Goal: Task Accomplishment & Management: Manage account settings

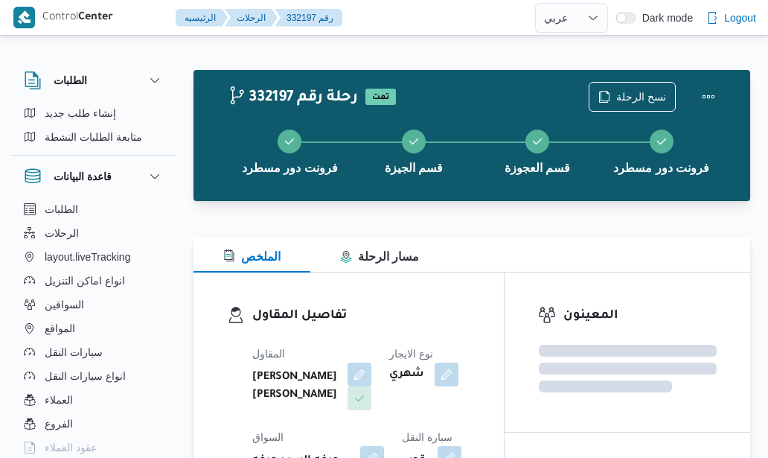
select select "ar"
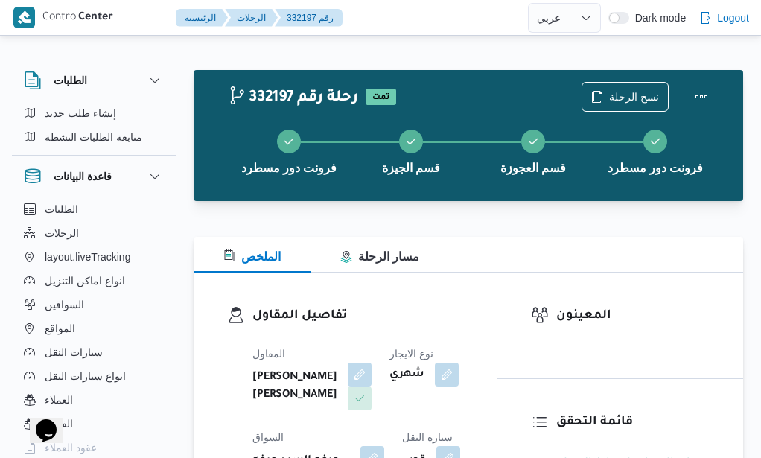
drag, startPoint x: 0, startPoint y: 0, endPoint x: 470, endPoint y: 211, distance: 514.9
click at [470, 211] on div at bounding box center [469, 210] width 550 height 18
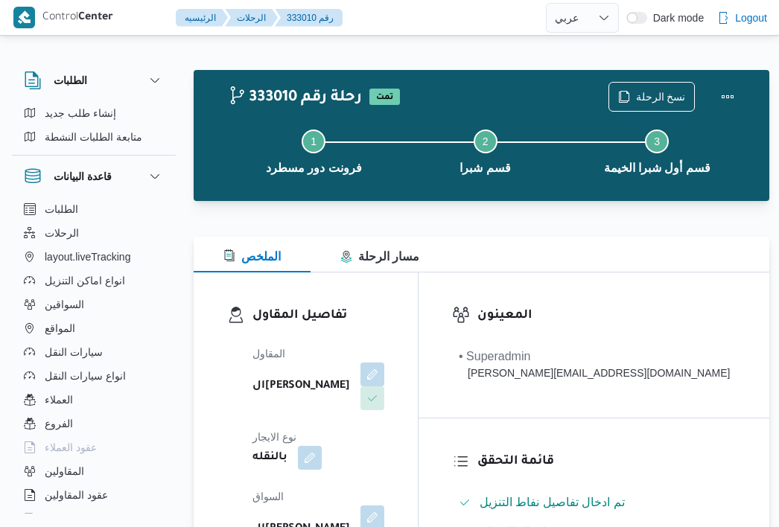
select select "ar"
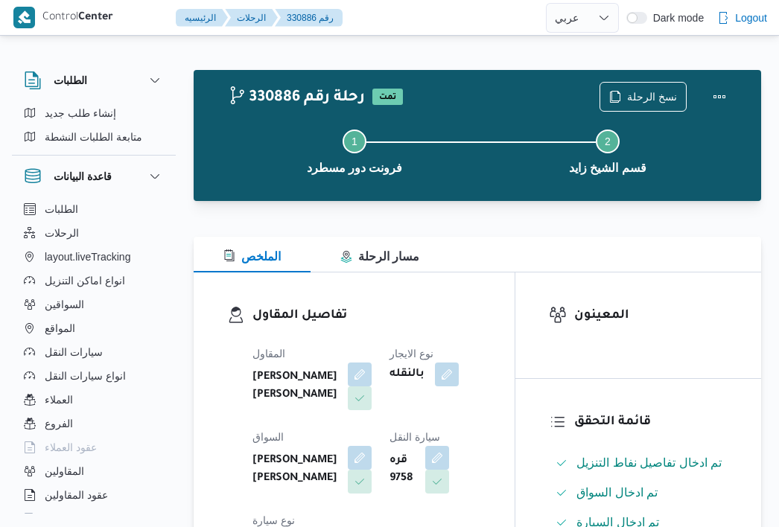
select select "ar"
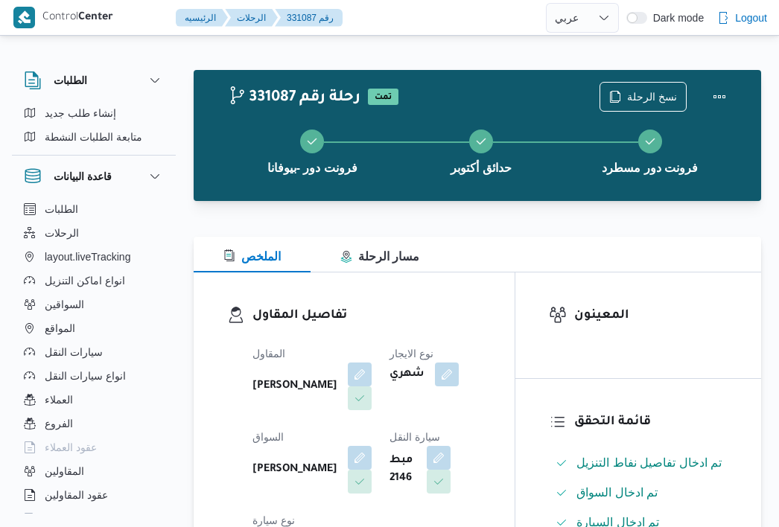
select select "ar"
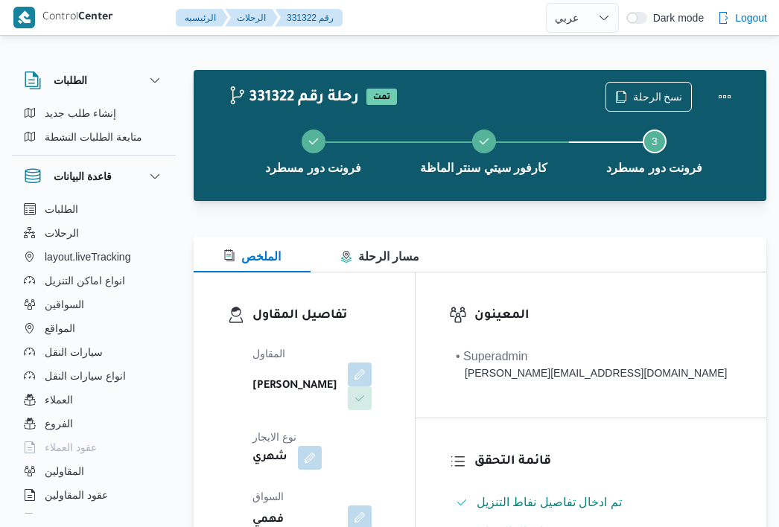
select select "ar"
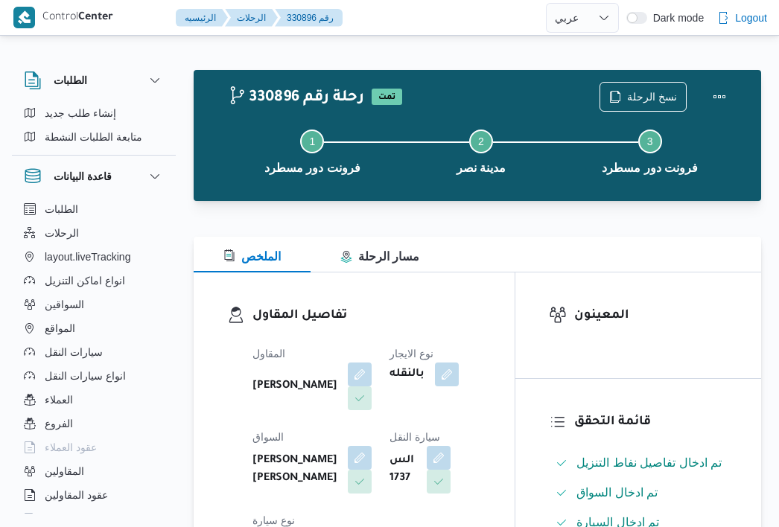
select select "ar"
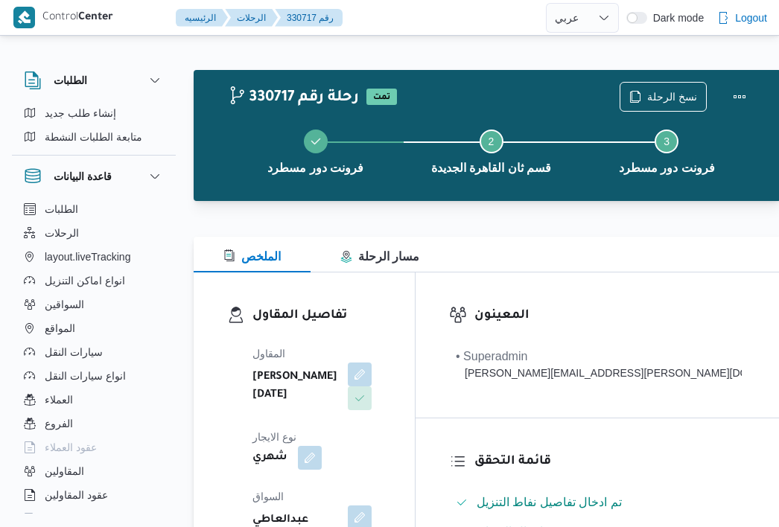
select select "ar"
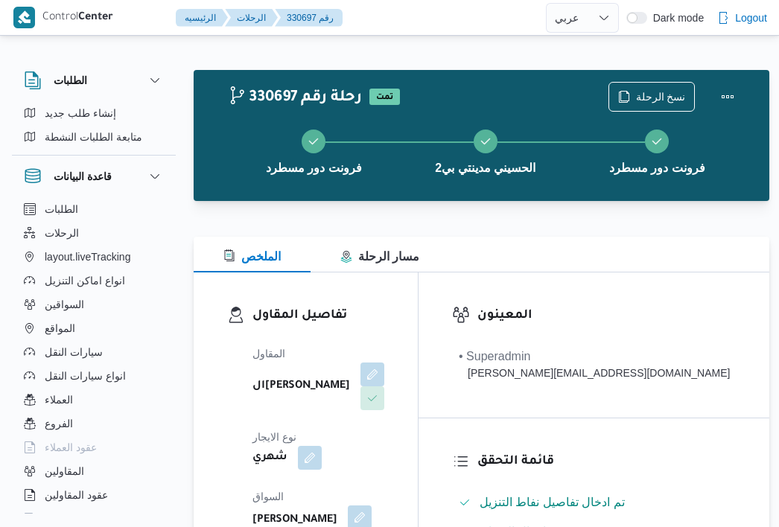
select select "ar"
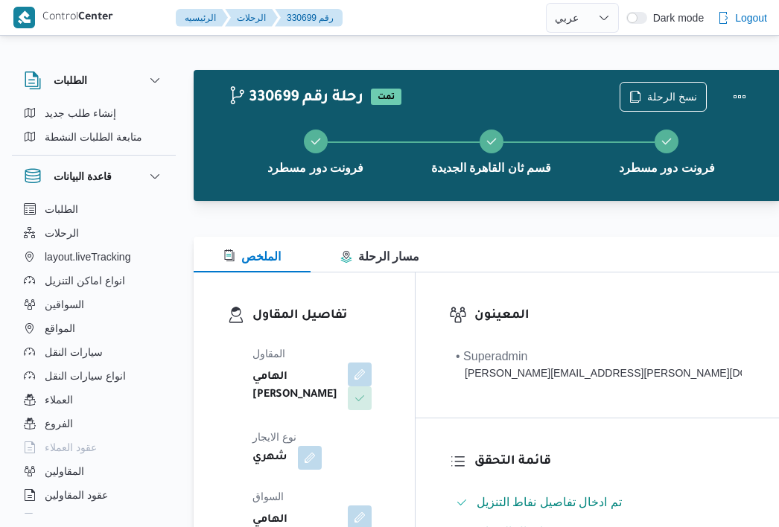
select select "ar"
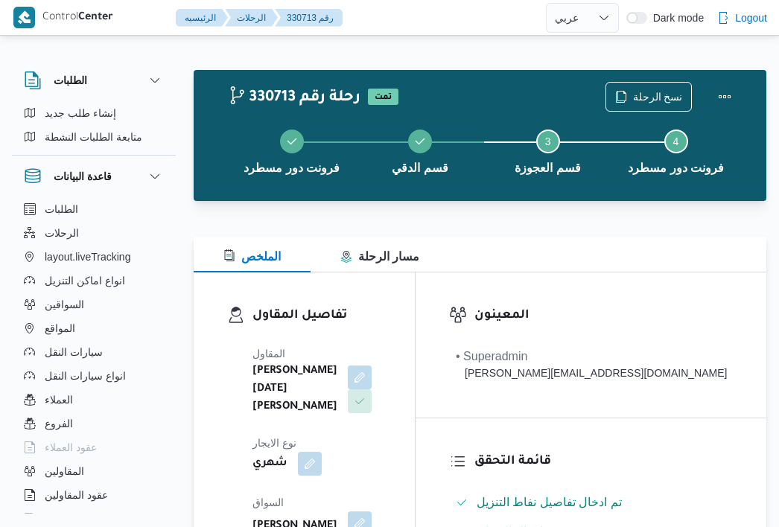
select select "ar"
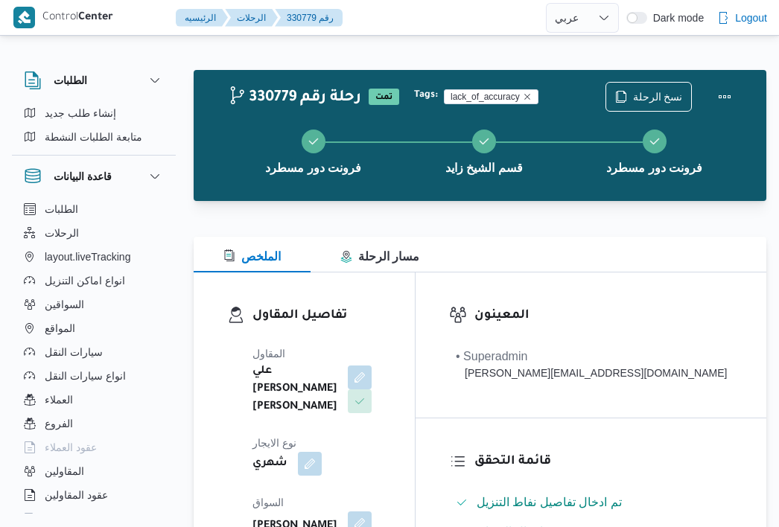
select select "ar"
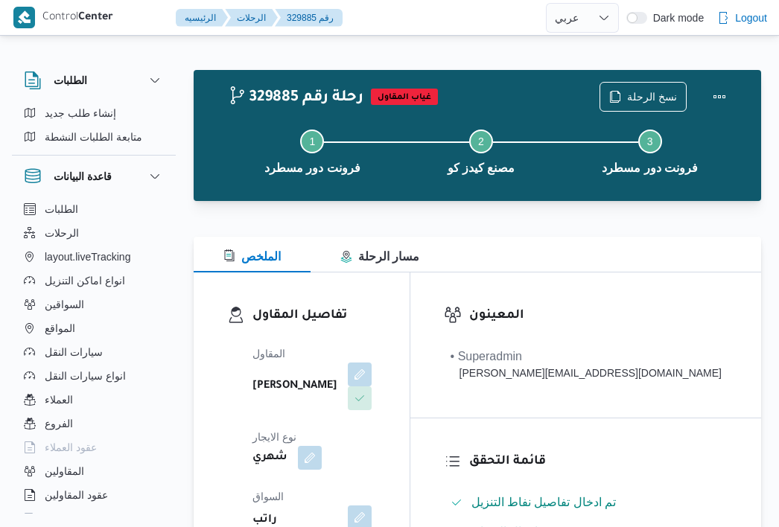
select select "ar"
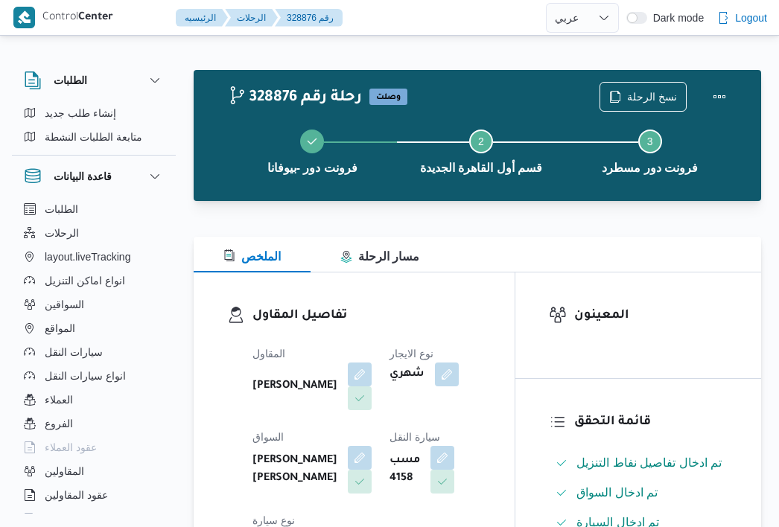
select select "ar"
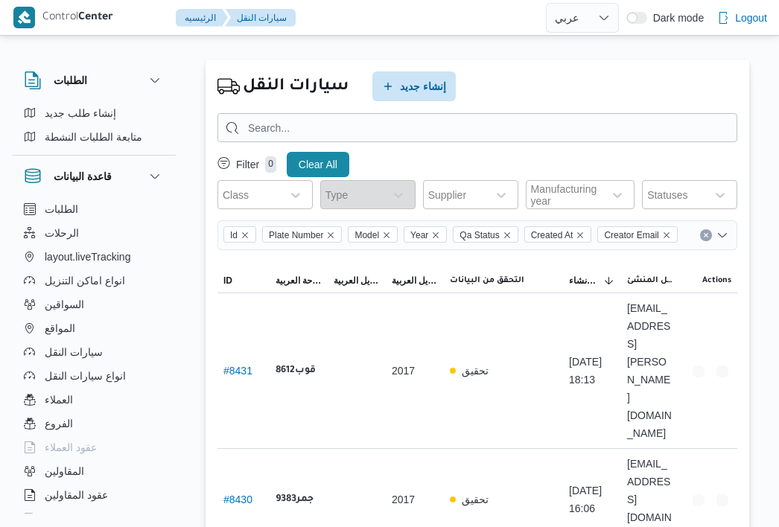
select select "ar"
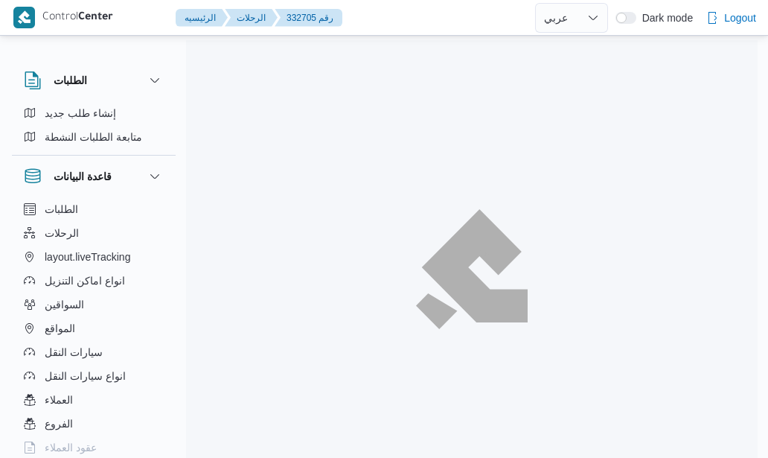
select select "ar"
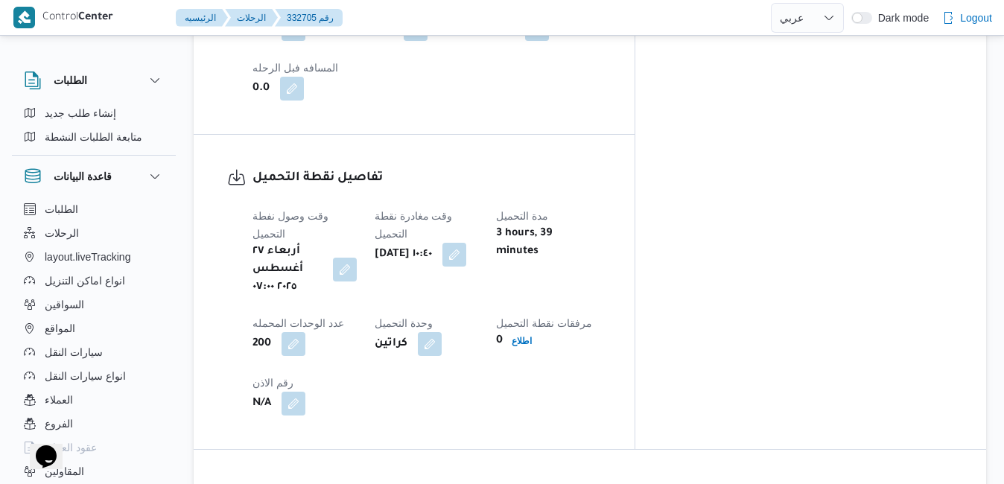
scroll to position [1084, 0]
click at [466, 241] on button "button" at bounding box center [454, 253] width 24 height 24
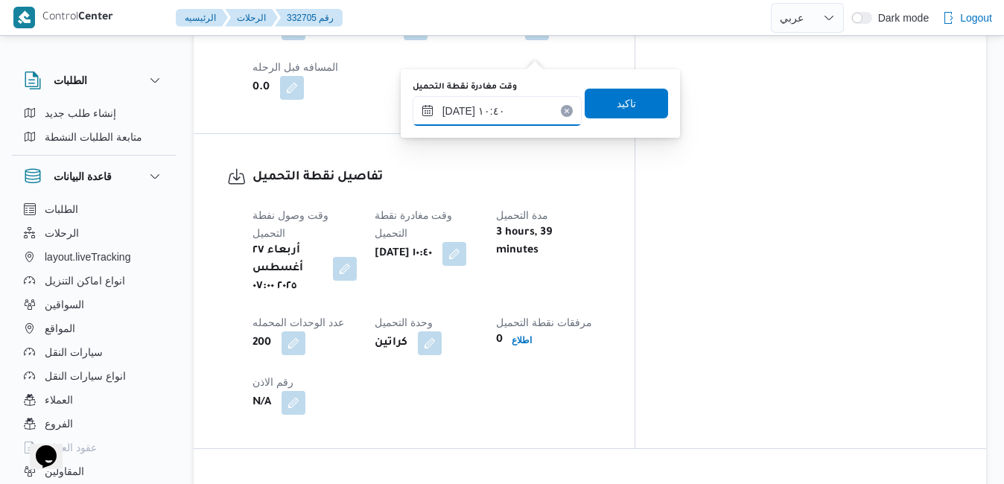
click at [485, 120] on input "٢٧/٠٨/٢٠٢٥ ١٠:٤٠" at bounding box center [497, 111] width 169 height 30
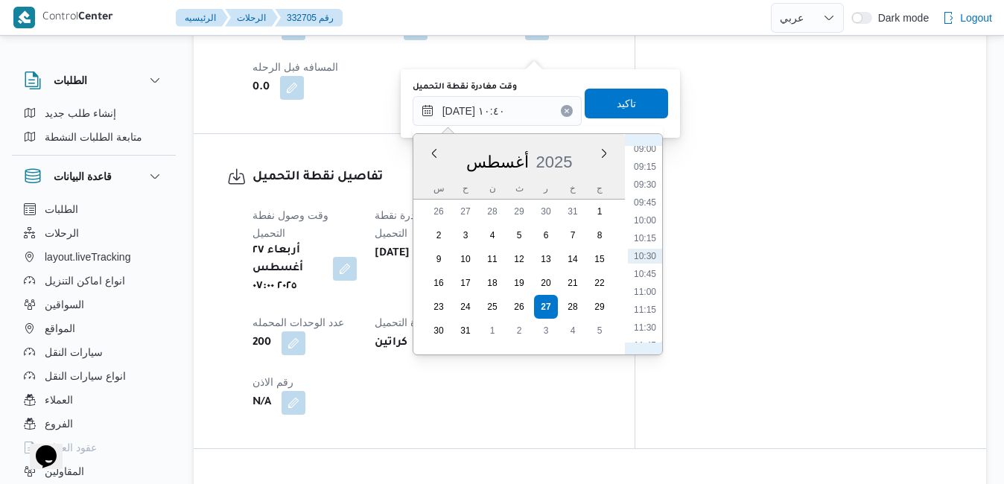
scroll to position [476, 0]
click at [642, 231] on li "07:45" at bounding box center [645, 231] width 34 height 15
type input "٢٧/٠٨/٢٠٢٥ ٠٧:٤٥"
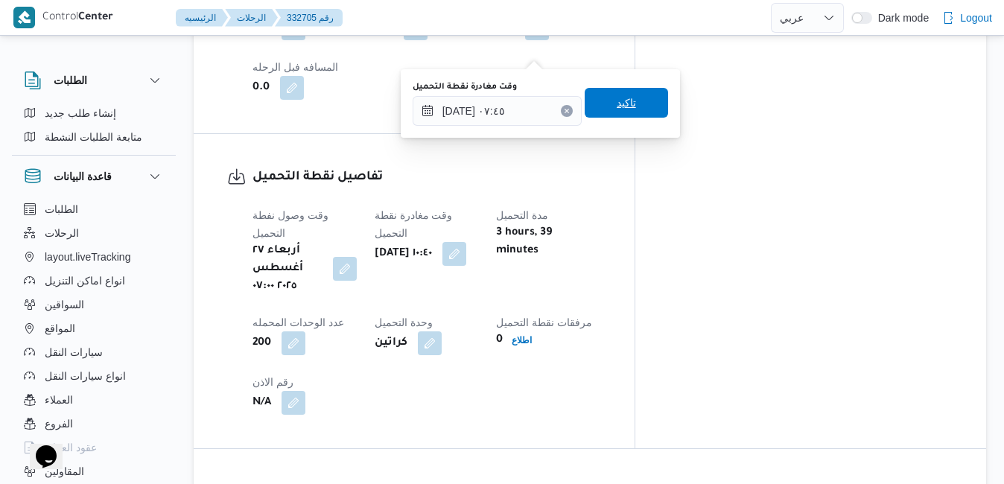
click at [631, 115] on span "تاكيد" at bounding box center [626, 103] width 83 height 30
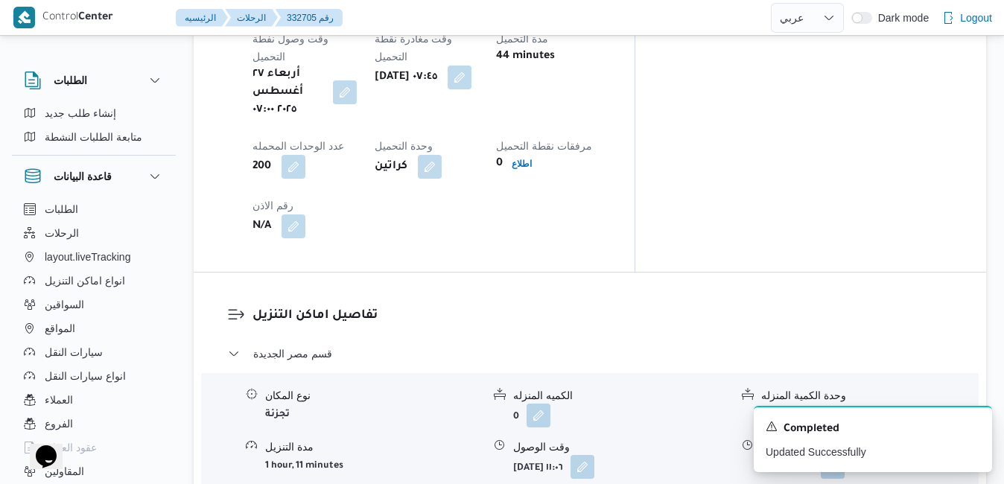
scroll to position [1263, 0]
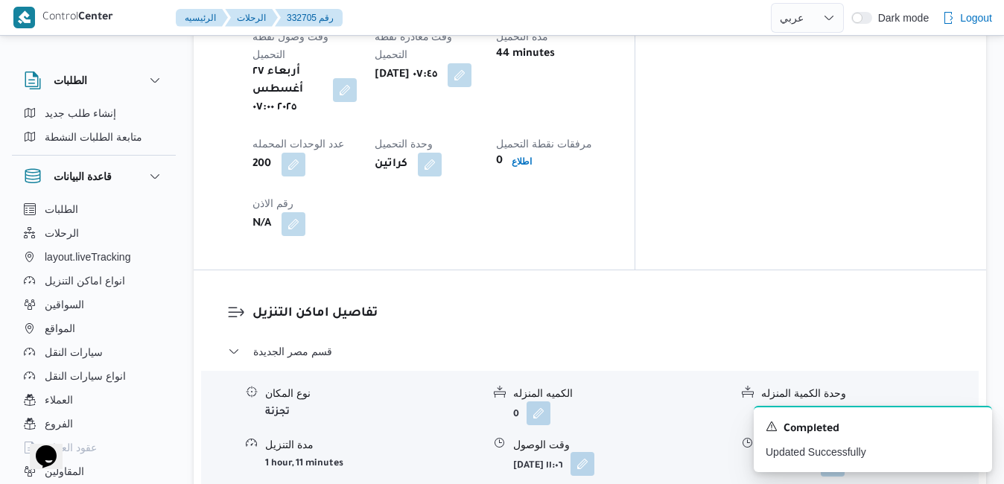
click at [594, 452] on button "button" at bounding box center [582, 464] width 24 height 24
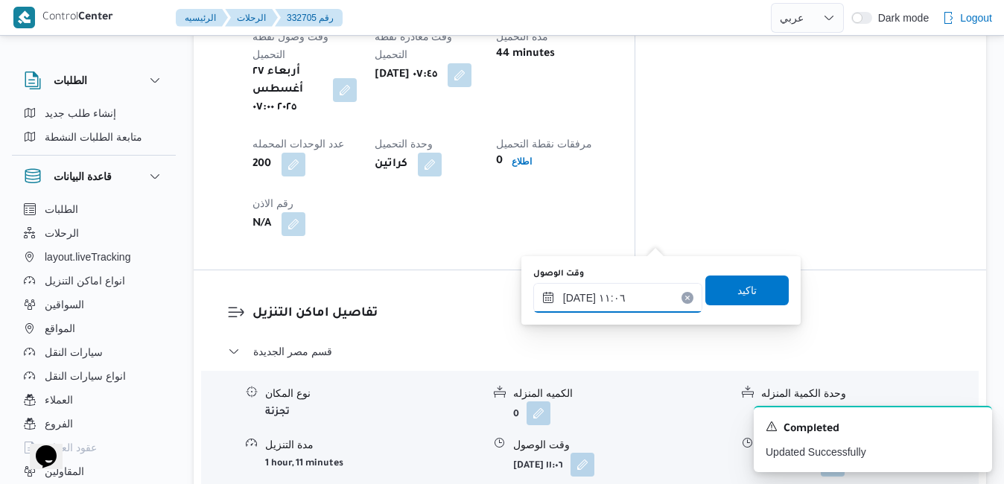
click at [610, 294] on input "٢٧/٠٨/٢٠٢٥ ١١:٠٦" at bounding box center [617, 298] width 169 height 30
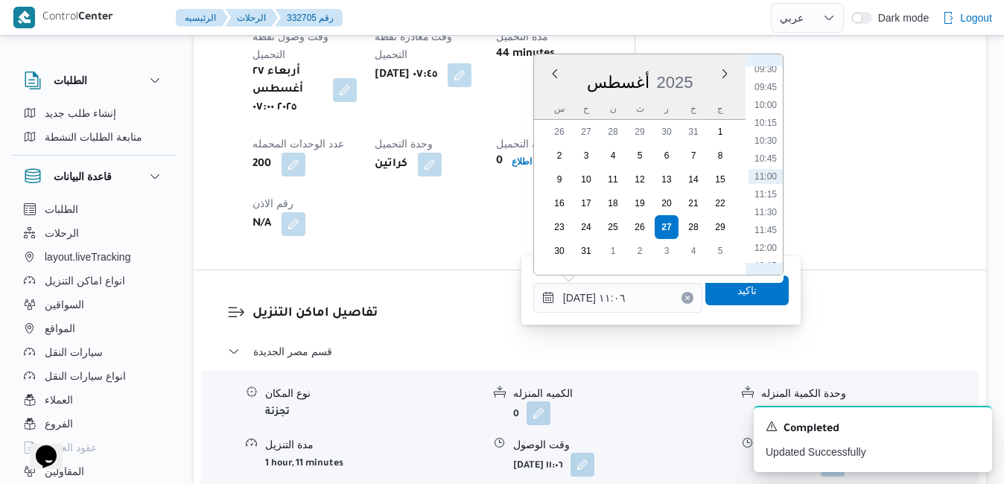
scroll to position [512, 0]
click at [768, 165] on li "08:30" at bounding box center [765, 169] width 34 height 15
type input "[DATE] ٠٨:٣٠"
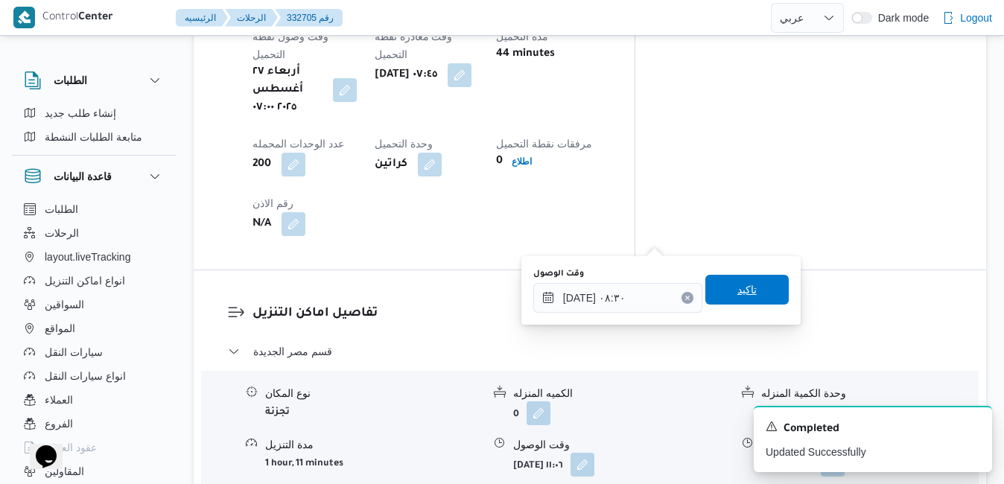
click at [751, 293] on span "تاكيد" at bounding box center [746, 290] width 83 height 30
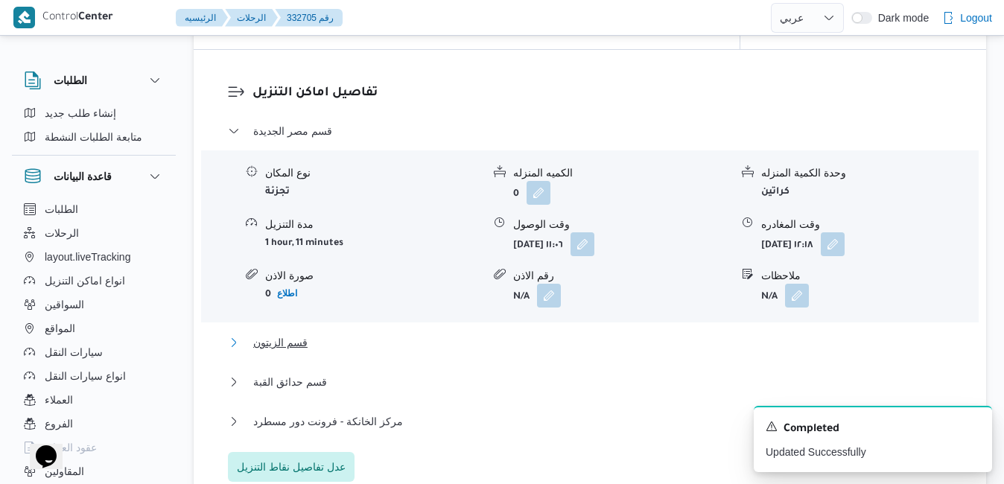
click at [649, 334] on button "قسم الزيتون" at bounding box center [590, 343] width 725 height 18
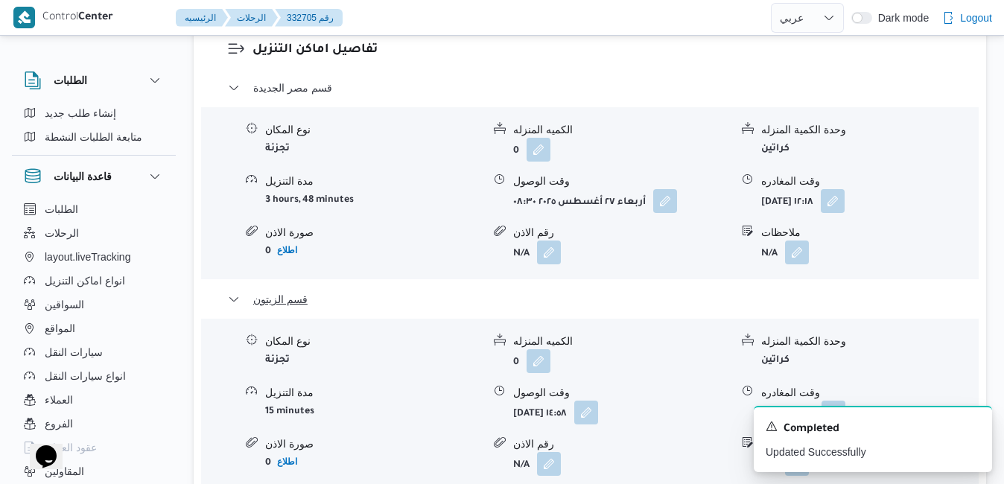
scroll to position [1531, 0]
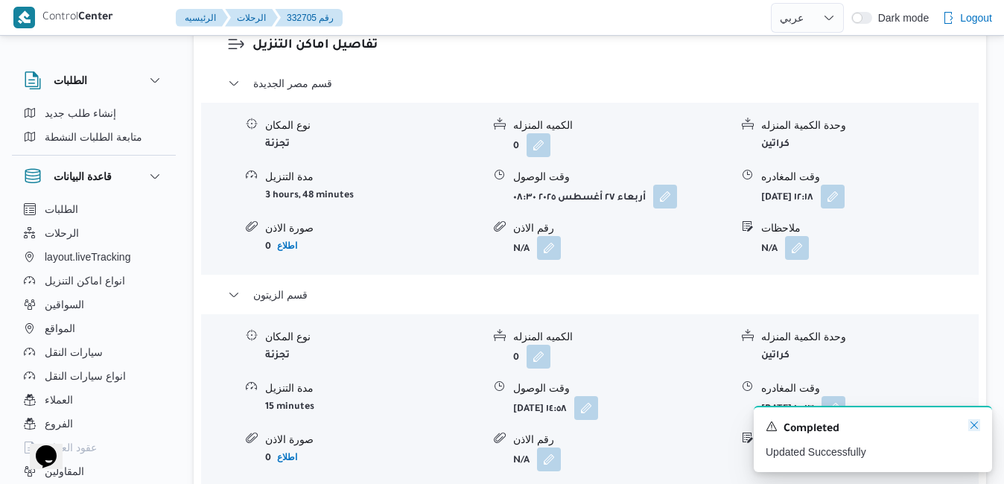
click at [768, 424] on icon "Dismiss toast" at bounding box center [974, 425] width 12 height 12
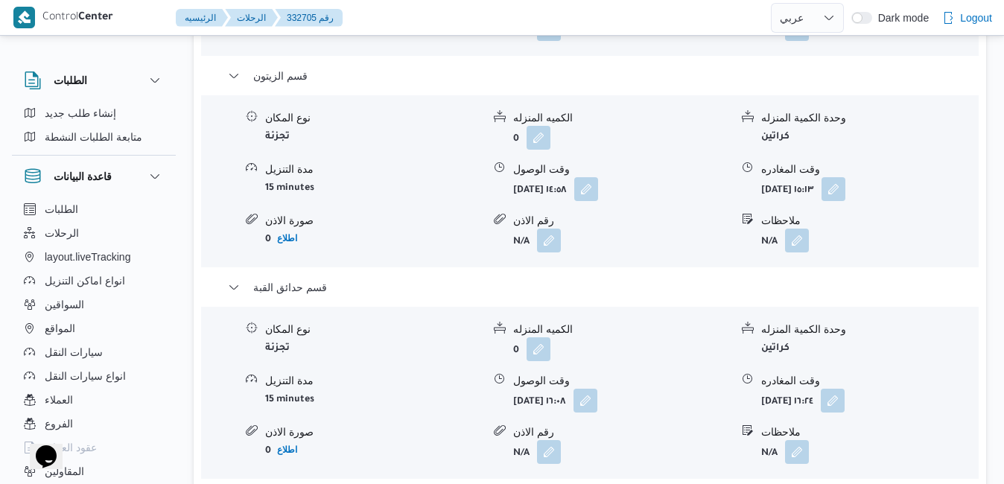
scroll to position [1769, 0]
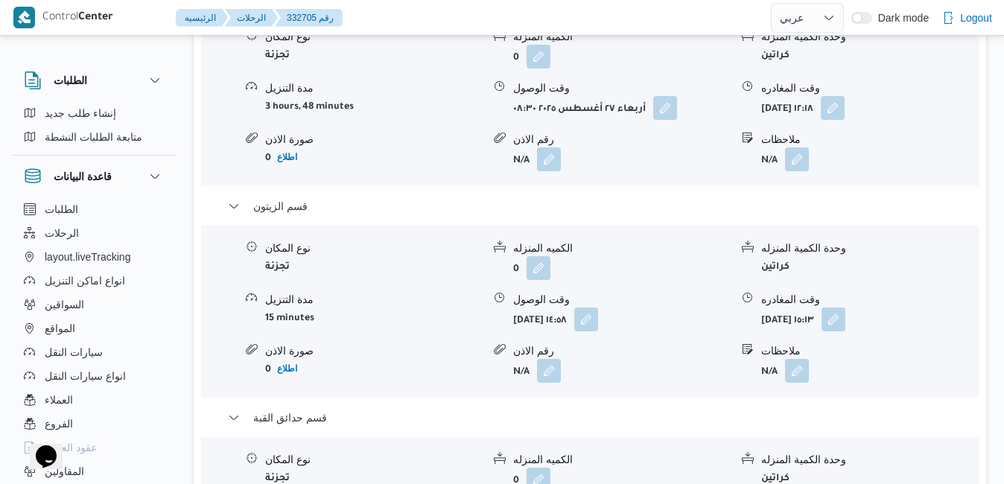
scroll to position [1620, 0]
click at [768, 306] on button "button" at bounding box center [833, 318] width 24 height 24
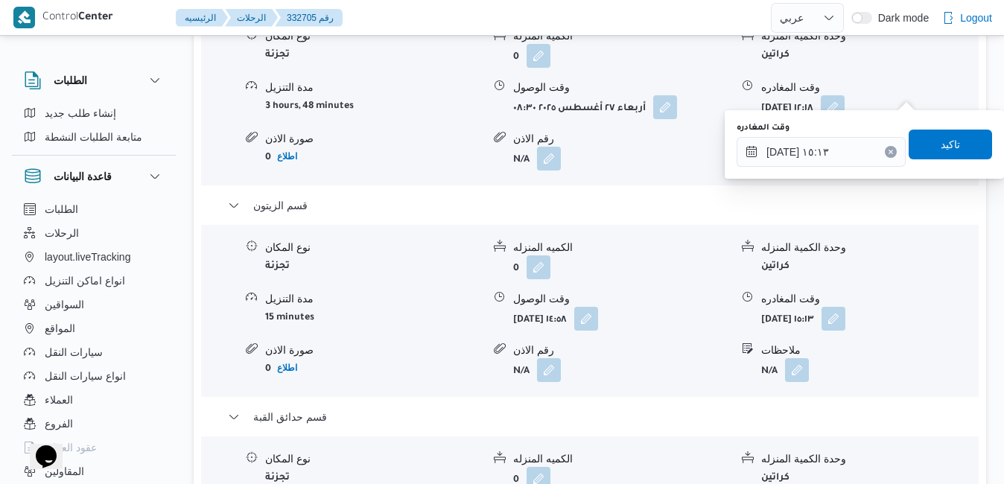
click at [693, 457] on form "0" at bounding box center [621, 479] width 217 height 24
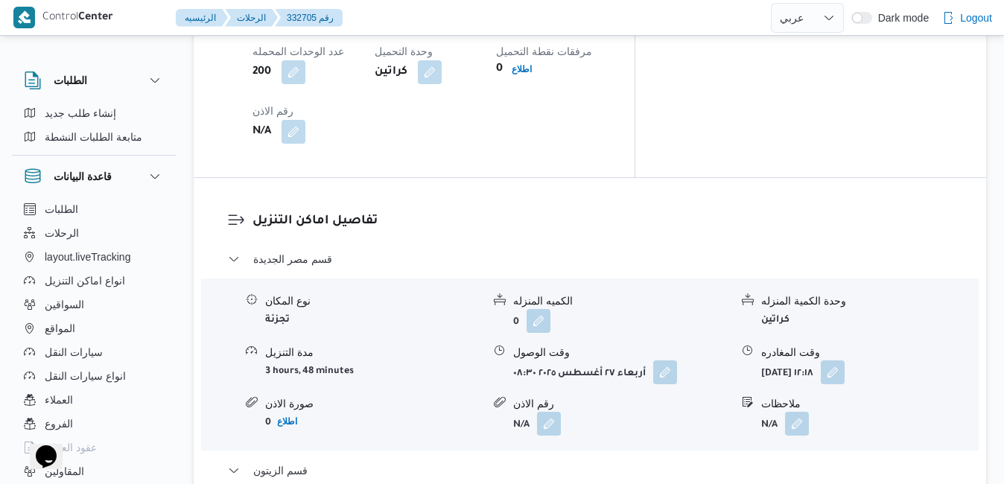
scroll to position [1382, 0]
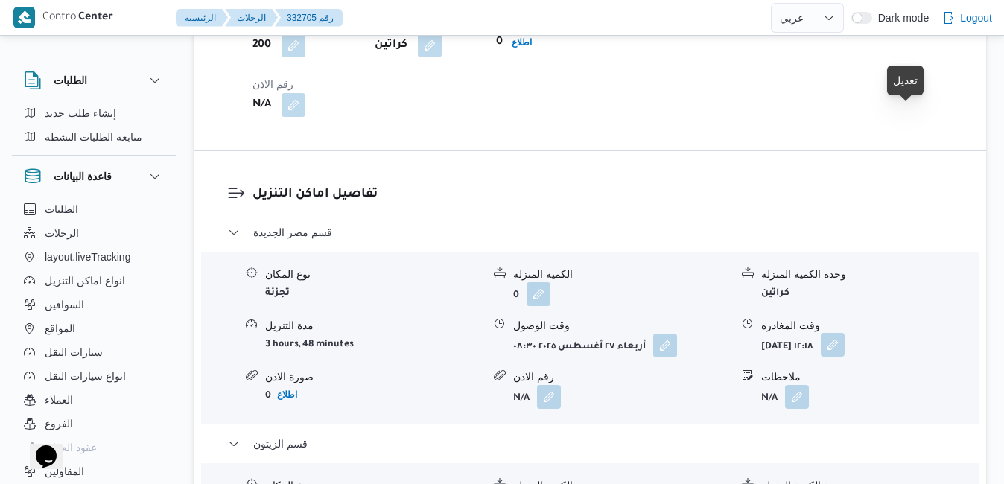
click at [768, 333] on button "button" at bounding box center [833, 345] width 24 height 24
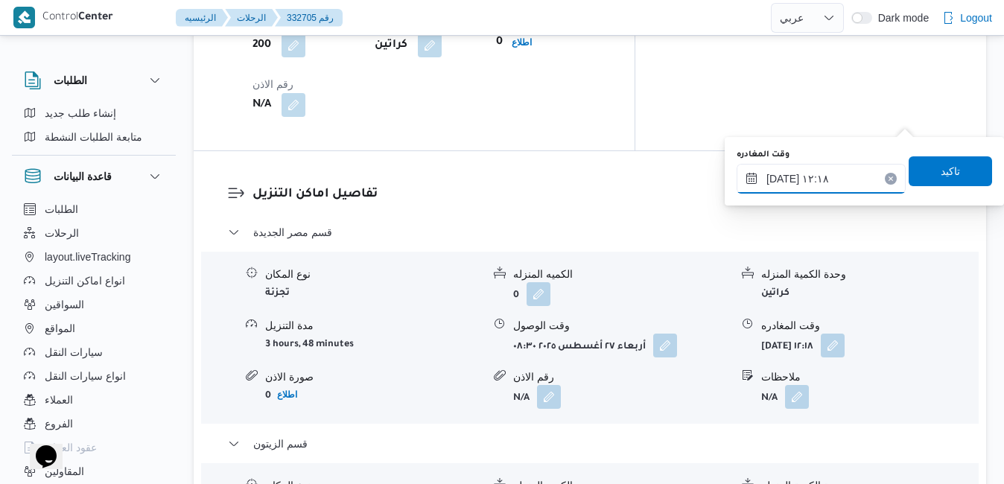
click at [768, 179] on input "٢٧/٠٨/٢٠٢٥ ١٢:١٨" at bounding box center [820, 179] width 169 height 30
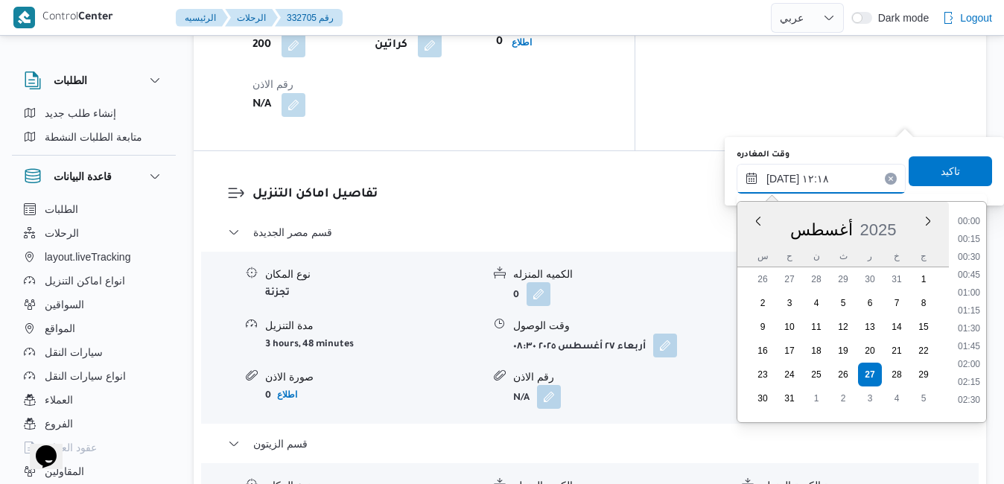
scroll to position [773, 0]
click at [768, 286] on li "11:45" at bounding box center [969, 288] width 34 height 15
type input "٢٧/٠٨/٢٠٢٥ ١١:٤٥"
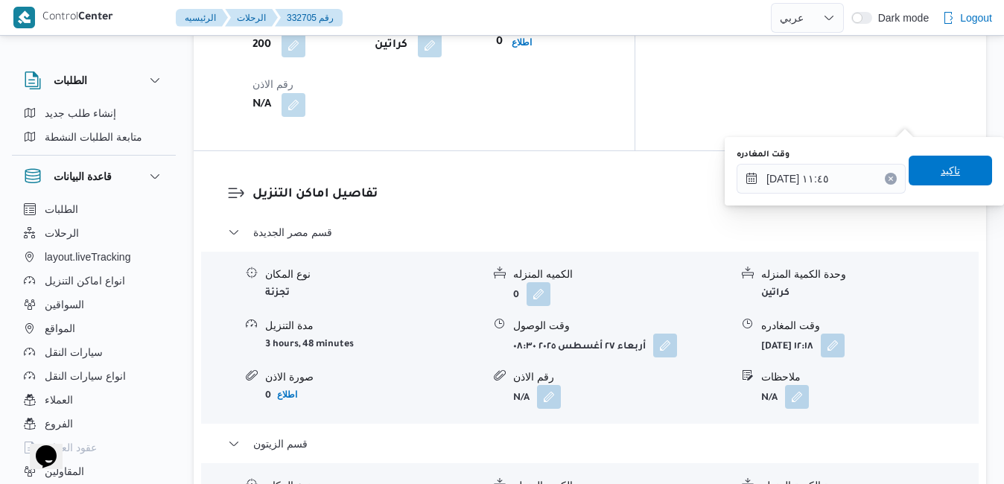
click at [768, 169] on span "تاكيد" at bounding box center [949, 171] width 83 height 30
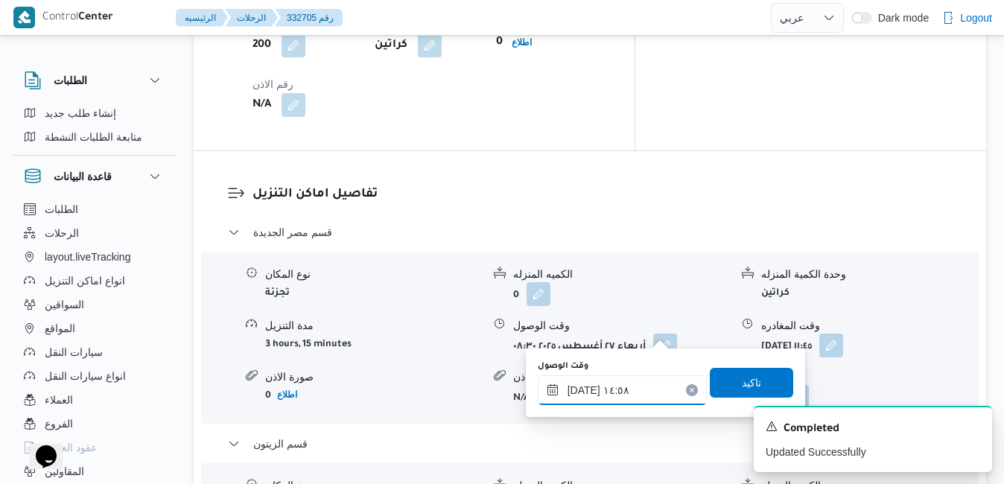
click at [601, 391] on input "٢٧/٠٨/٢٠٢٥ ١٤:٥٨" at bounding box center [622, 390] width 169 height 30
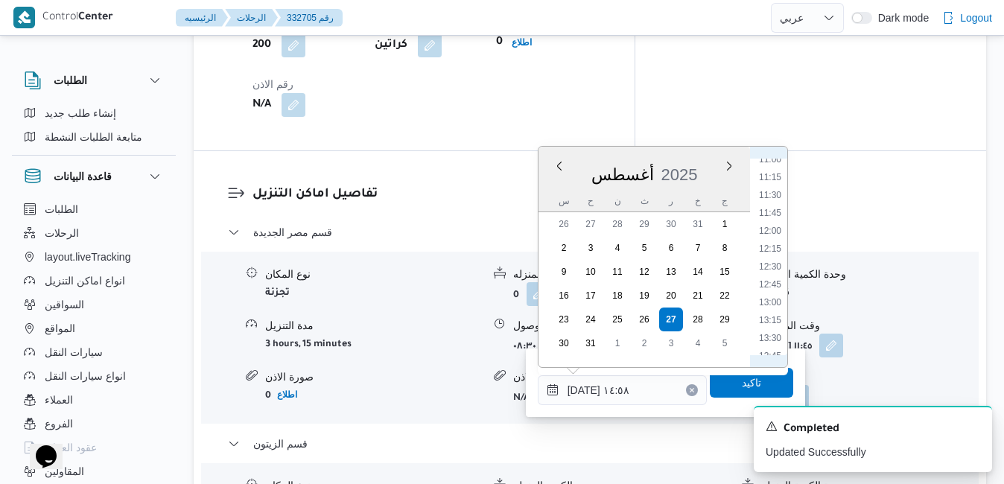
scroll to position [780, 0]
click at [768, 265] on li "12:15" at bounding box center [770, 262] width 34 height 15
type input "٢٧/٠٨/٢٠٢٥ ١٢:١٥"
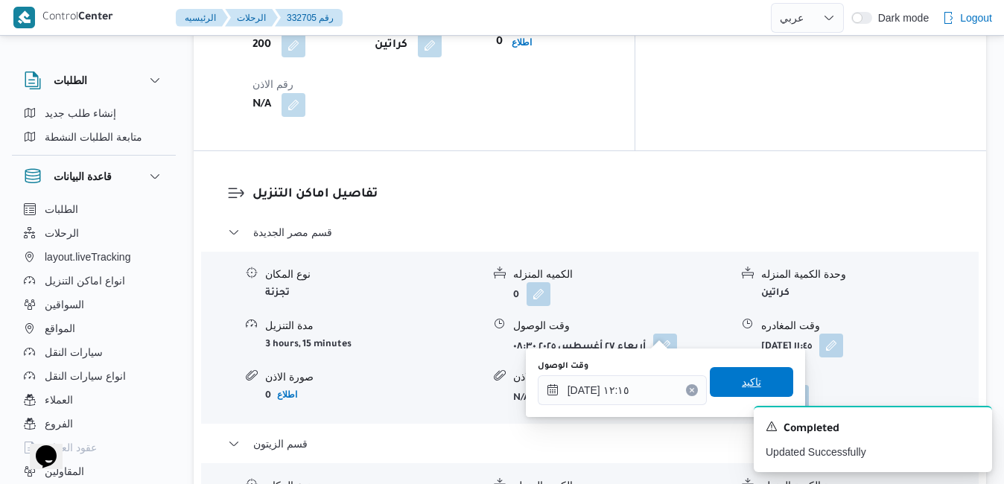
click at [742, 386] on span "تاكيد" at bounding box center [751, 382] width 19 height 18
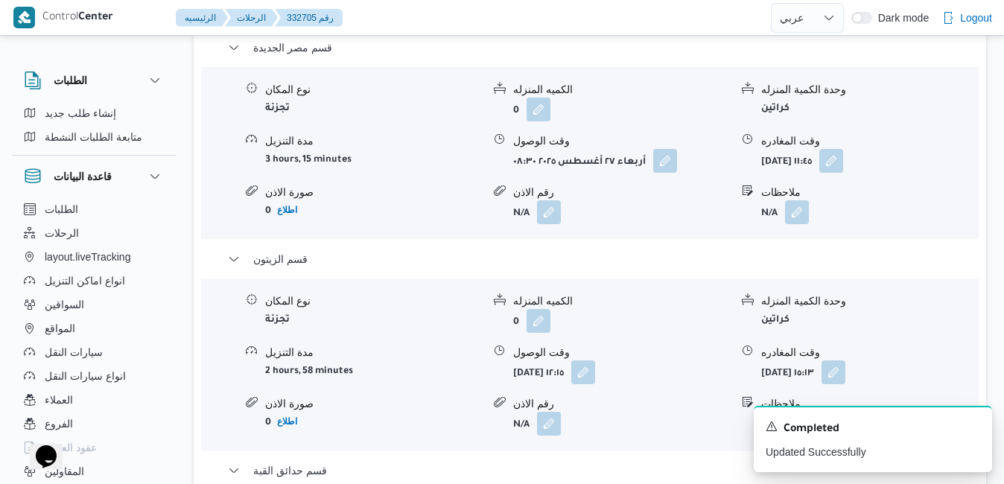
scroll to position [1561, 0]
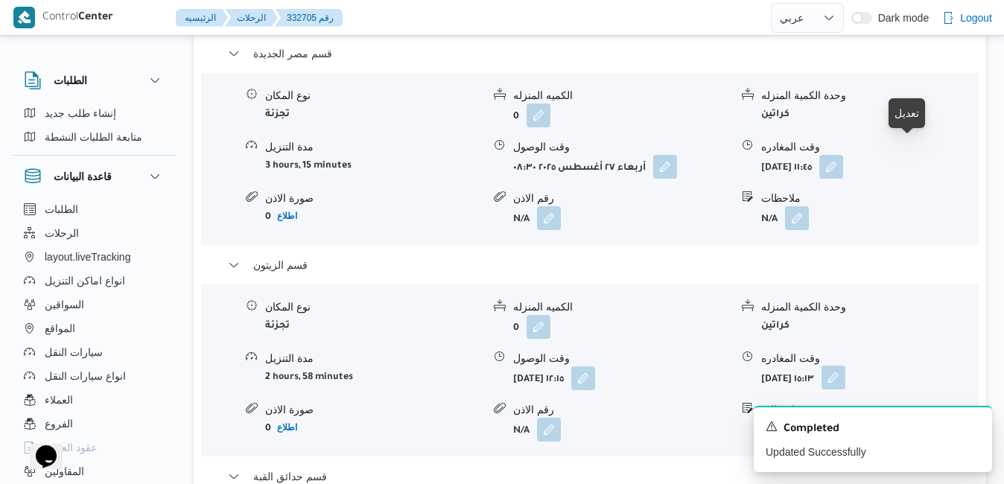
click at [768, 366] on button "button" at bounding box center [833, 378] width 24 height 24
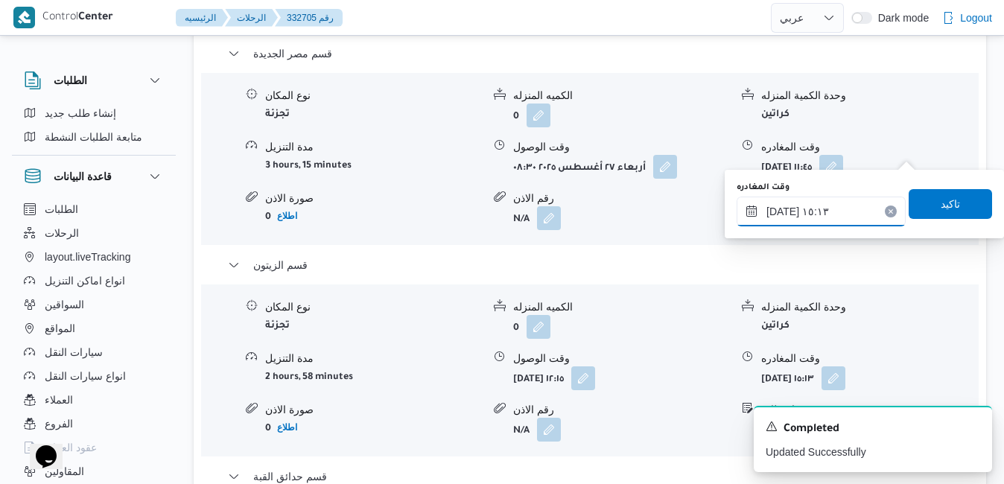
click at [768, 220] on input "٢٧/٠٨/٢٠٢٥ ١٥:١٣" at bounding box center [820, 212] width 169 height 30
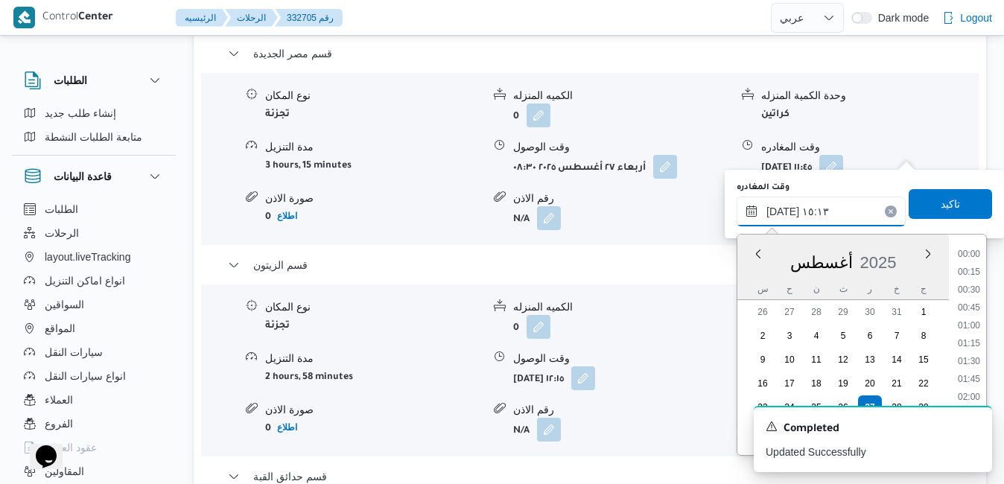
scroll to position [969, 0]
click at [768, 324] on li "14:30" at bounding box center [969, 320] width 34 height 15
type input "٢٧/٠٨/٢٠٢٥ ١٤:٣٠"
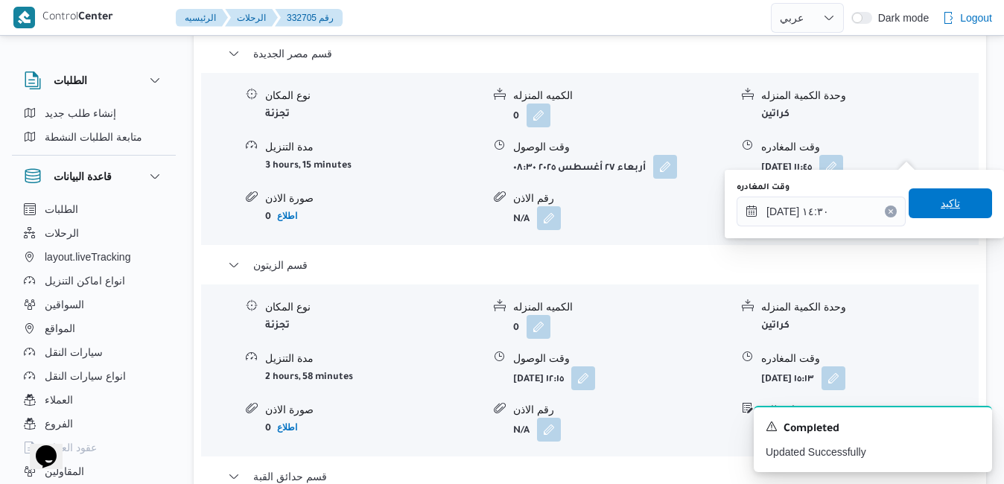
click at [768, 208] on span "تاكيد" at bounding box center [949, 203] width 19 height 18
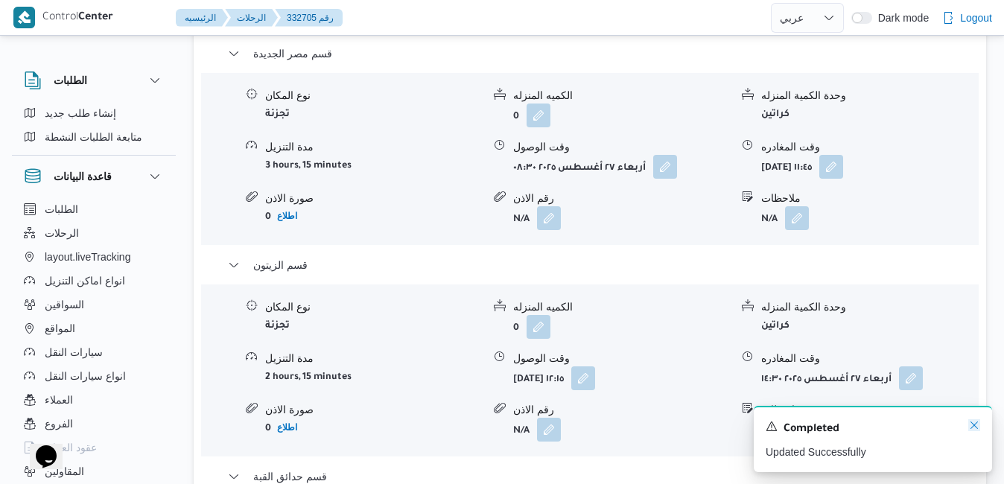
click at [768, 426] on icon "Dismiss toast" at bounding box center [973, 424] width 7 height 7
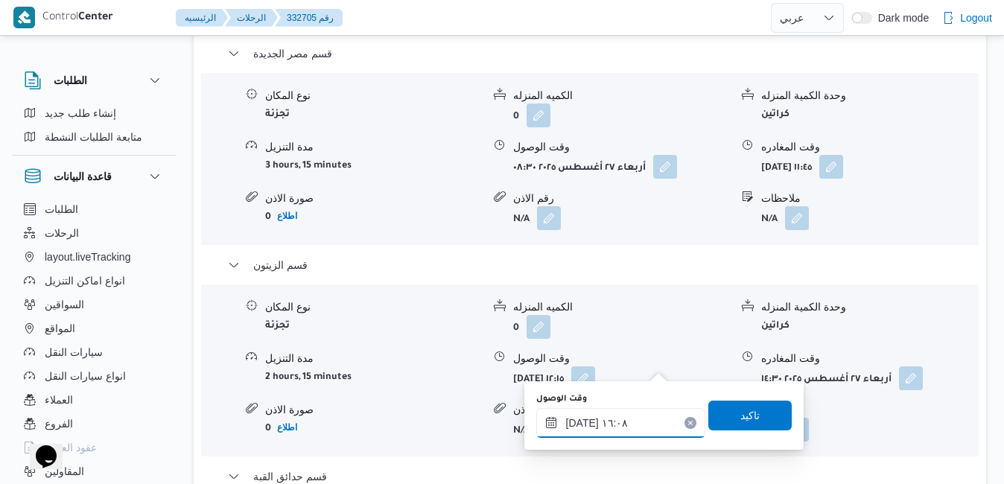
click at [599, 420] on input "٢٧/٠٨/٢٠٢٥ ١٦:٠٨" at bounding box center [620, 423] width 169 height 30
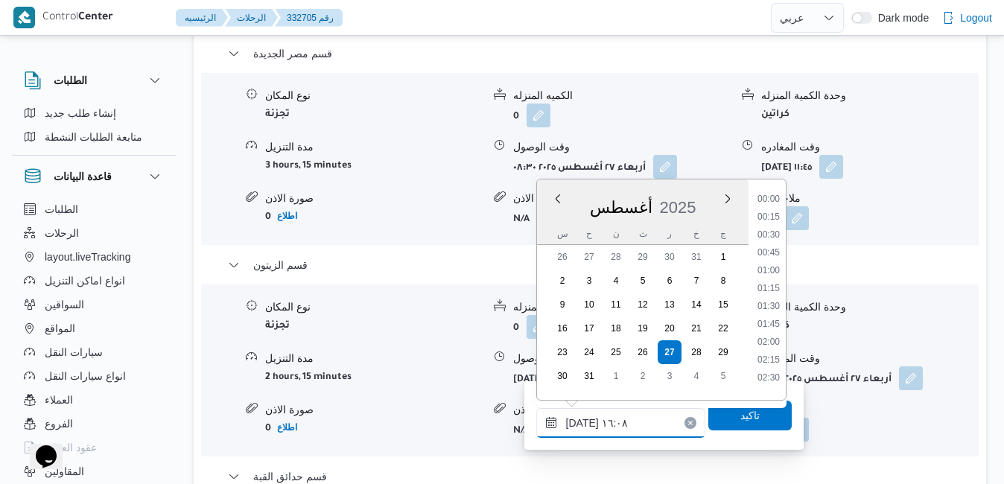
scroll to position [1041, 0]
click at [768, 225] on li "15:00" at bounding box center [768, 230] width 34 height 15
type input "٢٧/٠٨/٢٠٢٥ ١٥:٠٠"
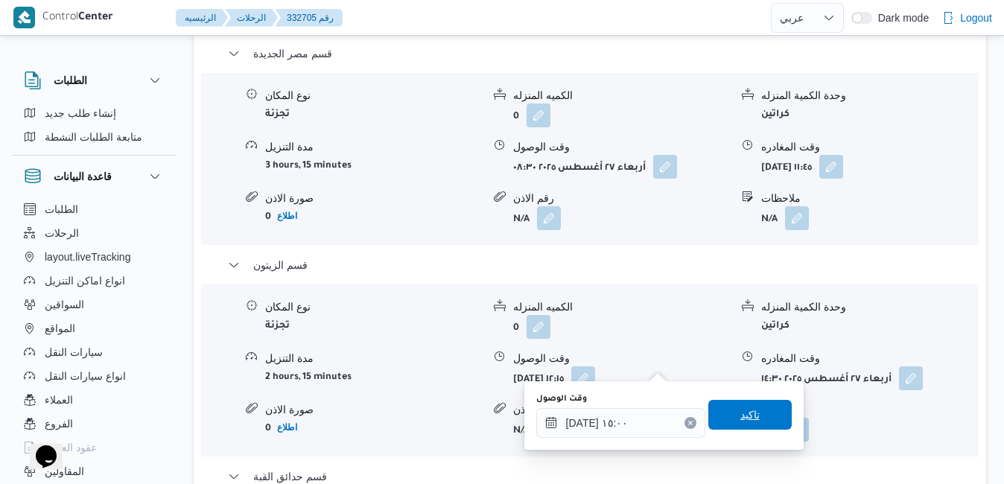
click at [740, 413] on span "تاكيد" at bounding box center [749, 415] width 19 height 18
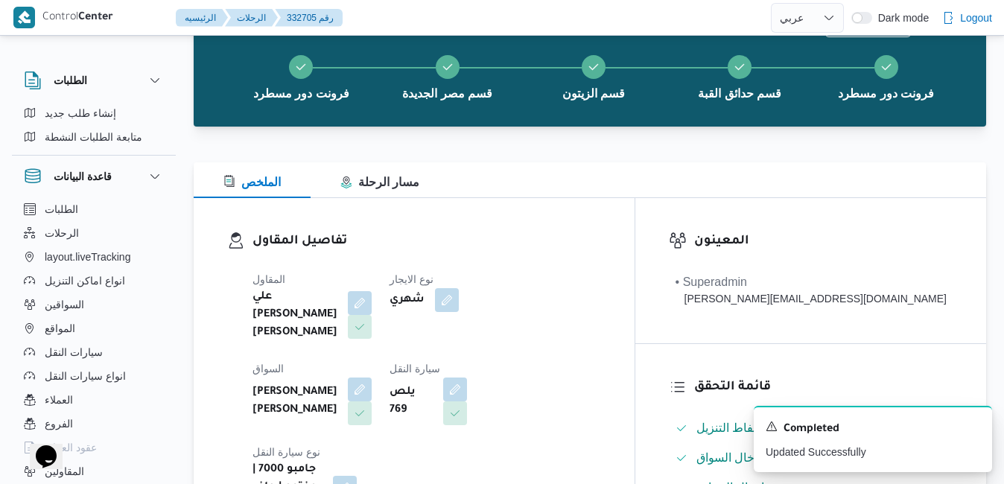
scroll to position [0, 0]
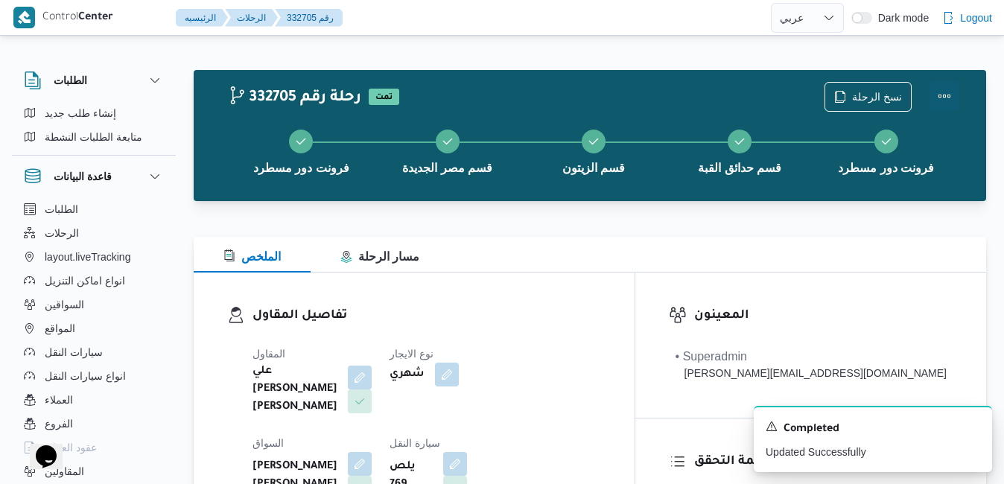
click at [768, 95] on button "Actions" at bounding box center [944, 96] width 30 height 30
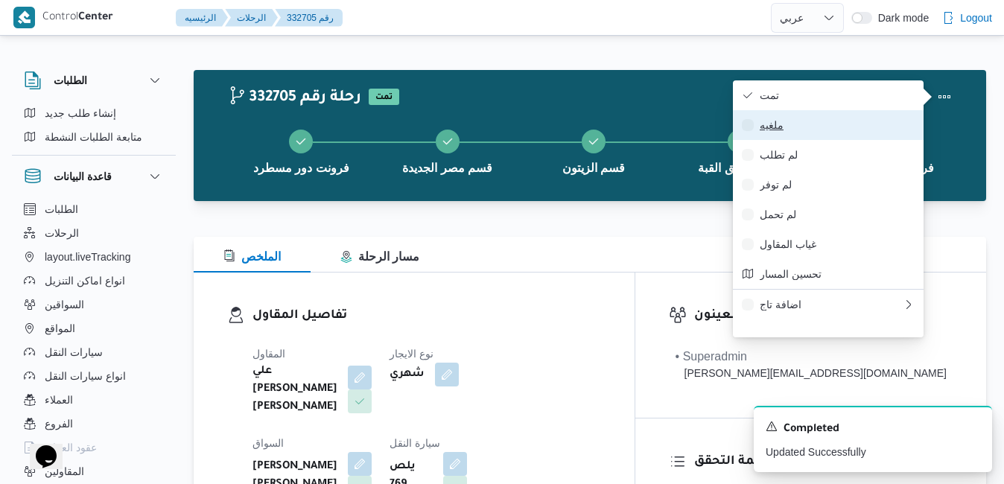
click at [768, 115] on button "ملغيه" at bounding box center [828, 125] width 191 height 30
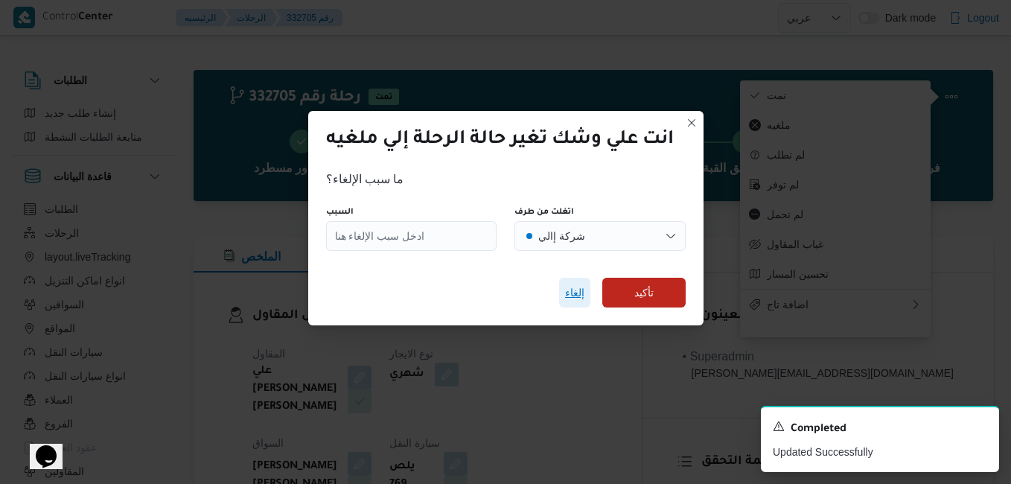
click at [580, 295] on span "إلغاء" at bounding box center [574, 293] width 19 height 18
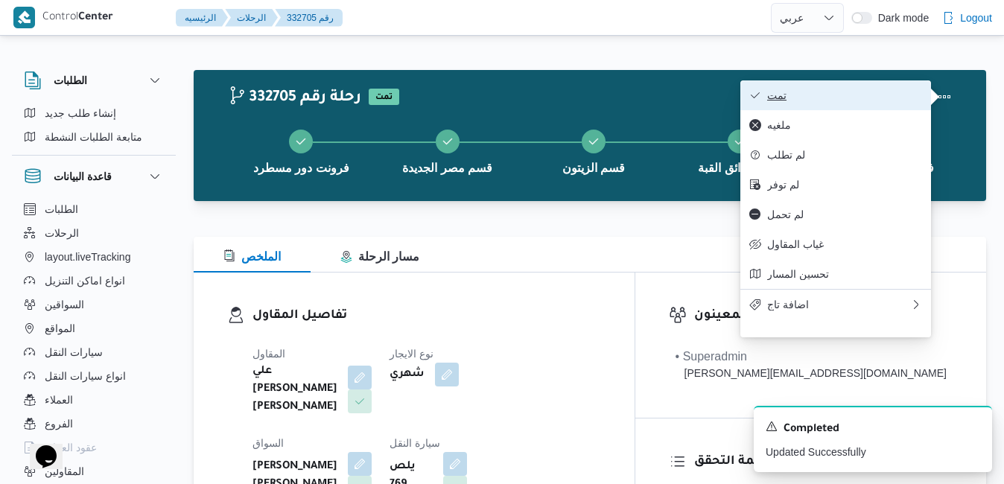
drag, startPoint x: 783, startPoint y: 94, endPoint x: 844, endPoint y: 91, distance: 61.1
click at [768, 91] on span "تمت" at bounding box center [844, 95] width 155 height 12
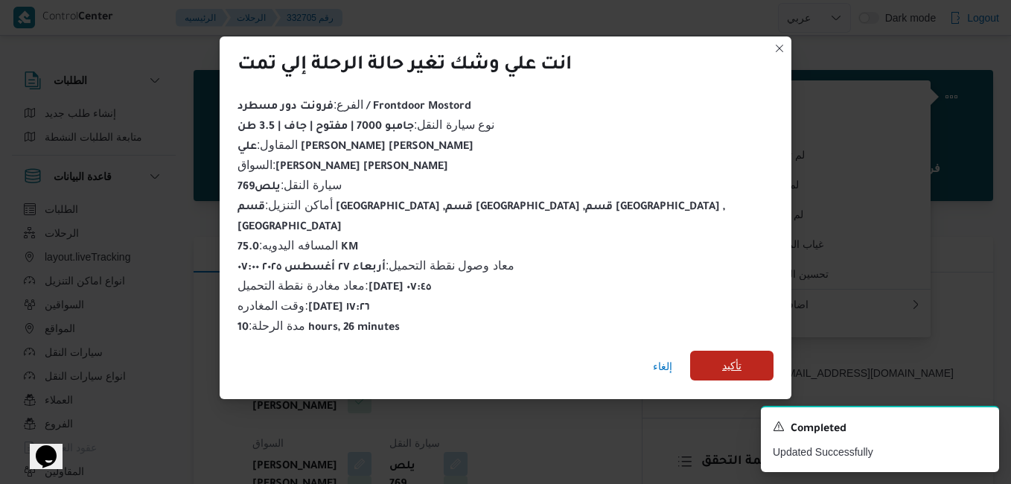
click at [722, 357] on span "تأكيد" at bounding box center [731, 366] width 19 height 18
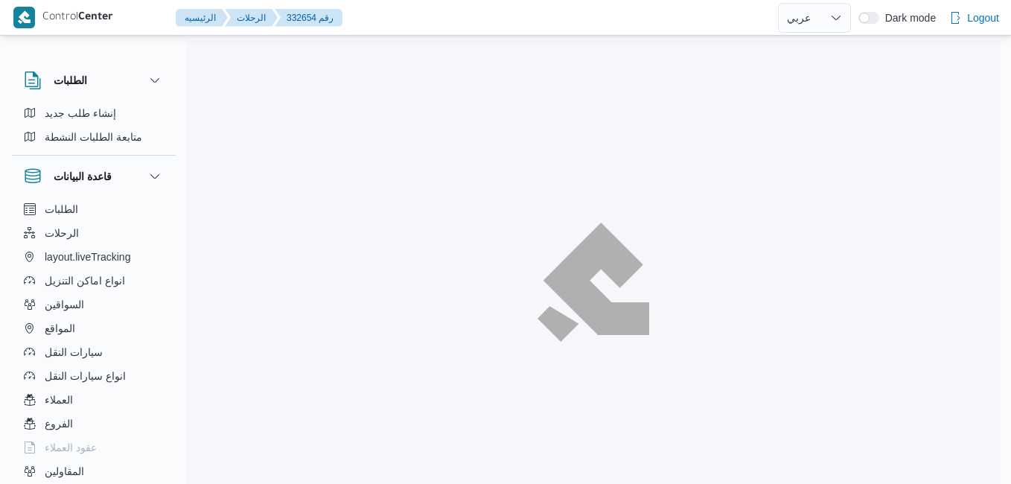
select select "ar"
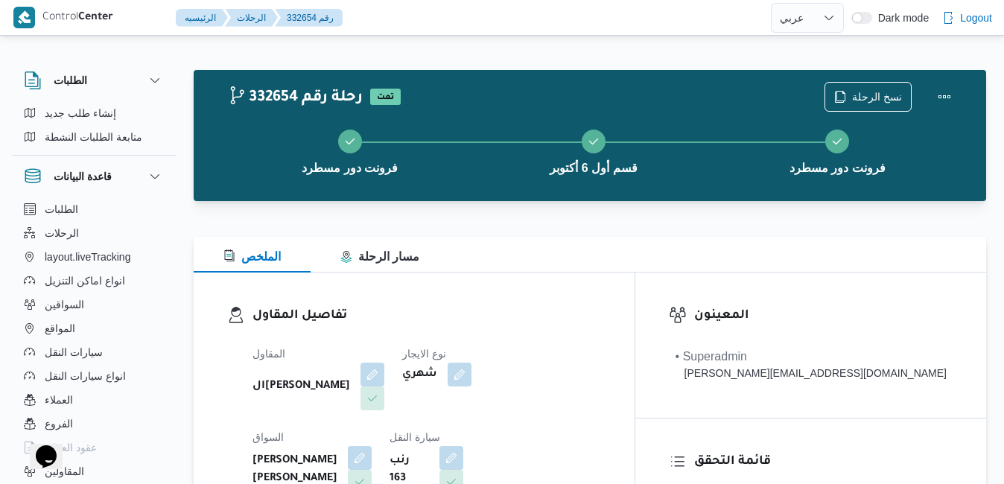
click at [643, 248] on div "الملخص مسار الرحلة" at bounding box center [590, 255] width 792 height 36
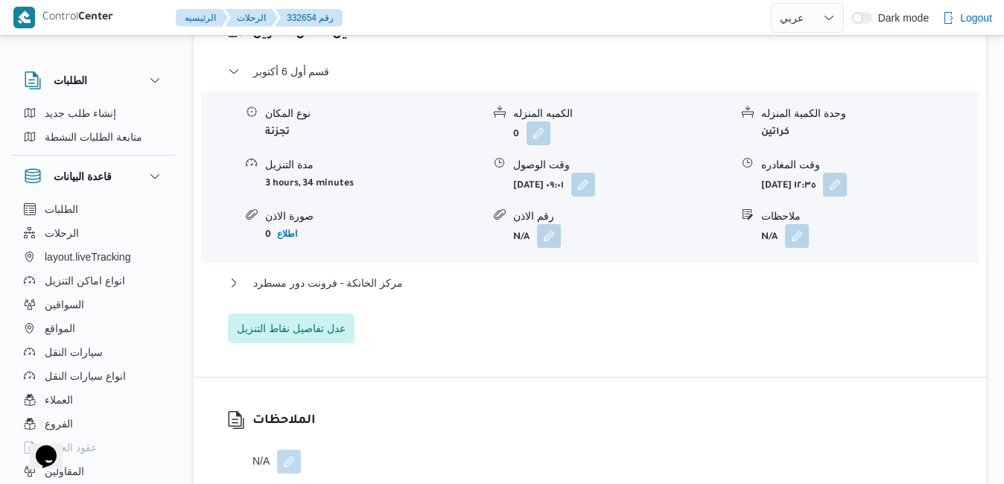
scroll to position [1519, 0]
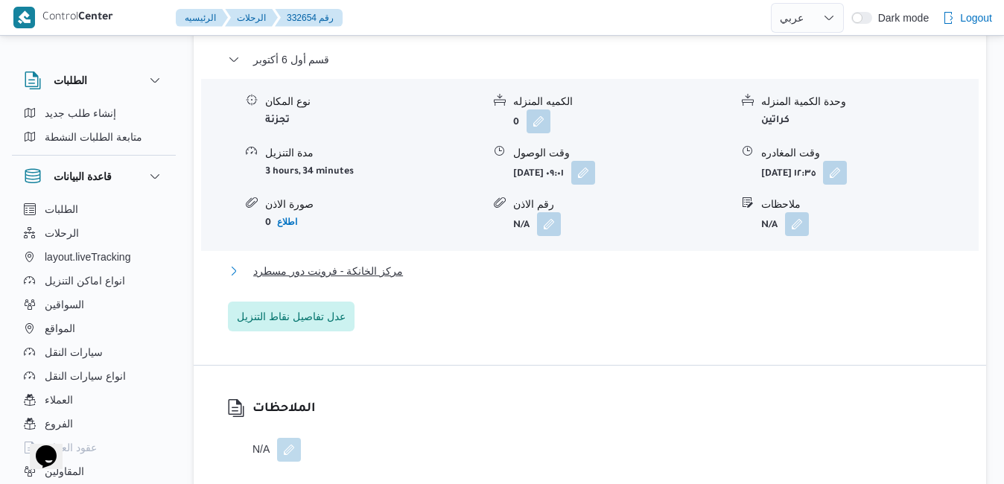
click at [616, 262] on button "مركز الخانكة - فرونت دور مسطرد" at bounding box center [590, 271] width 725 height 18
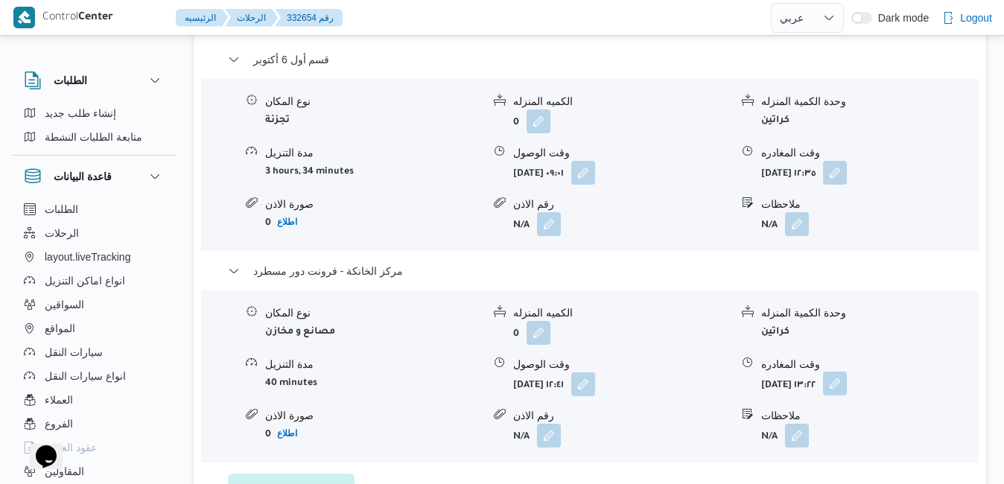
click at [847, 372] on button "button" at bounding box center [835, 384] width 24 height 24
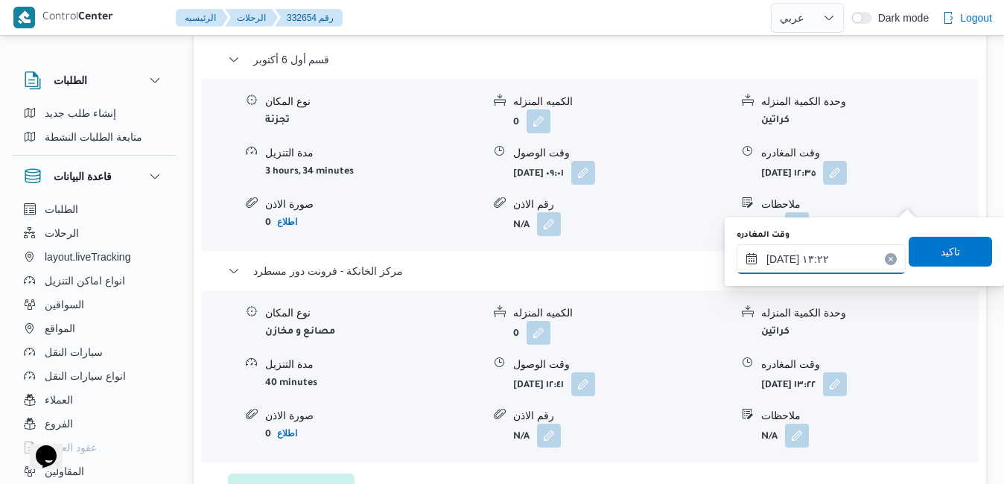
click at [826, 252] on div "٢٧/٠٨/٢٠٢٥ ١٣:٢٢" at bounding box center [820, 259] width 169 height 30
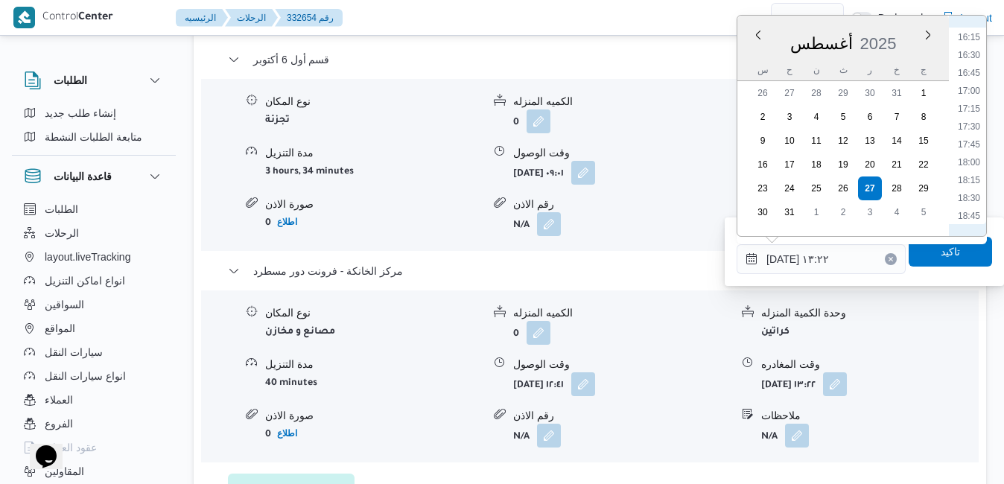
scroll to position [1188, 0]
click at [964, 62] on li "17:00" at bounding box center [969, 61] width 34 height 15
type input "٢٧/٠٨/٢٠٢٥ ١٧:٠٠"
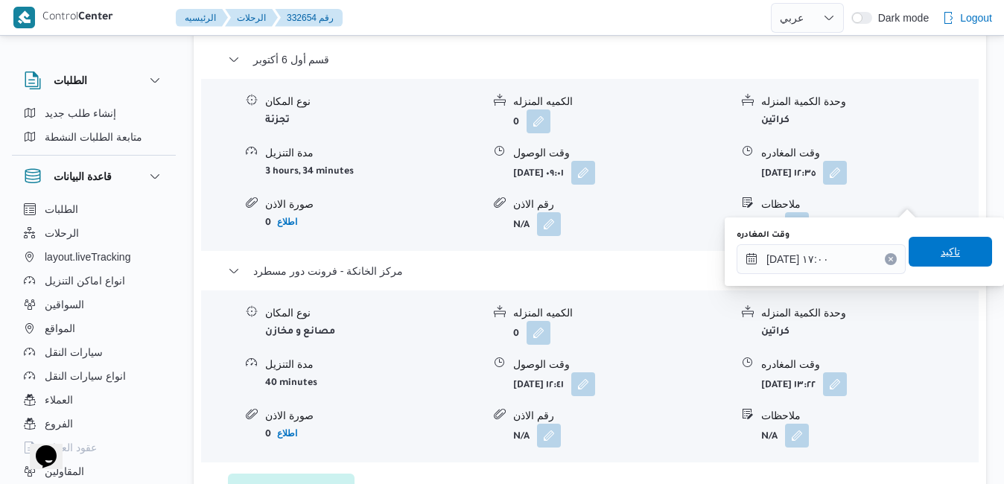
click at [940, 248] on span "تاكيد" at bounding box center [949, 252] width 19 height 18
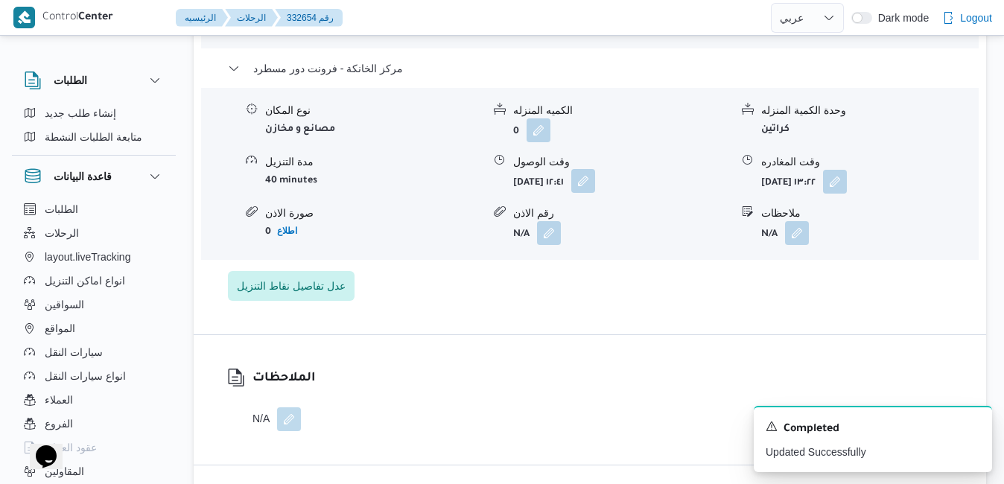
click at [595, 193] on button "button" at bounding box center [583, 181] width 24 height 24
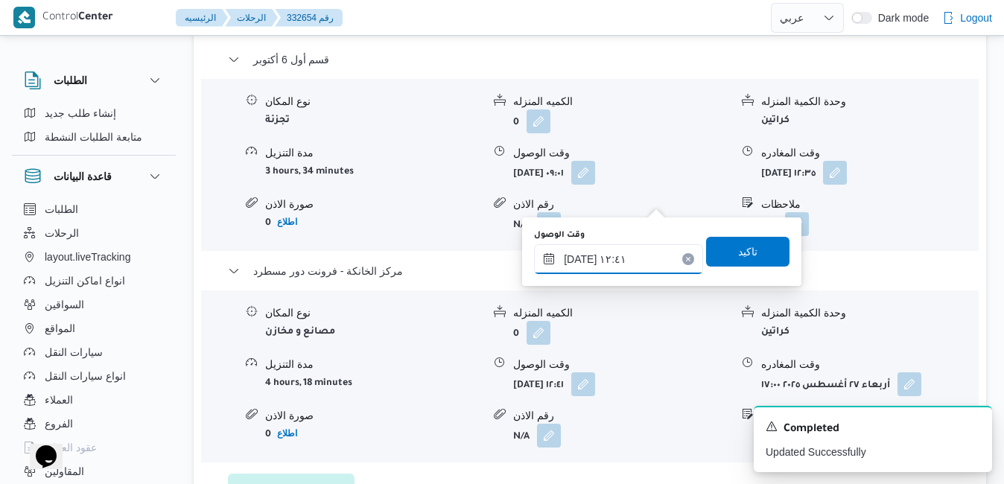
click at [567, 264] on input "٢٧/٠٨/٢٠٢٥ ١٢:٤١" at bounding box center [618, 259] width 169 height 30
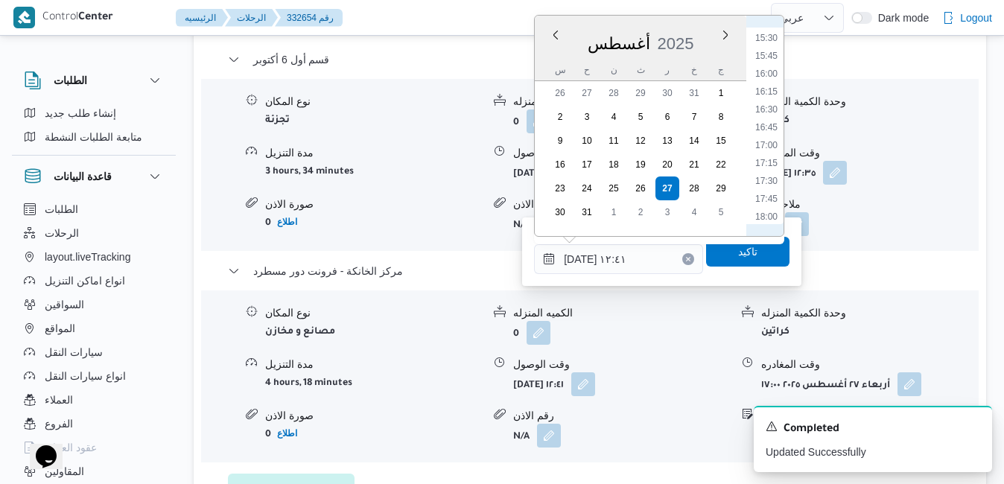
scroll to position [1135, 0]
click at [771, 100] on li "16:45" at bounding box center [766, 97] width 34 height 15
type input "٢٧/٠٨/٢٠٢٥ ١٦:٤٥"
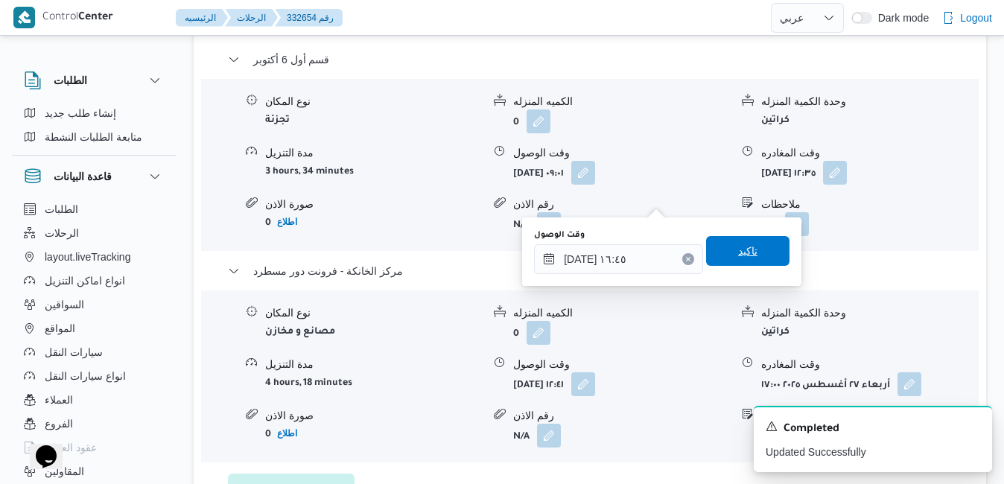
click at [743, 243] on span "تاكيد" at bounding box center [747, 251] width 19 height 18
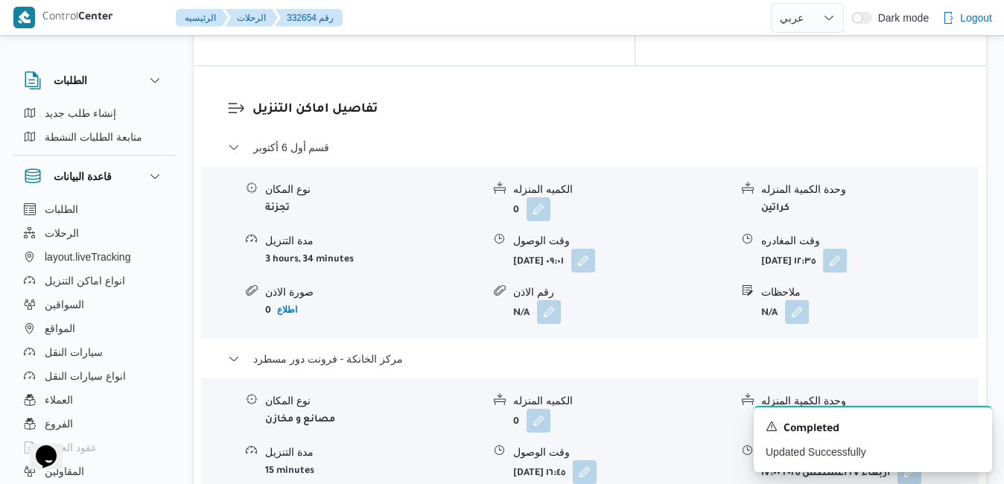
scroll to position [1430, 0]
click at [978, 424] on icon "Dismiss toast" at bounding box center [974, 425] width 12 height 12
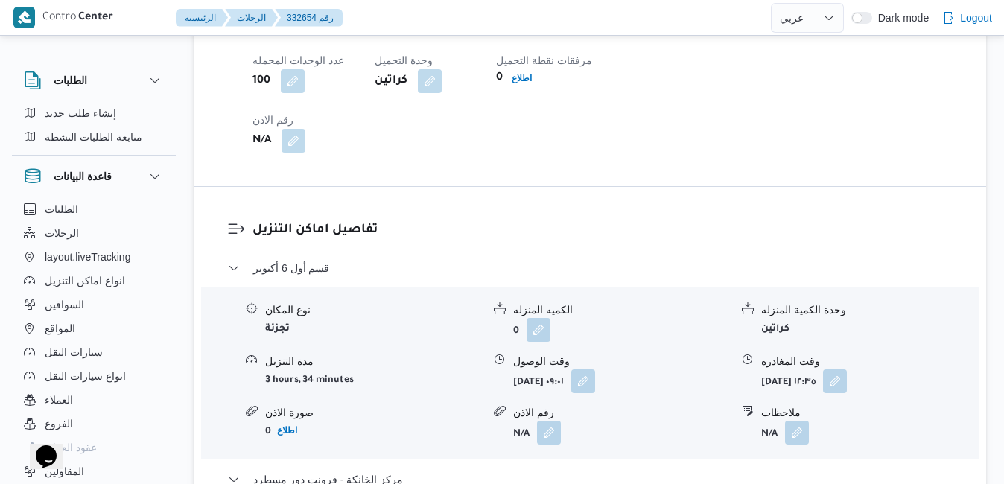
scroll to position [1281, 0]
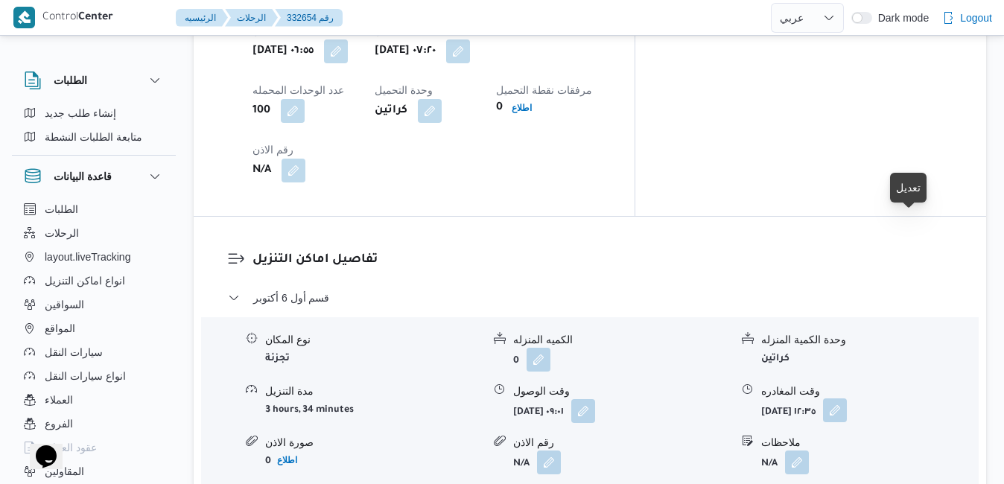
click at [847, 398] on button "button" at bounding box center [835, 410] width 24 height 24
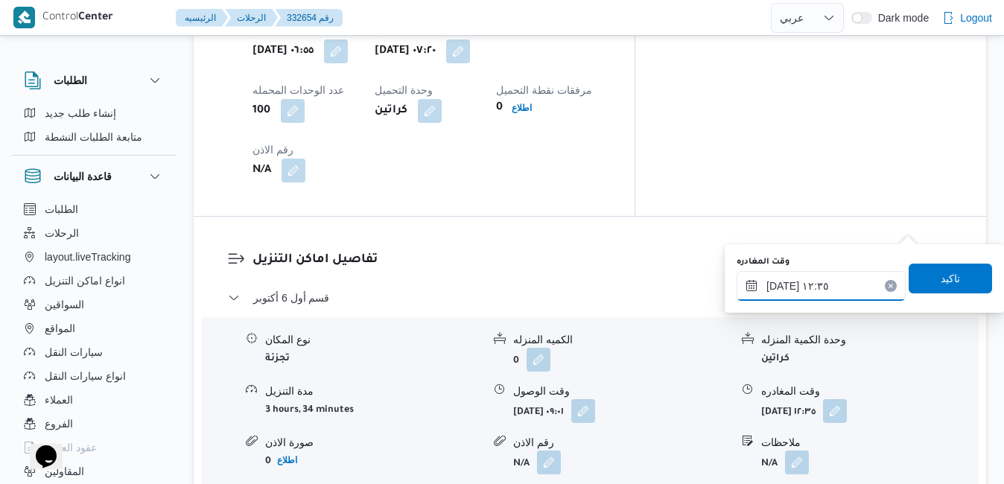
click at [848, 296] on input "٢٧/٠٨/٢٠٢٥ ١٢:٣٥" at bounding box center [820, 286] width 169 height 30
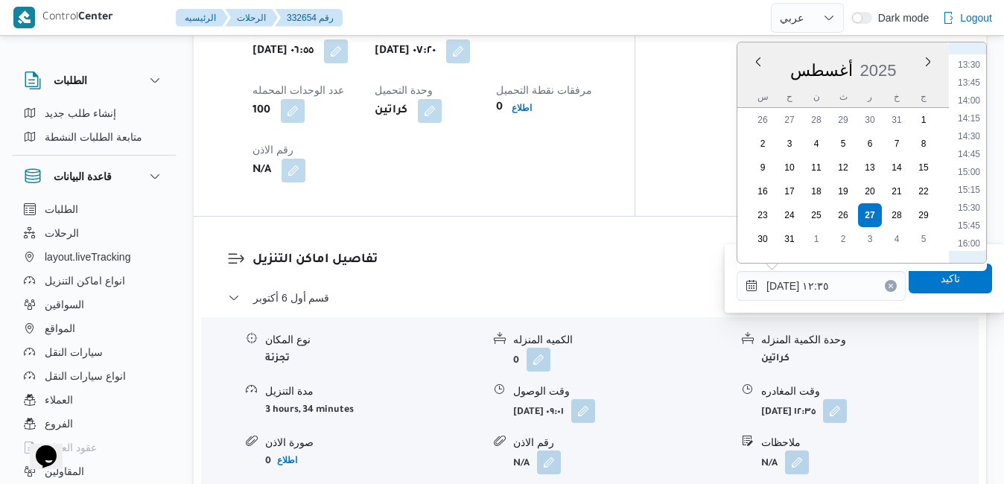
scroll to position [963, 0]
click at [974, 226] on li "15:45" at bounding box center [969, 224] width 34 height 15
type input "٢٧/٠٨/٢٠٢٥ ١٥:٤٥"
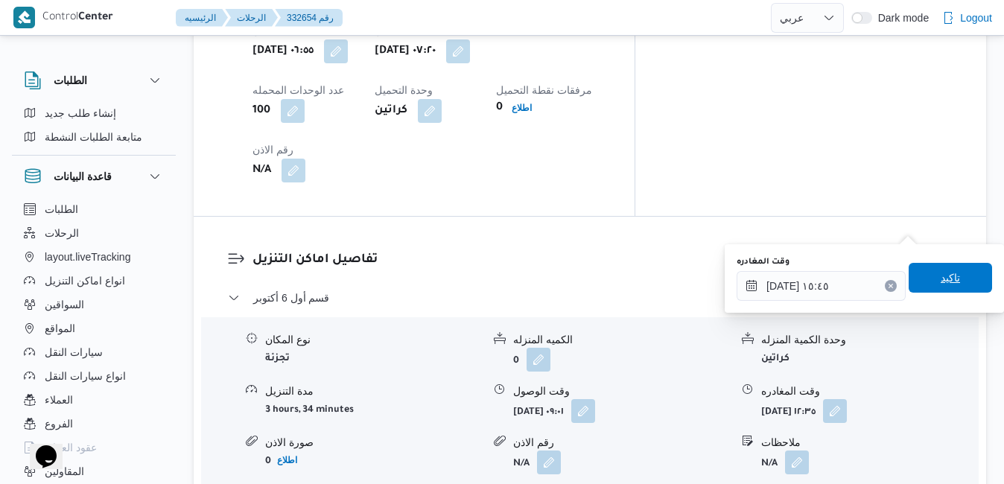
click at [947, 276] on span "تاكيد" at bounding box center [949, 278] width 19 height 18
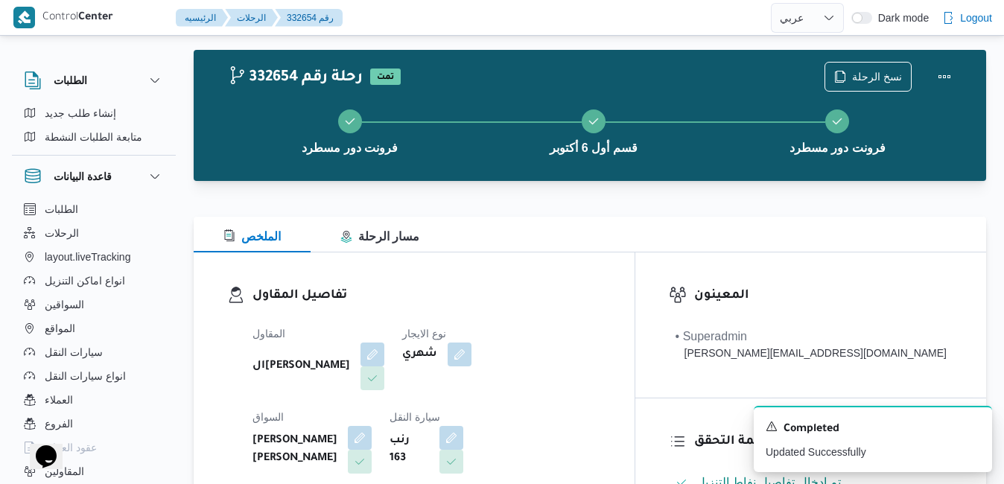
scroll to position [0, 0]
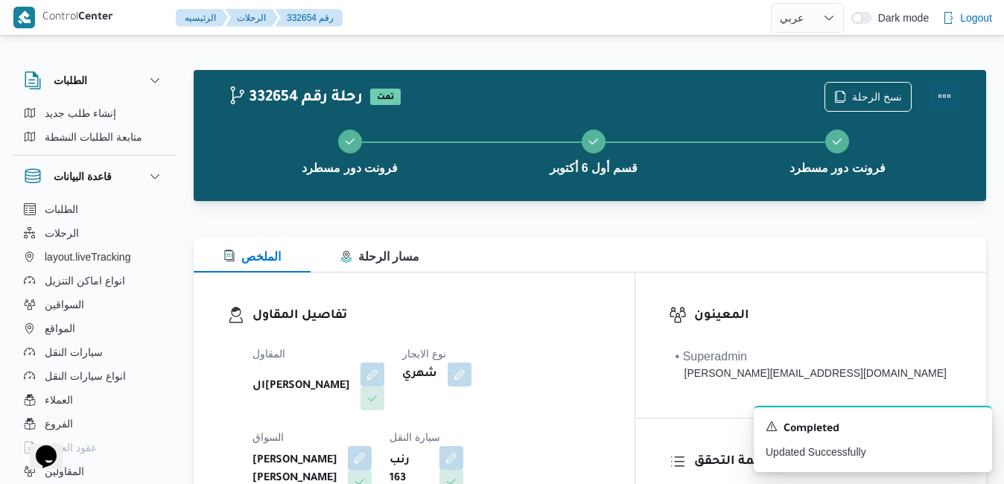
click at [946, 89] on button "Actions" at bounding box center [944, 96] width 30 height 30
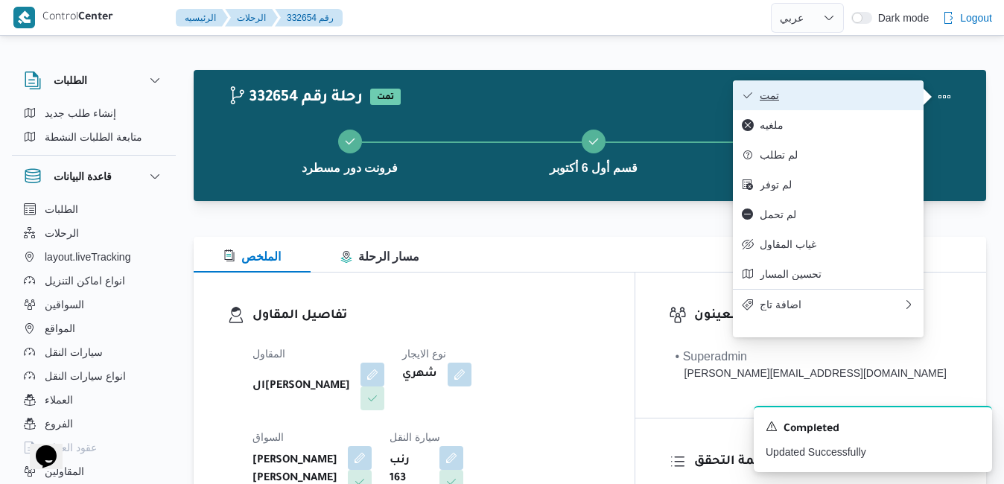
click at [834, 106] on button "تمت" at bounding box center [828, 95] width 191 height 30
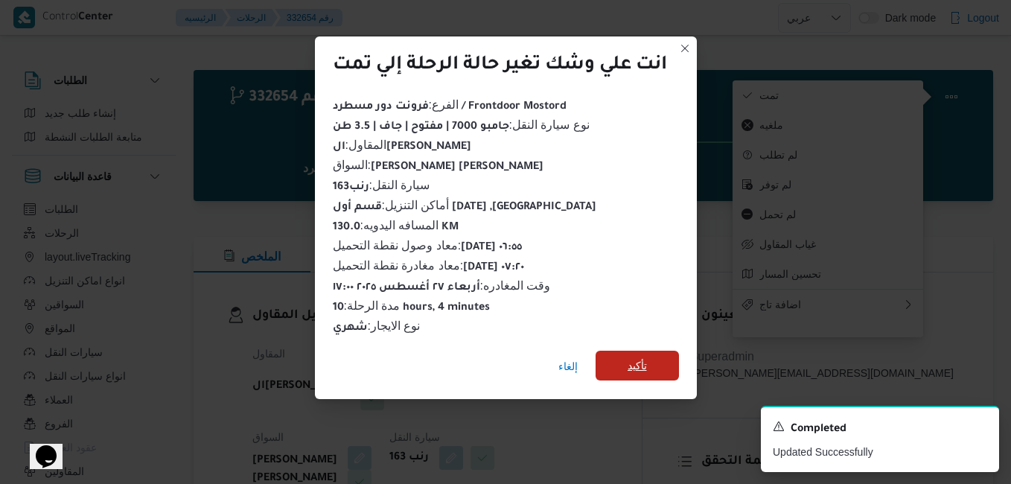
click at [636, 363] on span "تأكيد" at bounding box center [637, 366] width 19 height 18
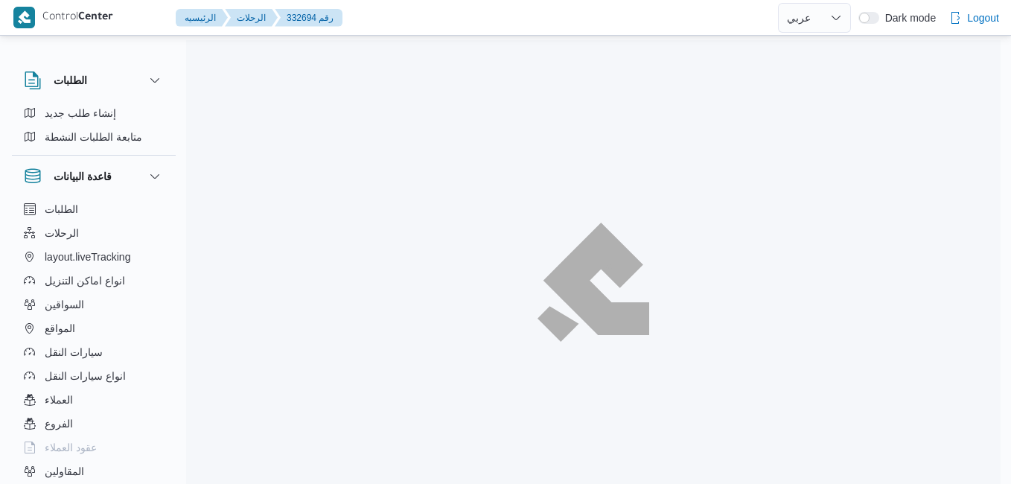
select select "ar"
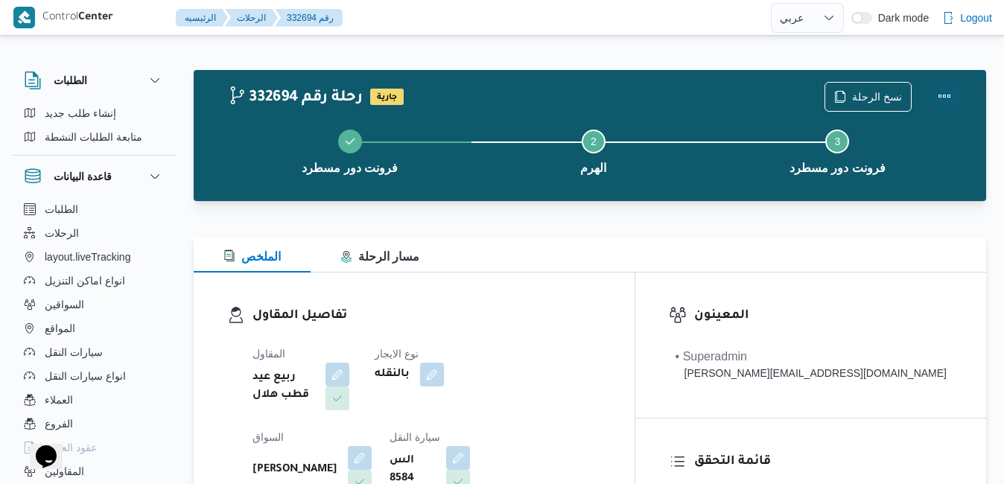
click at [944, 96] on button "Actions" at bounding box center [944, 96] width 30 height 30
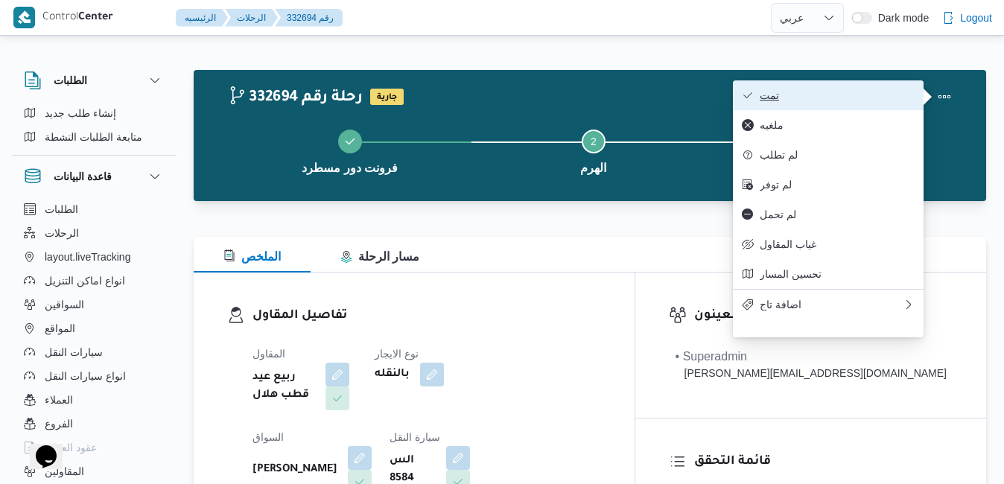
click at [870, 94] on span "تمت" at bounding box center [837, 95] width 155 height 12
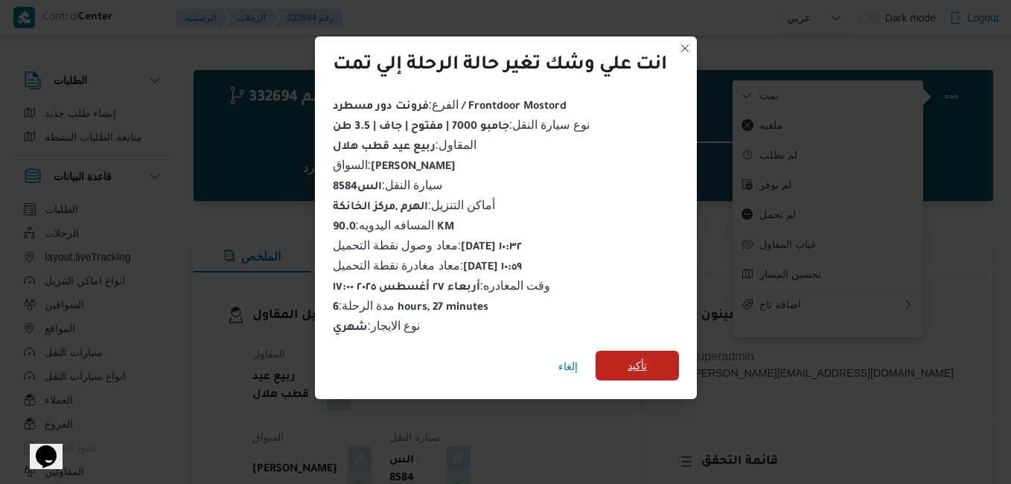
click at [651, 351] on span "تأكيد" at bounding box center [637, 366] width 83 height 30
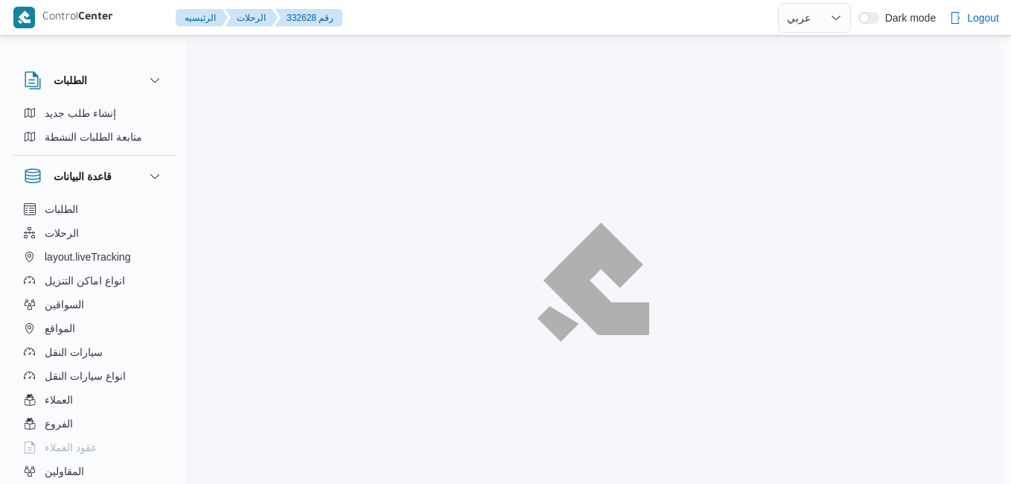
select select "ar"
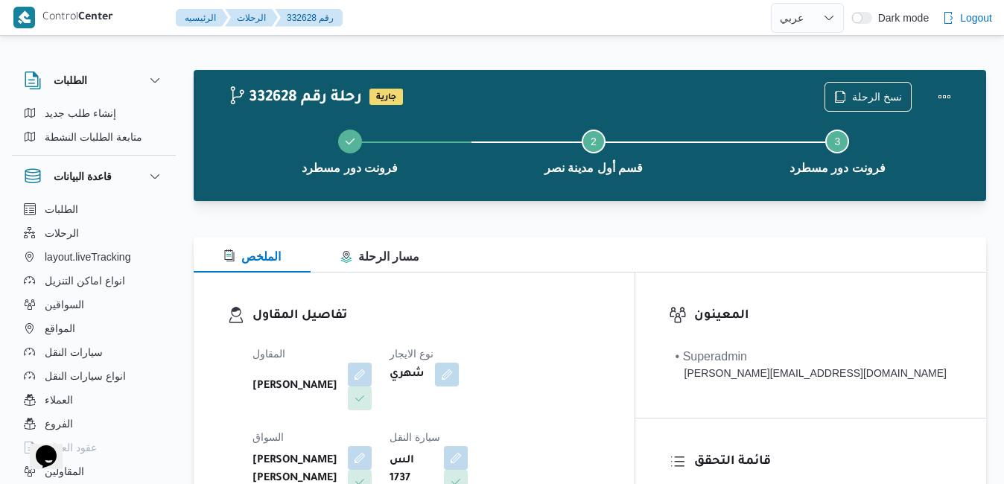
click at [558, 272] on div "الملخص مسار الرحلة" at bounding box center [590, 255] width 792 height 36
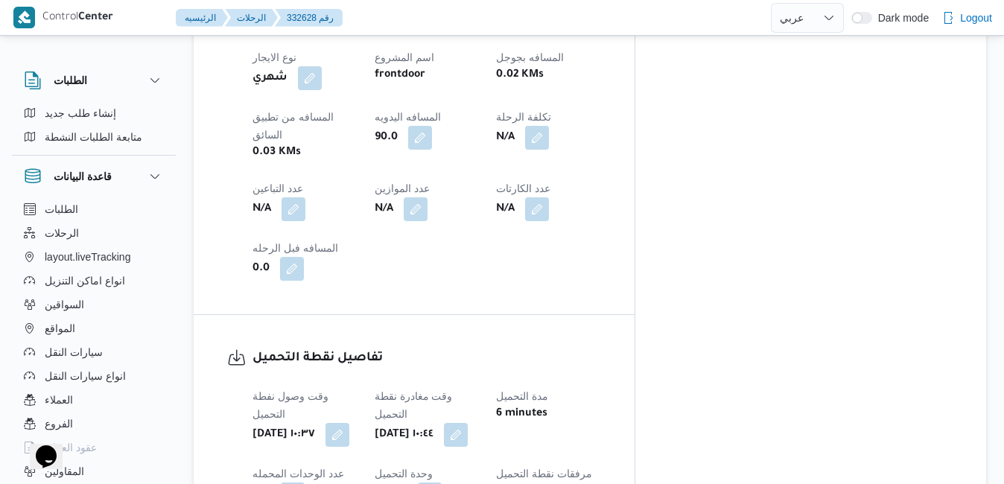
scroll to position [896, 0]
click at [349, 424] on button "button" at bounding box center [337, 436] width 24 height 24
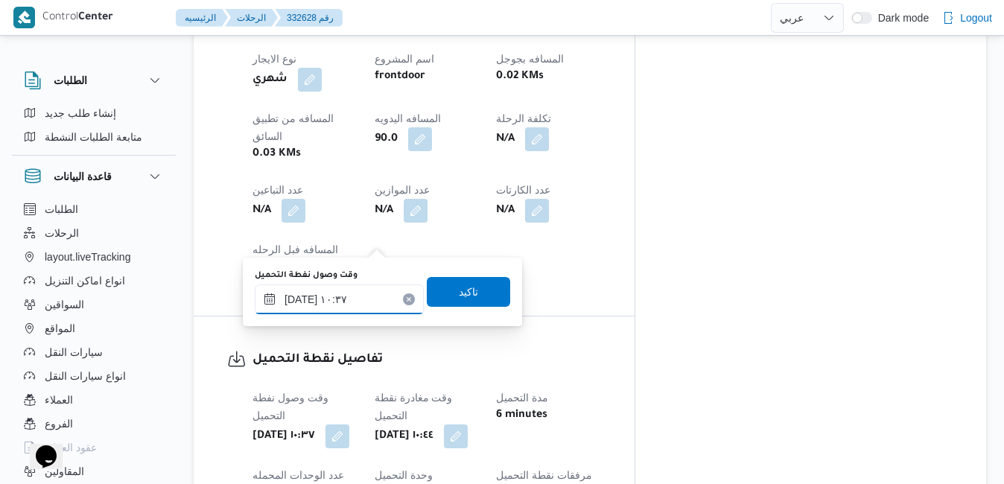
click at [362, 296] on input "[DATE] ١٠:٣٧" at bounding box center [339, 299] width 169 height 30
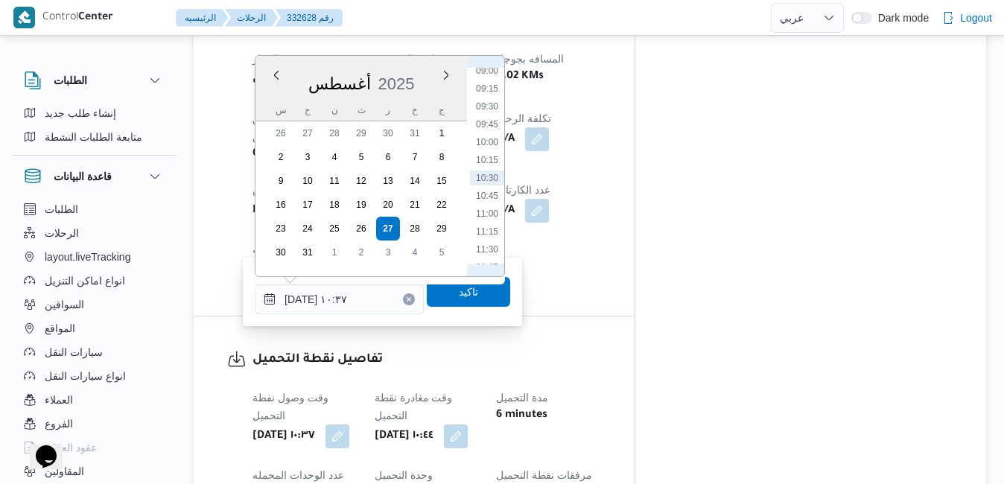
scroll to position [476, 0]
click at [491, 98] on li "07:00" at bounding box center [487, 99] width 34 height 15
type input "[DATE] ٠٧:٠٠"
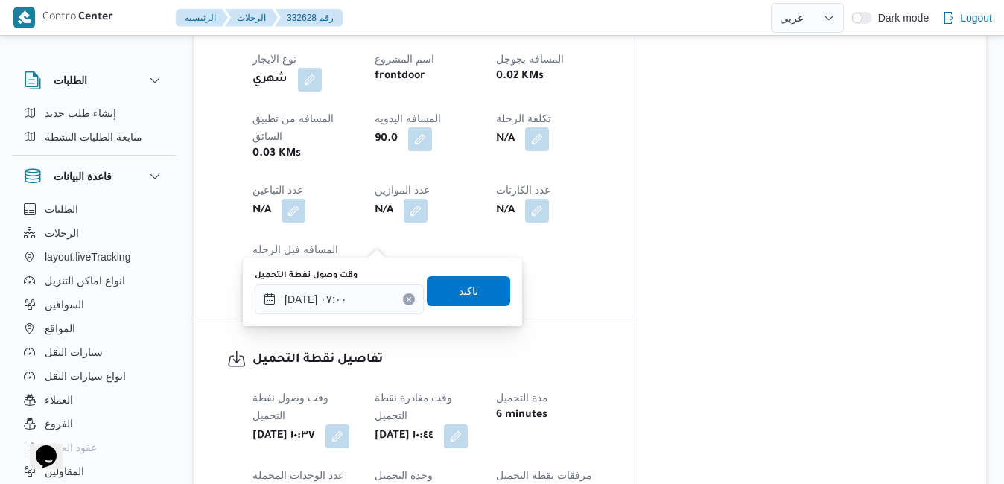
click at [459, 284] on span "تاكيد" at bounding box center [468, 291] width 19 height 18
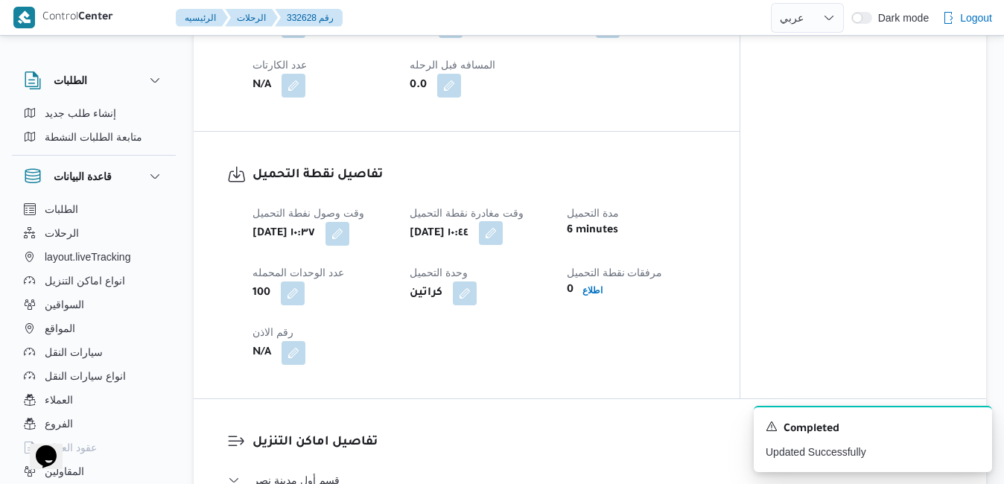
click at [503, 239] on button "button" at bounding box center [491, 233] width 24 height 24
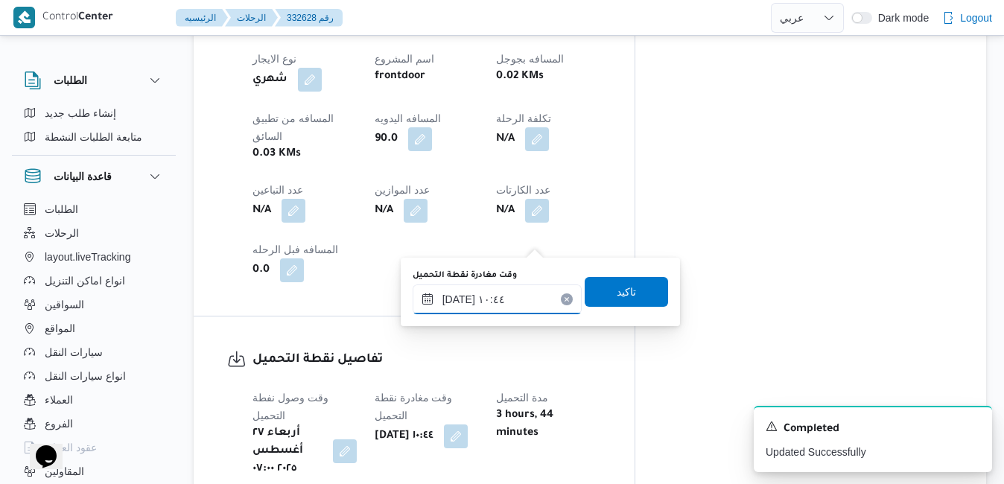
click at [490, 306] on input "[DATE] ١٠:٤٤" at bounding box center [497, 299] width 169 height 30
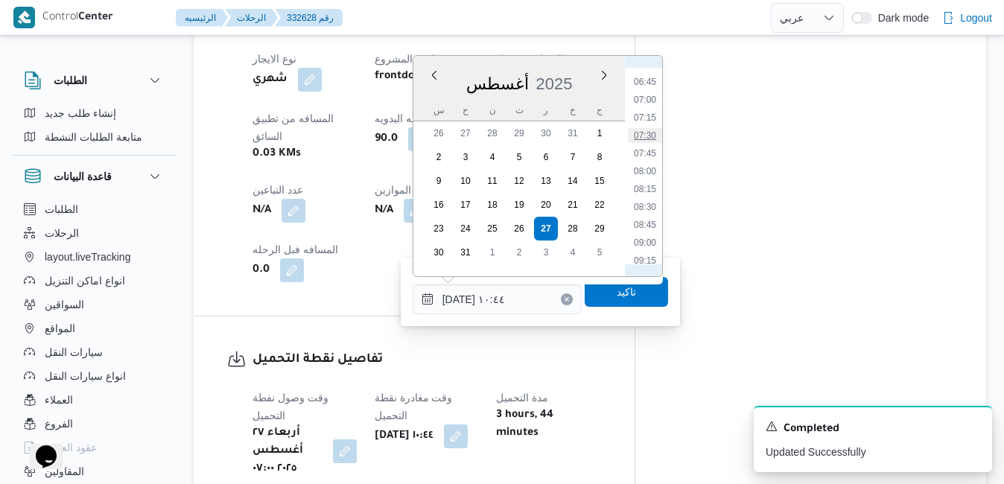
click at [649, 138] on li "07:30" at bounding box center [645, 135] width 34 height 15
type input "[DATE] ٠٧:٣٠"
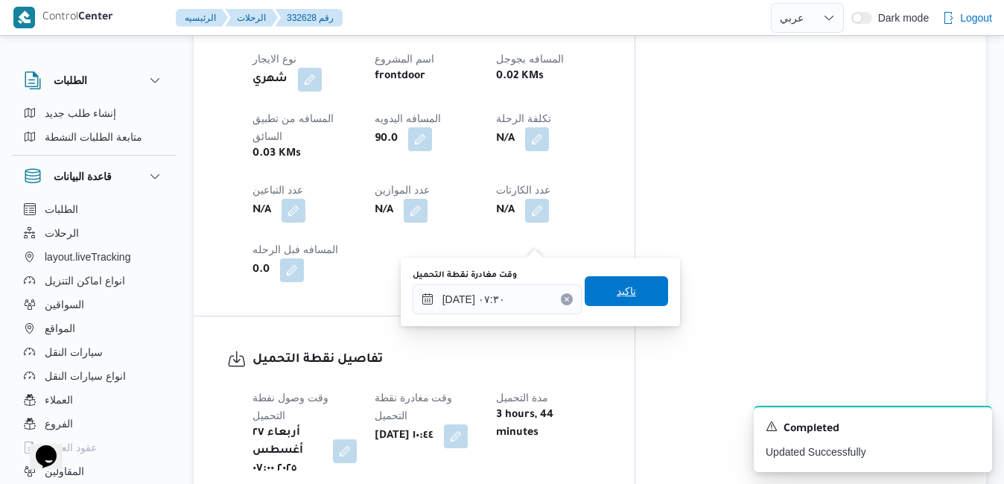
click at [605, 305] on span "تاكيد" at bounding box center [626, 291] width 83 height 30
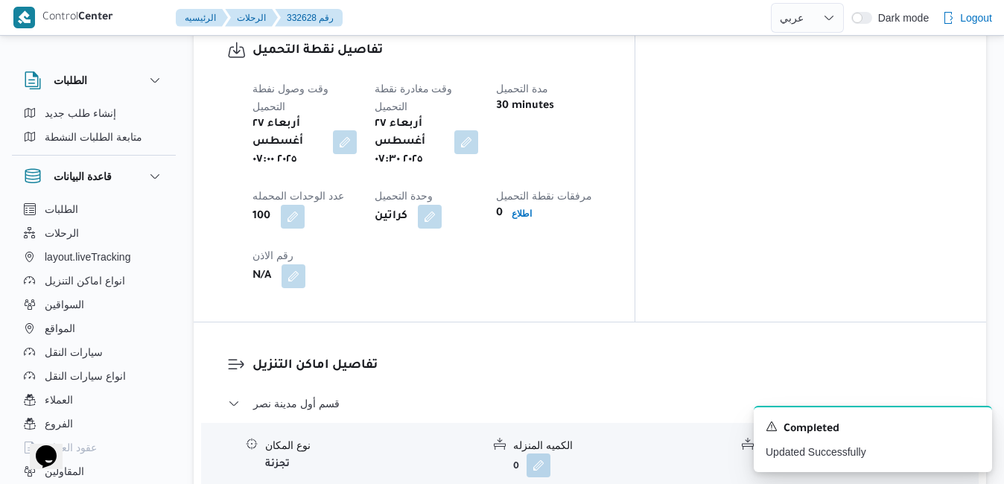
scroll to position [1223, 0]
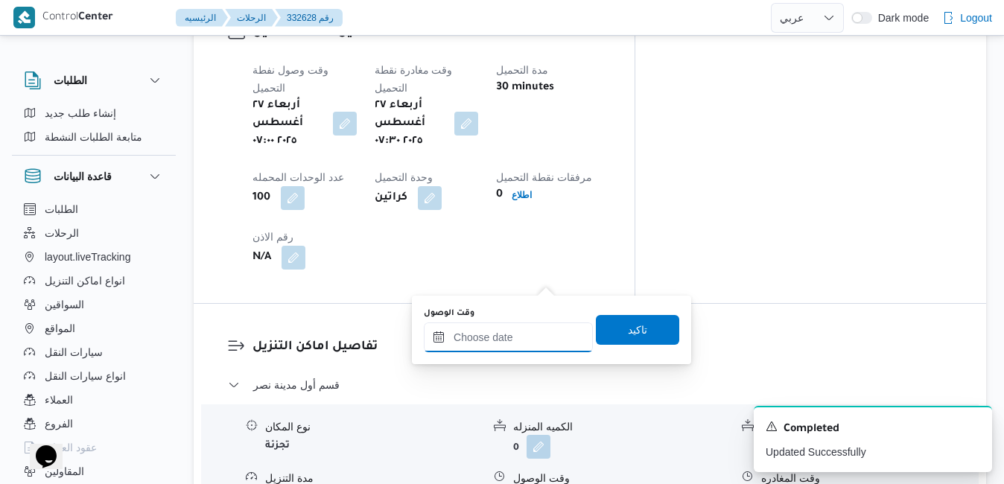
click at [506, 340] on input "وقت الوصول" at bounding box center [508, 337] width 169 height 30
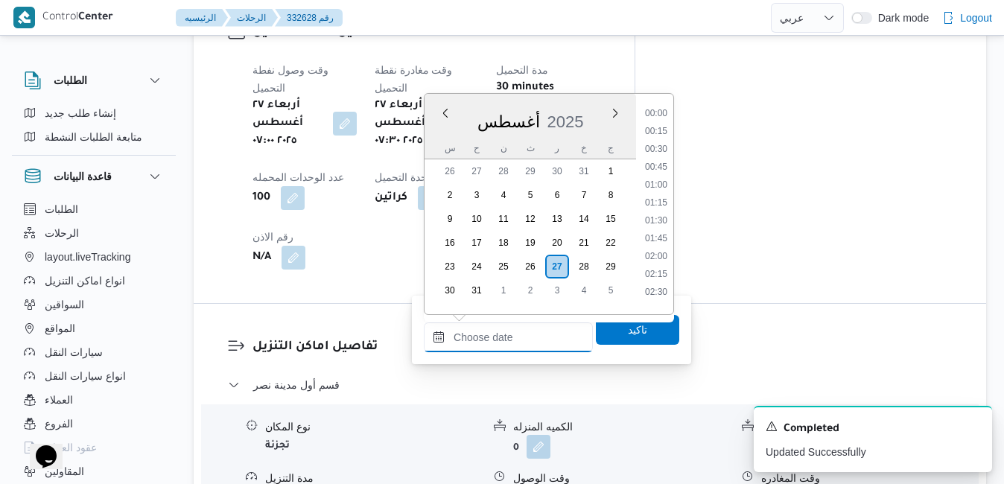
scroll to position [1166, 0]
click at [598, 113] on div "أغسطس 2025" at bounding box center [529, 119] width 211 height 38
click at [657, 129] on li "08:30" at bounding box center [656, 129] width 34 height 15
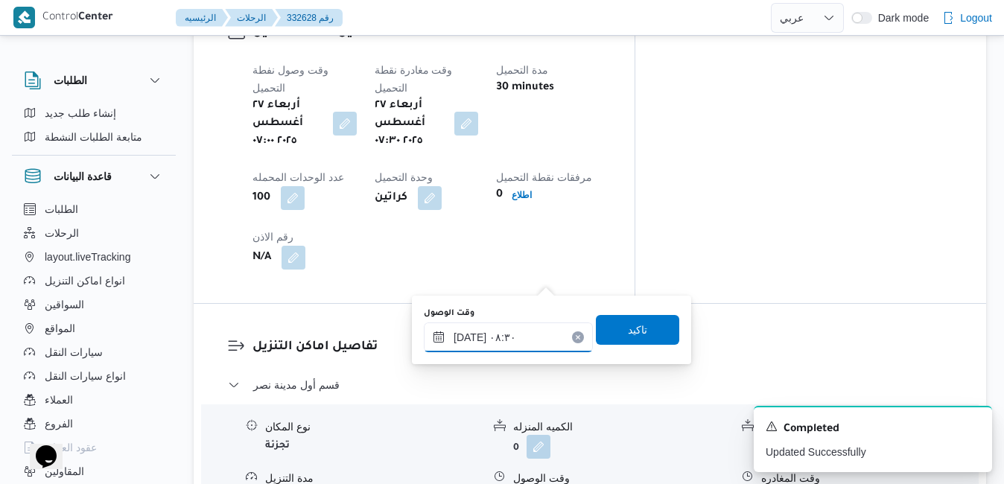
click at [470, 340] on input "[DATE] ٠٨:٣٠" at bounding box center [508, 337] width 169 height 30
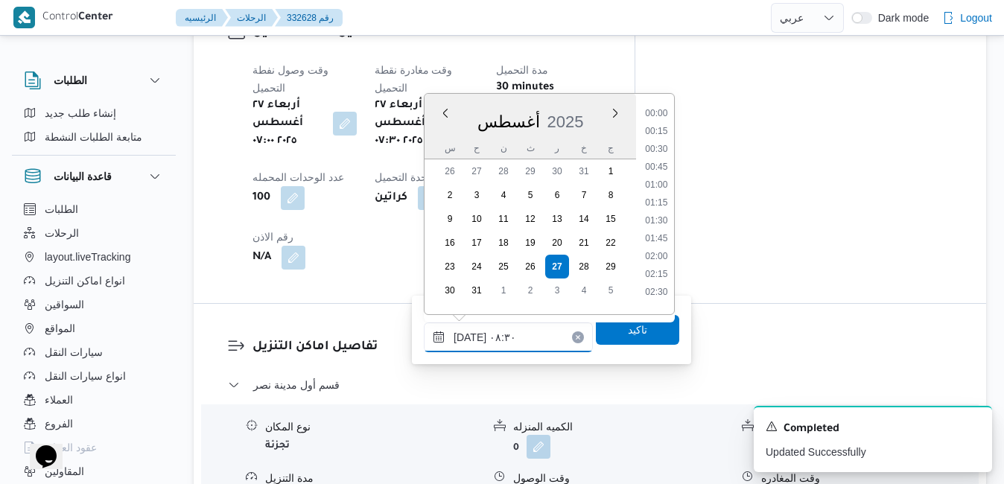
scroll to position [505, 0]
click at [470, 340] on input "[DATE] ٠٨:٣٠" at bounding box center [508, 337] width 169 height 30
type input "٢٧/٠٨/٢٠٢٥ ٠٨:٠٥"
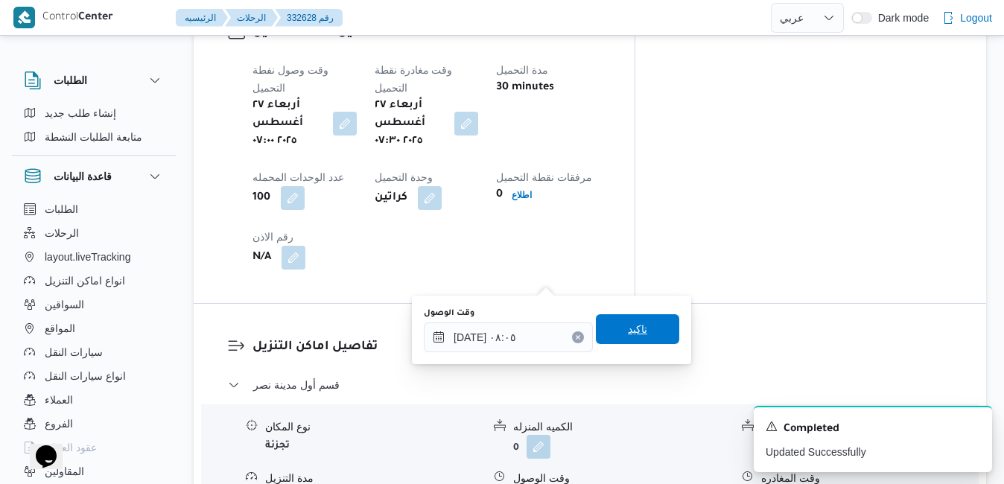
click at [628, 323] on span "تاكيد" at bounding box center [637, 329] width 19 height 18
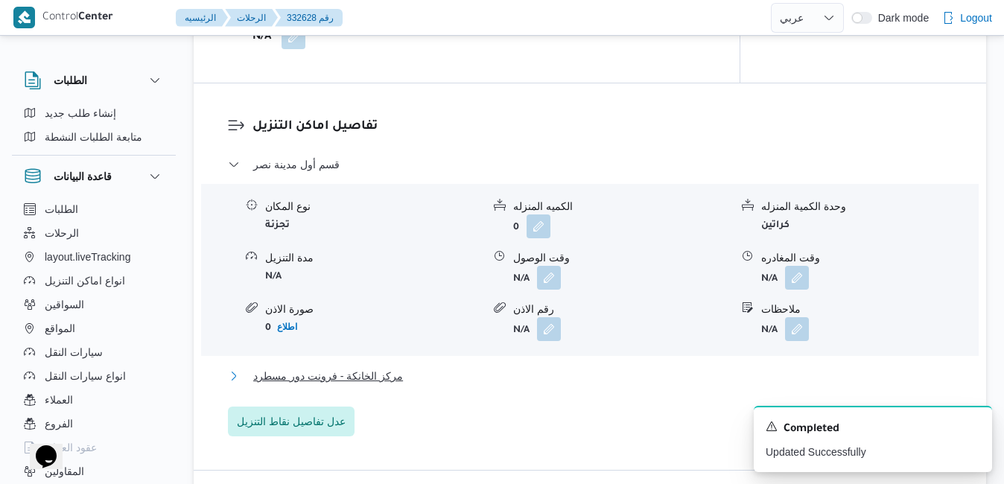
click at [519, 378] on button "مركز الخانكة - فرونت دور مسطرد" at bounding box center [590, 376] width 725 height 18
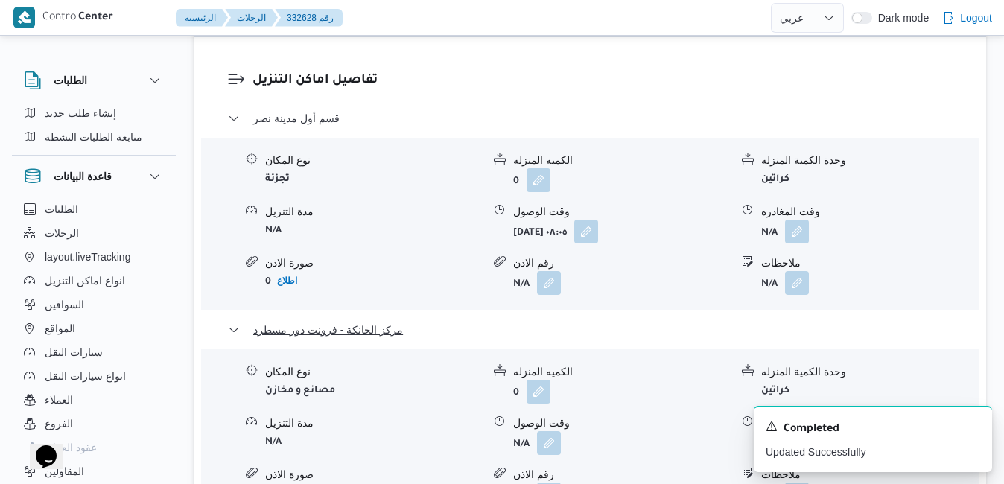
scroll to position [1491, 0]
click at [979, 427] on icon "Dismiss toast" at bounding box center [974, 425] width 12 height 12
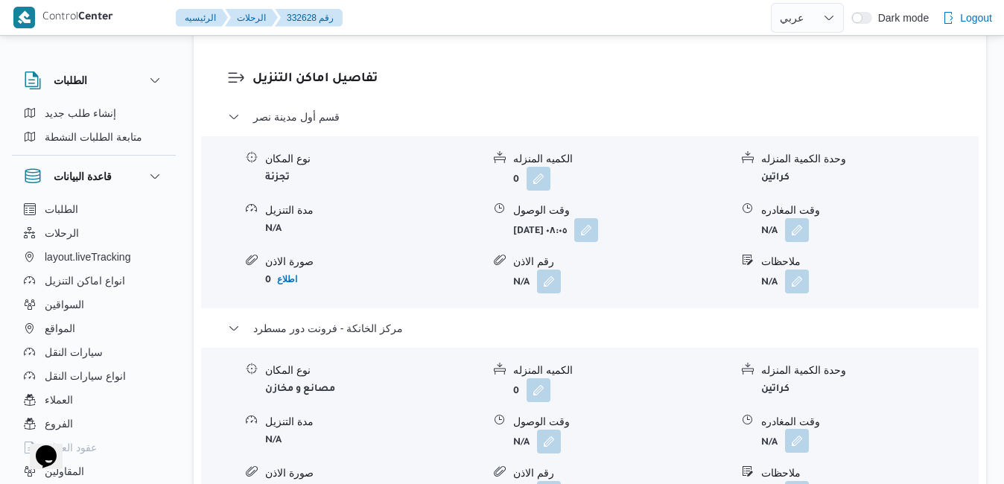
click at [804, 429] on button "button" at bounding box center [797, 441] width 24 height 24
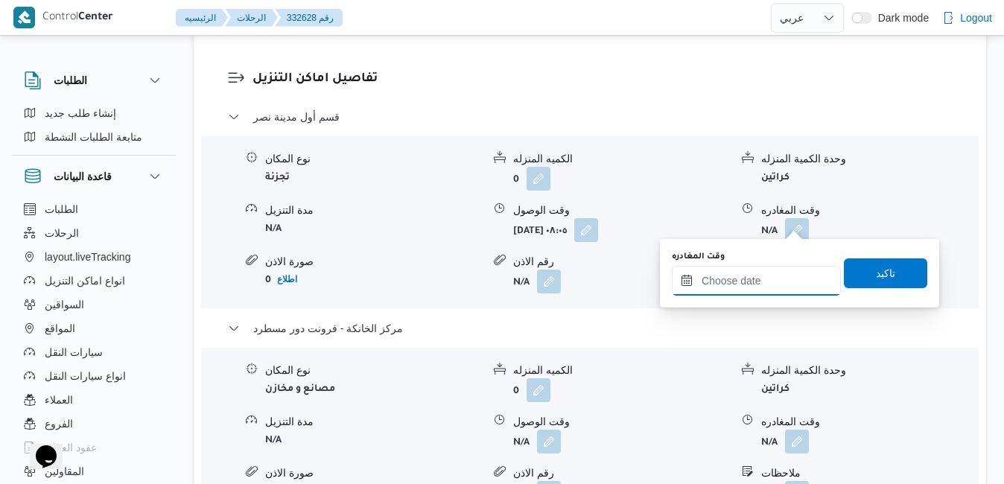
click at [729, 280] on input "وقت المغادره" at bounding box center [756, 281] width 169 height 30
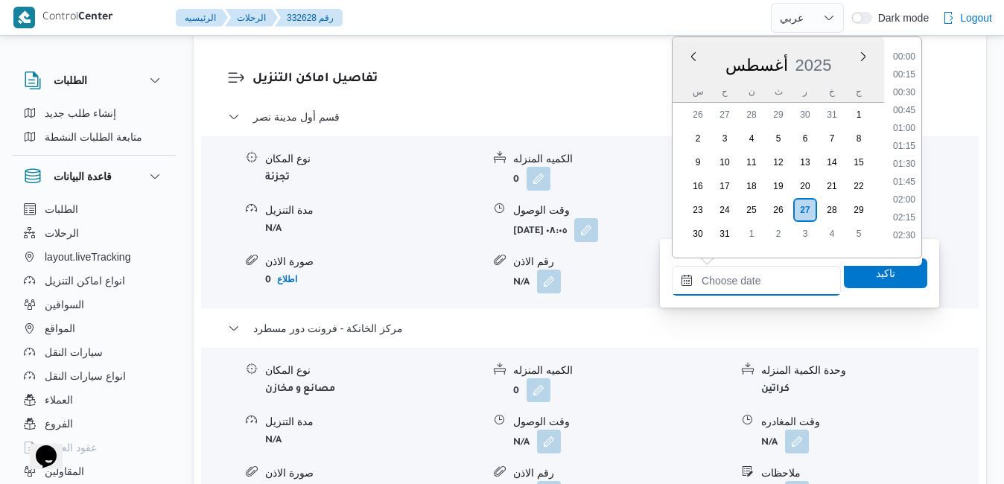
scroll to position [1166, 0]
click at [844, 45] on div "أغسطس 2025" at bounding box center [777, 62] width 211 height 38
click at [908, 74] on li "16:30" at bounding box center [904, 70] width 34 height 15
type input "٢٧/٠٨/٢٠٢٥ ١٦:٣٠"
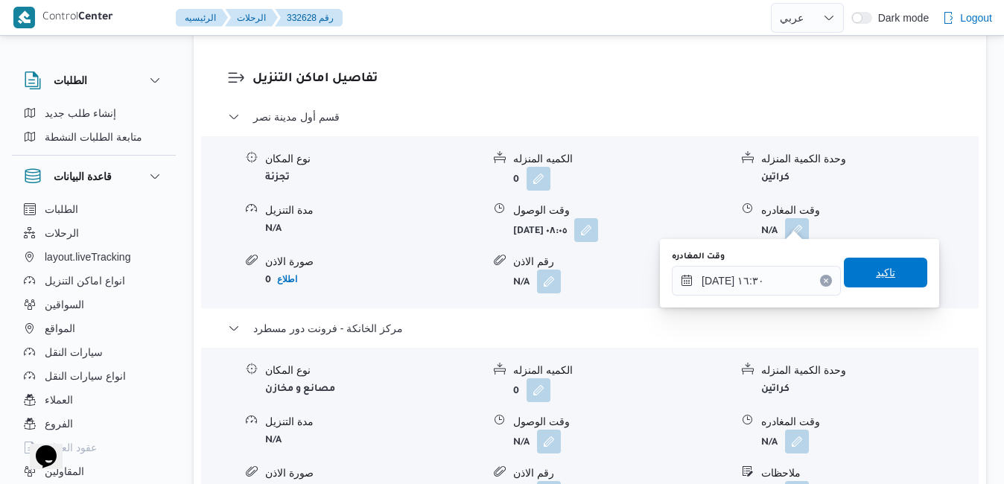
click at [876, 276] on span "تاكيد" at bounding box center [885, 273] width 19 height 18
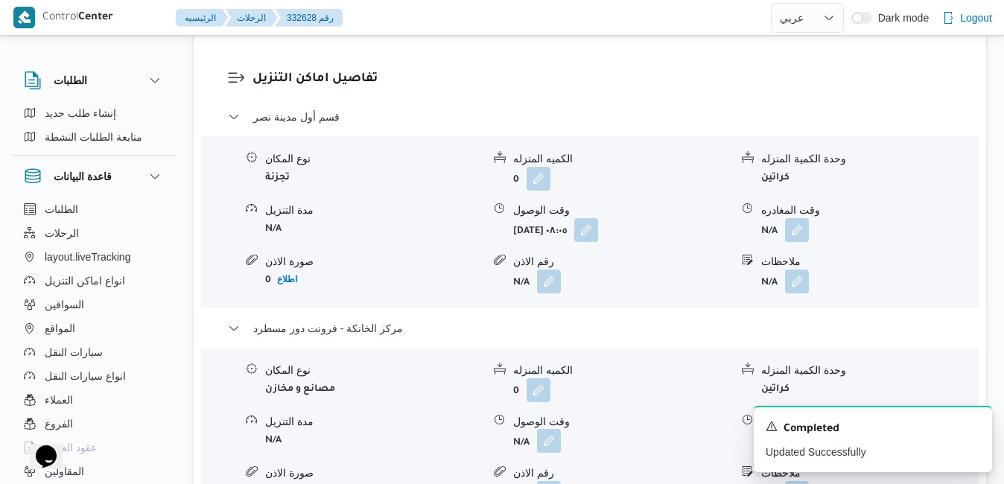
click at [550, 429] on button "button" at bounding box center [549, 441] width 24 height 24
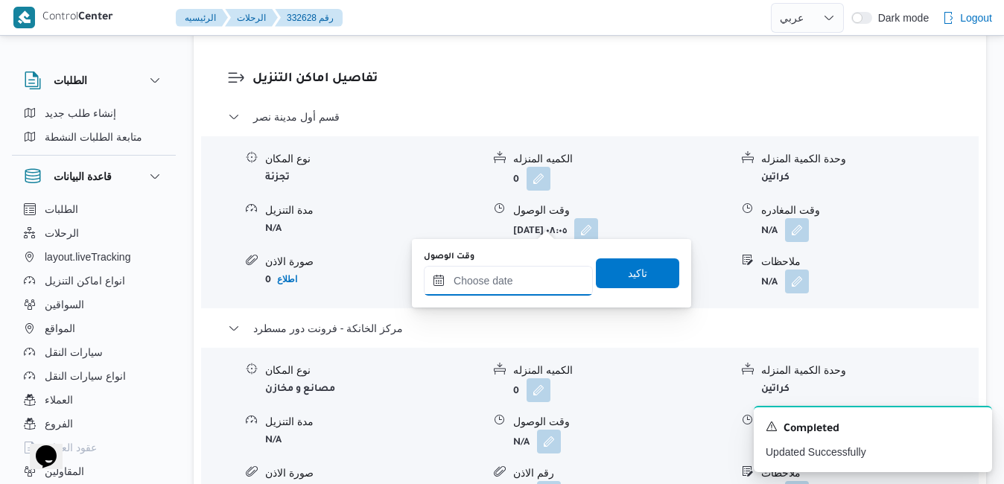
click at [547, 280] on input "وقت الوصول" at bounding box center [508, 281] width 169 height 30
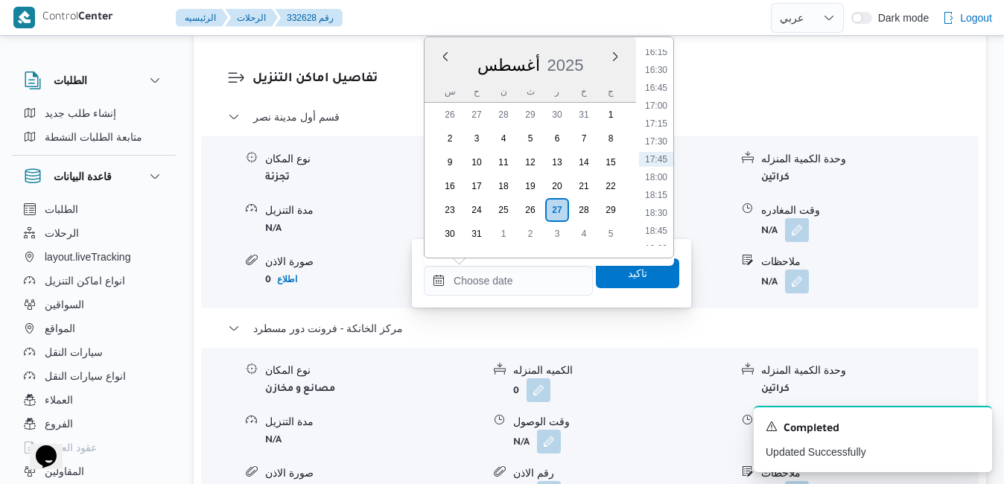
click at [585, 43] on div "أغسطس 2025" at bounding box center [529, 62] width 211 height 38
click at [657, 56] on li "16:15" at bounding box center [656, 52] width 34 height 15
type input "[DATE] ١٦:١٥"
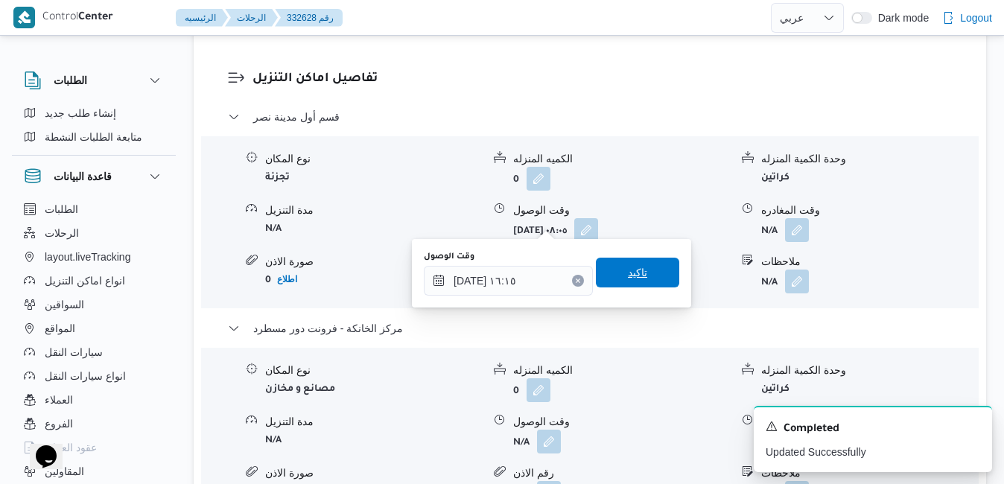
click at [644, 279] on span "تاكيد" at bounding box center [637, 273] width 83 height 30
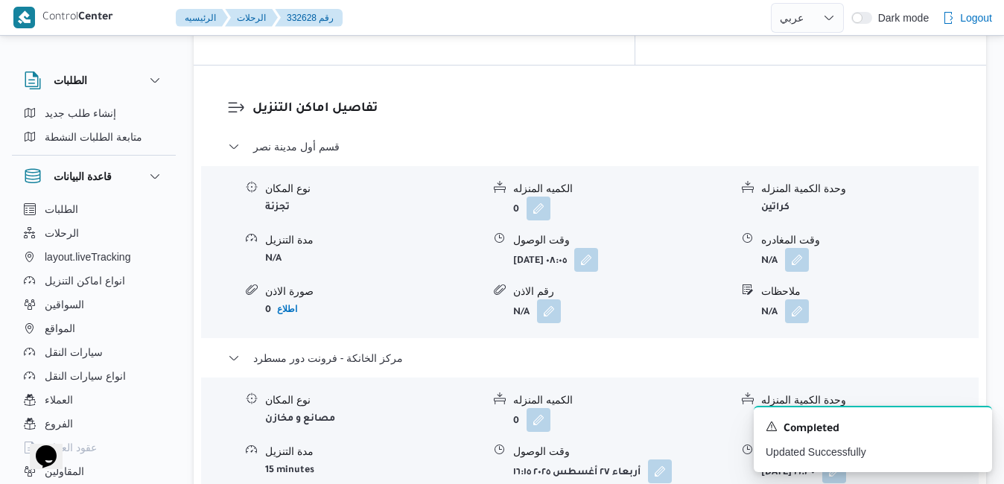
scroll to position [1432, 0]
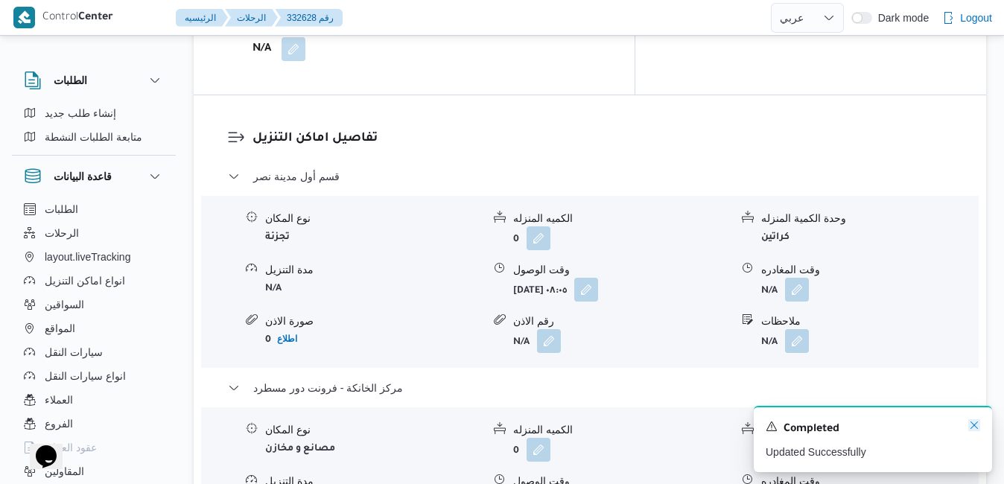
click at [974, 424] on icon "Dismiss toast" at bounding box center [974, 425] width 12 height 12
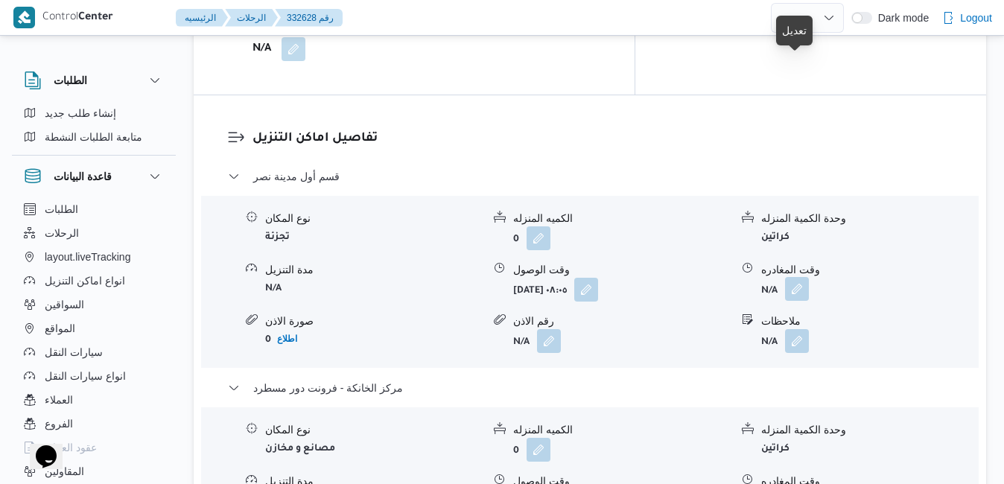
click at [796, 277] on button "button" at bounding box center [797, 289] width 24 height 24
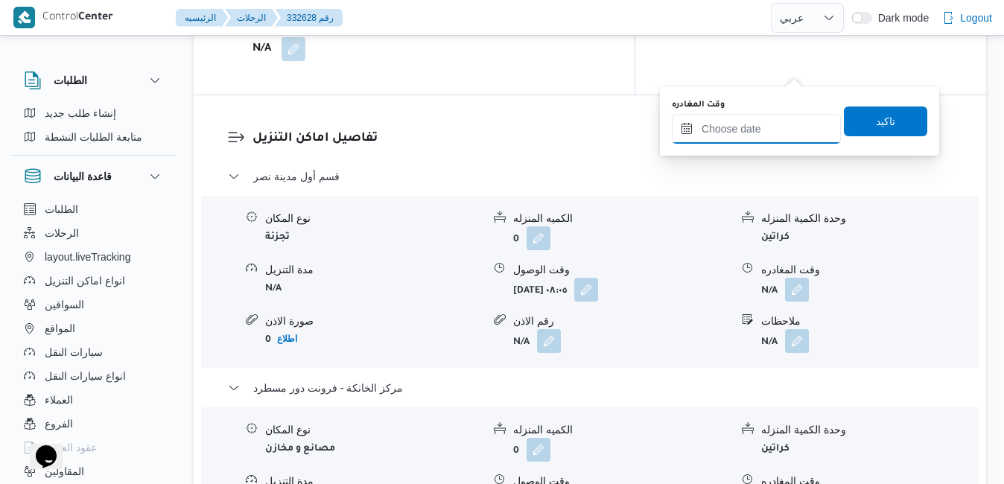
click at [757, 133] on input "وقت المغادره" at bounding box center [756, 129] width 169 height 30
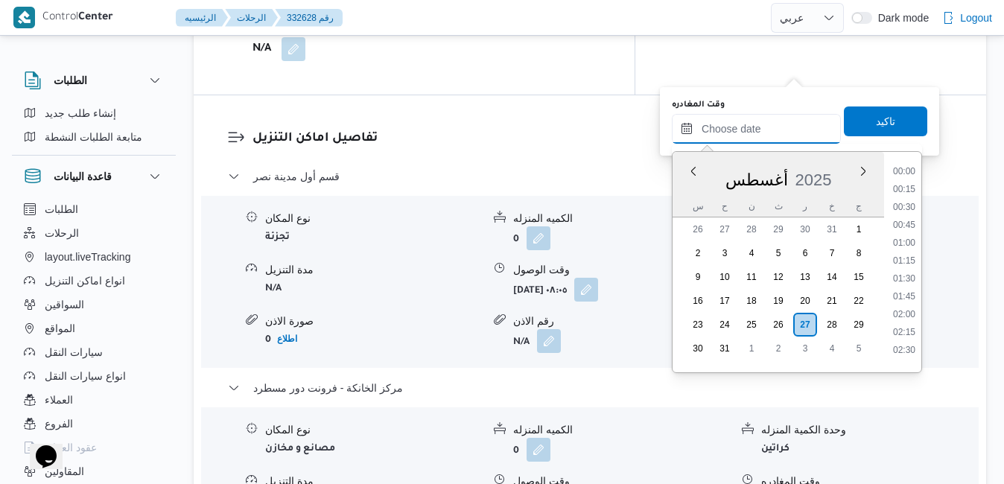
scroll to position [1166, 0]
click at [682, 197] on div "س ح ن ث ر خ ج" at bounding box center [777, 206] width 211 height 21
click at [907, 267] on li "15:15" at bounding box center [904, 267] width 34 height 15
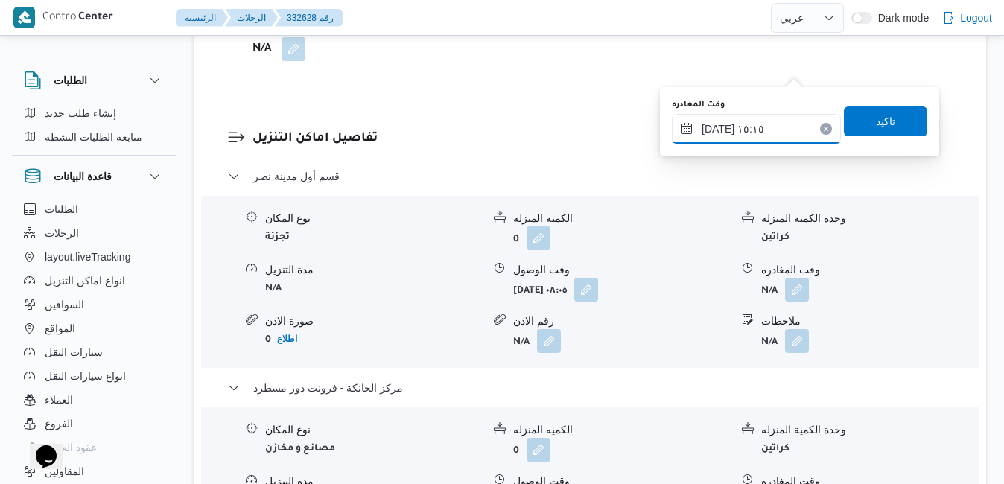
click at [717, 126] on input "٢٧/٠٨/٢٠٢٥ ١٥:١٥" at bounding box center [756, 129] width 169 height 30
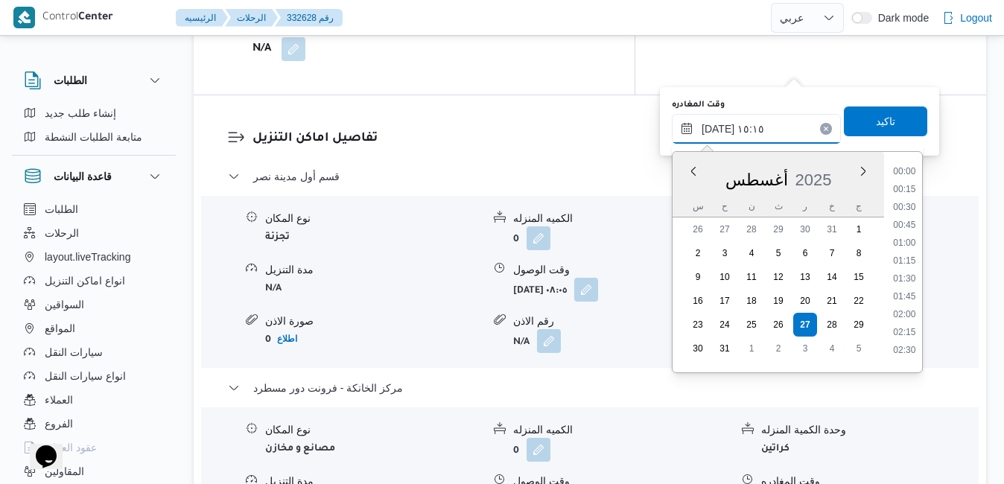
scroll to position [987, 0]
type input "٢٧/٠٨/٢٠٢٥ ١٥:40"
click at [876, 118] on span "تاكيد" at bounding box center [885, 121] width 19 height 18
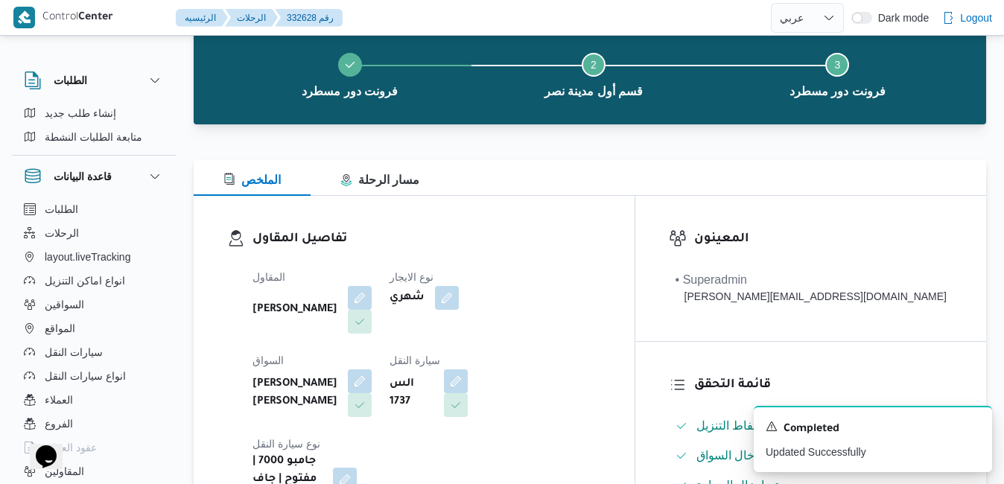
scroll to position [0, 0]
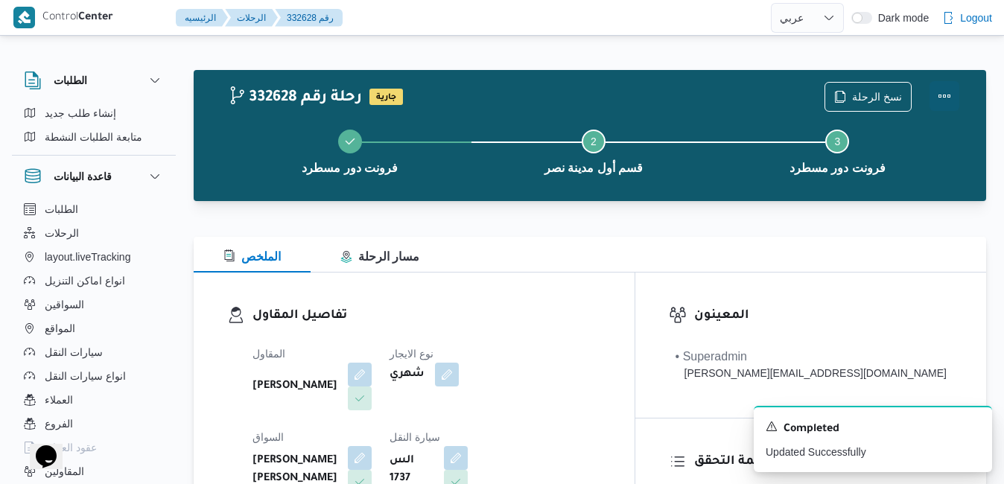
click at [941, 95] on button "Actions" at bounding box center [944, 96] width 30 height 30
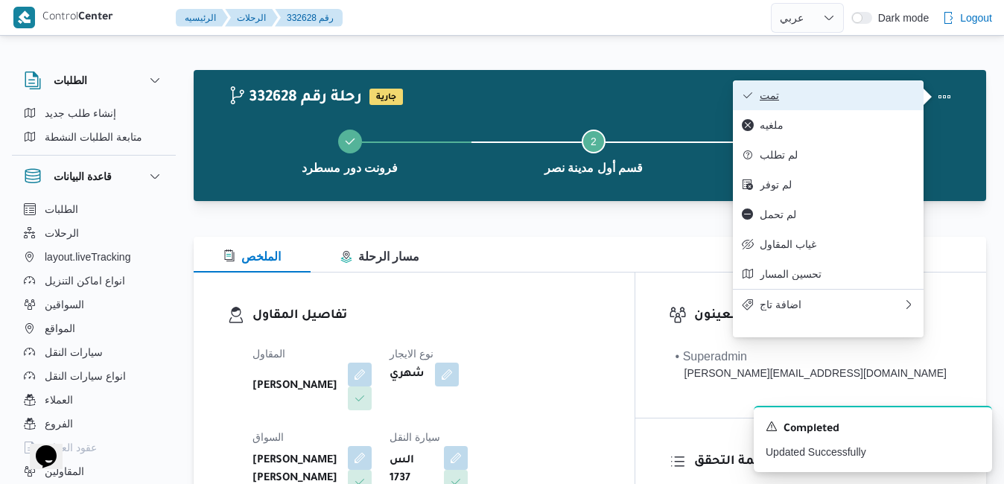
click at [856, 99] on span "تمت" at bounding box center [837, 95] width 155 height 12
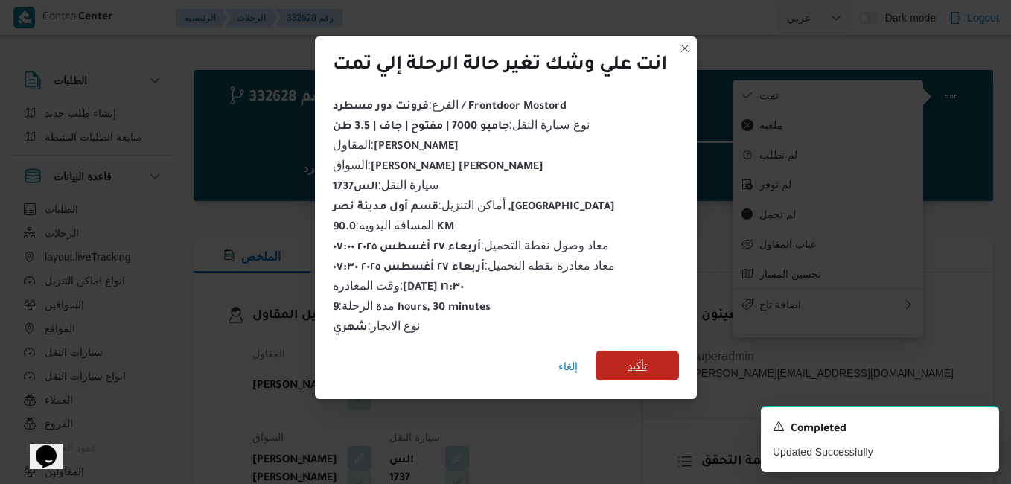
click at [657, 351] on span "تأكيد" at bounding box center [637, 366] width 83 height 30
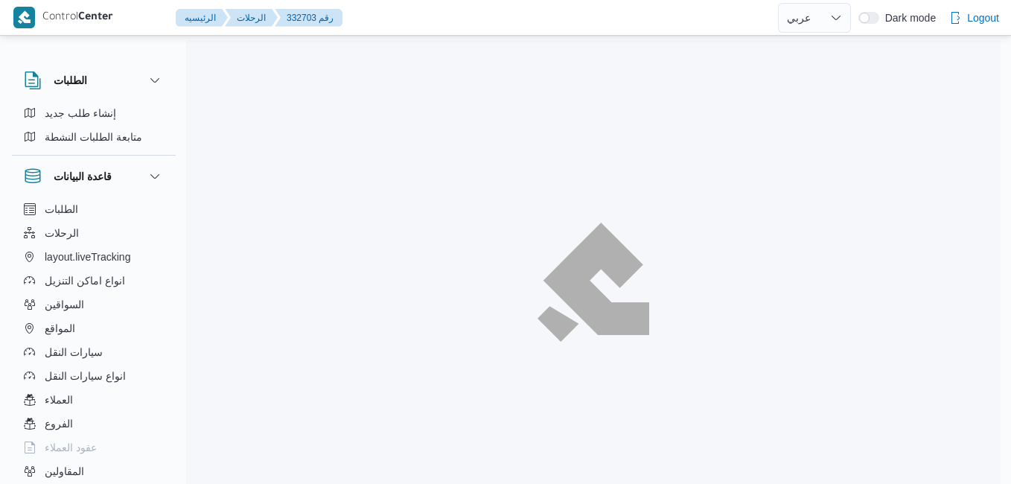
select select "ar"
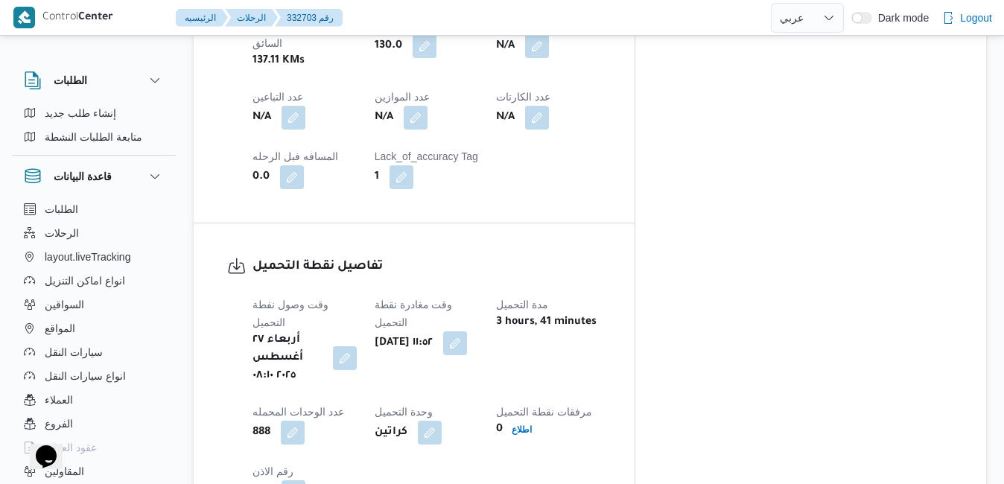
scroll to position [983, 0]
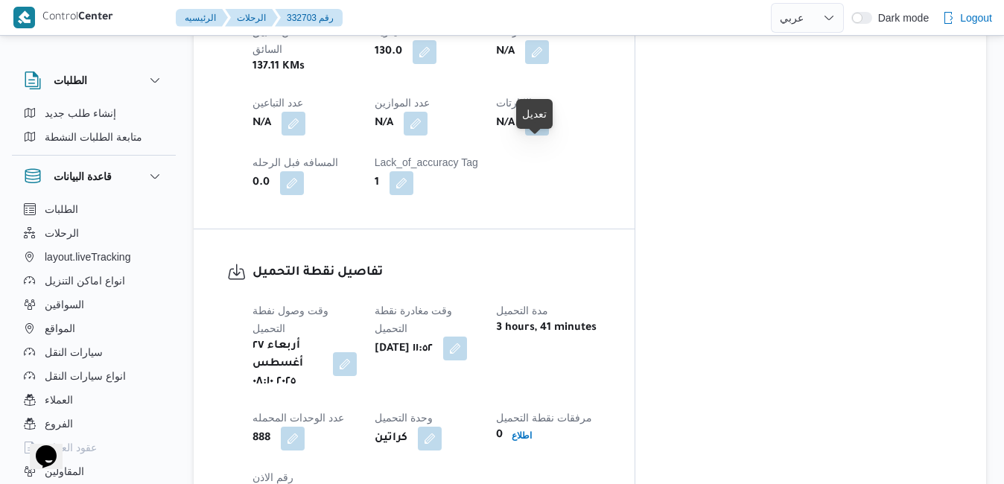
click at [467, 337] on button "button" at bounding box center [455, 349] width 24 height 24
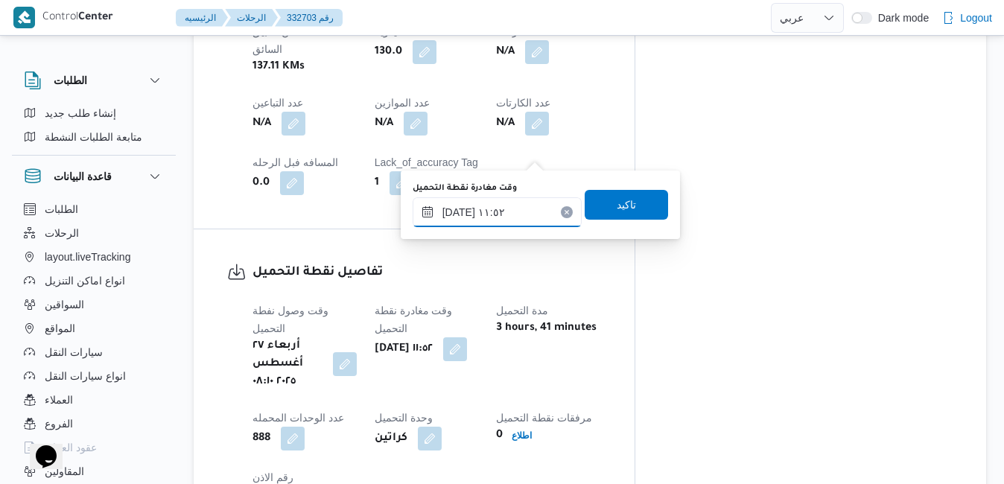
click at [510, 210] on input "[DATE] ١١:٥٢" at bounding box center [497, 212] width 169 height 30
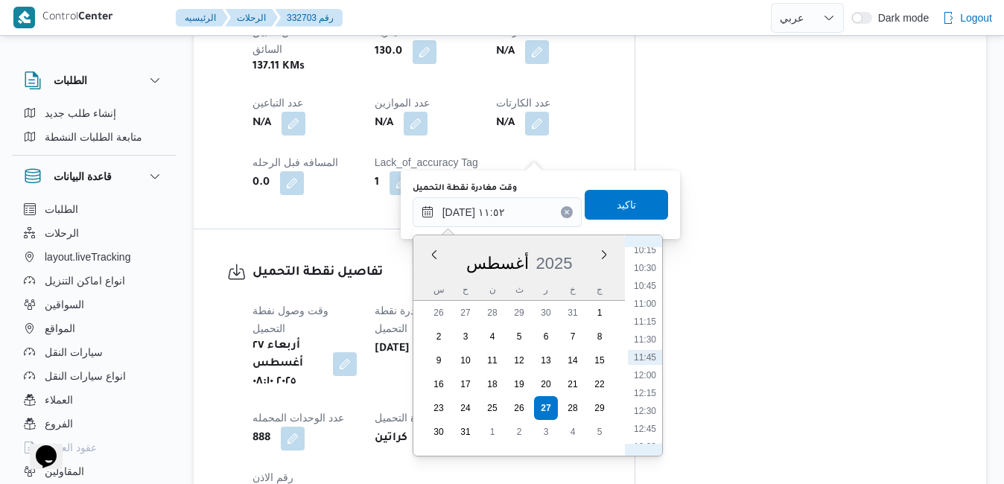
scroll to position [565, 0]
click at [648, 292] on li "08:30" at bounding box center [645, 297] width 34 height 15
type input "[DATE] ٠٨:٣٠"
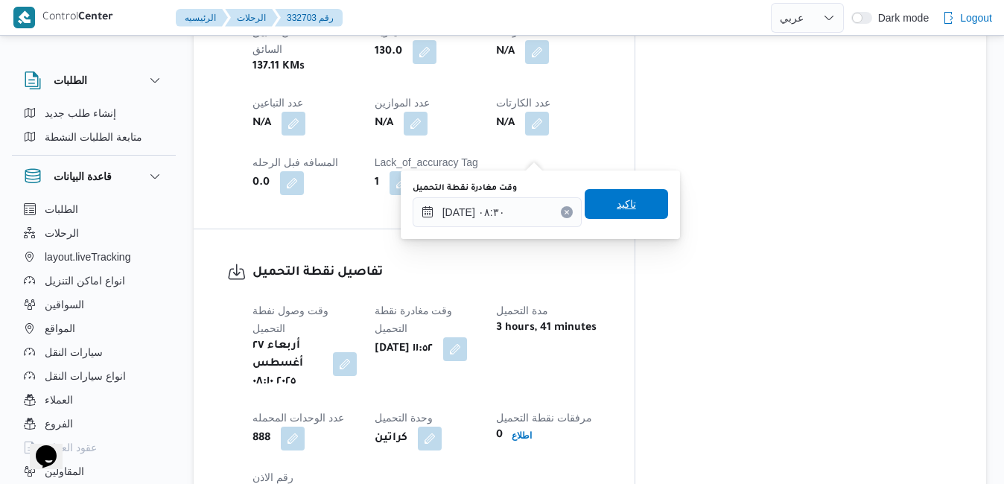
click at [600, 200] on span "تاكيد" at bounding box center [626, 204] width 83 height 30
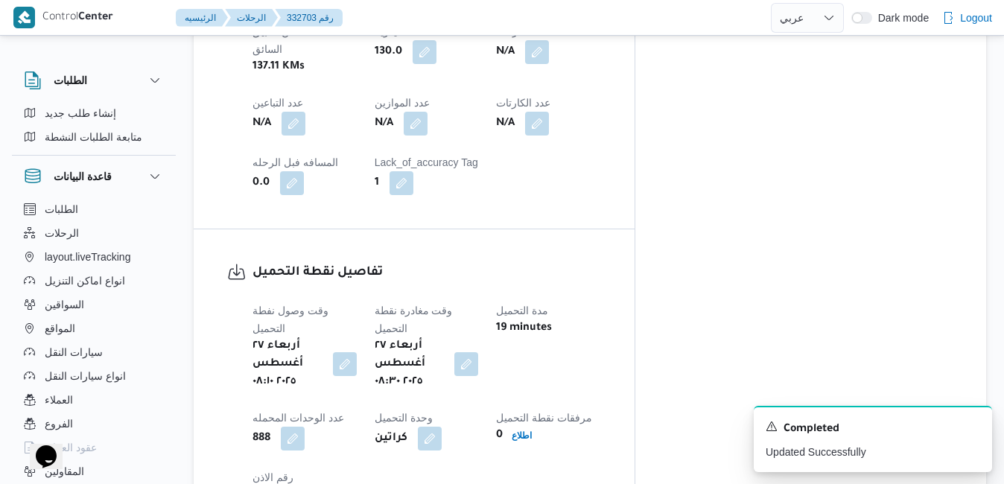
click at [542, 293] on div "وقت وصول نفطة التحميل [DATE] ٠٨:١٠ وقت مغادرة نقطة التحميل [DATE] ٠٨:٣٠ مدة الت…" at bounding box center [426, 406] width 366 height 226
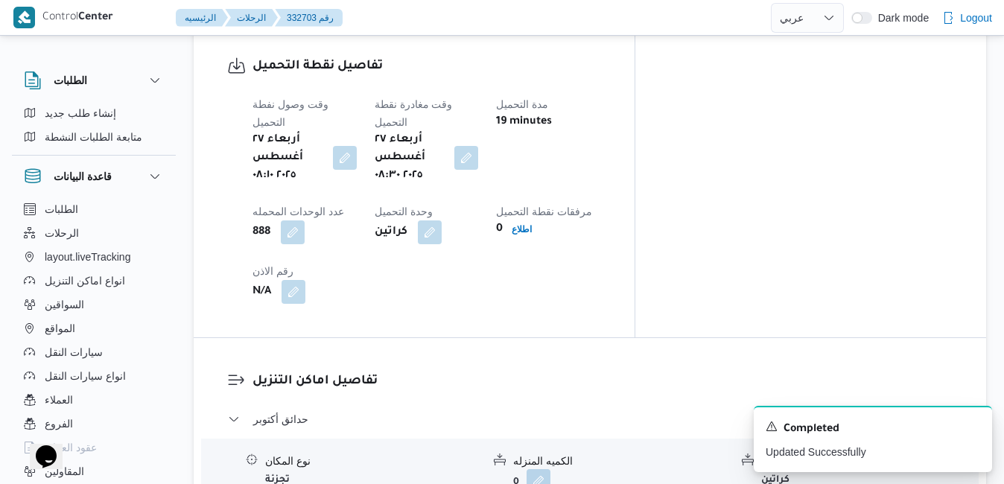
scroll to position [1191, 0]
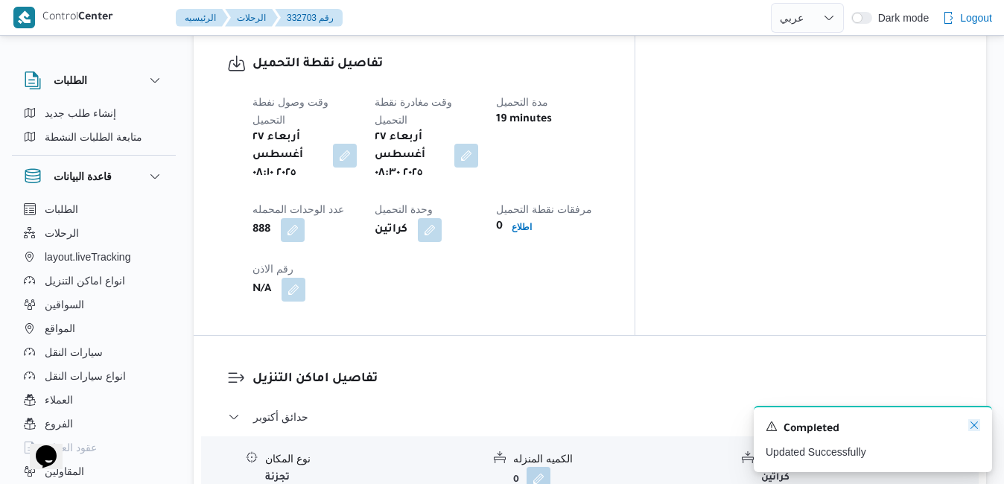
click at [975, 424] on icon "Dismiss toast" at bounding box center [974, 425] width 12 height 12
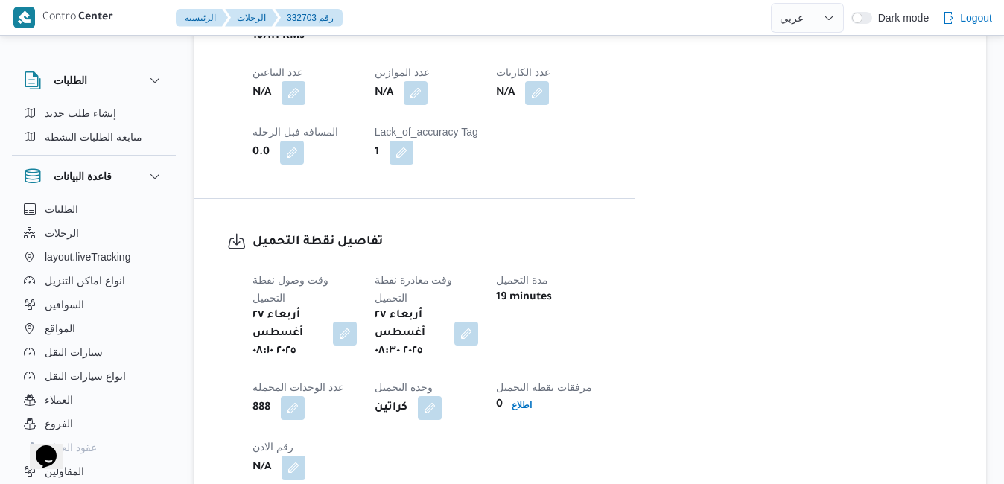
scroll to position [1013, 0]
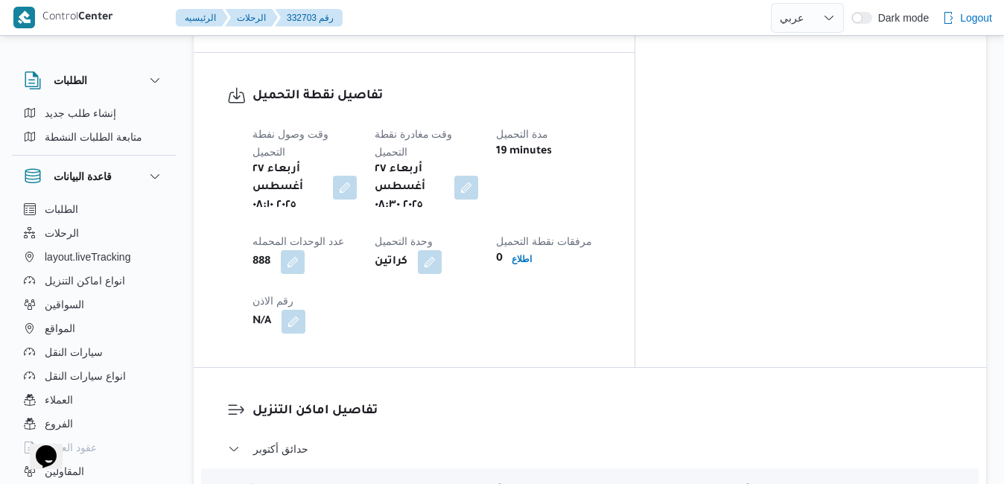
scroll to position [1162, 0]
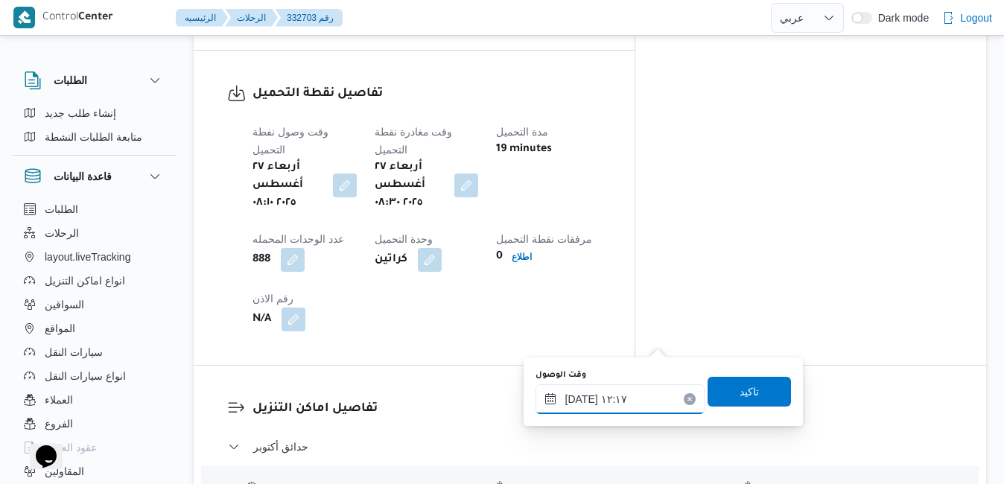
click at [609, 400] on input "[DATE] ١٢:١٧" at bounding box center [619, 399] width 169 height 30
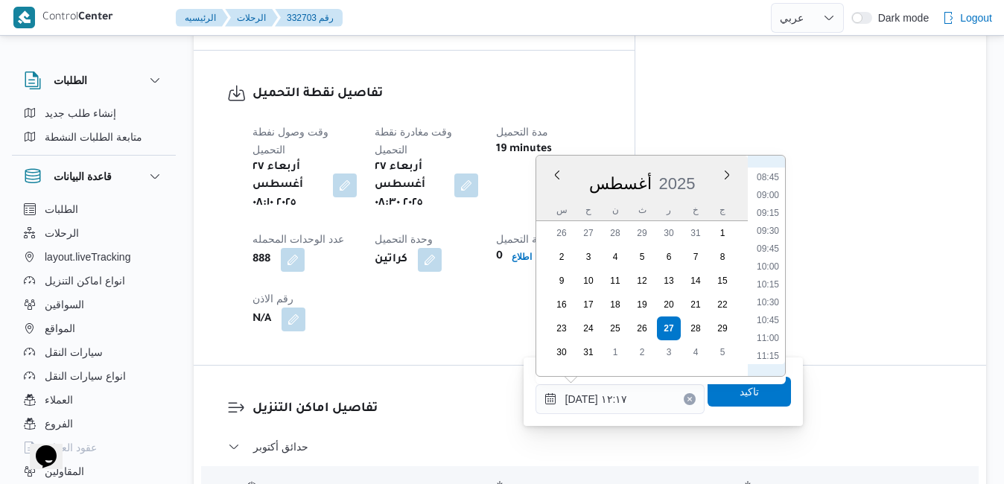
scroll to position [601, 0]
click at [771, 254] on li "09:30" at bounding box center [768, 253] width 34 height 15
type input "[DATE] ٠٩:٣٠"
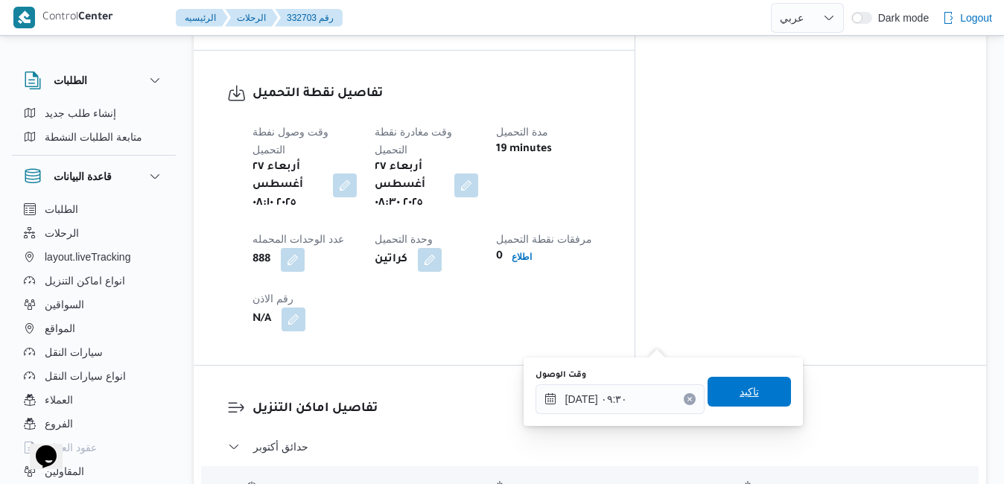
click at [742, 392] on span "تاكيد" at bounding box center [748, 392] width 19 height 18
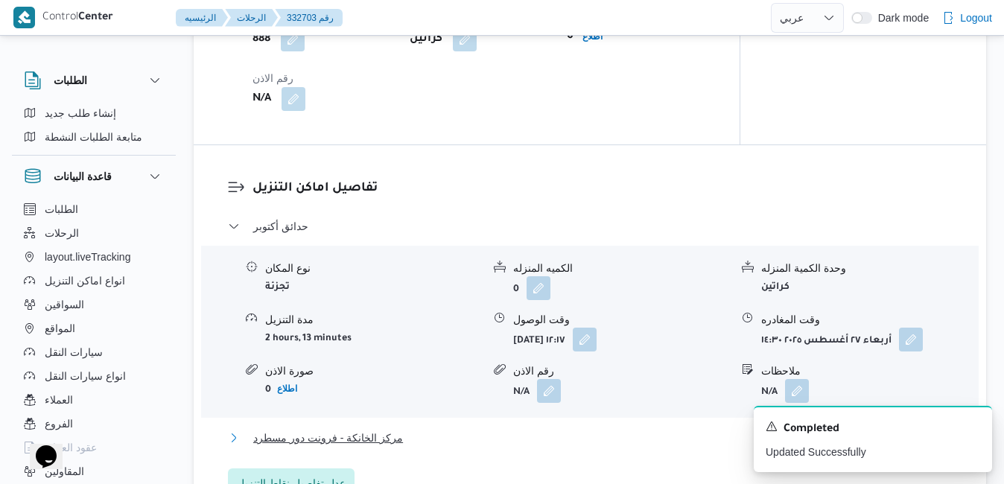
click at [615, 442] on button "مركز الخانكة - فرونت دور مسطرد" at bounding box center [590, 438] width 725 height 18
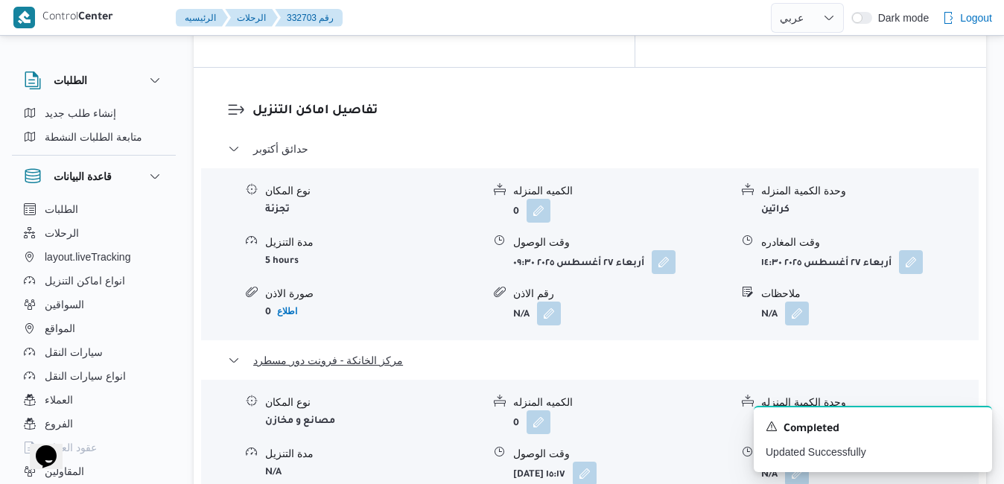
scroll to position [1489, 0]
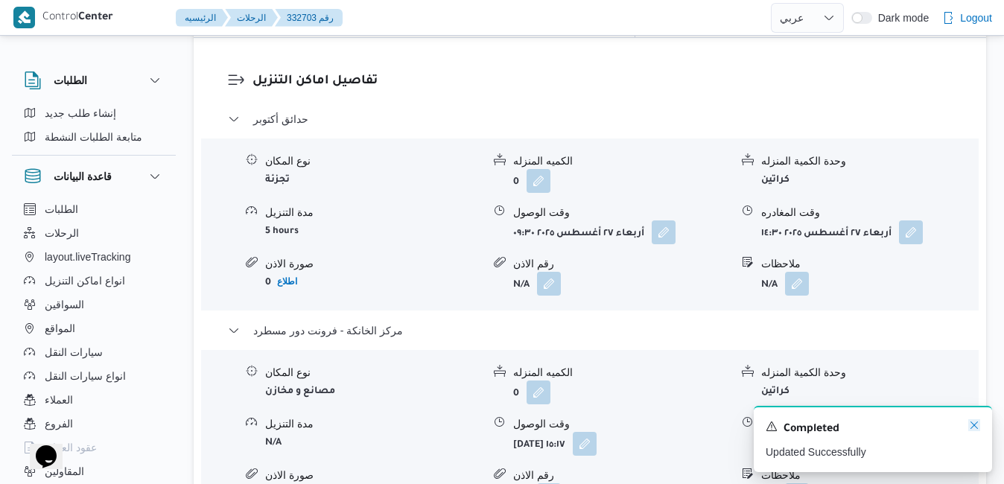
click at [975, 426] on icon "Dismiss toast" at bounding box center [974, 425] width 12 height 12
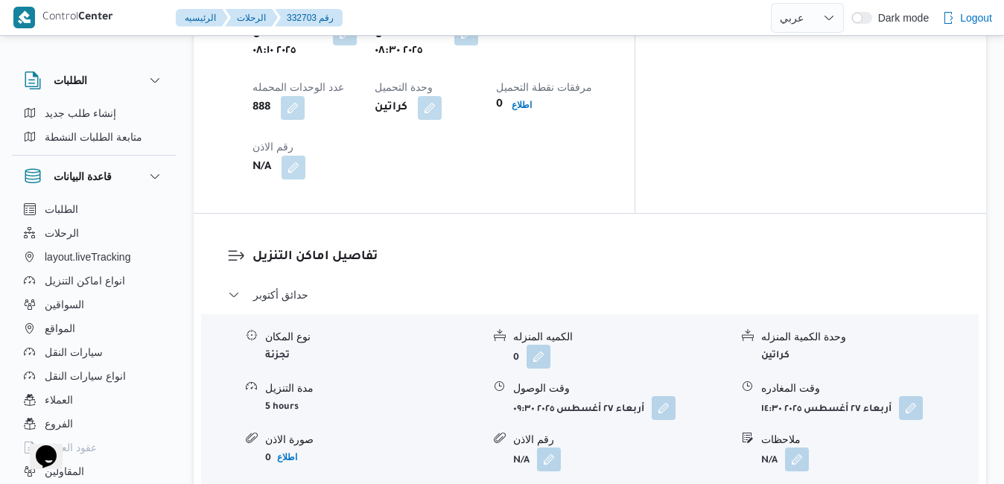
scroll to position [1311, 0]
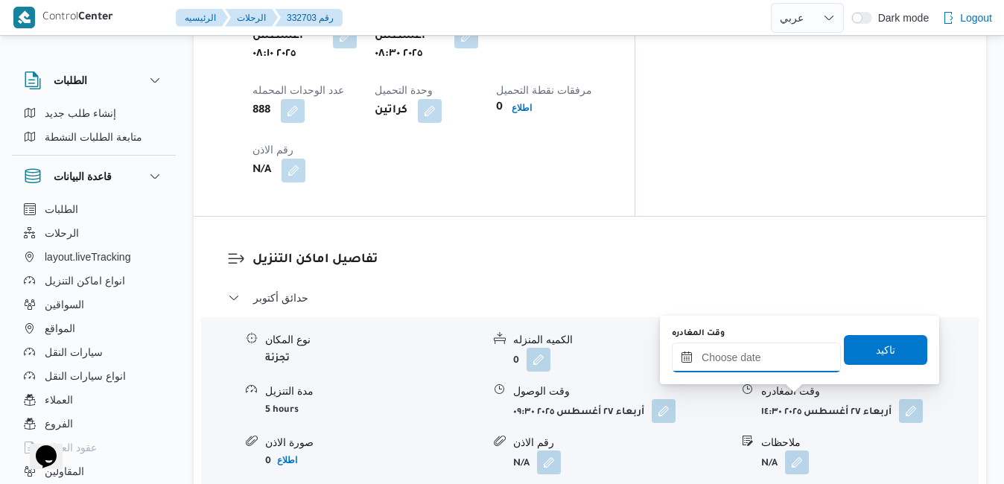
click at [760, 355] on input "وقت المغادره" at bounding box center [756, 358] width 169 height 30
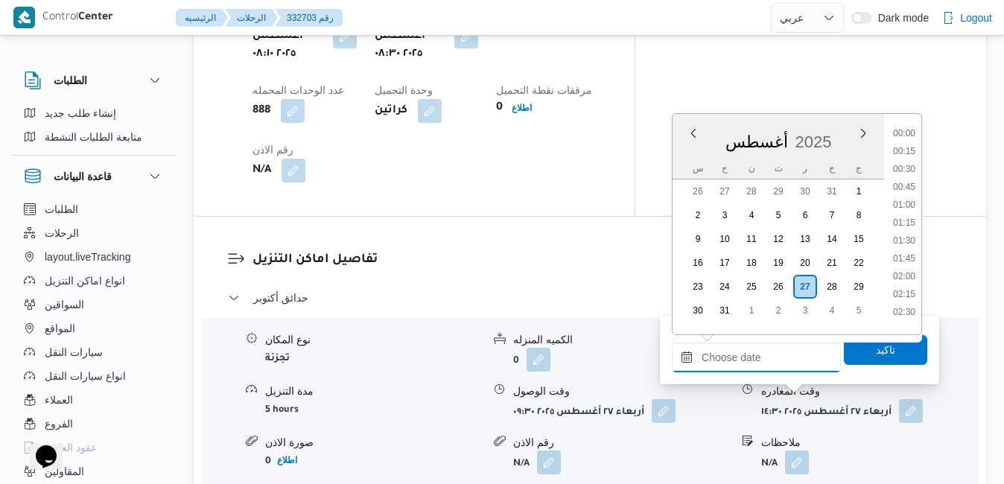
scroll to position [1184, 0]
click at [841, 135] on div "أغسطس 2025" at bounding box center [777, 139] width 211 height 38
click at [908, 284] on li "16:15" at bounding box center [904, 283] width 34 height 15
type input "[DATE] ١٦:١٥"
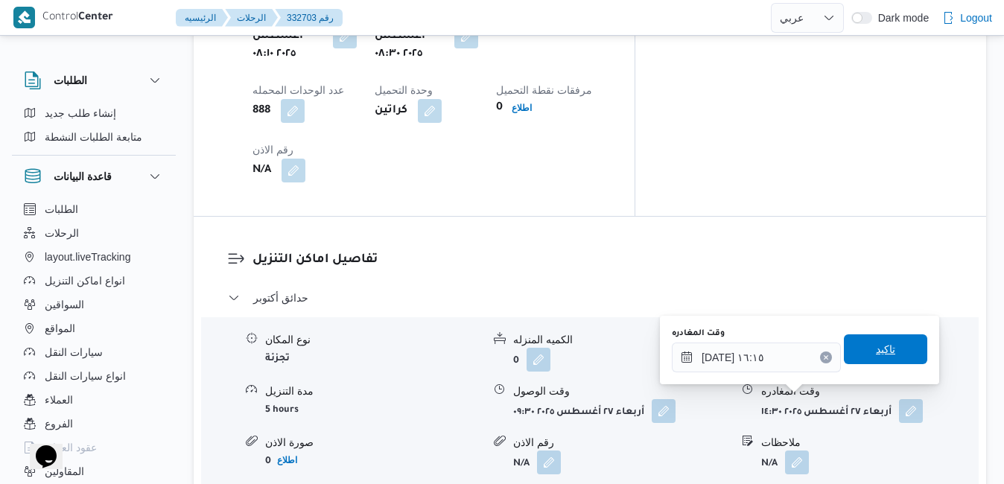
click at [875, 340] on span "تاكيد" at bounding box center [885, 349] width 83 height 30
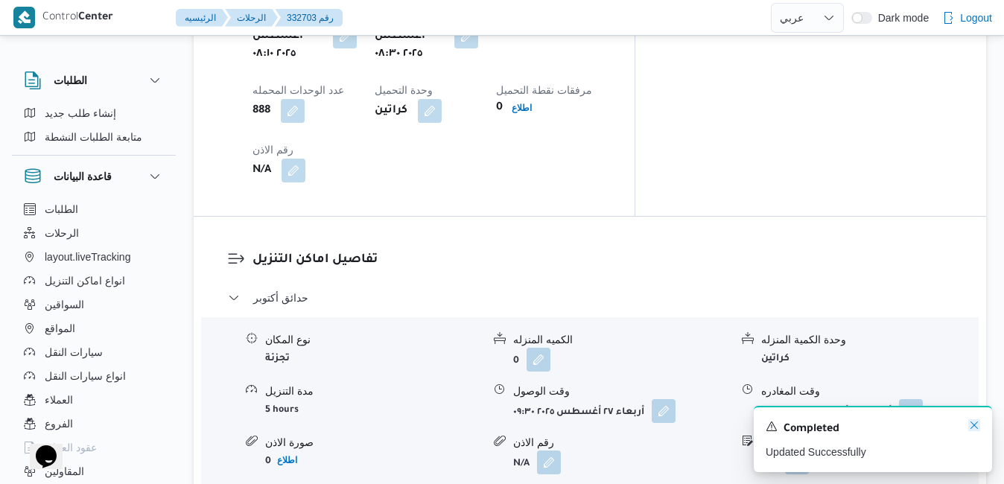
click at [973, 426] on icon "Dismiss toast" at bounding box center [973, 424] width 7 height 7
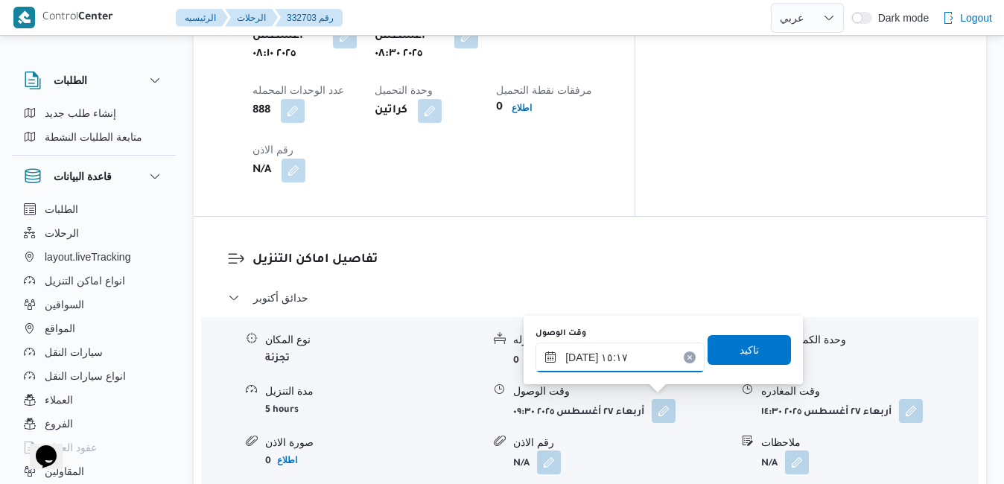
click at [636, 357] on input "٢٧/٠٨/٢٠٢٥ ١٥:١٧" at bounding box center [619, 358] width 169 height 30
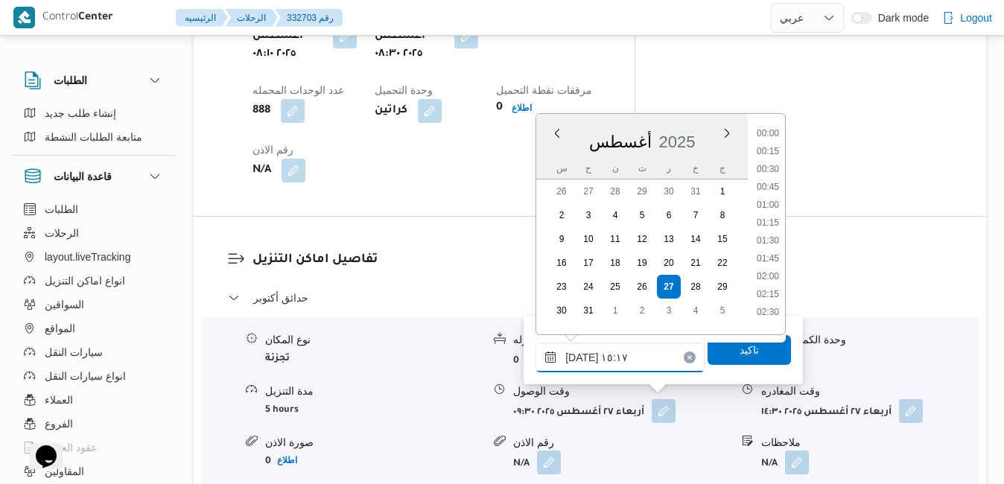
scroll to position [987, 0]
click at [771, 286] on li "16:00" at bounding box center [768, 289] width 34 height 15
type input "٢٧/٠٨/٢٠٢٥ ١٦:٠٠"
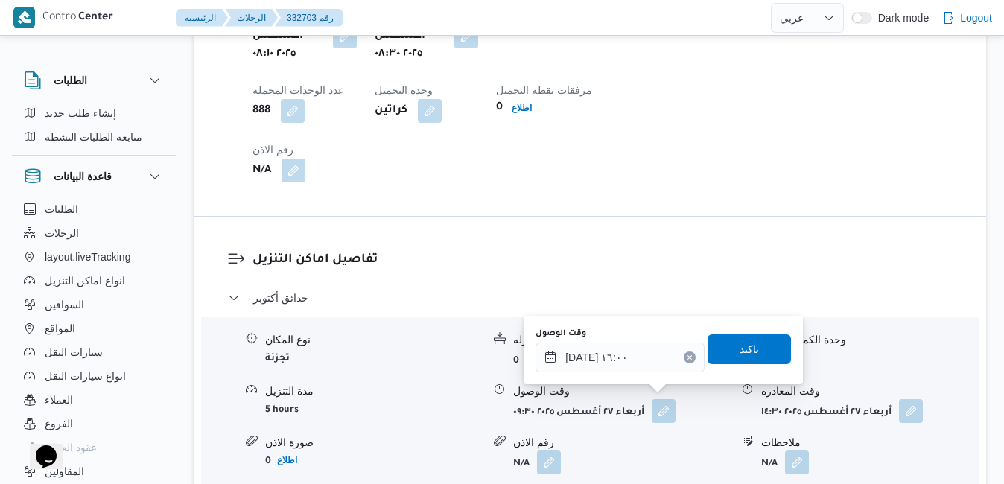
click at [742, 348] on span "تاكيد" at bounding box center [748, 349] width 19 height 18
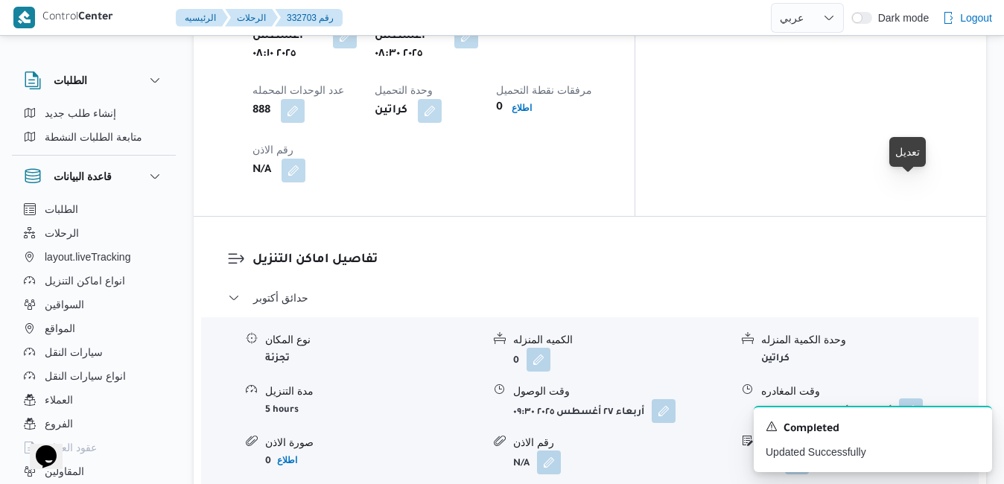
click at [914, 398] on button "button" at bounding box center [911, 410] width 24 height 24
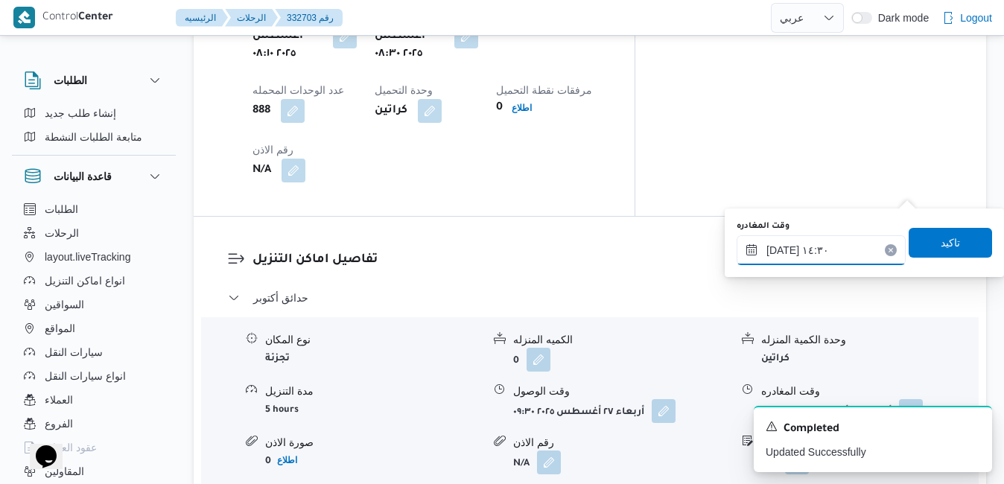
click at [830, 243] on input "٢٧/٠٨/٢٠٢٥ ١٤:٣٠" at bounding box center [820, 250] width 169 height 30
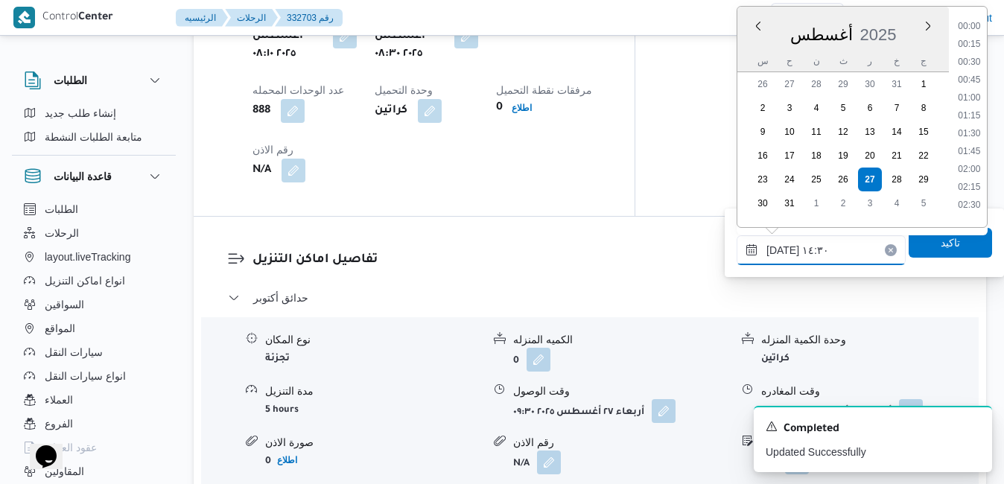
scroll to position [934, 0]
click at [974, 167] on li "15:00" at bounding box center [969, 164] width 34 height 15
type input "٢٧/٠٨/٢٠٢٥ ١٥:٠٠"
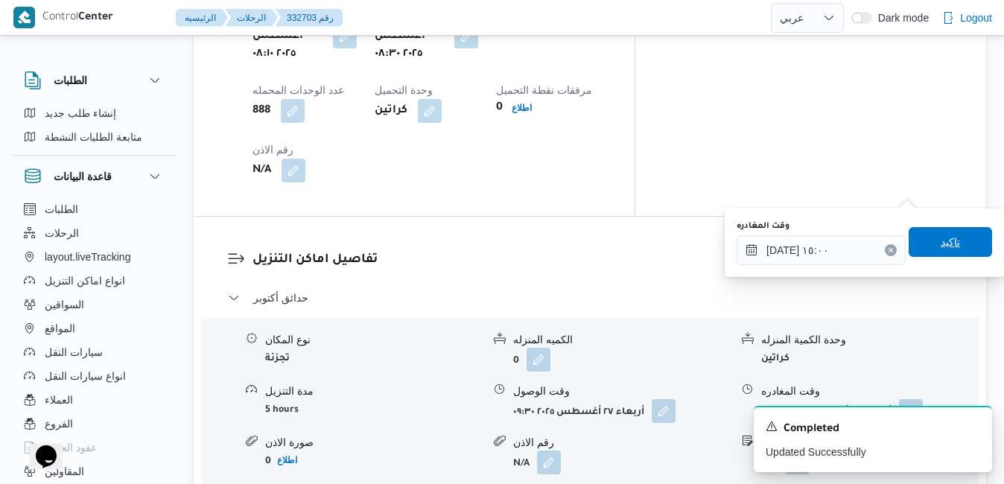
click at [940, 238] on span "تاكيد" at bounding box center [949, 242] width 19 height 18
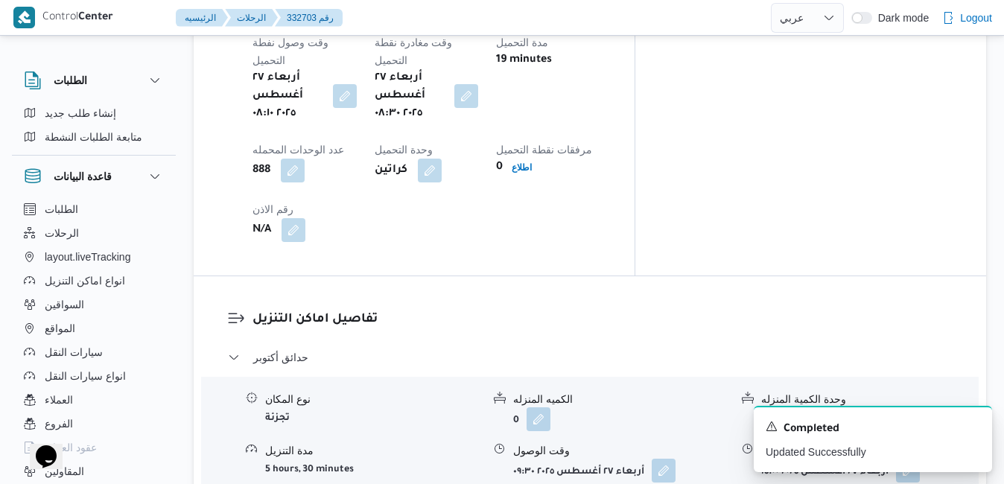
scroll to position [1221, 0]
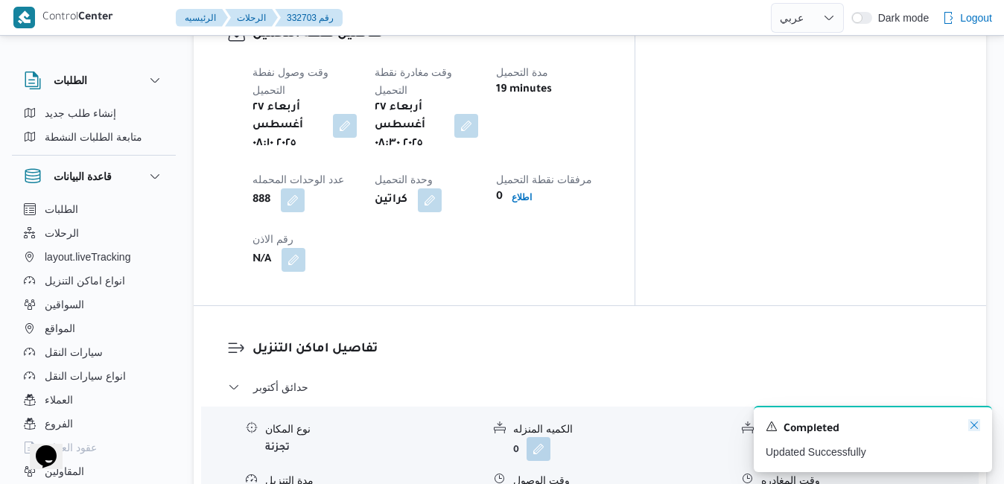
click at [975, 425] on icon "Dismiss toast" at bounding box center [973, 424] width 7 height 7
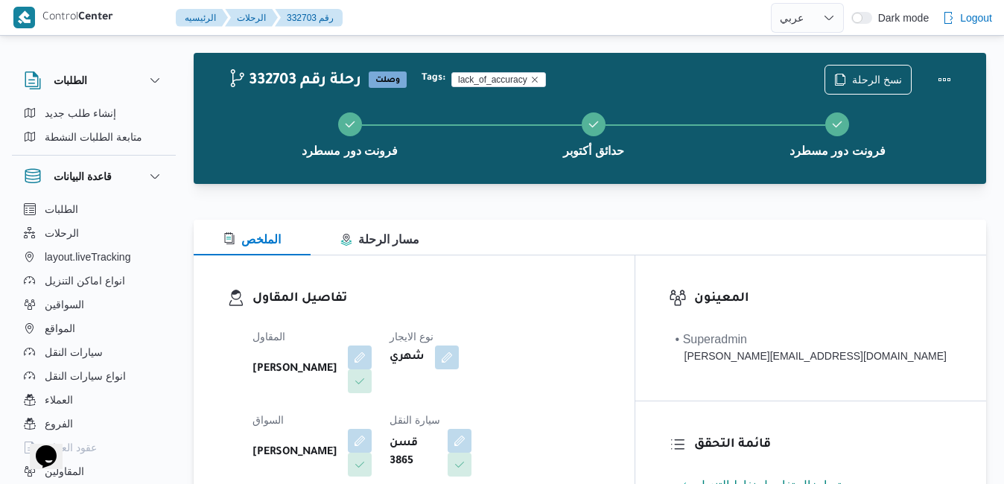
scroll to position [0, 0]
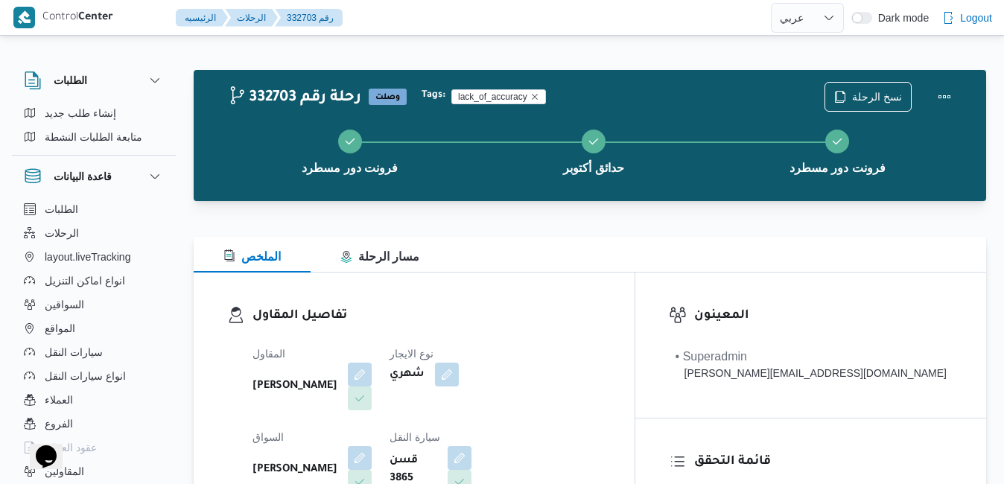
click at [601, 316] on h3 "تفاصيل المقاول" at bounding box center [426, 316] width 348 height 20
click at [938, 101] on button "Actions" at bounding box center [944, 96] width 30 height 30
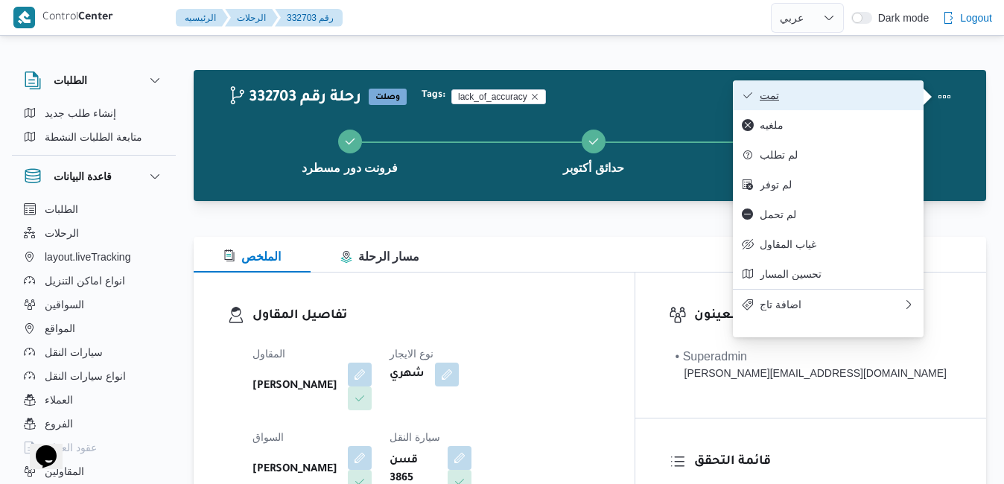
click at [856, 99] on span "تمت" at bounding box center [837, 95] width 155 height 12
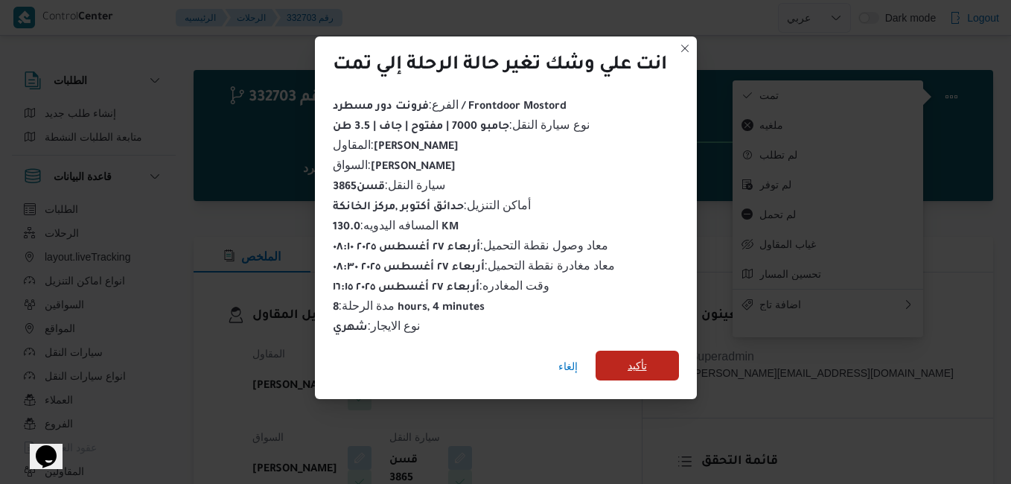
click at [632, 360] on span "تأكيد" at bounding box center [637, 366] width 19 height 18
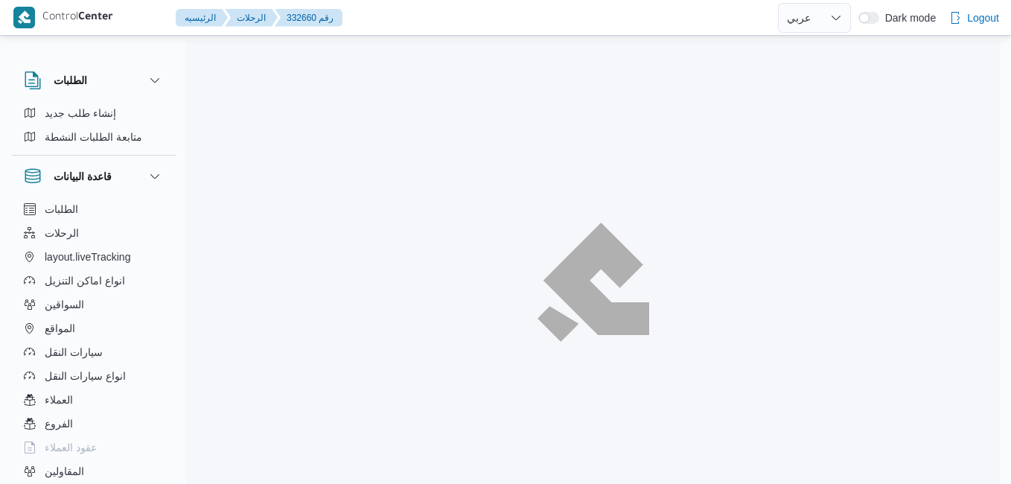
select select "ar"
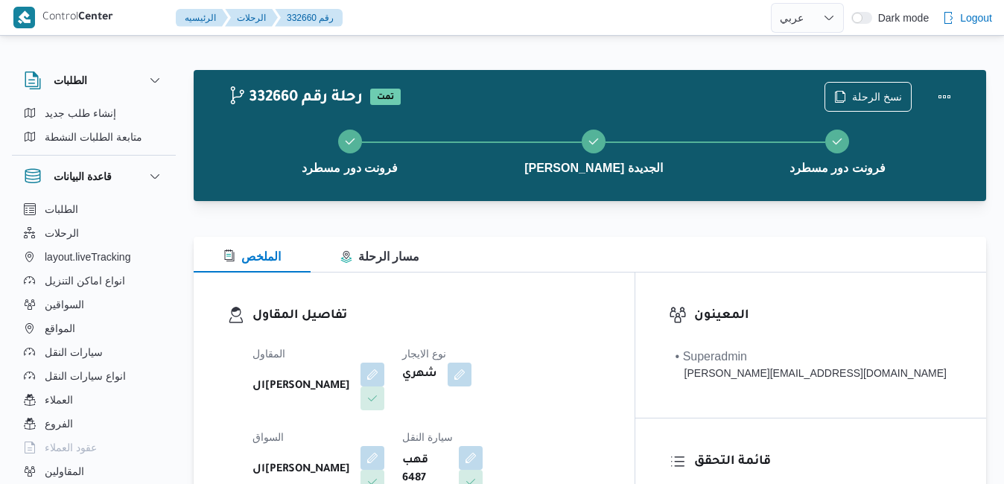
click at [550, 258] on div "الملخص مسار الرحلة" at bounding box center [590, 255] width 792 height 36
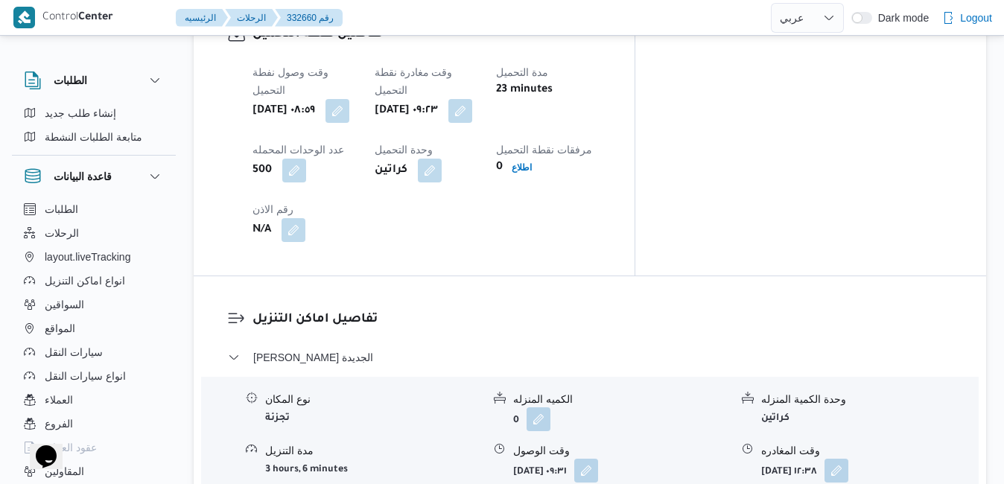
scroll to position [1251, 0]
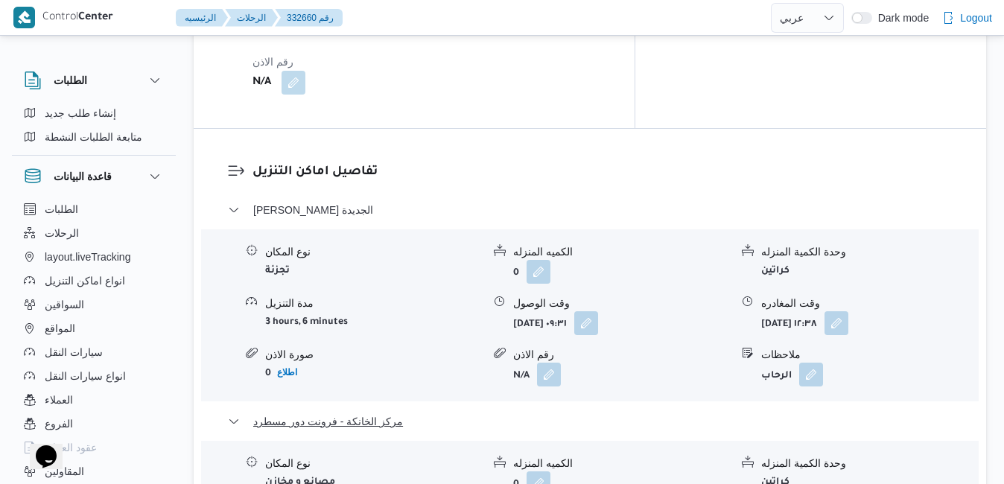
scroll to position [1370, 0]
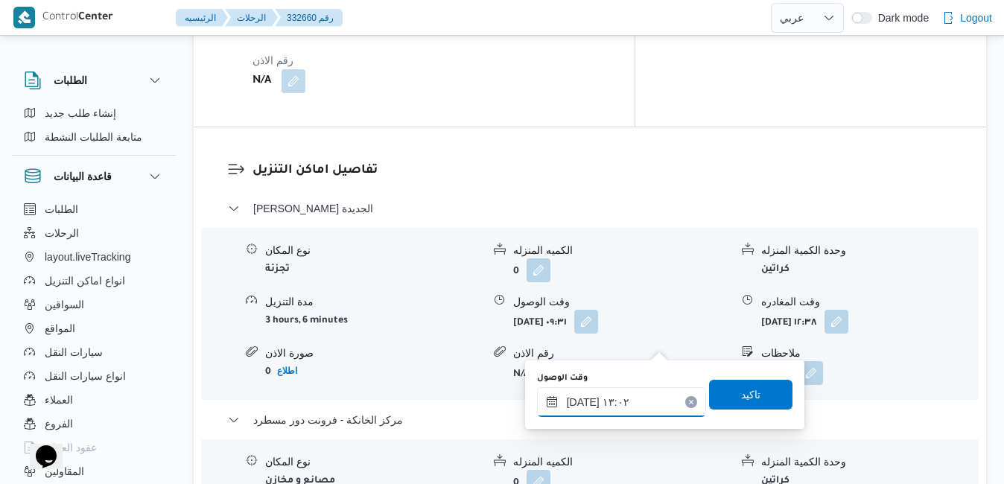
click at [630, 400] on input "[DATE] ١٣:٠٢" at bounding box center [621, 402] width 169 height 30
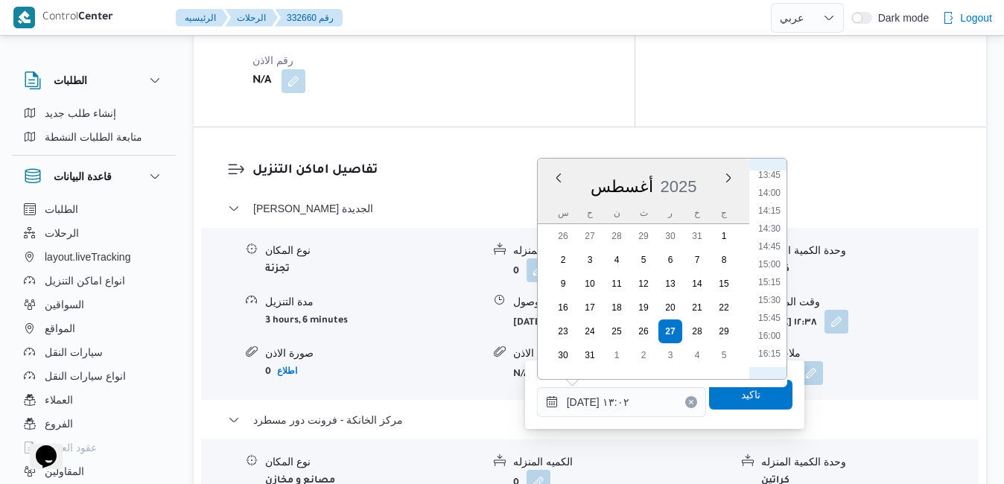
scroll to position [999, 0]
click at [502, 465] on div "تفاصيل اماكن التنزيل ثانى القاهرة الجديدة نوع المكان تجزئة الكميه المنزله 0 وحد…" at bounding box center [590, 406] width 792 height 558
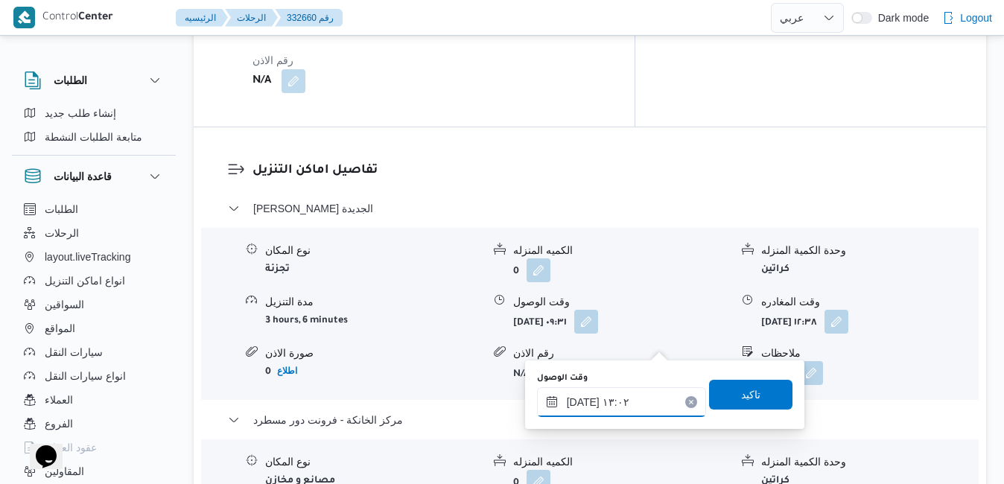
click at [587, 403] on input "٢٧/٠٨/٢٠٢٥ ١٣:٠٢" at bounding box center [621, 402] width 169 height 30
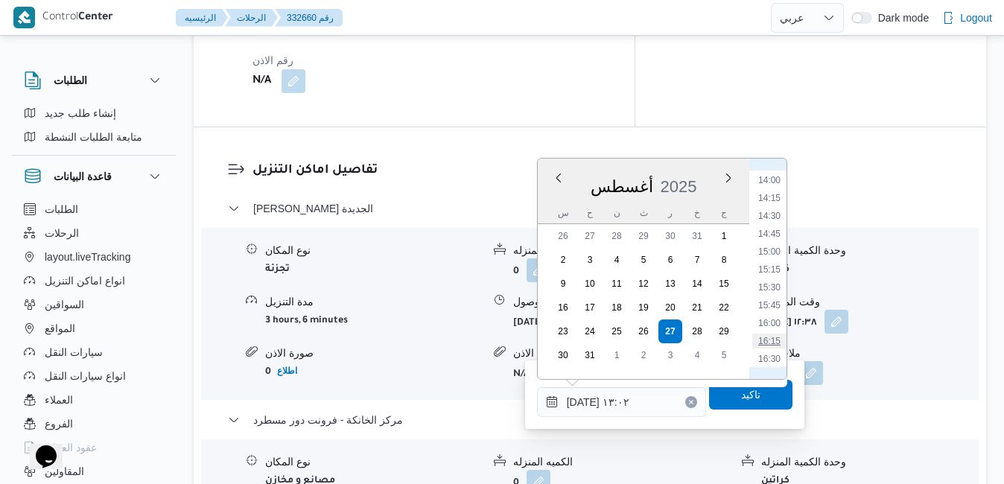
click at [770, 340] on li "16:15" at bounding box center [769, 341] width 34 height 15
type input "٢٧/٠٨/٢٠٢٥ ١٦:١٥"
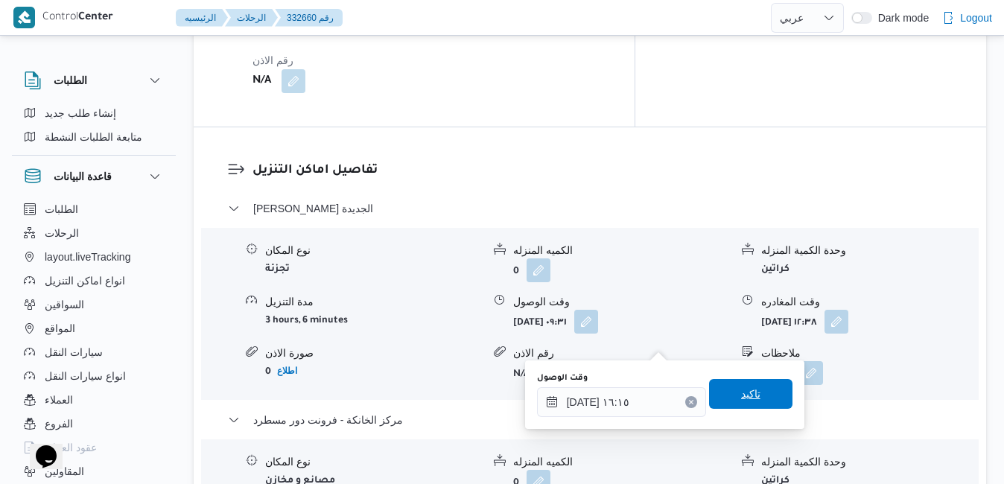
click at [741, 391] on span "تاكيد" at bounding box center [750, 394] width 19 height 18
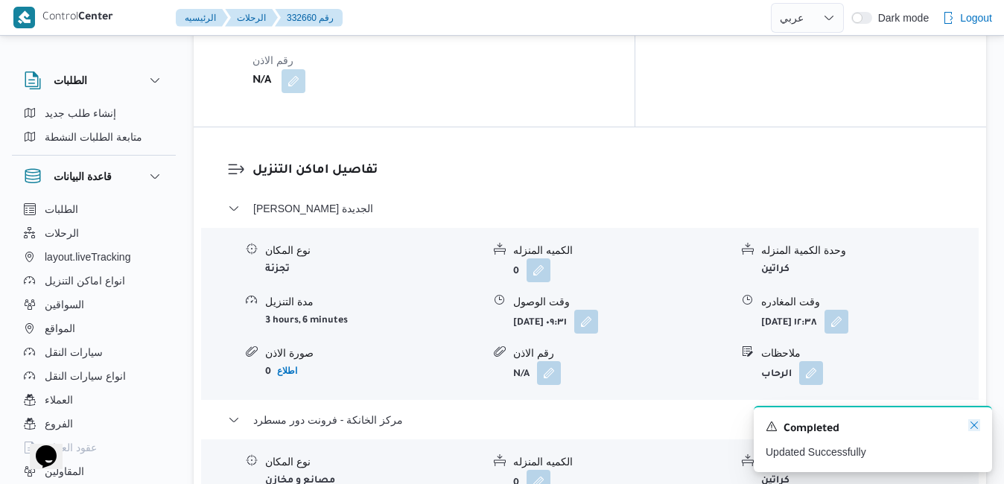
click at [972, 424] on icon "Dismiss toast" at bounding box center [973, 424] width 7 height 7
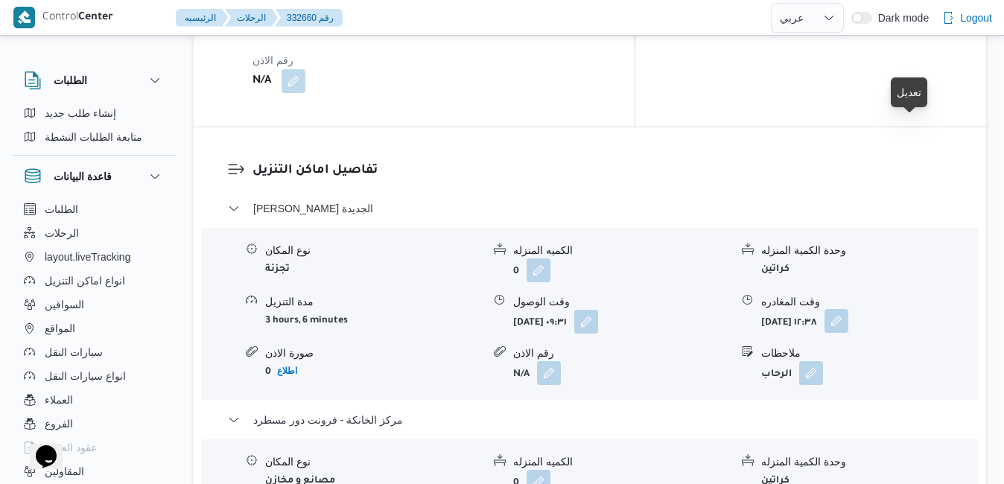
click at [848, 309] on button "button" at bounding box center [836, 321] width 24 height 24
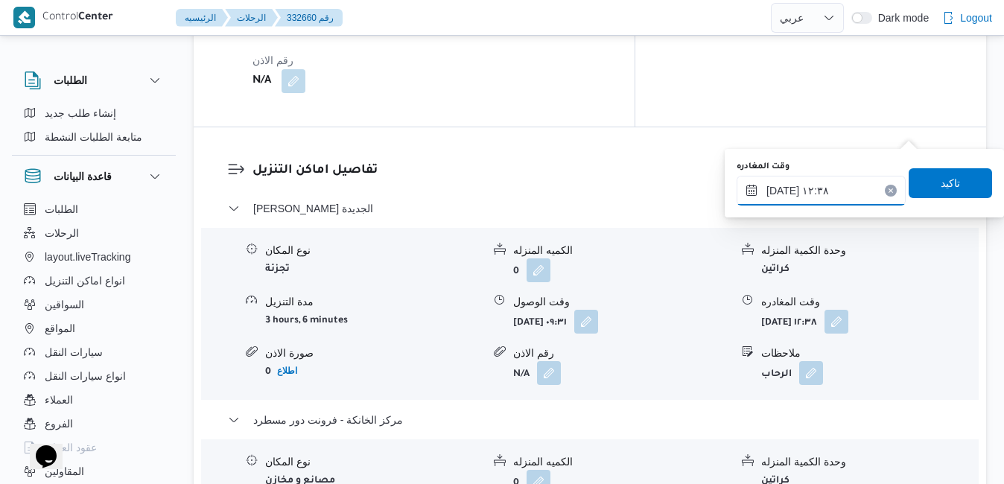
click at [830, 188] on input "٢٧/٠٨/٢٠٢٥ ١٢:٣٨" at bounding box center [820, 191] width 169 height 30
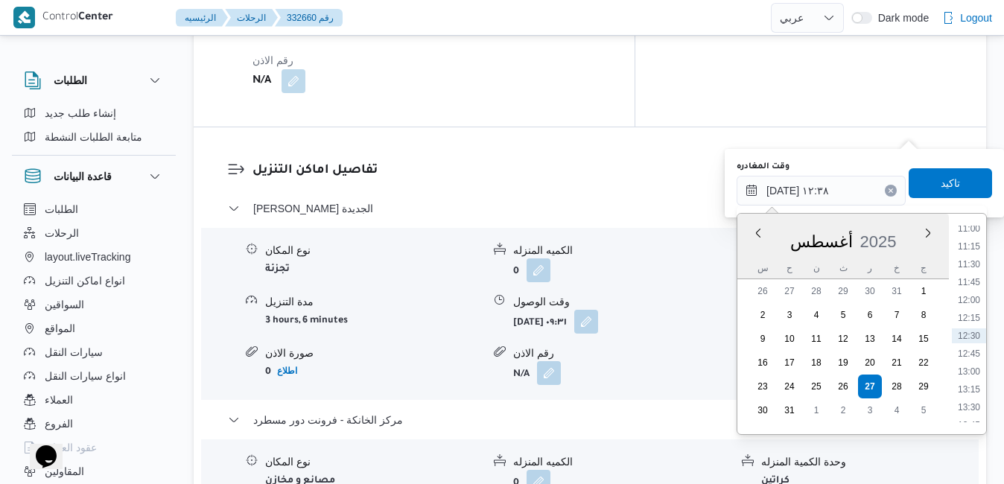
scroll to position [963, 0]
click at [969, 380] on li "15:30" at bounding box center [969, 378] width 34 height 15
type input "٢٧/٠٨/٢٠٢٥ ١٥:٣٠"
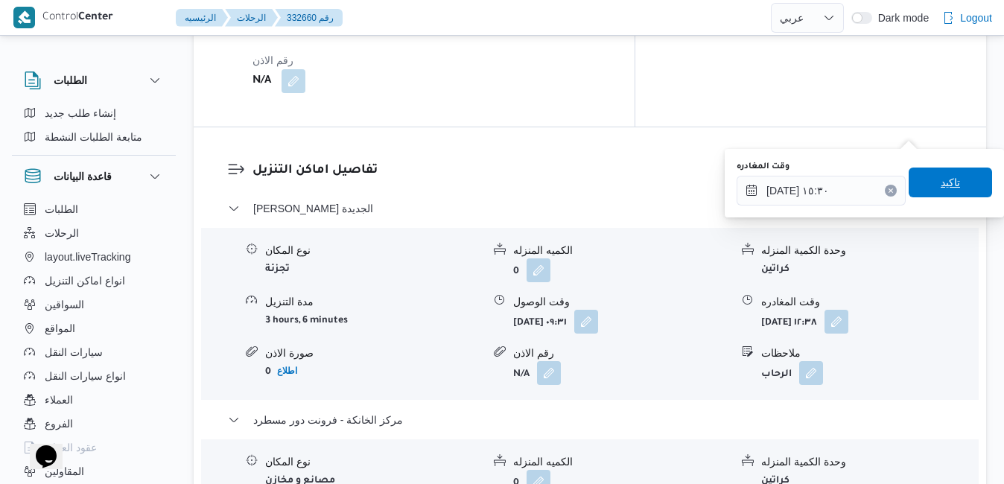
click at [945, 191] on span "تاكيد" at bounding box center [949, 182] width 19 height 18
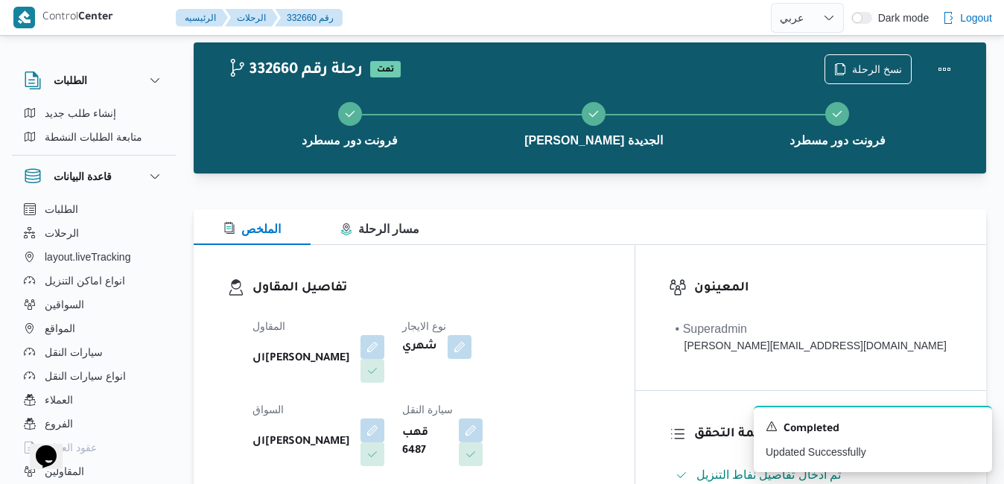
scroll to position [0, 0]
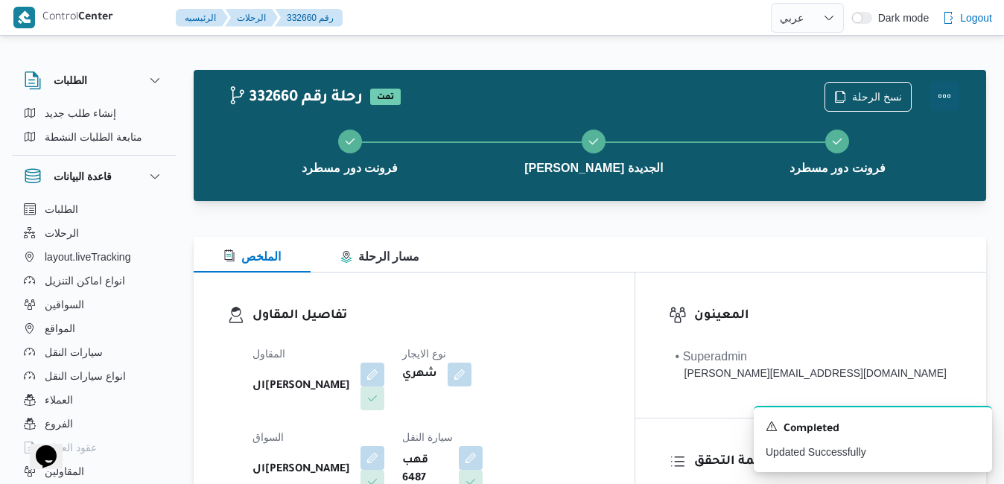
click at [946, 98] on button "Actions" at bounding box center [944, 96] width 30 height 30
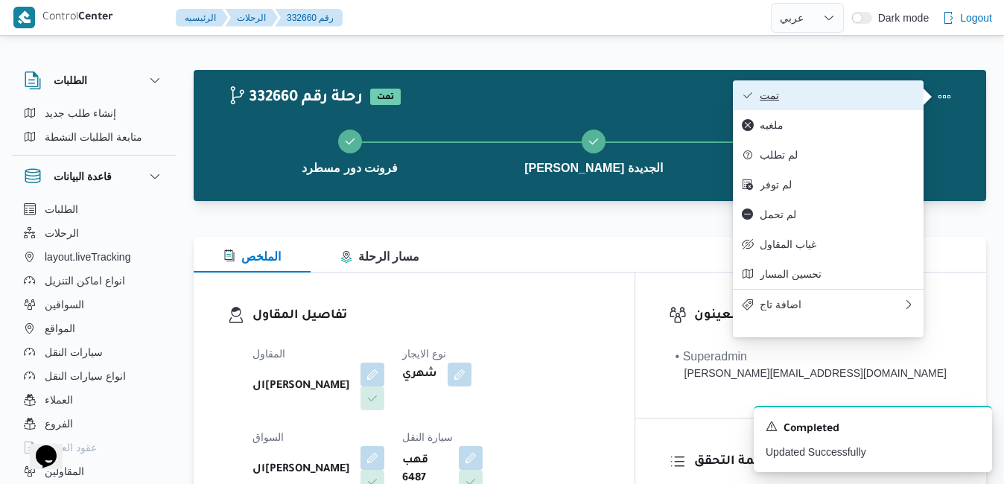
click at [842, 91] on span "تمت" at bounding box center [837, 95] width 155 height 12
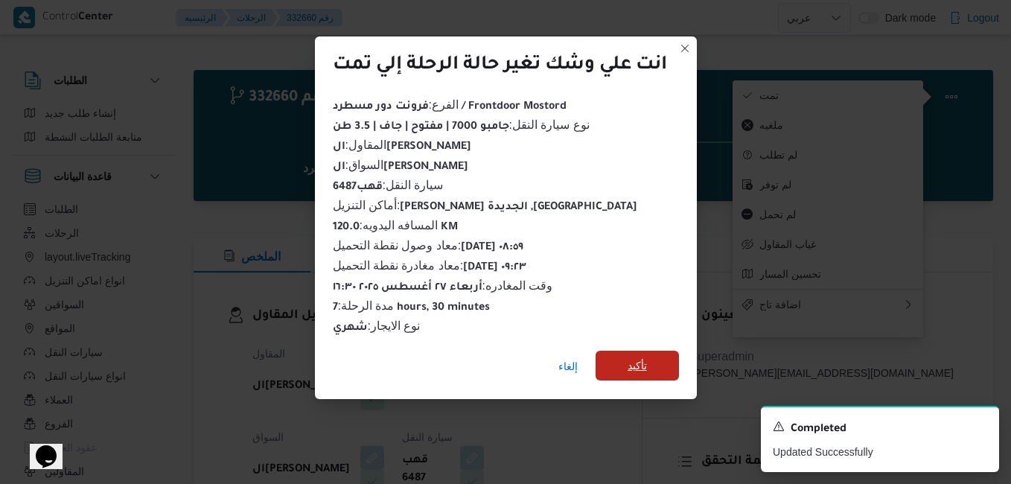
click at [625, 359] on span "تأكيد" at bounding box center [637, 366] width 83 height 30
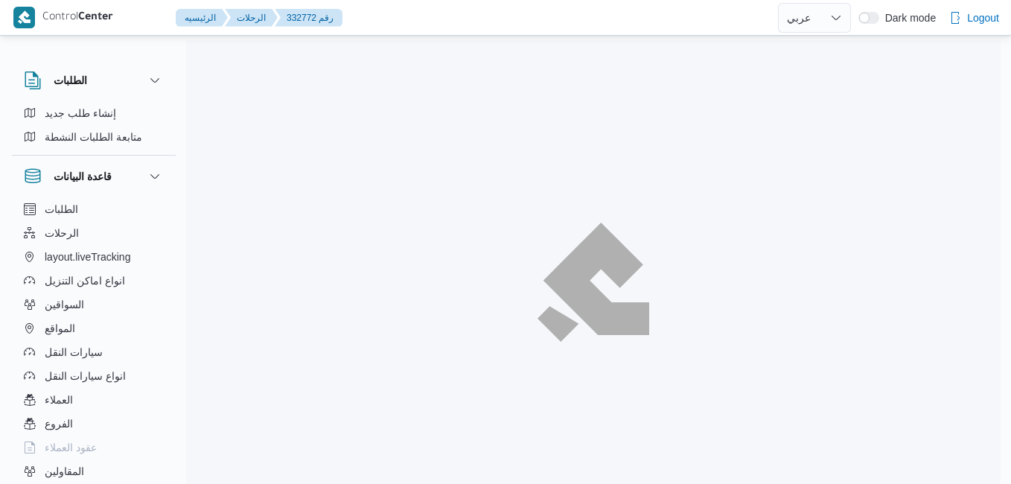
select select "ar"
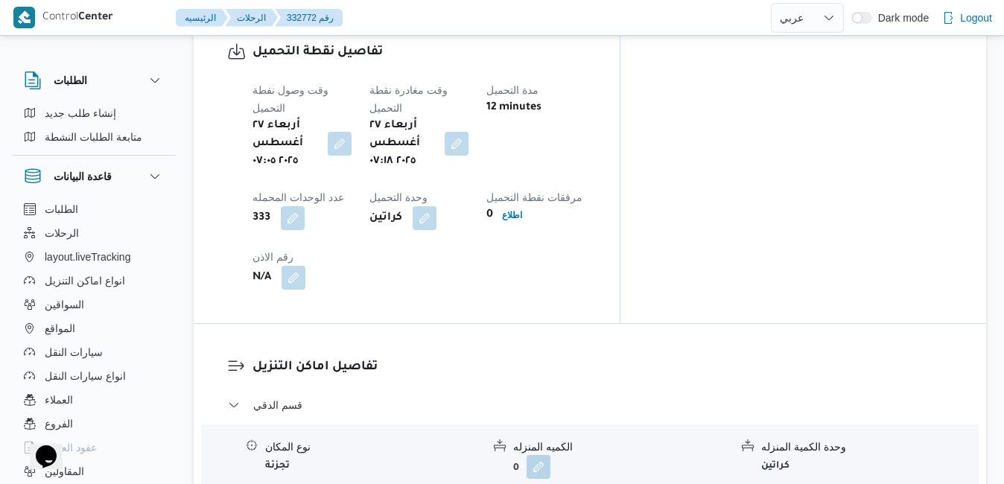
scroll to position [1251, 0]
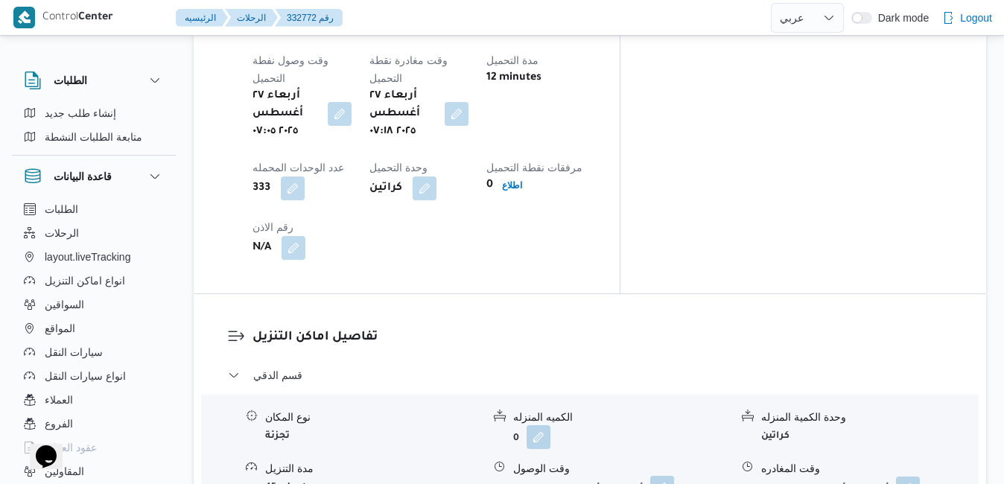
click at [660, 476] on button "button" at bounding box center [662, 488] width 24 height 24
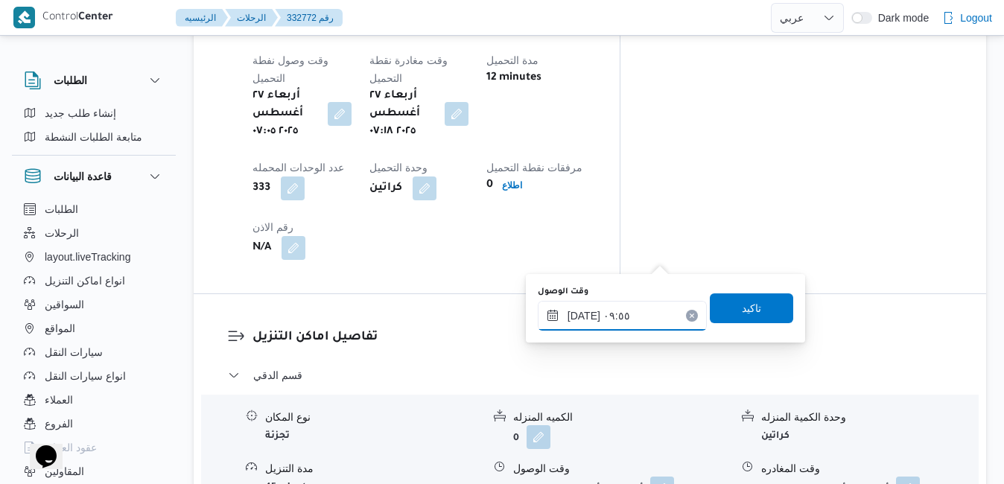
click at [592, 315] on input "[DATE] ٠٩:٥٥" at bounding box center [622, 316] width 169 height 30
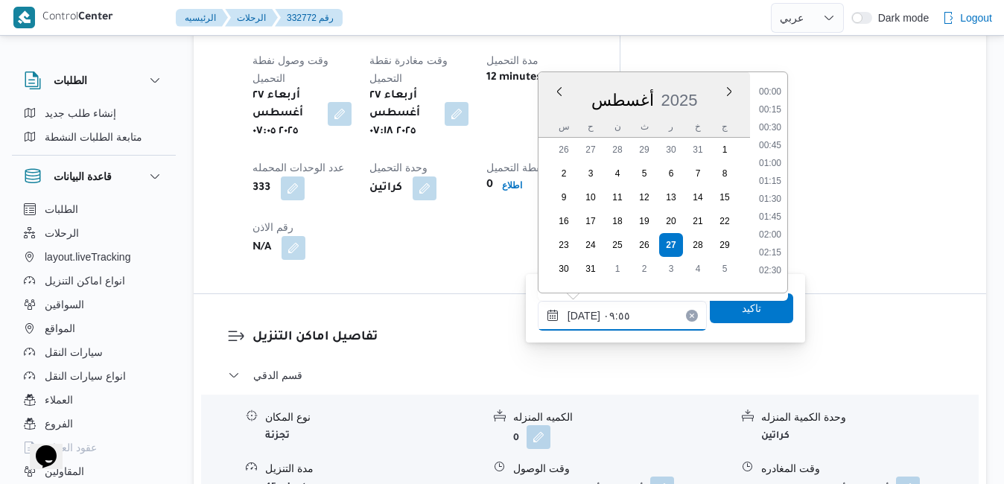
scroll to position [594, 0]
click at [776, 90] on li "08:15" at bounding box center [770, 87] width 34 height 15
type input "٢٧/٠٨/٢٠٢٥ ٠٨:١٥"
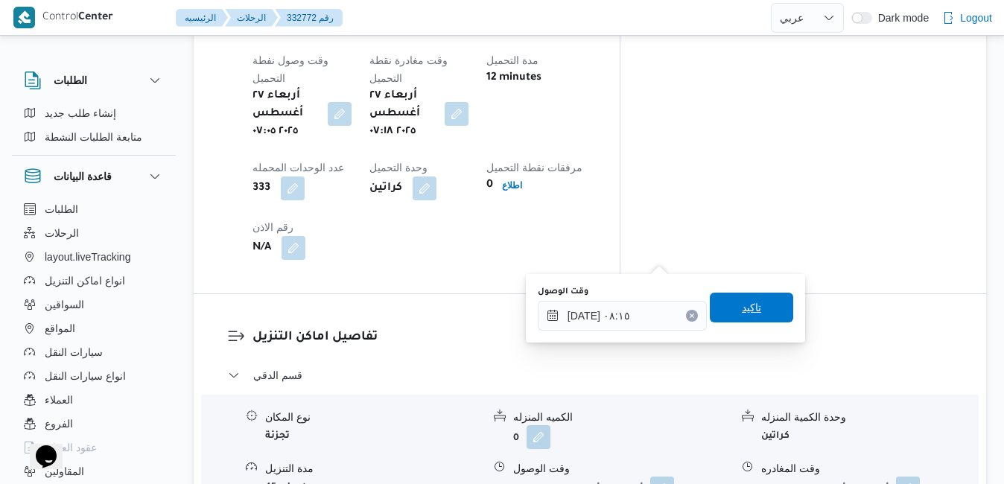
click at [725, 312] on span "تاكيد" at bounding box center [751, 308] width 83 height 30
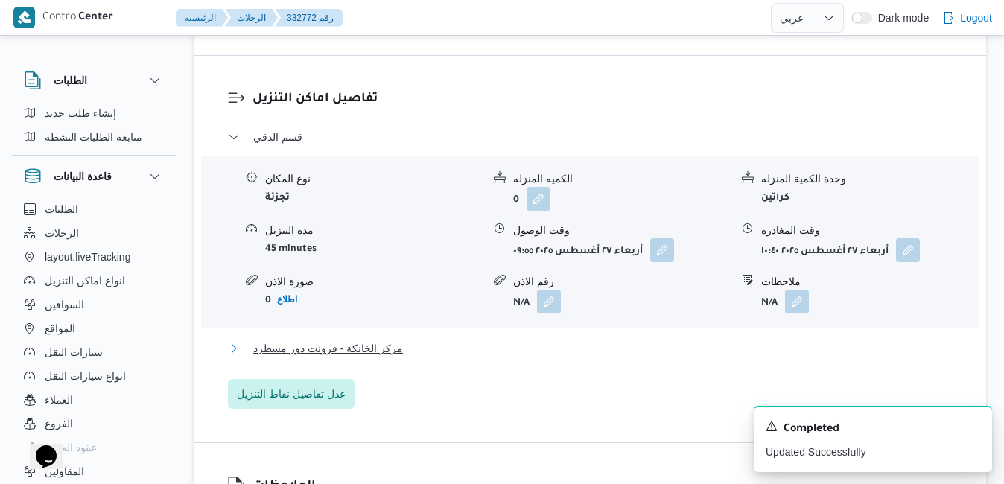
click at [627, 356] on button "مركز الخانكة - فرونت دور مسطرد" at bounding box center [590, 349] width 725 height 18
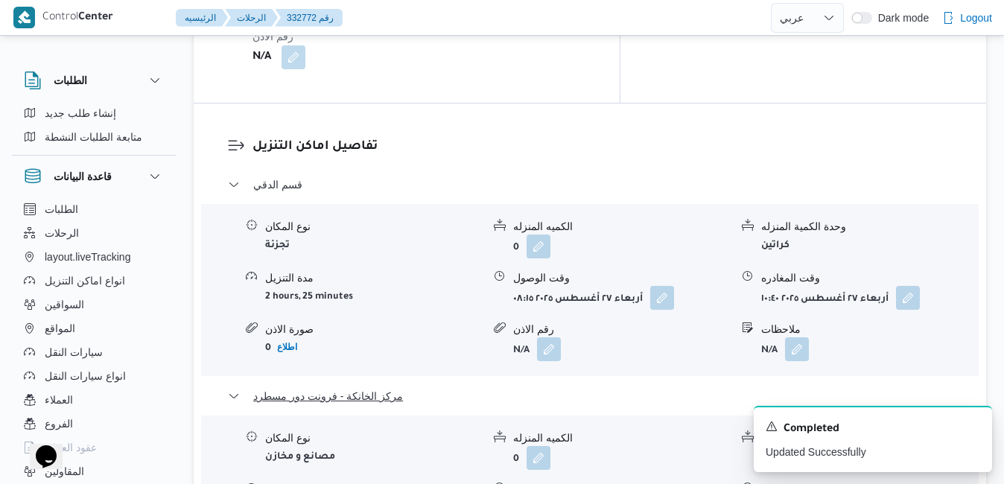
scroll to position [1489, 0]
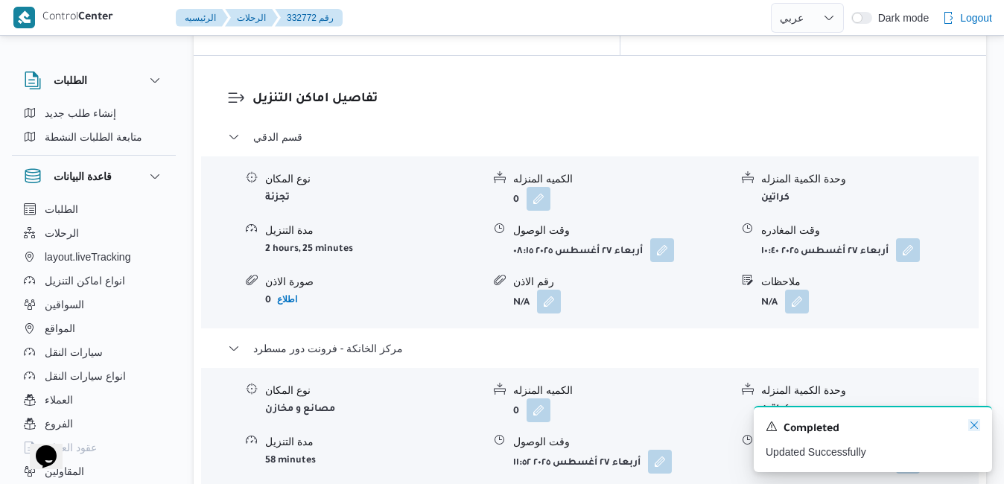
click at [972, 427] on icon "Dismiss toast" at bounding box center [974, 425] width 12 height 12
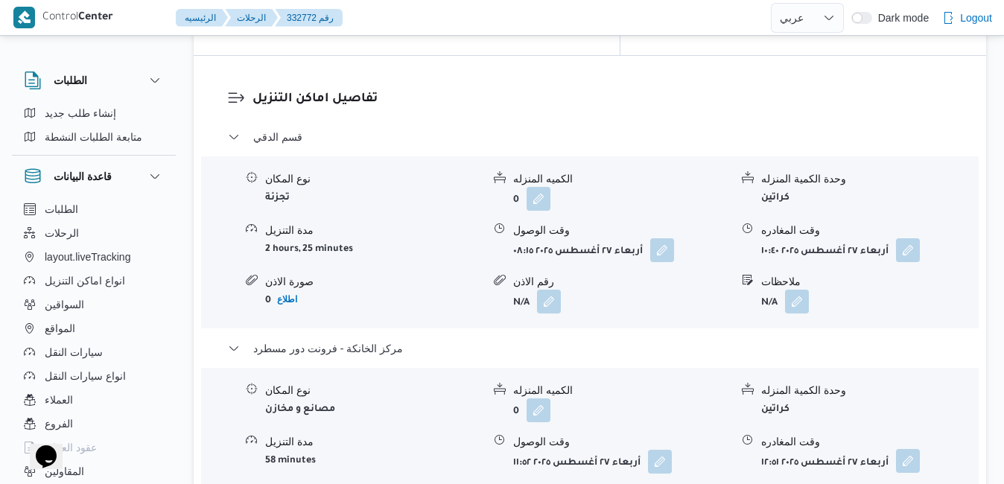
click at [908, 449] on button "button" at bounding box center [908, 461] width 24 height 24
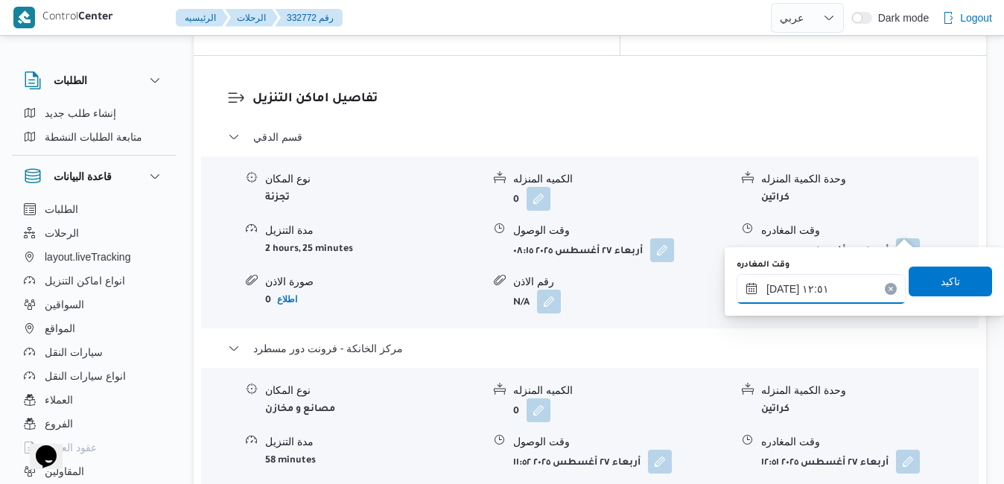
click at [811, 284] on input "٢٧/٠٨/٢٠٢٥ ١٢:٥١" at bounding box center [820, 289] width 169 height 30
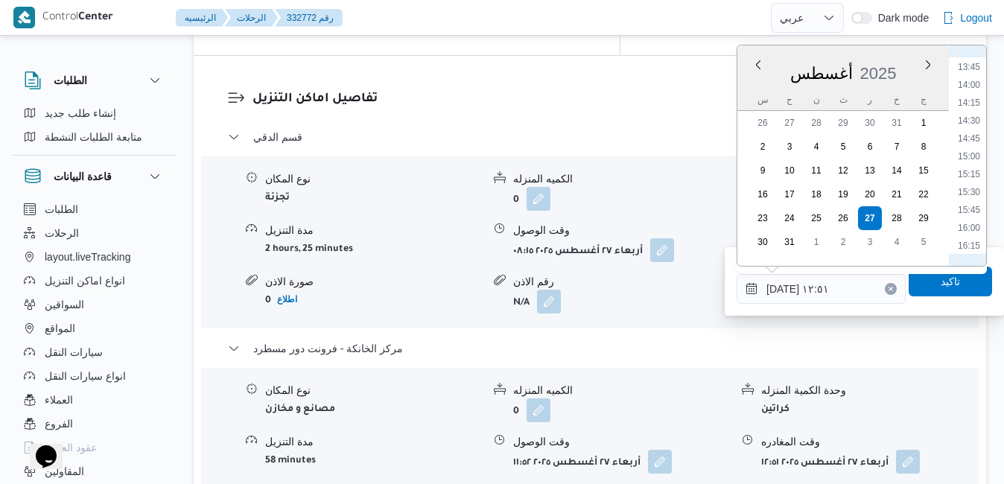
scroll to position [1153, 0]
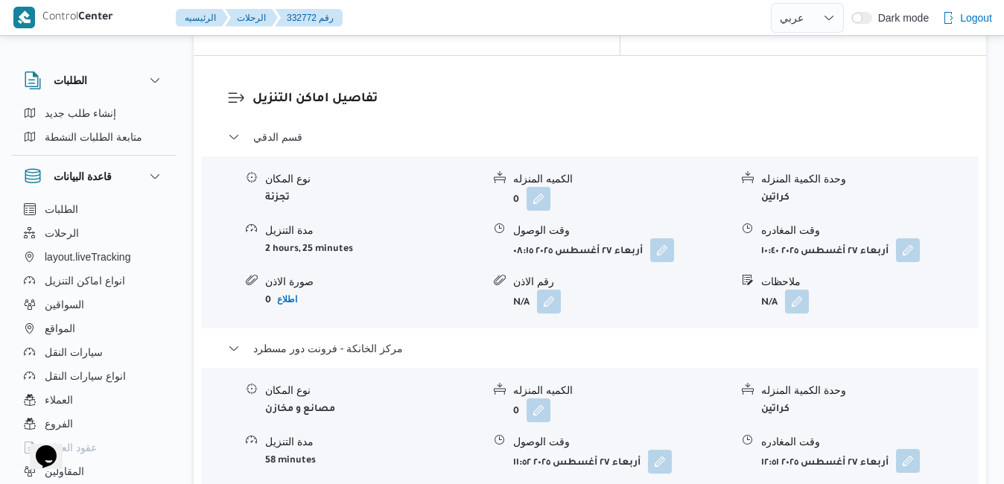
click at [905, 449] on button "button" at bounding box center [908, 461] width 24 height 24
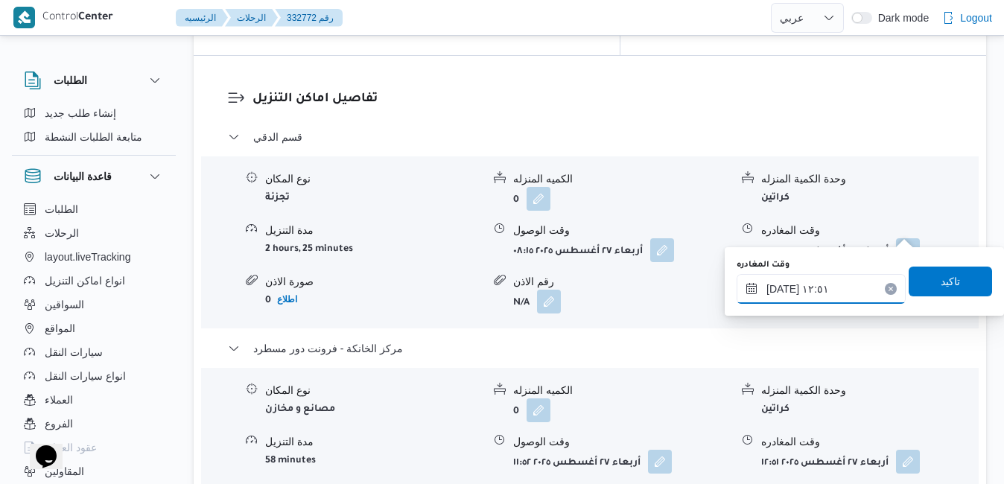
click at [827, 286] on input "٢٧/٠٨/٢٠٢٥ ١٢:٥١" at bounding box center [820, 289] width 169 height 30
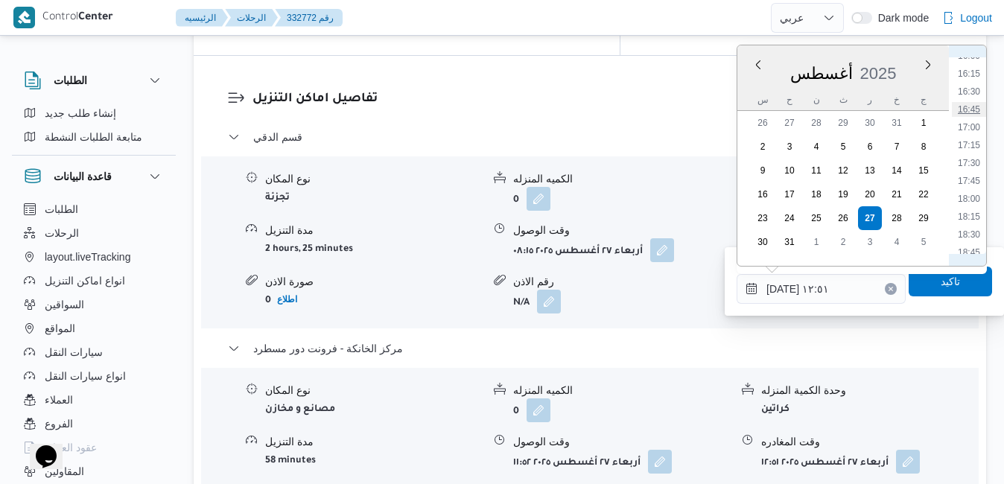
click at [973, 112] on li "16:45" at bounding box center [969, 109] width 34 height 15
type input "٢٧/٠٨/٢٠٢٥ ١٦:٤٥"
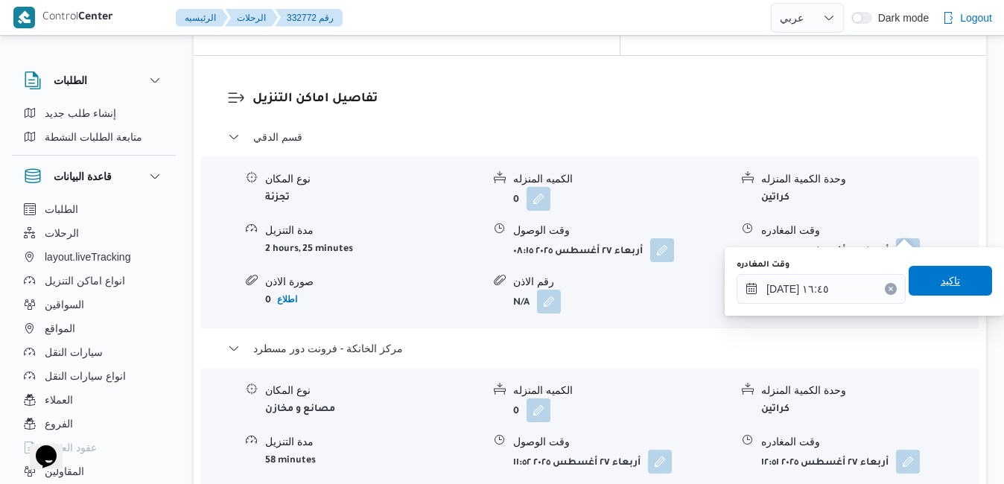
click at [940, 276] on span "تاكيد" at bounding box center [949, 281] width 19 height 18
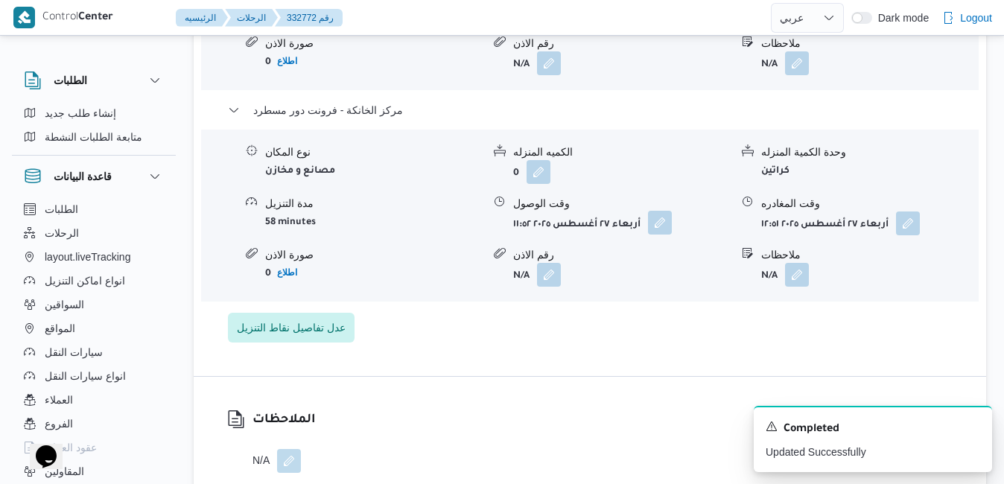
click at [662, 223] on button "button" at bounding box center [660, 223] width 24 height 24
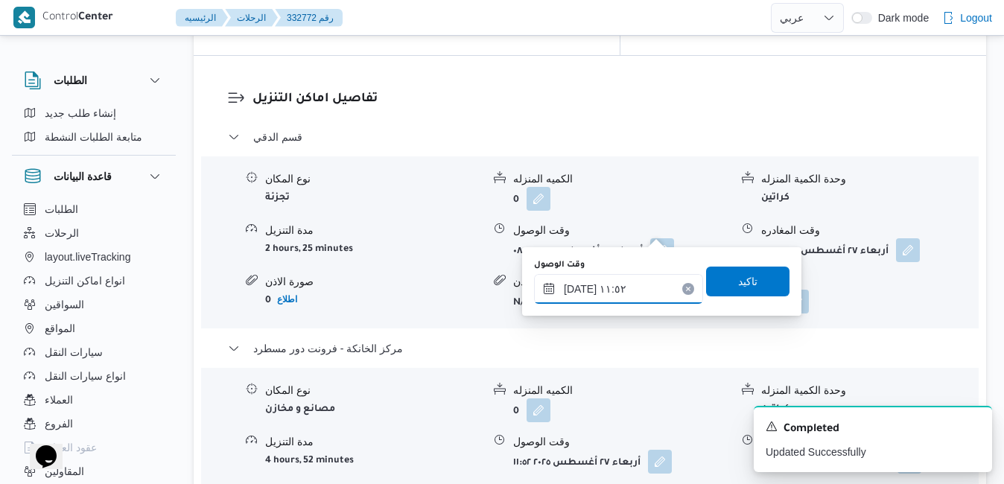
click at [608, 283] on input "٢٧/٠٨/٢٠٢٥ ١١:٥٢" at bounding box center [618, 289] width 169 height 30
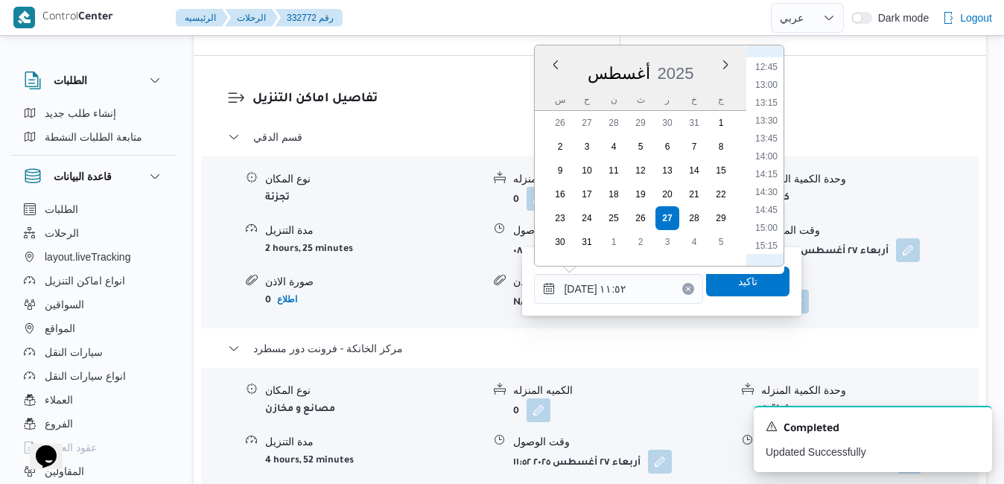
scroll to position [1081, 0]
click at [771, 168] on li "16:30" at bounding box center [766, 163] width 34 height 15
type input "[DATE] ١٦:٣٠"
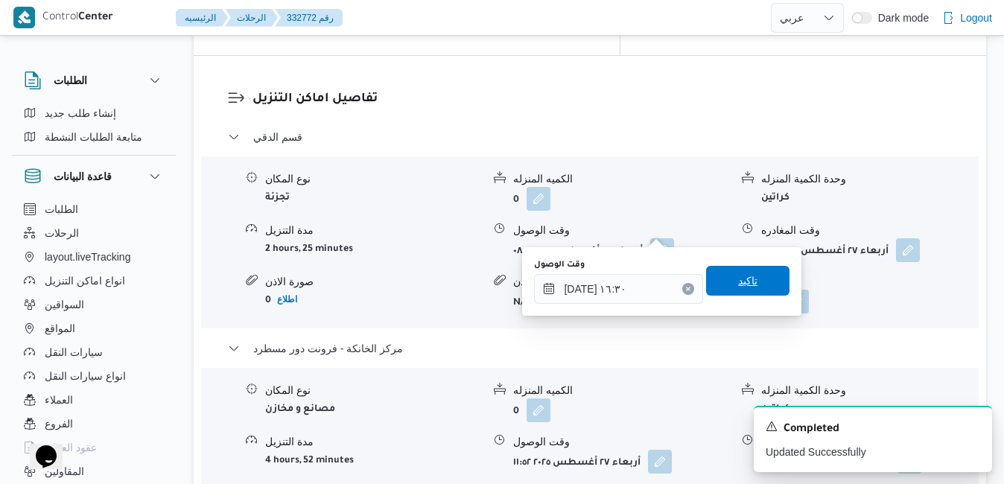
click at [739, 286] on span "تاكيد" at bounding box center [747, 281] width 19 height 18
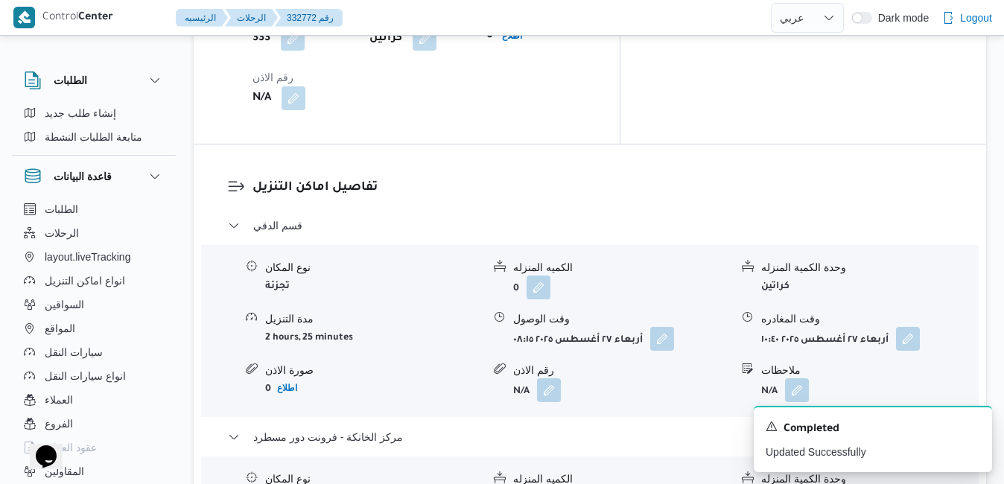
scroll to position [1400, 0]
click at [974, 424] on icon "Dismiss toast" at bounding box center [974, 425] width 12 height 12
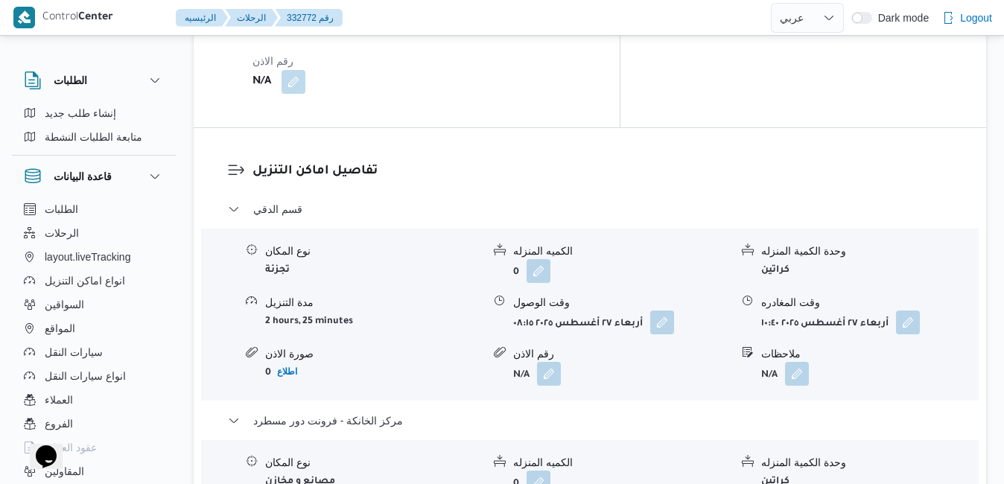
scroll to position [1430, 0]
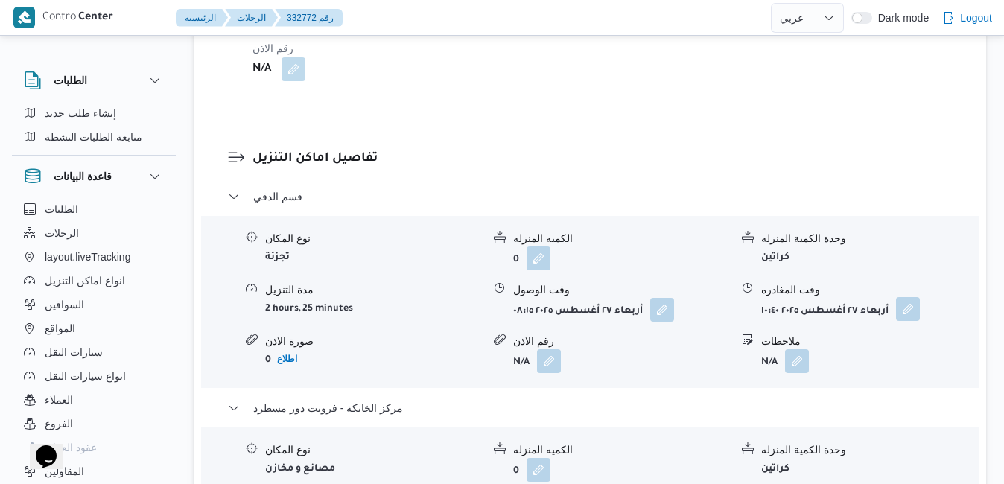
click at [914, 297] on button "button" at bounding box center [908, 309] width 24 height 24
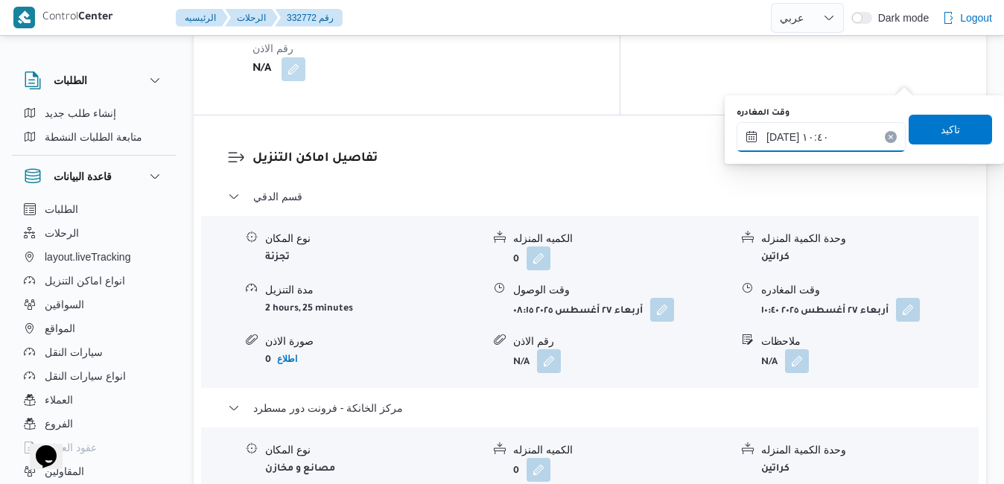
click at [851, 129] on input "٢٧/٠٨/٢٠٢٥ ١٠:٤٠" at bounding box center [820, 137] width 169 height 30
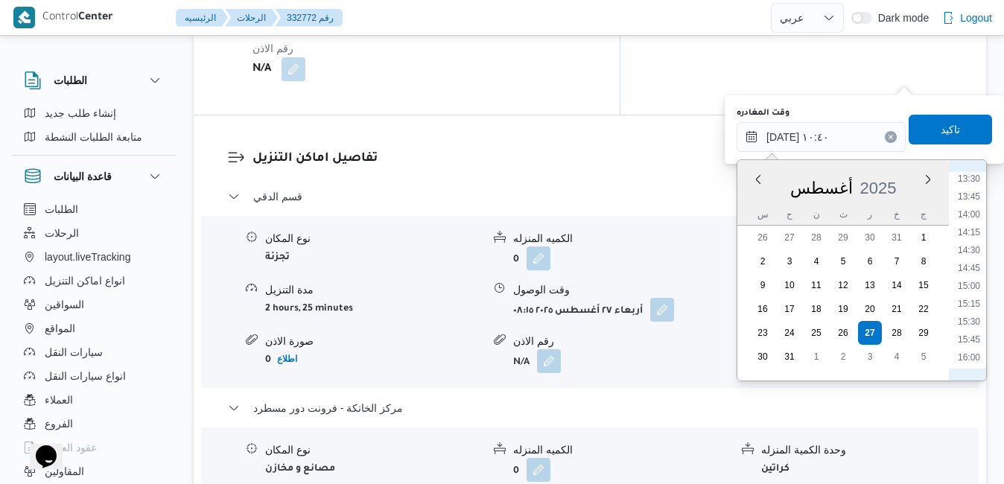
scroll to position [992, 0]
click at [975, 316] on li "15:45" at bounding box center [969, 313] width 34 height 15
type input "٢٧/٠٨/٢٠٢٥ ١٥:٤٥"
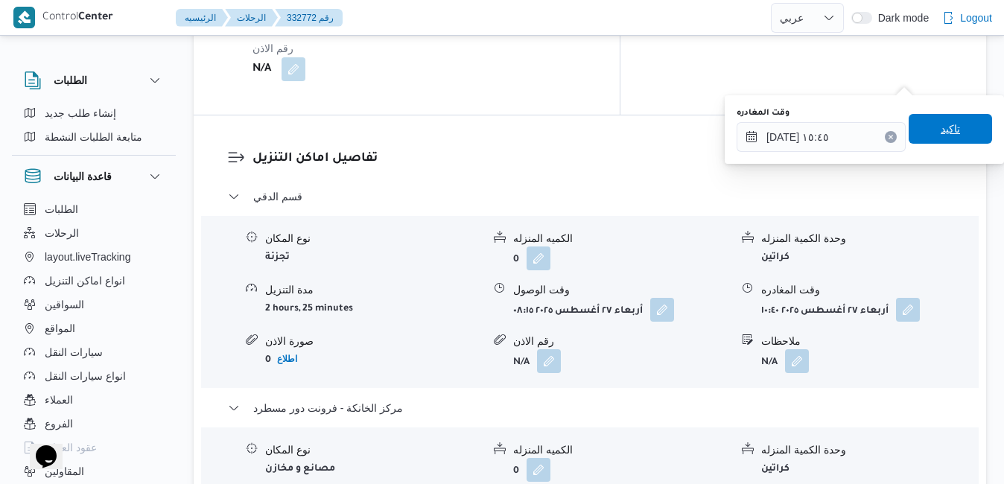
click at [929, 138] on span "تاكيد" at bounding box center [949, 129] width 83 height 30
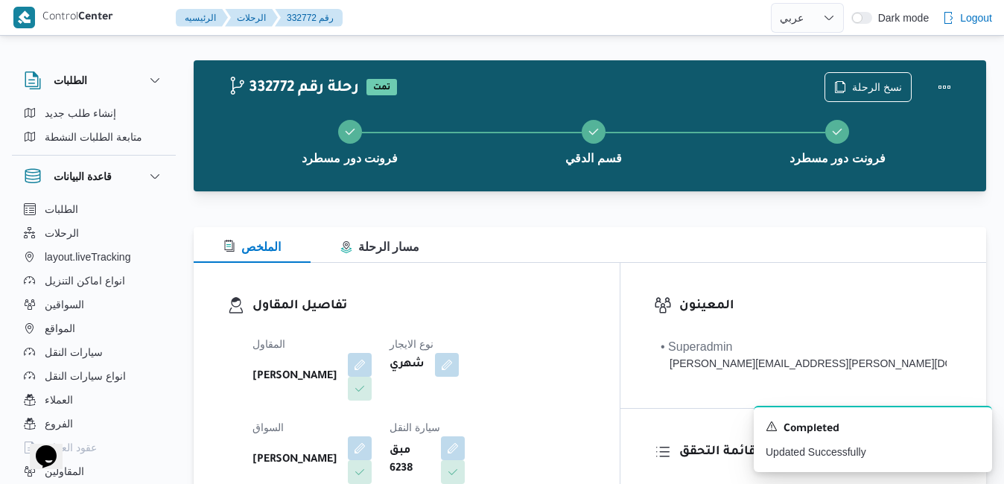
scroll to position [0, 0]
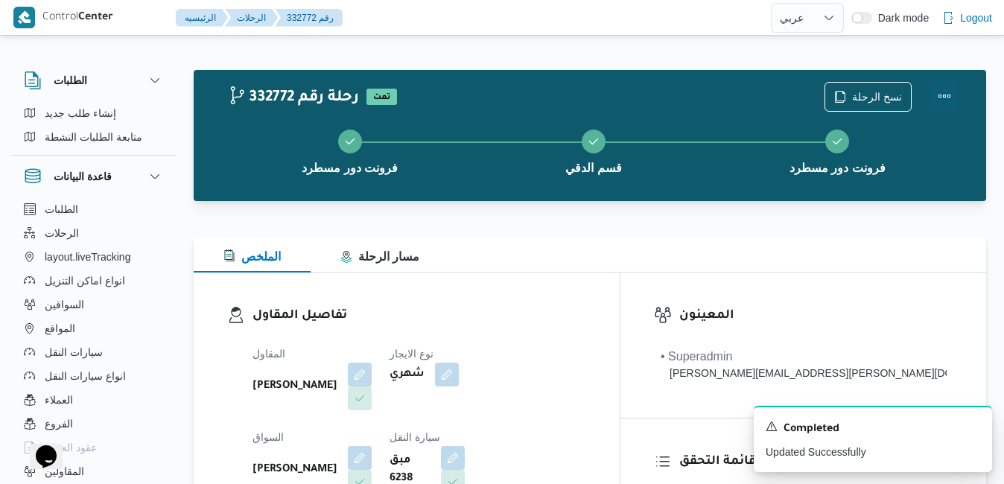
click at [944, 101] on button "Actions" at bounding box center [944, 96] width 30 height 30
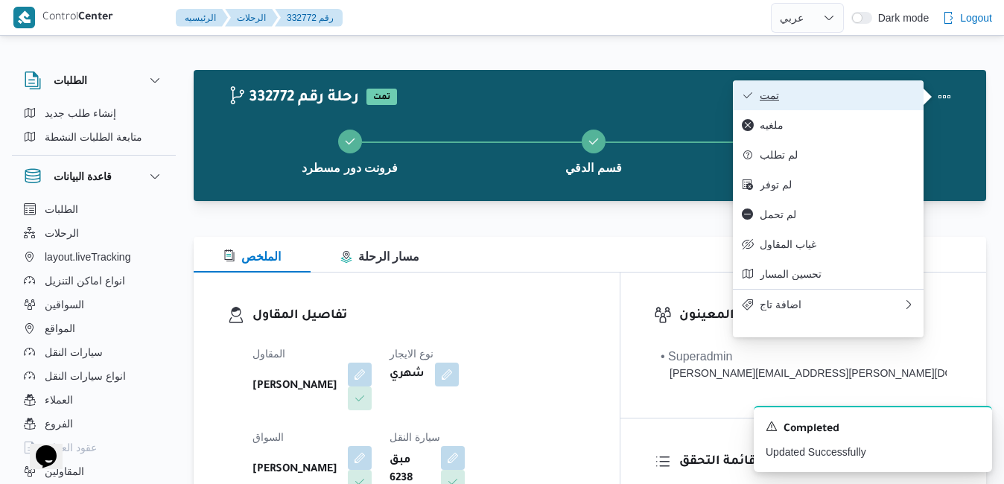
click at [863, 98] on span "تمت" at bounding box center [837, 95] width 155 height 12
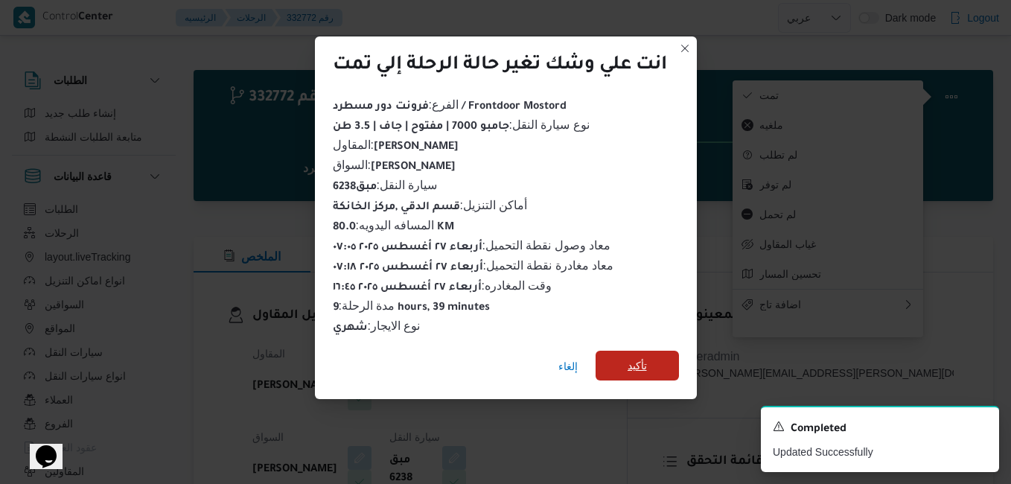
click at [631, 360] on span "تأكيد" at bounding box center [637, 366] width 19 height 18
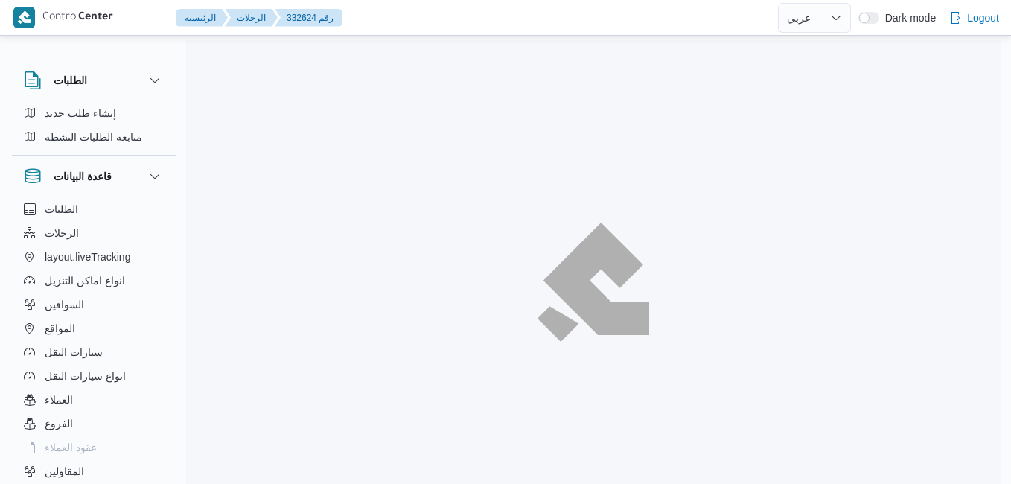
select select "ar"
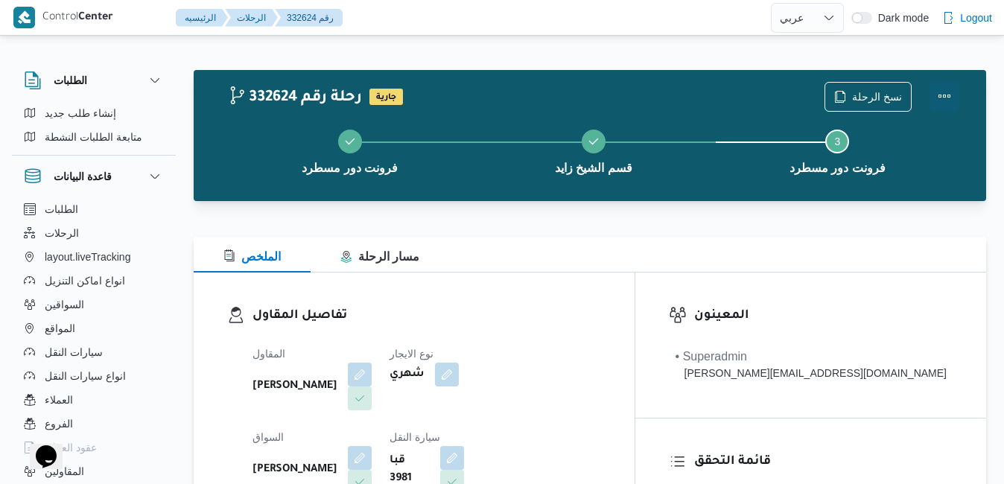
click at [932, 95] on button "Actions" at bounding box center [944, 96] width 30 height 30
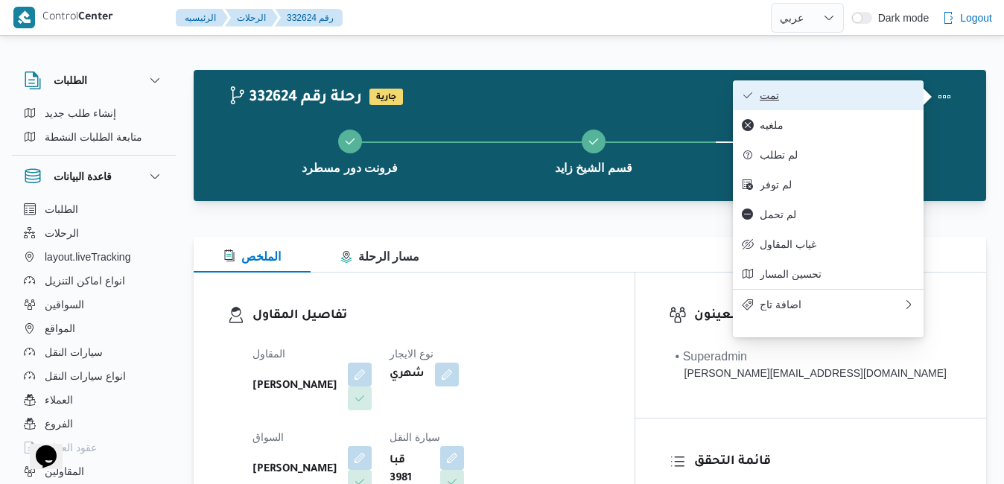
click at [843, 107] on button "تمت" at bounding box center [828, 95] width 191 height 30
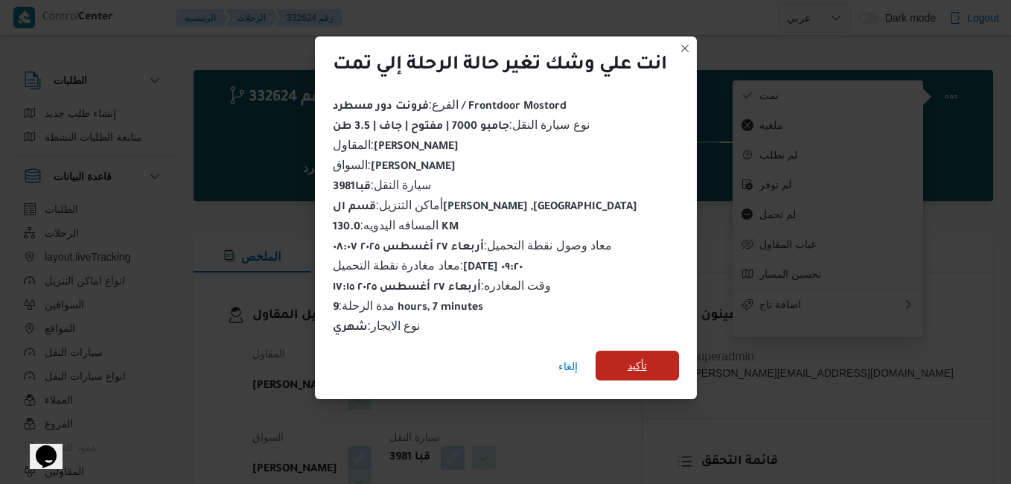
click at [622, 366] on span "تأكيد" at bounding box center [637, 366] width 83 height 30
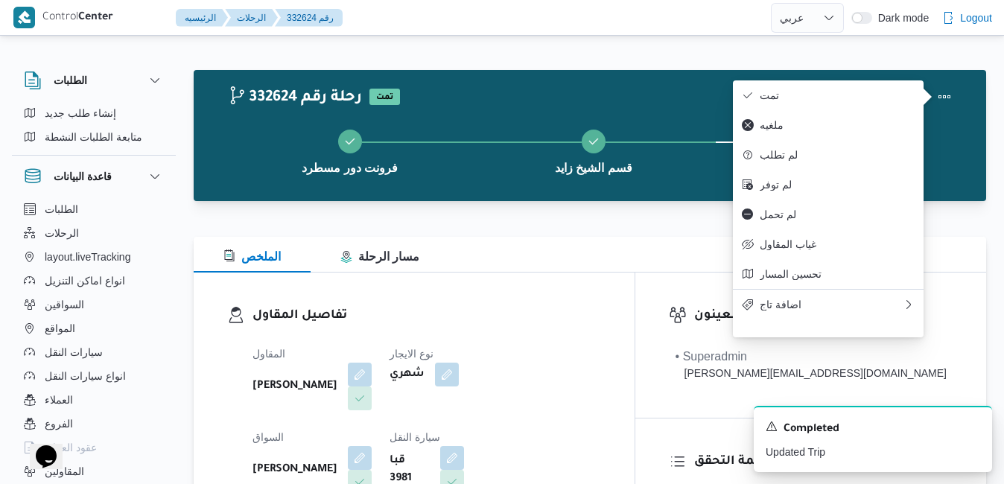
click at [373, 445] on div "[PERSON_NAME]" at bounding box center [312, 470] width 122 height 51
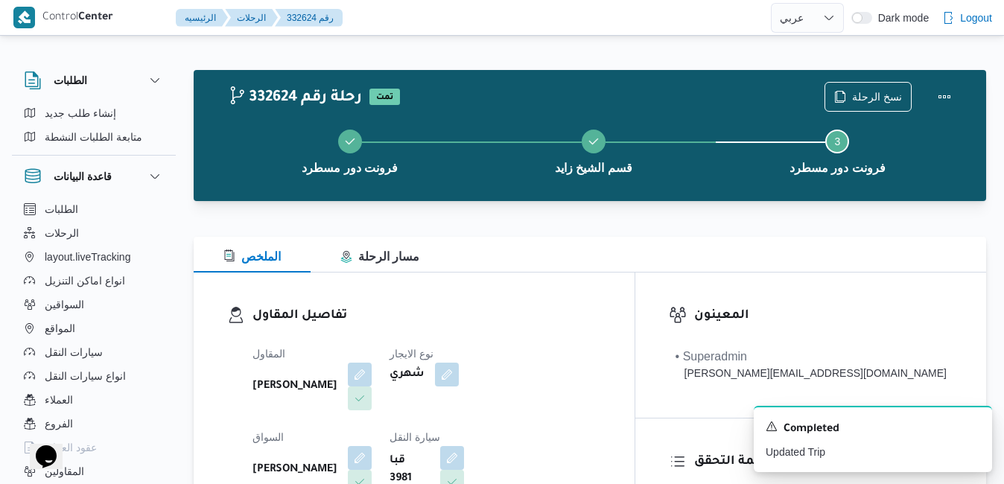
click at [610, 222] on div at bounding box center [590, 228] width 792 height 18
click at [948, 99] on button "Actions" at bounding box center [944, 96] width 30 height 30
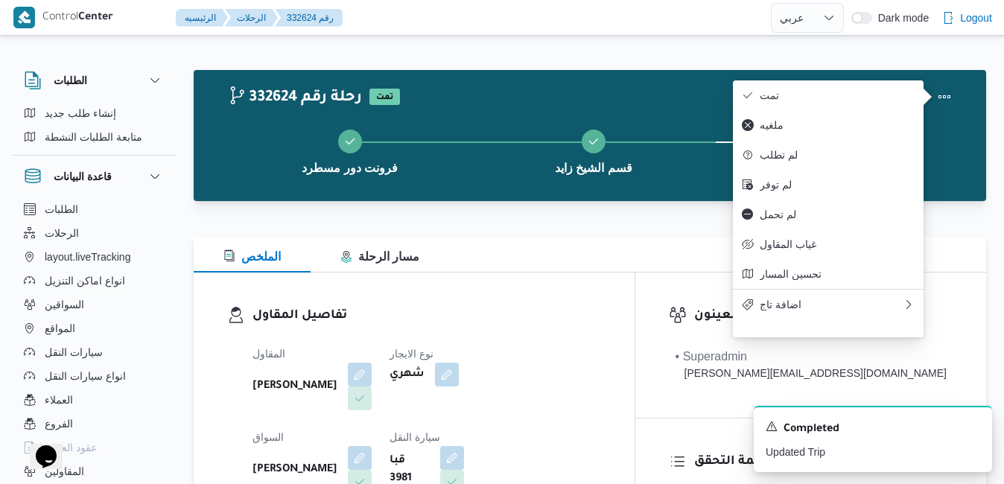
click at [678, 252] on div "الملخص مسار الرحلة" at bounding box center [590, 255] width 792 height 36
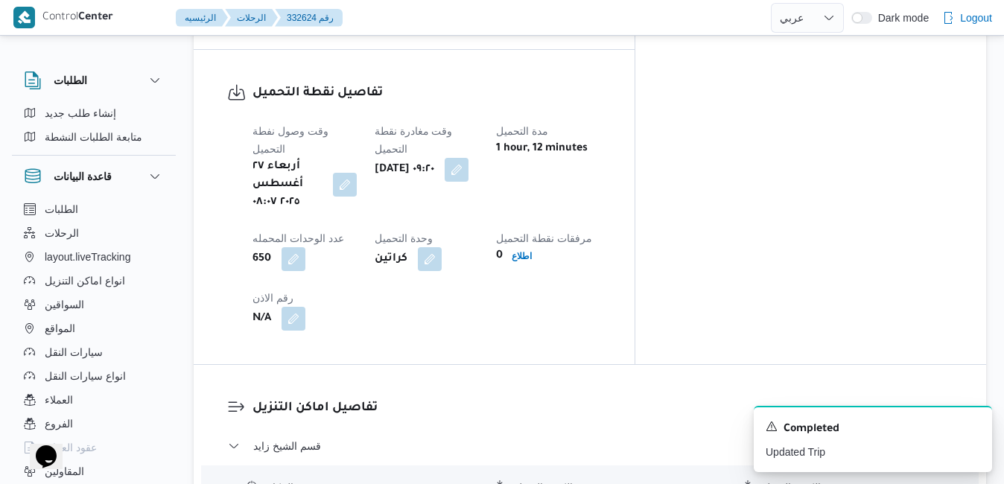
scroll to position [1221, 0]
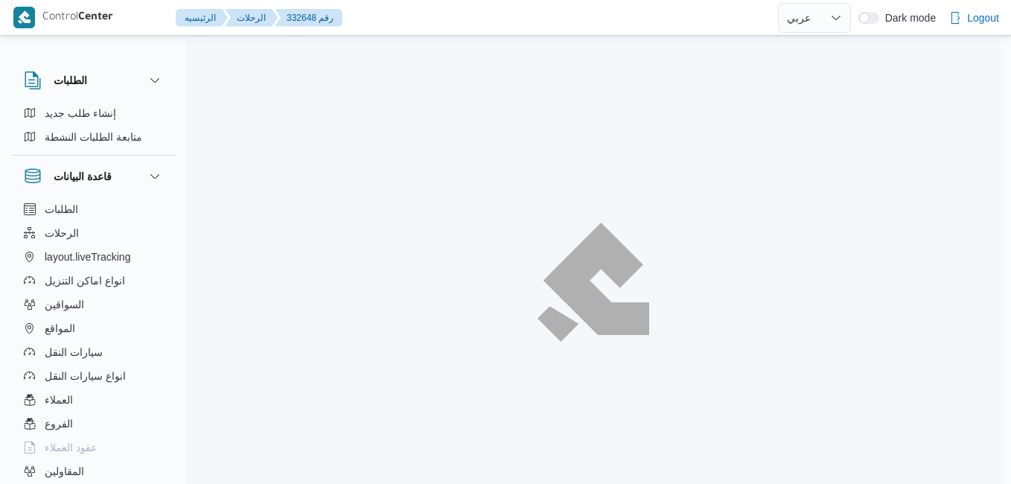
select select "ar"
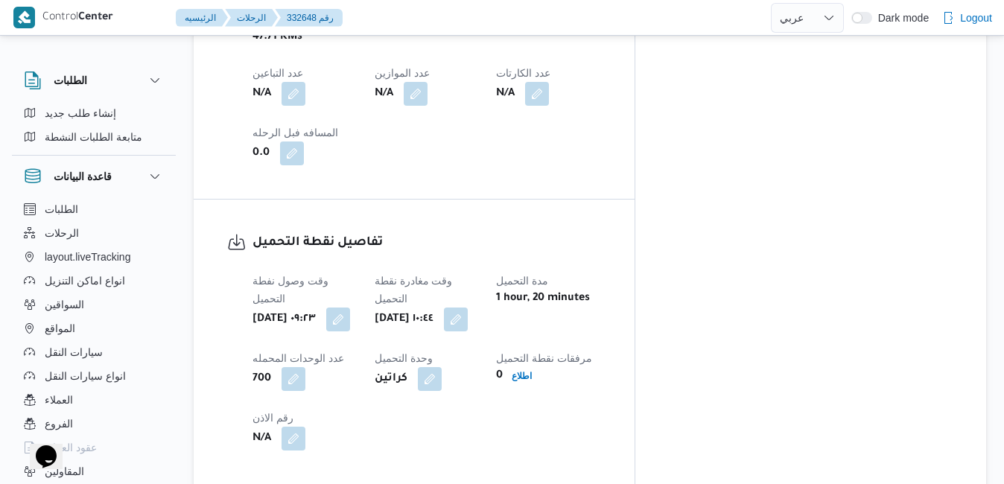
scroll to position [983, 0]
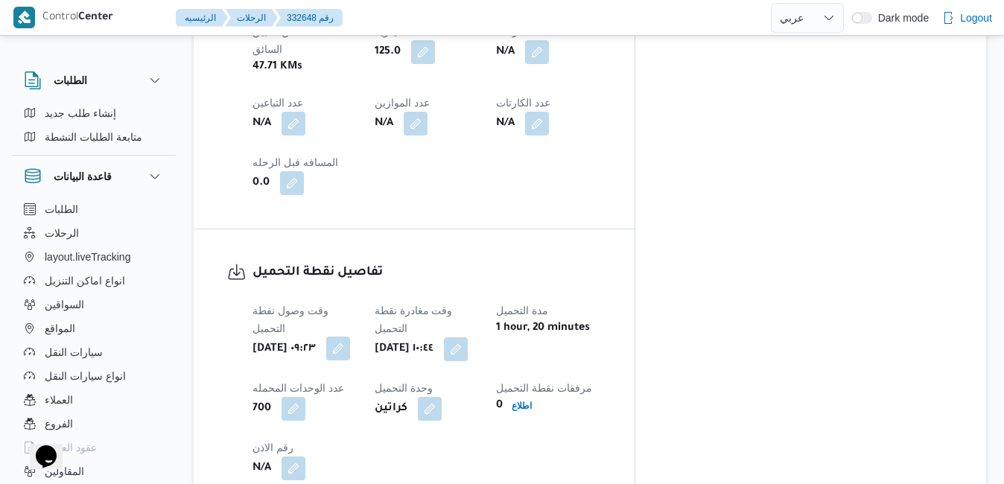
click at [350, 337] on button "button" at bounding box center [338, 349] width 24 height 24
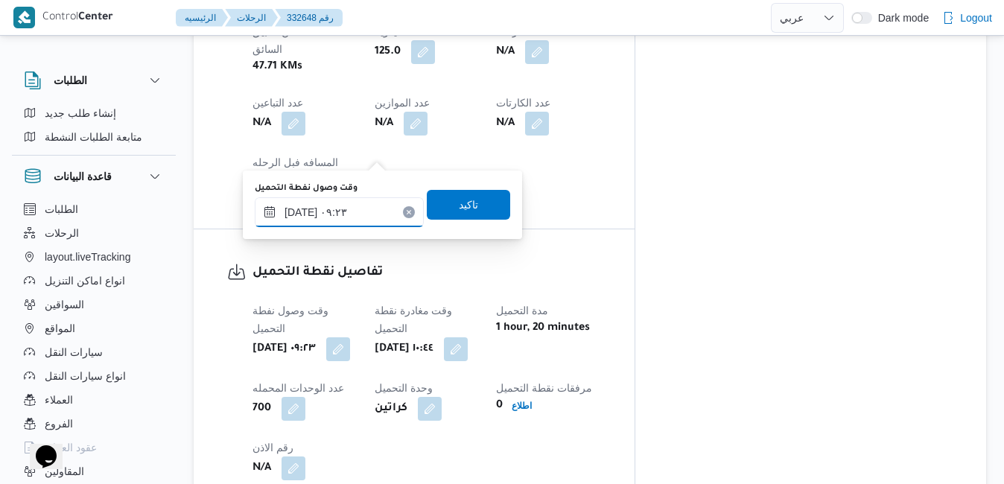
click at [351, 220] on input "٢٧/٠٨/٢٠٢٥ ٠٩:٢٣" at bounding box center [339, 212] width 169 height 30
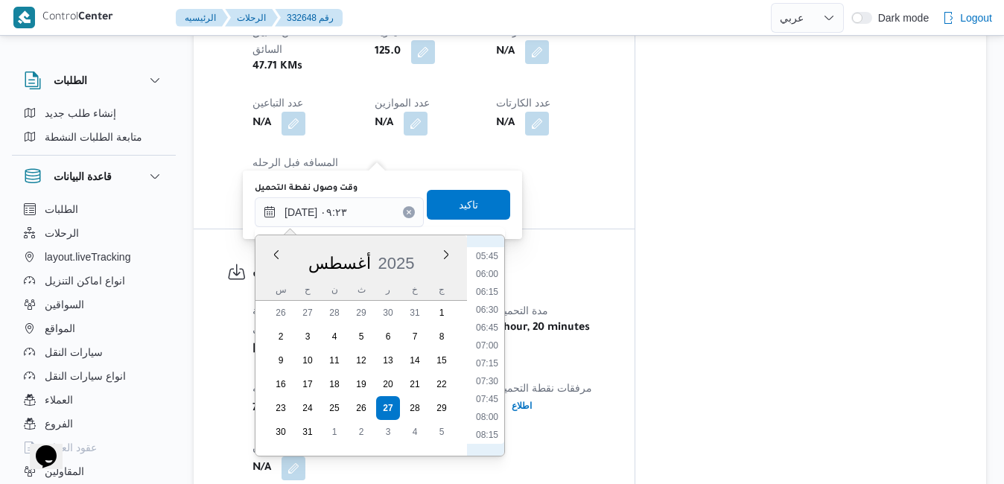
scroll to position [386, 0]
click at [485, 363] on li "07:00" at bounding box center [487, 368] width 34 height 15
type input "٢٧/٠٨/٢٠٢٥ ٠٧:٠٠"
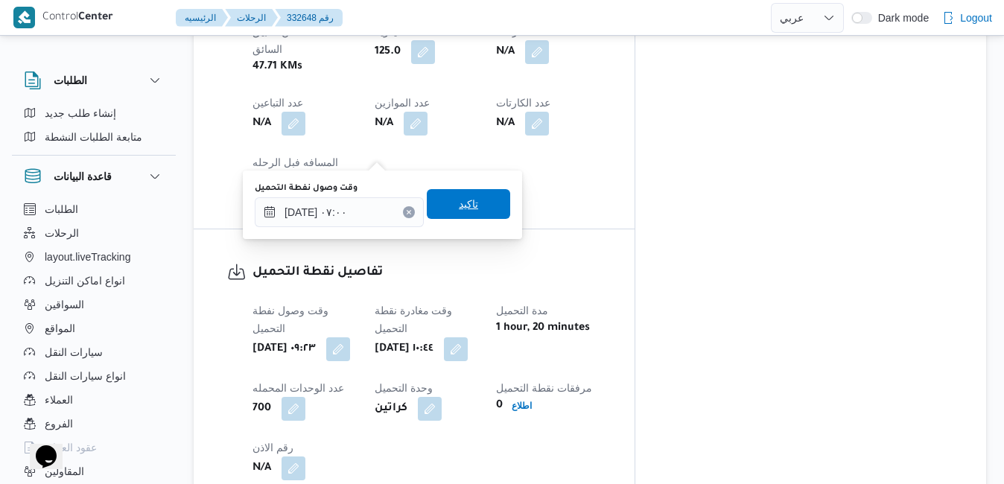
click at [460, 205] on span "تاكيد" at bounding box center [468, 204] width 19 height 18
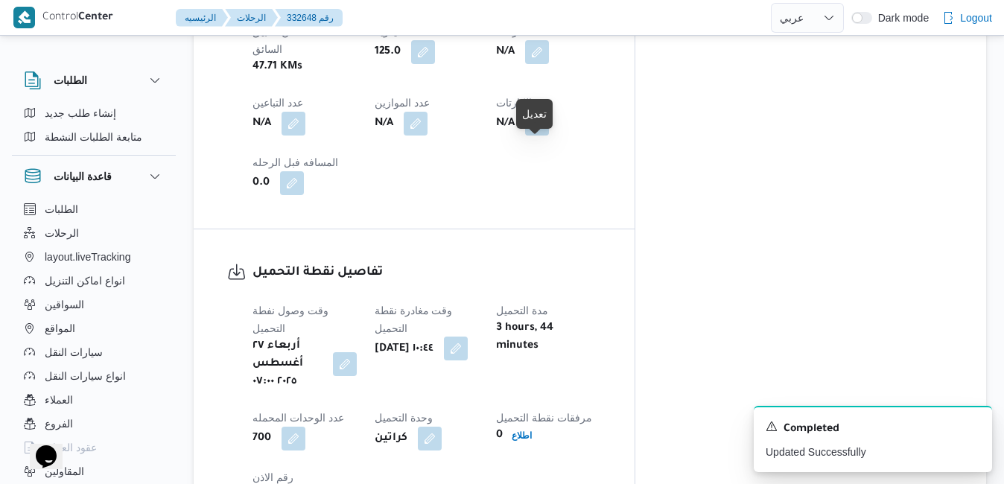
click at [468, 337] on button "button" at bounding box center [456, 349] width 24 height 24
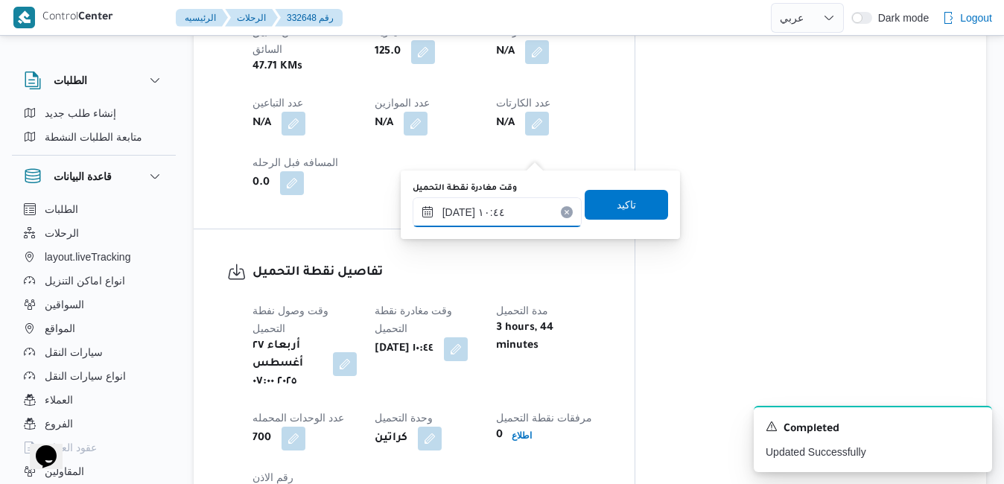
click at [485, 212] on input "٢٧/٠٨/٢٠٢٥ ١٠:٤٤" at bounding box center [497, 212] width 169 height 30
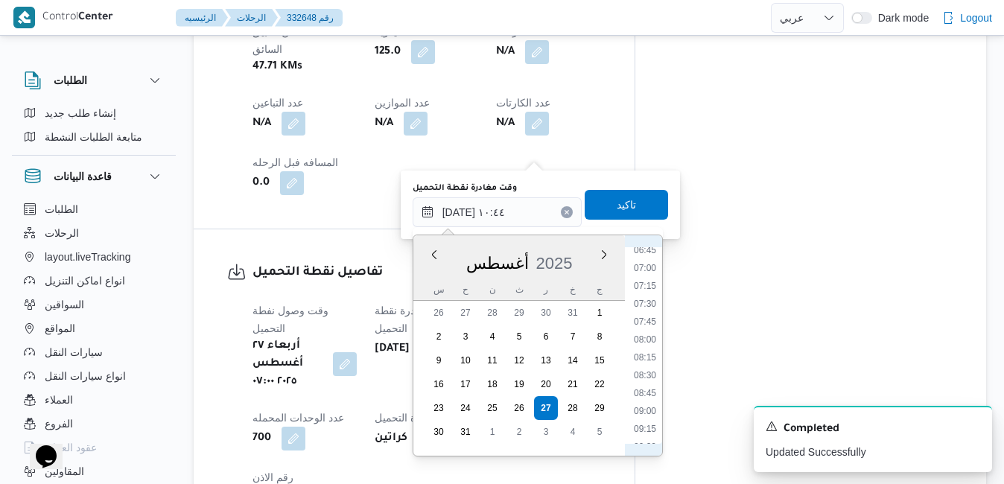
scroll to position [476, 0]
click at [642, 386] on li "08:30" at bounding box center [645, 386] width 34 height 15
type input "٢٧/٠٨/٢٠٢٥ ٠٨:٣٠"
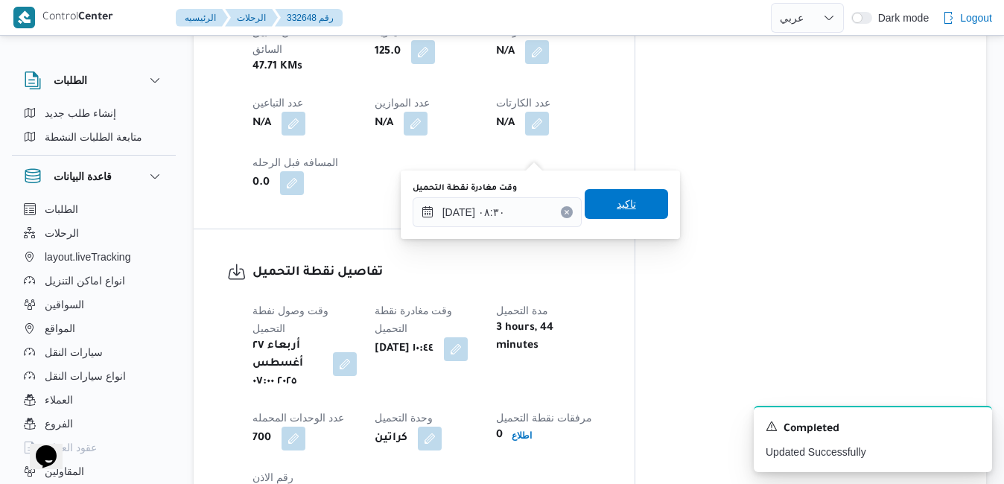
click at [639, 214] on span "تاكيد" at bounding box center [626, 204] width 83 height 30
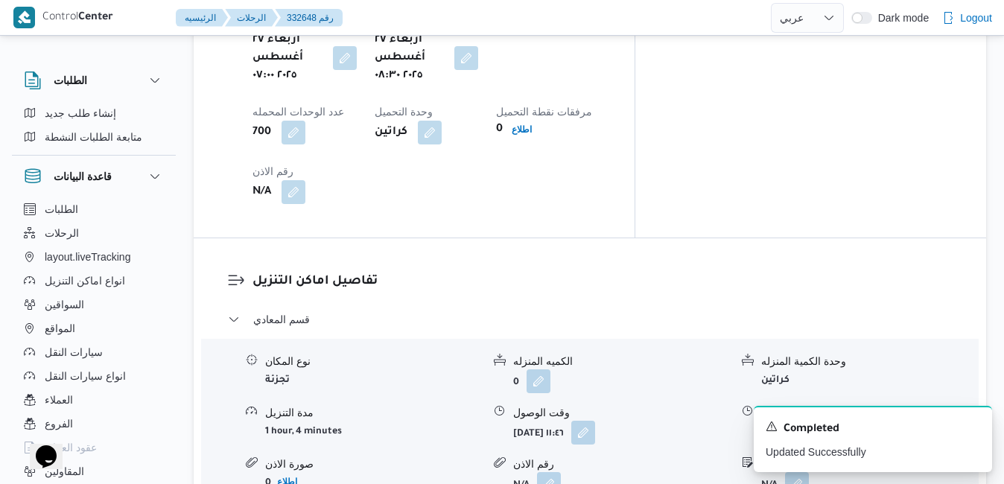
scroll to position [1311, 0]
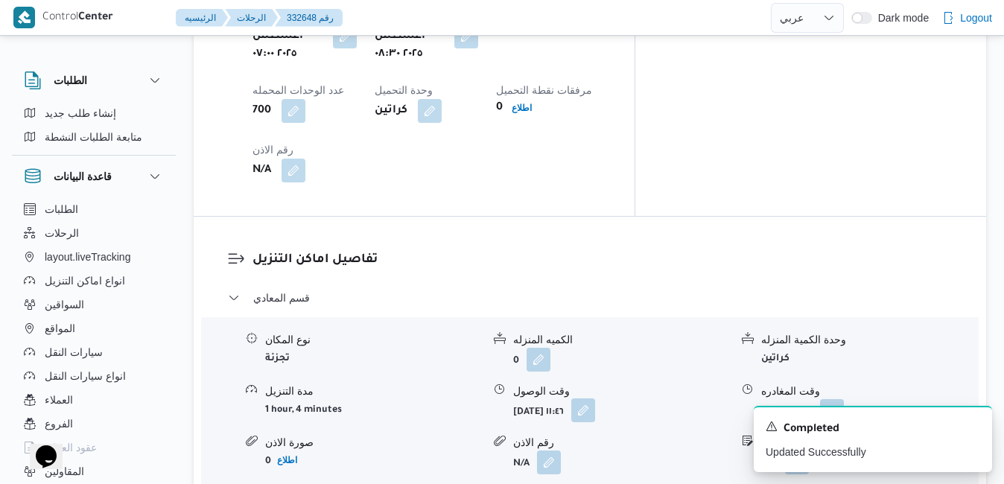
click at [595, 398] on button "button" at bounding box center [583, 410] width 24 height 24
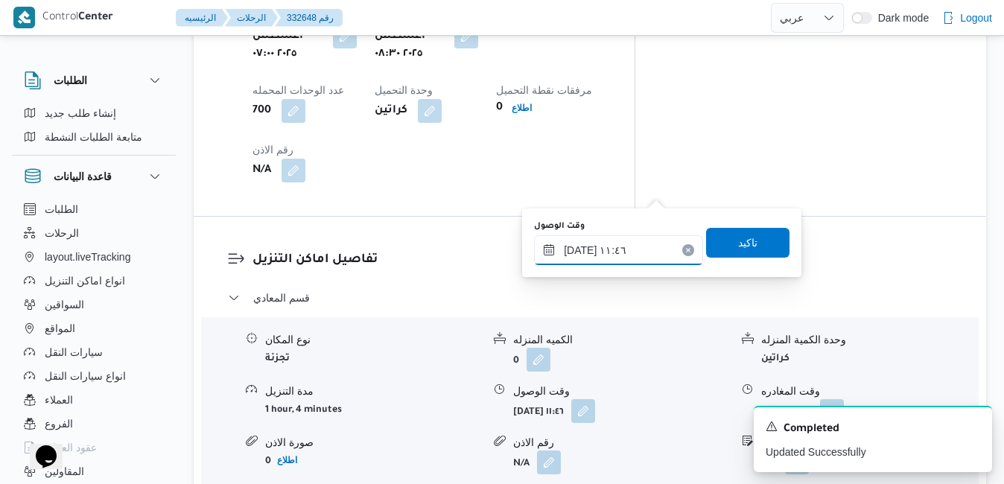
click at [596, 242] on div "٢٧/٠٨/٢٠٢٥ ١١:٤٦" at bounding box center [618, 250] width 169 height 30
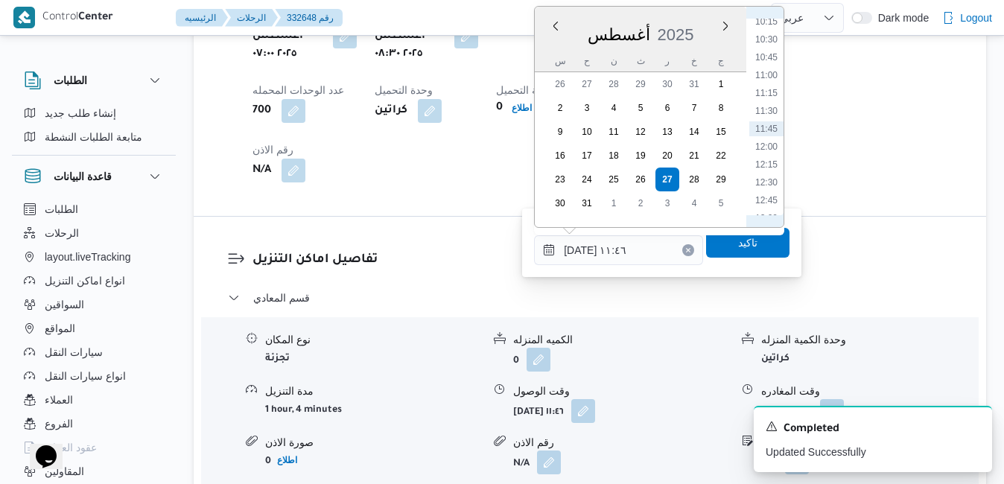
scroll to position [565, 0]
click at [772, 144] on li "09:30" at bounding box center [766, 140] width 34 height 15
type input "٢٧/٠٨/٢٠٢٥ ٠٩:٣٠"
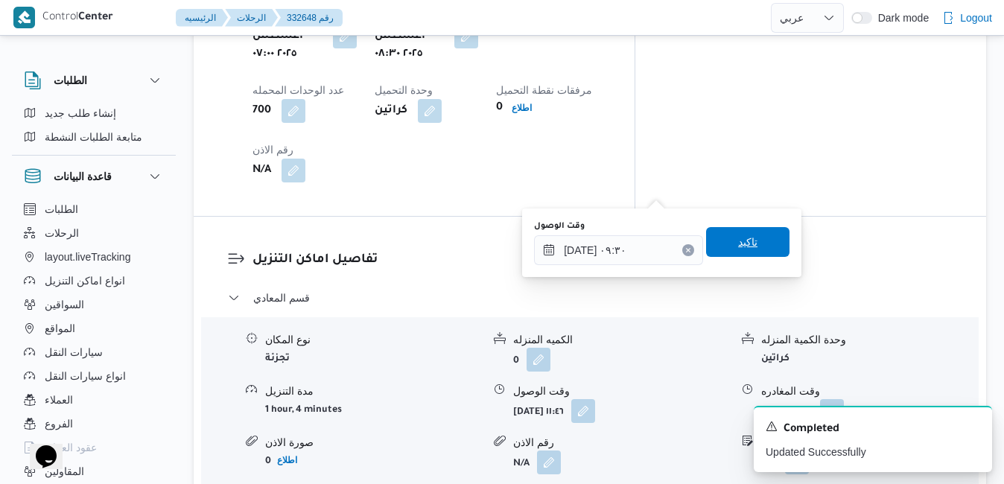
click at [738, 239] on span "تاكيد" at bounding box center [747, 242] width 19 height 18
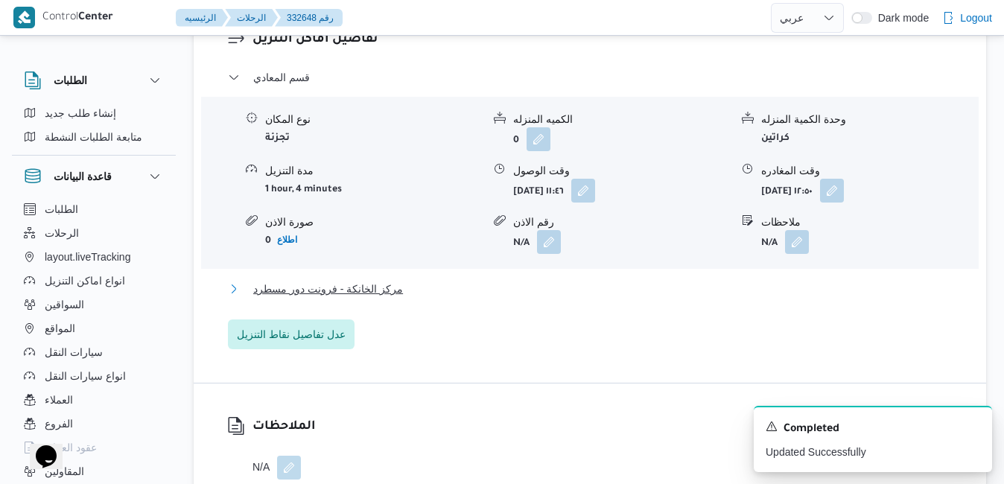
click at [652, 289] on button "مركز الخانكة - فرونت دور مسطرد" at bounding box center [590, 289] width 725 height 18
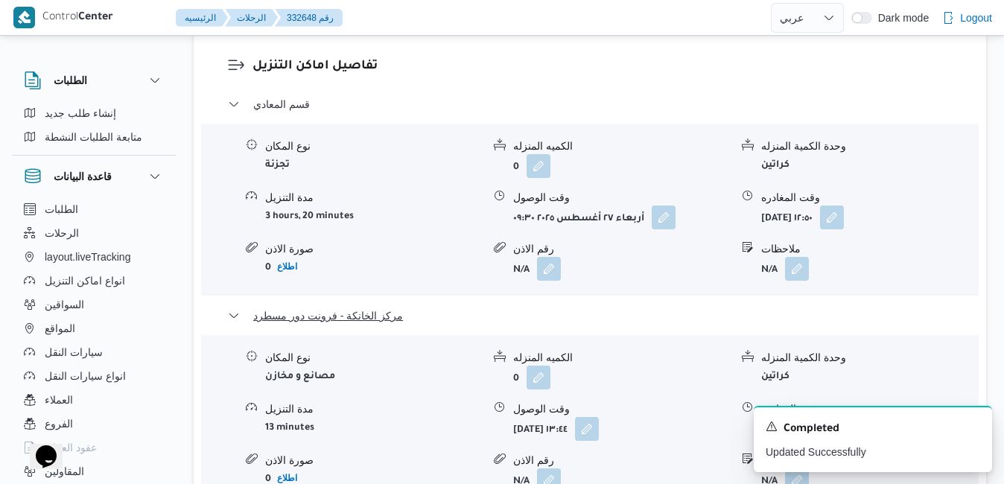
scroll to position [1519, 0]
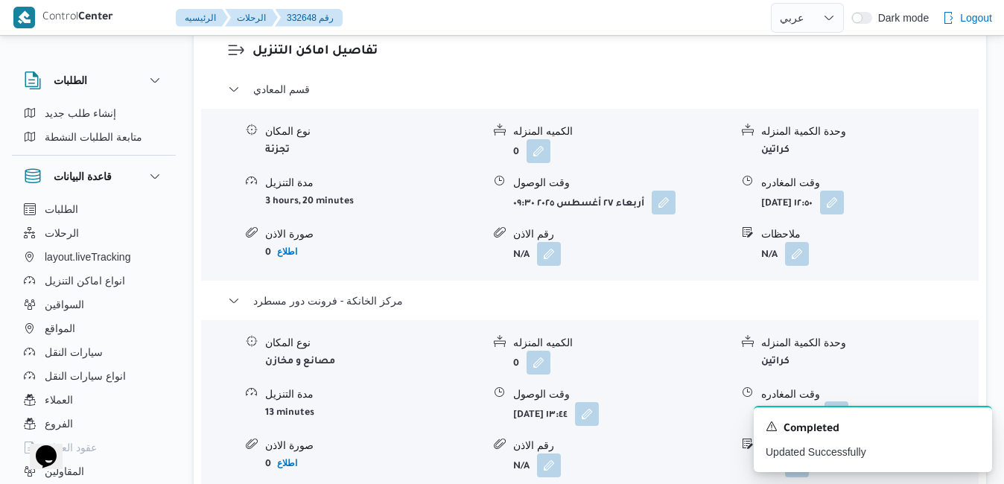
click at [848, 401] on button "button" at bounding box center [836, 413] width 24 height 24
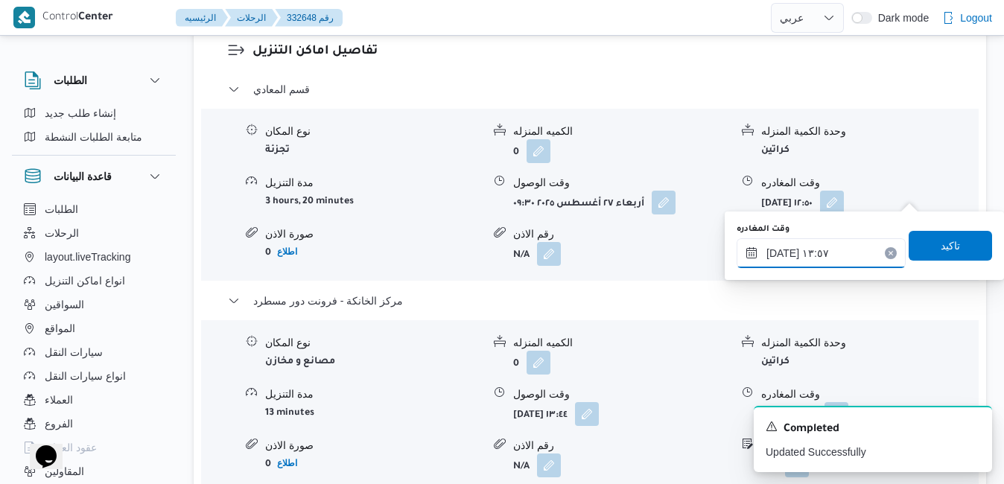
click at [832, 252] on input "٢٧/٠٨/٢٠٢٥ ١٣:٥٧" at bounding box center [820, 253] width 169 height 30
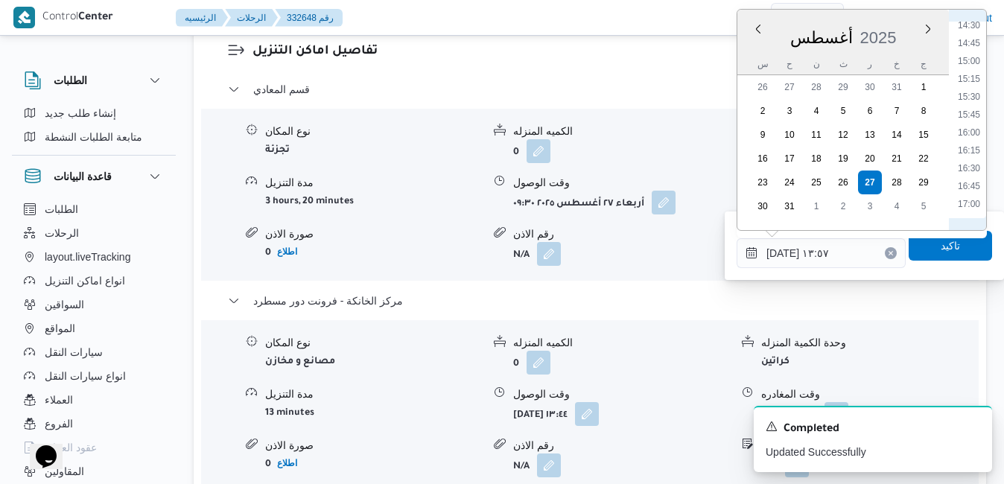
scroll to position [1052, 0]
click at [968, 175] on li "16:45" at bounding box center [969, 174] width 34 height 15
type input "٢٧/٠٨/٢٠٢٥ ١٦:٤٥"
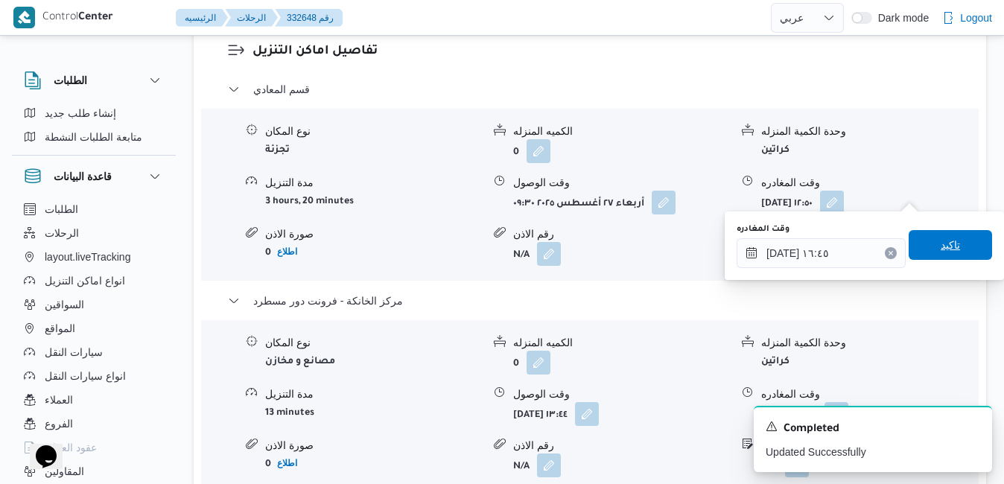
click at [929, 254] on span "تاكيد" at bounding box center [949, 245] width 83 height 30
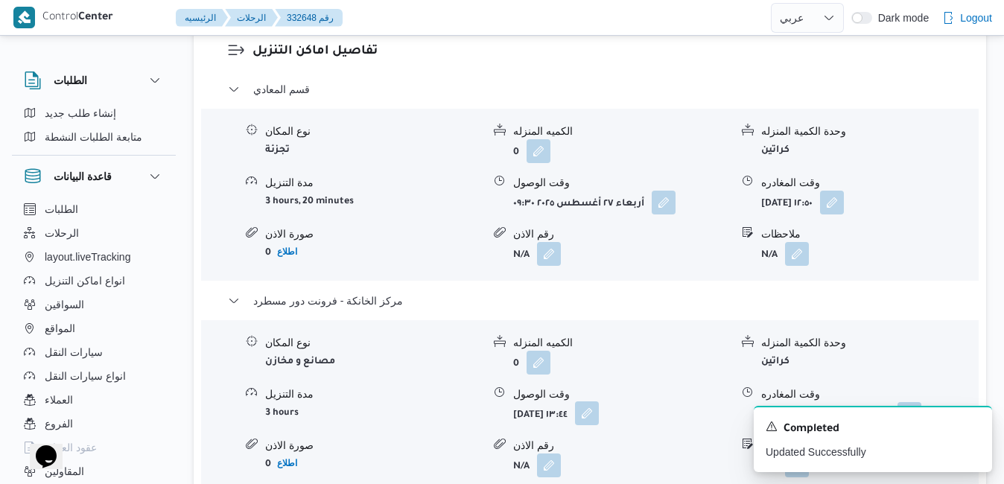
click at [599, 401] on button "button" at bounding box center [587, 413] width 24 height 24
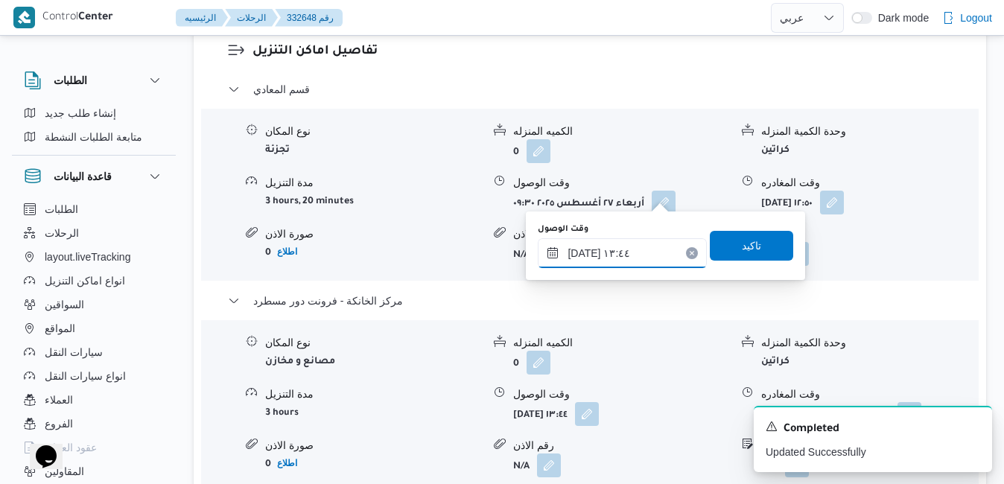
click at [620, 260] on input "٢٧/٠٨/٢٠٢٥ ١٣:٤٤" at bounding box center [622, 253] width 169 height 30
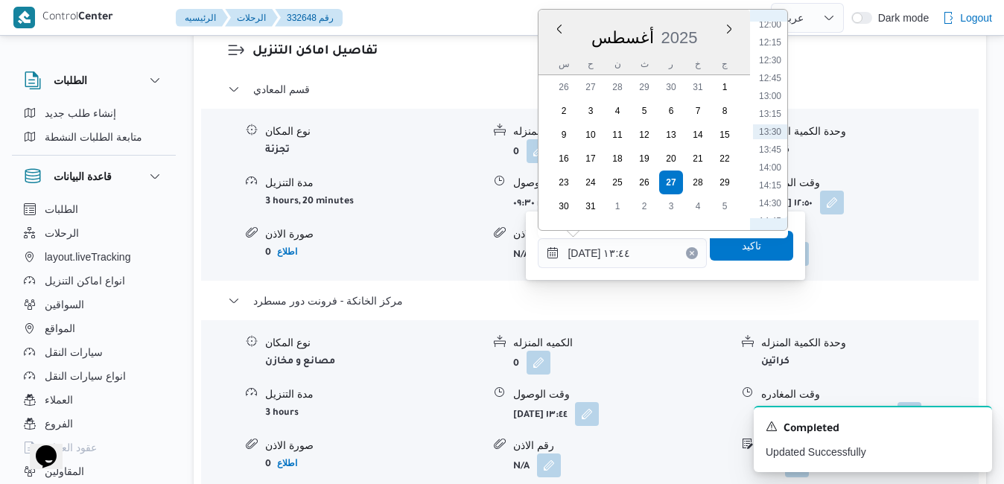
scroll to position [1034, 0]
click at [770, 173] on li "16:30" at bounding box center [770, 174] width 34 height 15
type input "٢٧/٠٨/٢٠٢٥ ١٦:٣٠"
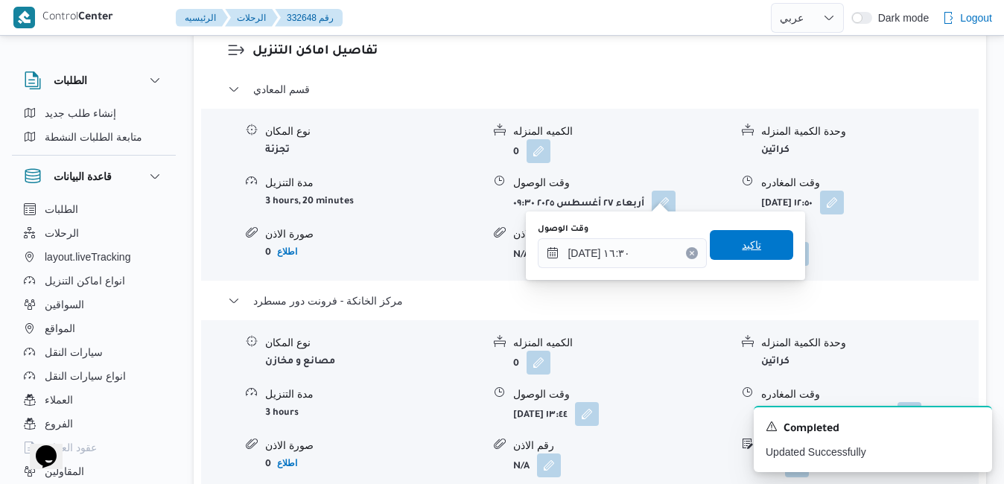
click at [754, 243] on span "تاكيد" at bounding box center [751, 245] width 83 height 30
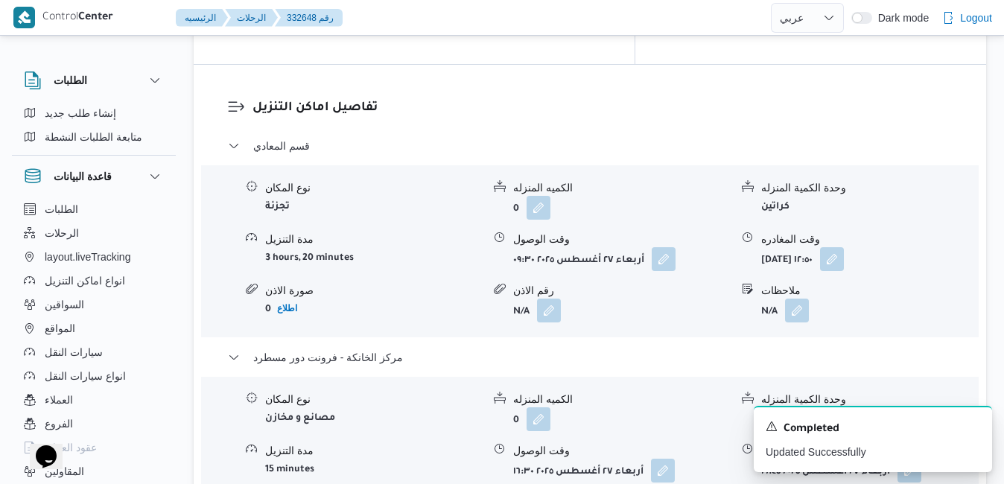
scroll to position [1430, 0]
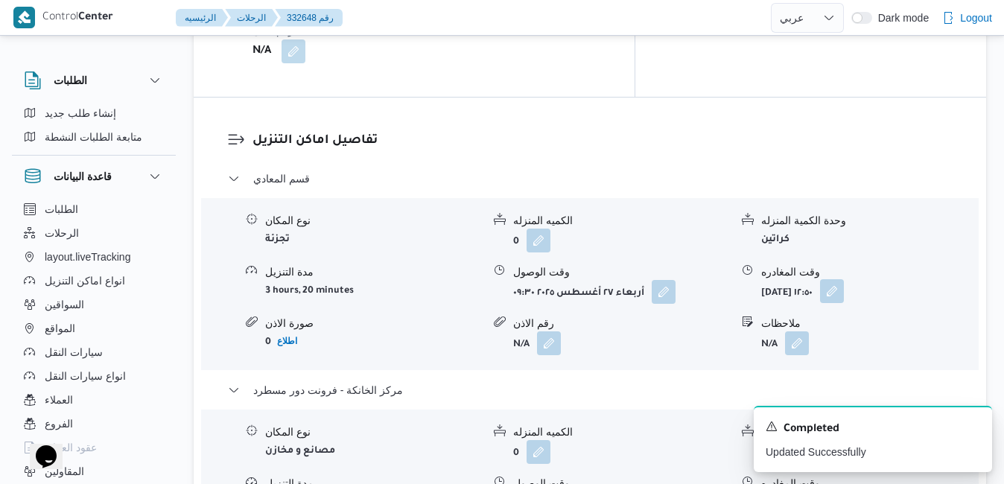
click at [844, 279] on button "button" at bounding box center [832, 291] width 24 height 24
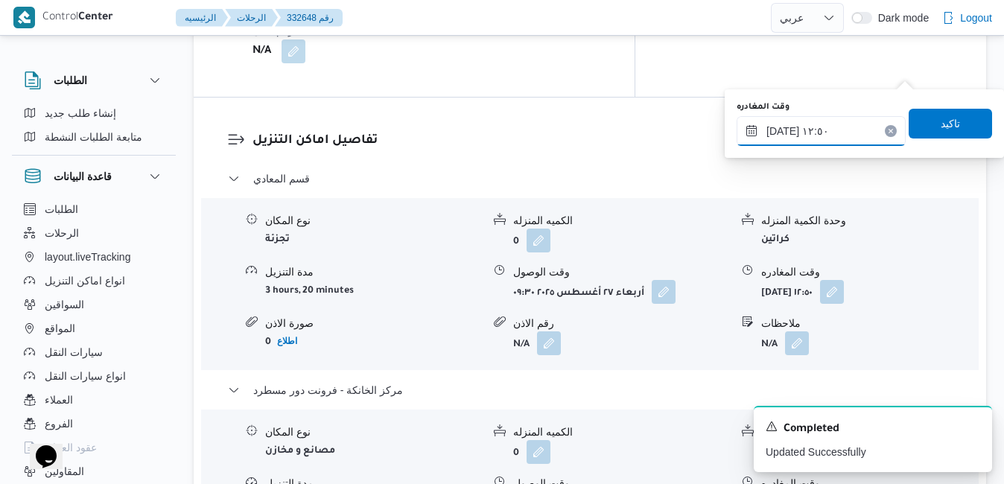
click at [820, 129] on input "٢٧/٠٨/٢٠٢٥ ١٢:٥٠" at bounding box center [820, 131] width 169 height 30
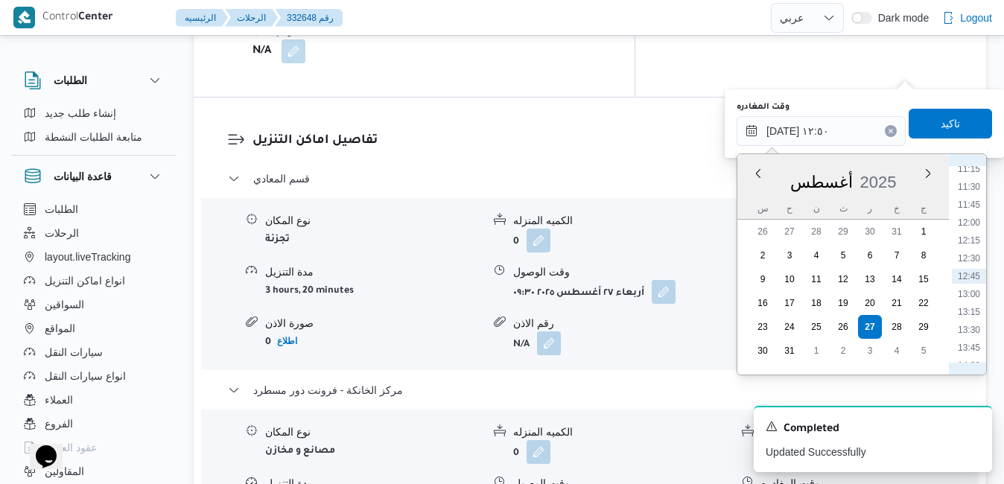
scroll to position [981, 0]
click at [966, 299] on li "15:30" at bounding box center [969, 300] width 34 height 15
type input "٢٧/٠٨/٢٠٢٥ ١٥:٣٠"
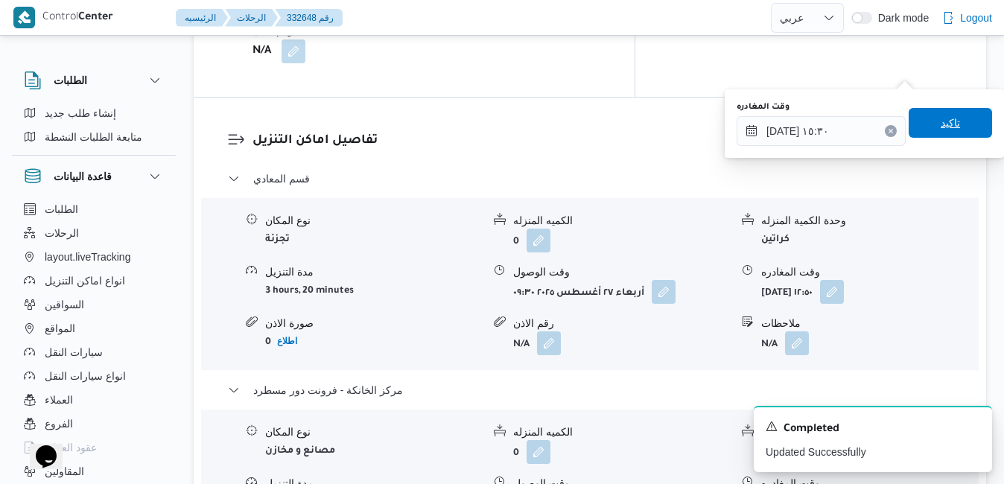
click at [940, 127] on span "تاكيد" at bounding box center [949, 123] width 19 height 18
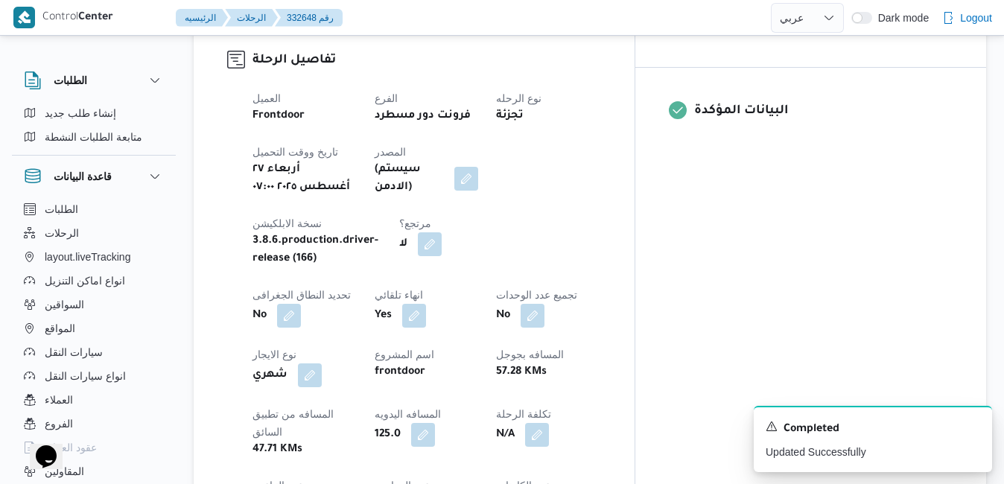
scroll to position [0, 0]
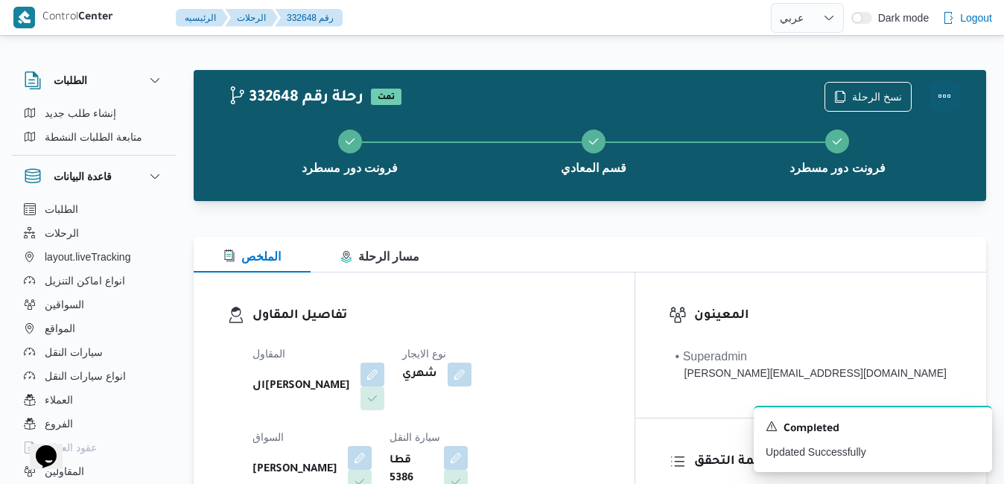
click at [941, 99] on button "Actions" at bounding box center [944, 96] width 30 height 30
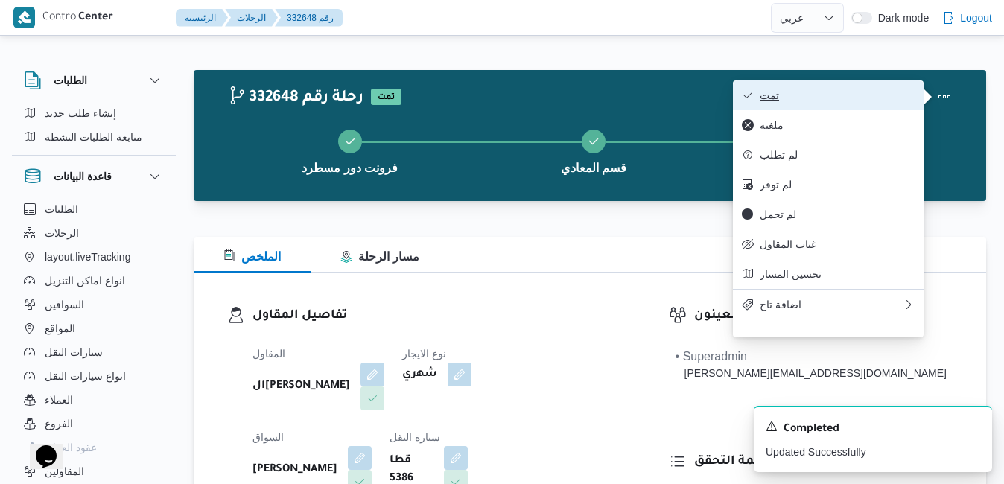
click at [854, 104] on button "تمت" at bounding box center [828, 95] width 191 height 30
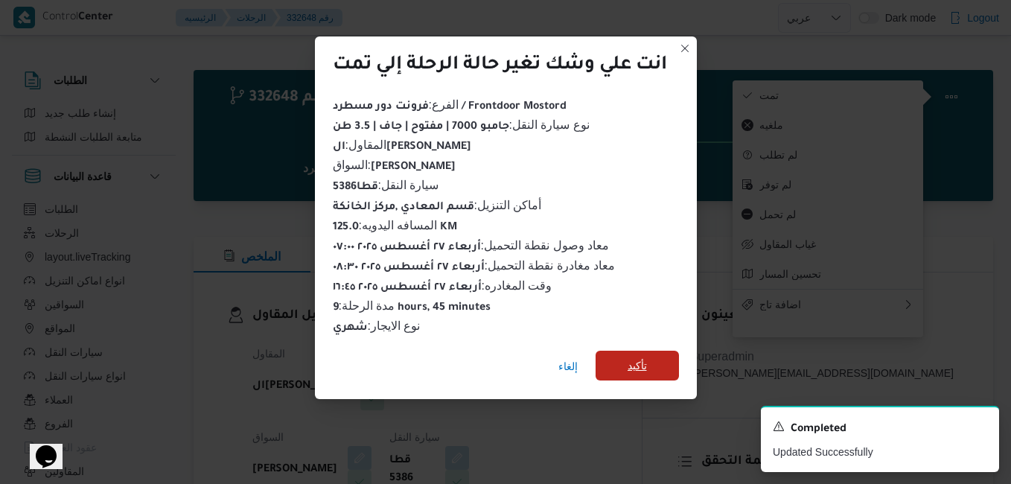
click at [634, 362] on span "تأكيد" at bounding box center [637, 366] width 19 height 18
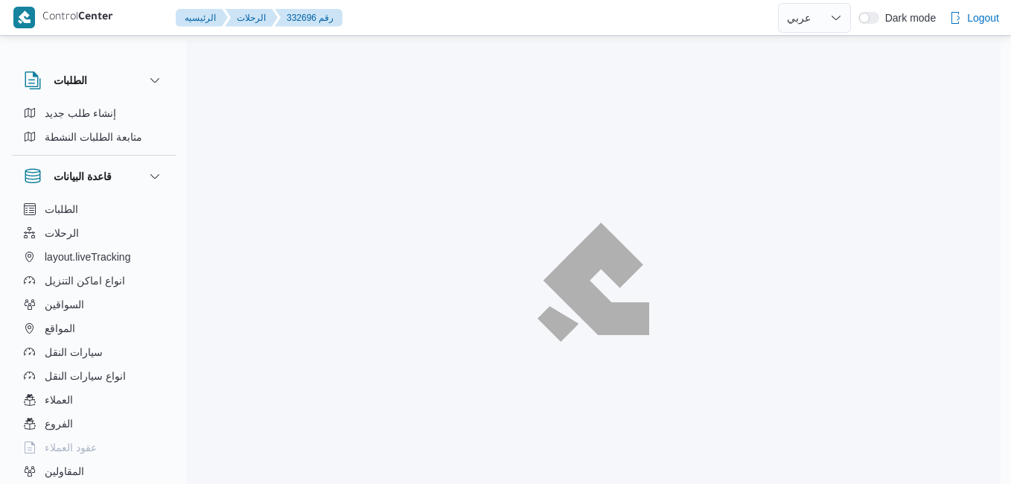
select select "ar"
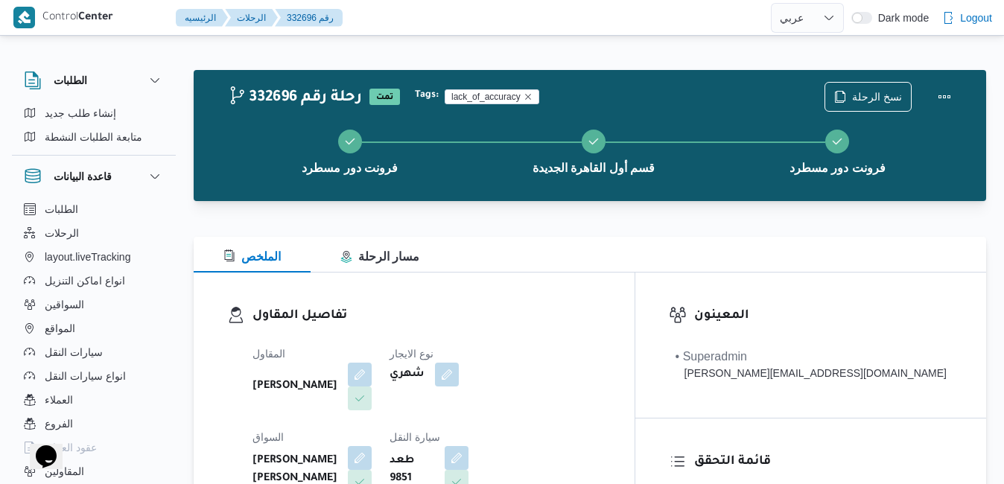
click at [566, 278] on div "تفاصيل المقاول المقاول [PERSON_NAME] [PERSON_NAME] نوع الايجار شهري السواق [PER…" at bounding box center [414, 445] width 441 height 344
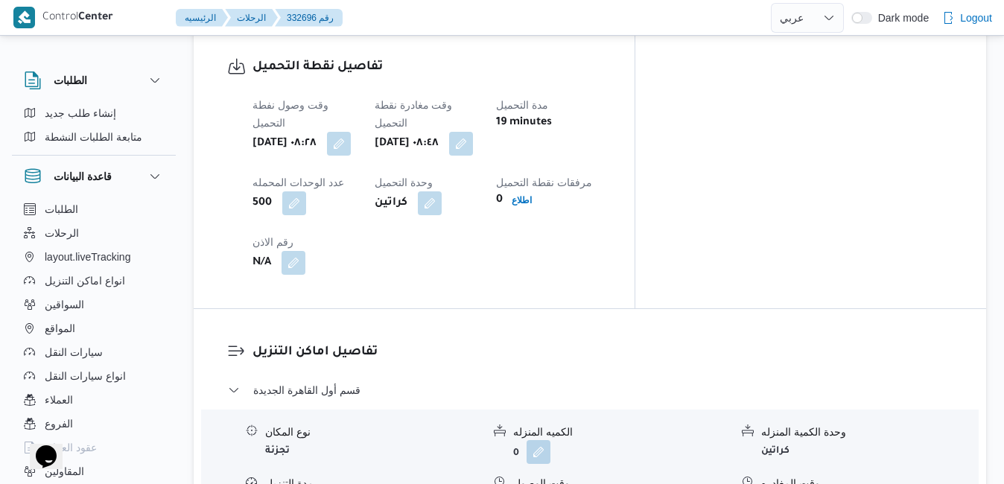
scroll to position [1191, 0]
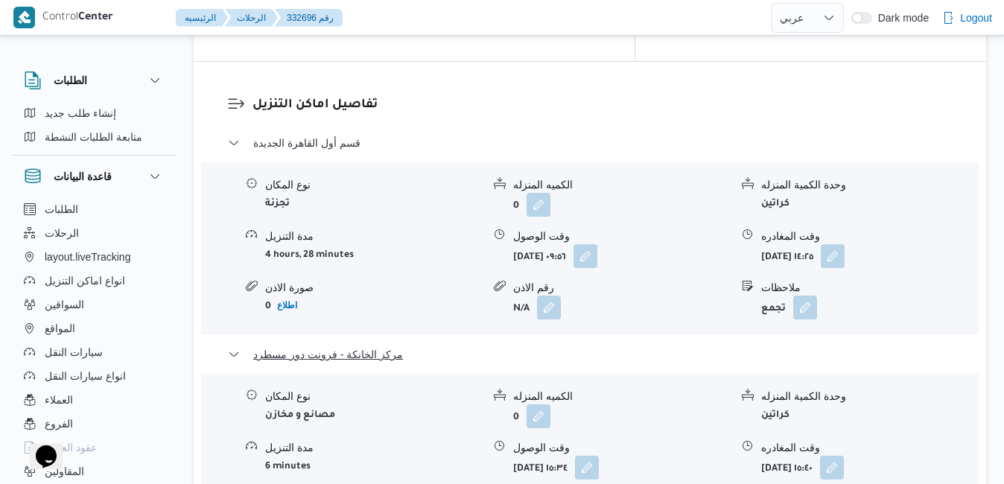
scroll to position [1459, 0]
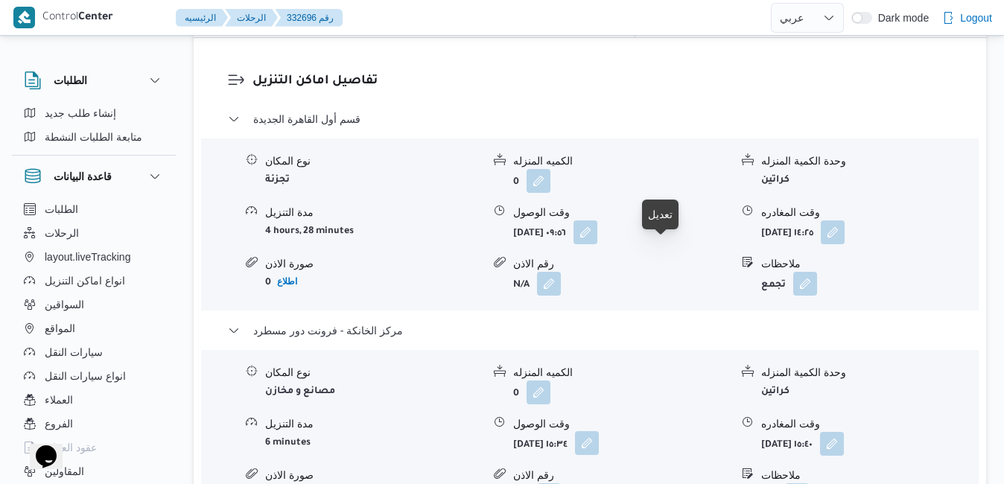
click at [599, 431] on button "button" at bounding box center [587, 443] width 24 height 24
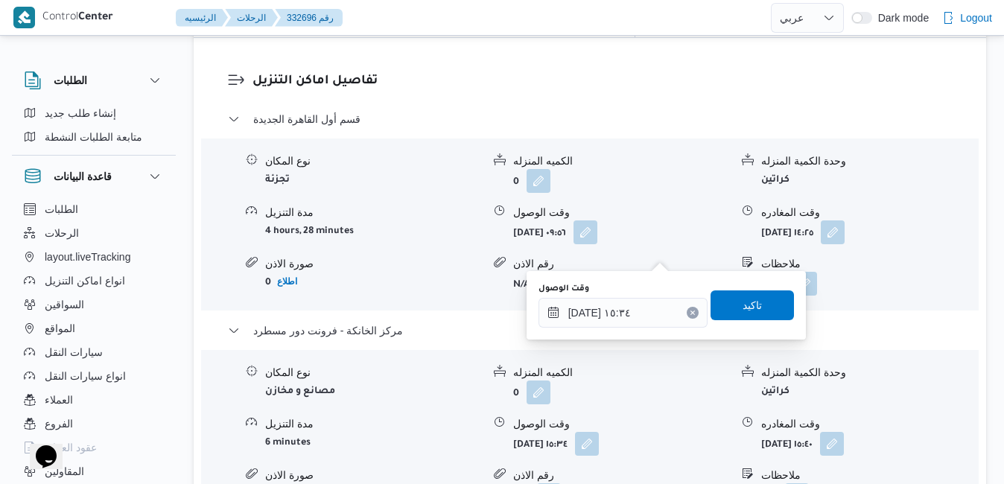
click at [687, 390] on div "تفاصيل اماكن التنزيل قسم أول القاهرة الجديدة نوع المكان تجزئة الكميه المنزله 0 …" at bounding box center [590, 317] width 792 height 558
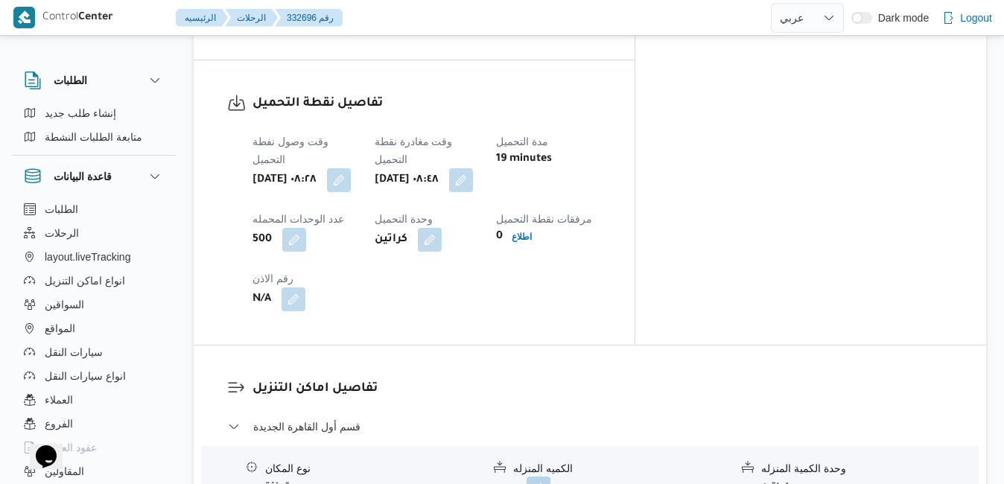
scroll to position [1162, 0]
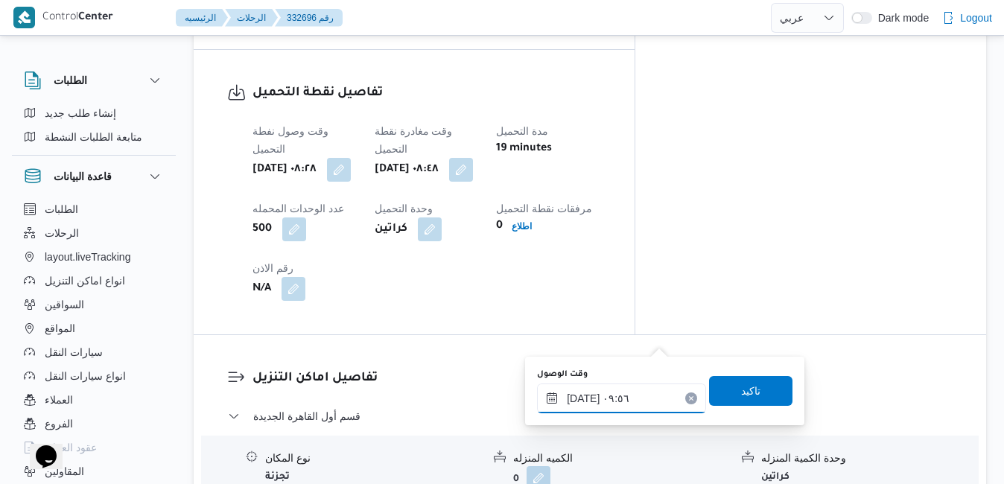
click at [611, 398] on input "٢٧/٠٨/٢٠٢٥ ٠٩:٥٦" at bounding box center [621, 398] width 169 height 30
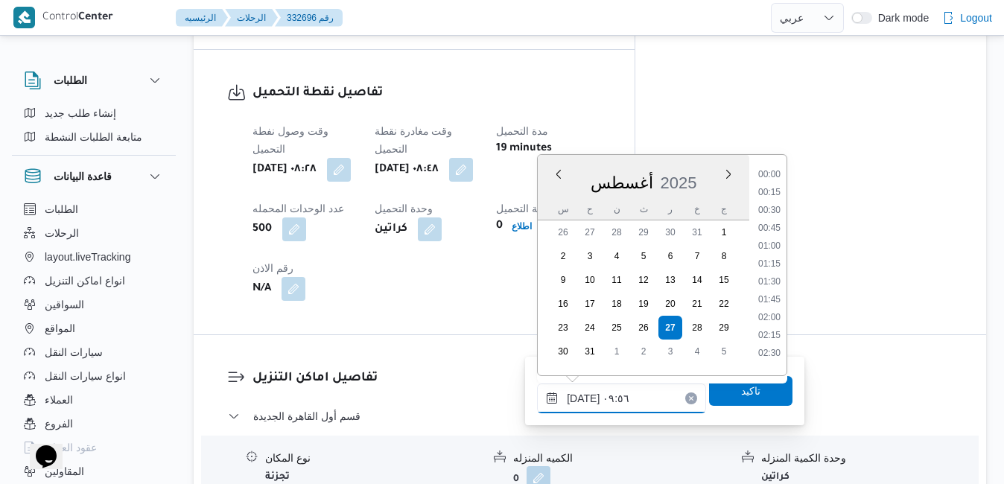
scroll to position [594, 0]
click at [771, 260] on li "09:30" at bounding box center [769, 259] width 34 height 15
type input "٢٧/٠٨/٢٠٢٥ ٠٩:٣٠"
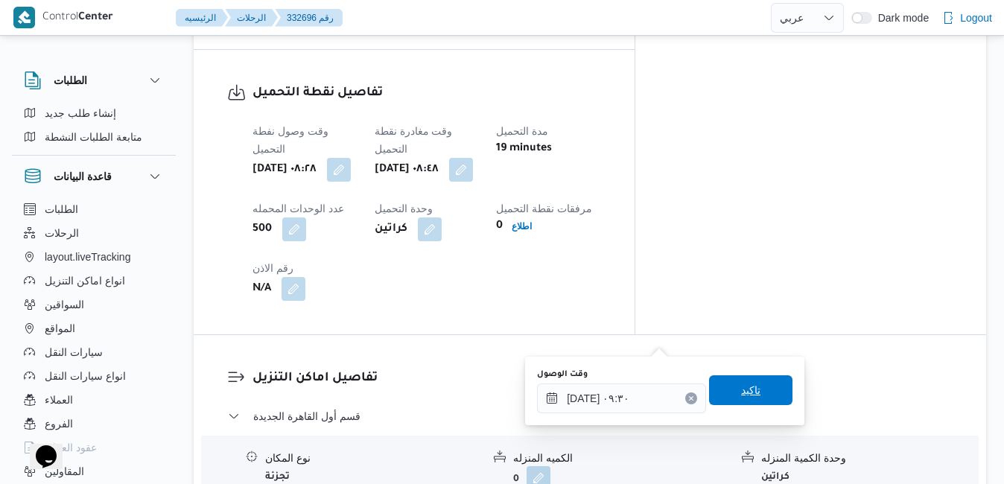
click at [743, 394] on span "تاكيد" at bounding box center [750, 390] width 19 height 18
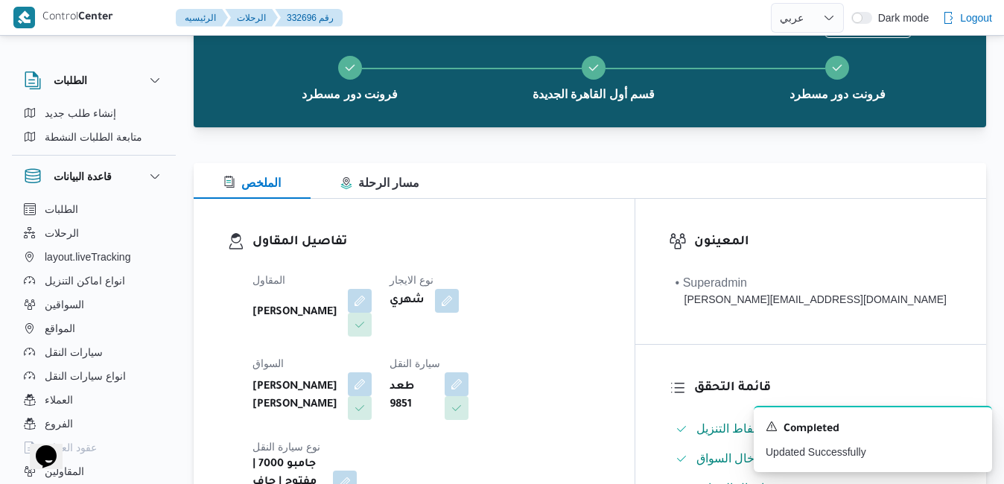
scroll to position [0, 0]
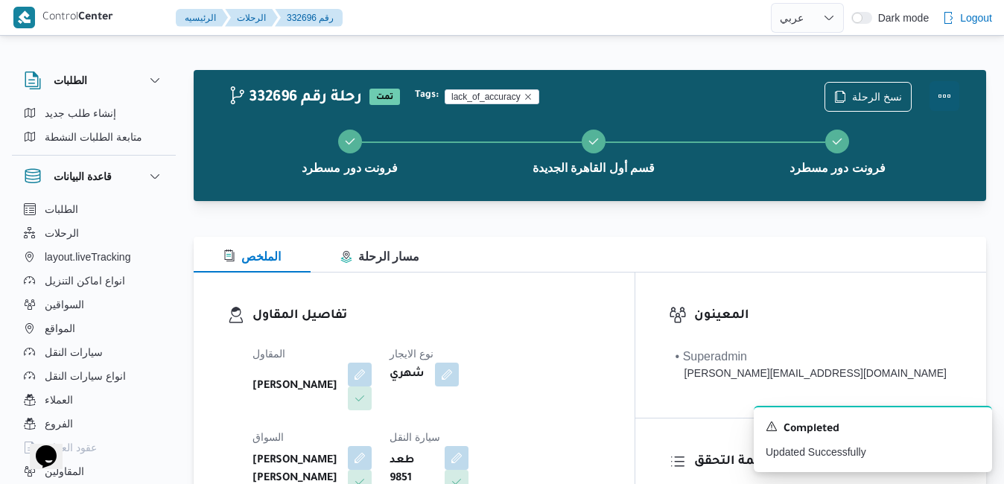
click at [934, 100] on button "Actions" at bounding box center [944, 96] width 30 height 30
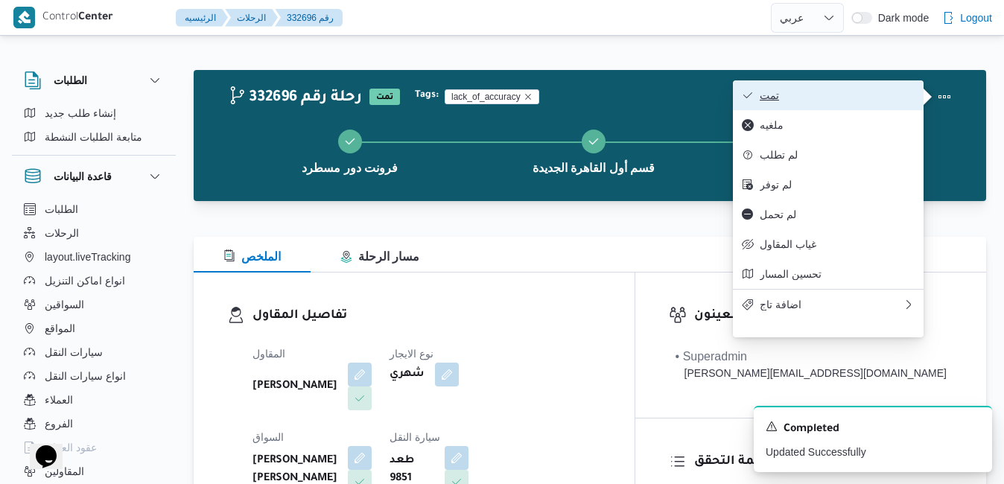
click at [870, 100] on span "تمت" at bounding box center [837, 95] width 155 height 12
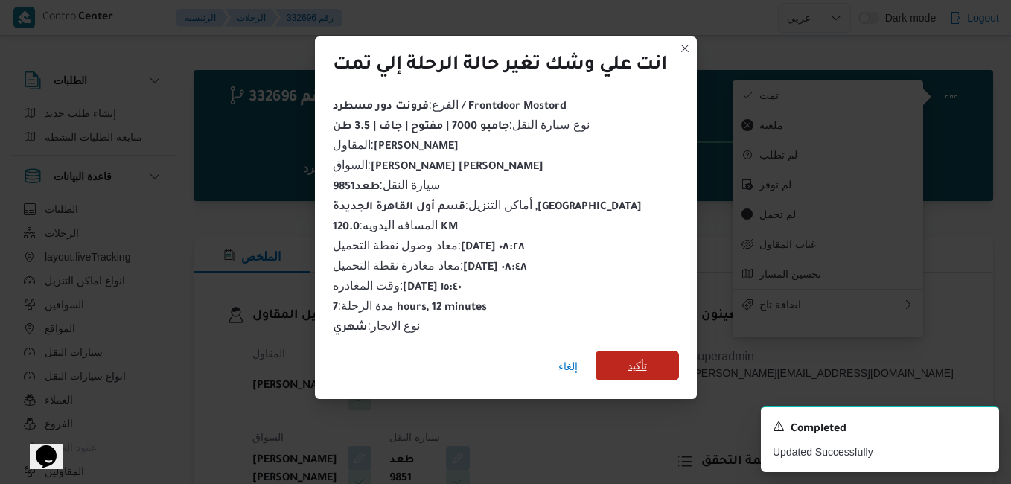
click at [622, 357] on span "تأكيد" at bounding box center [637, 366] width 83 height 30
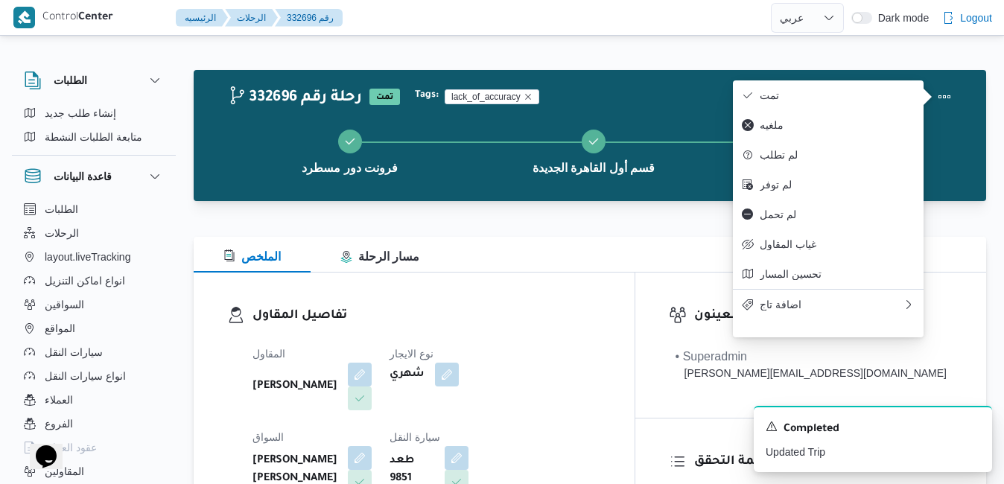
click at [568, 298] on div "تفاصيل المقاول المقاول علي عبدالناصر علي بخيت علي نوع الايجار شهري السواق احمد …" at bounding box center [414, 445] width 441 height 344
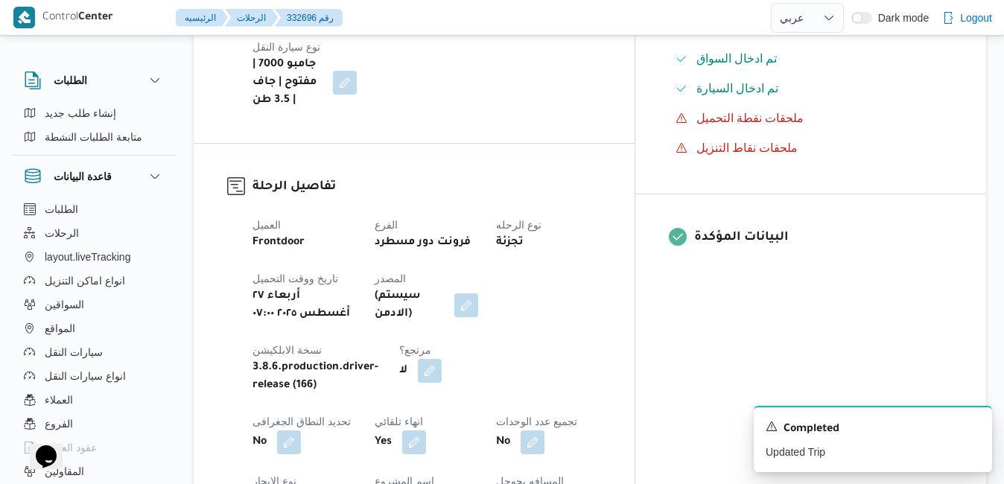
scroll to position [477, 0]
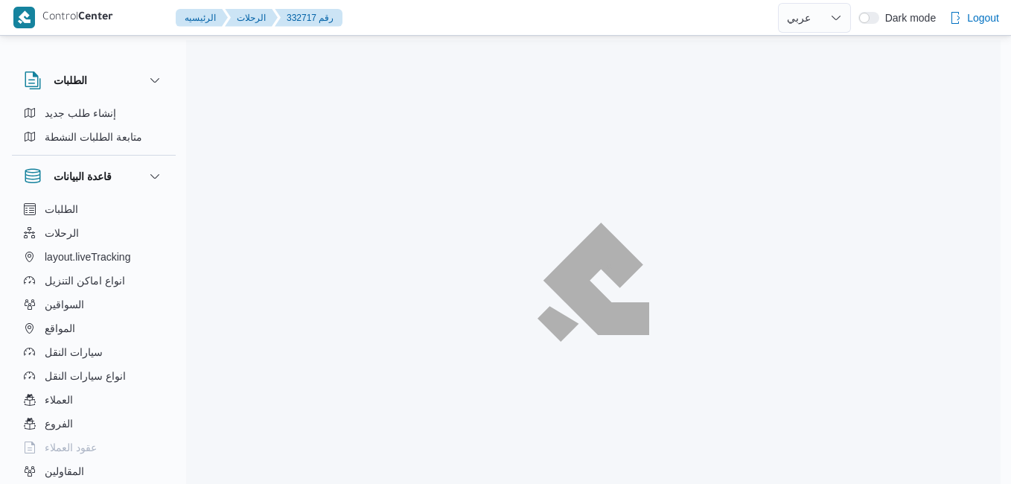
select select "ar"
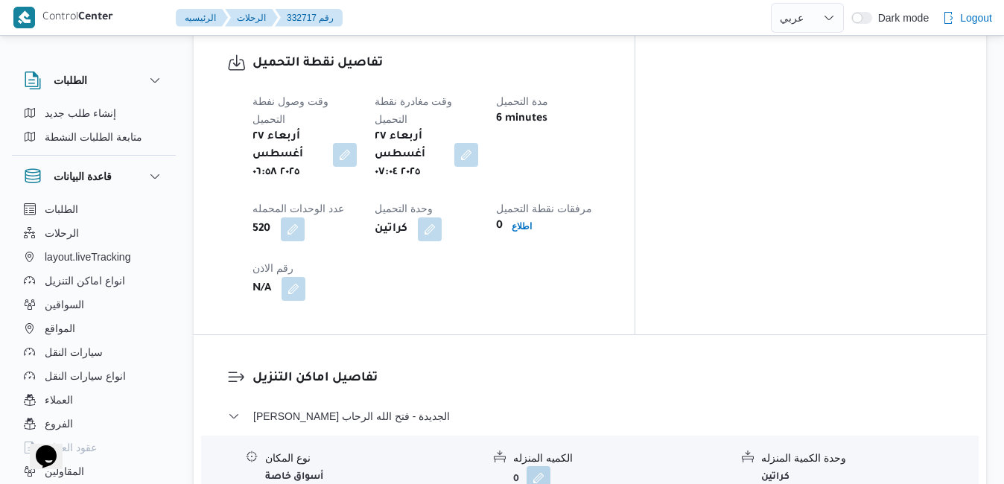
scroll to position [1221, 0]
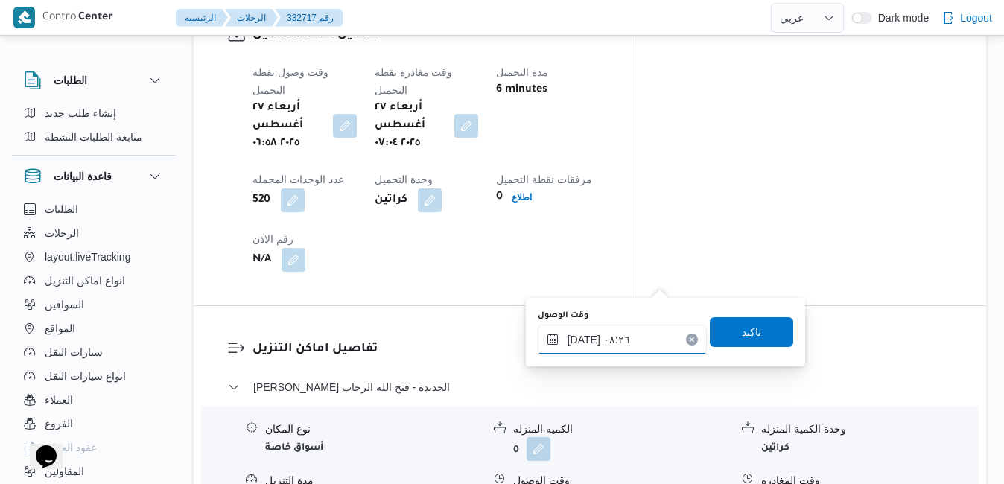
click at [608, 339] on input "[DATE] ٠٨:٢٦" at bounding box center [622, 340] width 169 height 30
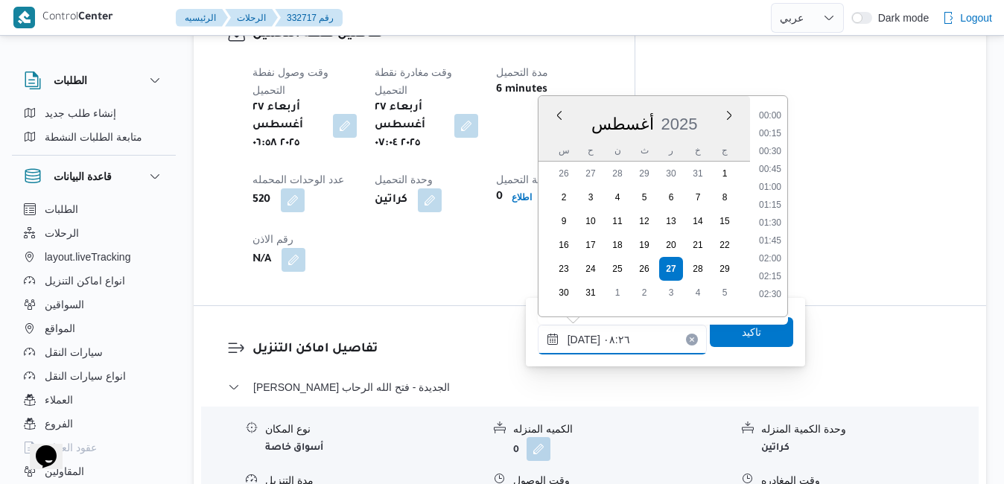
scroll to position [487, 0]
click at [783, 201] on li "08:00" at bounding box center [770, 200] width 34 height 15
type input "[DATE] ٠٨:٠٠"
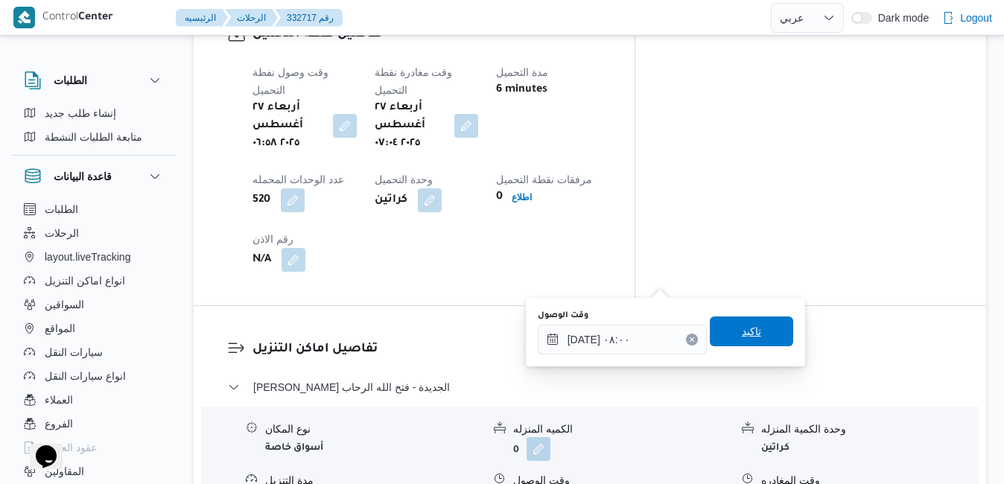
click at [742, 331] on span "تاكيد" at bounding box center [751, 331] width 19 height 18
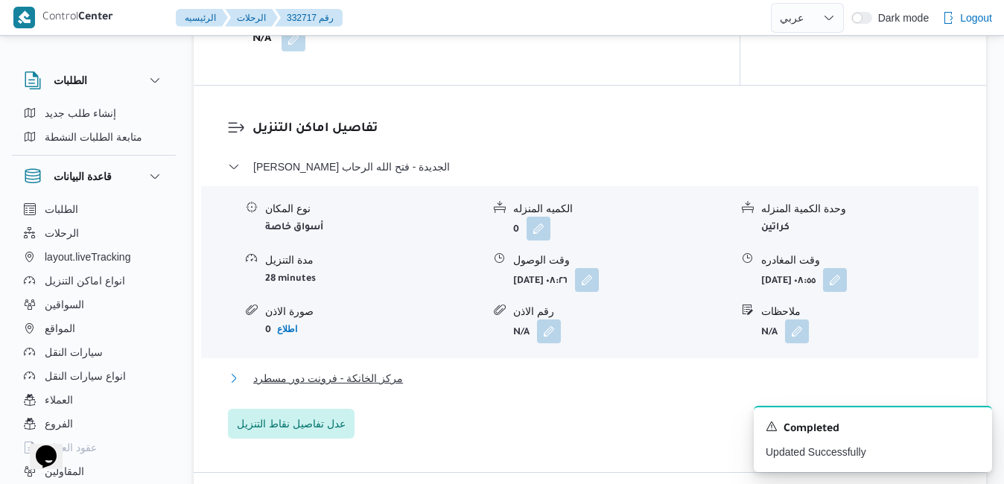
click at [683, 380] on button "مركز الخانكة - فرونت دور مسطرد" at bounding box center [590, 378] width 725 height 18
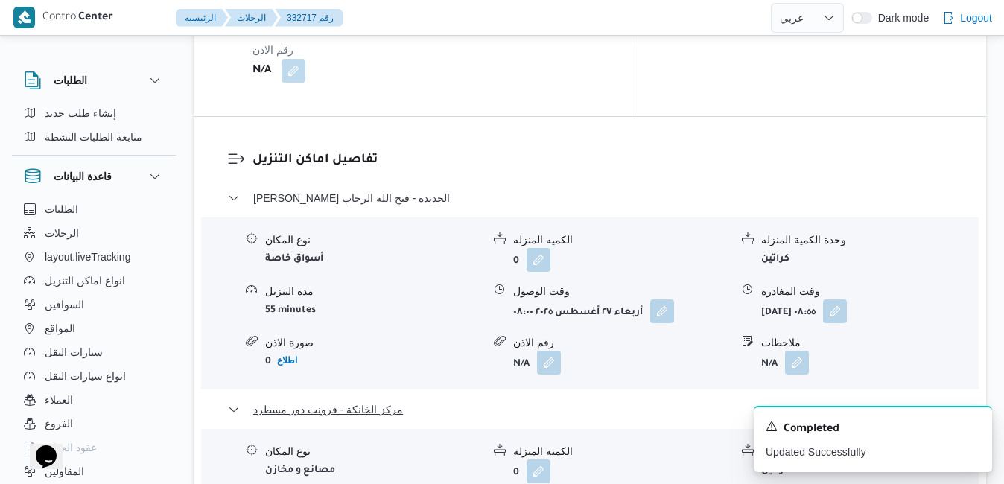
scroll to position [1489, 0]
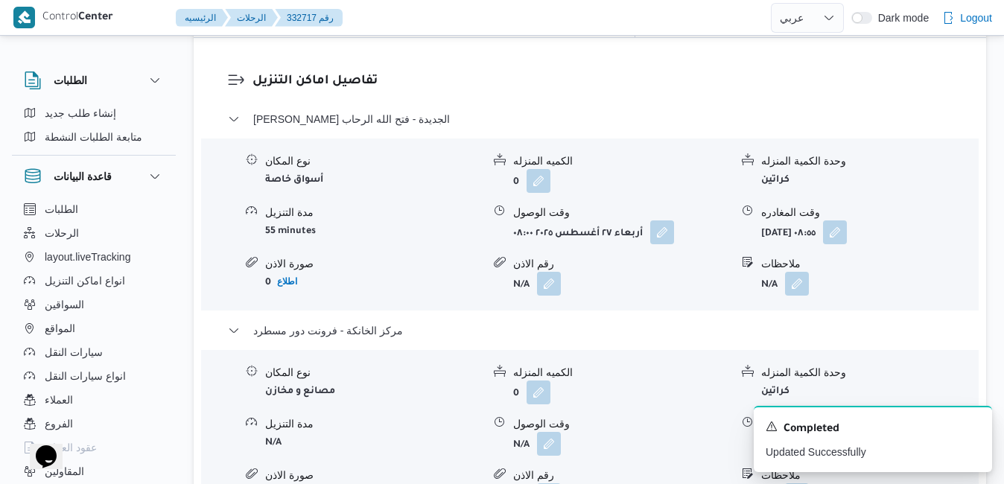
click at [800, 431] on button "button" at bounding box center [797, 443] width 24 height 24
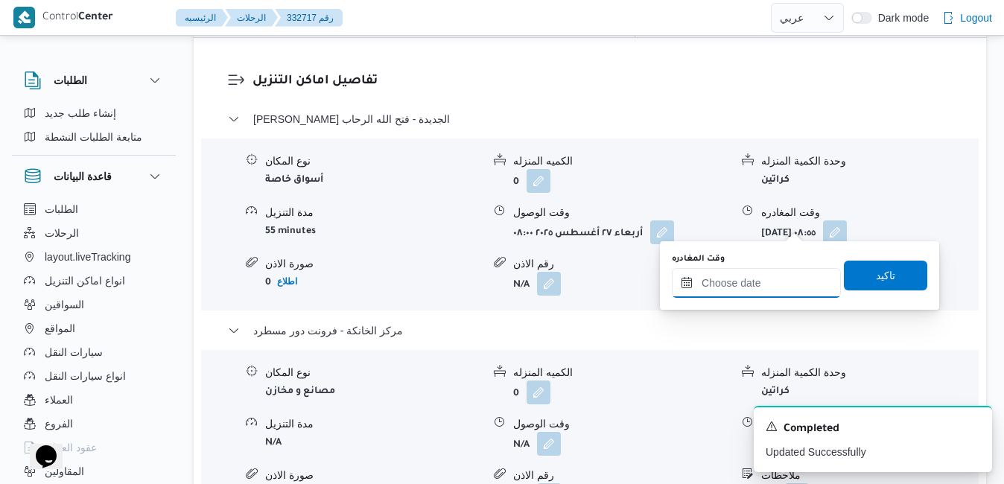
click at [751, 285] on input "وقت المغادره" at bounding box center [756, 283] width 169 height 30
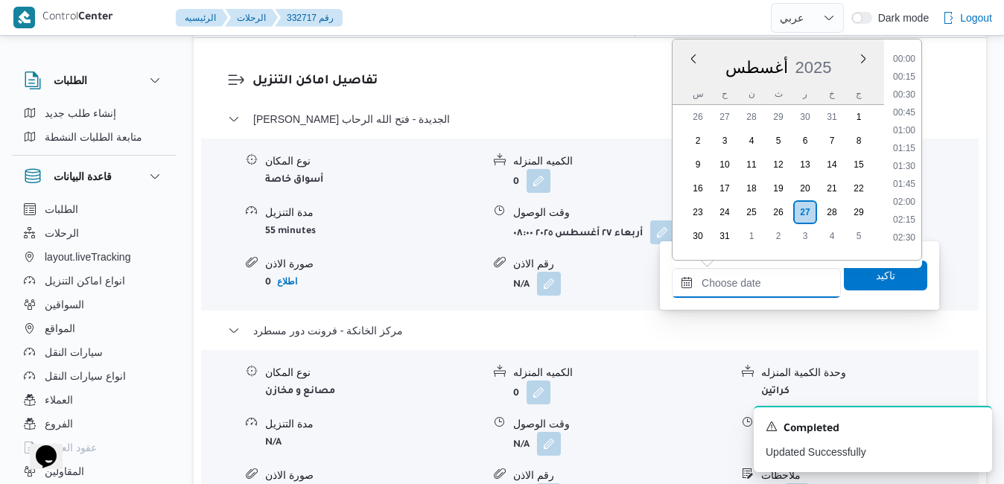
scroll to position [1220, 0]
click at [842, 57] on div "أغسطس 2025" at bounding box center [777, 64] width 211 height 38
click at [905, 191] on li "16:30" at bounding box center [904, 190] width 34 height 15
type input "٢٧/٠٨/٢٠٢٥ ١٦:٣٠"
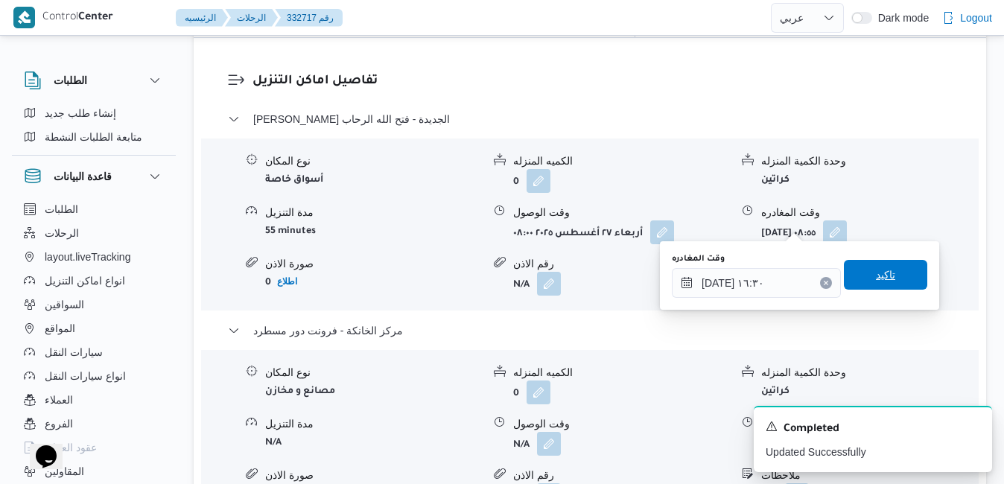
click at [877, 270] on span "تاكيد" at bounding box center [885, 275] width 19 height 18
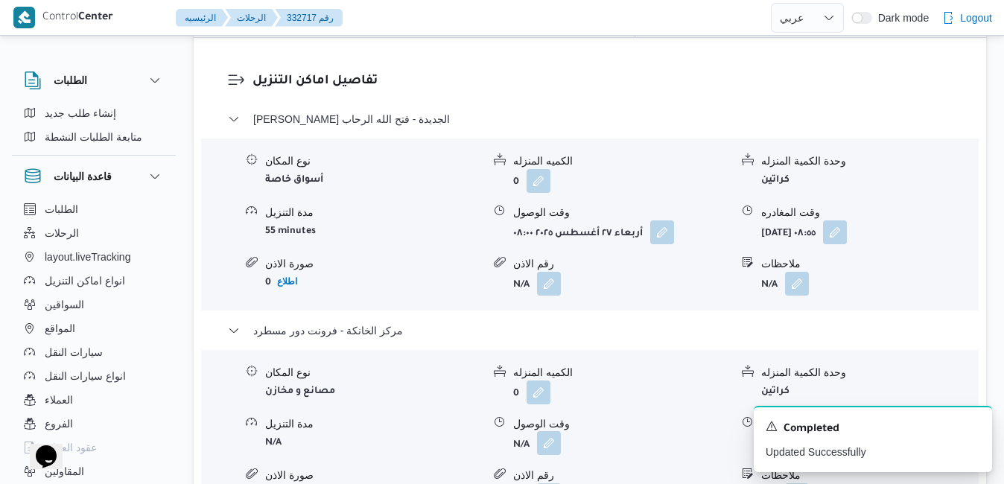
click at [553, 431] on button "button" at bounding box center [549, 443] width 24 height 24
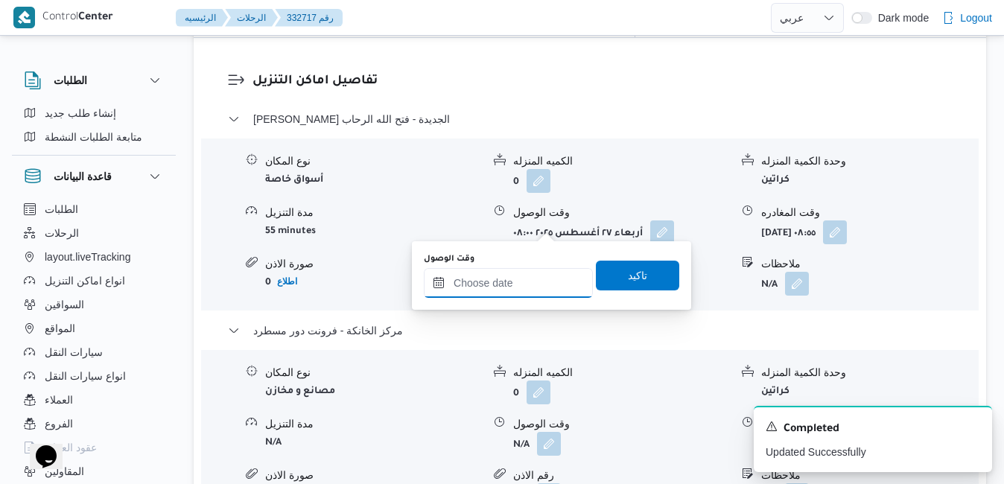
click at [523, 287] on input "وقت الوصول" at bounding box center [508, 283] width 169 height 30
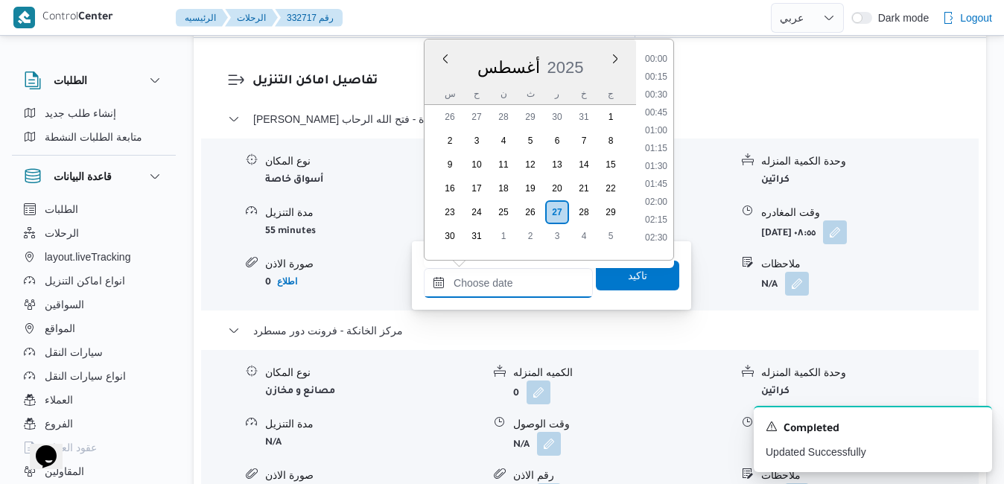
scroll to position [1220, 0]
click at [589, 63] on div "أغسطس 2025" at bounding box center [529, 64] width 211 height 38
click at [655, 170] on li "16:15" at bounding box center [656, 172] width 34 height 15
type input "[DATE] ١٦:١٥"
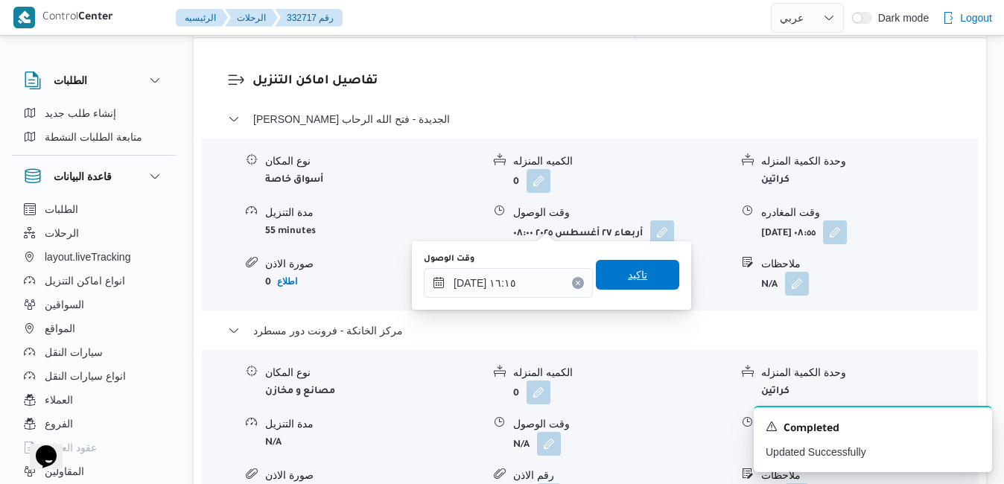
click at [643, 281] on span "تاكيد" at bounding box center [637, 275] width 83 height 30
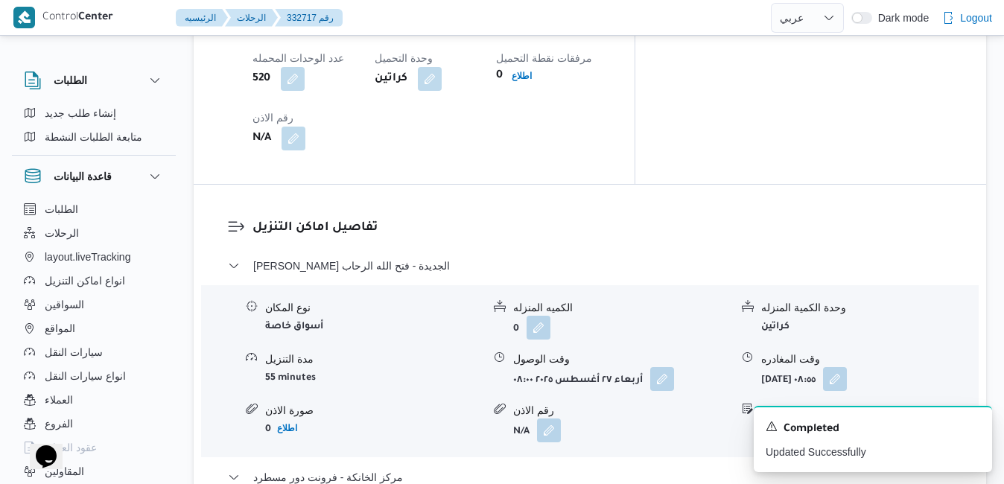
scroll to position [1340, 0]
click at [974, 424] on icon "Dismiss toast" at bounding box center [974, 425] width 12 height 12
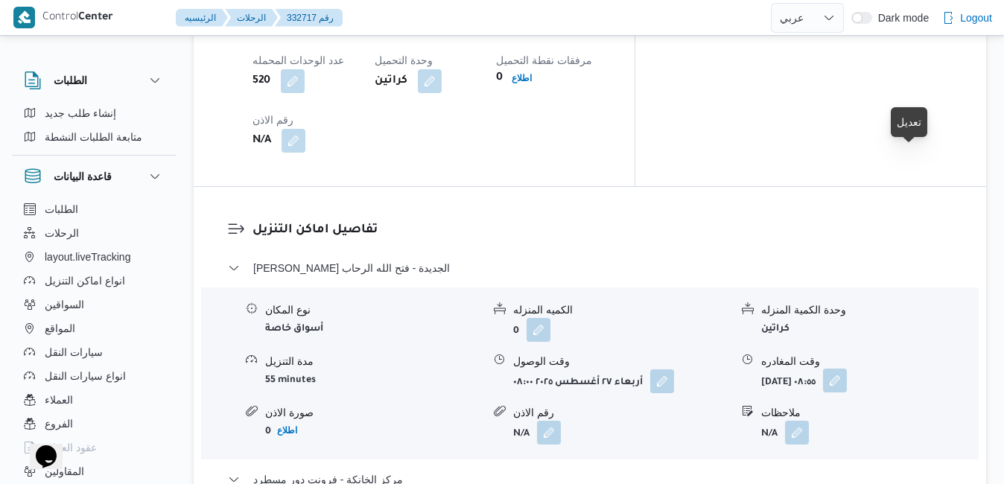
click at [847, 369] on button "button" at bounding box center [835, 381] width 24 height 24
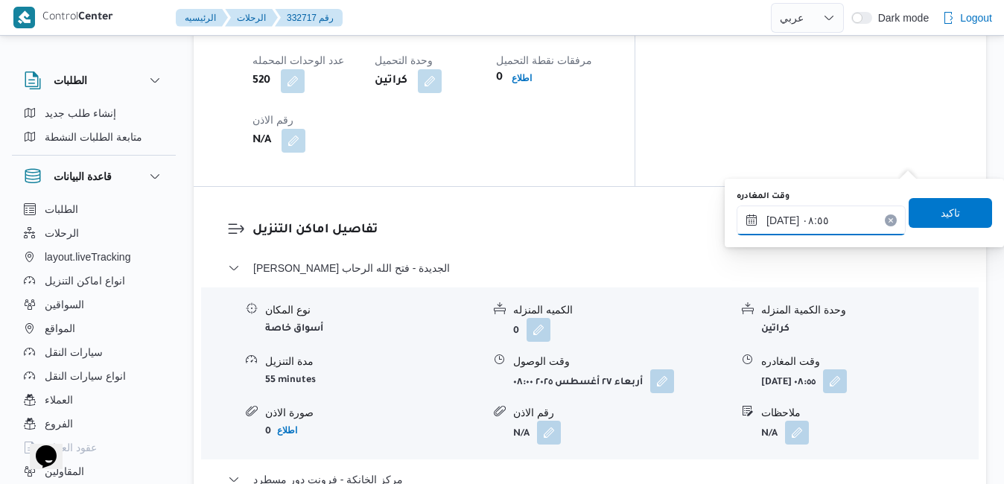
click at [800, 224] on input "٢٧/٠٨/٢٠٢٥ ٠٨:٥٥" at bounding box center [820, 221] width 169 height 30
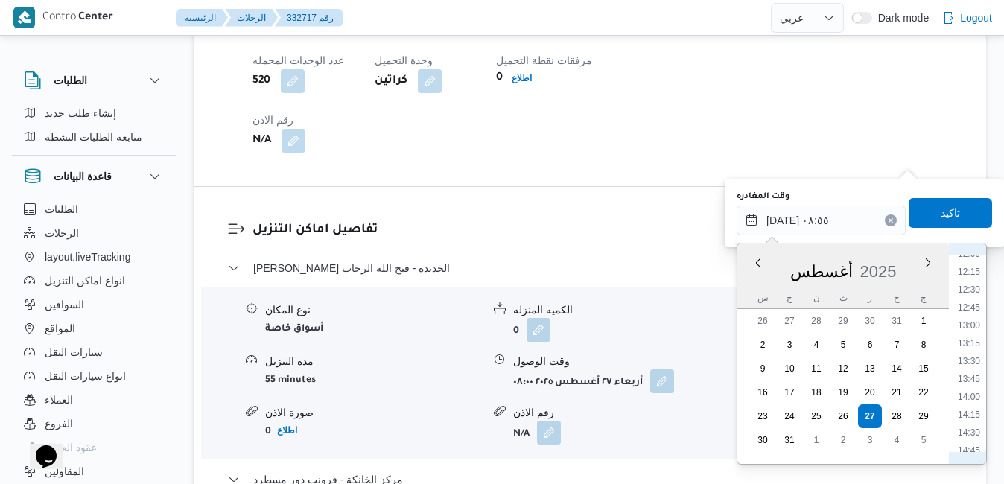
scroll to position [1039, 0]
click at [964, 333] on li "15:30" at bounding box center [969, 332] width 34 height 15
type input "٢٧/٠٨/٢٠٢٥ ١٥:٣٠"
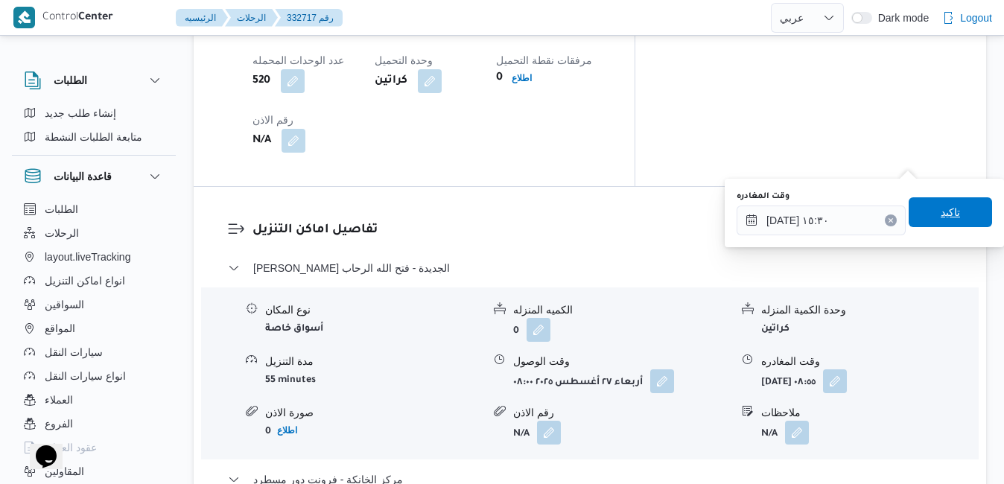
click at [949, 214] on span "تاكيد" at bounding box center [949, 212] width 83 height 30
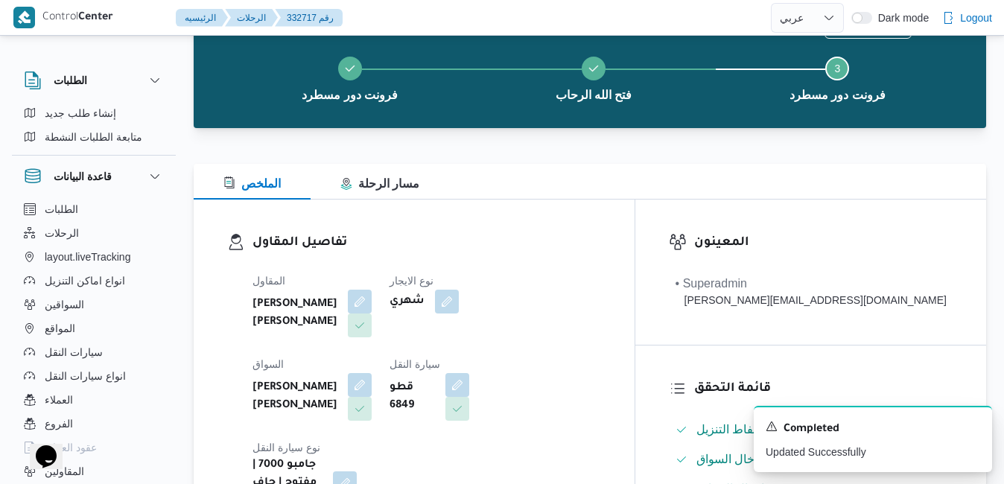
scroll to position [0, 0]
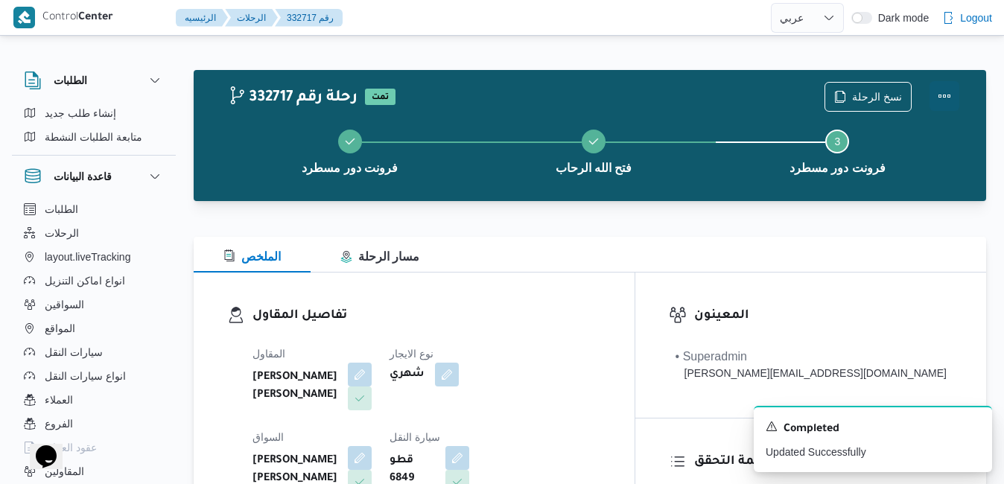
click at [949, 96] on button "Actions" at bounding box center [944, 96] width 30 height 30
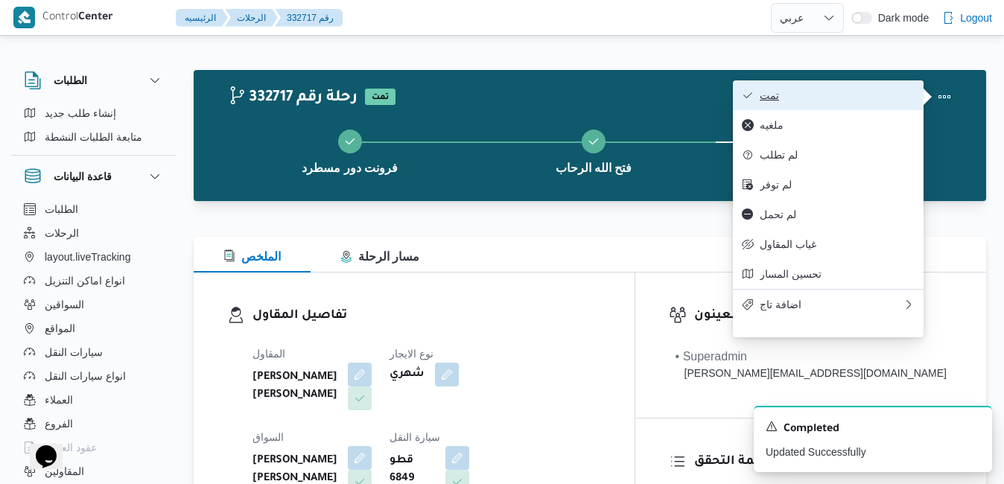
click at [804, 106] on button "تمت" at bounding box center [828, 95] width 191 height 30
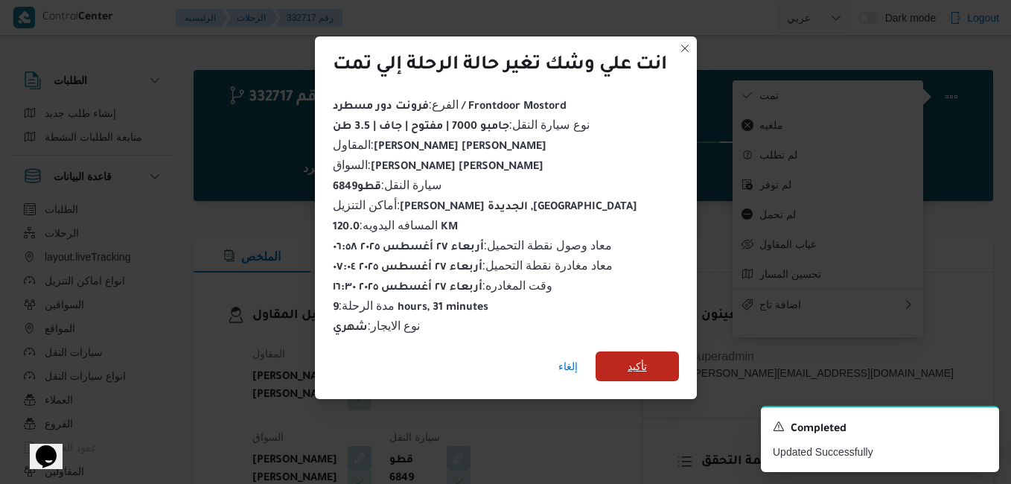
click at [630, 359] on span "تأكيد" at bounding box center [637, 366] width 19 height 18
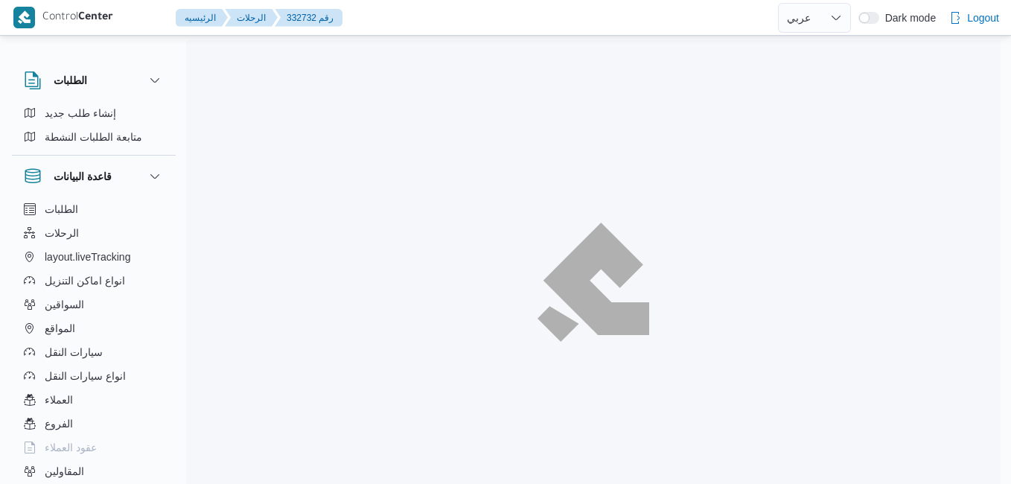
select select "ar"
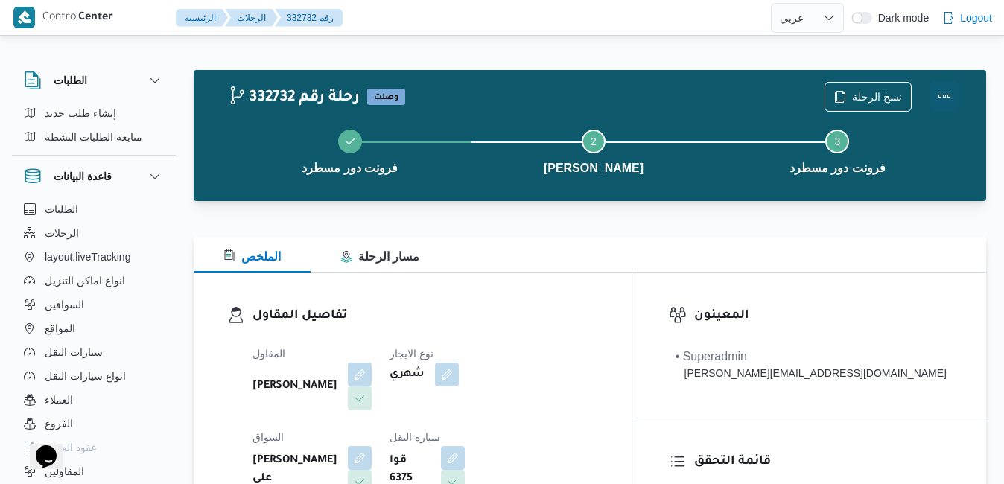
click at [951, 95] on button "Actions" at bounding box center [944, 96] width 30 height 30
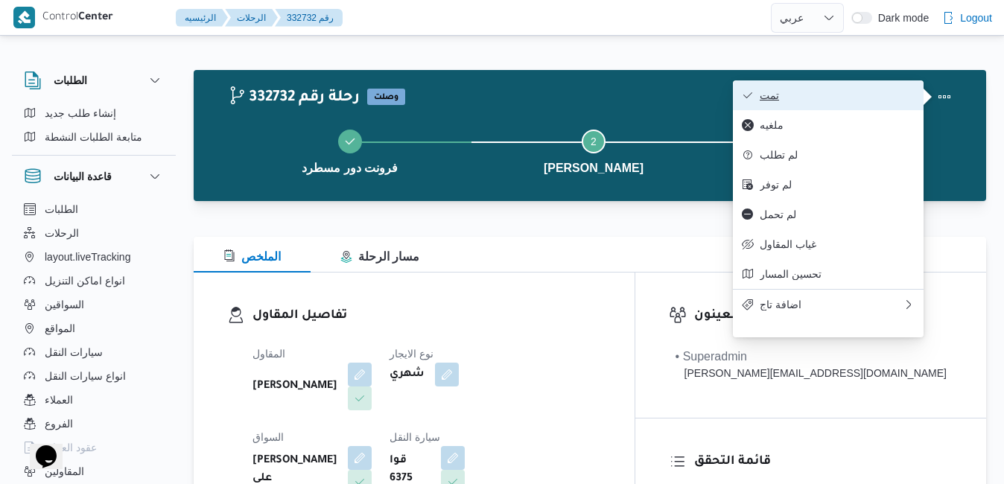
click at [850, 99] on span "تمت" at bounding box center [837, 95] width 155 height 12
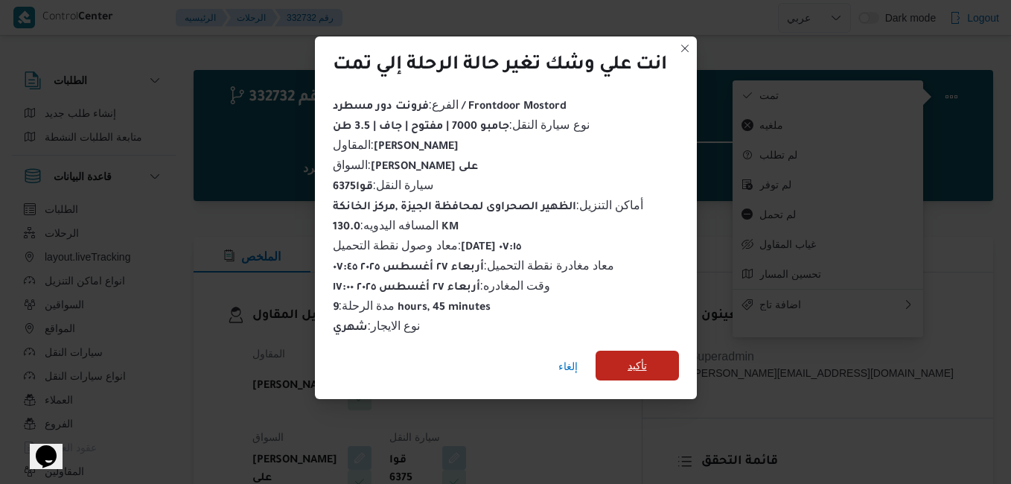
click at [634, 358] on span "تأكيد" at bounding box center [637, 366] width 19 height 18
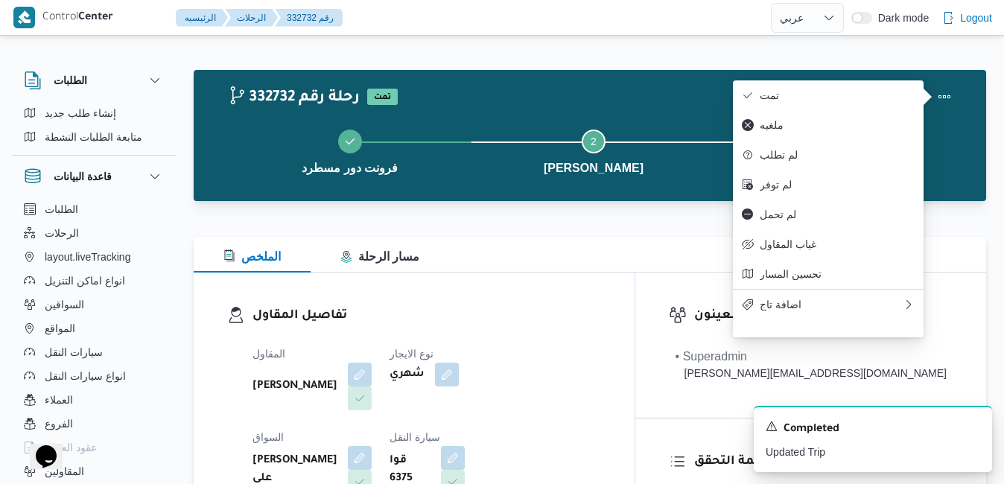
click at [605, 287] on div "تفاصيل المقاول المقاول [PERSON_NAME] نوع الايجار شهري السواق [PERSON_NAME] على …" at bounding box center [414, 445] width 441 height 344
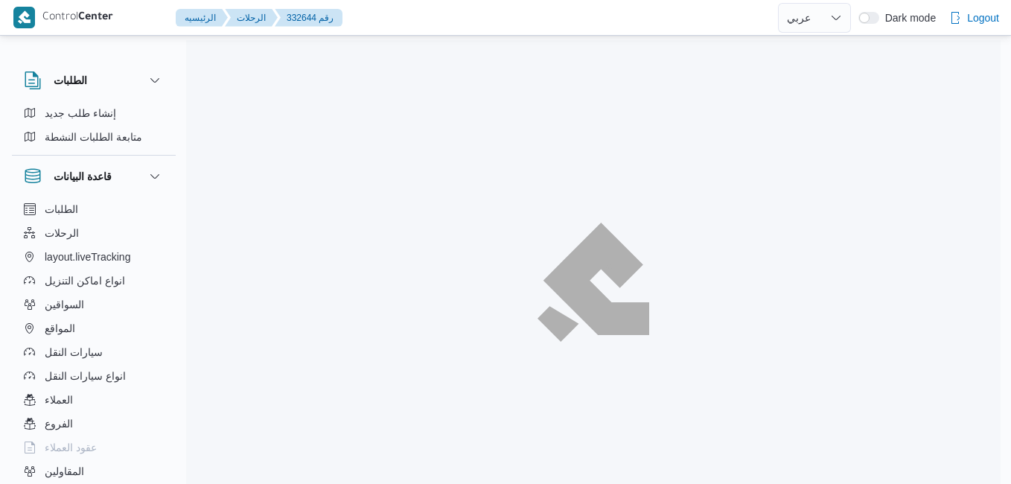
select select "ar"
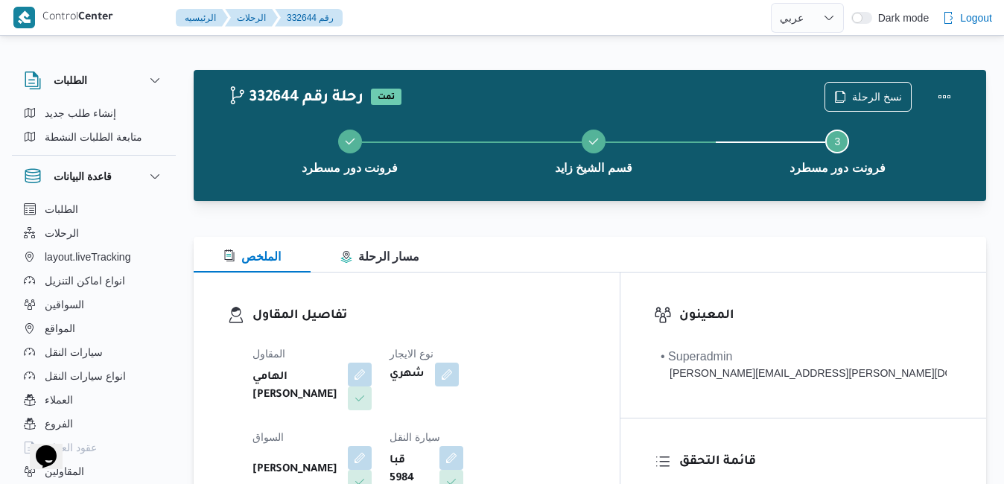
click at [550, 282] on div "تفاصيل المقاول المقاول الهامي [PERSON_NAME] نوع الايجار شهري السواق [PERSON_NAM…" at bounding box center [407, 445] width 426 height 344
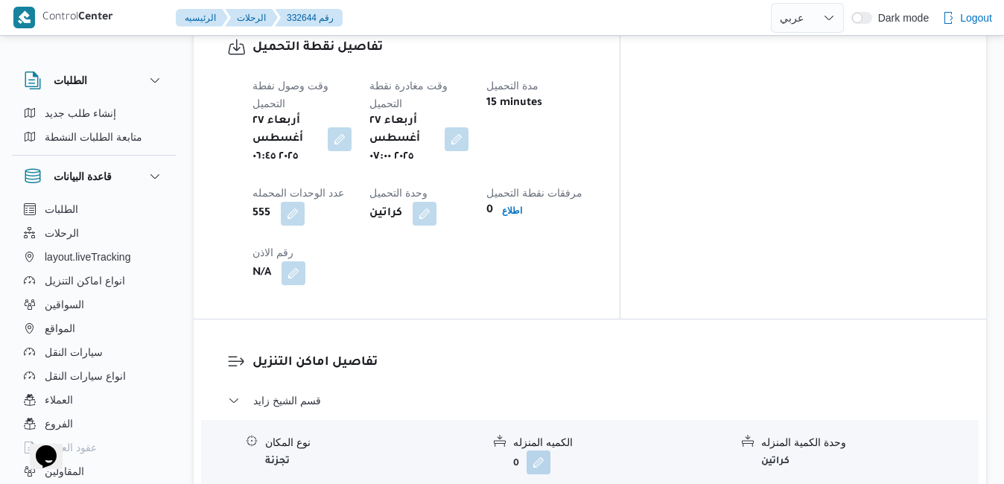
scroll to position [1251, 0]
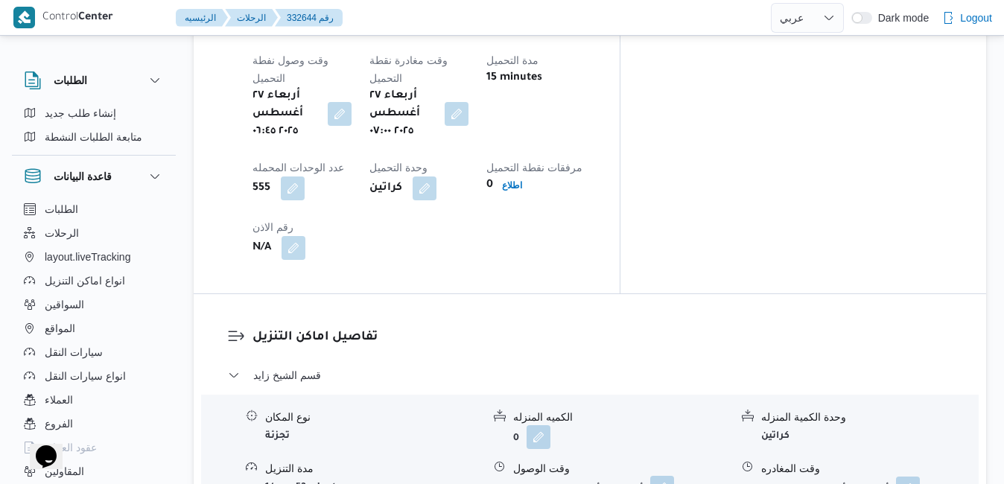
click at [662, 476] on button "button" at bounding box center [662, 488] width 24 height 24
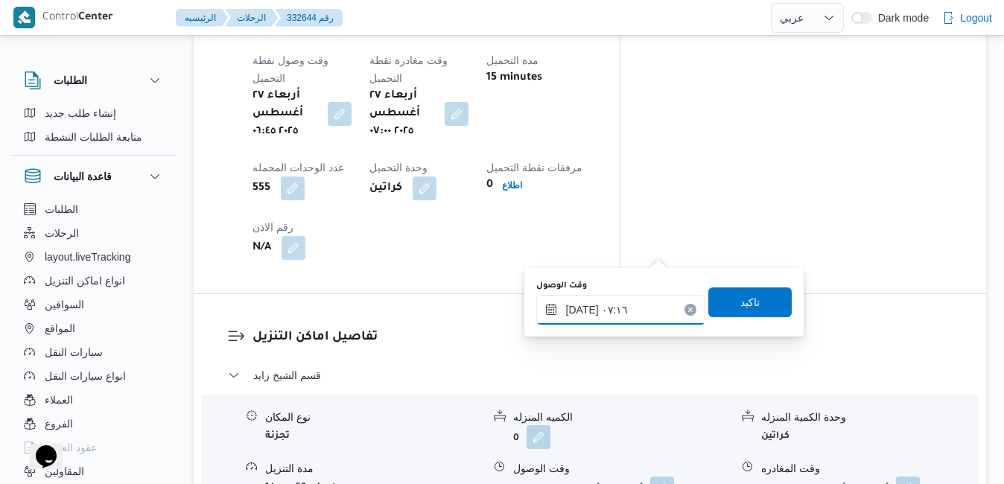
click at [620, 311] on input "٢٧/٠٨/٢٠٢٥ ٠٧:١٦" at bounding box center [620, 310] width 169 height 30
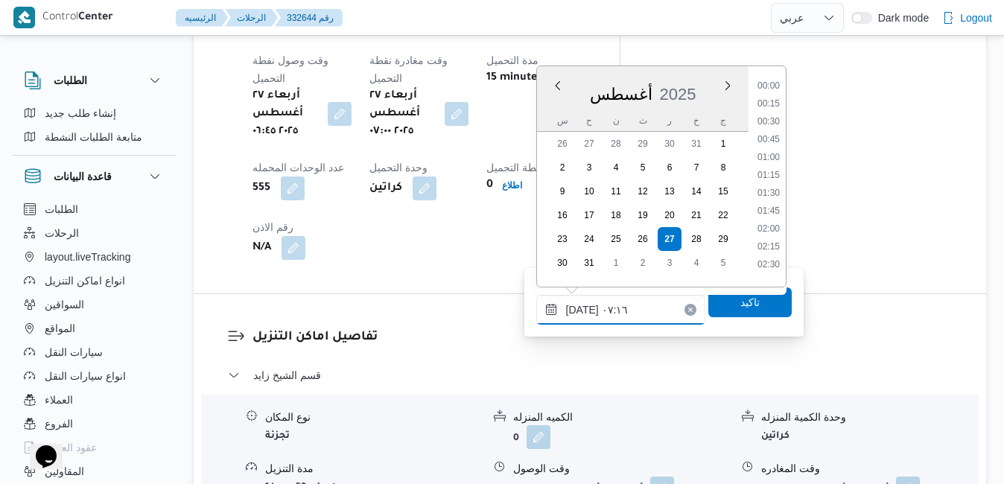
scroll to position [415, 0]
click at [768, 246] on li "08:00" at bounding box center [768, 242] width 34 height 15
type input "٢٧/٠٨/٢٠٢٥ ٠٨:٠٠"
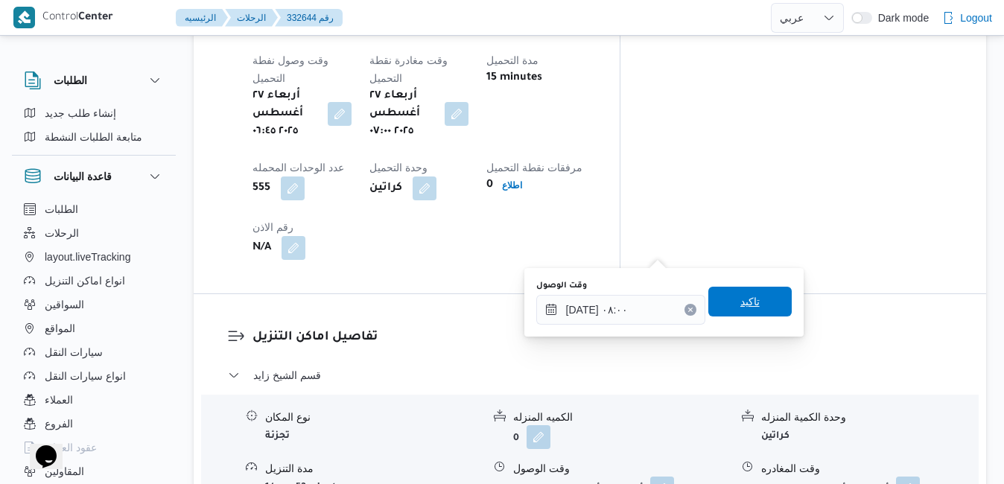
click at [735, 312] on span "تاكيد" at bounding box center [749, 302] width 83 height 30
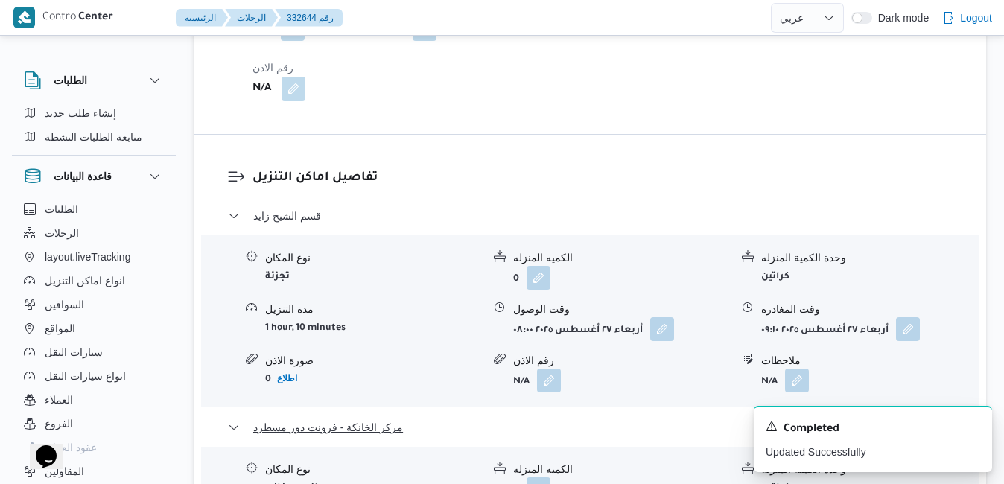
scroll to position [1519, 0]
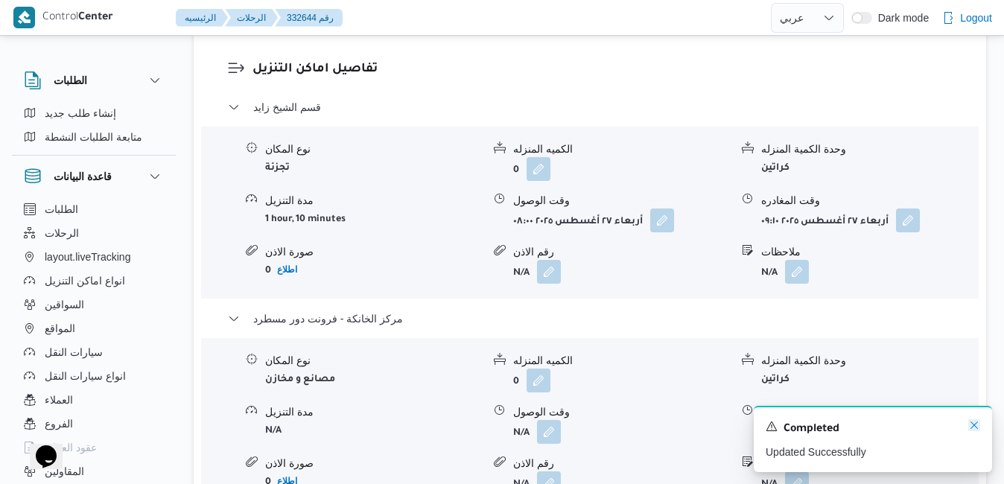
click at [975, 427] on icon "Dismiss toast" at bounding box center [974, 425] width 12 height 12
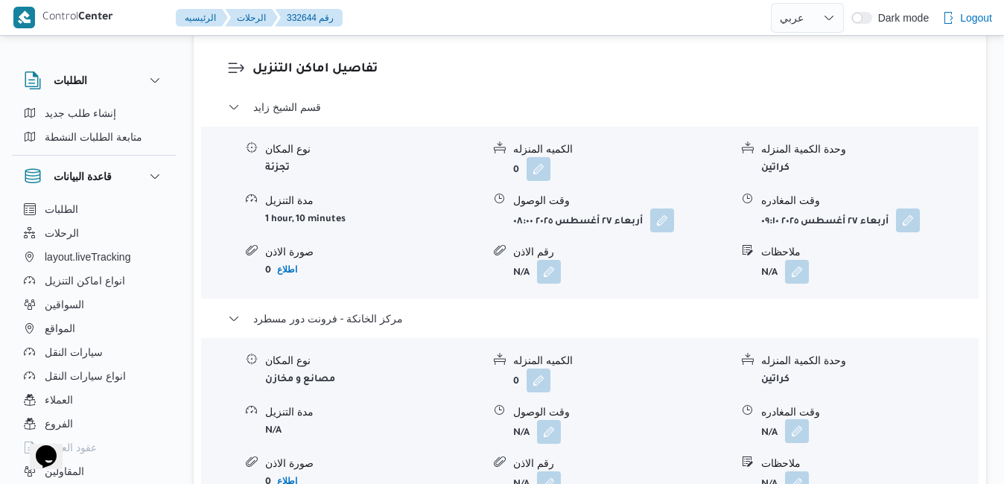
click at [794, 419] on button "button" at bounding box center [797, 431] width 24 height 24
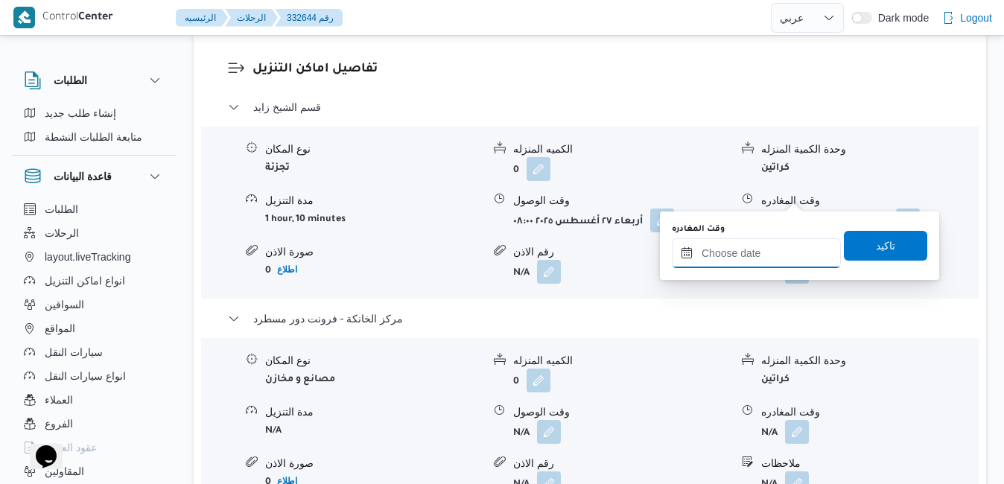
click at [742, 255] on input "وقت المغادره" at bounding box center [756, 253] width 169 height 30
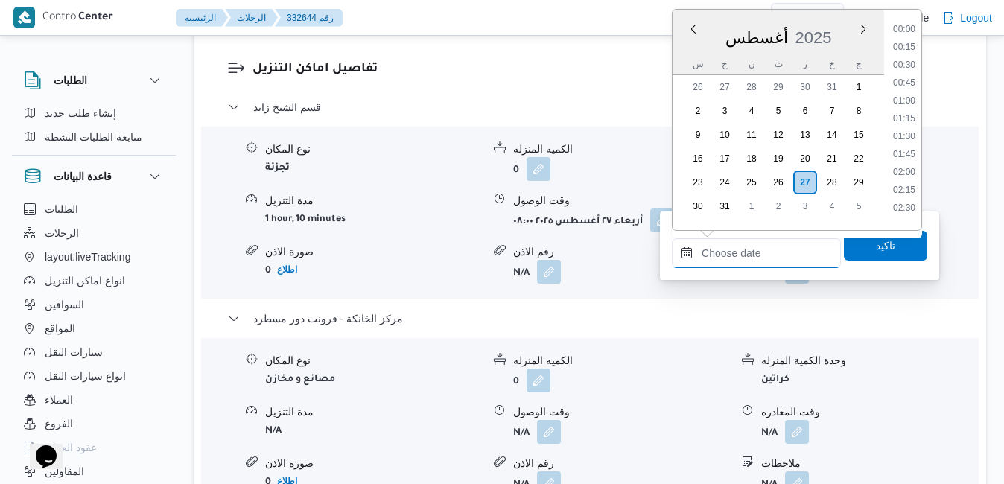
scroll to position [1238, 0]
click at [908, 29] on li "17:15" at bounding box center [904, 24] width 34 height 15
type input "٢٧/٠٨/٢٠٢٥ ١٧:١٥"
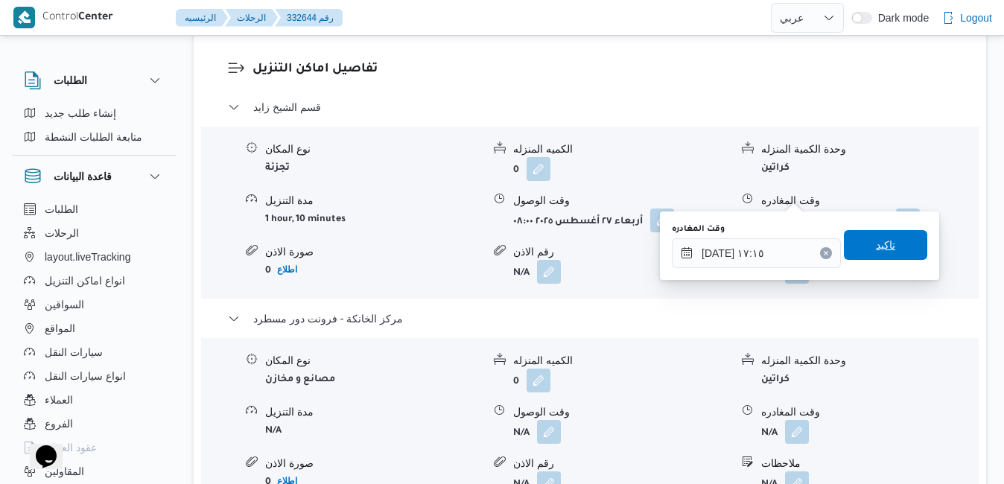
click at [876, 238] on span "تاكيد" at bounding box center [885, 245] width 19 height 18
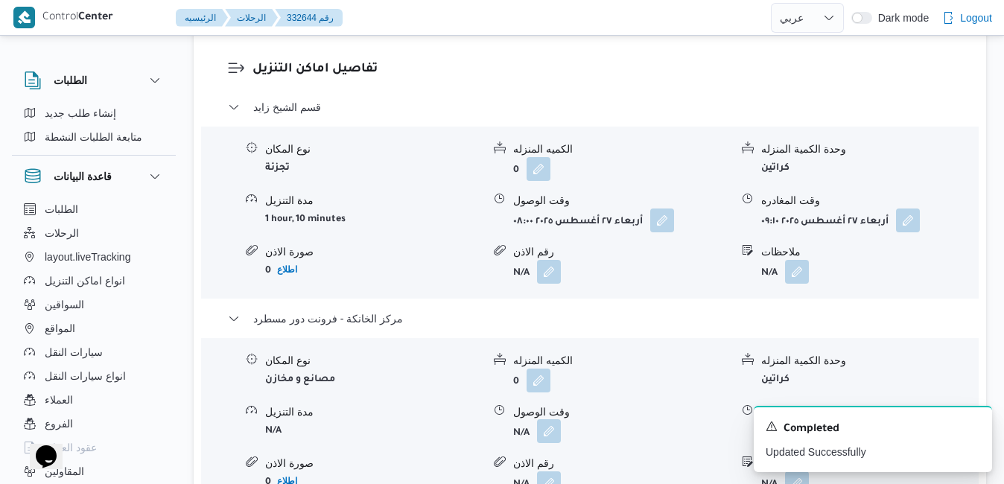
click at [538, 419] on button "button" at bounding box center [549, 431] width 24 height 24
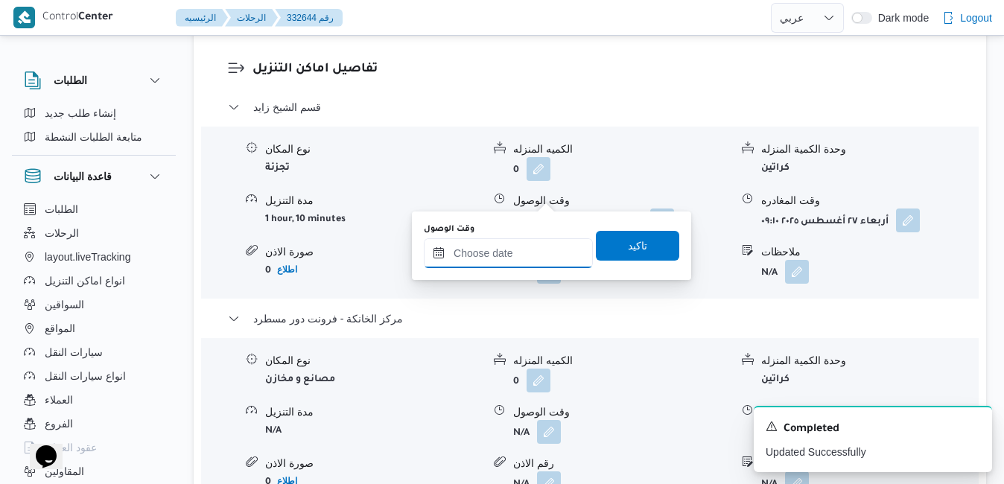
click at [515, 252] on input "وقت الوصول" at bounding box center [508, 253] width 169 height 30
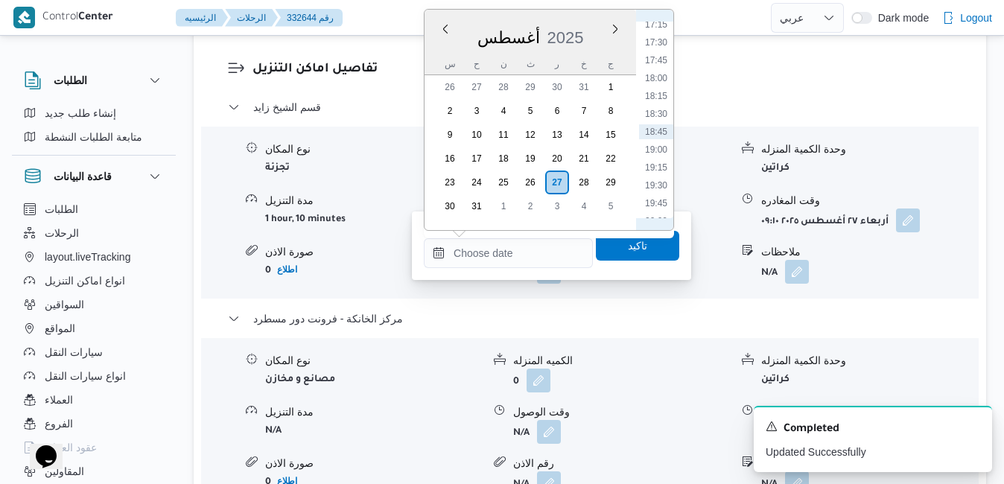
scroll to position [1066, 0]
click at [652, 182] on li "17:00" at bounding box center [656, 178] width 34 height 15
type input "٢٧/٠٨/٢٠٢٥ ١٧:٠٠"
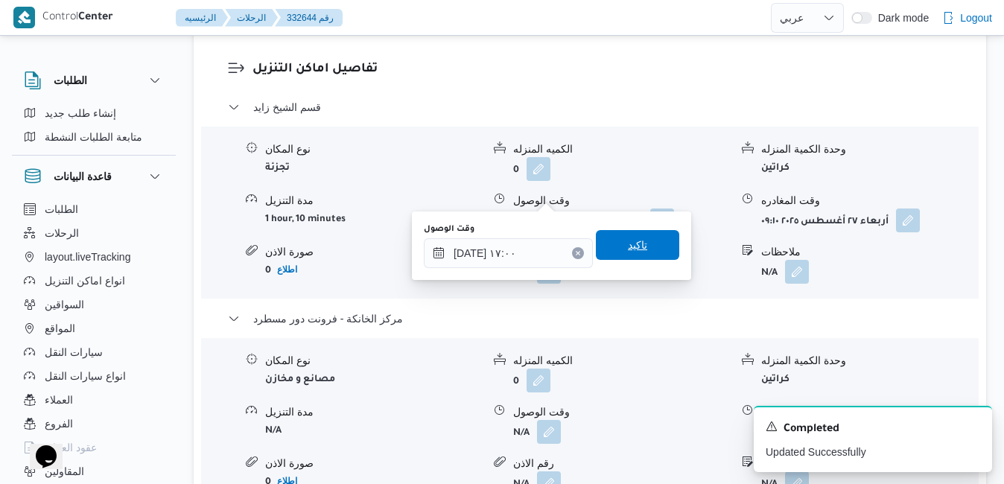
click at [628, 247] on span "تاكيد" at bounding box center [637, 245] width 19 height 18
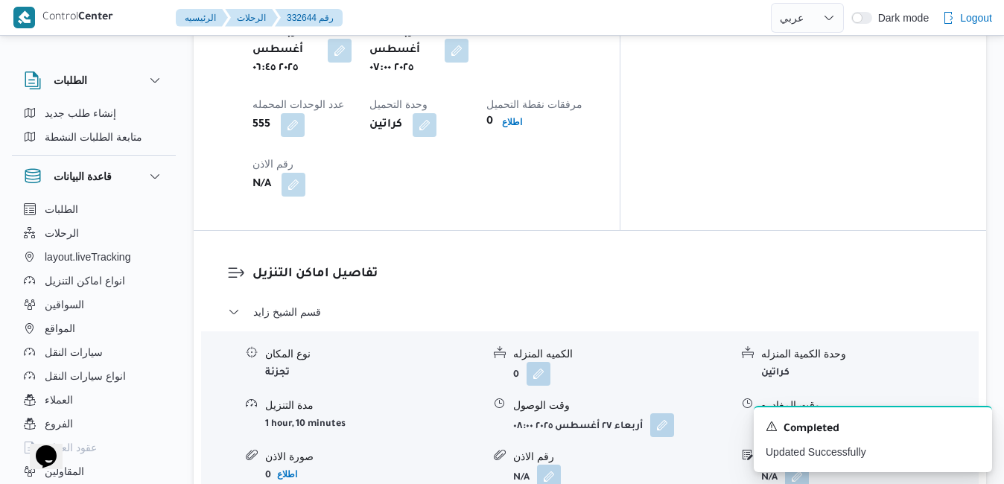
scroll to position [1311, 0]
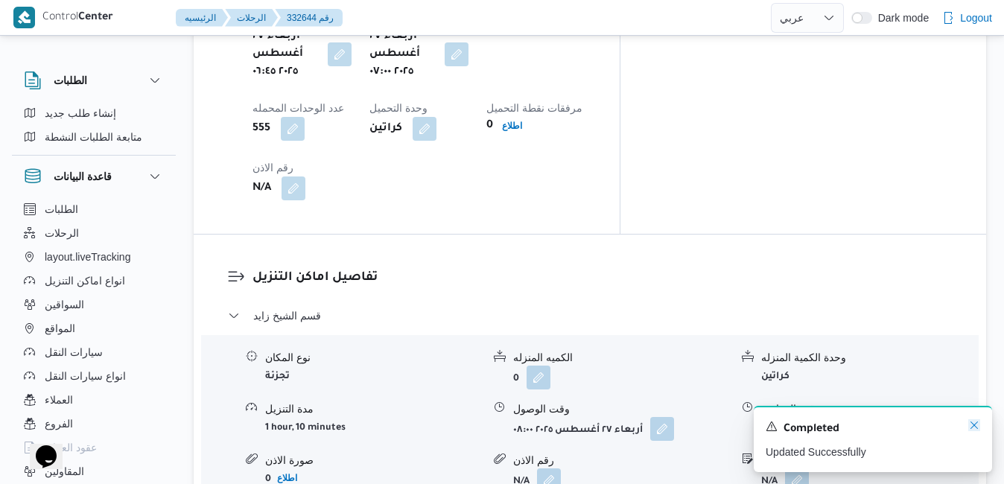
click at [975, 425] on icon "Dismiss toast" at bounding box center [974, 425] width 12 height 12
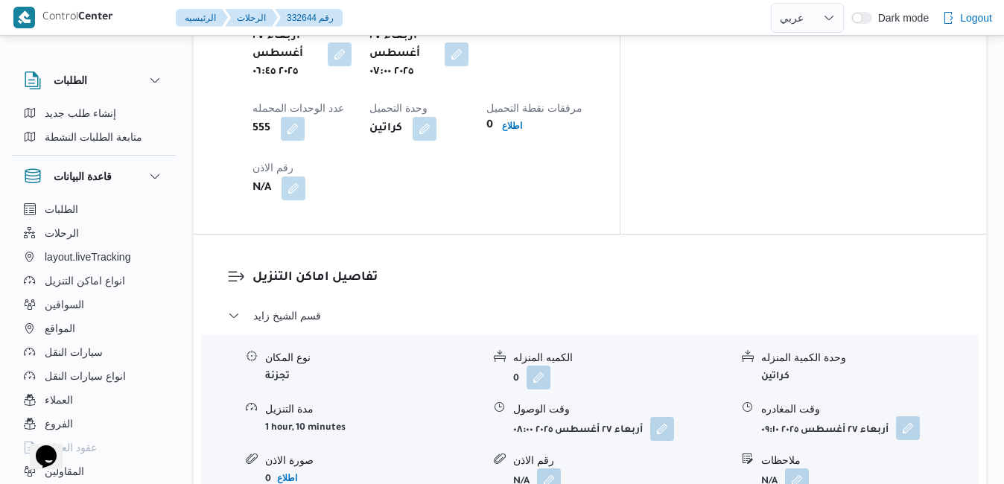
click at [899, 416] on button "button" at bounding box center [908, 428] width 24 height 24
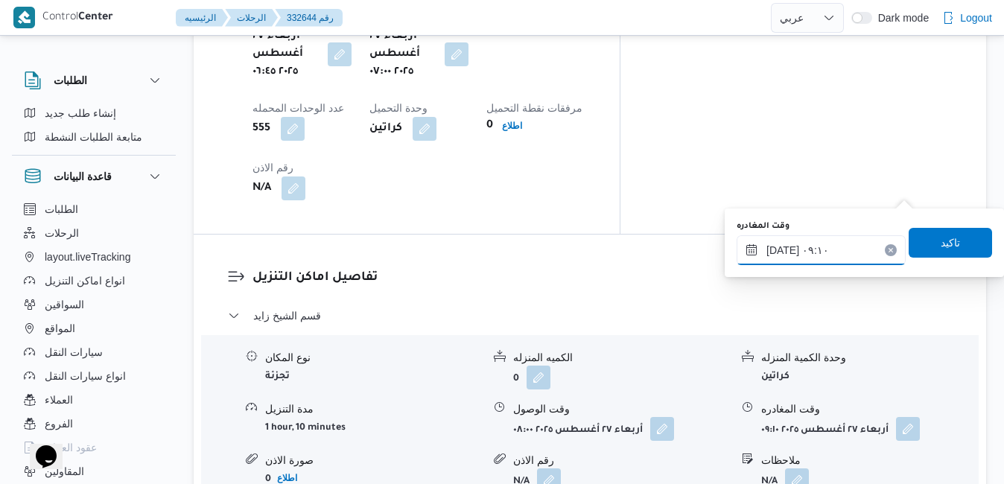
click at [834, 247] on input "٢٧/٠٨/٢٠٢٥ ٠٩:١٠" at bounding box center [820, 250] width 169 height 30
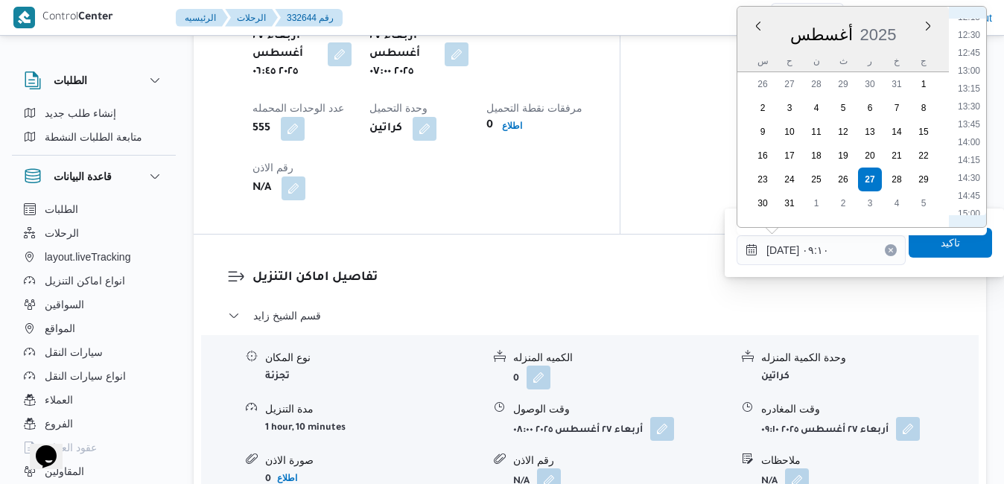
scroll to position [1057, 0]
click at [973, 118] on li "16:00" at bounding box center [969, 113] width 34 height 15
type input "[DATE] ١٦:٠٠"
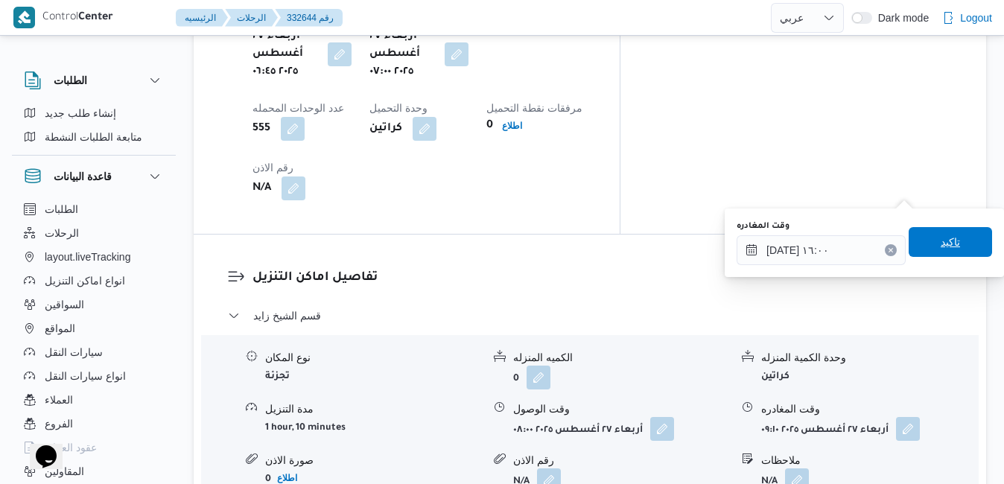
click at [938, 230] on span "تاكيد" at bounding box center [949, 242] width 83 height 30
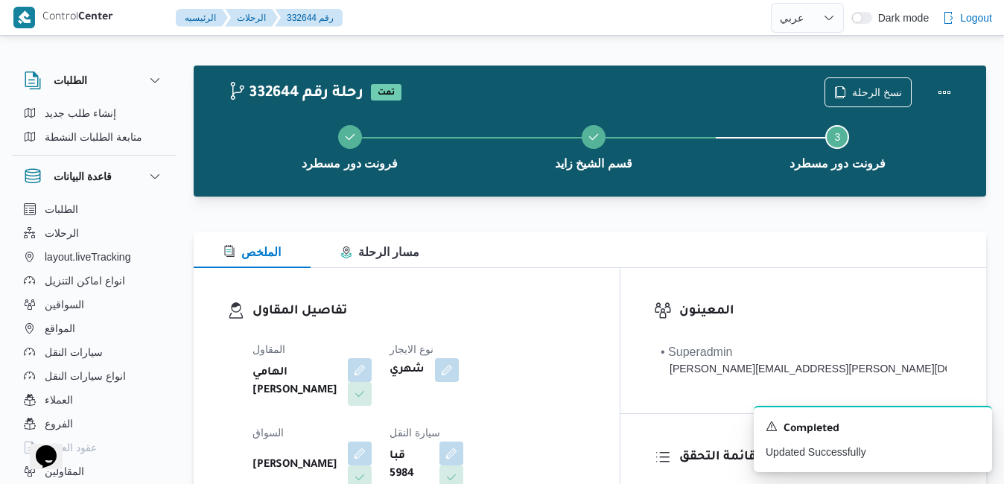
scroll to position [0, 0]
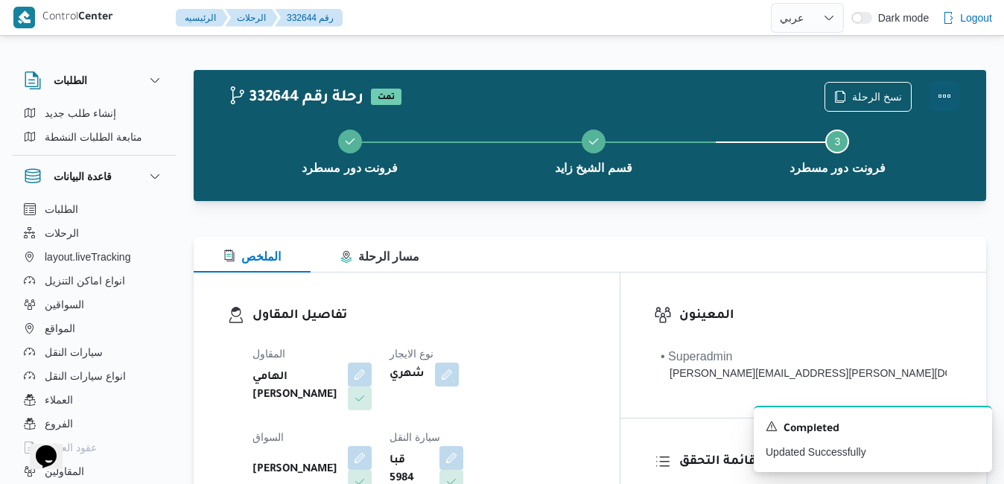
click at [946, 100] on button "Actions" at bounding box center [944, 96] width 30 height 30
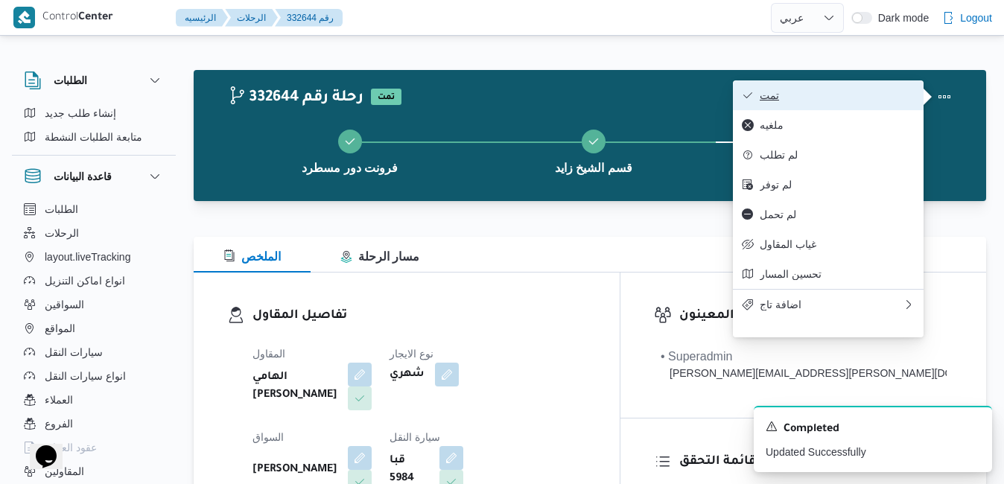
click at [848, 100] on span "تمت" at bounding box center [837, 95] width 155 height 12
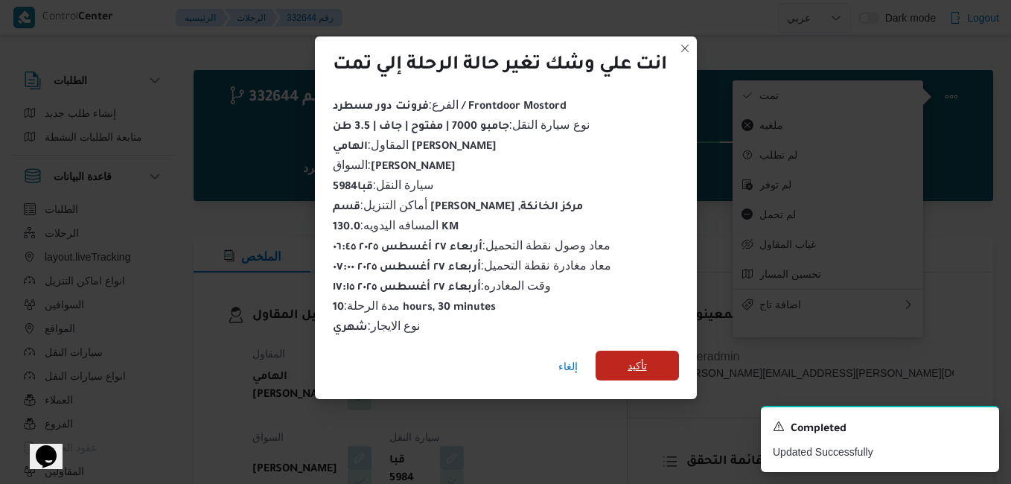
click at [633, 361] on span "تأكيد" at bounding box center [637, 366] width 19 height 18
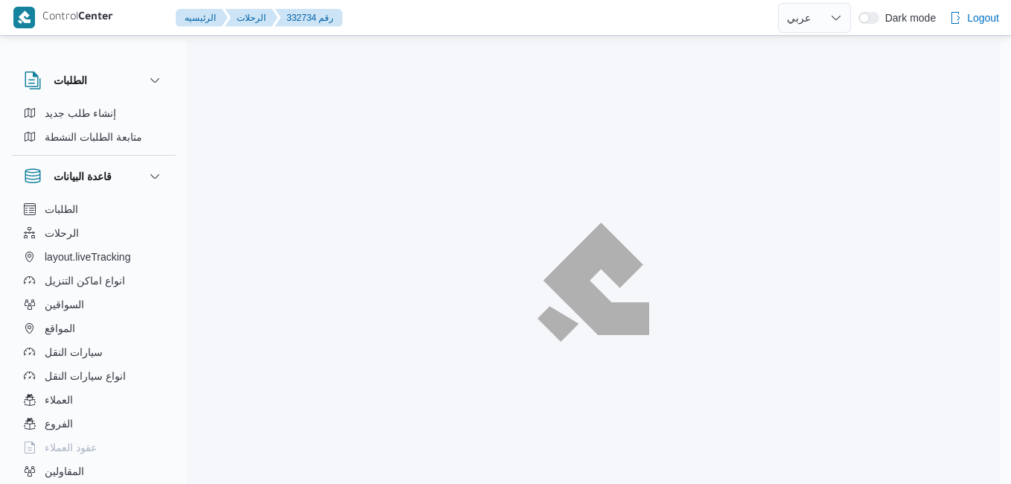
select select "ar"
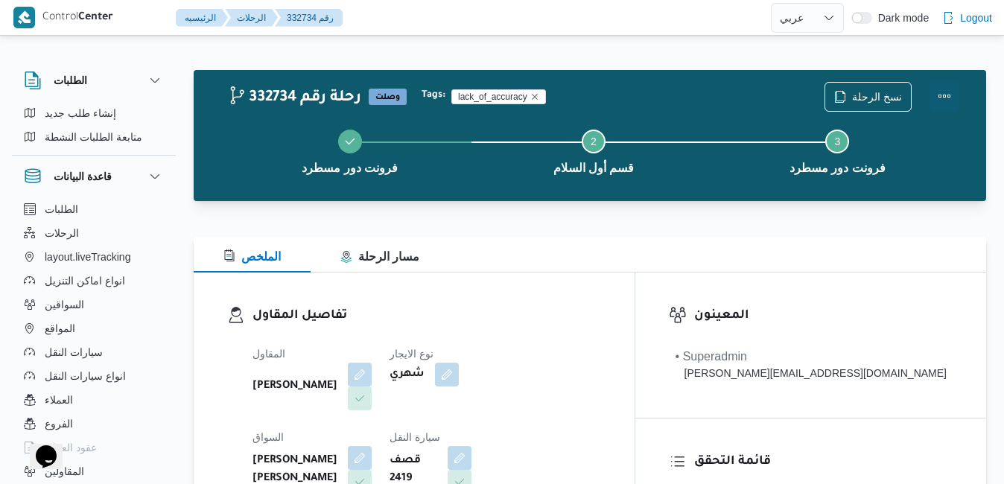
click at [945, 90] on button "Actions" at bounding box center [944, 96] width 30 height 30
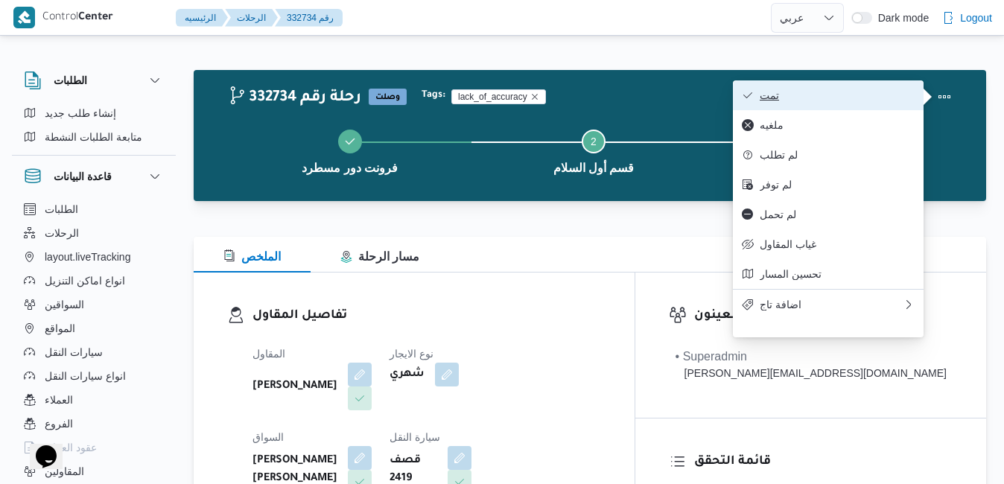
click at [824, 106] on button "تمت" at bounding box center [828, 95] width 191 height 30
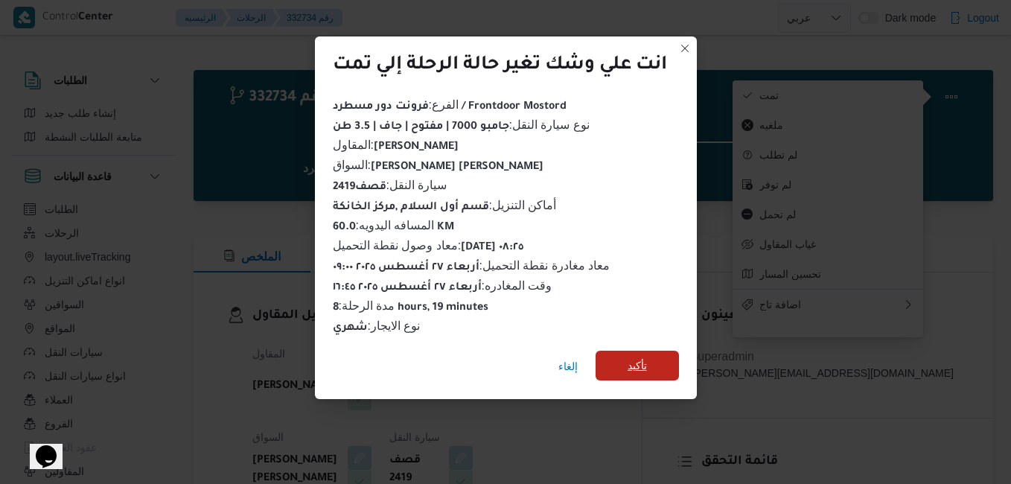
click at [657, 359] on span "تأكيد" at bounding box center [637, 366] width 83 height 30
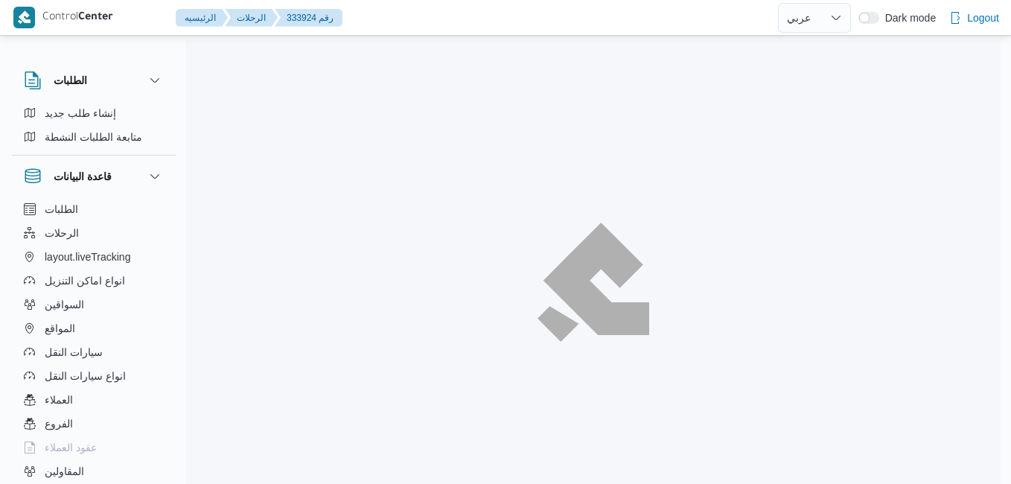
select select "ar"
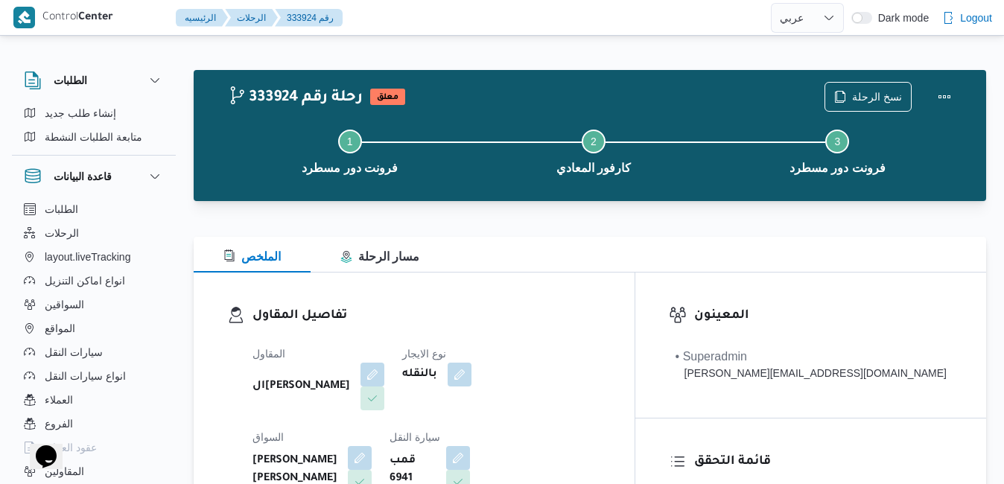
click at [601, 328] on dl "تفاصيل المقاول المقاول الهامي [PERSON_NAME] نوع الايجار بالنقله السواق [PERSON_…" at bounding box center [426, 444] width 348 height 277
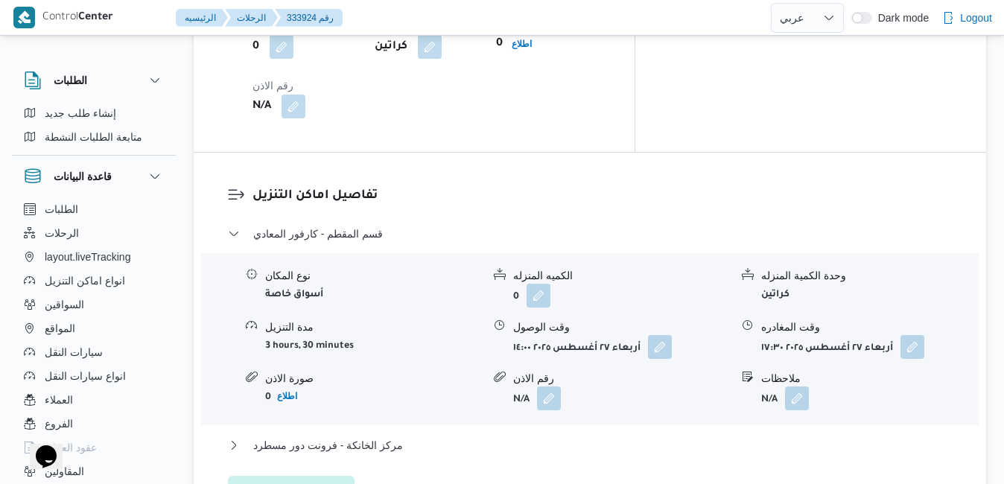
scroll to position [1251, 0]
click at [321, 480] on span "عدل تفاصيل نقاط التنزيل" at bounding box center [291, 489] width 109 height 18
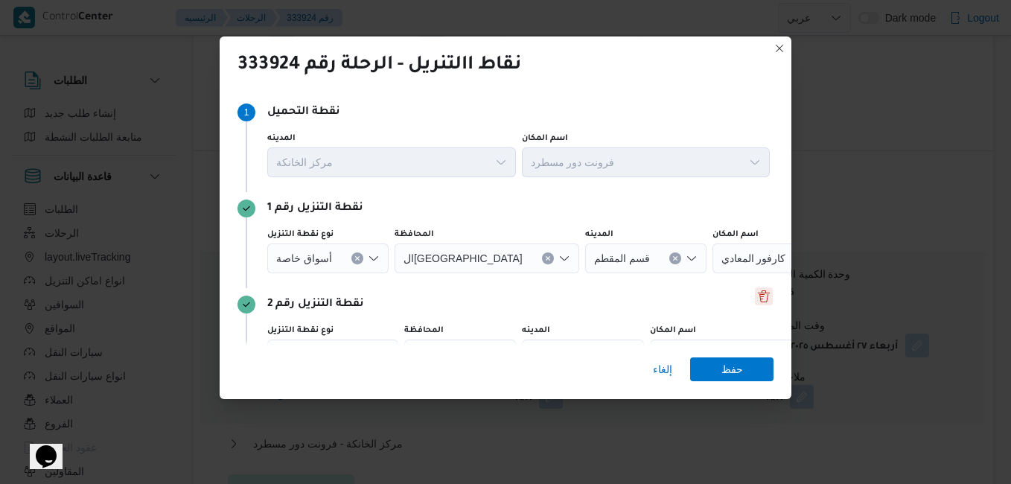
click at [758, 298] on button "Delete" at bounding box center [764, 296] width 18 height 18
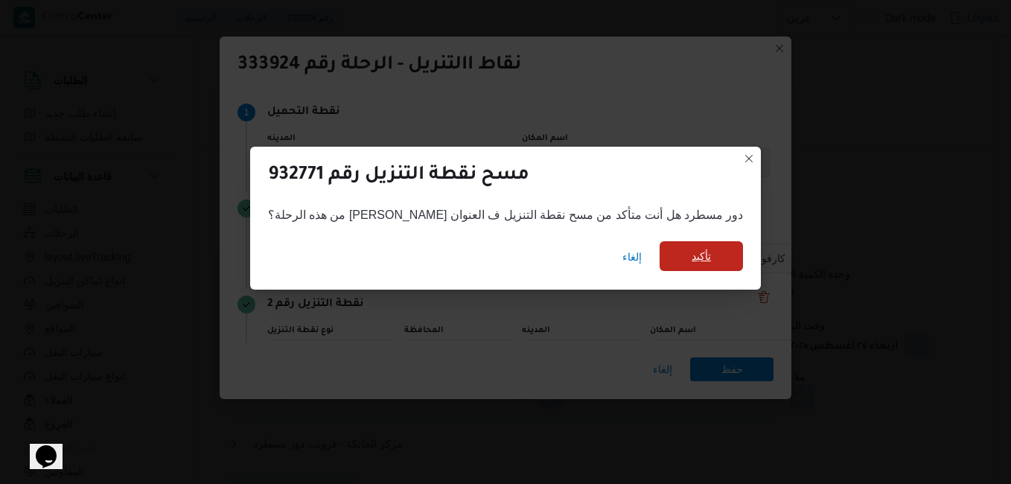
click at [692, 264] on span "تأكيد" at bounding box center [701, 256] width 19 height 18
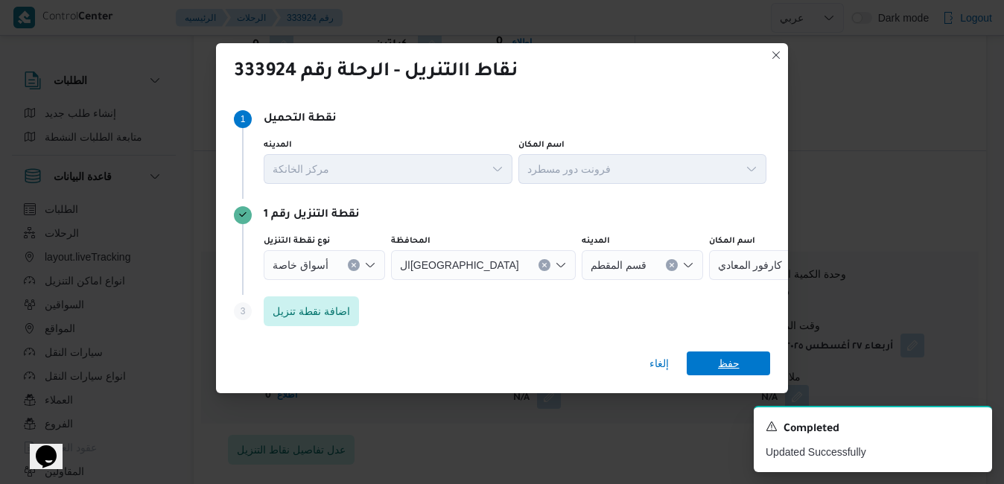
click at [740, 363] on span "حفظ" at bounding box center [728, 363] width 83 height 24
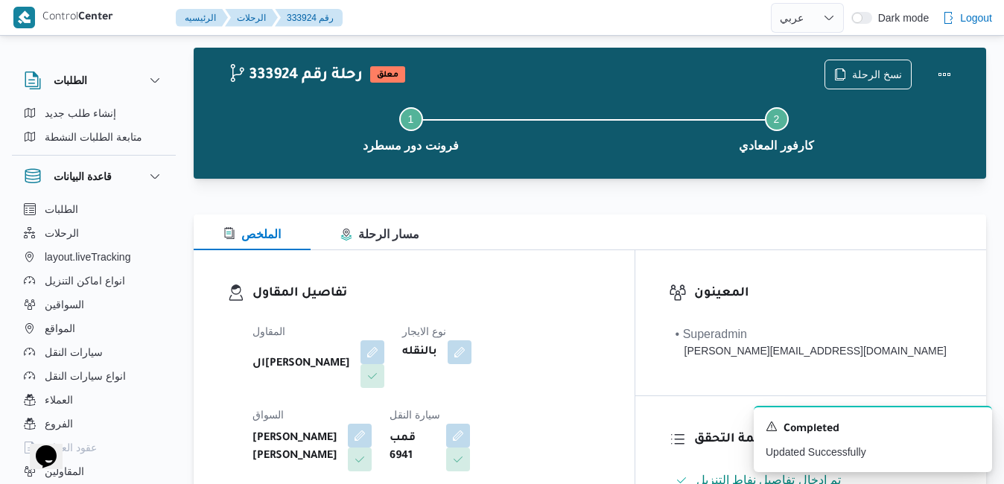
scroll to position [0, 0]
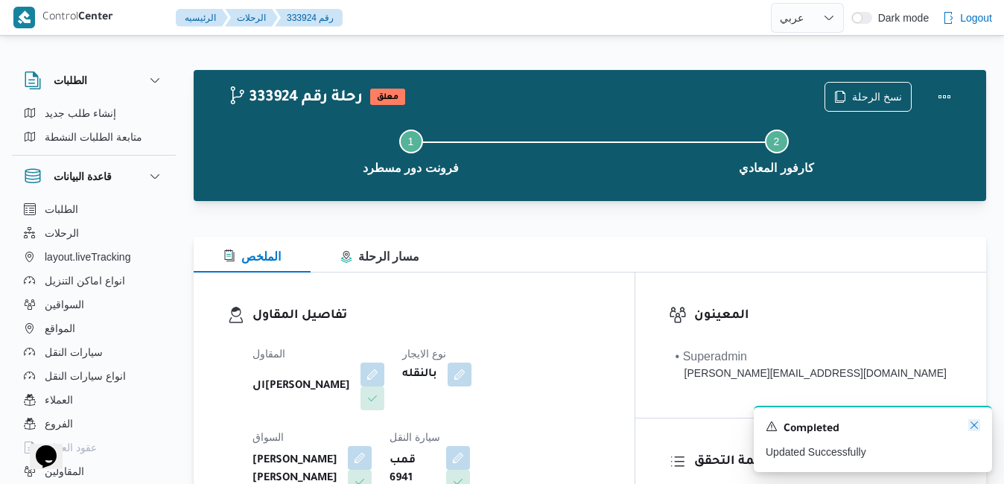
click at [970, 427] on icon "Dismiss toast" at bounding box center [974, 425] width 12 height 12
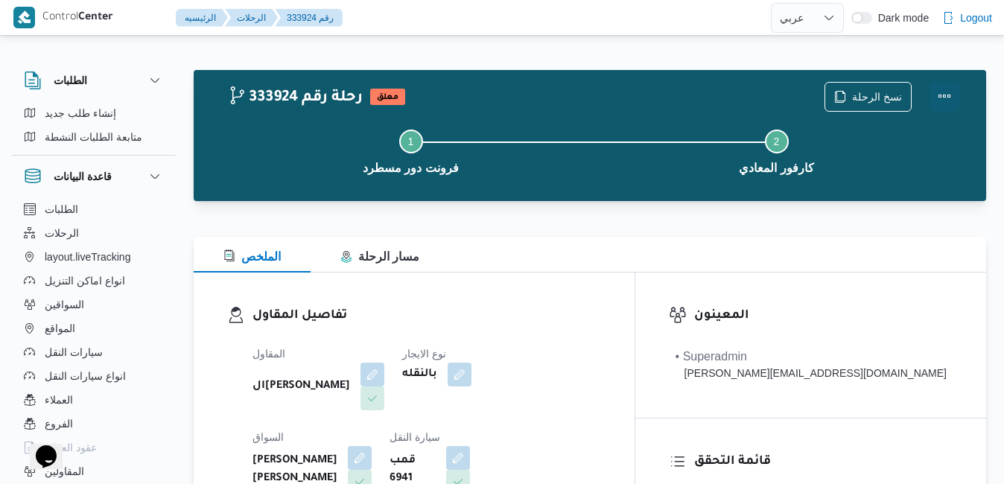
click at [942, 95] on button "Actions" at bounding box center [944, 96] width 30 height 30
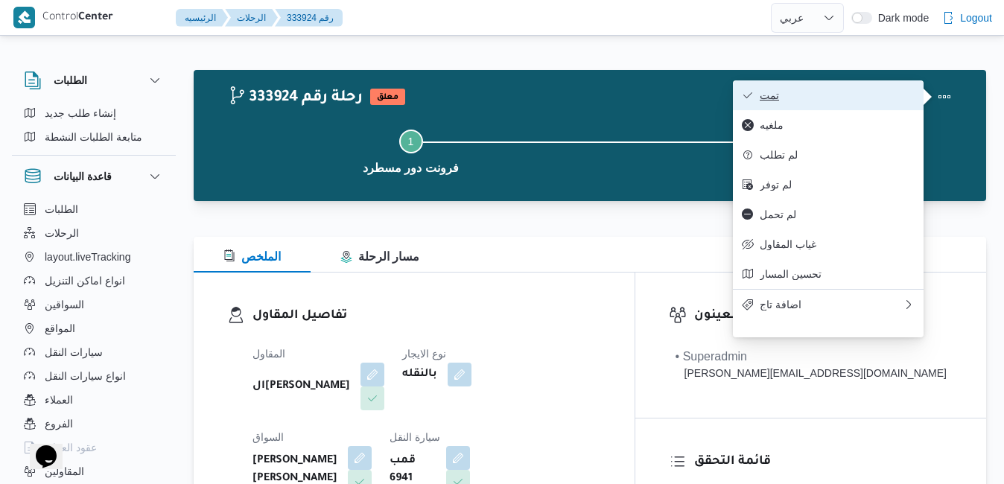
click at [815, 98] on span "تمت" at bounding box center [837, 95] width 155 height 12
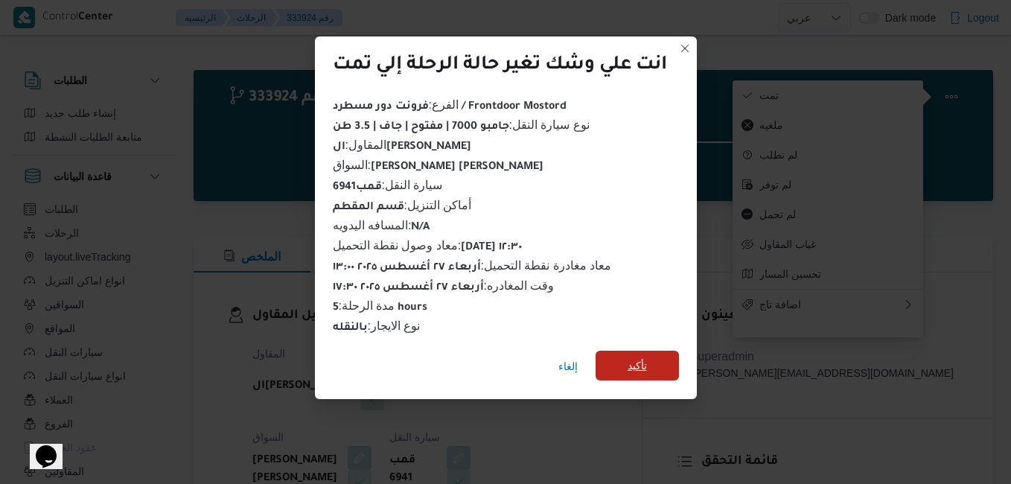
click at [625, 358] on span "تأكيد" at bounding box center [637, 366] width 83 height 30
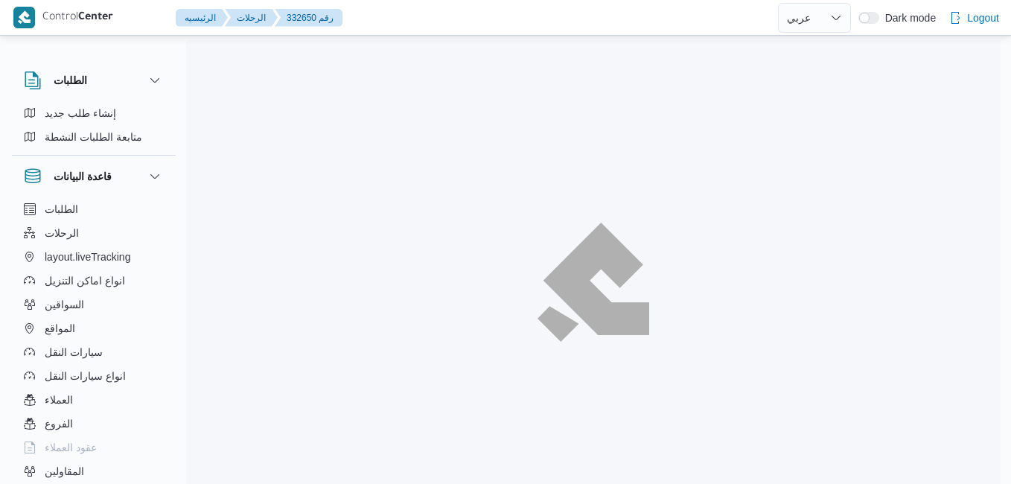
select select "ar"
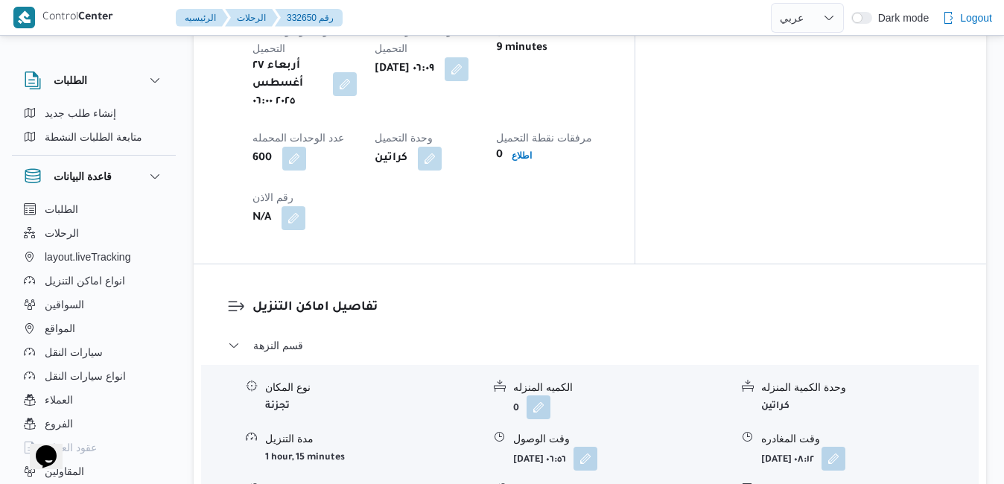
scroll to position [1400, 0]
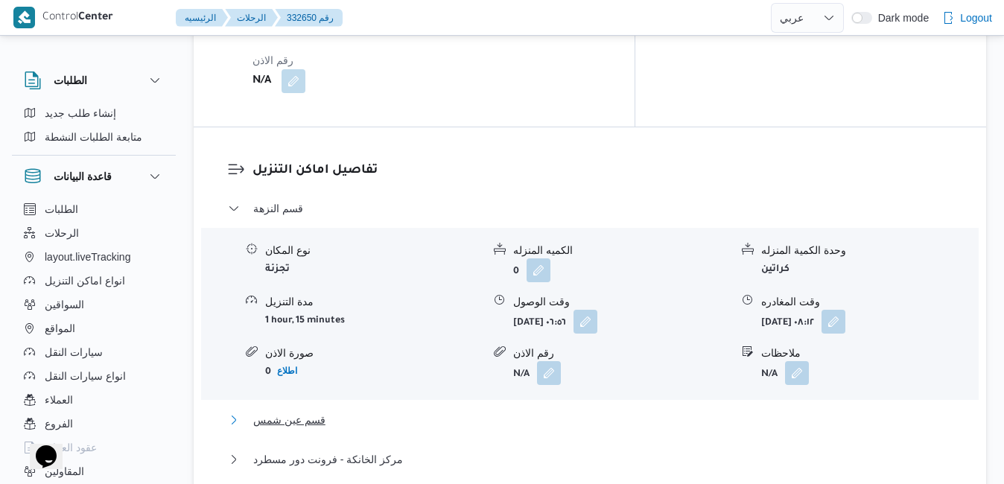
click at [577, 411] on button "قسم عين شمس" at bounding box center [590, 420] width 725 height 18
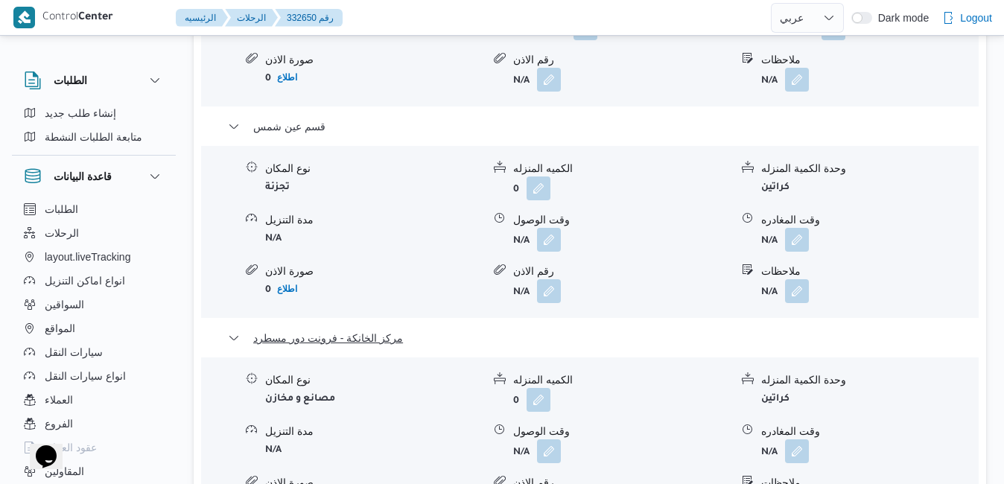
scroll to position [1698, 0]
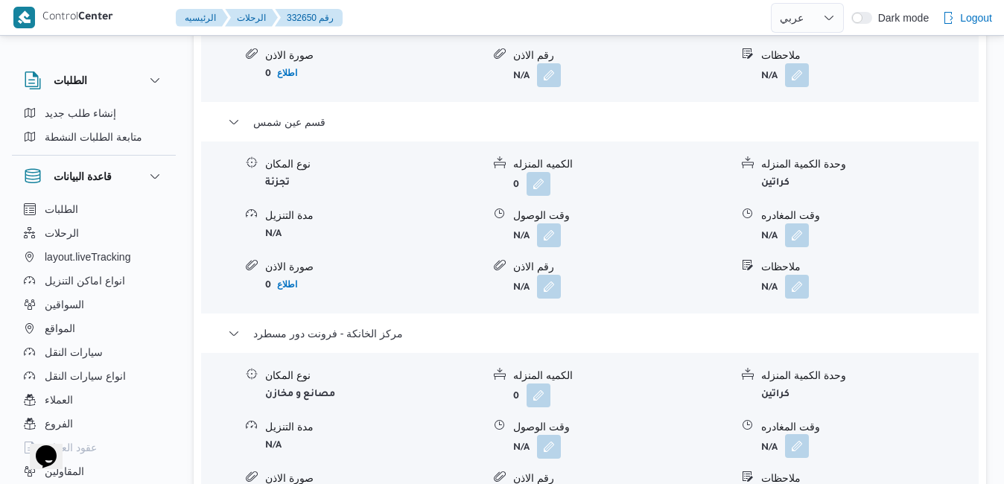
click at [800, 434] on button "button" at bounding box center [797, 446] width 24 height 24
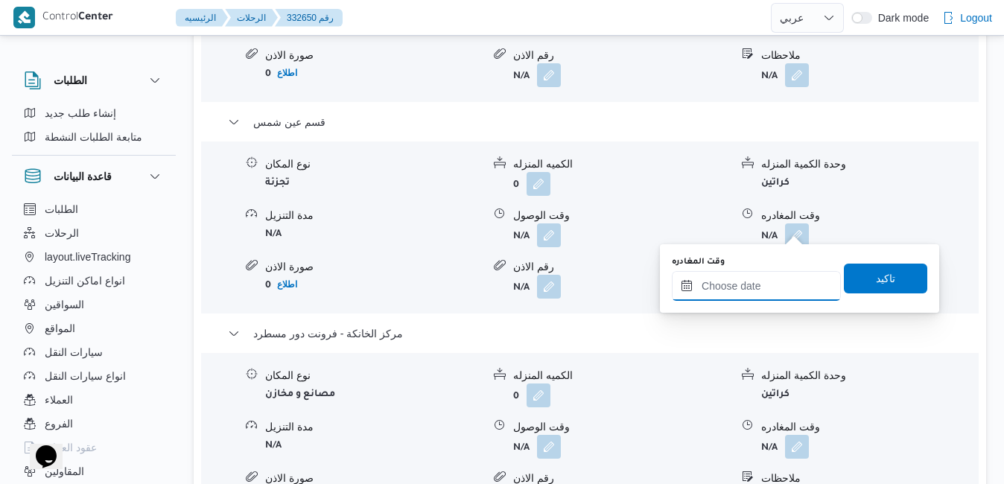
click at [739, 288] on input "وقت المغادره" at bounding box center [756, 286] width 169 height 30
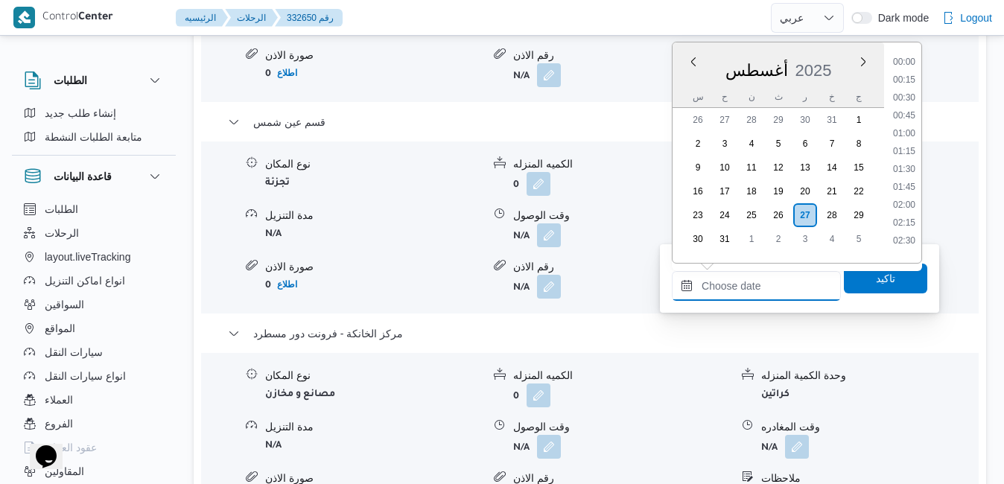
scroll to position [1273, 0]
click at [836, 59] on div "أغسطس 2025" at bounding box center [777, 67] width 211 height 38
click at [901, 175] on li "17:00" at bounding box center [904, 175] width 34 height 15
type input "٢٧/٠٨/٢٠٢٥ ١٧:٠٠"
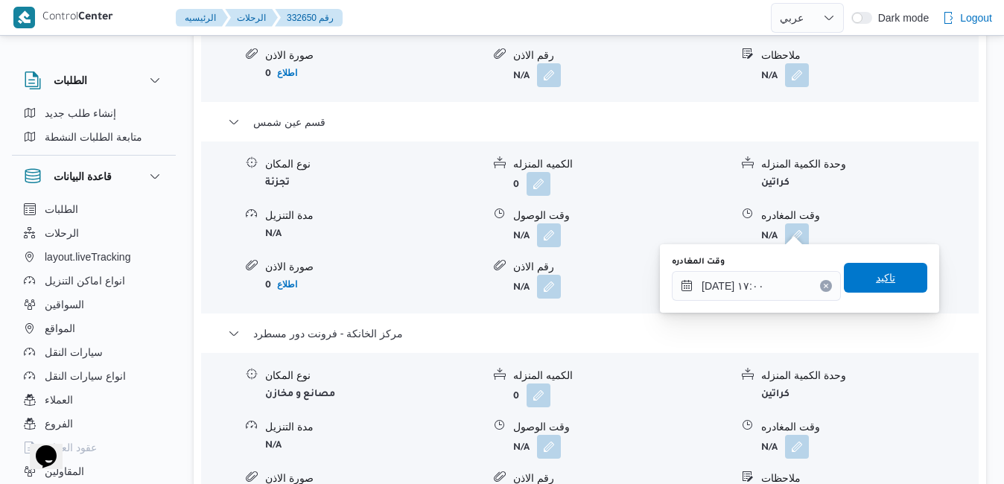
click at [879, 275] on span "تاكيد" at bounding box center [885, 278] width 19 height 18
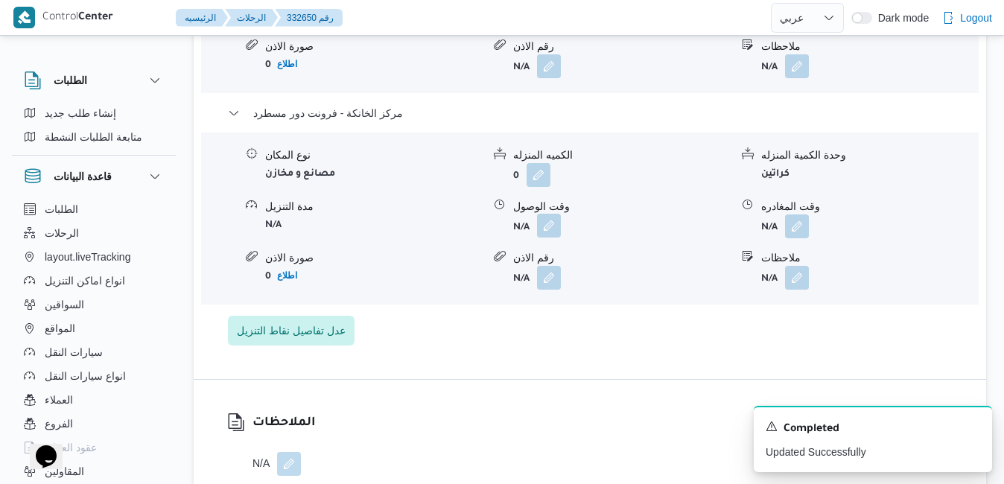
click at [548, 223] on button "button" at bounding box center [549, 226] width 24 height 24
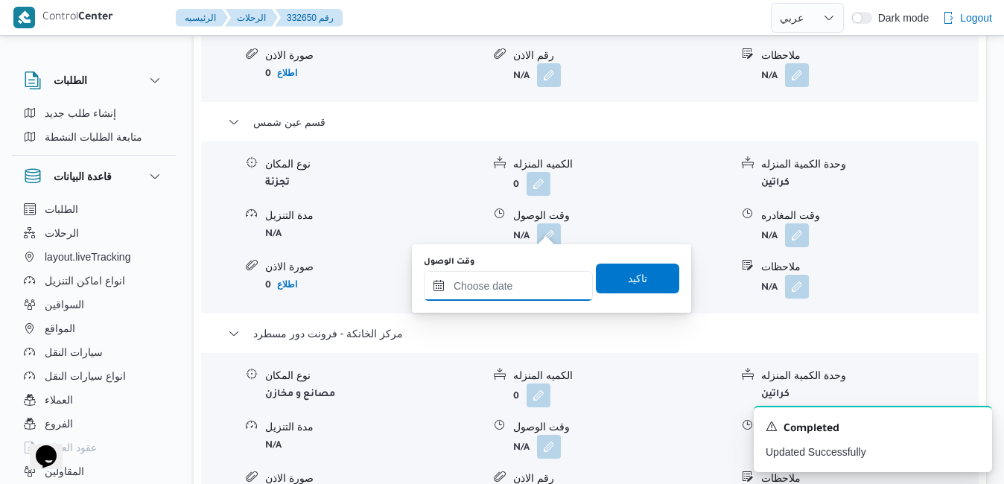
click at [512, 294] on input "وقت الوصول" at bounding box center [508, 286] width 169 height 30
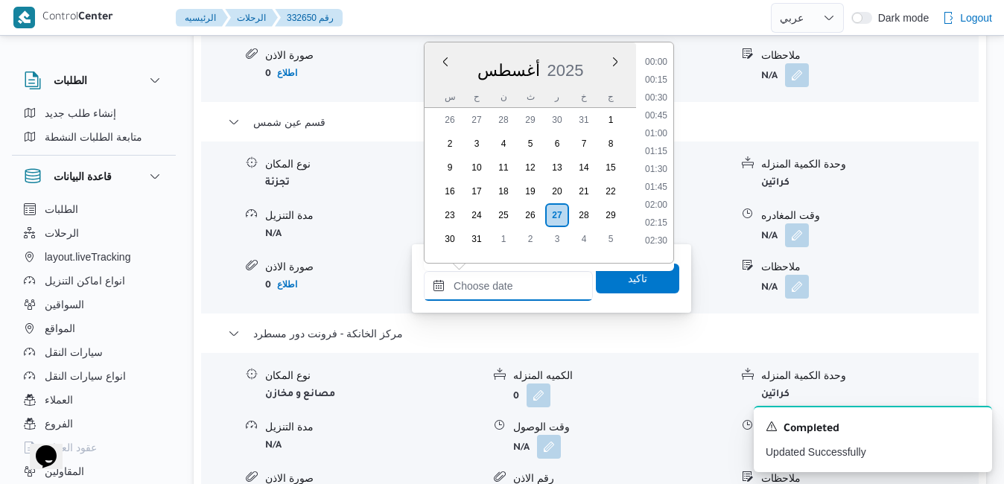
scroll to position [1273, 0]
click at [586, 54] on div "أغسطس 2025" at bounding box center [529, 67] width 211 height 38
click at [655, 157] on li "16:45" at bounding box center [656, 157] width 34 height 15
type input "٢٧/٠٨/٢٠٢٥ ١٦:٤٥"
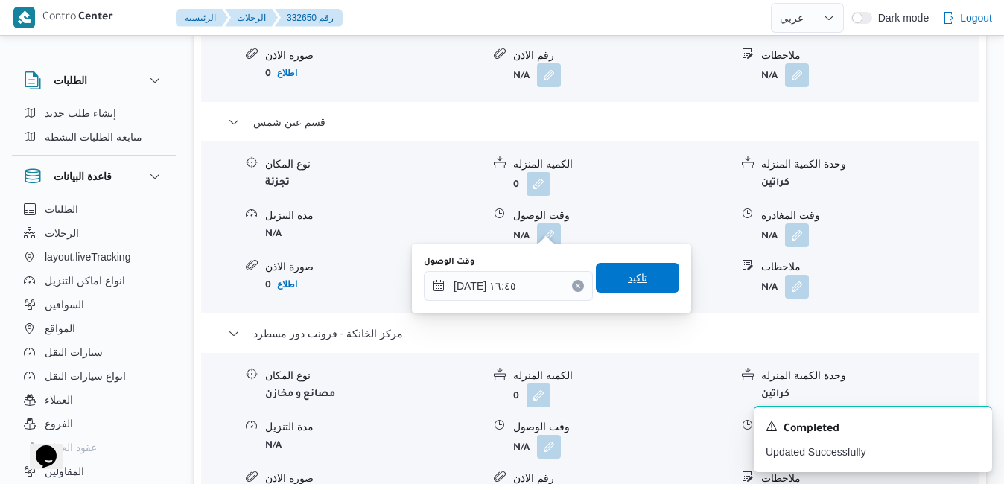
click at [628, 283] on span "تاكيد" at bounding box center [637, 278] width 19 height 18
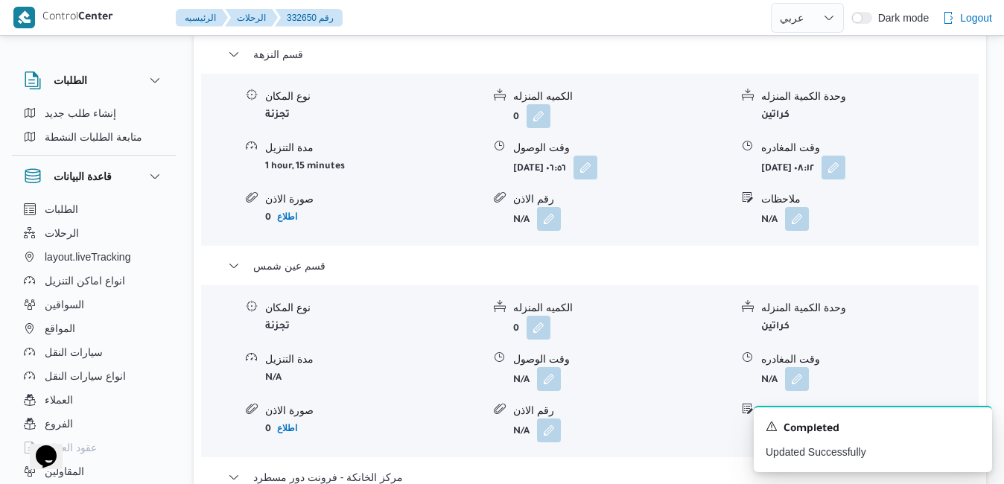
scroll to position [1549, 0]
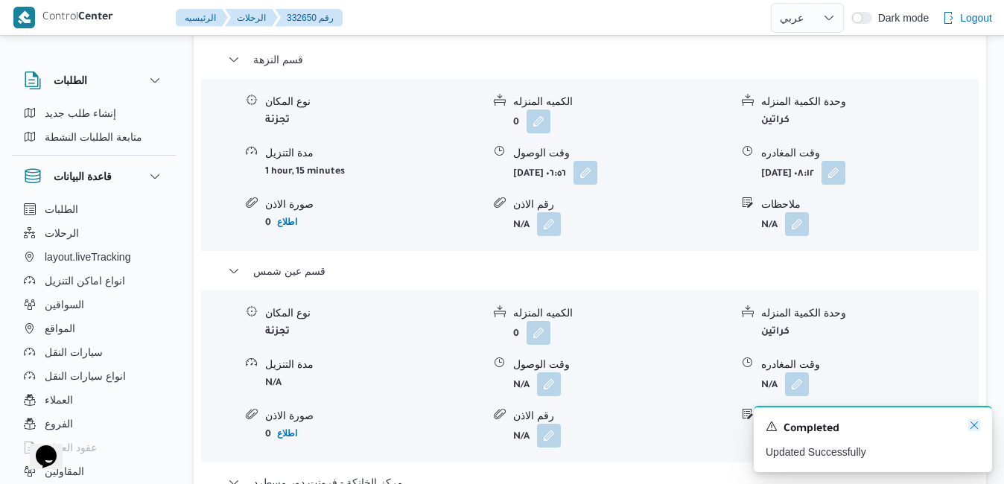
click at [973, 427] on icon "Dismiss toast" at bounding box center [974, 425] width 12 height 12
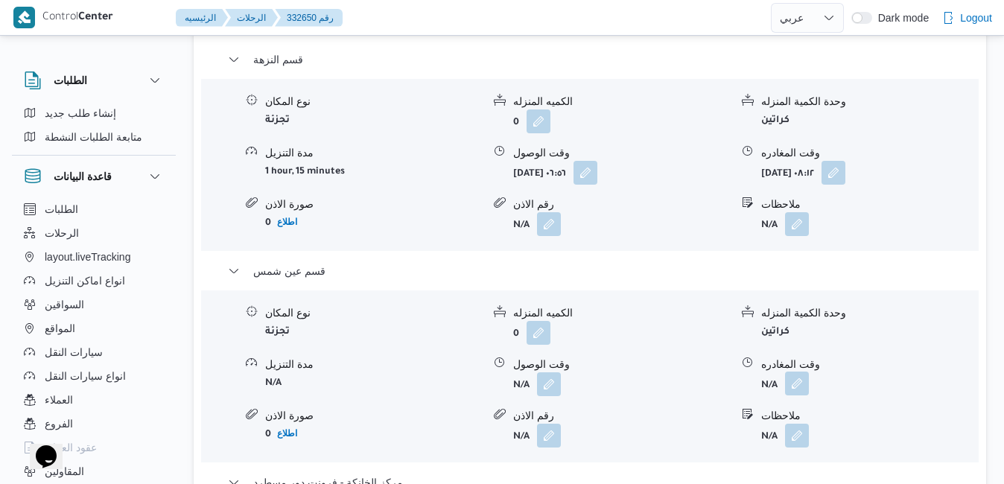
click at [798, 372] on button "button" at bounding box center [797, 384] width 24 height 24
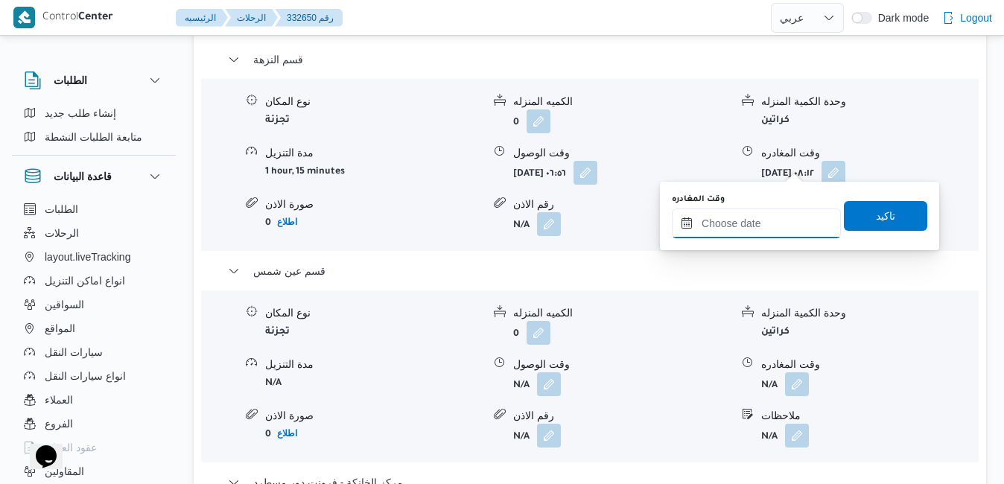
click at [732, 225] on input "وقت المغادره" at bounding box center [756, 223] width 169 height 30
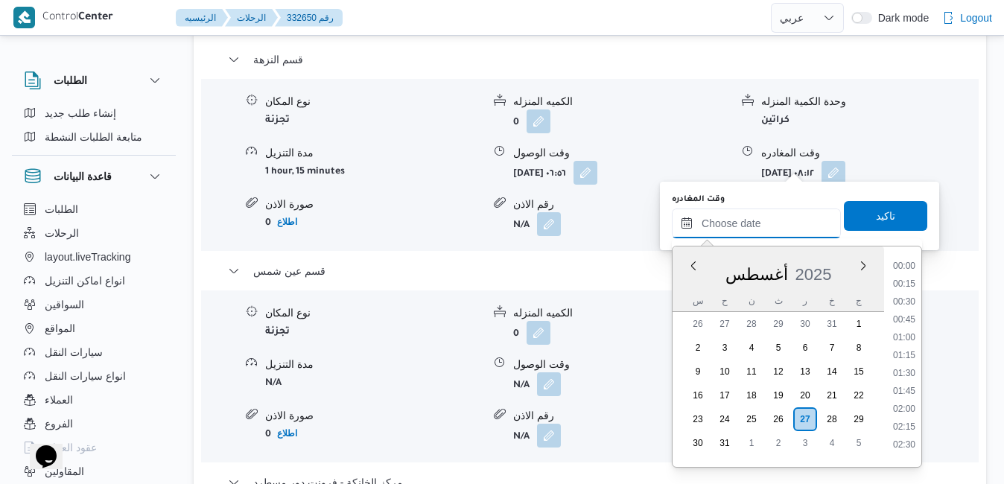
scroll to position [1273, 0]
click at [683, 289] on div "أغسطس 2025" at bounding box center [777, 271] width 211 height 38
click at [901, 312] on li "16:00" at bounding box center [904, 308] width 34 height 15
type input "٢٧/٠٨/٢٠٢٥ ١٦:٠٠"
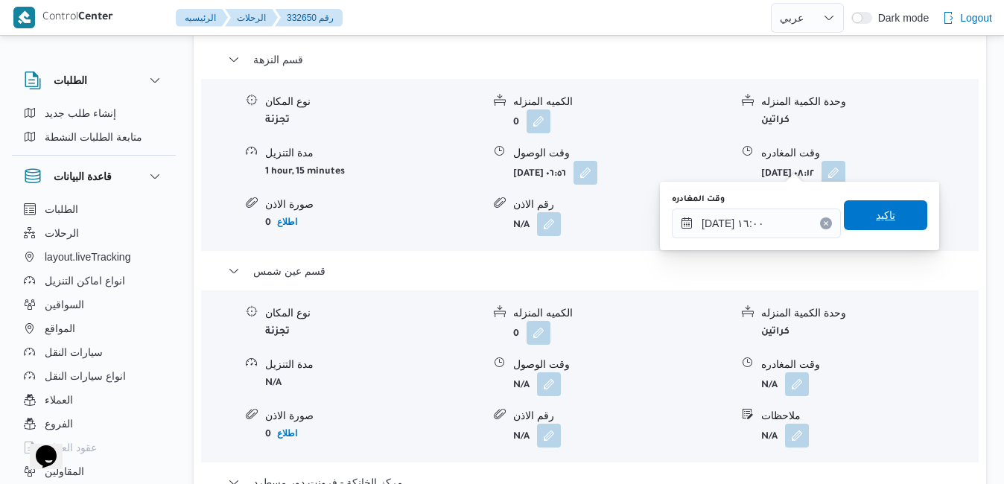
click at [876, 214] on span "تاكيد" at bounding box center [885, 215] width 19 height 18
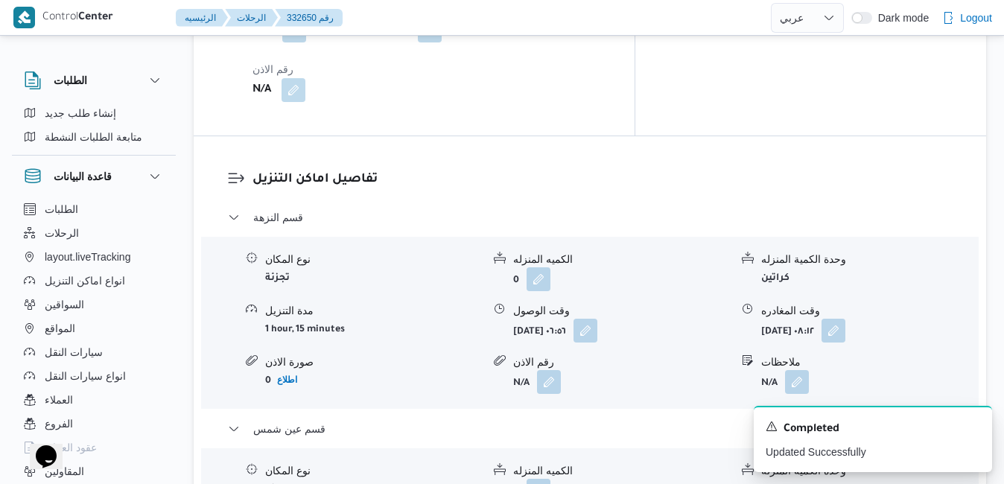
scroll to position [1340, 0]
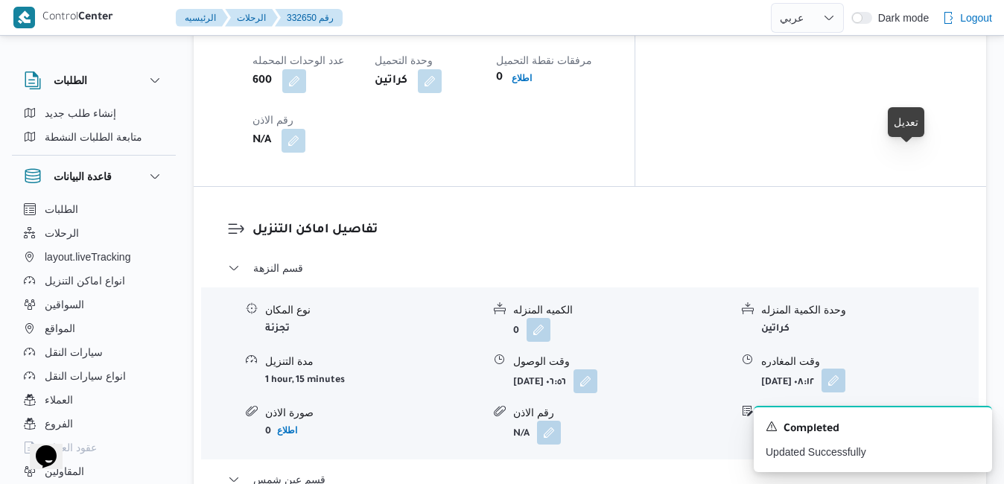
click at [845, 369] on button "button" at bounding box center [833, 381] width 24 height 24
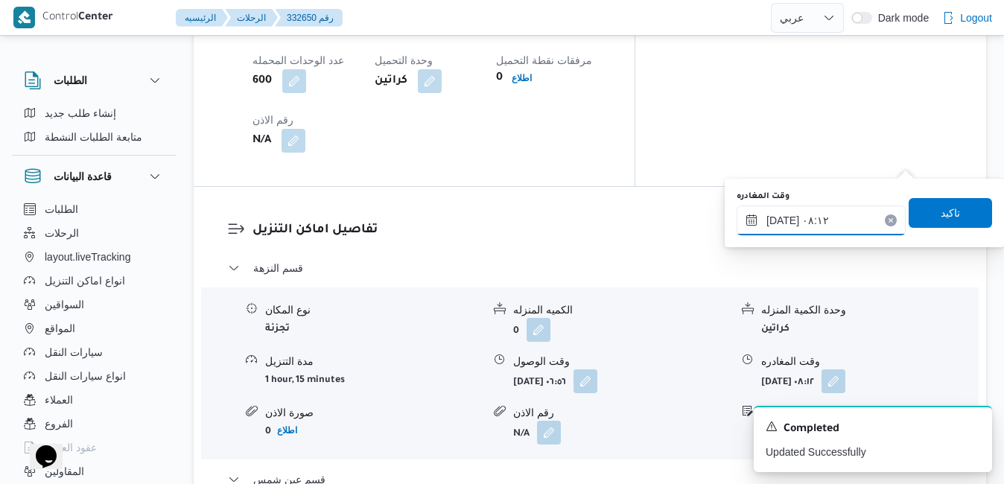
click at [816, 228] on input "٢٧/٠٨/٢٠٢٥ ٠٨:١٢" at bounding box center [820, 221] width 169 height 30
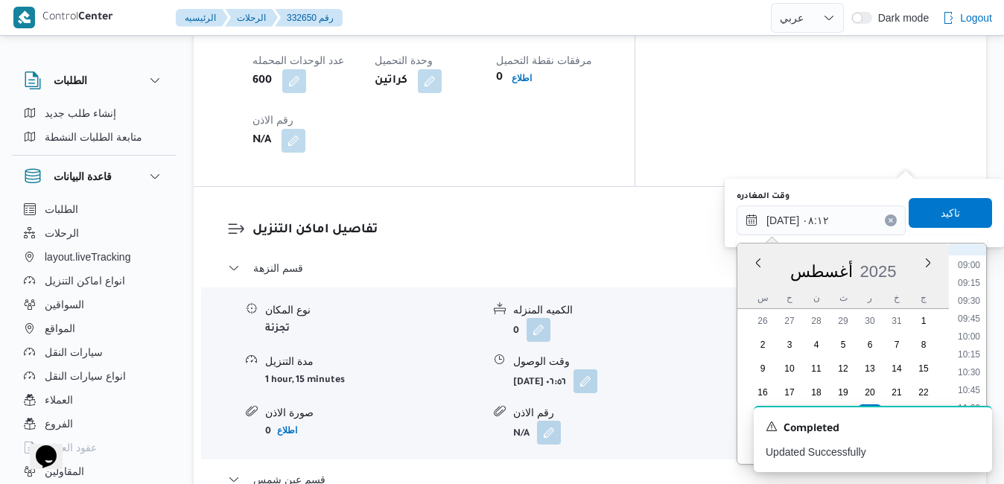
scroll to position [813, 0]
click at [972, 308] on li "12:00" at bounding box center [969, 307] width 34 height 15
type input "٢٧/٠٨/٢٠٢٥ ١٢:٠٠"
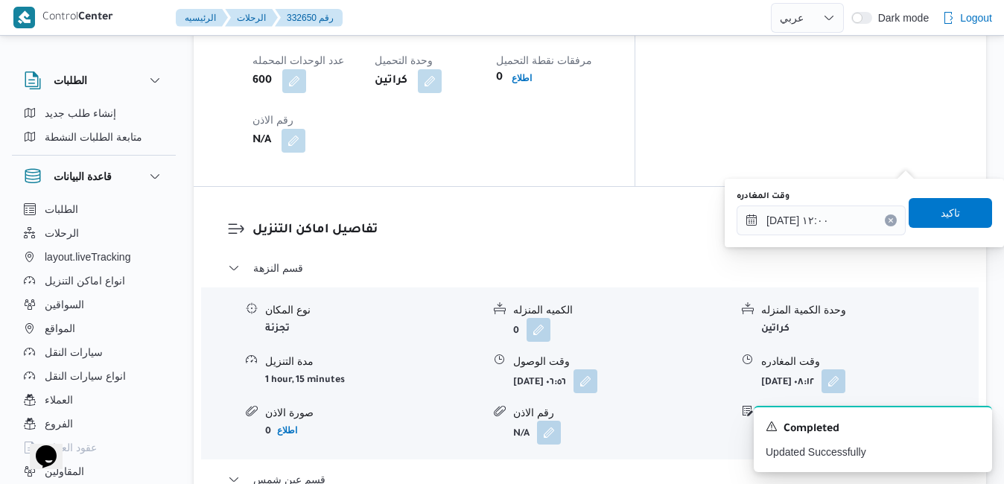
click at [701, 302] on div "الكميه المنزله" at bounding box center [621, 310] width 217 height 16
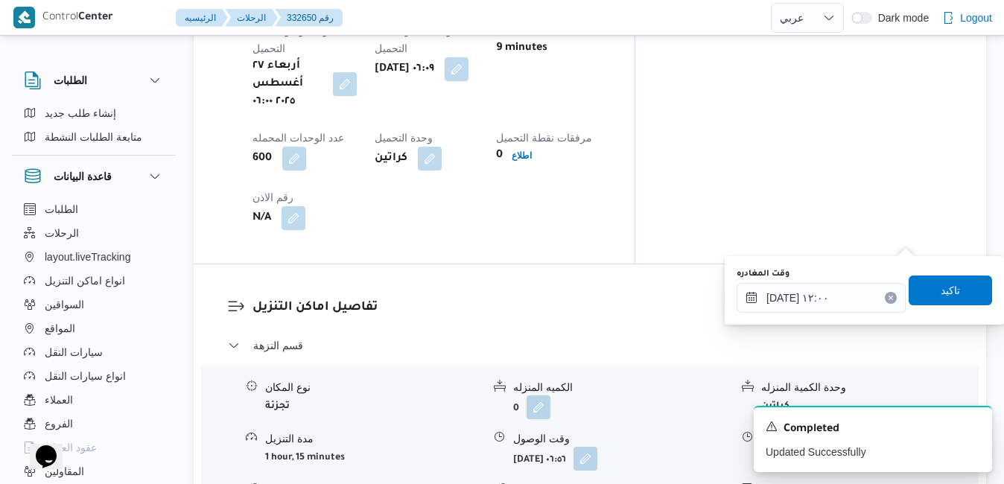
scroll to position [1370, 0]
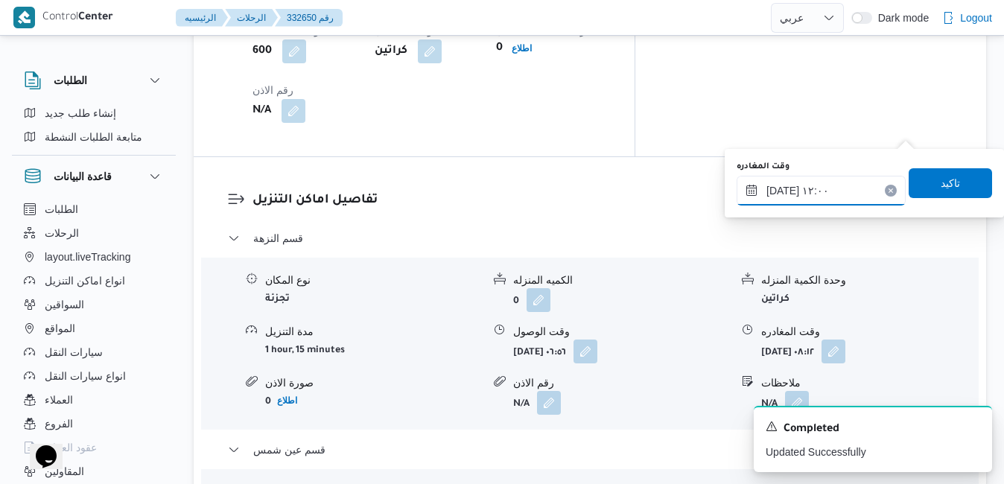
click at [827, 192] on input "٢٧/٠٨/٢٠٢٥ ١٢:٠٠" at bounding box center [820, 191] width 169 height 30
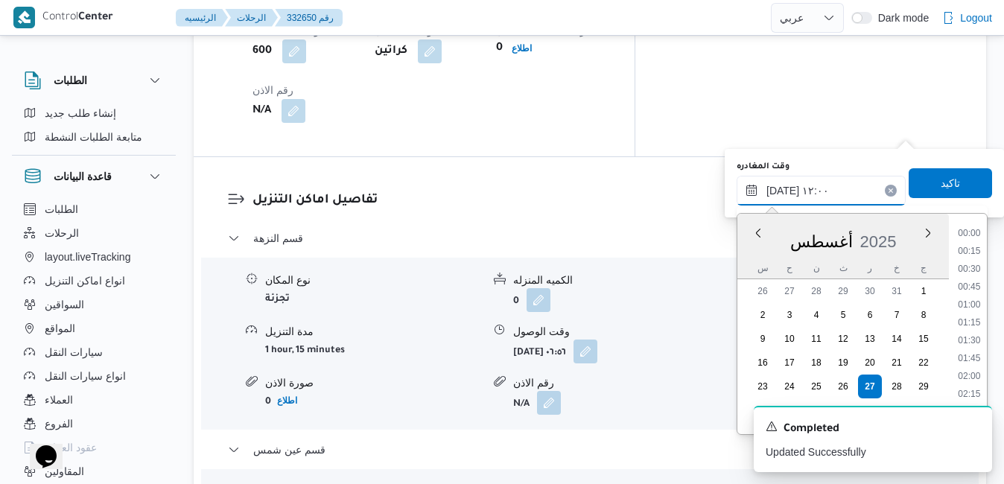
scroll to position [755, 0]
click at [972, 334] on li "12:00" at bounding box center [969, 335] width 35 height 15
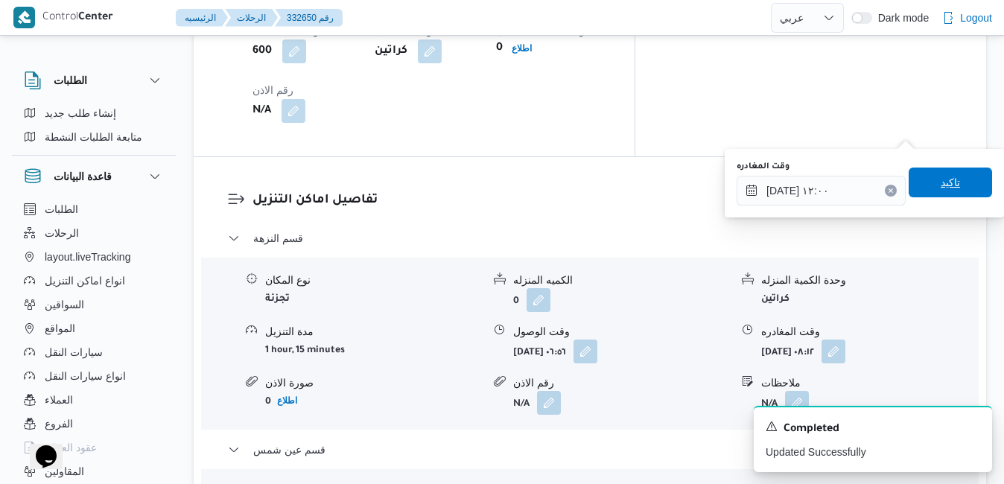
click at [940, 178] on span "تاكيد" at bounding box center [949, 182] width 19 height 18
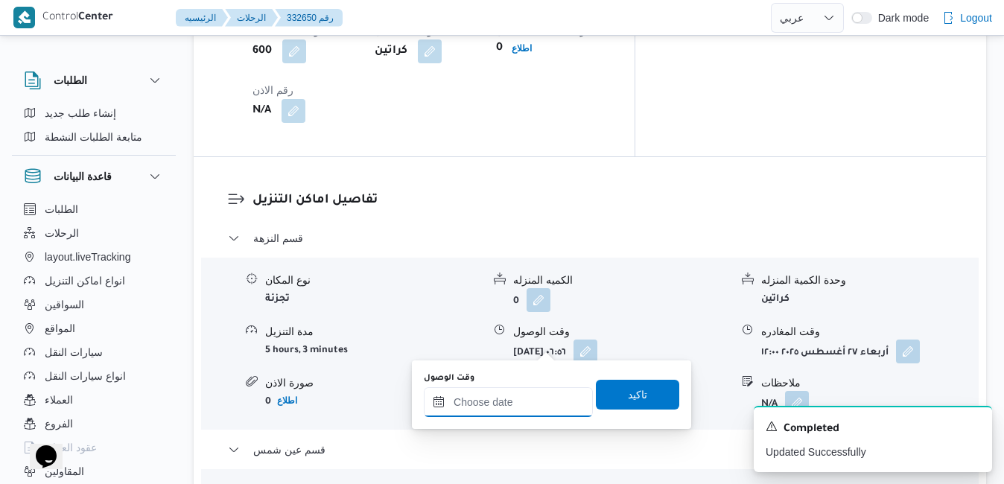
click at [501, 404] on input "وقت الوصول" at bounding box center [508, 402] width 169 height 30
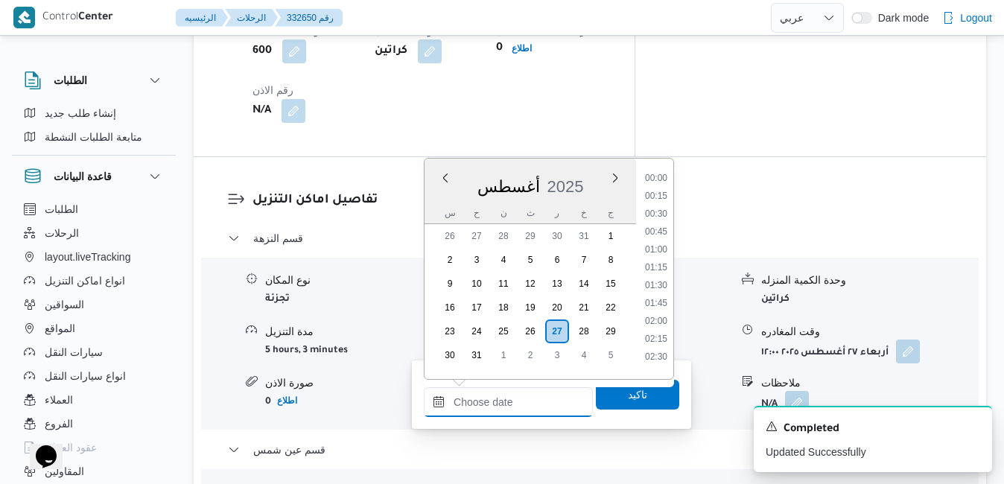
scroll to position [1273, 0]
click at [596, 168] on div "أغسطس 2025" at bounding box center [529, 184] width 211 height 38
click at [661, 318] on li "12:30" at bounding box center [656, 314] width 34 height 15
type input "٢٧/٠٨/٢٠٢٥ ١٢:٣٠"
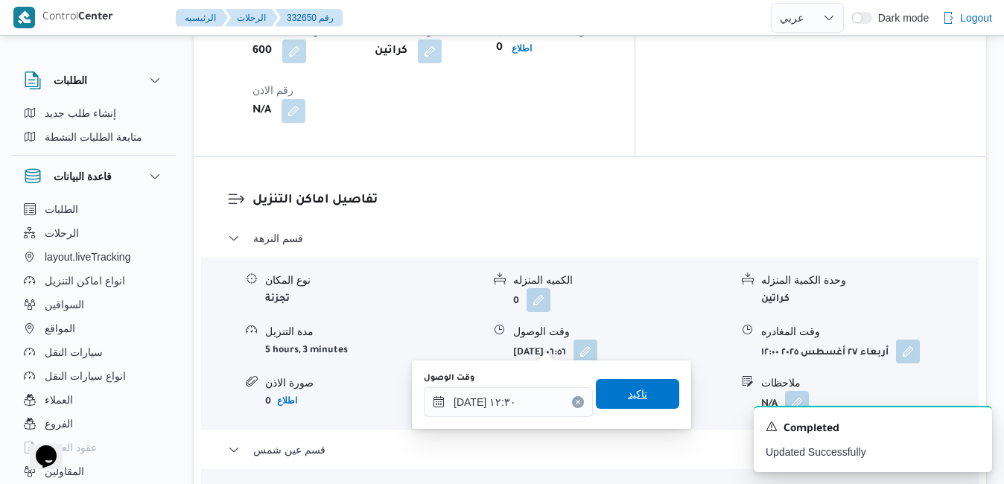
click at [628, 400] on span "تاكيد" at bounding box center [637, 394] width 19 height 18
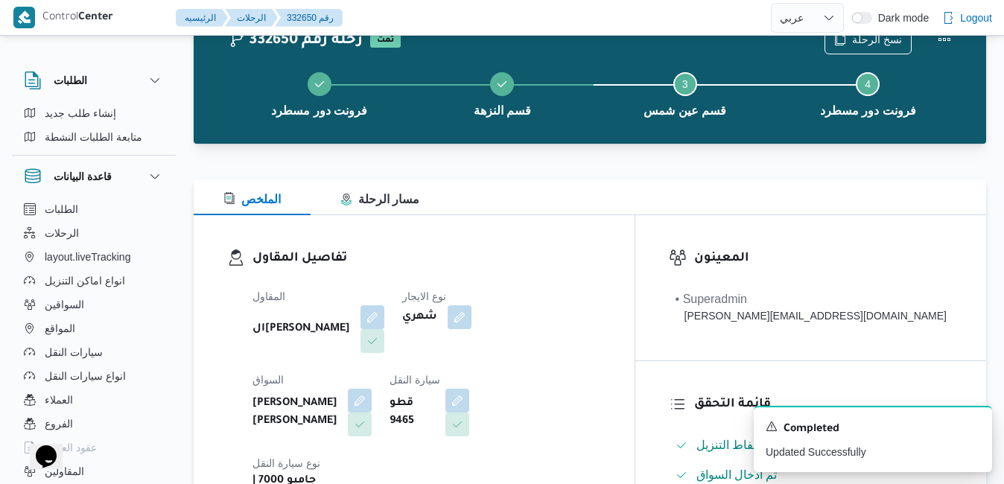
scroll to position [0, 0]
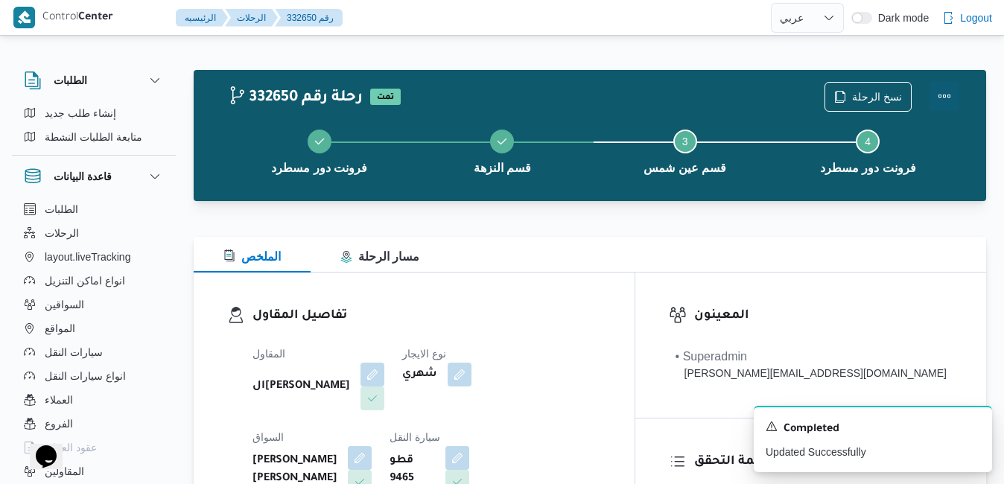
click at [944, 97] on button "Actions" at bounding box center [944, 96] width 30 height 30
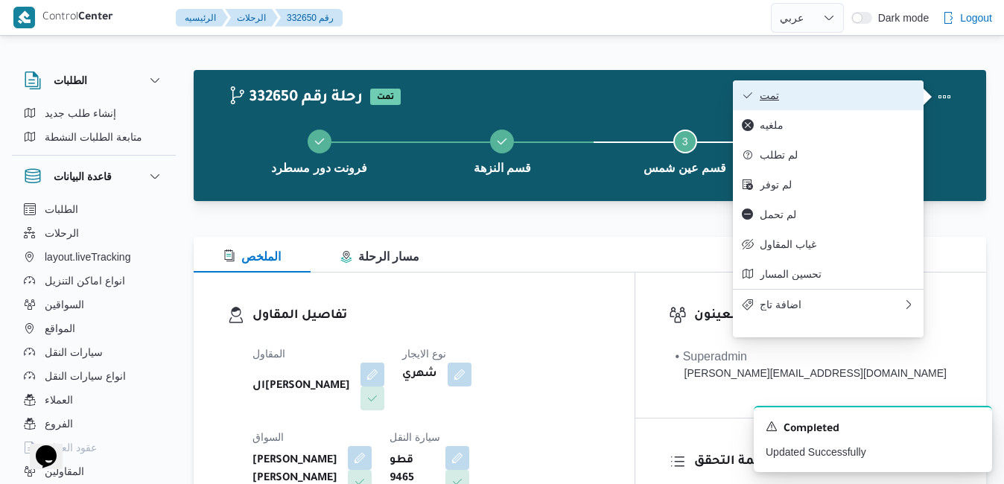
click at [862, 101] on span "تمت" at bounding box center [837, 95] width 155 height 12
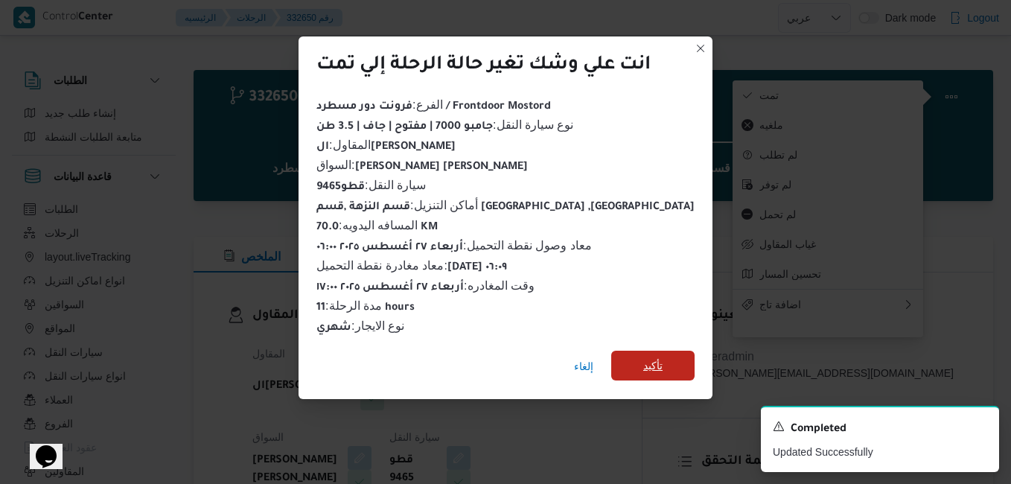
click at [643, 357] on span "تأكيد" at bounding box center [652, 366] width 19 height 18
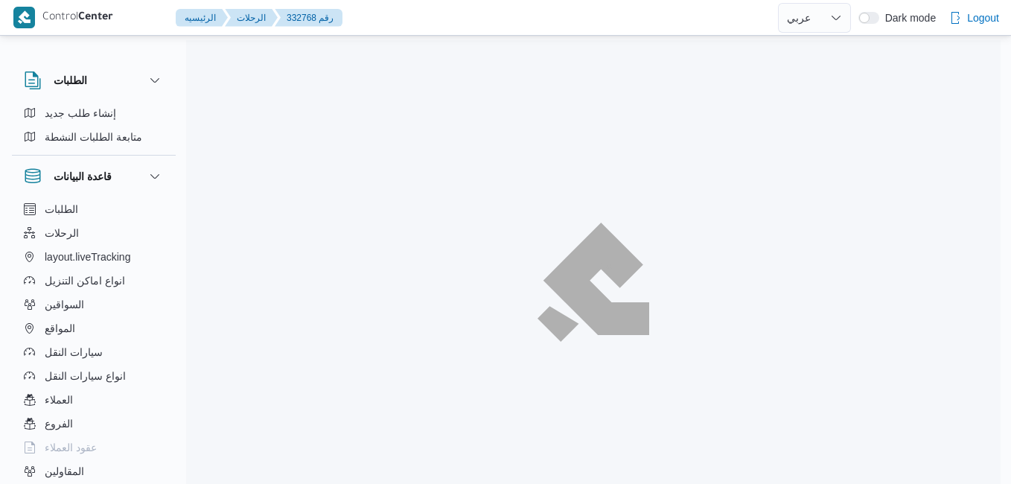
select select "ar"
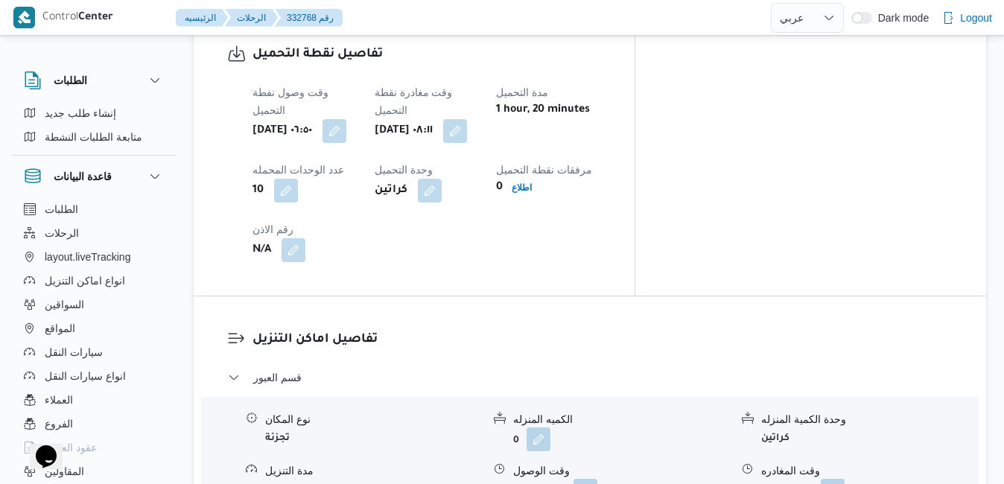
scroll to position [1221, 0]
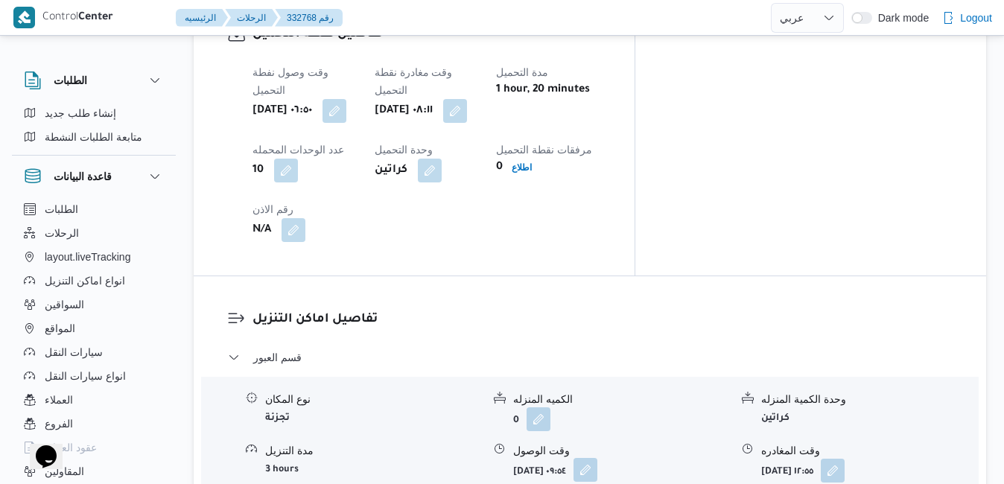
click at [597, 458] on button "button" at bounding box center [585, 470] width 24 height 24
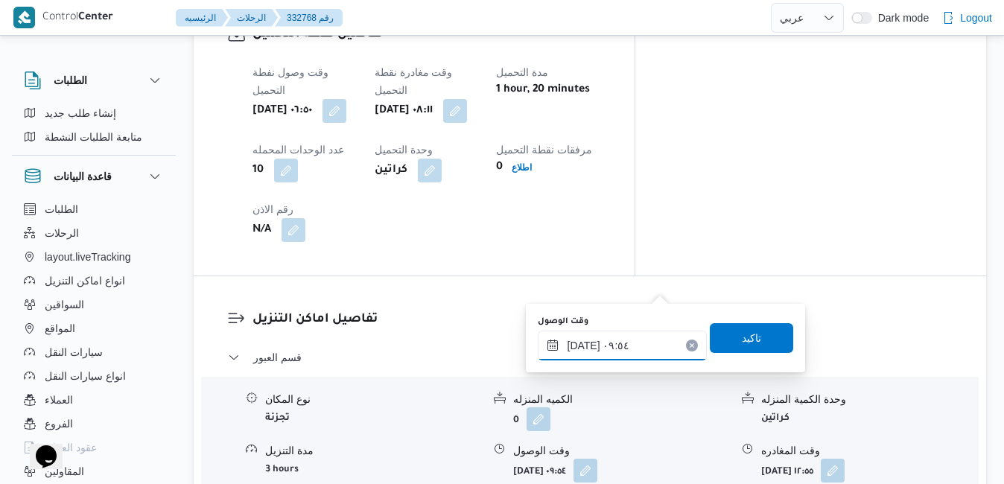
click at [611, 336] on div "[DATE] ٠٩:٥٤" at bounding box center [622, 346] width 169 height 30
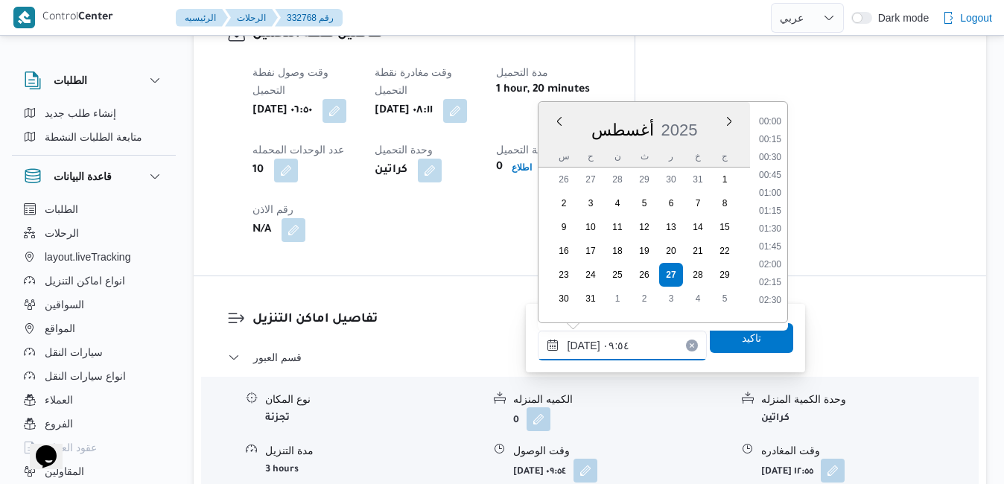
scroll to position [594, 0]
click at [774, 151] on li "08:45" at bounding box center [770, 152] width 34 height 15
type input "٢٧/٠٨/٢٠٢٥ ٠٨:٤٥"
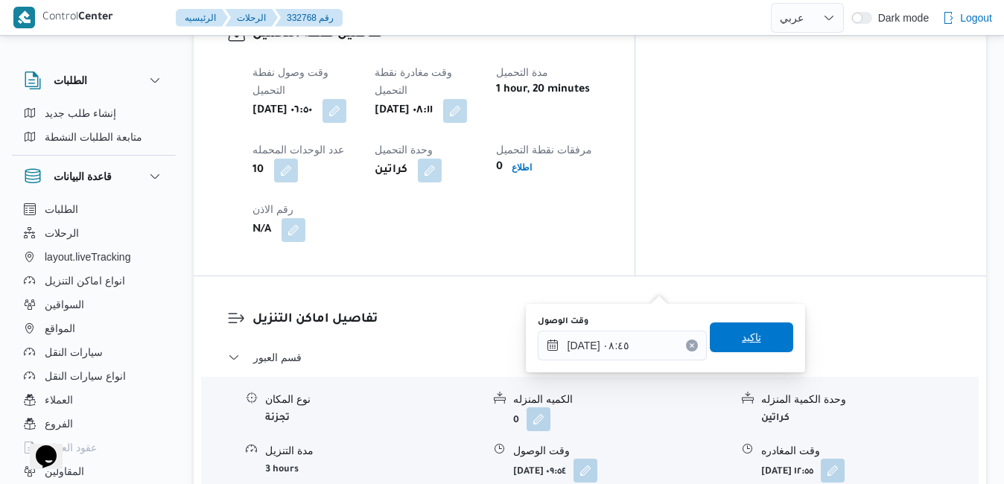
click at [742, 337] on span "تاكيد" at bounding box center [751, 337] width 19 height 18
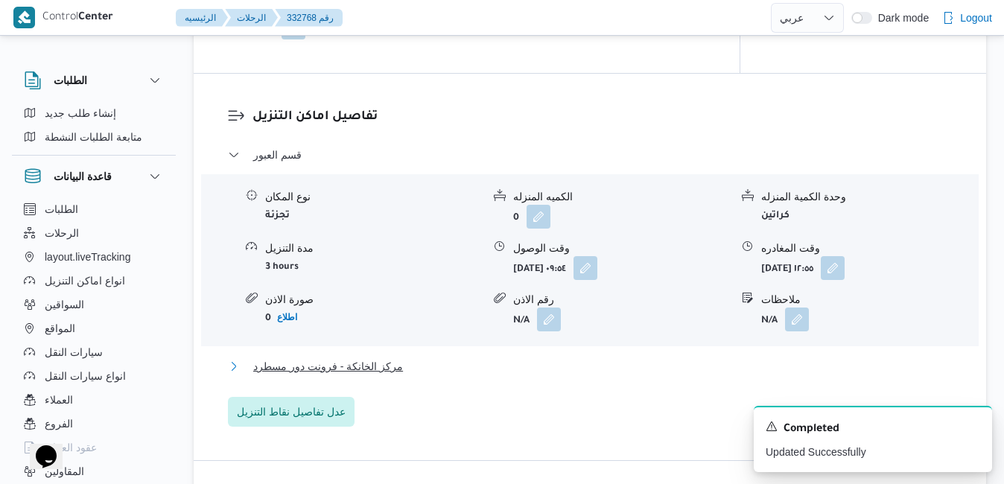
click at [643, 375] on button "مركز الخانكة - فرونت دور مسطرد" at bounding box center [590, 366] width 725 height 18
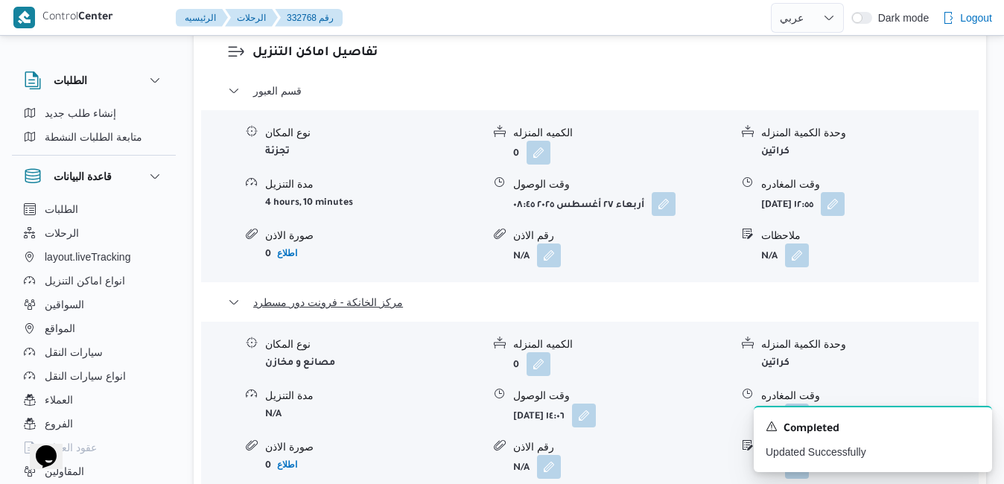
scroll to position [1489, 0]
click at [801, 401] on button "button" at bounding box center [797, 413] width 24 height 24
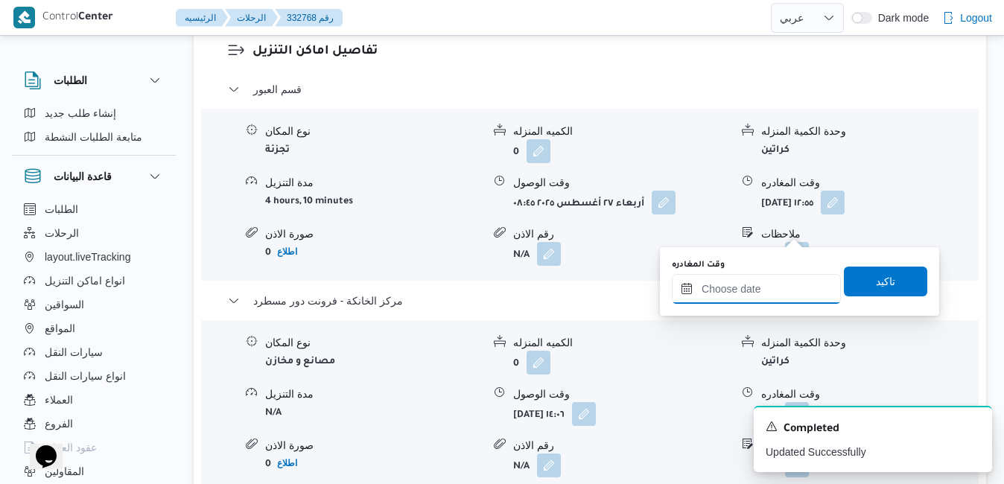
click at [732, 288] on input "وقت المغادره" at bounding box center [756, 289] width 169 height 30
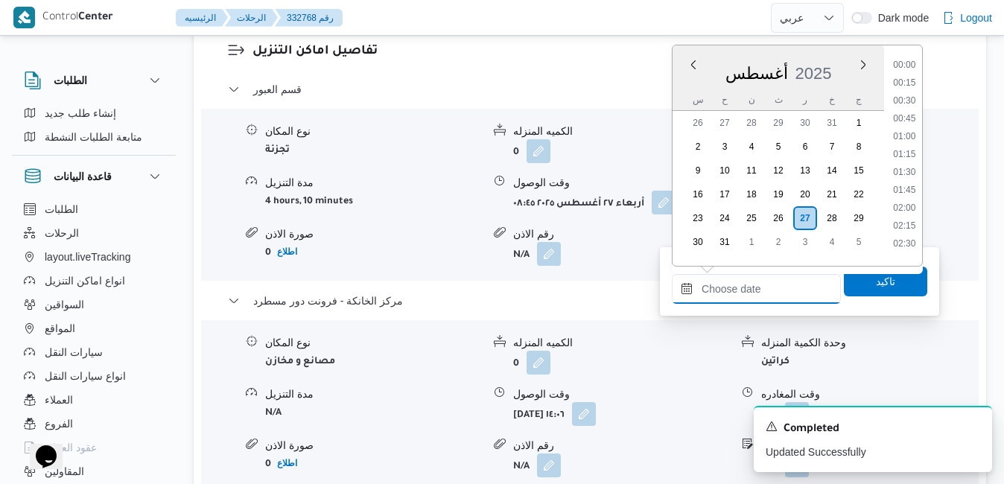
scroll to position [1291, 0]
click at [840, 63] on div "أغسطس 2025" at bounding box center [777, 70] width 211 height 38
click at [908, 105] on li "16:15" at bounding box center [904, 107] width 34 height 15
type input "٢٧/٠٨/٢٠٢٥ ١٦:١٥"
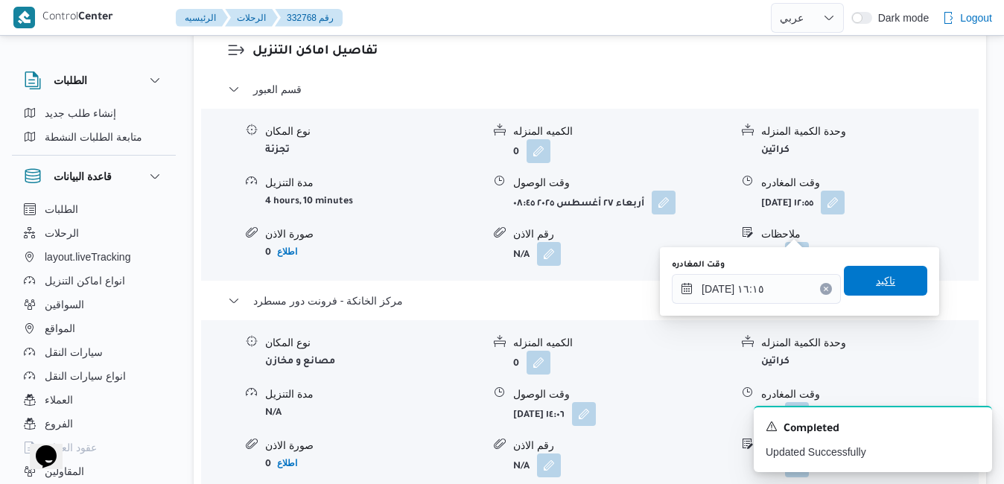
click at [859, 277] on span "تاكيد" at bounding box center [885, 281] width 83 height 30
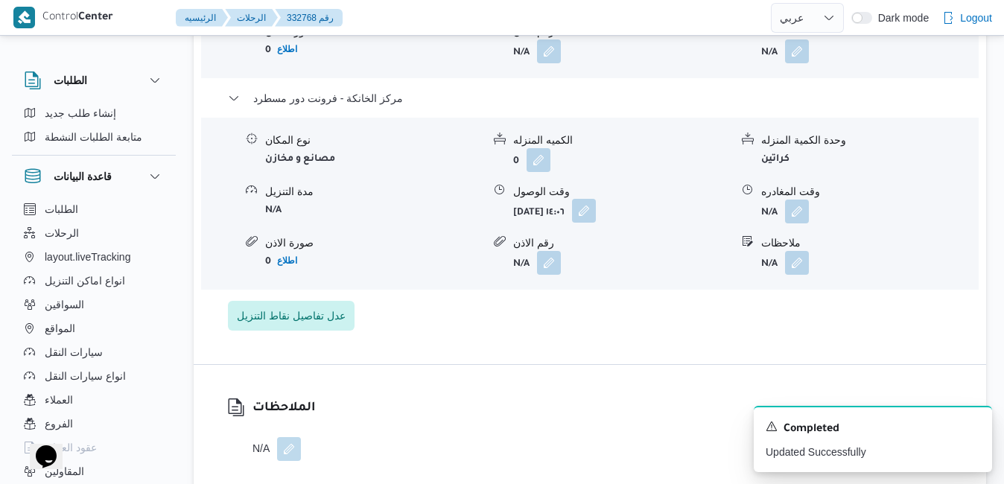
click at [596, 223] on button "button" at bounding box center [584, 211] width 24 height 24
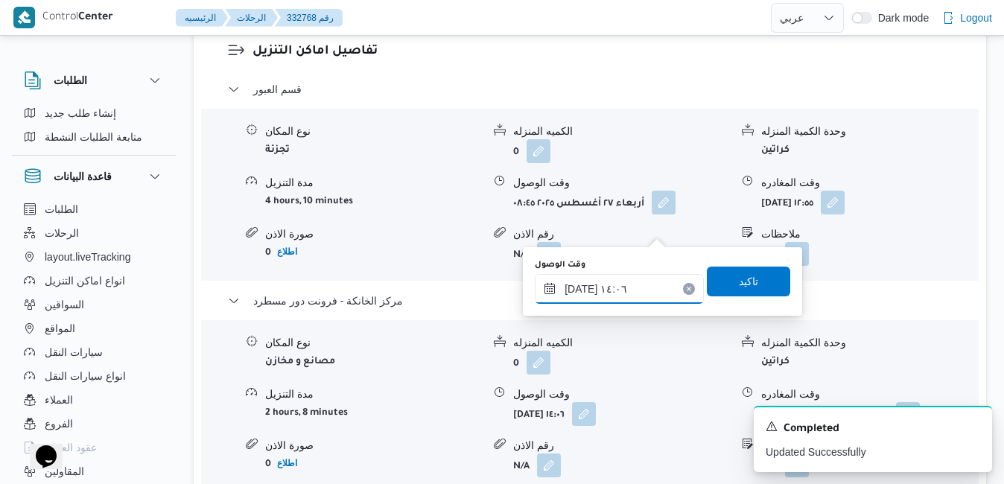
click at [614, 296] on input "٢٧/٠٨/٢٠٢٥ ١٤:٠٦" at bounding box center [619, 289] width 169 height 30
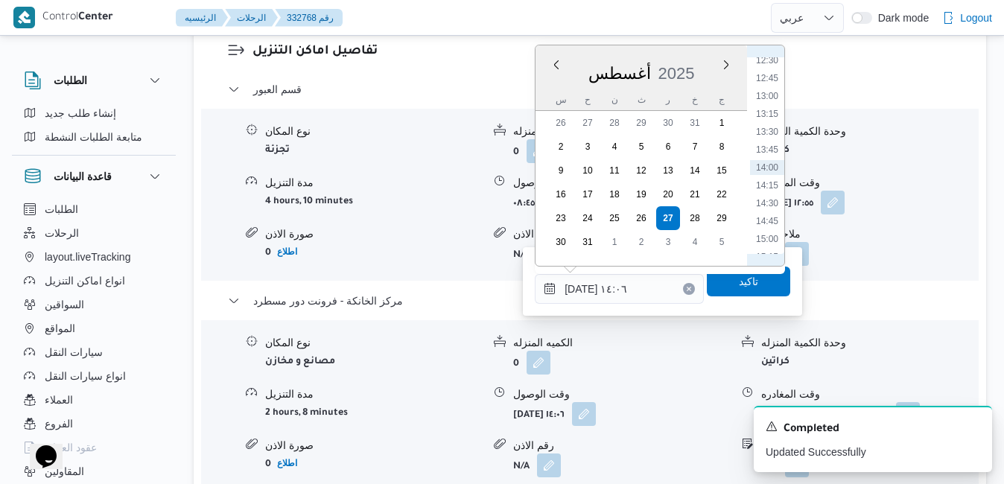
scroll to position [1070, 0]
click at [770, 141] on li "16:00" at bounding box center [767, 138] width 34 height 15
type input "٢٧/٠٨/٢٠٢٥ ١٦:٠٠"
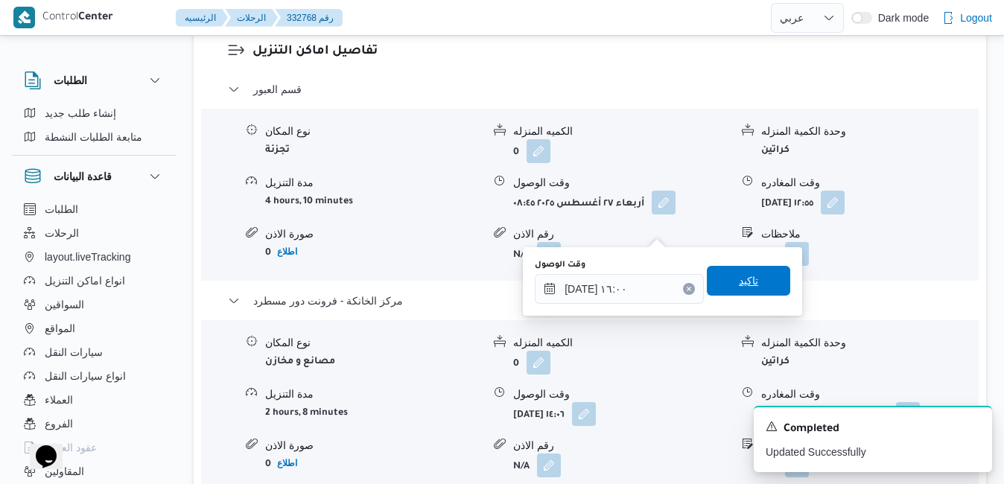
click at [713, 278] on span "تاكيد" at bounding box center [748, 281] width 83 height 30
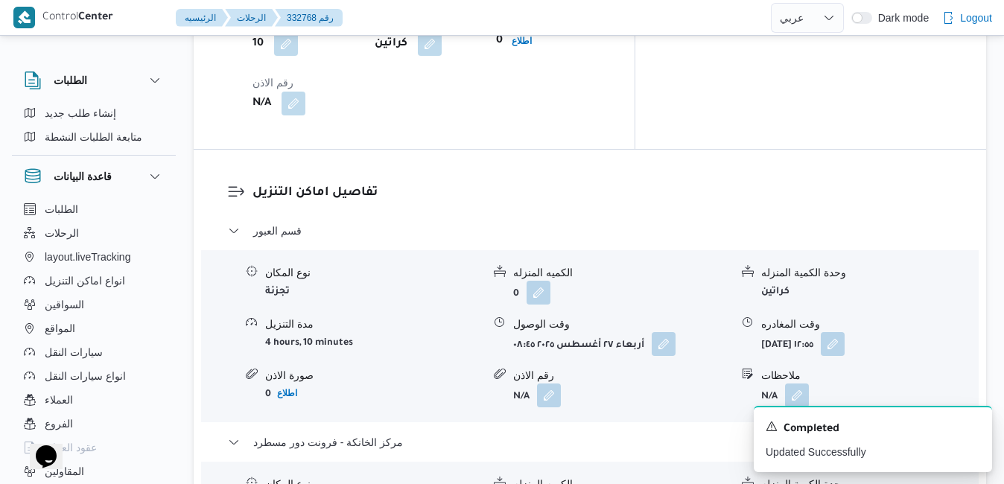
scroll to position [1340, 0]
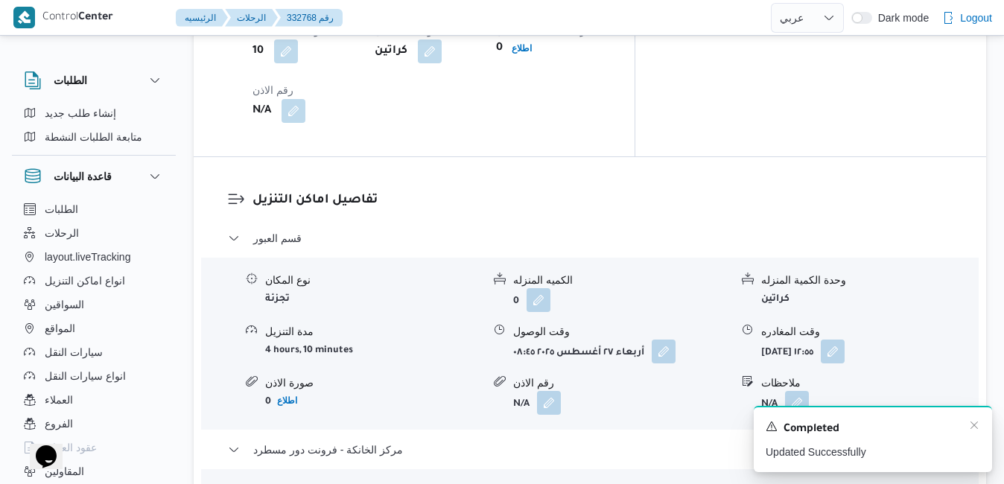
click at [981, 427] on div "A new notification appears Completed Updated Successfully" at bounding box center [873, 439] width 238 height 66
click at [844, 339] on button "button" at bounding box center [833, 351] width 24 height 24
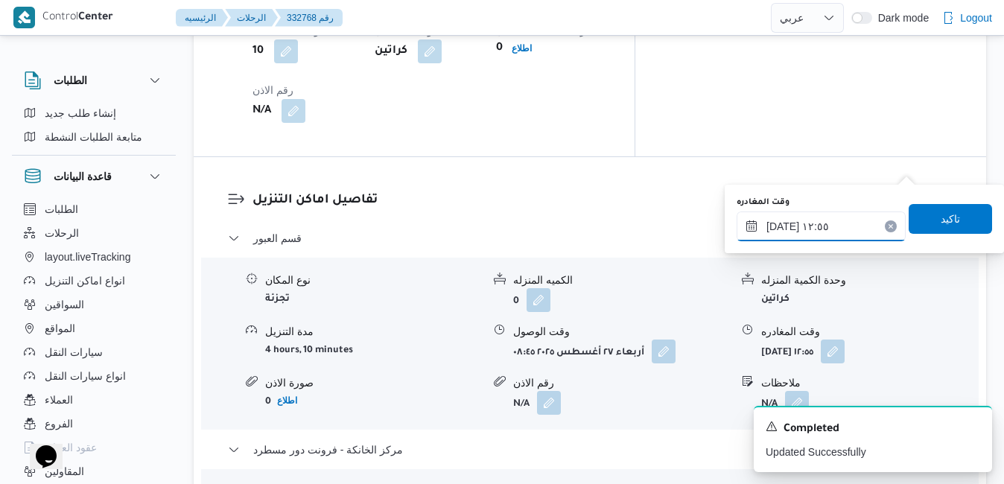
click at [859, 223] on input "٢٧/٠٨/٢٠٢٥ ١٢:٥٥" at bounding box center [820, 226] width 169 height 30
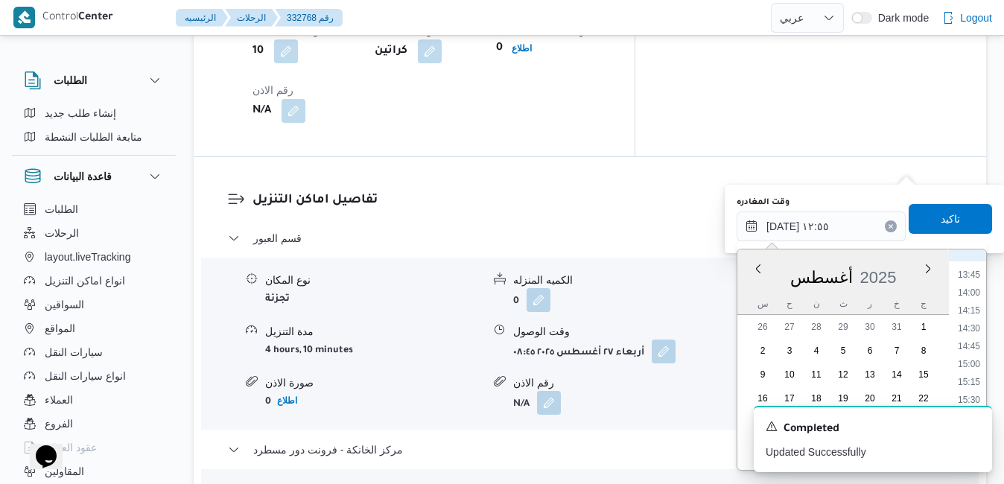
scroll to position [981, 0]
click at [972, 381] on li "15:15" at bounding box center [969, 378] width 34 height 15
type input "٢٧/٠٨/٢٠٢٥ ١٥:١٥"
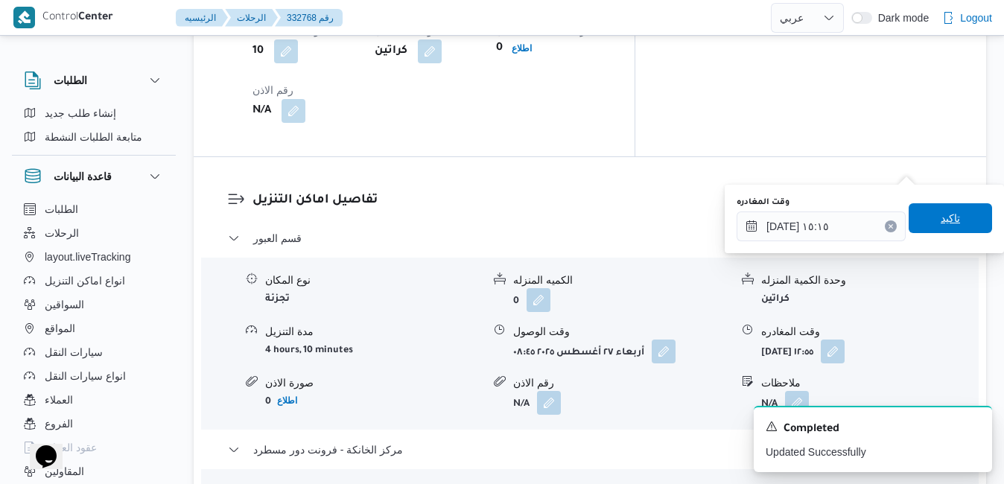
click at [950, 210] on span "تاكيد" at bounding box center [949, 218] width 83 height 30
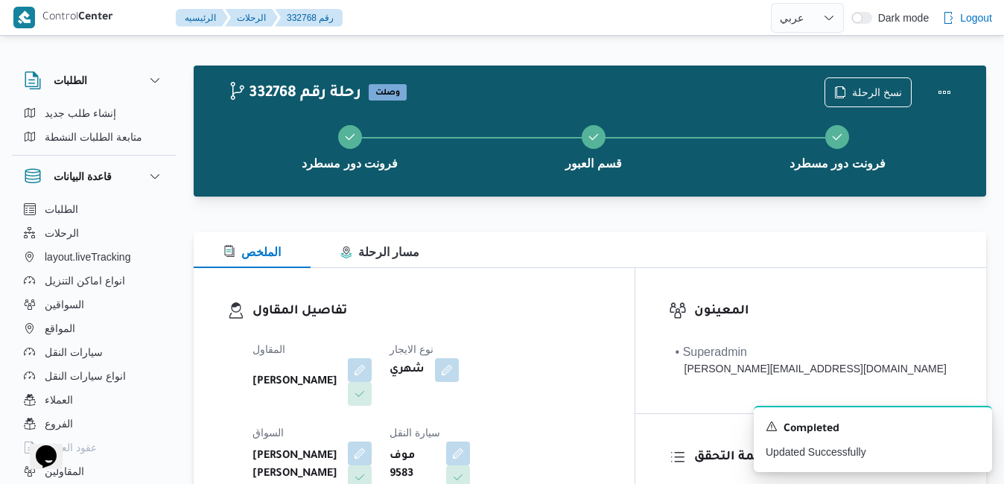
scroll to position [0, 0]
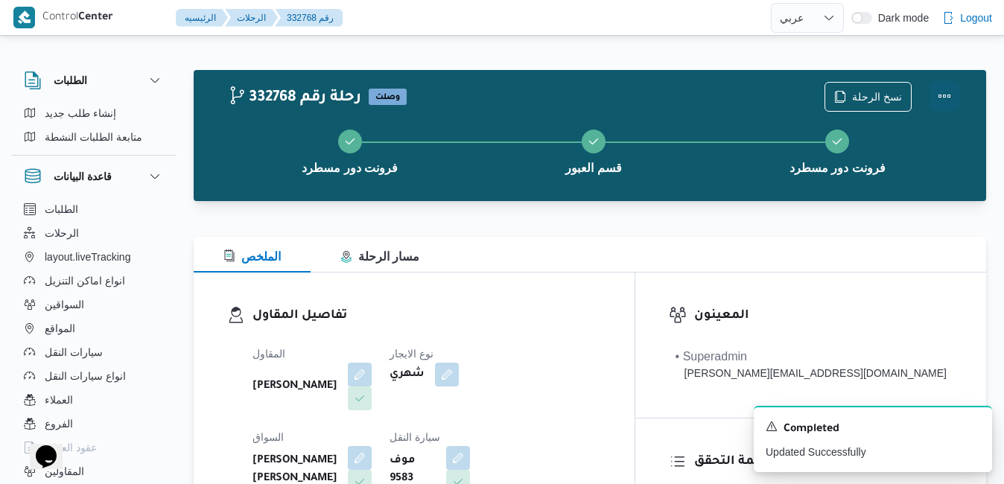
click at [942, 100] on button "Actions" at bounding box center [944, 96] width 30 height 30
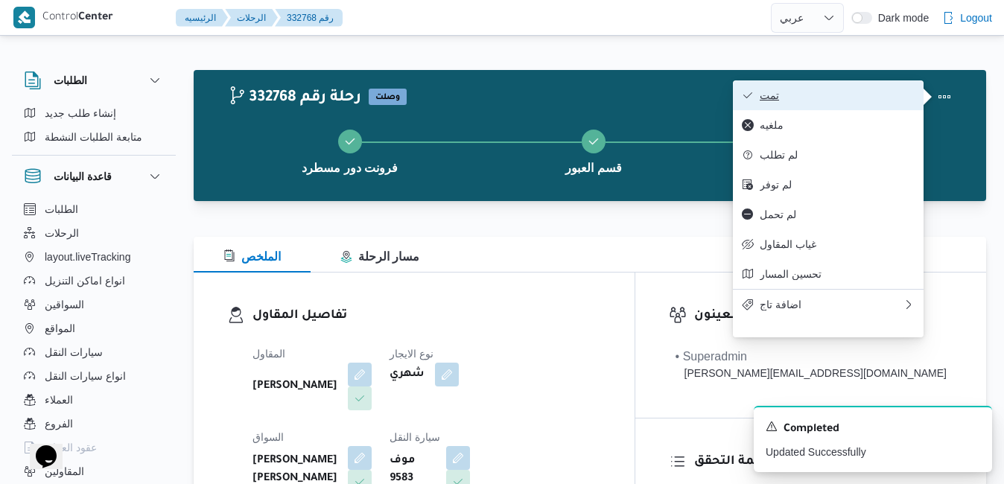
click at [828, 95] on span "تمت" at bounding box center [837, 95] width 155 height 12
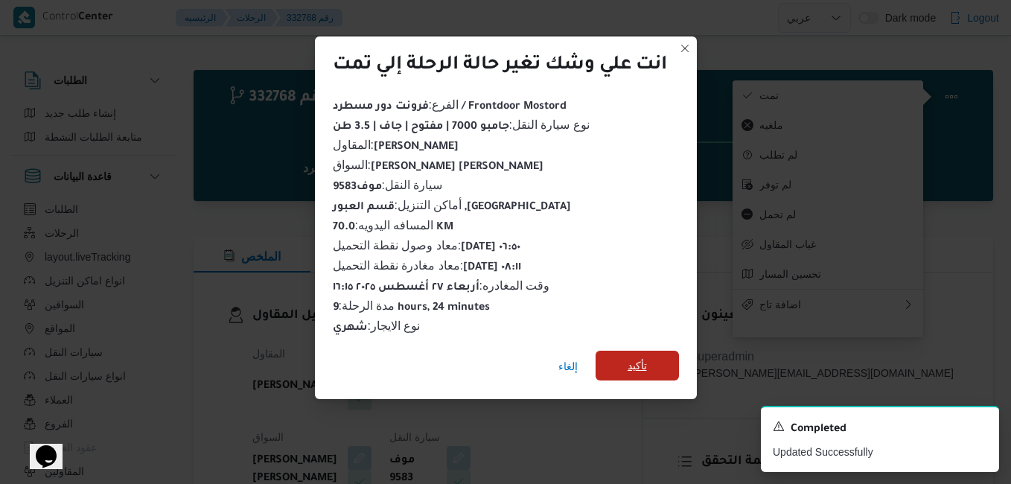
click at [623, 363] on span "تأكيد" at bounding box center [637, 366] width 83 height 30
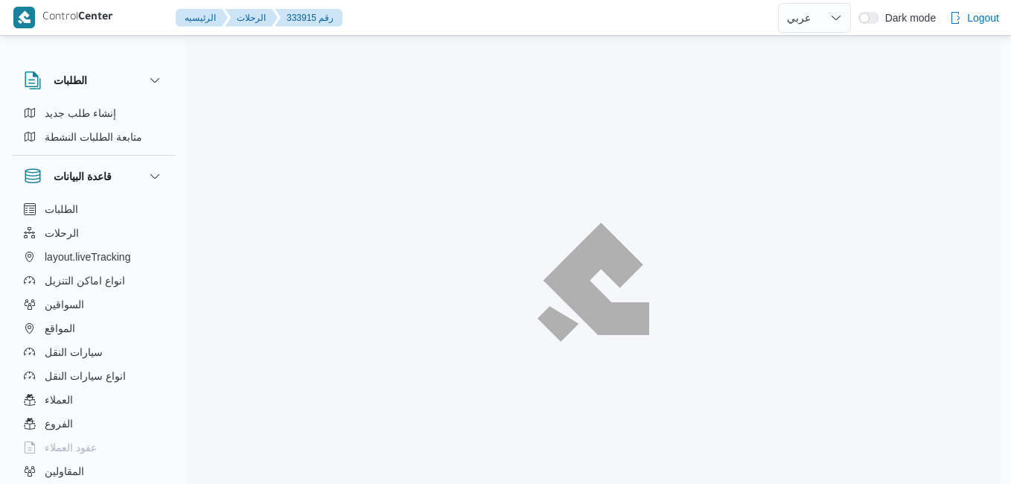
select select "ar"
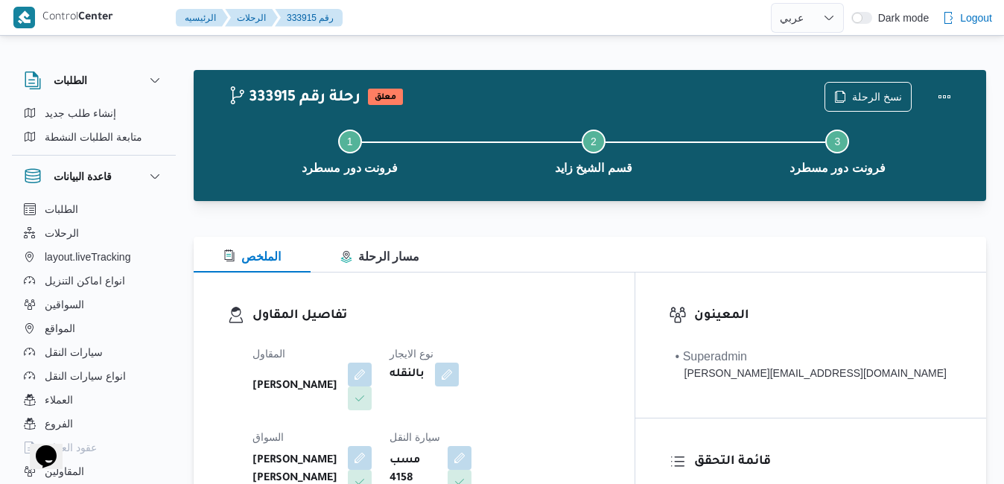
click at [634, 287] on div "تفاصيل المقاول المقاول محمد صلاح عبداللطيف الشريف نوع الايجار بالنقله السواق هش…" at bounding box center [414, 445] width 441 height 344
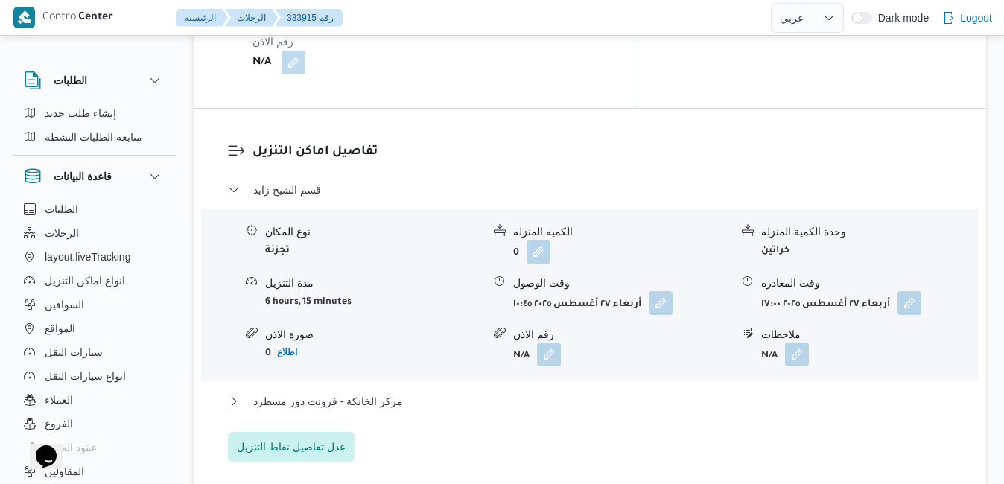
scroll to position [1311, 0]
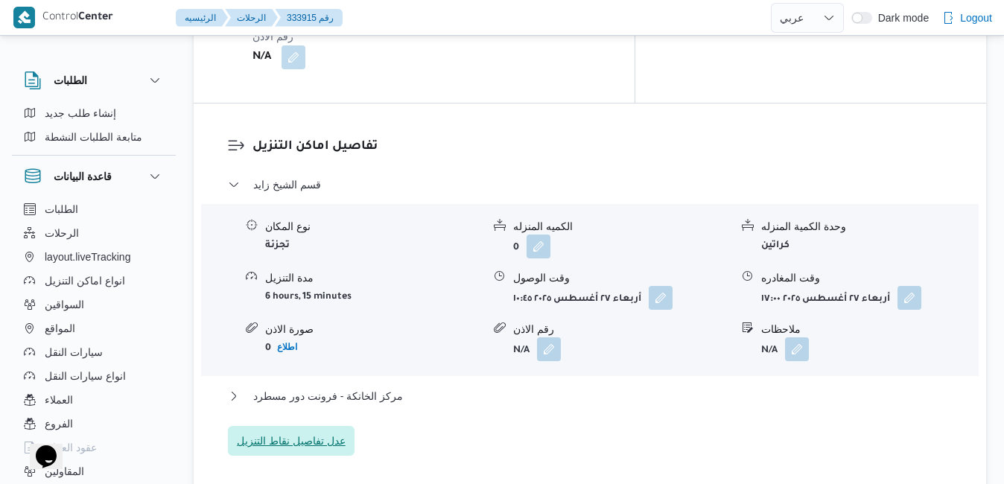
click at [303, 426] on span "عدل تفاصيل نقاط التنزيل" at bounding box center [291, 441] width 127 height 30
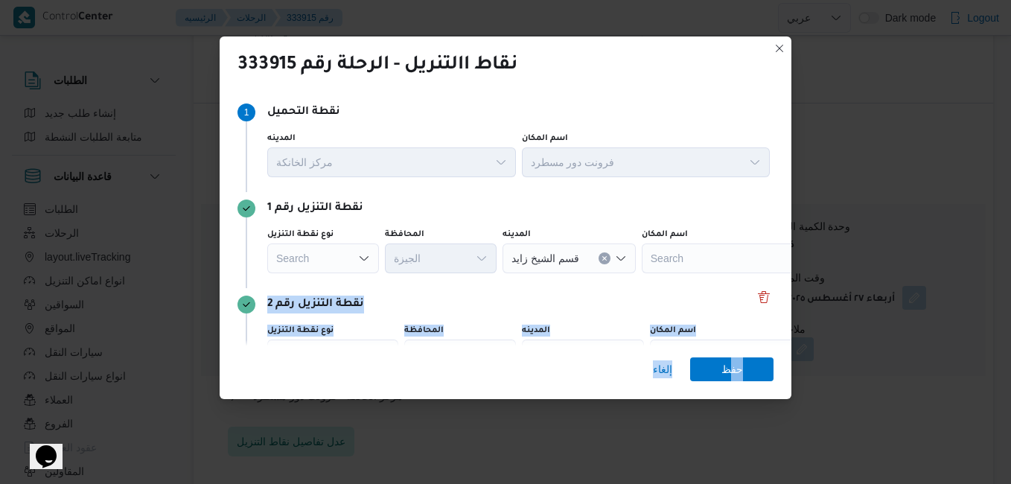
drag, startPoint x: 732, startPoint y: 357, endPoint x: 757, endPoint y: 278, distance: 82.0
click at [757, 278] on div "نقاط االتنريل - الرحلة رقم 333915 Step 1 1 نقطة التحميل المدينه مركز الخانكة اس…" at bounding box center [506, 217] width 572 height 363
drag, startPoint x: 757, startPoint y: 278, endPoint x: 756, endPoint y: 290, distance: 11.9
click at [756, 290] on button "Delete" at bounding box center [764, 296] width 18 height 18
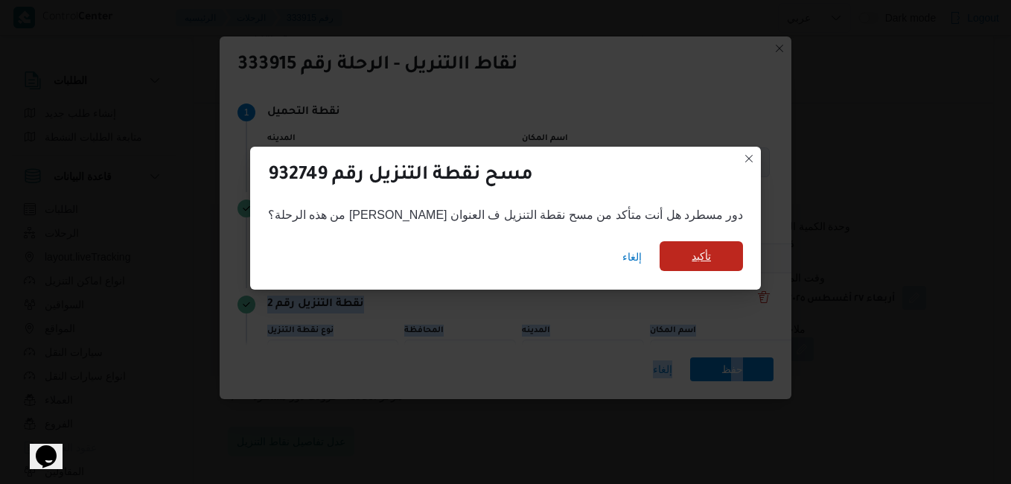
click at [677, 263] on span "تأكيد" at bounding box center [701, 256] width 83 height 30
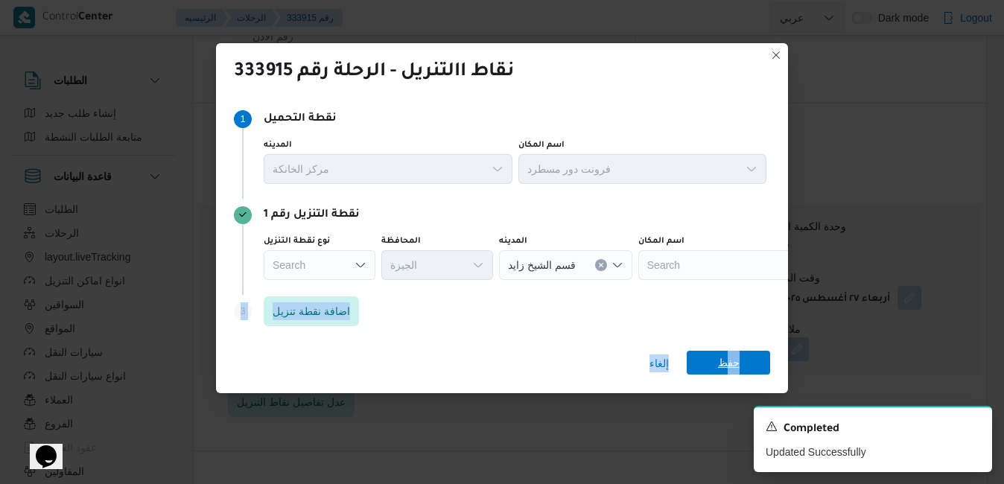
click at [742, 373] on span "حفظ" at bounding box center [728, 363] width 83 height 24
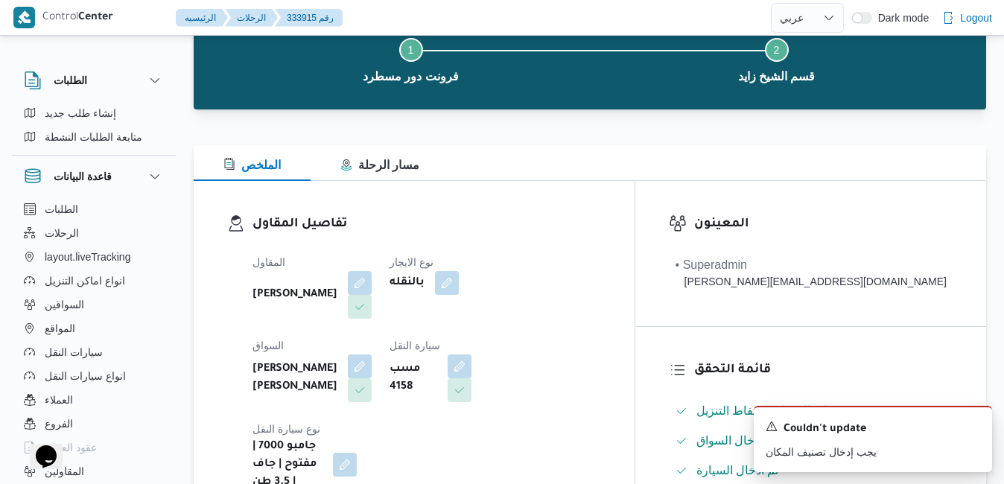
scroll to position [0, 0]
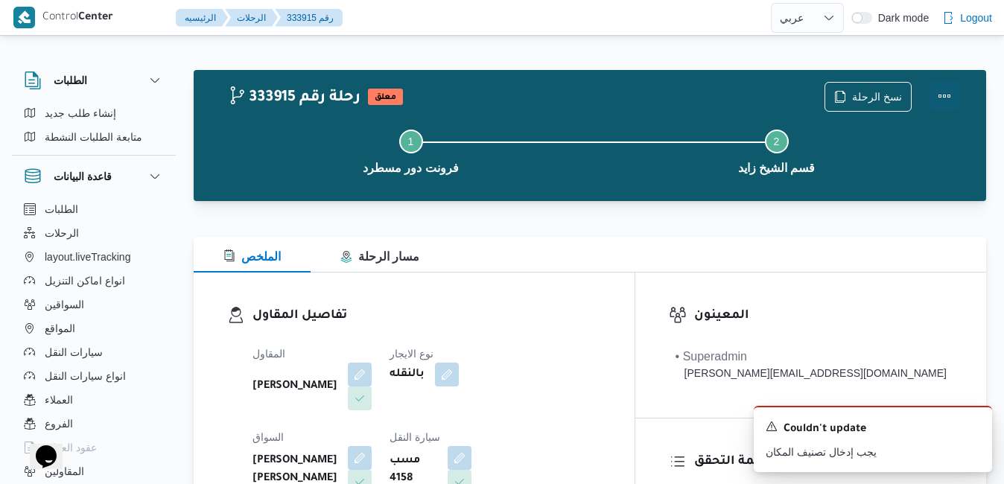
click at [941, 96] on button "Actions" at bounding box center [944, 96] width 30 height 30
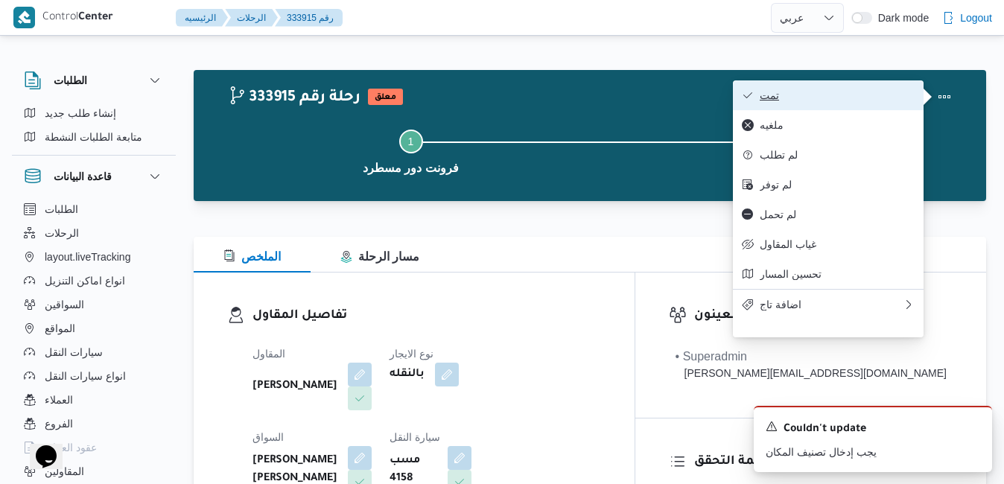
click at [866, 96] on span "تمت" at bounding box center [837, 95] width 155 height 12
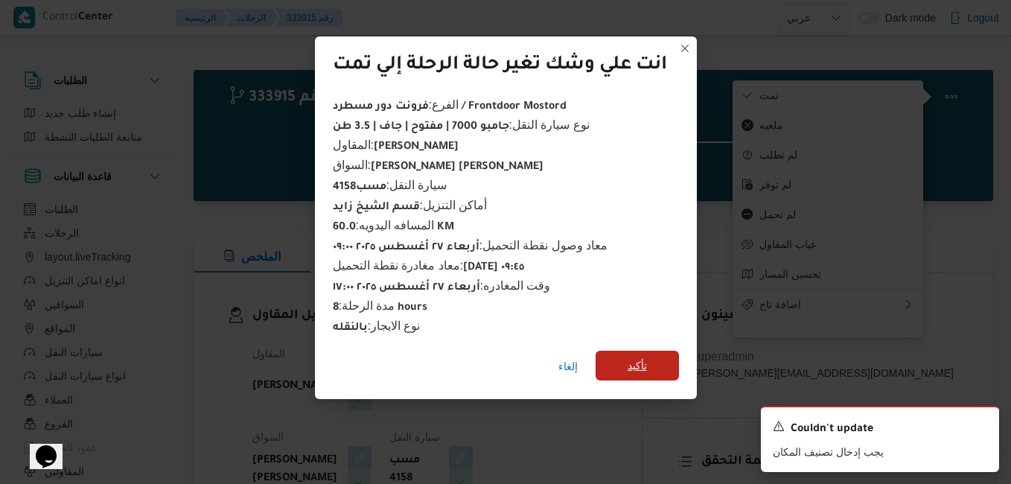
click at [635, 366] on span "تأكيد" at bounding box center [637, 366] width 19 height 18
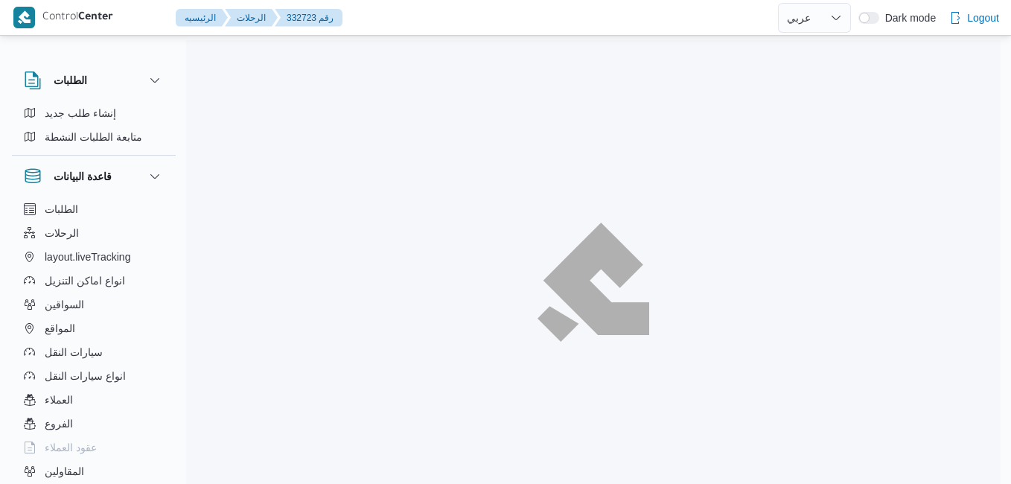
select select "ar"
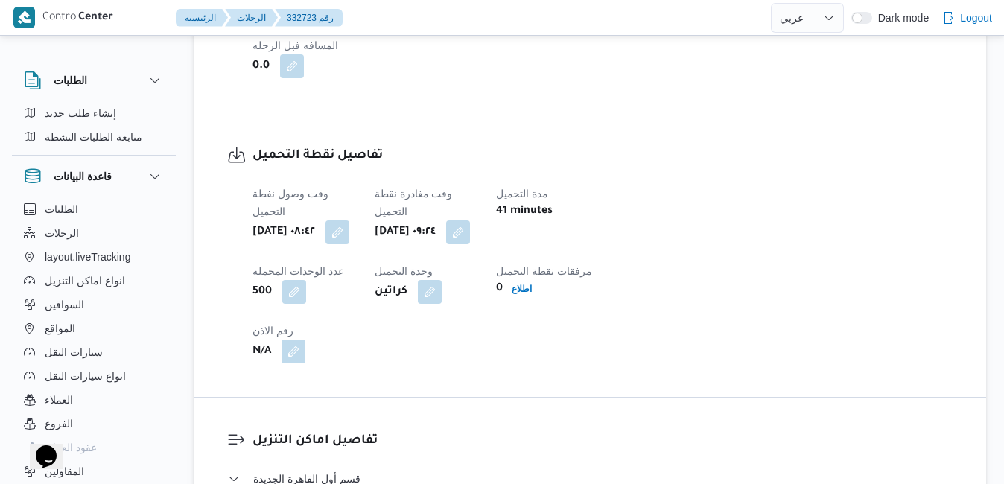
scroll to position [1191, 0]
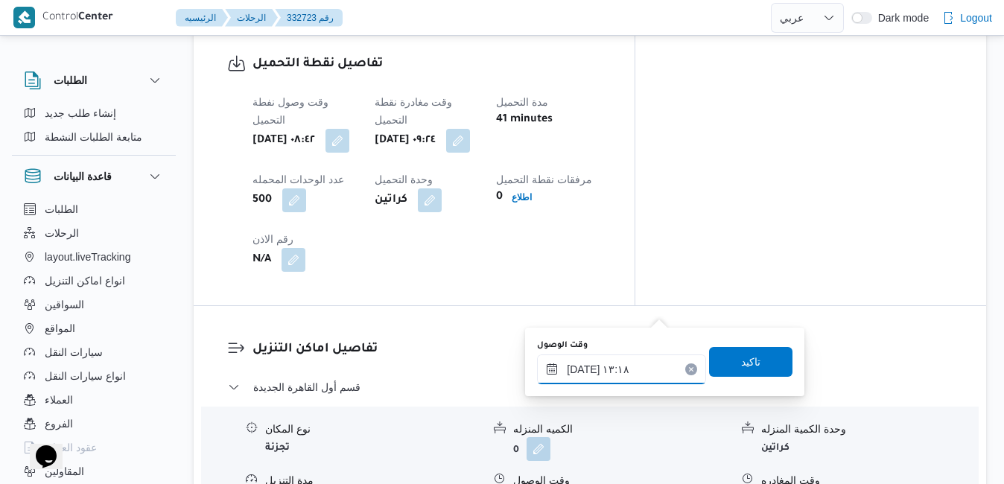
click at [595, 368] on input "[DATE] ١٣:١٨" at bounding box center [621, 369] width 169 height 30
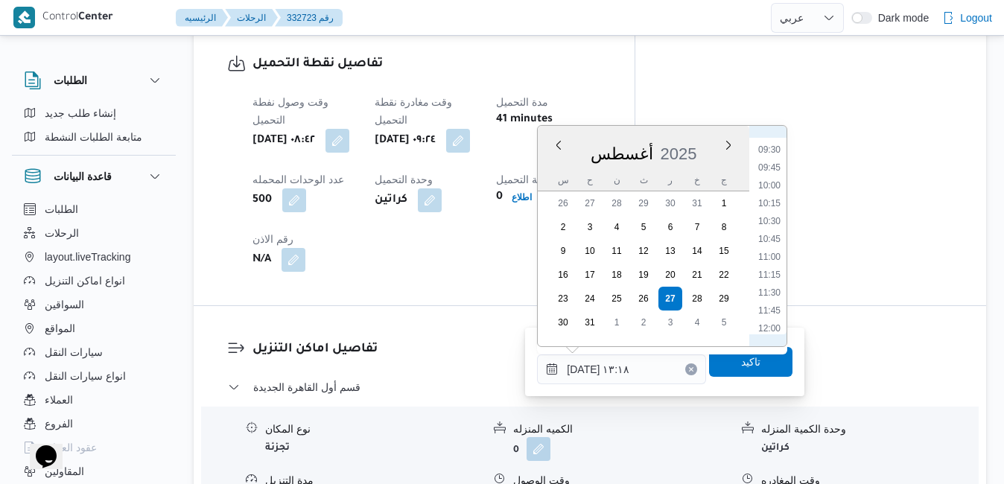
scroll to position [672, 0]
click at [771, 206] on li "10:15" at bounding box center [769, 205] width 34 height 15
type input "[DATE] ١٠:١٥"
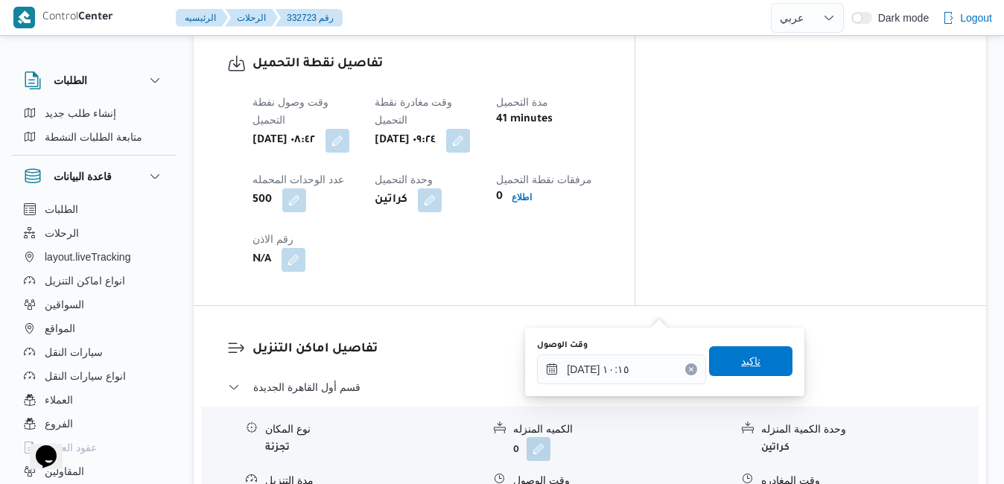
click at [741, 360] on span "تاكيد" at bounding box center [750, 361] width 19 height 18
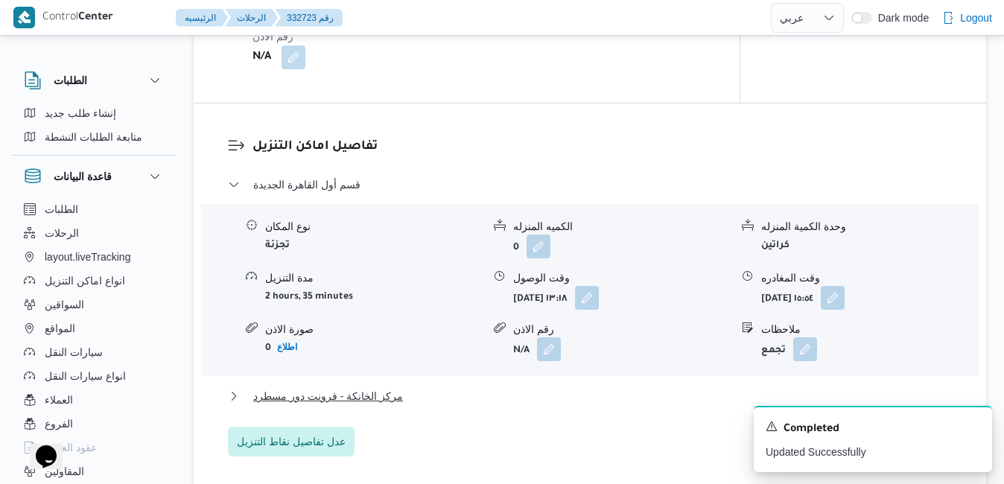
click at [660, 405] on button "مركز الخانكة - فرونت دور مسطرد" at bounding box center [590, 396] width 725 height 18
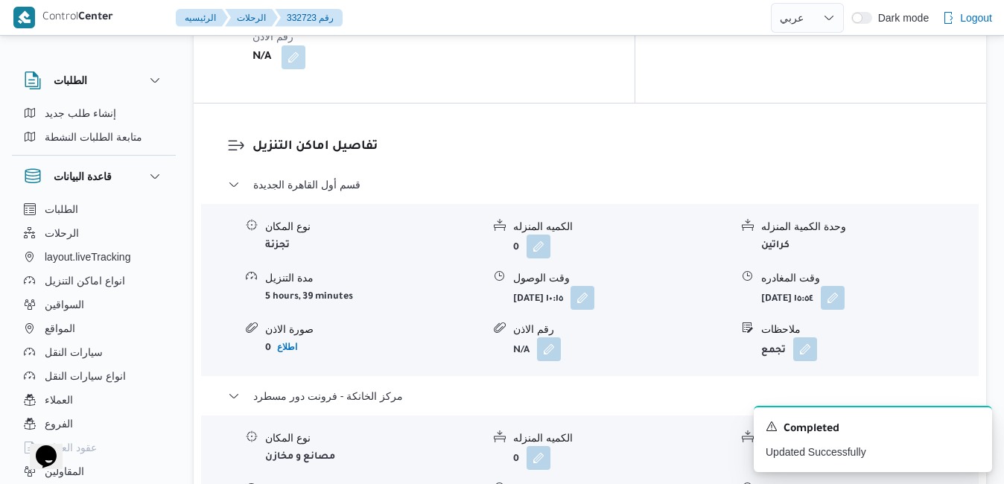
scroll to position [1340, 0]
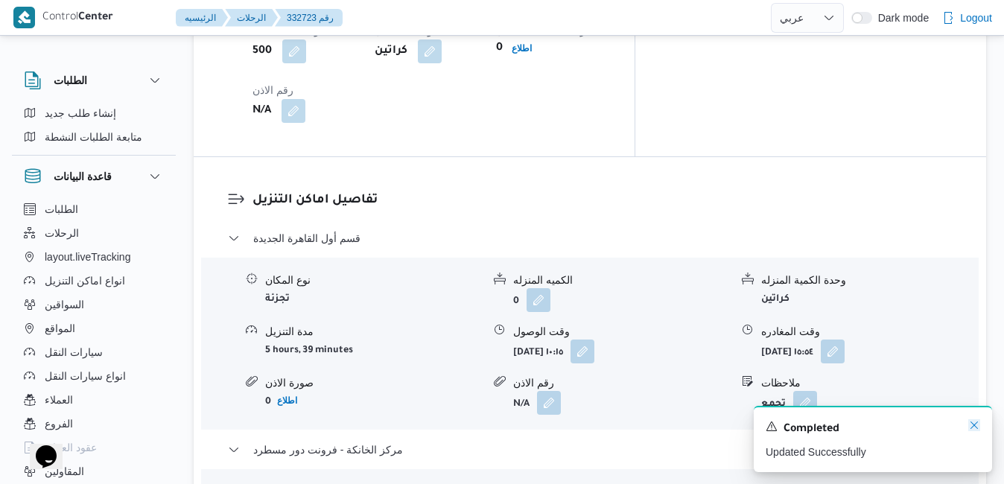
click at [973, 422] on icon "Dismiss toast" at bounding box center [974, 425] width 12 height 12
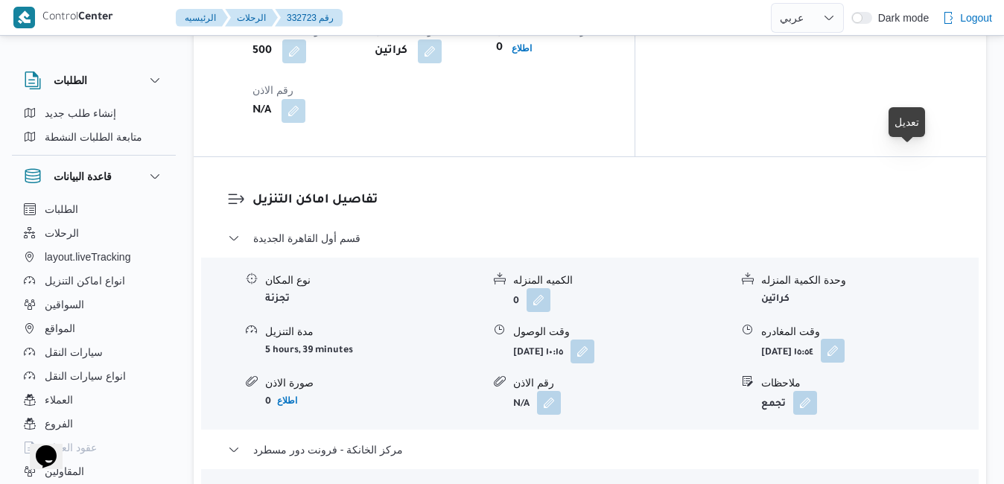
click at [844, 339] on button "button" at bounding box center [833, 351] width 24 height 24
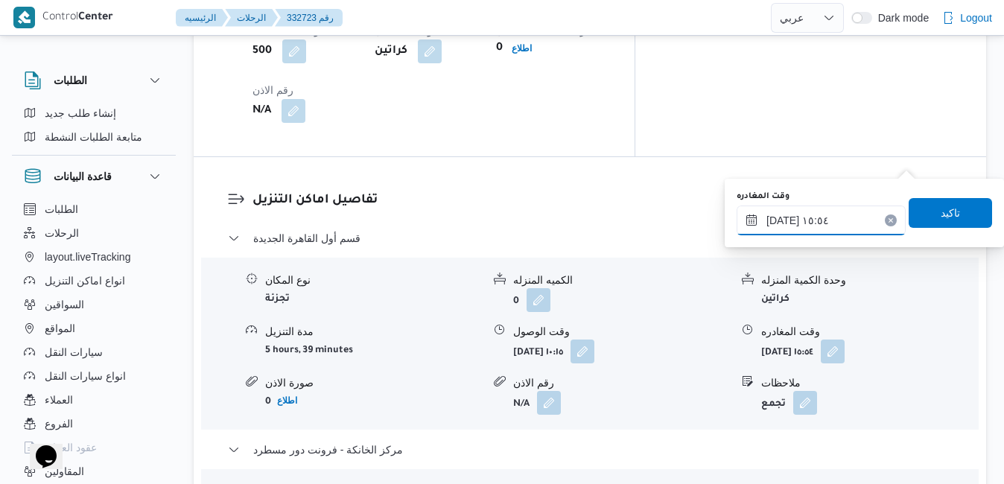
click at [841, 229] on input "٢٧/٠٨/٢٠٢٥ ١٥:٥٤" at bounding box center [820, 221] width 169 height 30
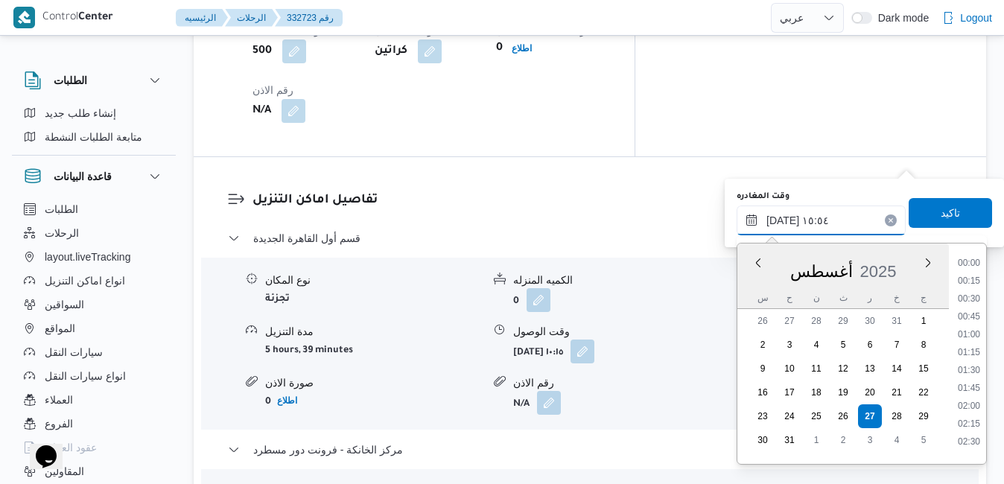
scroll to position [1023, 0]
click at [969, 344] on li "15:30" at bounding box center [969, 347] width 34 height 15
type input "٢٧/٠٨/٢٠٢٥ ١٥:٣٠"
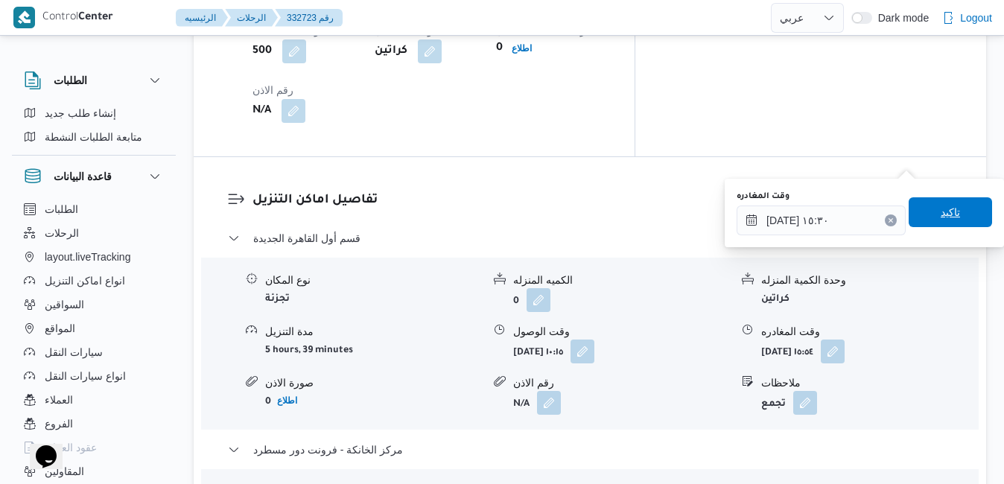
click at [932, 204] on span "تاكيد" at bounding box center [949, 212] width 83 height 30
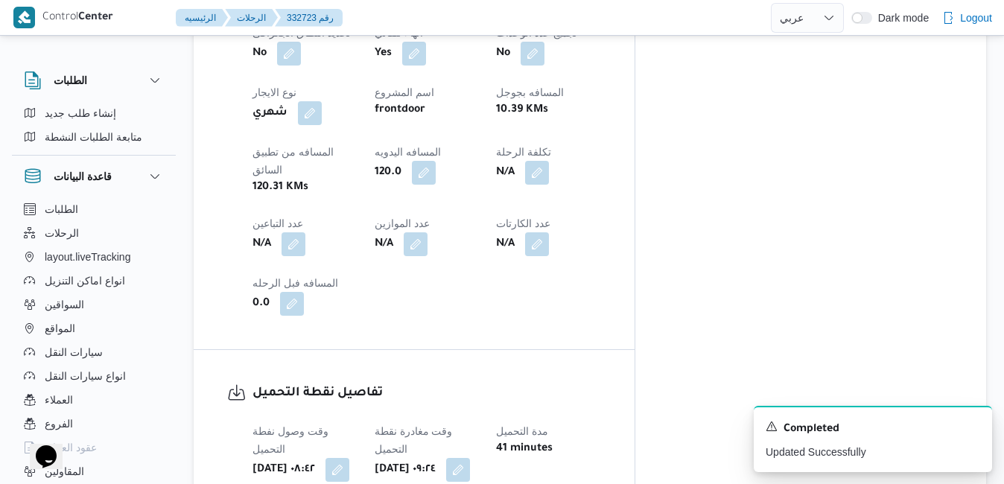
scroll to position [0, 0]
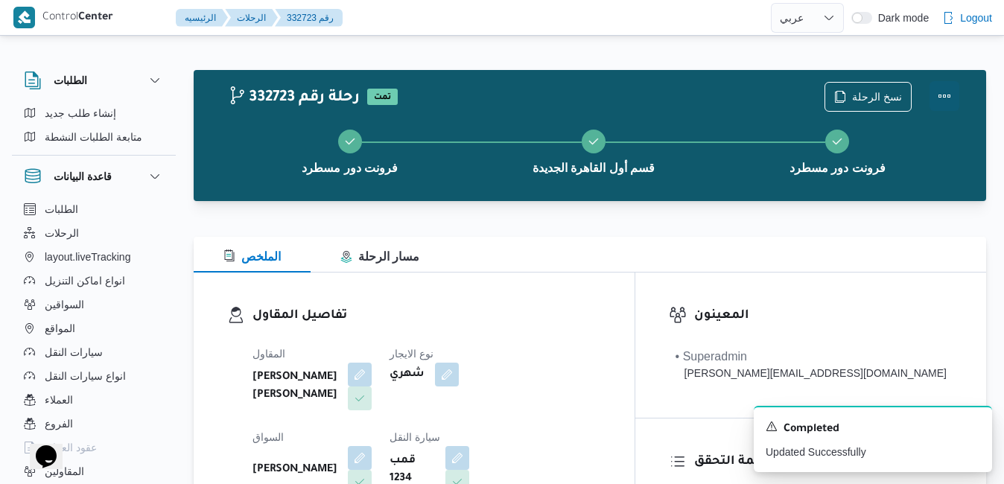
click at [943, 93] on button "Actions" at bounding box center [944, 96] width 30 height 30
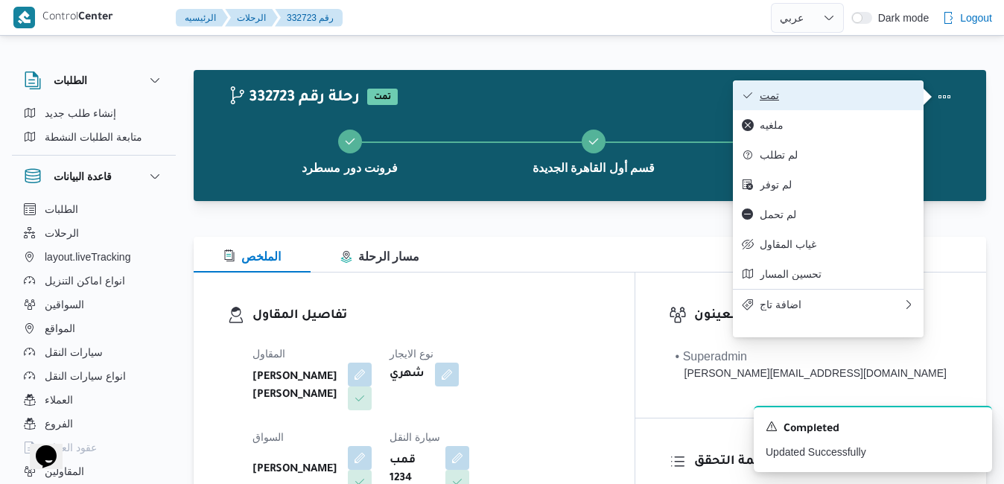
click at [864, 101] on span "تمت" at bounding box center [837, 95] width 155 height 12
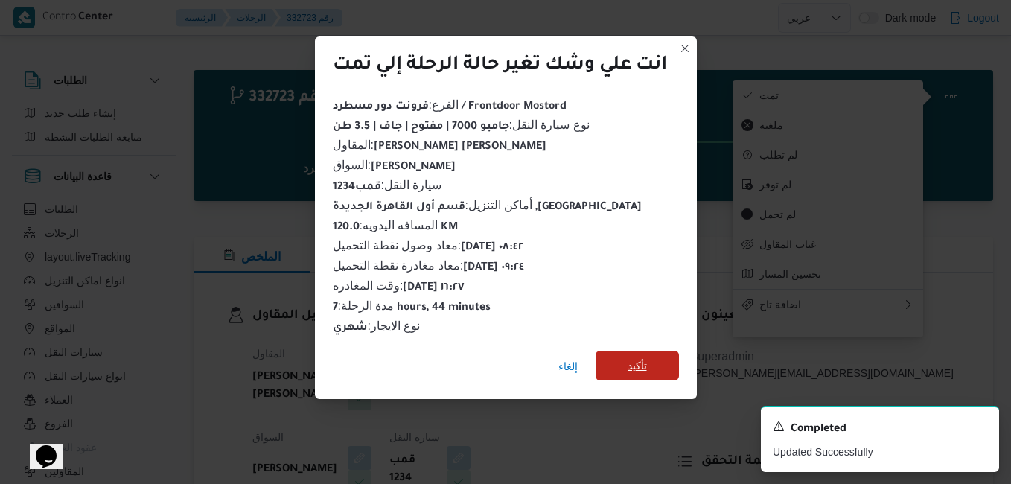
click at [655, 354] on span "تأكيد" at bounding box center [637, 366] width 83 height 30
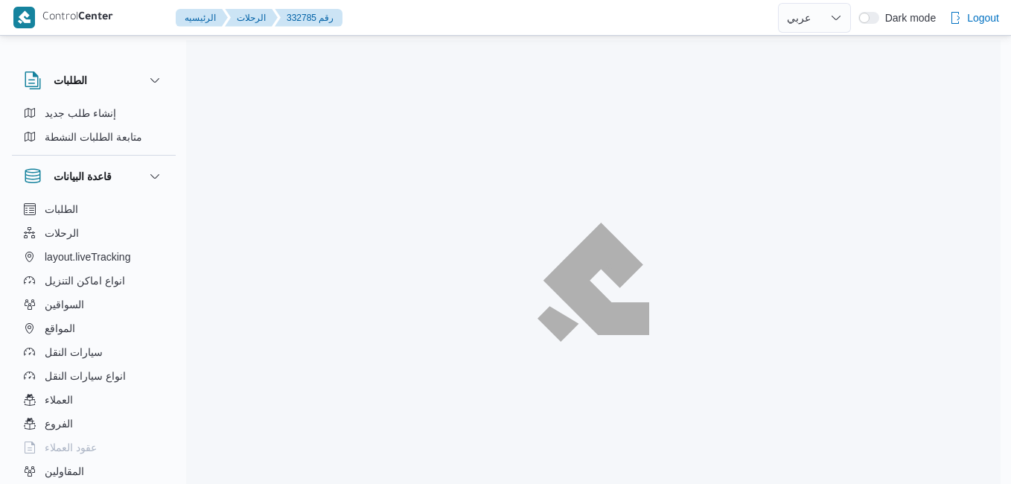
select select "ar"
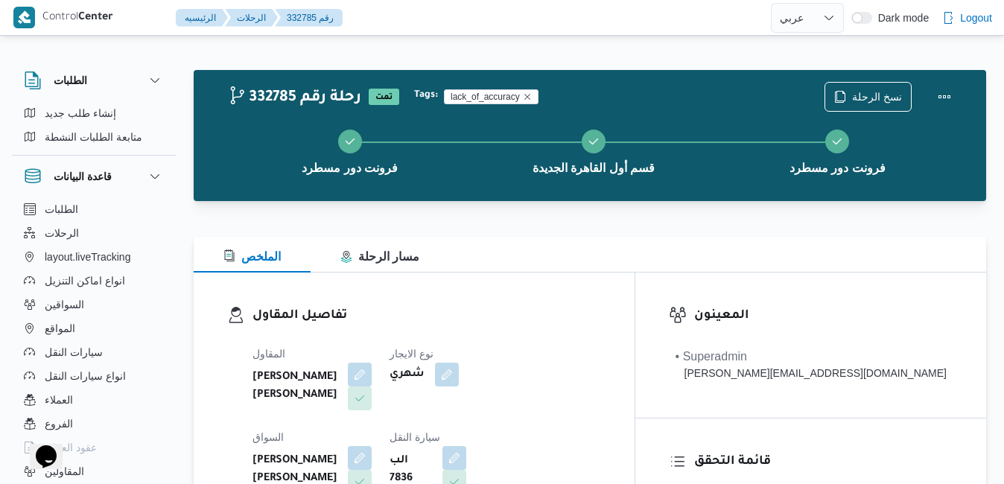
click at [528, 340] on div "المقاول [PERSON_NAME] [PERSON_NAME] نوع الايجار شهري السواق [PERSON_NAME] [PERS…" at bounding box center [426, 464] width 366 height 256
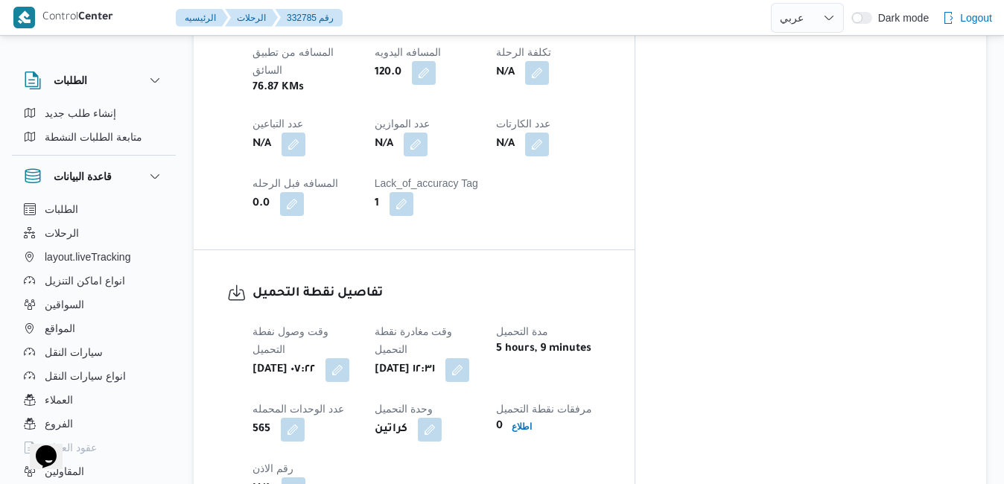
scroll to position [943, 0]
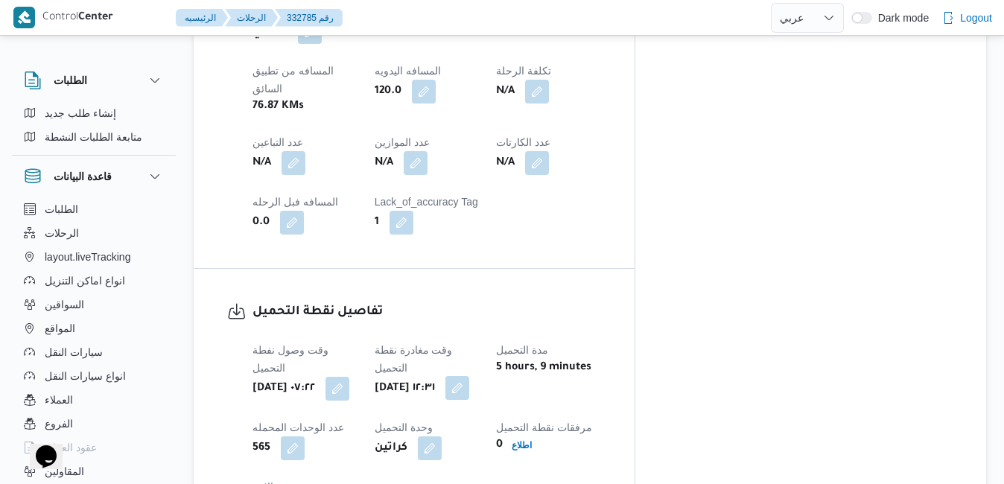
click at [469, 376] on button "button" at bounding box center [457, 388] width 24 height 24
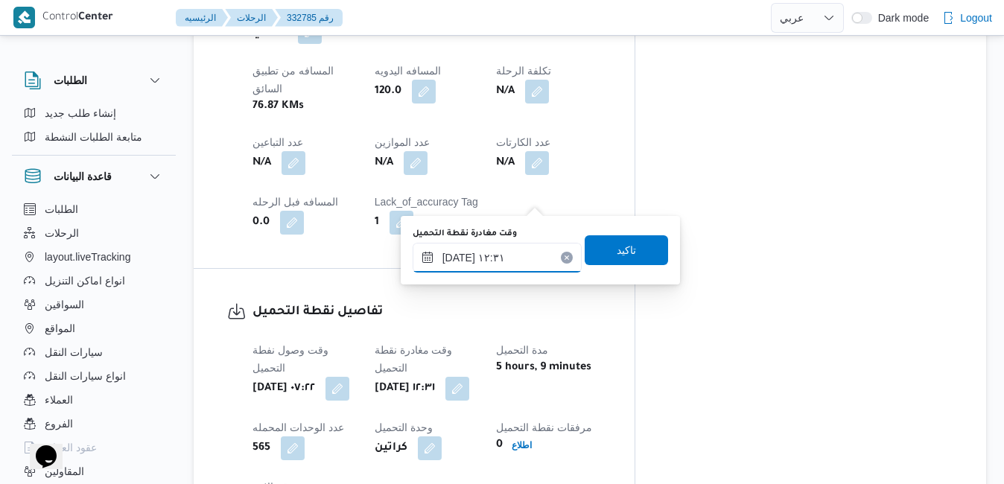
click at [490, 263] on input "[DATE] ١٢:٣١" at bounding box center [497, 258] width 169 height 30
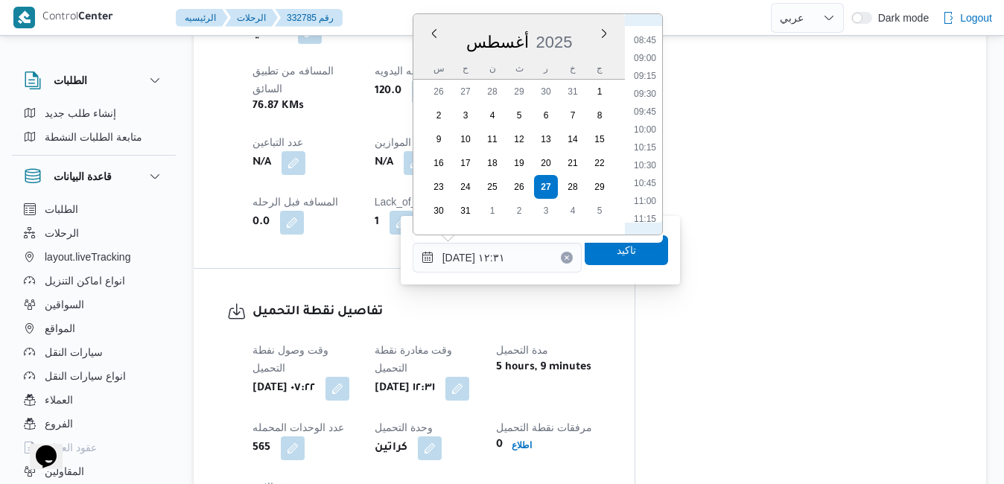
scroll to position [447, 0]
click at [638, 143] on li "07:45" at bounding box center [645, 140] width 34 height 15
type input "[DATE] ٠٧:٤٥"
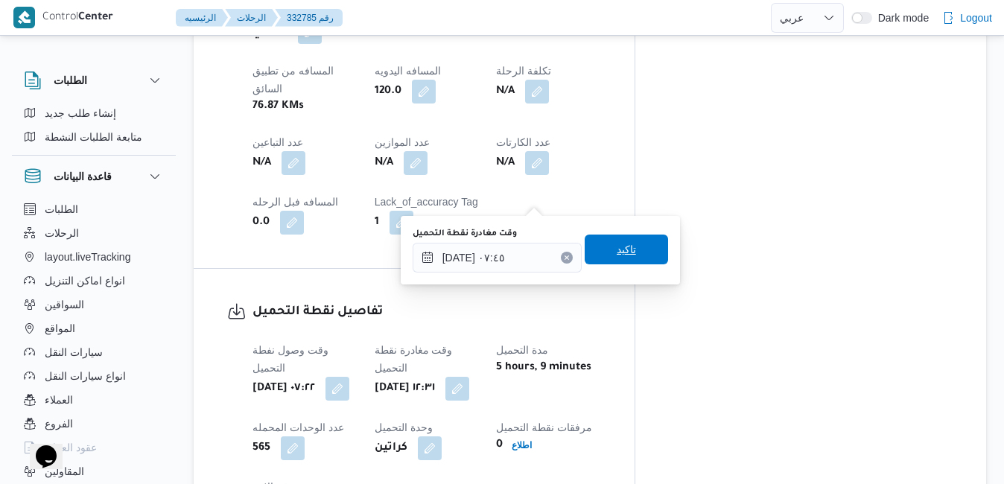
click at [618, 252] on span "تاكيد" at bounding box center [626, 250] width 19 height 18
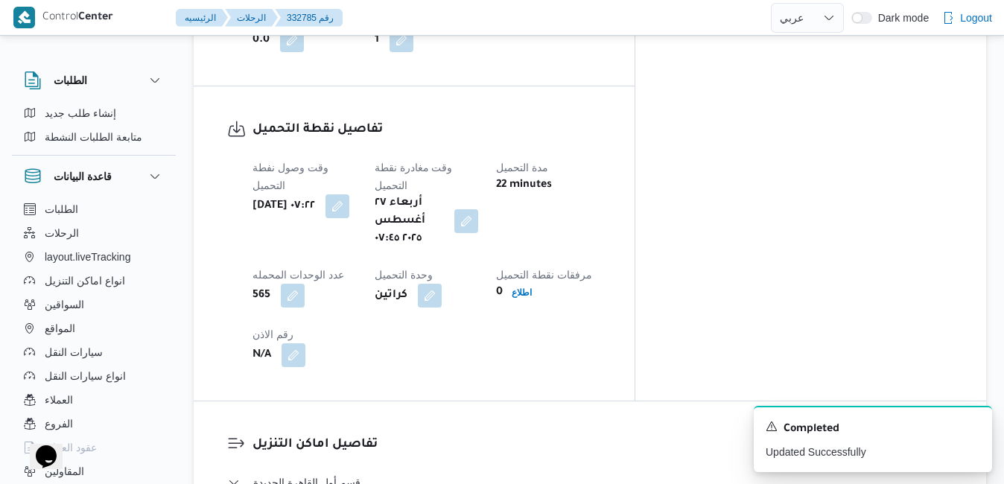
scroll to position [1211, 0]
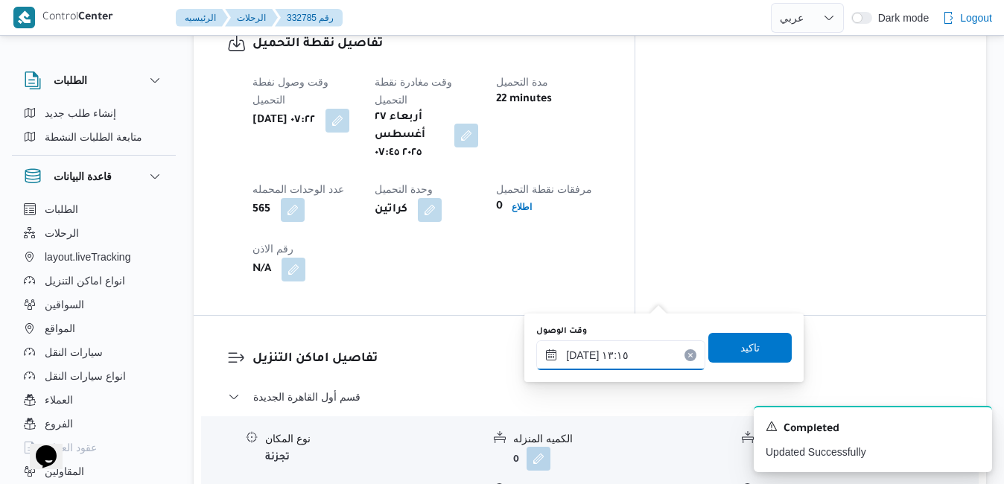
click at [592, 362] on input "[DATE] ١٣:١٥" at bounding box center [620, 355] width 169 height 30
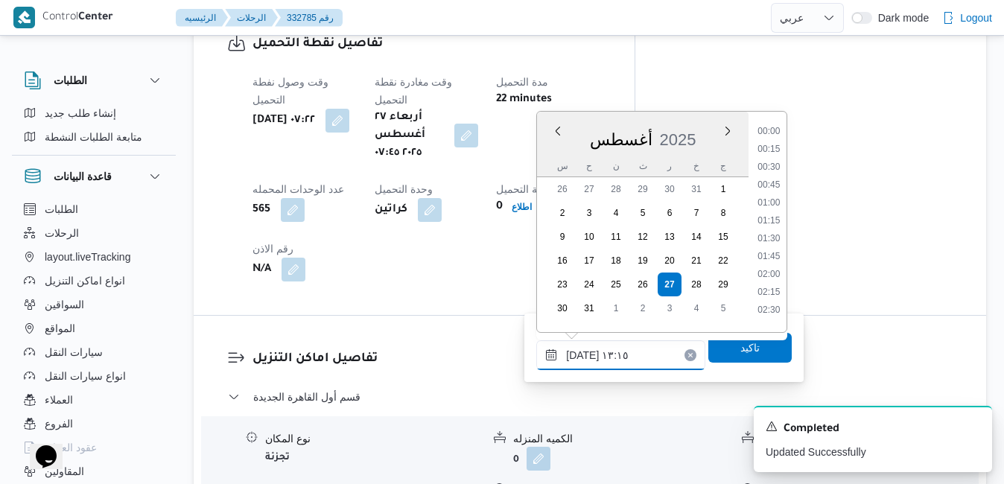
scroll to position [844, 0]
click at [786, 174] on ul "00:00 00:15 00:30 00:45 01:00 01:15 01:30 01:45 02:00 02:15 02:30 02:45 03:00 0…" at bounding box center [768, 222] width 35 height 197
click at [771, 241] on li "08:30" at bounding box center [769, 238] width 34 height 15
type input "[DATE] ٠٨:٣٠"
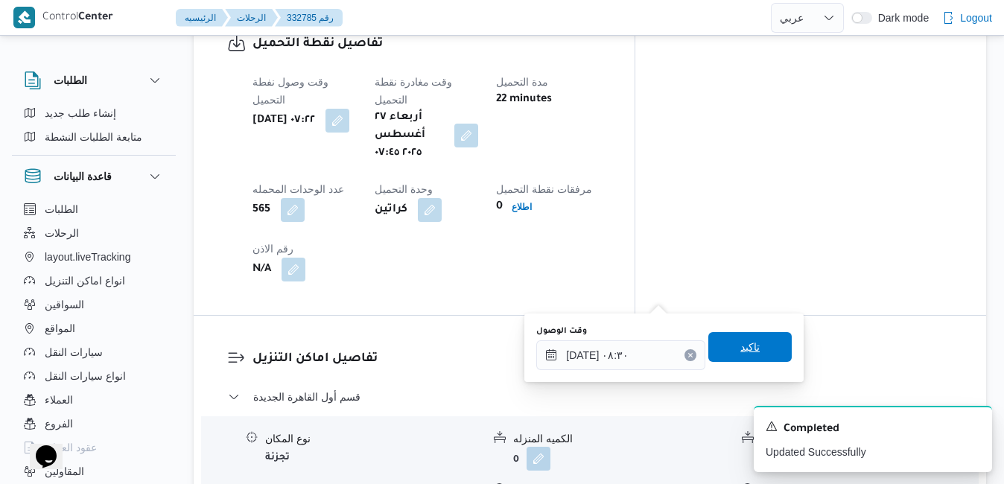
click at [728, 357] on span "تاكيد" at bounding box center [749, 347] width 83 height 30
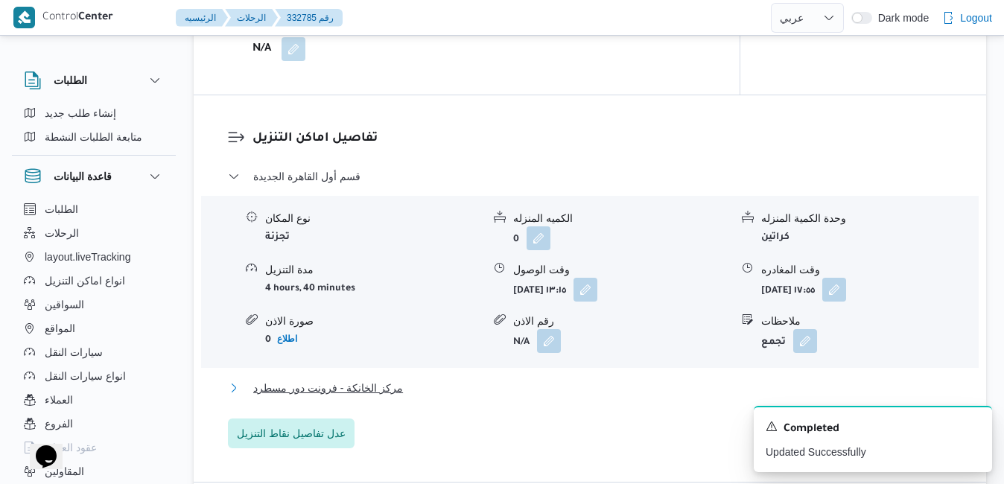
click at [626, 393] on button "مركز الخانكة - فرونت دور مسطرد" at bounding box center [590, 388] width 725 height 18
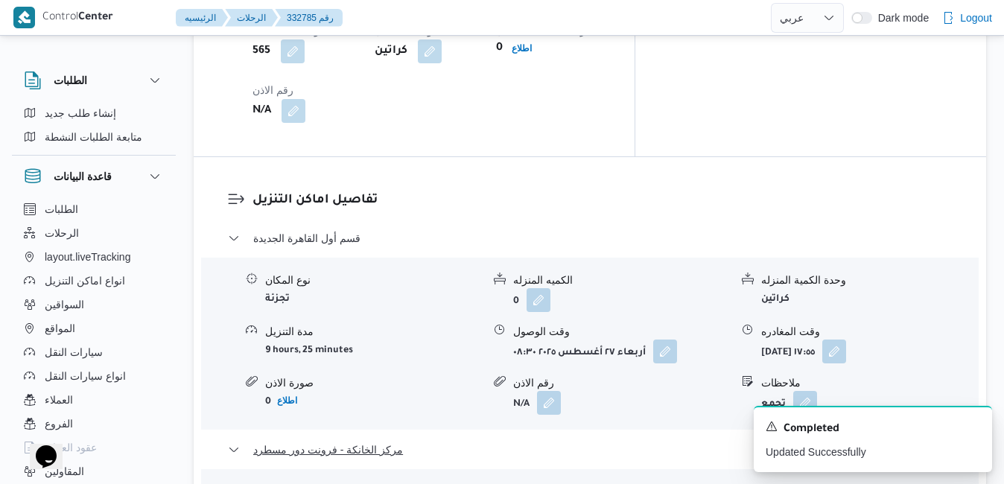
scroll to position [1480, 0]
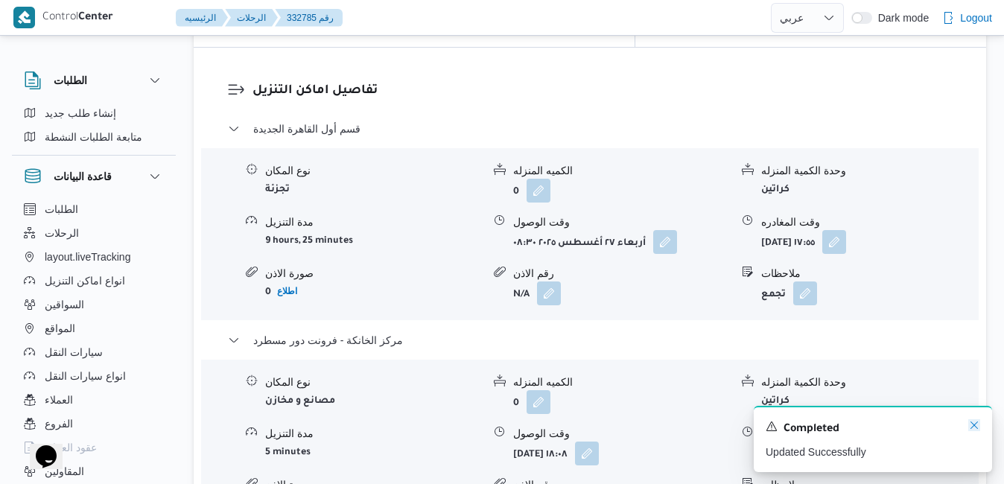
click at [975, 430] on icon "Dismiss toast" at bounding box center [974, 425] width 12 height 12
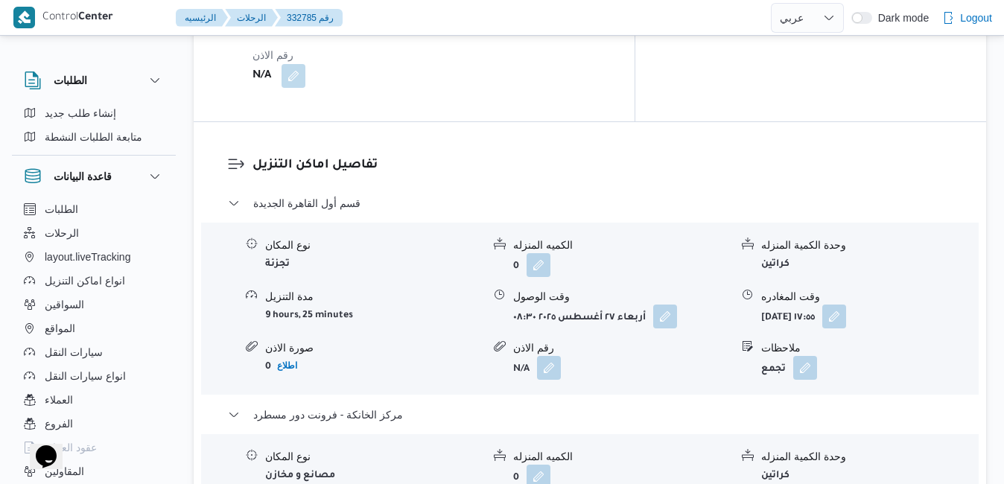
scroll to position [1360, 0]
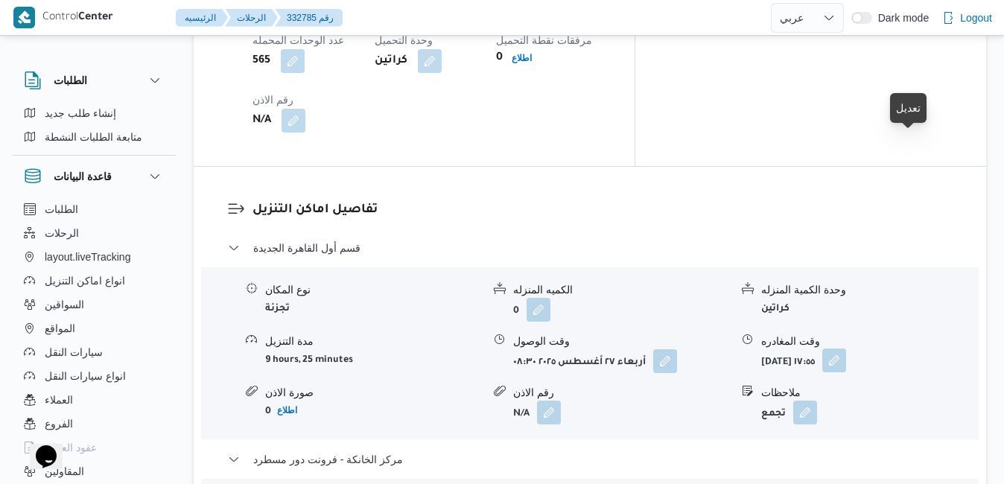
click at [846, 348] on button "button" at bounding box center [834, 360] width 24 height 24
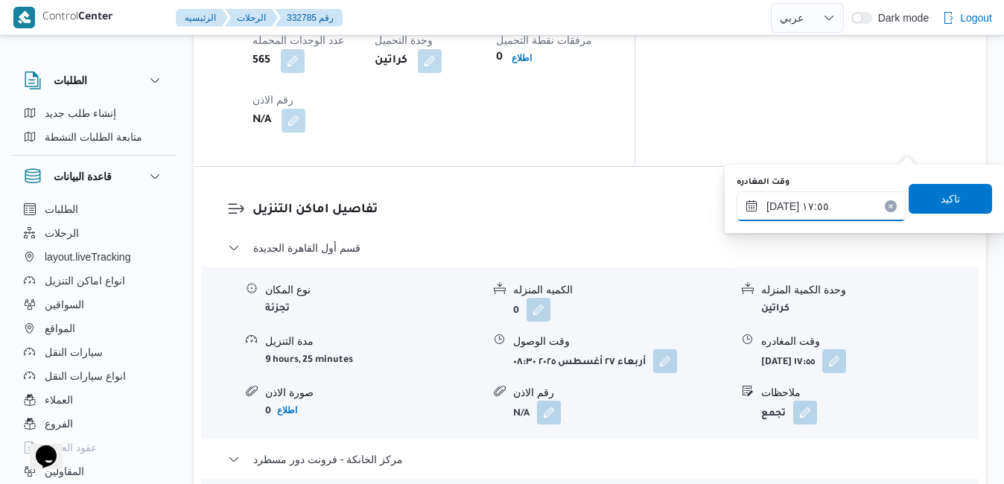
click at [812, 211] on input "[DATE] ١٧:٥٥" at bounding box center [820, 206] width 169 height 30
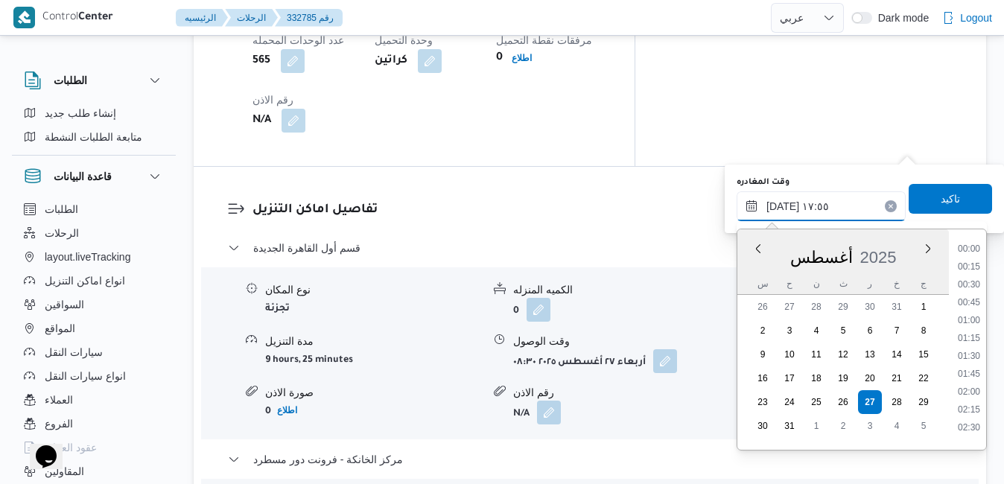
scroll to position [1166, 0]
click at [974, 315] on li "17:15" at bounding box center [969, 315] width 34 height 15
type input "[DATE] ١٧:١٥"
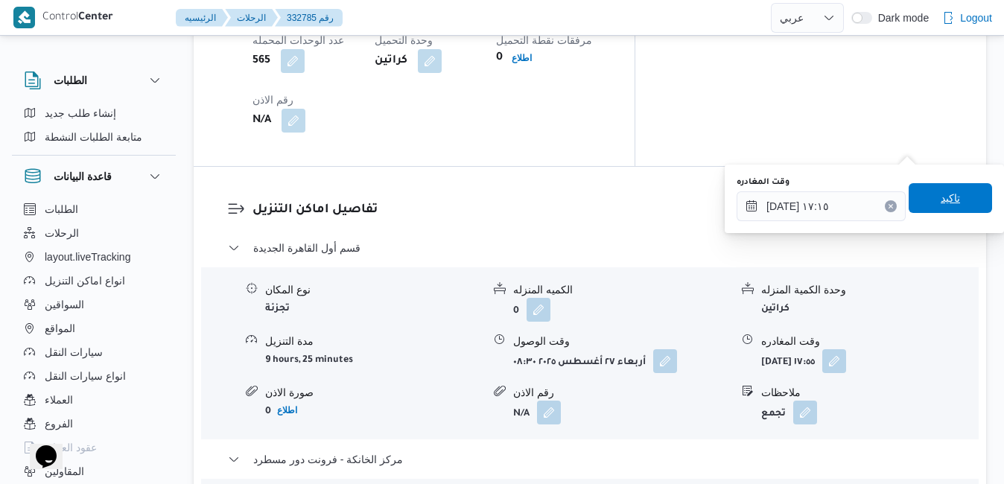
click at [946, 199] on span "تاكيد" at bounding box center [949, 198] width 19 height 18
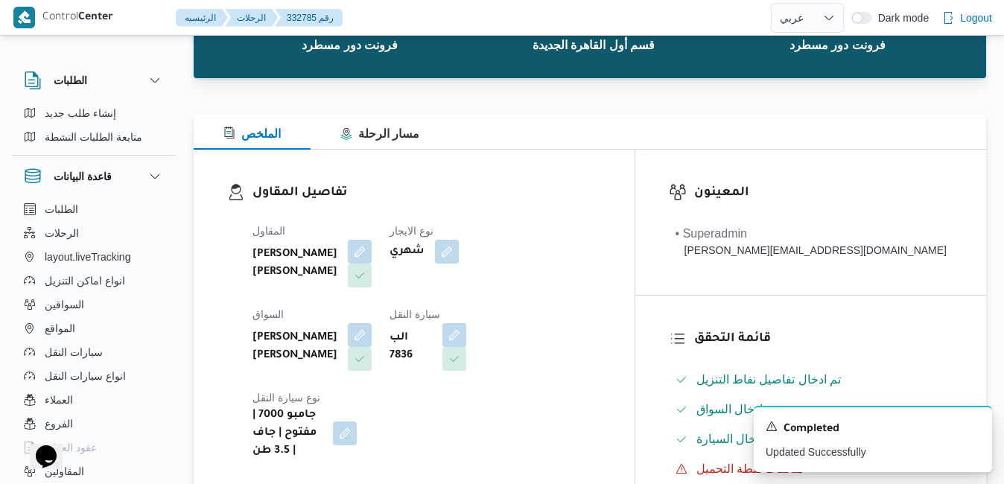
scroll to position [0, 0]
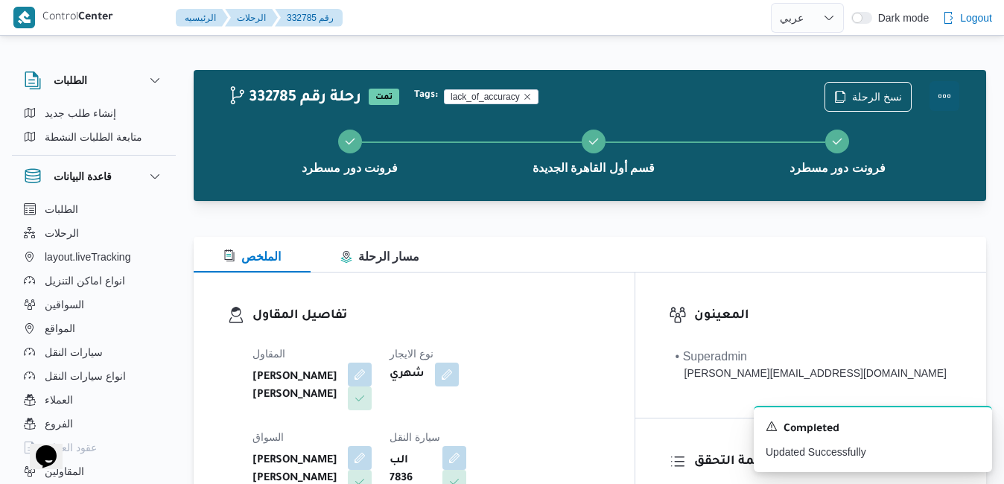
click at [945, 102] on button "Actions" at bounding box center [944, 96] width 30 height 30
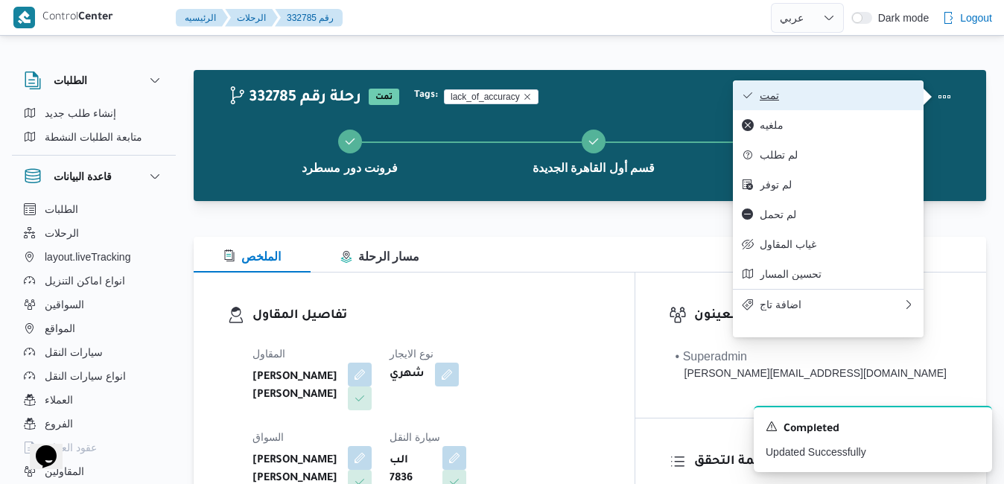
click at [836, 97] on span "تمت" at bounding box center [837, 95] width 155 height 12
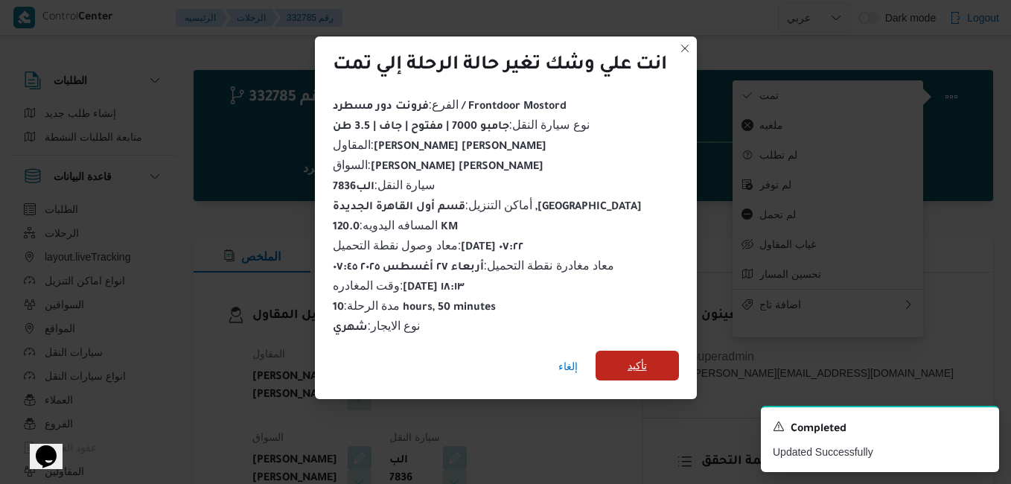
click at [625, 362] on span "تأكيد" at bounding box center [637, 366] width 83 height 30
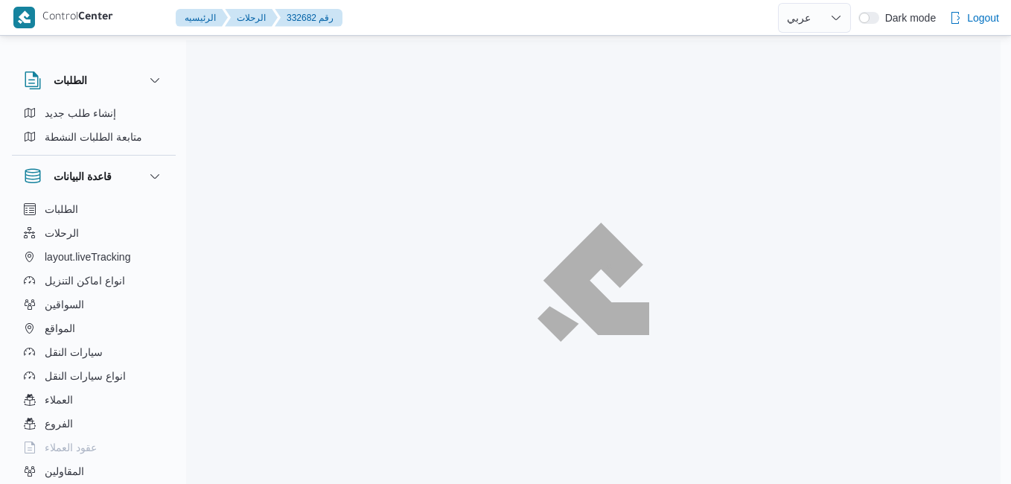
select select "ar"
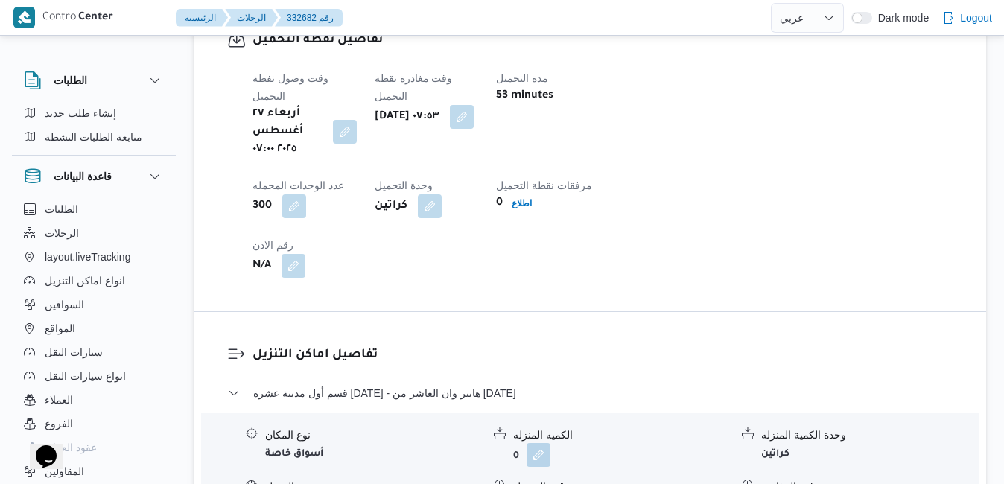
scroll to position [1251, 0]
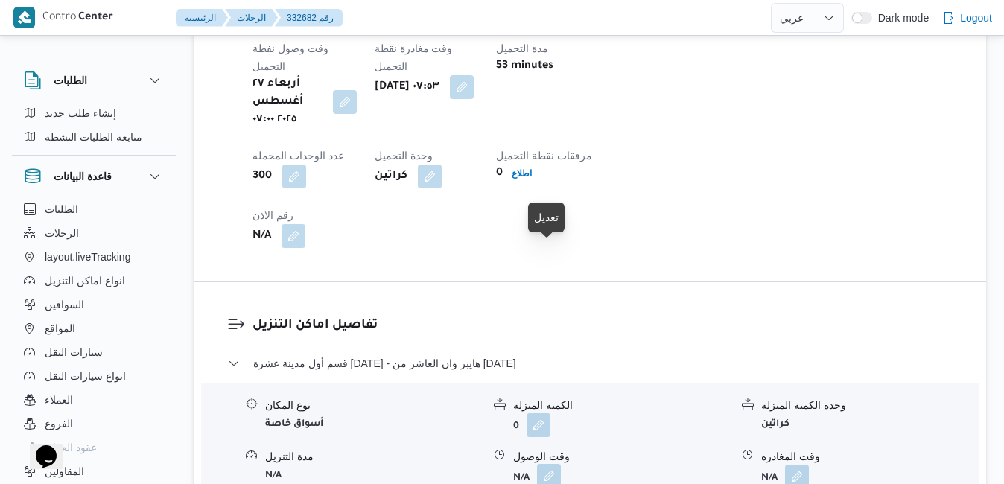
click at [551, 464] on button "button" at bounding box center [549, 476] width 24 height 24
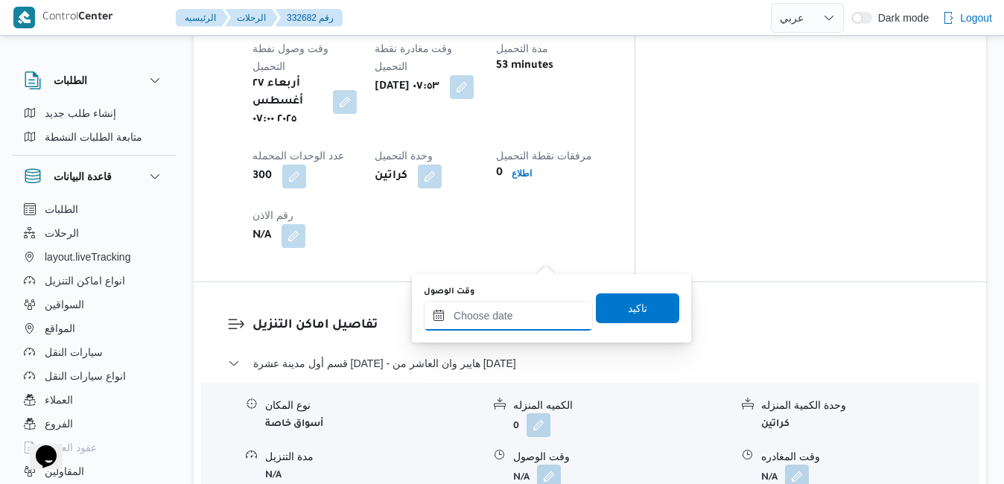
click at [494, 316] on input "وقت الوصول" at bounding box center [508, 316] width 169 height 30
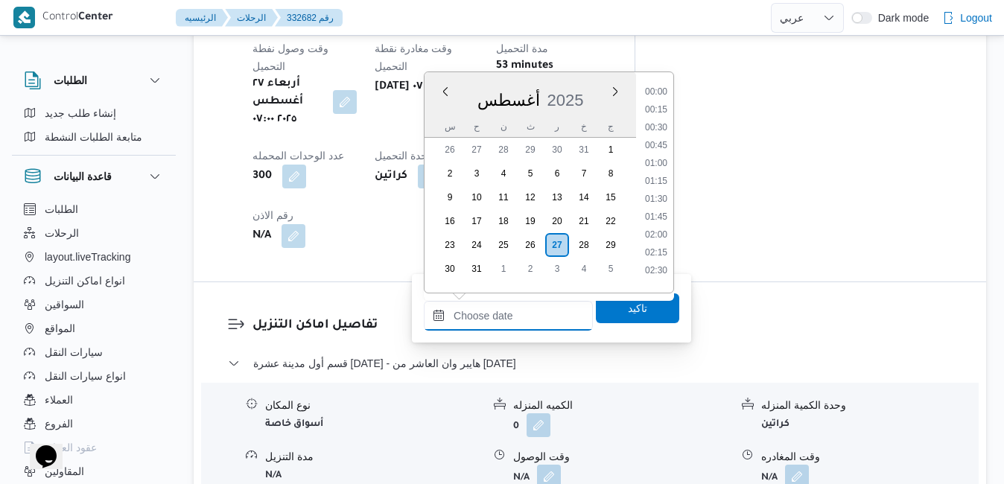
scroll to position [1309, 0]
click at [595, 87] on div "أغسطس 2025" at bounding box center [529, 97] width 211 height 38
click at [660, 211] on li "08:45" at bounding box center [656, 210] width 34 height 15
type input "[DATE] ٠٨:٤٥"
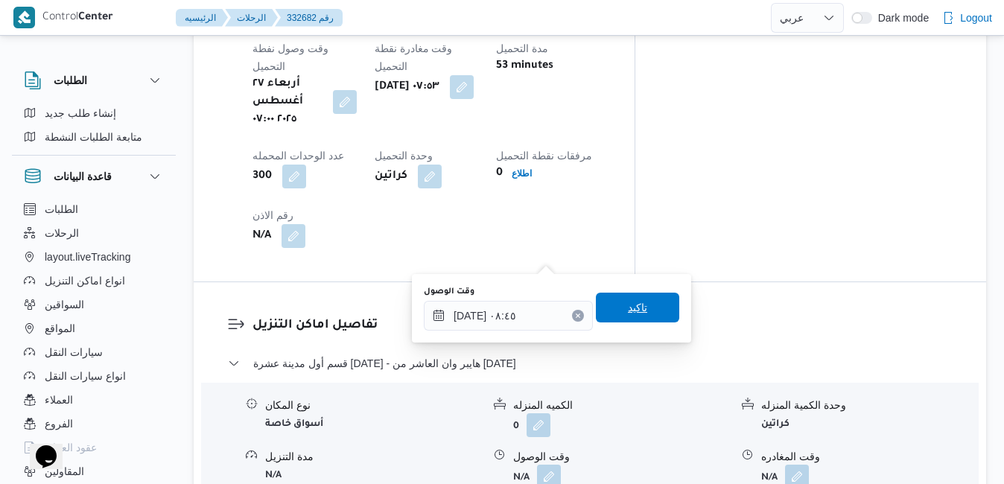
click at [628, 308] on span "تاكيد" at bounding box center [637, 308] width 19 height 18
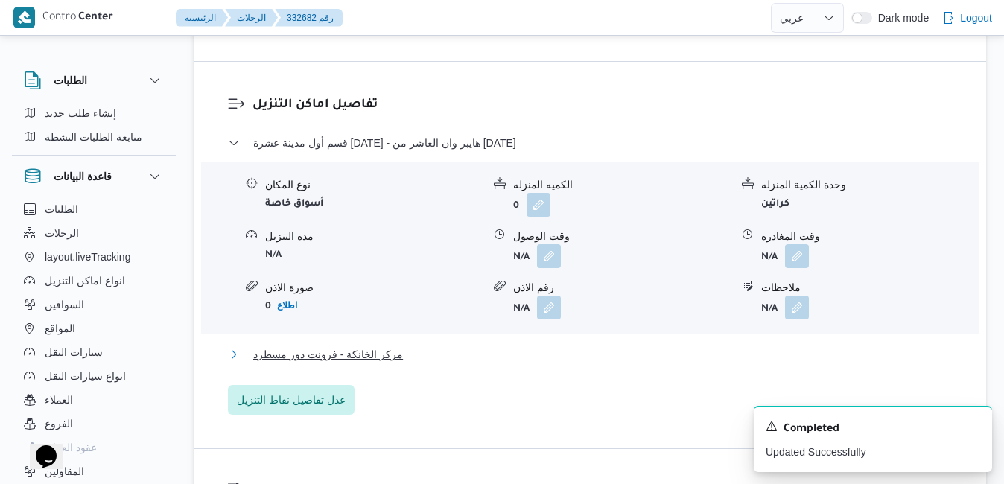
click at [540, 345] on button "مركز الخانكة - فرونت دور مسطرد" at bounding box center [590, 354] width 725 height 18
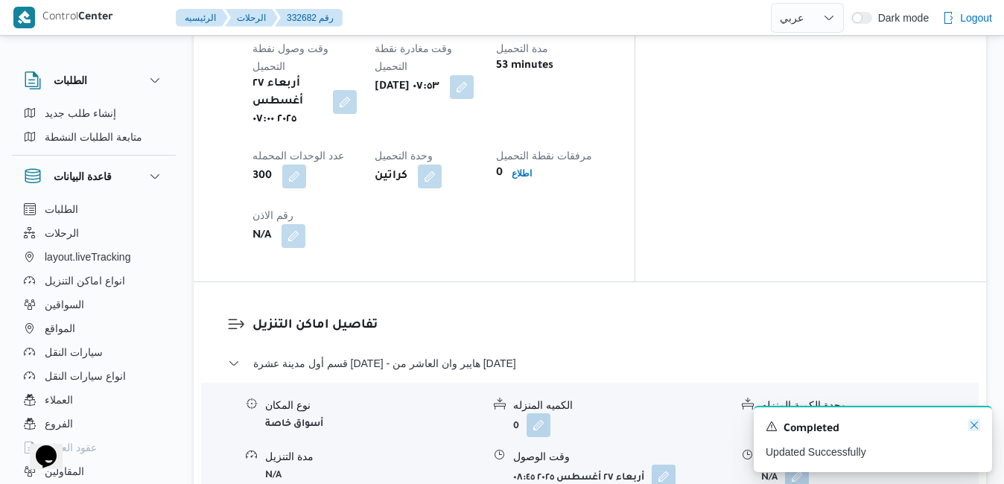
click at [978, 424] on icon "Dismiss toast" at bounding box center [974, 425] width 12 height 12
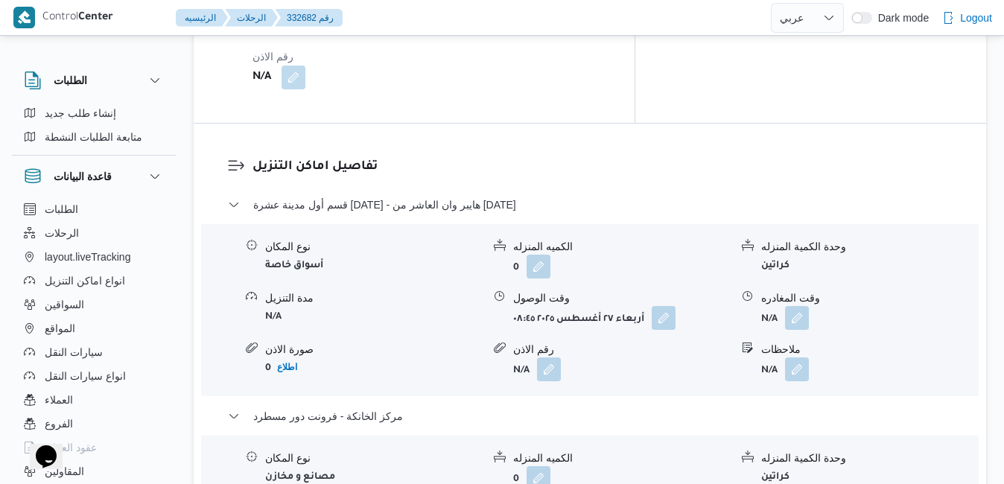
scroll to position [1459, 0]
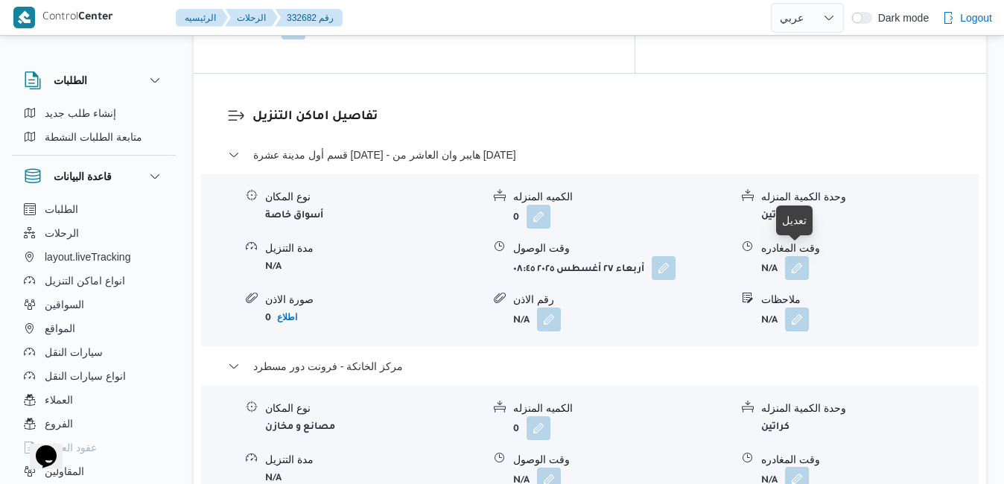
click at [794, 467] on button "button" at bounding box center [797, 479] width 24 height 24
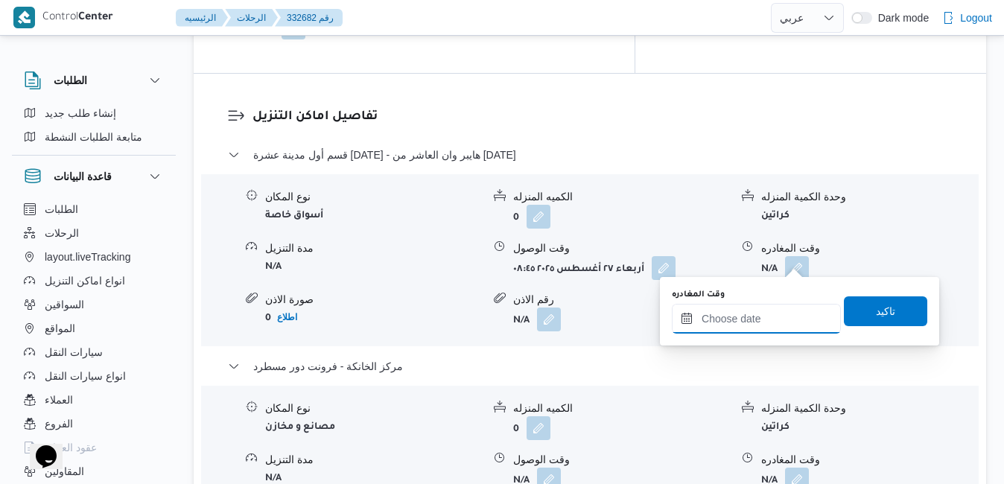
click at [760, 316] on input "وقت المغادره" at bounding box center [756, 319] width 169 height 30
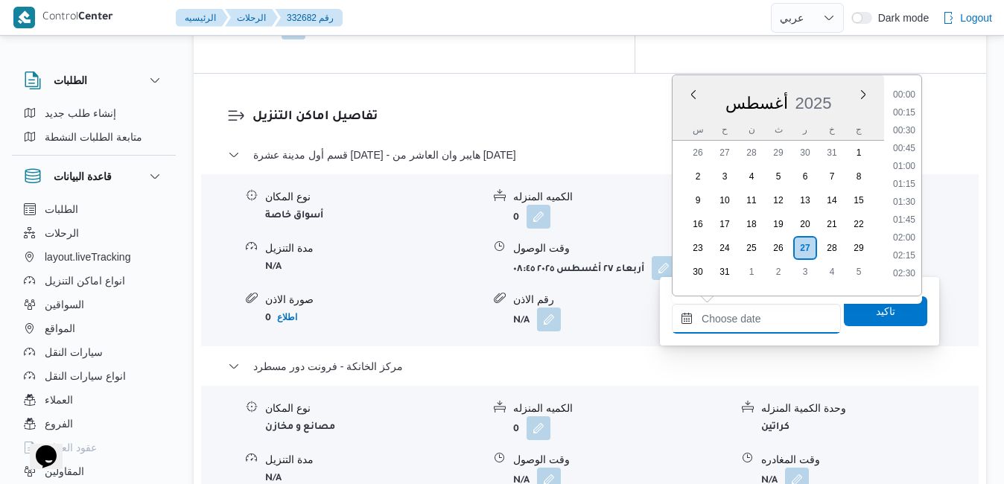
scroll to position [1309, 0]
click at [848, 79] on div "[DATE] [DATE] س ح ن ث ر خ ج" at bounding box center [777, 108] width 211 height 66
click at [907, 112] on li "18:30" at bounding box center [904, 108] width 34 height 15
type input "[DATE] ١٨:٣٠"
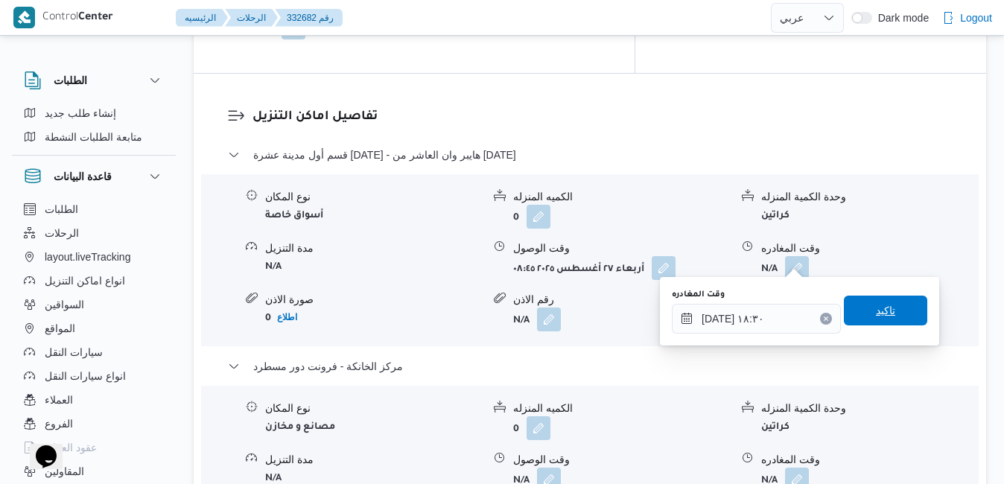
click at [877, 309] on span "تاكيد" at bounding box center [885, 311] width 19 height 18
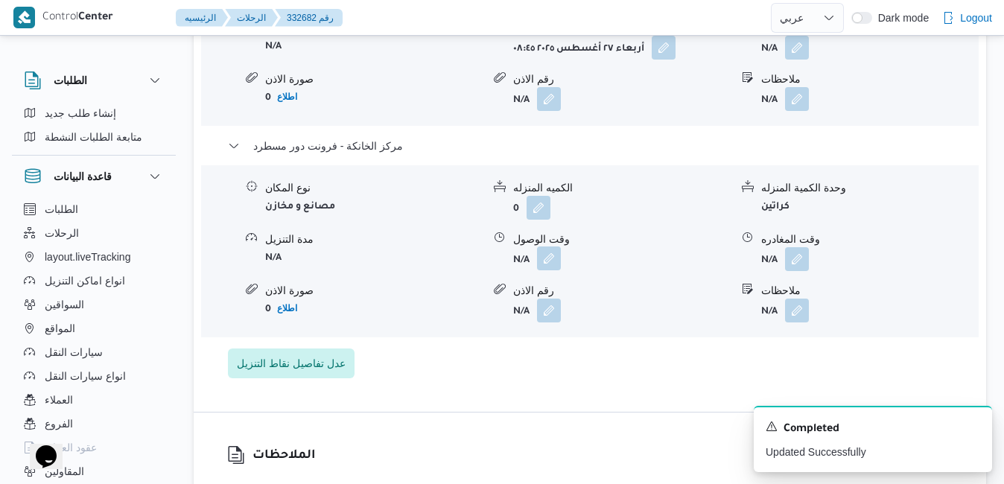
click at [554, 261] on button "button" at bounding box center [549, 258] width 24 height 24
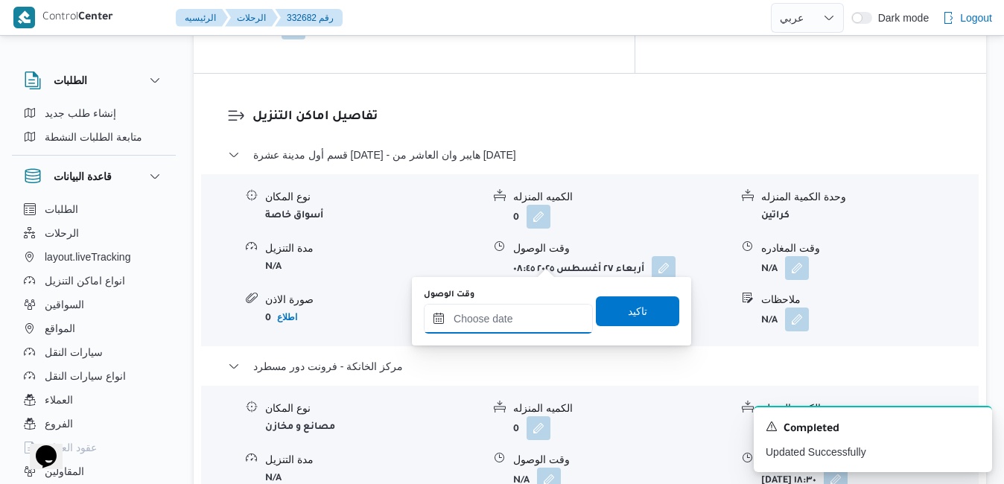
click at [537, 315] on input "وقت الوصول" at bounding box center [508, 319] width 169 height 30
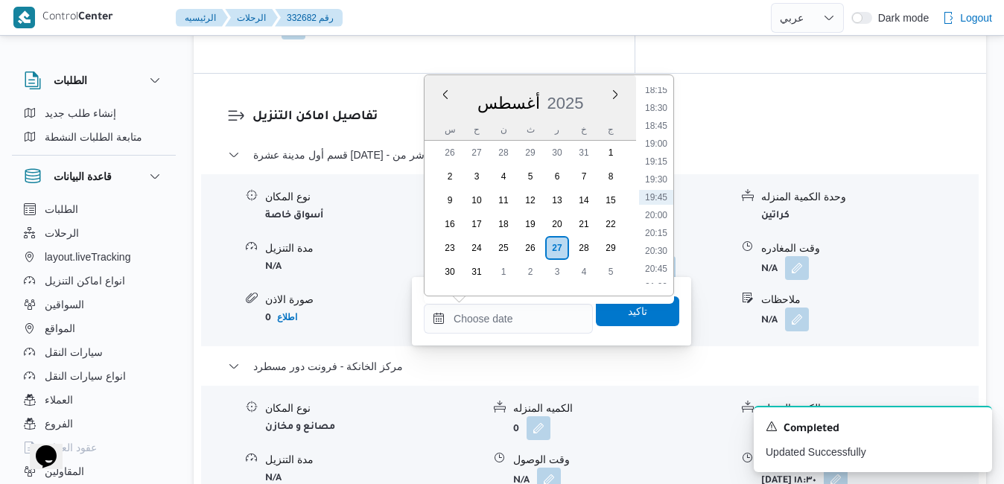
click at [592, 83] on div "أغسطس 2025" at bounding box center [529, 100] width 211 height 38
click at [657, 89] on li "18:15" at bounding box center [656, 90] width 34 height 15
type input "٢٧/٠٨/٢٠٢٥ ١٨:١٥"
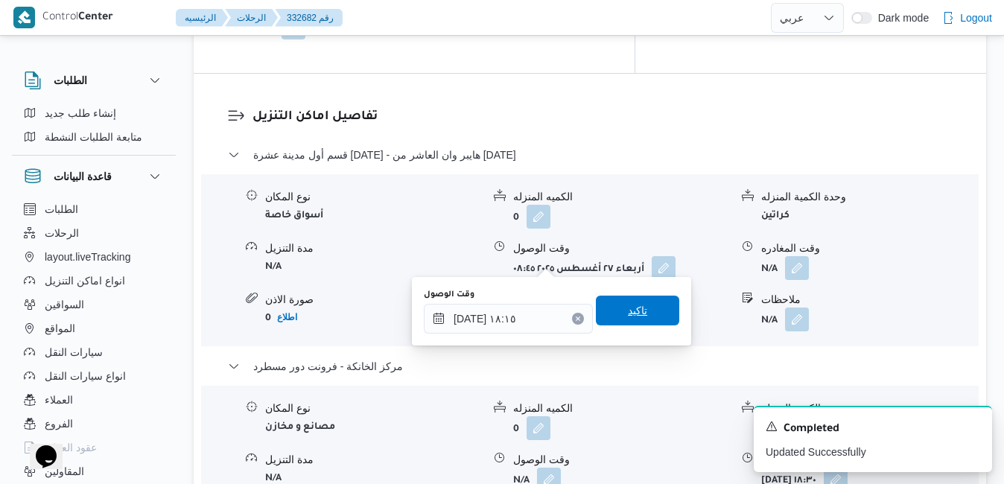
click at [620, 302] on span "تاكيد" at bounding box center [637, 311] width 83 height 30
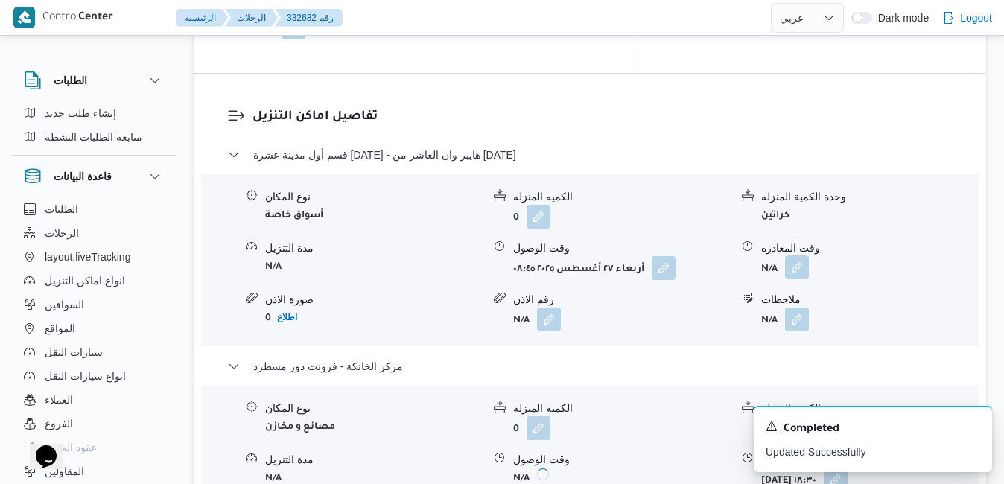
click at [797, 255] on button "button" at bounding box center [797, 267] width 24 height 24
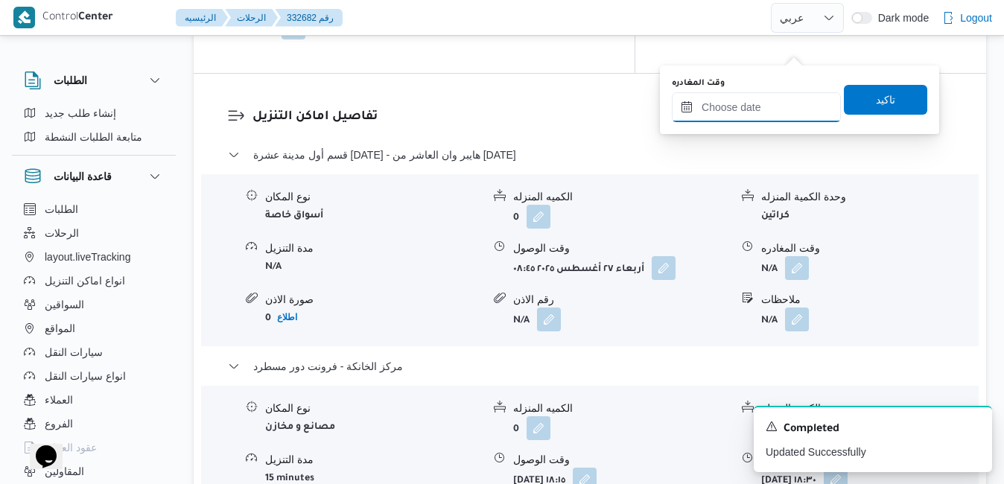
click at [786, 107] on input "وقت المغادره" at bounding box center [756, 107] width 169 height 30
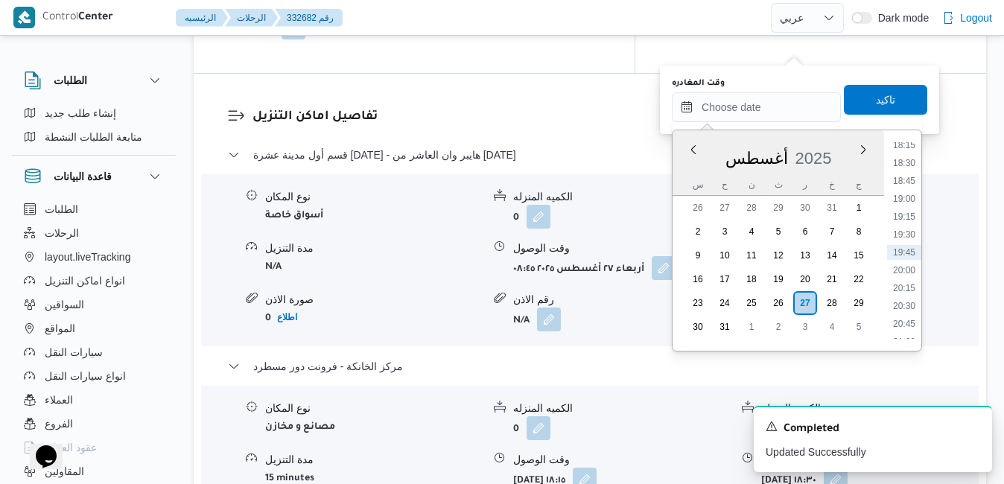
click at [689, 171] on div "أغسطس 2025" at bounding box center [777, 155] width 211 height 38
click at [907, 249] on li "17:15" at bounding box center [904, 245] width 34 height 15
type input "٢٧/٠٨/٢٠٢٥ ١٧:١٥"
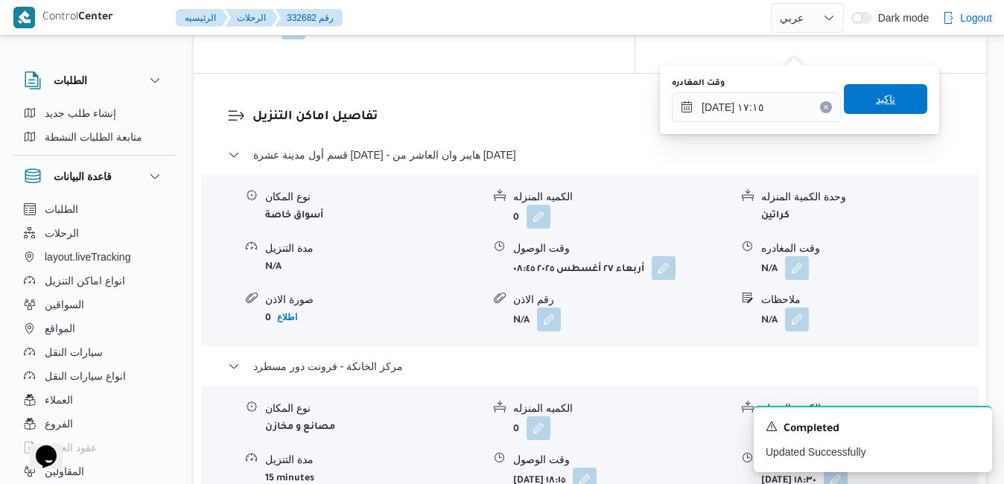
click at [893, 99] on span "تاكيد" at bounding box center [885, 99] width 83 height 30
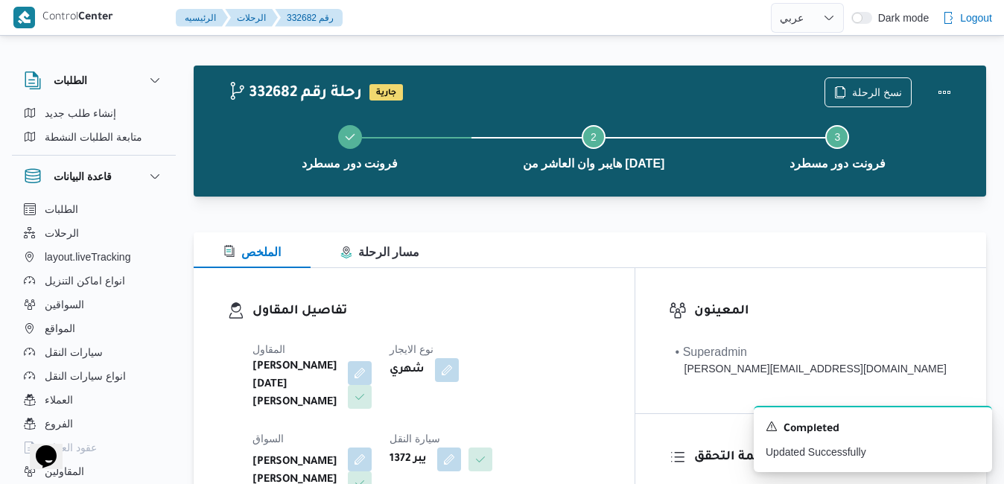
scroll to position [0, 0]
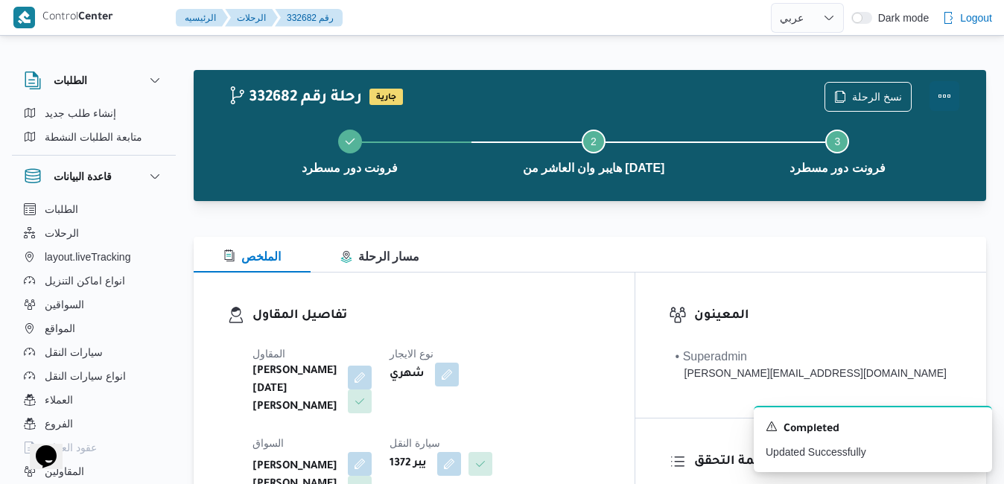
click at [939, 96] on button "Actions" at bounding box center [944, 96] width 30 height 30
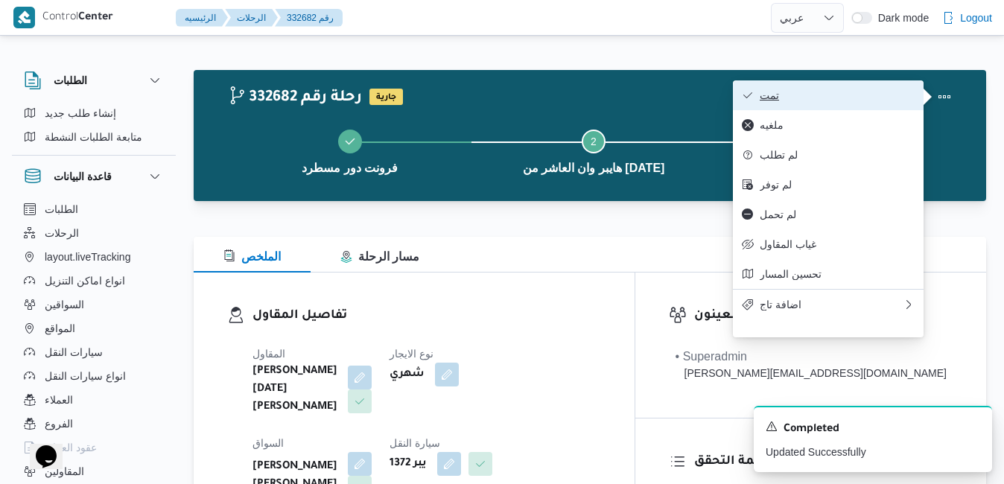
click at [845, 99] on span "تمت" at bounding box center [837, 95] width 155 height 12
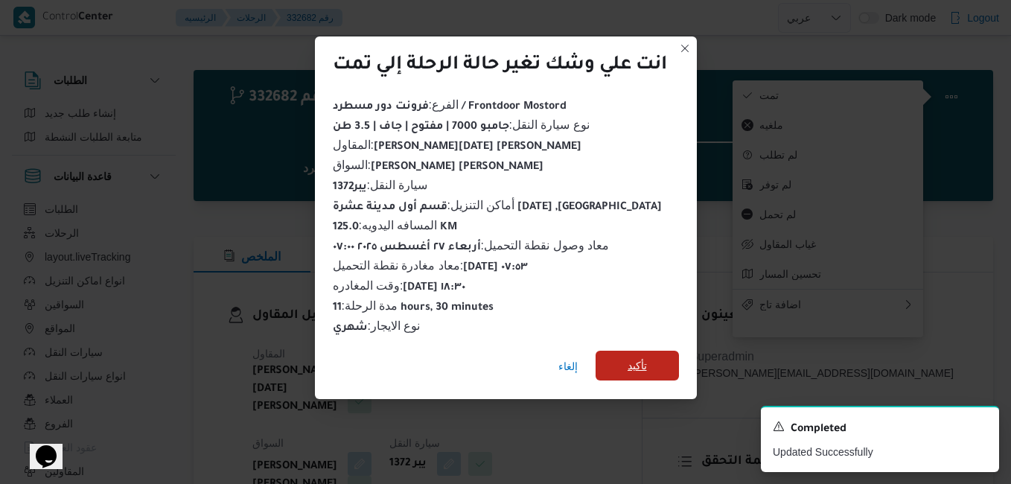
click at [632, 357] on span "تأكيد" at bounding box center [637, 366] width 19 height 18
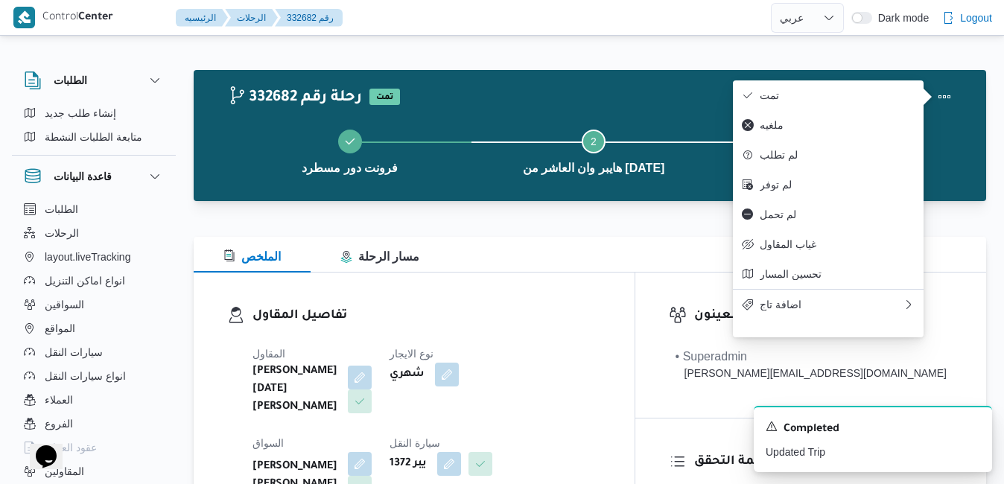
click at [634, 329] on div "تفاصيل المقاول المقاول ابراهيم رمضان ابراهيم عثمان ابوباشا نوع الايجار شهري الس…" at bounding box center [414, 448] width 441 height 350
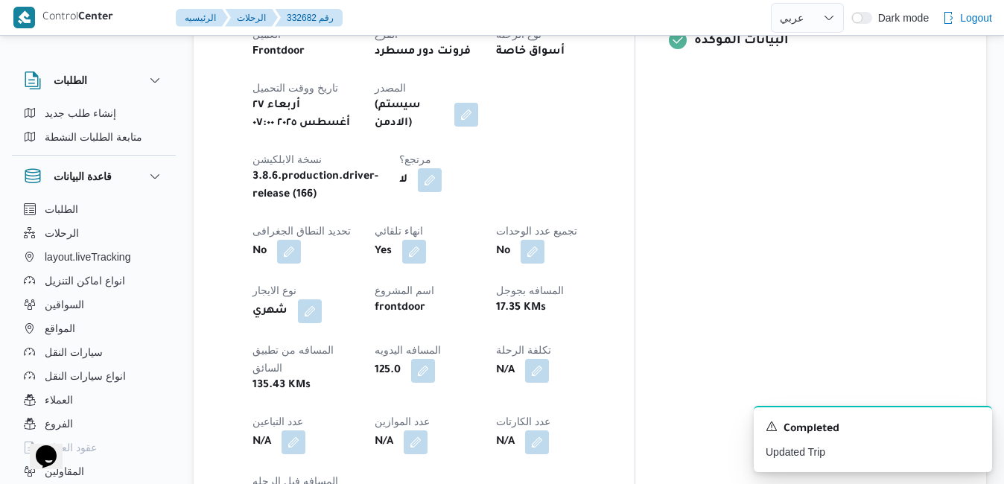
scroll to position [566, 0]
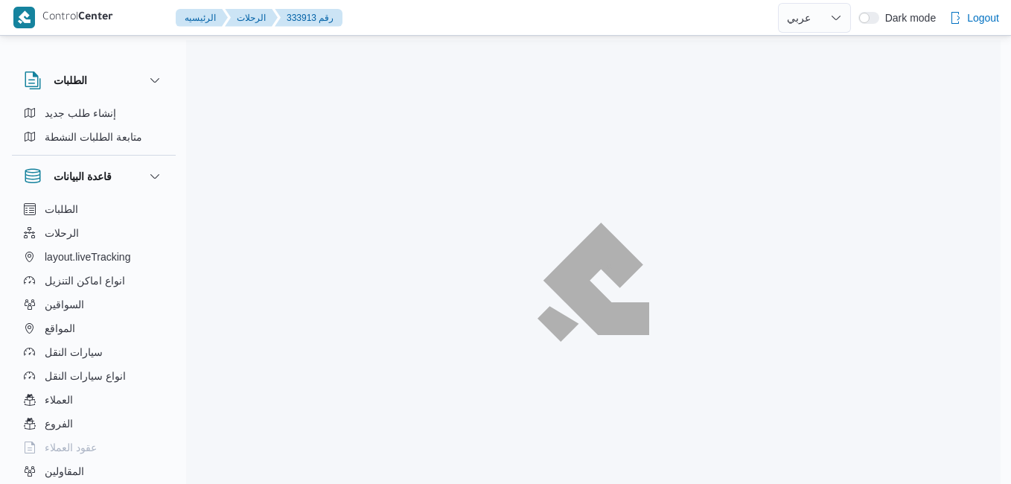
select select "ar"
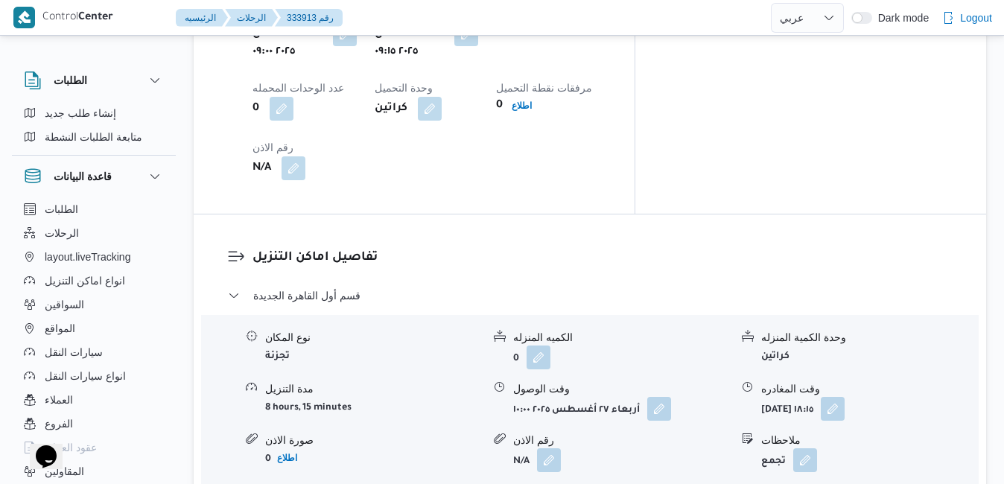
scroll to position [1251, 0]
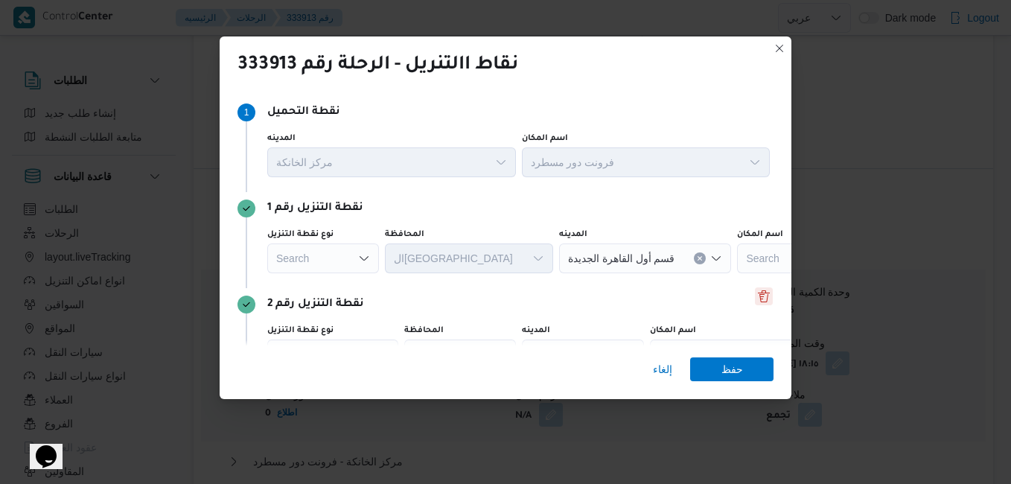
click at [755, 298] on button "Delete" at bounding box center [764, 296] width 18 height 18
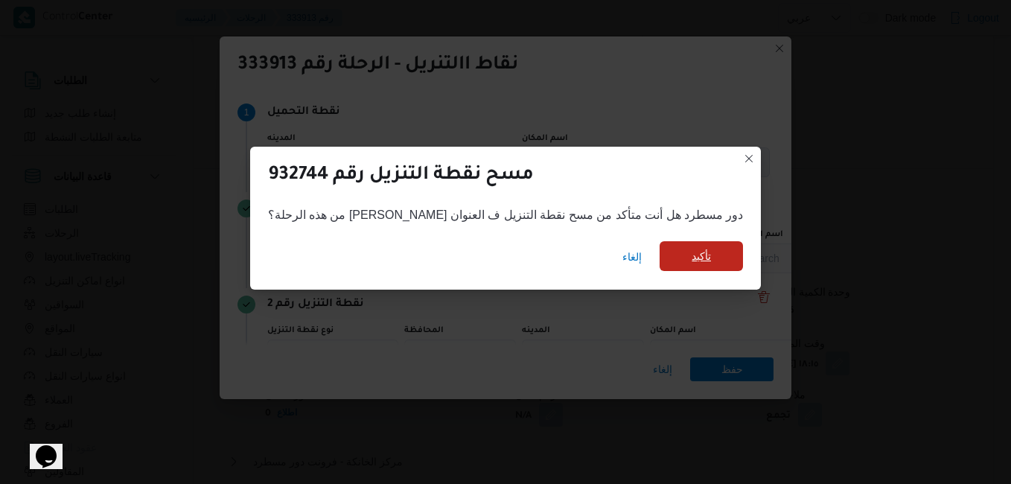
click at [692, 257] on span "تأكيد" at bounding box center [701, 256] width 19 height 18
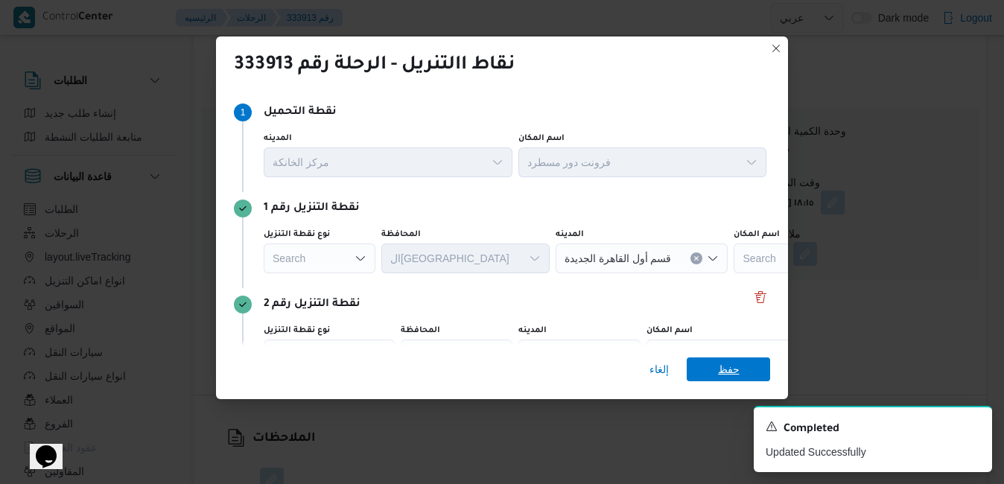
click at [733, 365] on span "حفظ" at bounding box center [729, 369] width 22 height 24
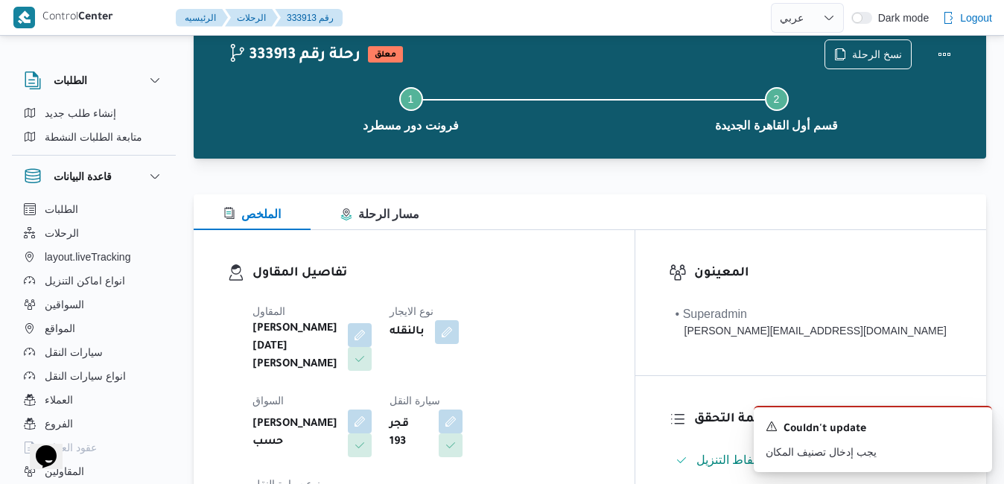
scroll to position [0, 0]
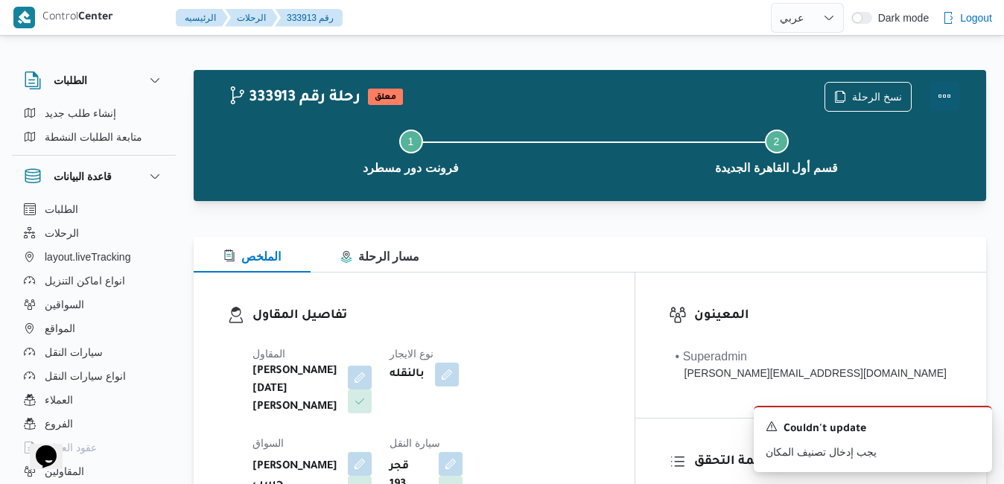
click at [942, 102] on button "Actions" at bounding box center [944, 96] width 30 height 30
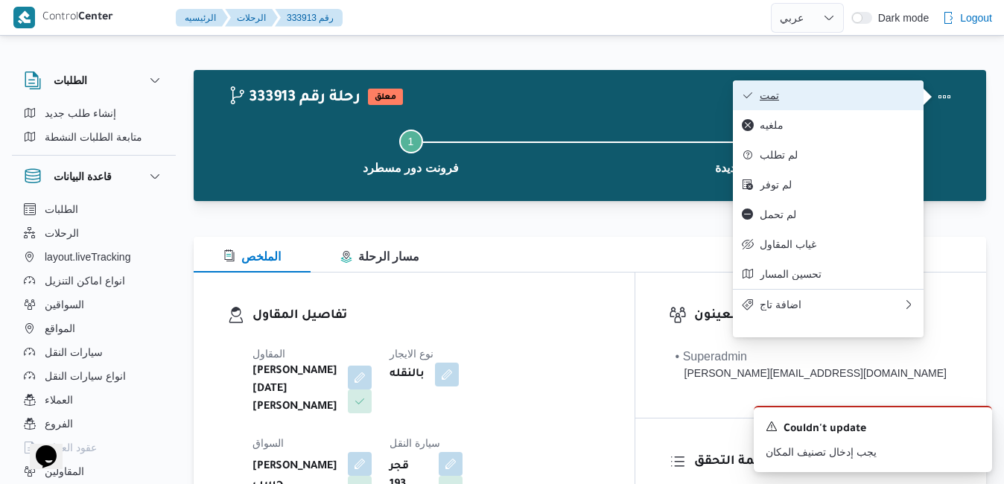
click at [859, 101] on span "تمت" at bounding box center [837, 95] width 155 height 12
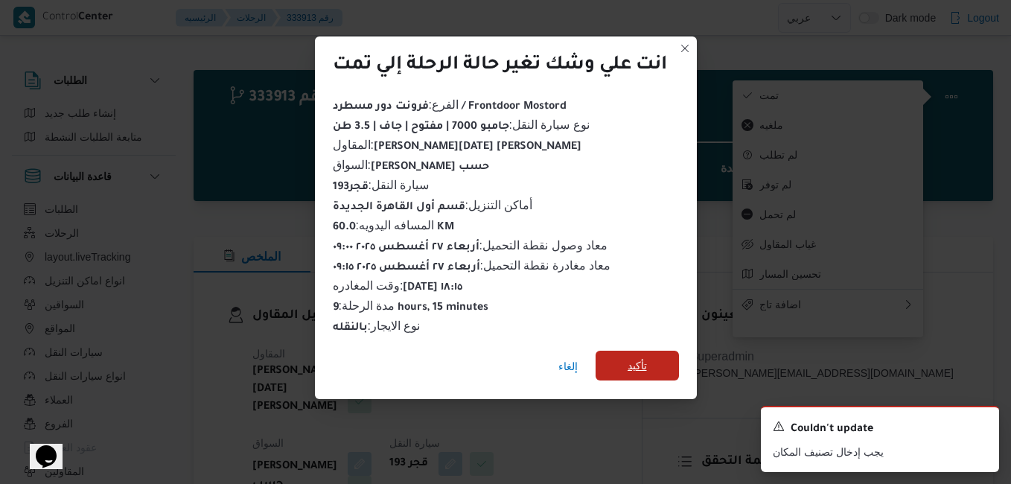
click at [654, 357] on span "تأكيد" at bounding box center [637, 366] width 83 height 30
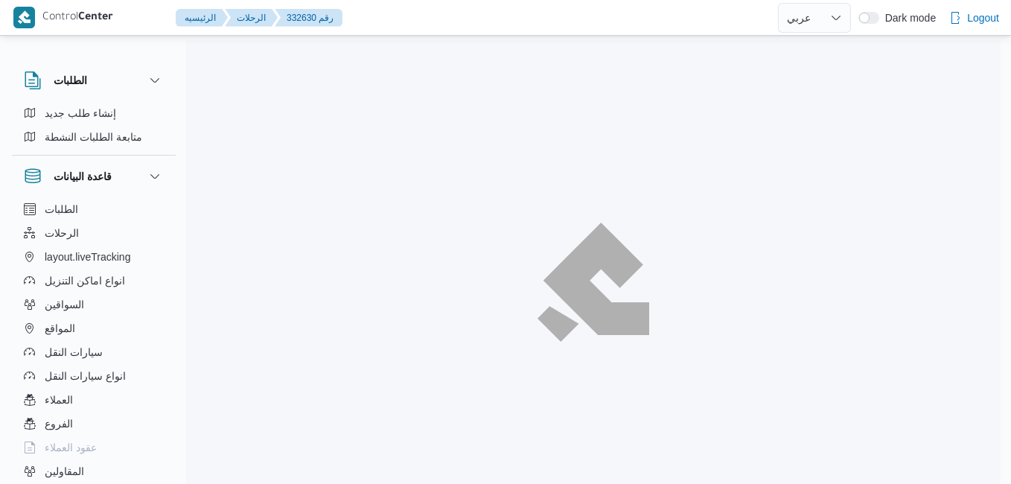
select select "ar"
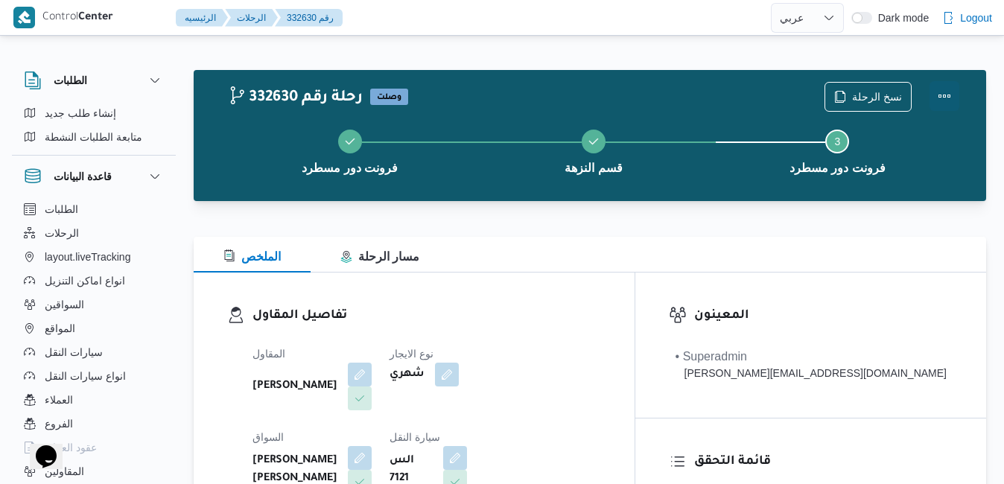
click at [946, 92] on button "Actions" at bounding box center [944, 96] width 30 height 30
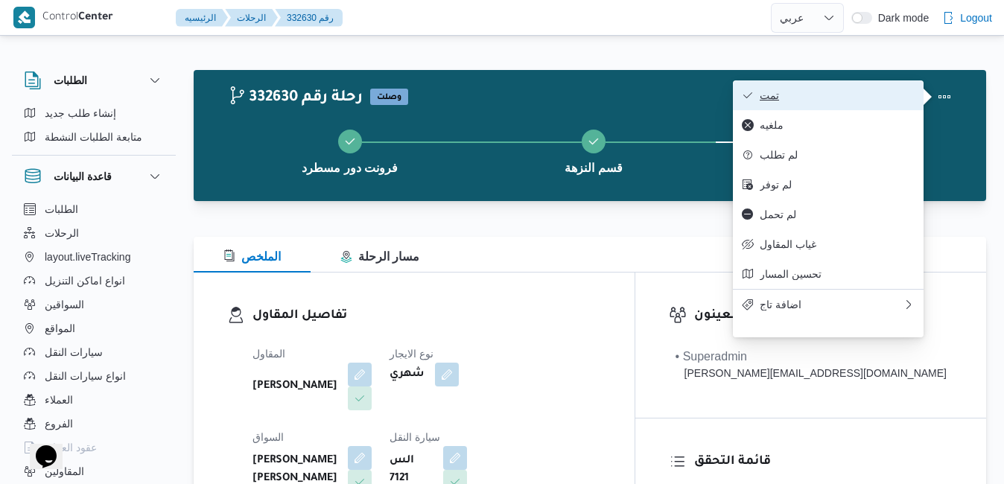
click at [851, 97] on span "تمت" at bounding box center [837, 95] width 155 height 12
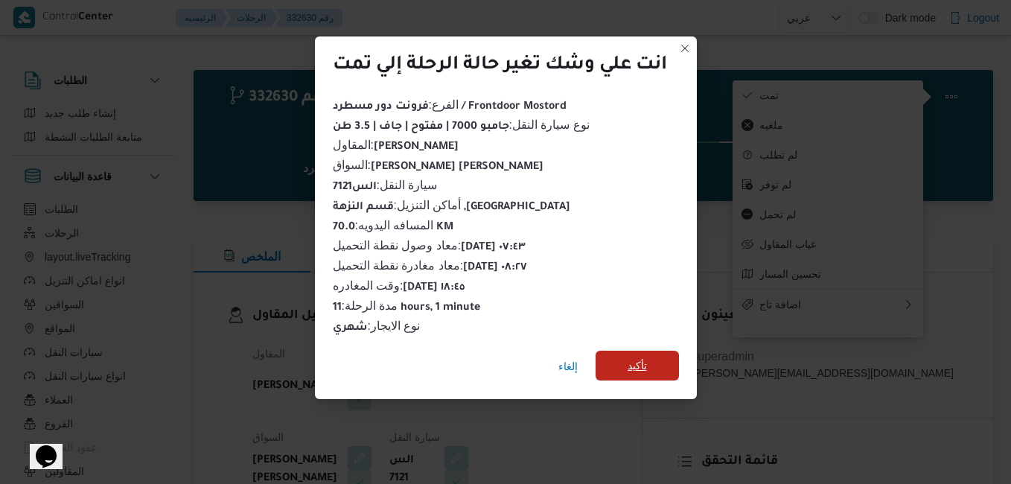
click at [647, 357] on span "تأكيد" at bounding box center [637, 366] width 19 height 18
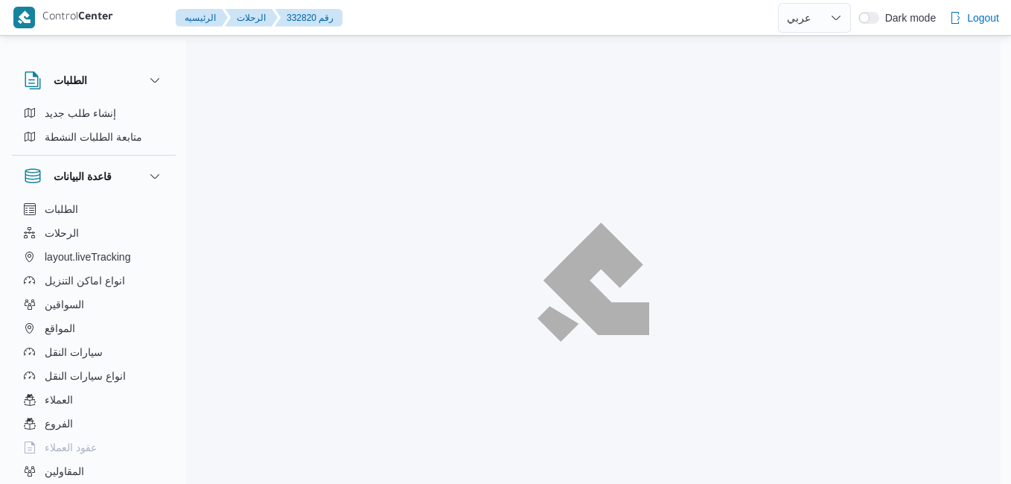
select select "ar"
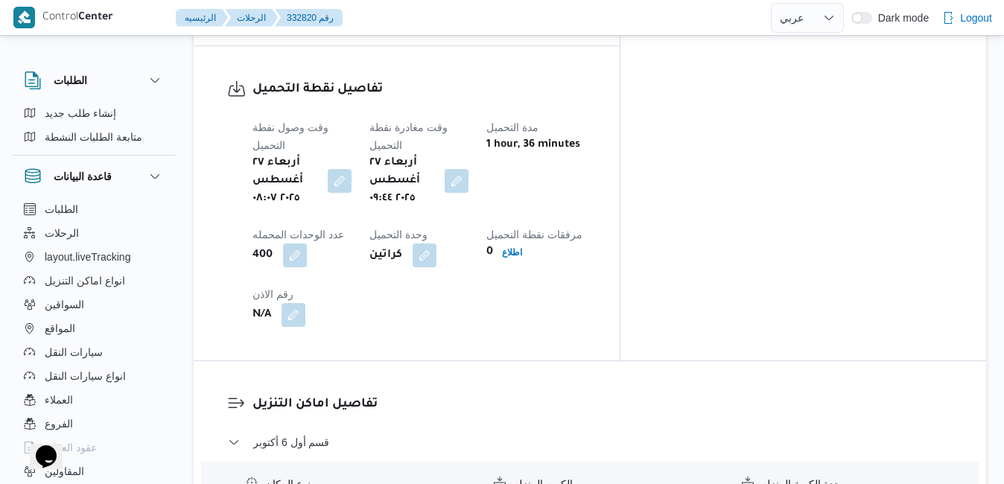
scroll to position [1227, 0]
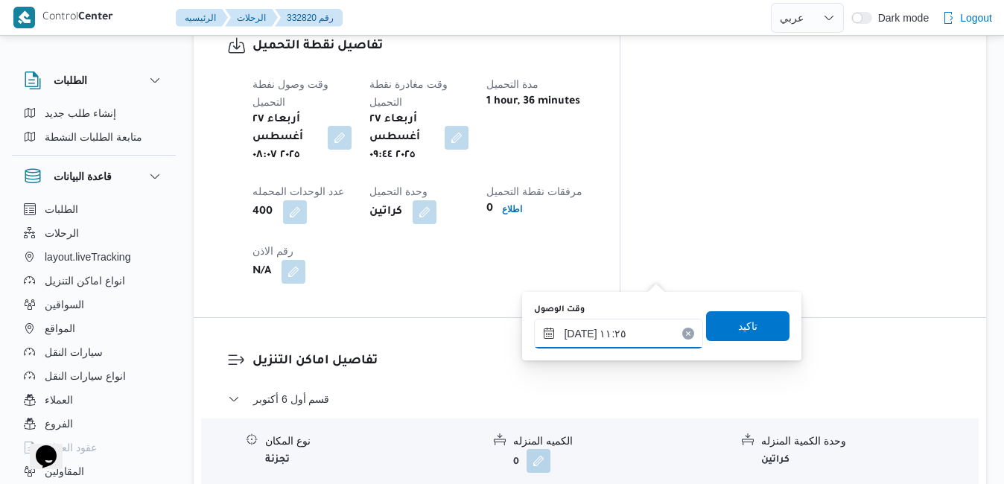
click at [595, 334] on input "[DATE] ١١:٢٥" at bounding box center [618, 334] width 169 height 30
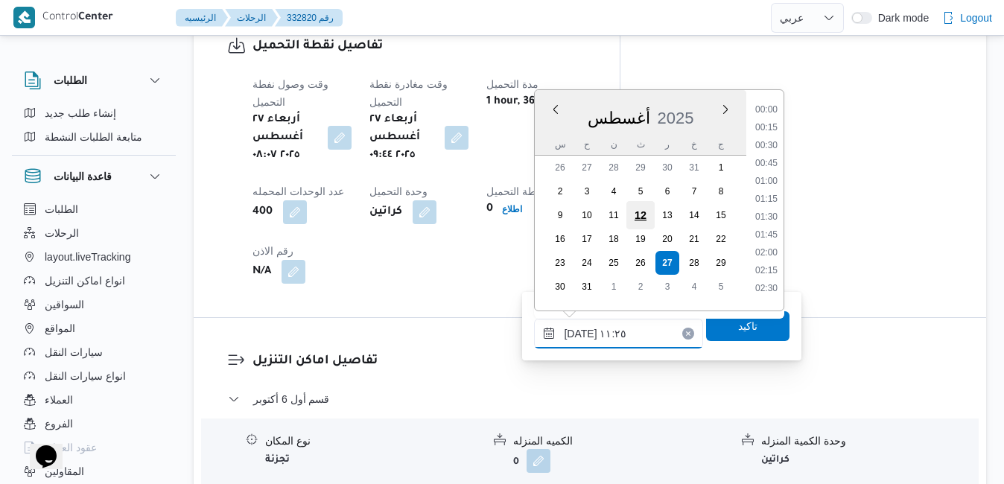
scroll to position [701, 0]
click at [762, 175] on li "10:45" at bounding box center [766, 176] width 34 height 15
type input "[DATE] ١٠:٤٥"
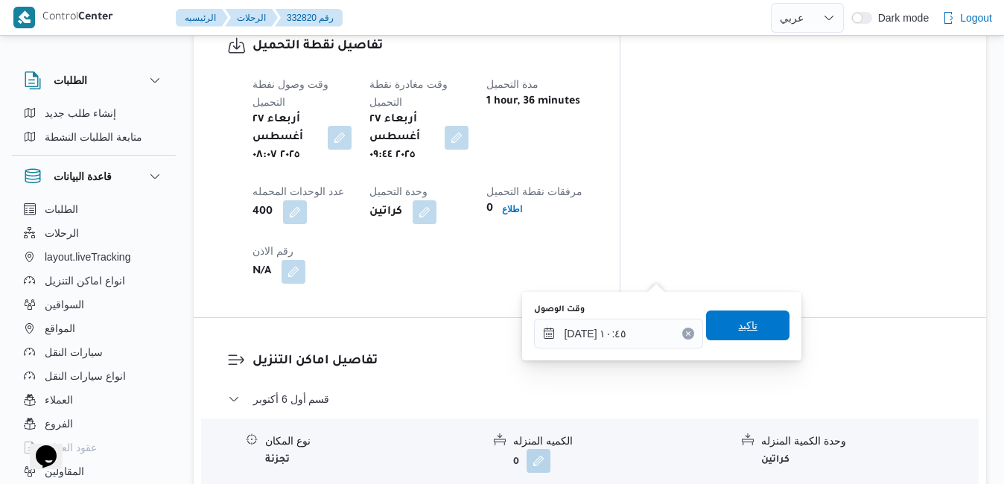
click at [738, 319] on span "تاكيد" at bounding box center [747, 325] width 19 height 18
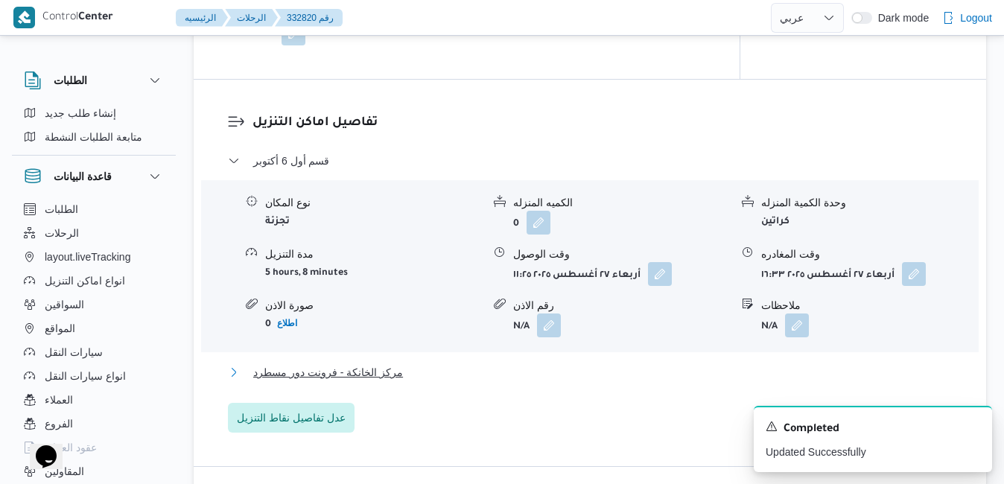
click at [637, 372] on button "مركز الخانكة - فرونت دور مسطرد" at bounding box center [590, 372] width 725 height 18
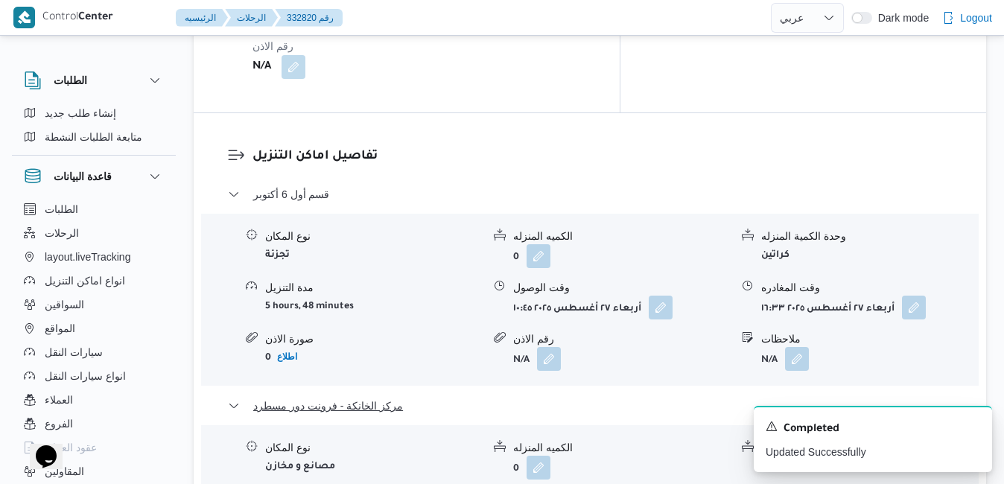
scroll to position [1465, 0]
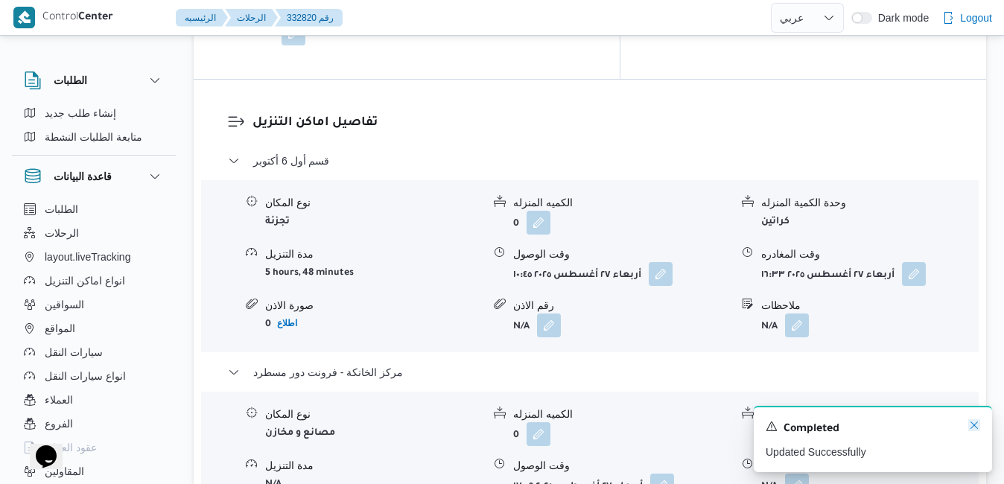
click at [972, 428] on icon "Dismiss toast" at bounding box center [974, 425] width 12 height 12
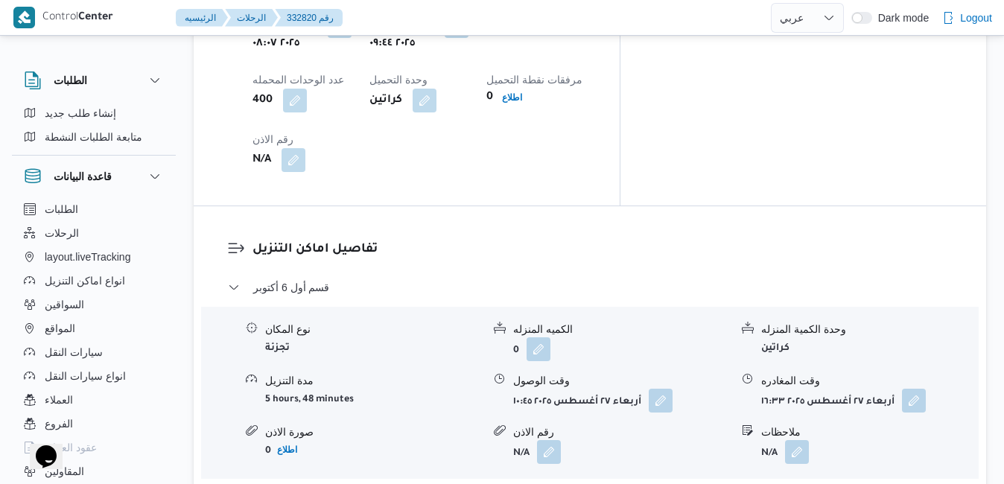
scroll to position [1346, 0]
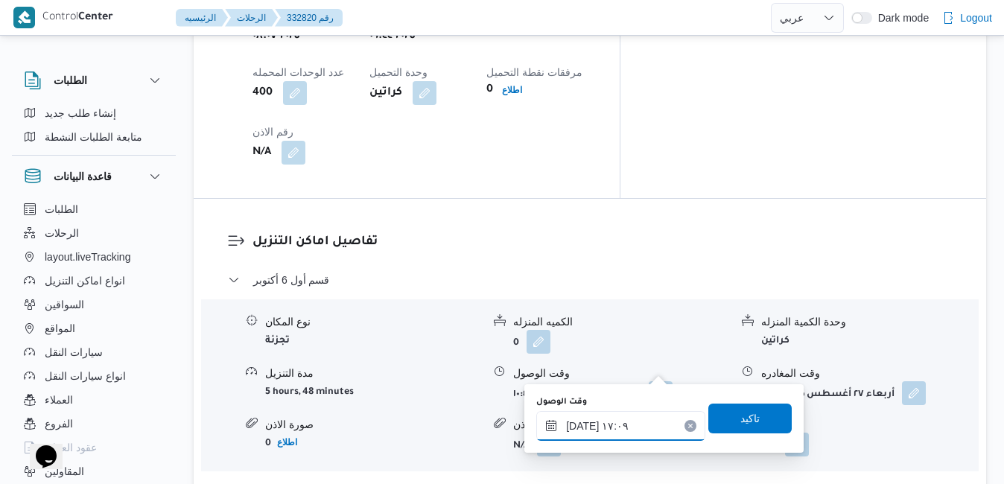
click at [605, 434] on input "٢٧/٠٨/٢٠٢٥ ١٧:٠٩" at bounding box center [620, 426] width 169 height 30
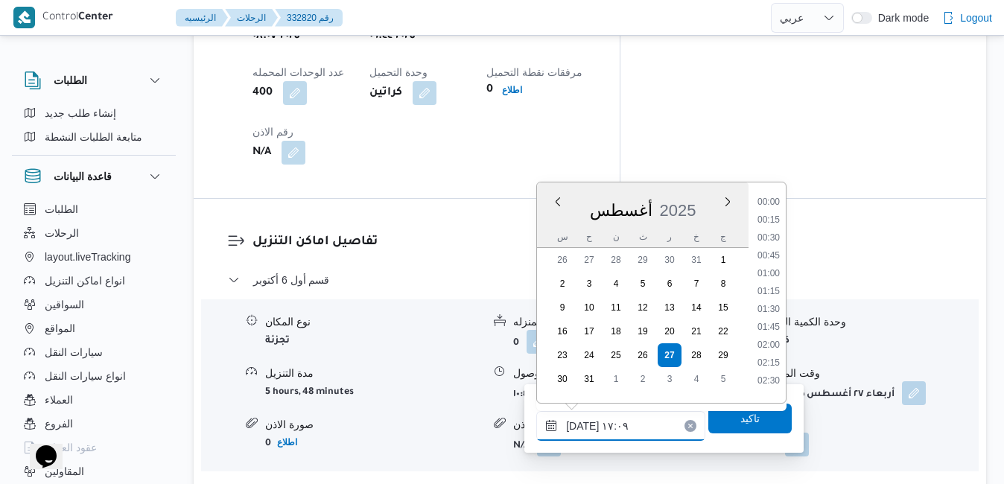
scroll to position [1112, 0]
click at [765, 354] on li "17:45" at bounding box center [768, 358] width 34 height 15
type input "٢٧/٠٨/٢٠٢٥ ١٧:٤٥"
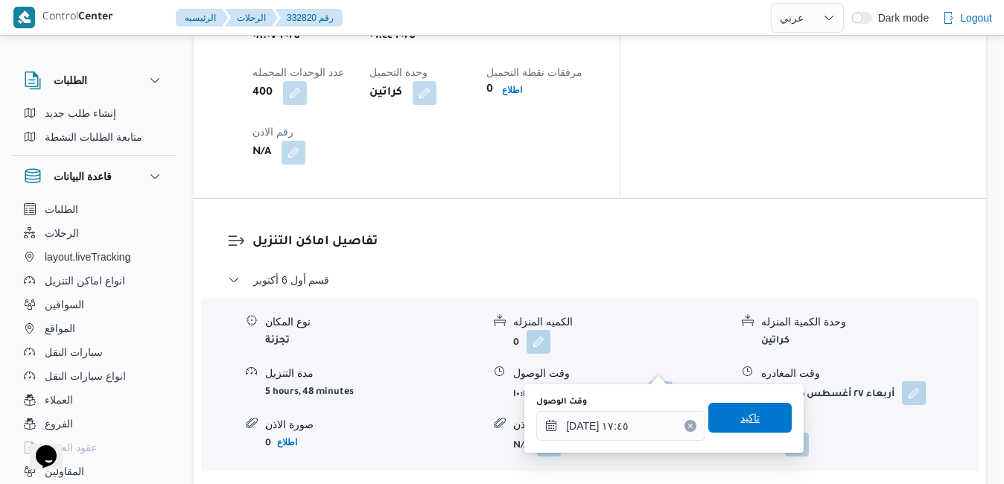
click at [740, 424] on span "تاكيد" at bounding box center [749, 418] width 19 height 18
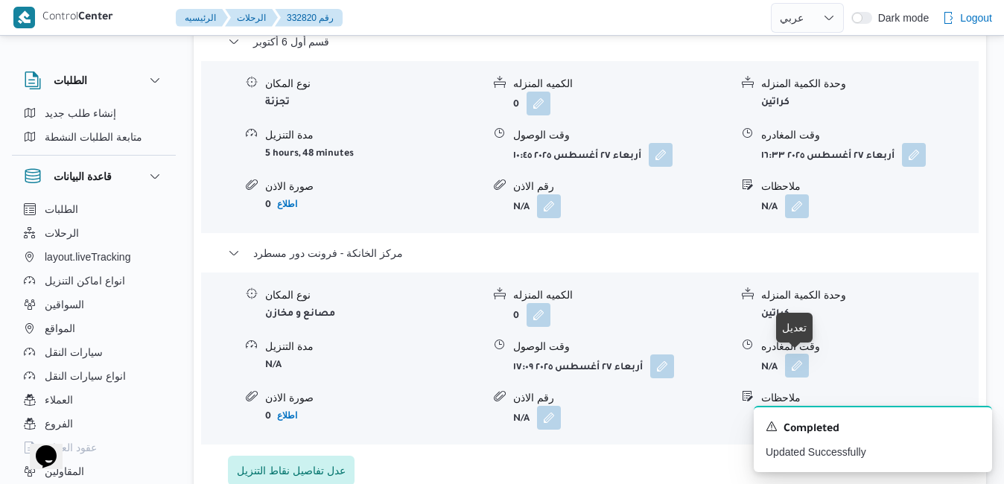
click at [801, 363] on button "button" at bounding box center [797, 366] width 24 height 24
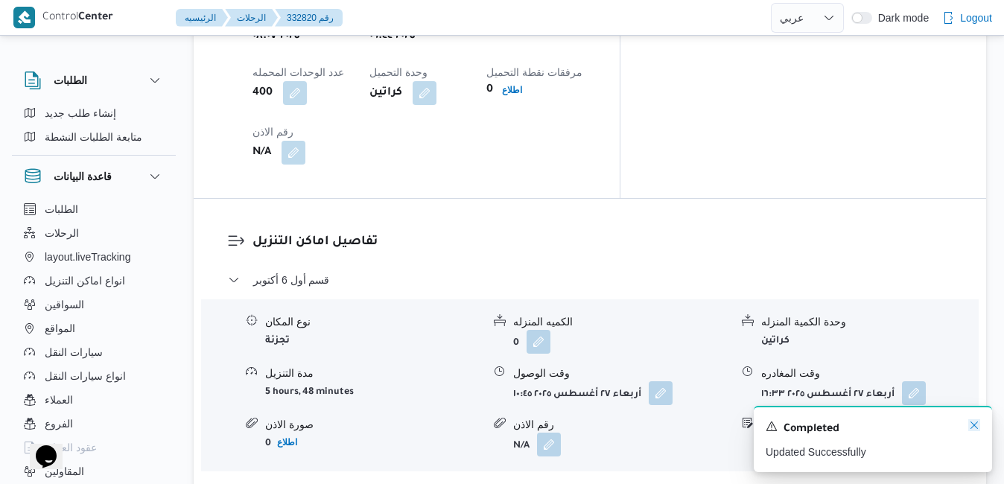
click at [976, 426] on icon "Dismiss toast" at bounding box center [974, 425] width 12 height 12
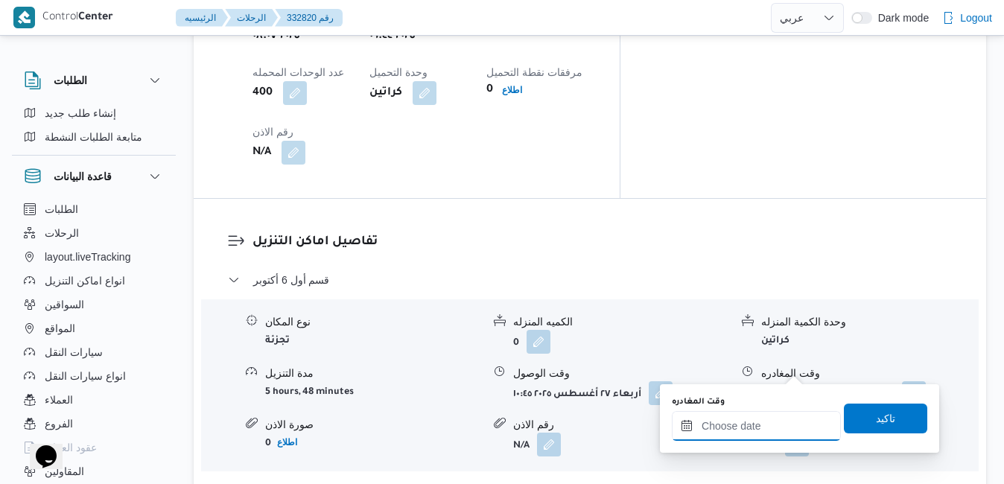
click at [753, 432] on input "وقت المغادره" at bounding box center [756, 426] width 169 height 30
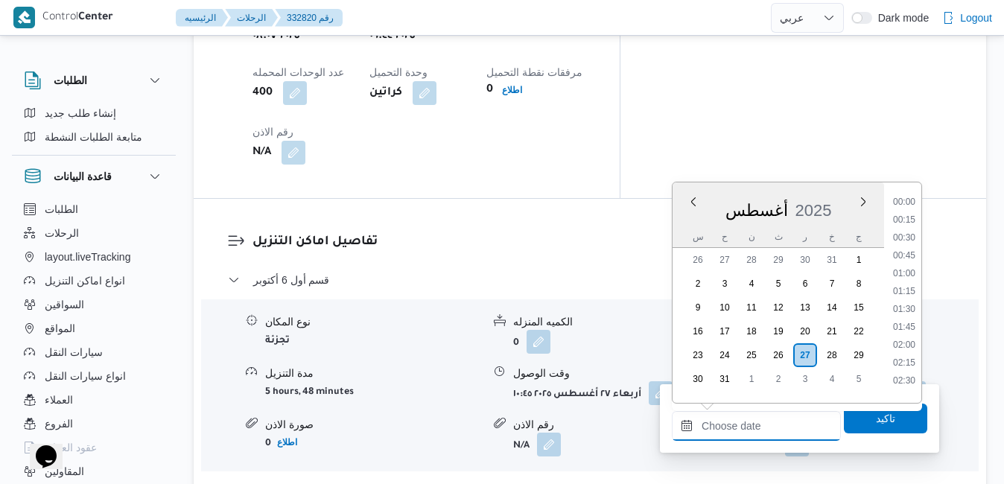
scroll to position [1327, 0]
click at [841, 201] on div "أغسطس 2025" at bounding box center [777, 207] width 211 height 38
click at [905, 337] on li "18:00" at bounding box center [904, 333] width 34 height 15
type input "٢٧/٠٨/٢٠٢٥ ١٨:٠٠"
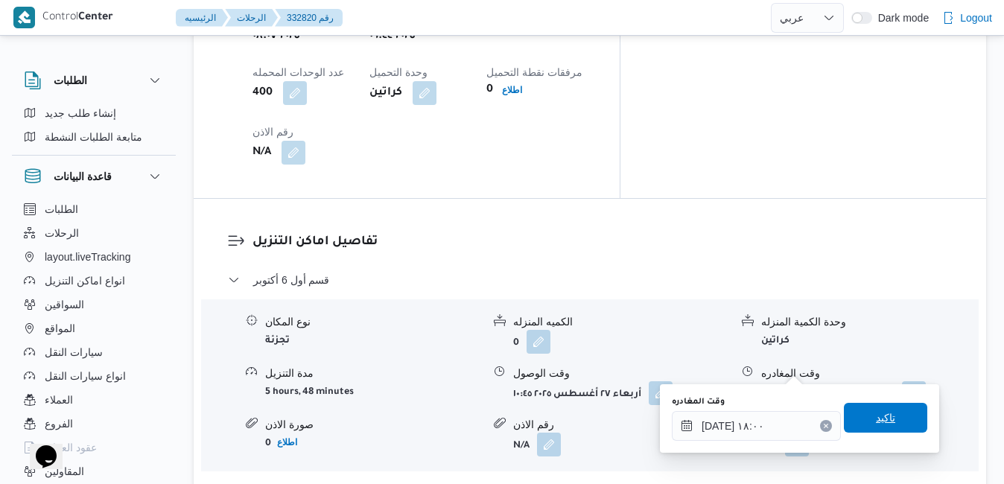
click at [876, 421] on span "تاكيد" at bounding box center [885, 418] width 19 height 18
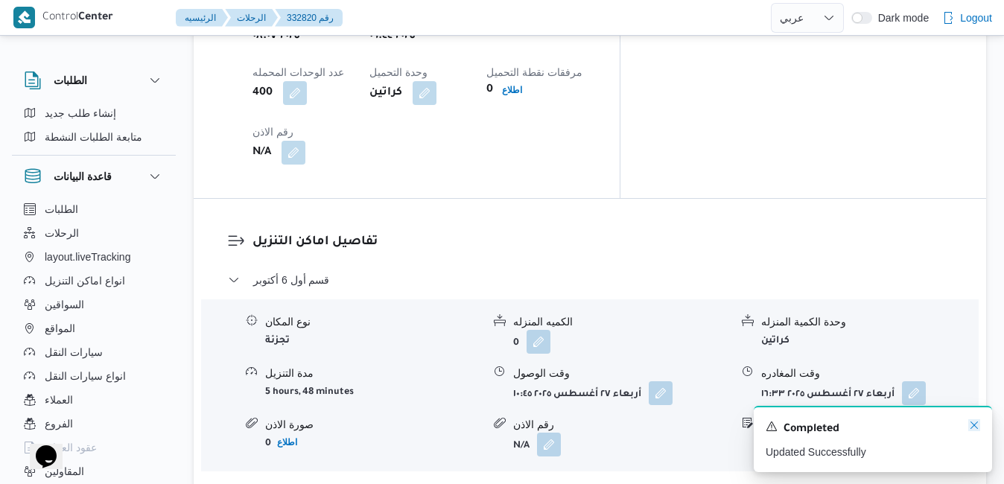
click at [973, 424] on icon "Dismiss toast" at bounding box center [974, 425] width 12 height 12
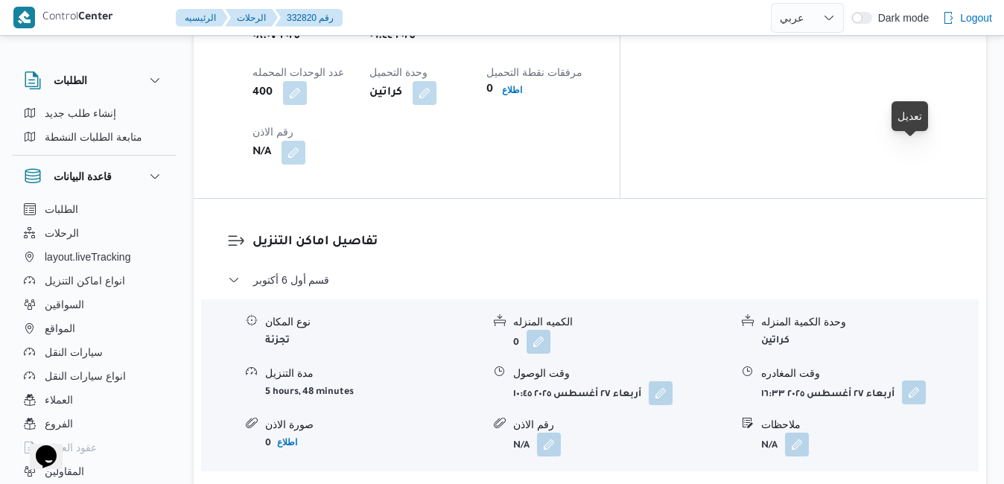
click at [913, 380] on button "button" at bounding box center [914, 392] width 24 height 24
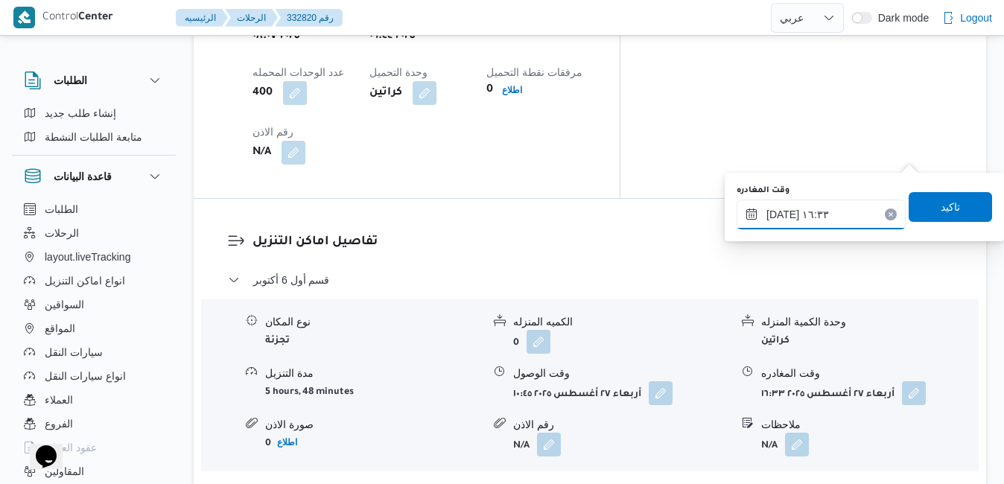
click at [839, 215] on input "٢٧/٠٨/٢٠٢٥ ١٦:٣٣" at bounding box center [820, 215] width 169 height 30
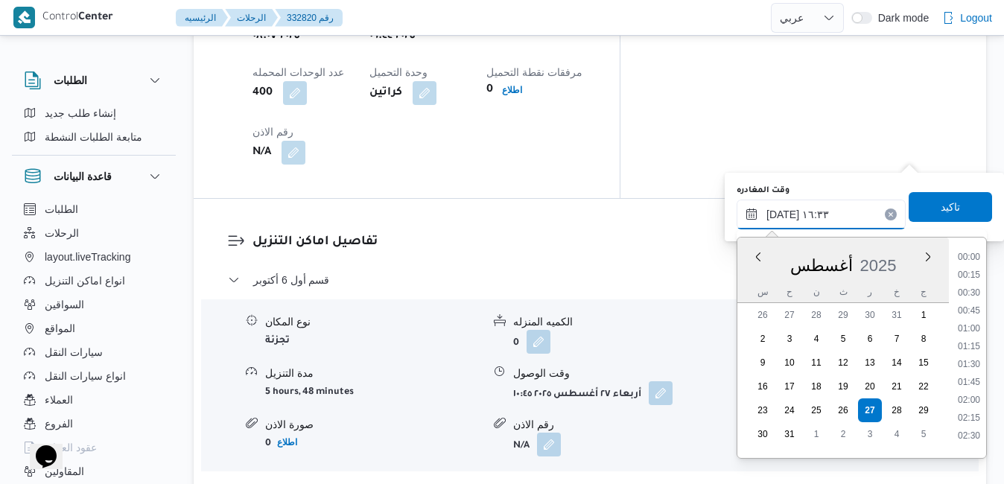
scroll to position [1077, 0]
click at [675, 433] on form "N/A" at bounding box center [621, 445] width 217 height 24
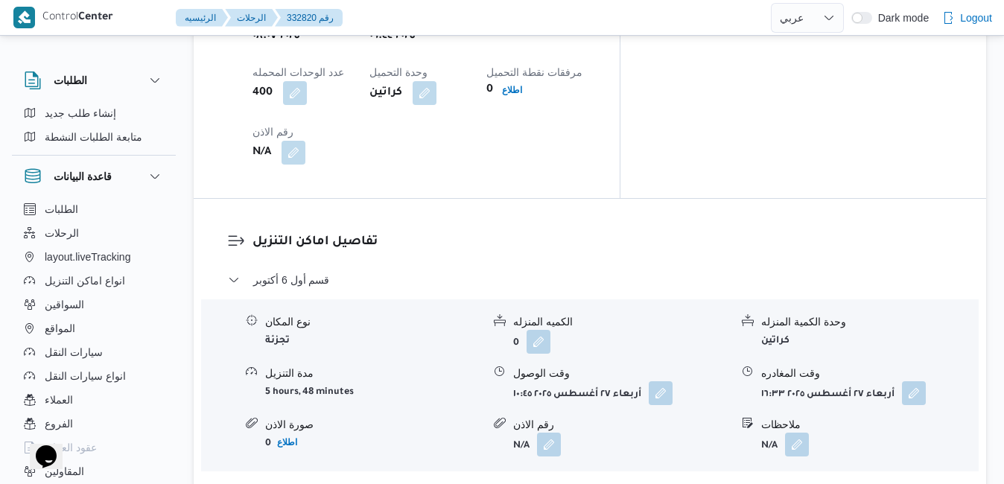
scroll to position [0, 0]
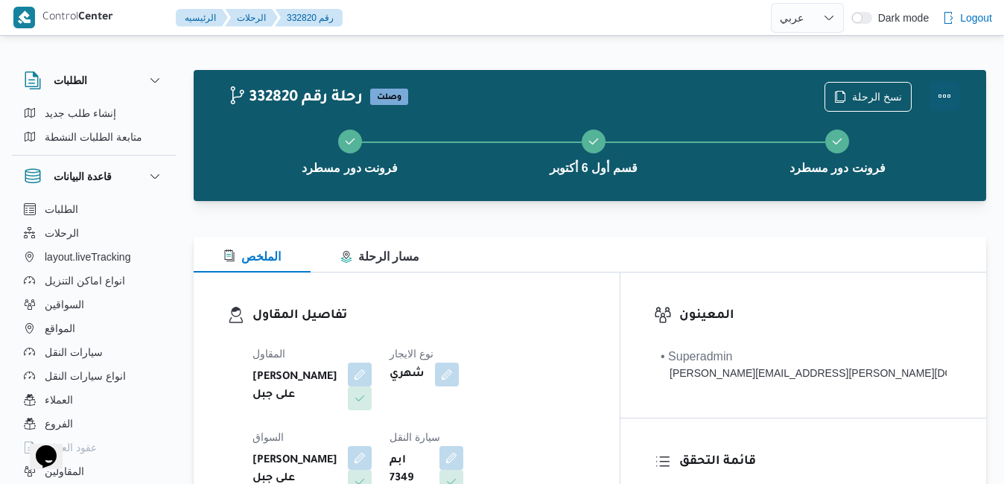
click at [940, 92] on button "Actions" at bounding box center [944, 96] width 30 height 30
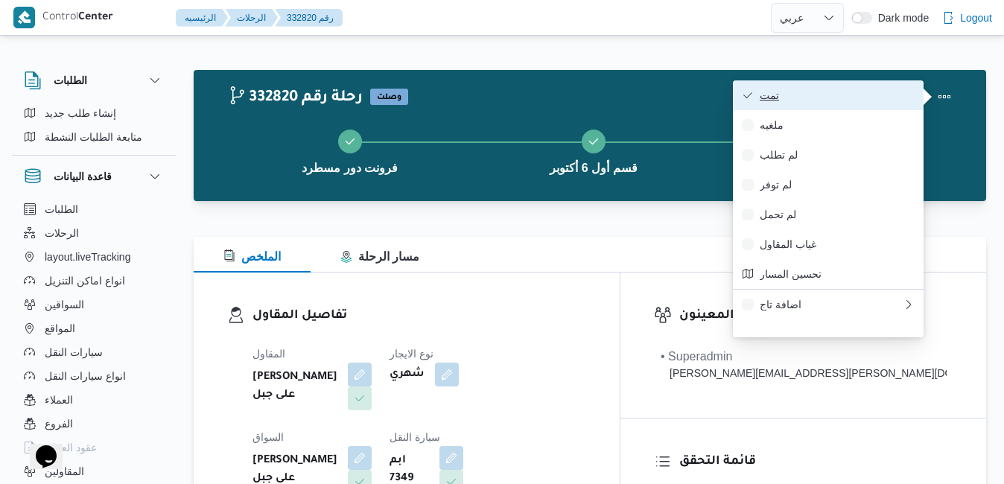
click at [852, 101] on span "تمت" at bounding box center [837, 95] width 155 height 12
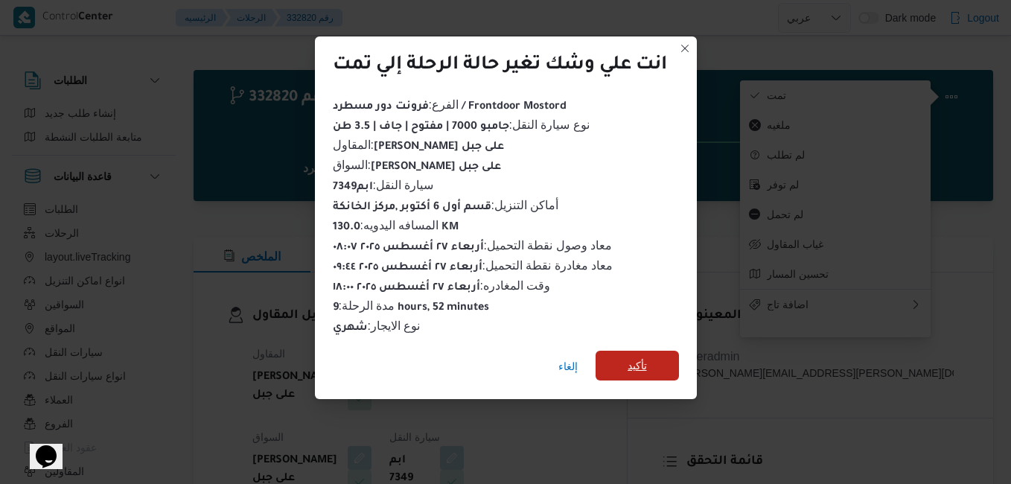
click at [653, 365] on span "تأكيد" at bounding box center [637, 366] width 83 height 30
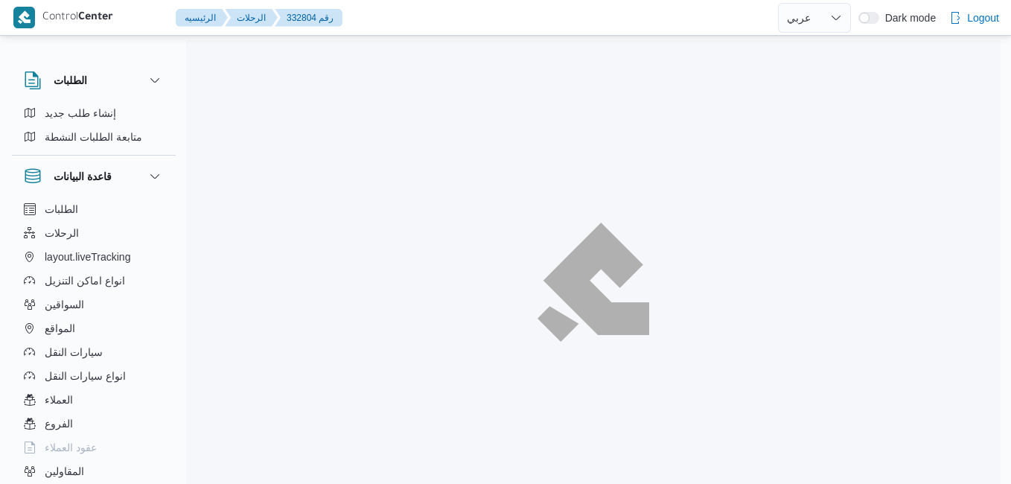
select select "ar"
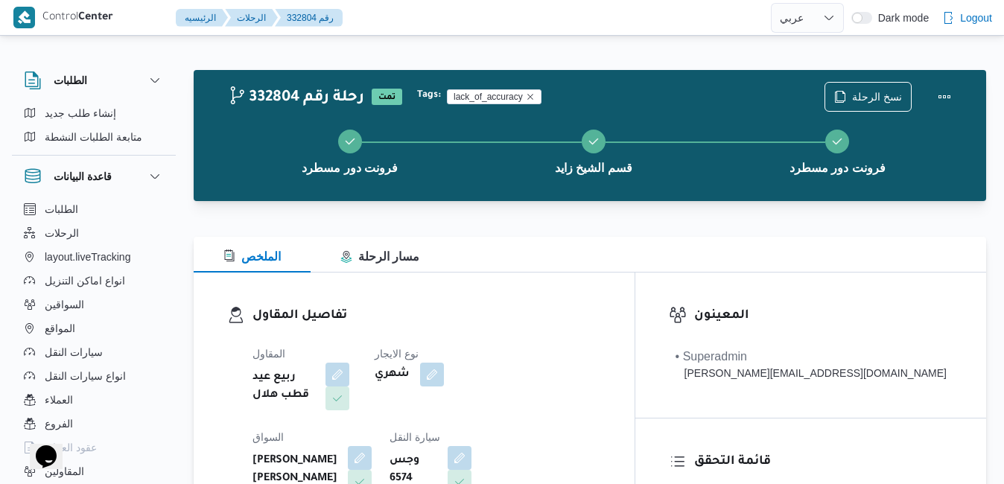
click at [632, 246] on div "الملخص مسار الرحلة" at bounding box center [590, 255] width 792 height 36
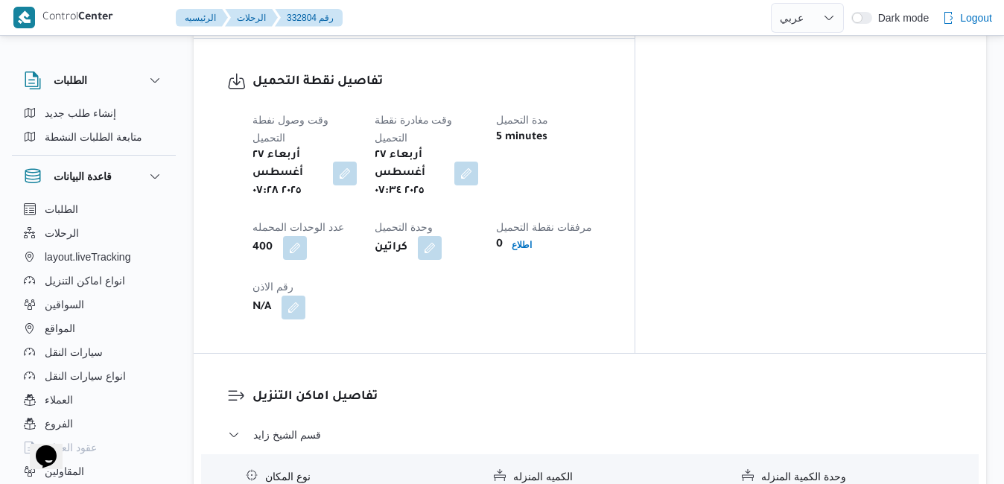
scroll to position [1191, 0]
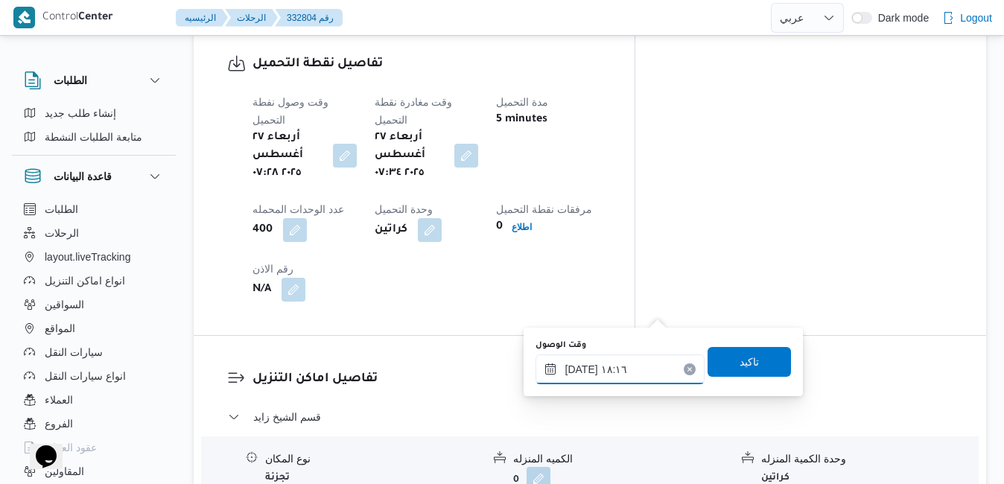
click at [610, 367] on input "٢٧/٠٨/٢٠٢٥ ١٨:١٦" at bounding box center [619, 369] width 169 height 30
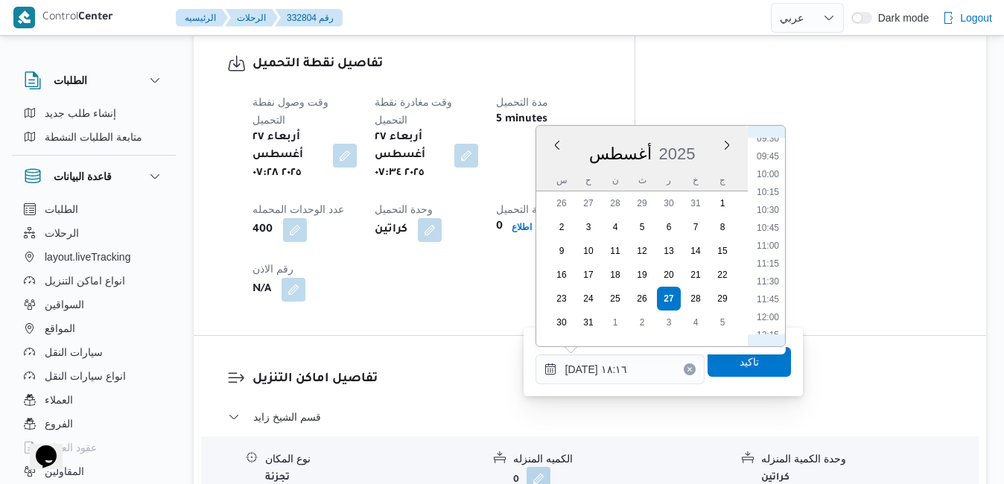
scroll to position [514, 0]
click at [768, 243] on li "08:30" at bounding box center [768, 239] width 34 height 15
type input "٢٧/٠٨/٢٠٢٥ ٠٨:٣٠"
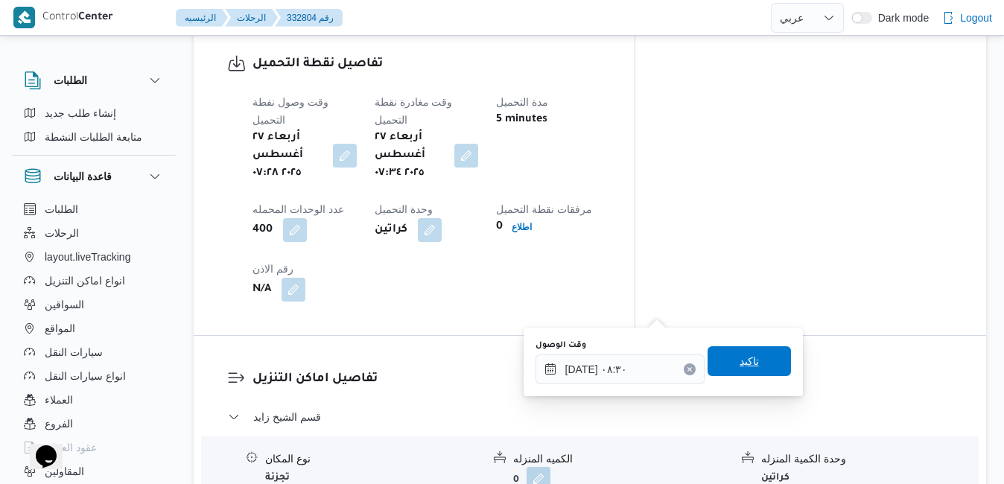
click at [742, 368] on span "تاكيد" at bounding box center [748, 361] width 19 height 18
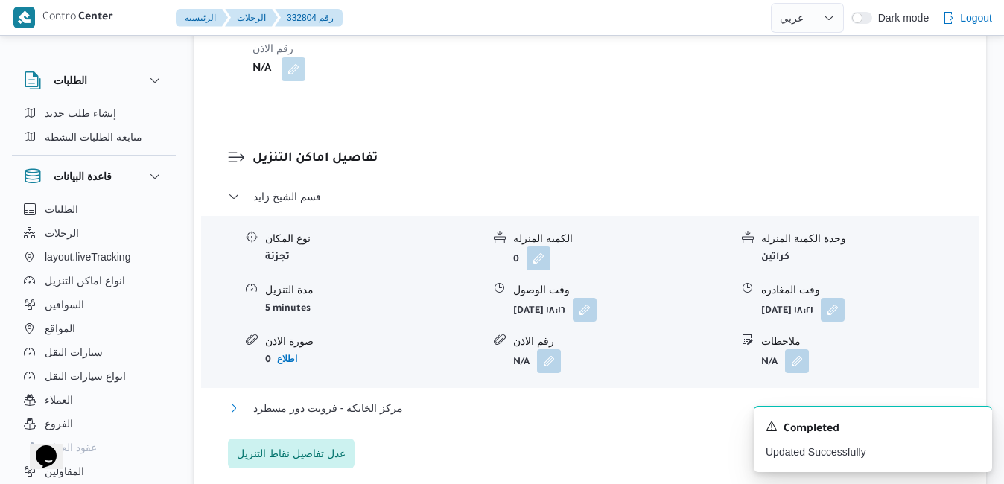
click at [634, 401] on button "مركز الخانكة - فرونت دور مسطرد" at bounding box center [590, 408] width 725 height 18
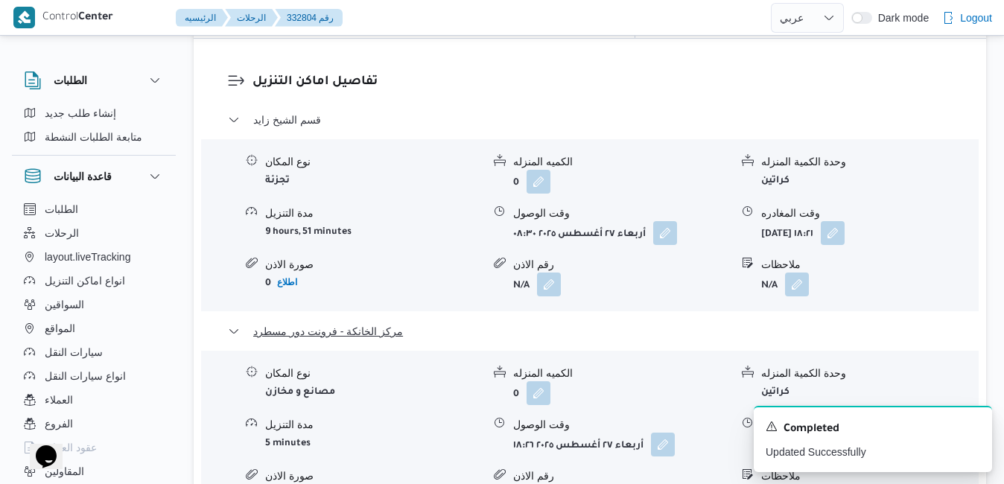
scroll to position [1489, 0]
click at [972, 425] on icon "Dismiss toast" at bounding box center [973, 424] width 7 height 7
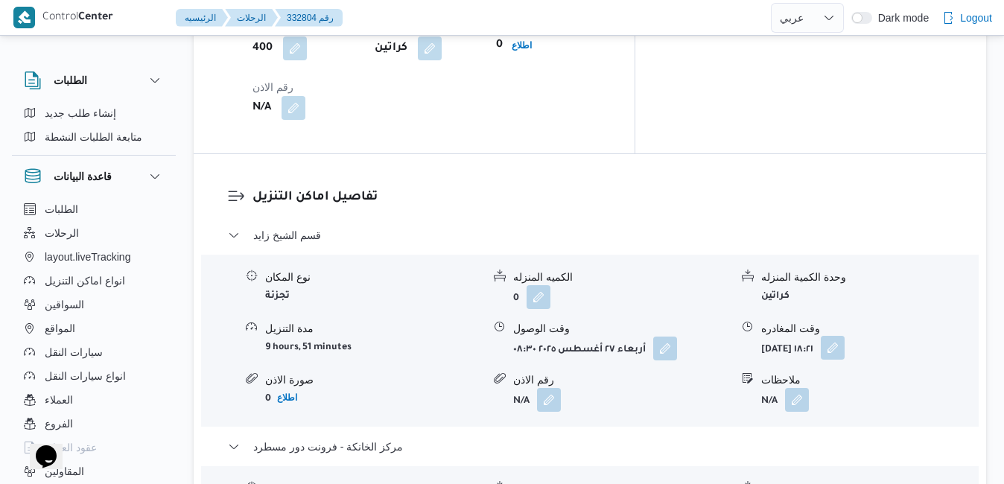
scroll to position [1400, 0]
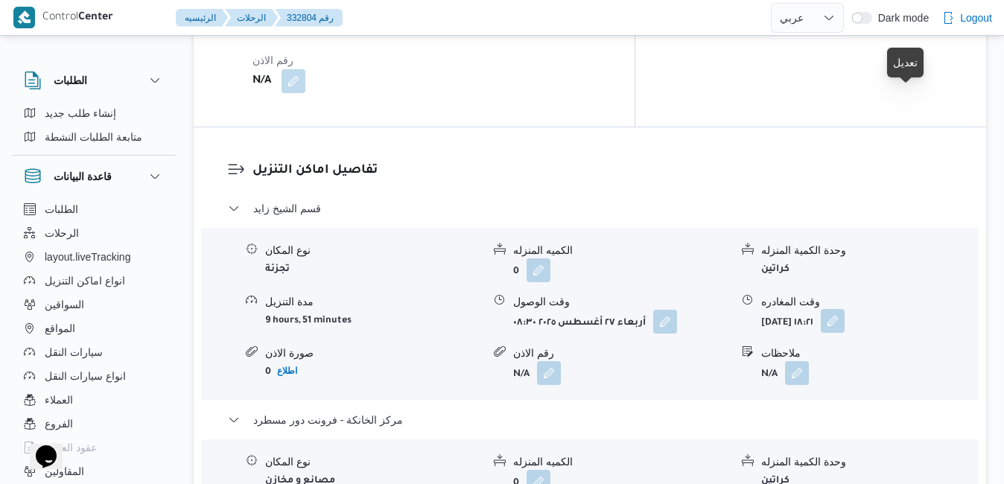
click at [844, 309] on button "button" at bounding box center [833, 321] width 24 height 24
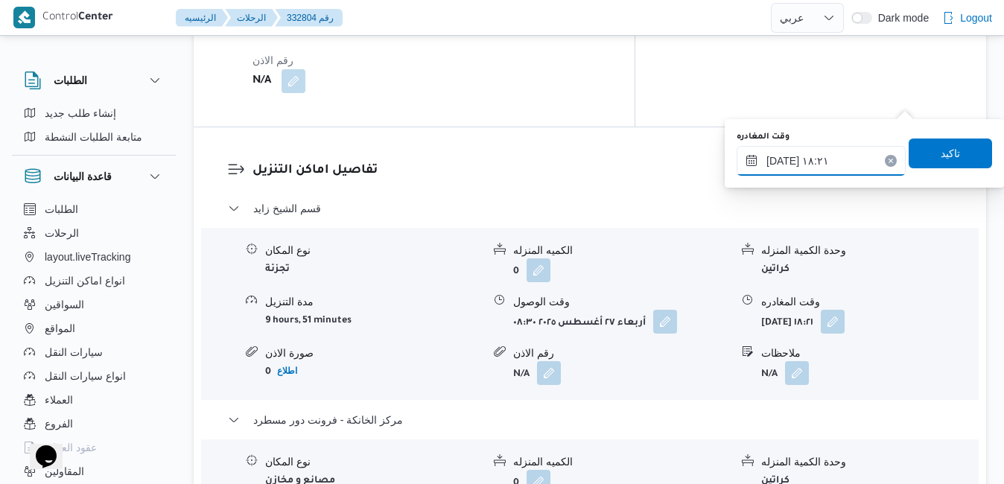
click at [855, 162] on input "٢٧/٠٨/٢٠٢٥ ١٨:٢١" at bounding box center [820, 161] width 169 height 30
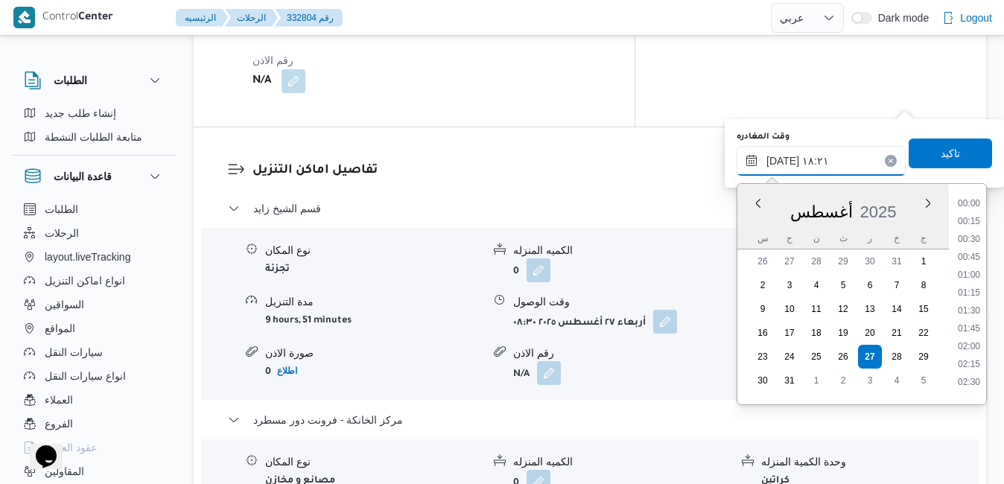
scroll to position [1202, 0]
click at [973, 251] on li "17:30" at bounding box center [969, 252] width 34 height 15
type input "٢٧/٠٨/٢٠٢٥ ١٧:٣٠"
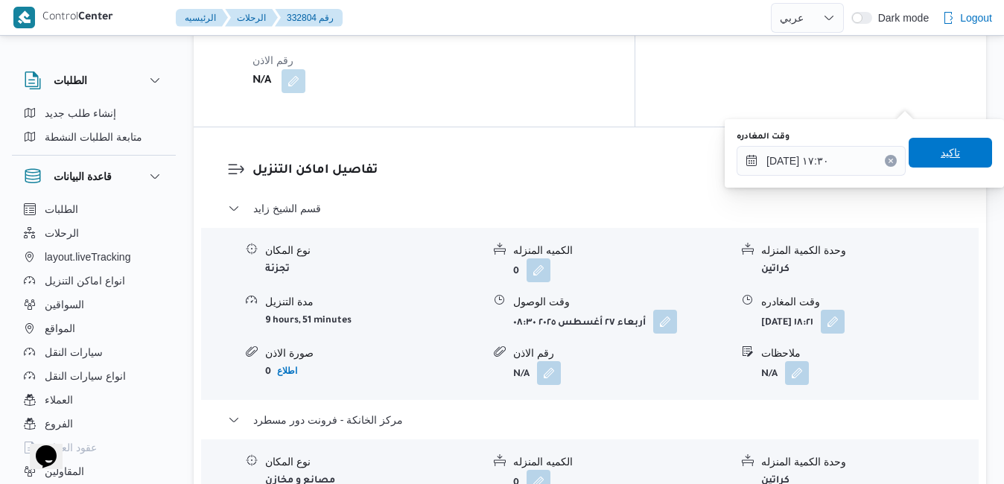
click at [941, 156] on span "تاكيد" at bounding box center [949, 153] width 19 height 18
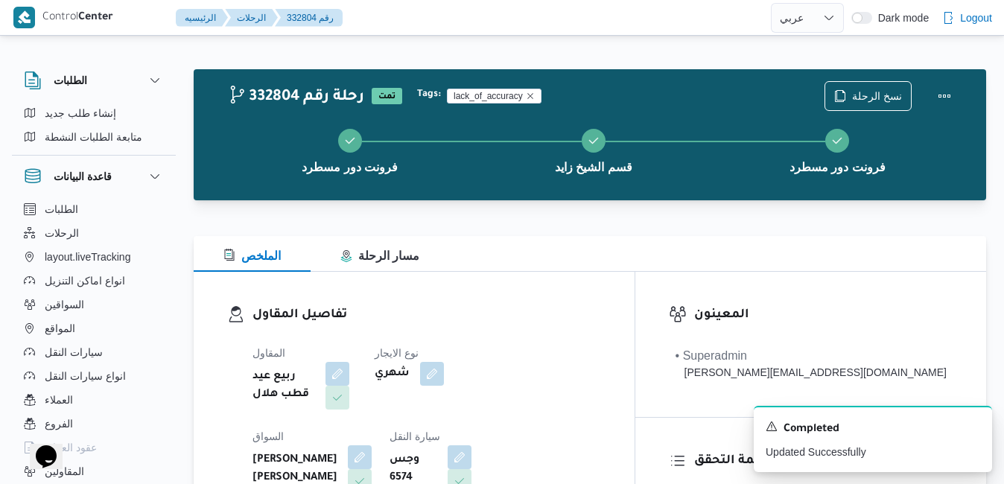
scroll to position [0, 0]
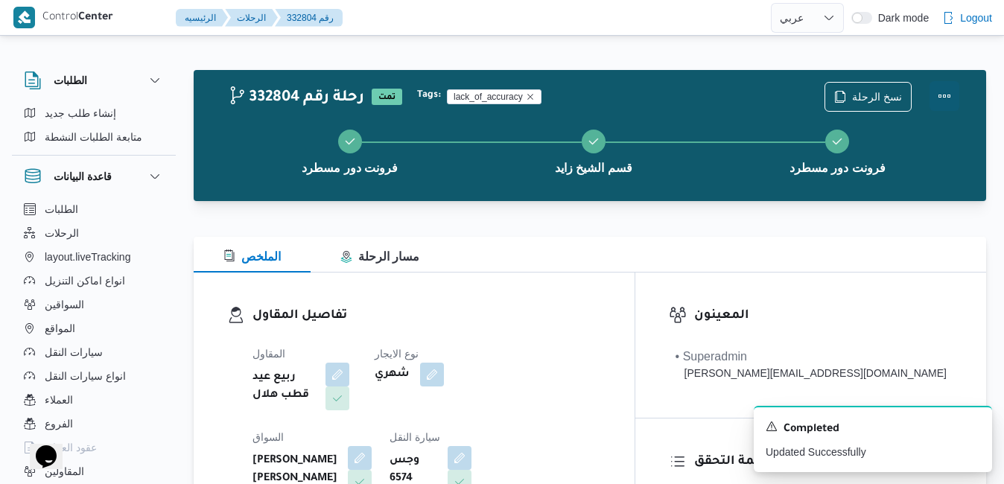
click at [942, 99] on button "Actions" at bounding box center [944, 96] width 30 height 30
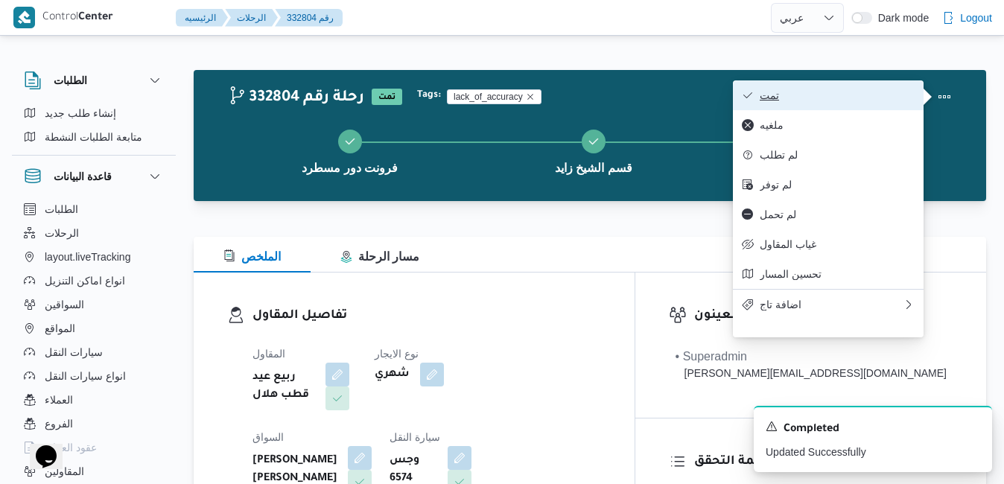
click at [834, 104] on button "تمت" at bounding box center [828, 95] width 191 height 30
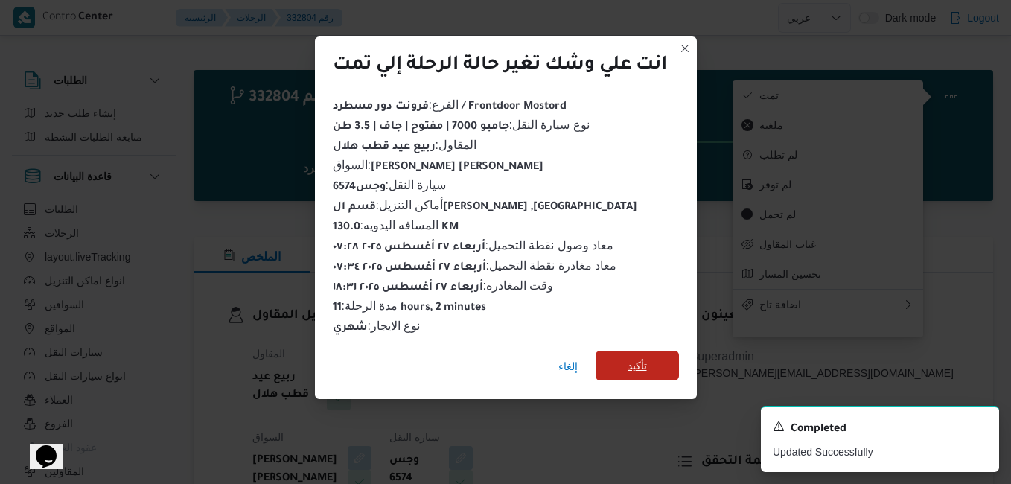
click at [622, 358] on span "تأكيد" at bounding box center [637, 366] width 83 height 30
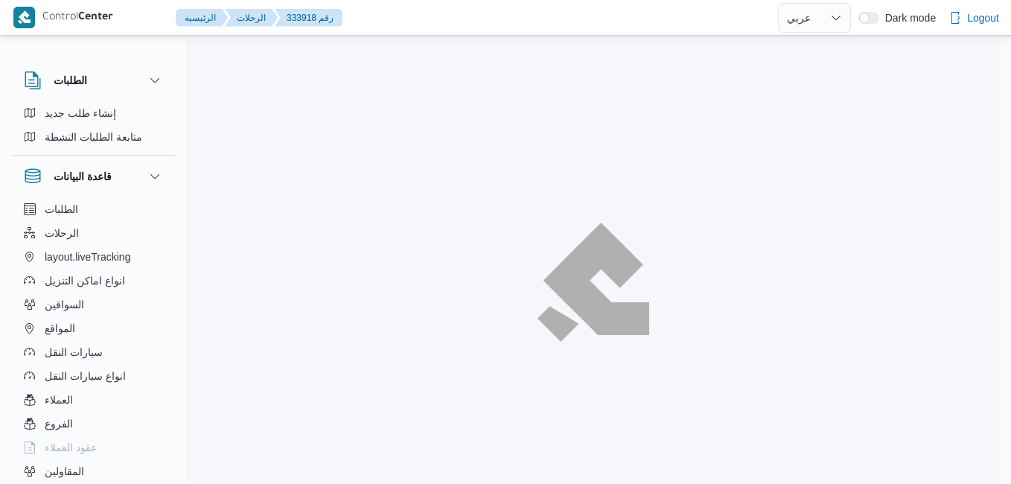
select select "ar"
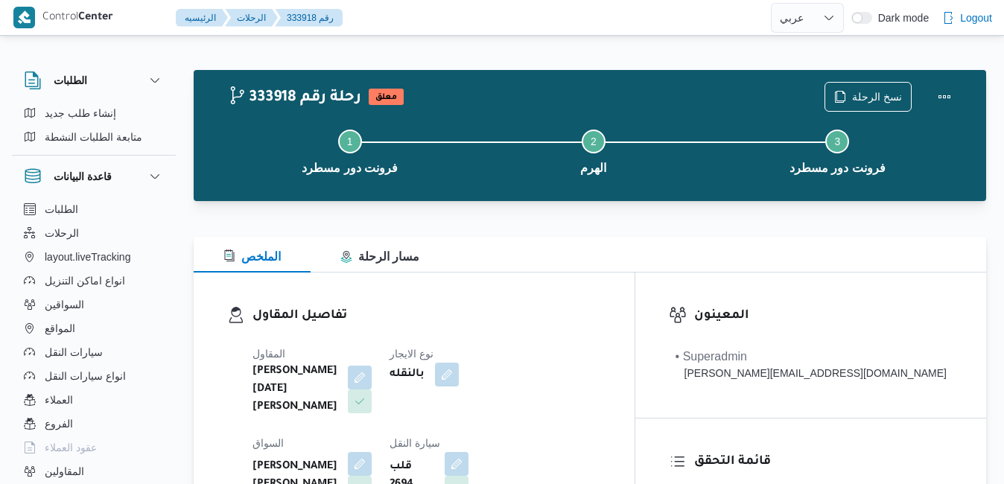
click at [535, 253] on div "الملخص مسار الرحلة" at bounding box center [590, 255] width 792 height 36
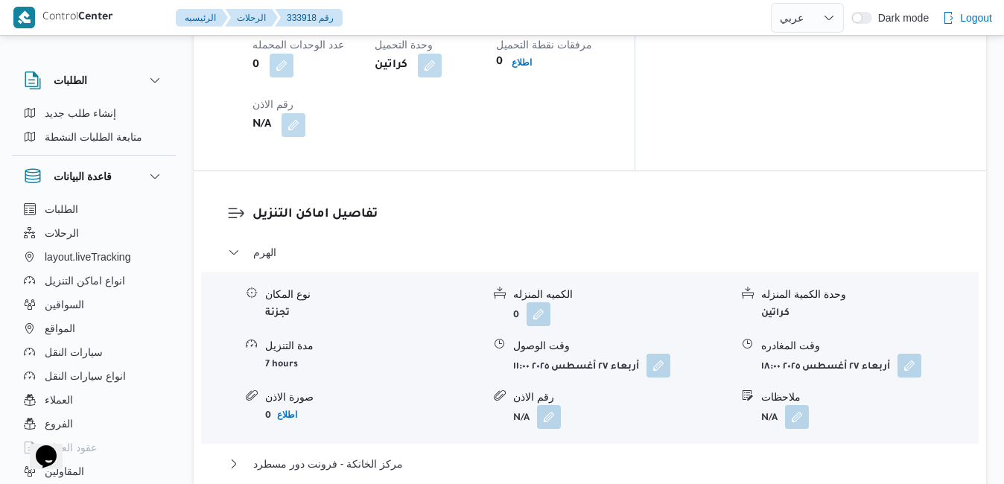
scroll to position [1251, 0]
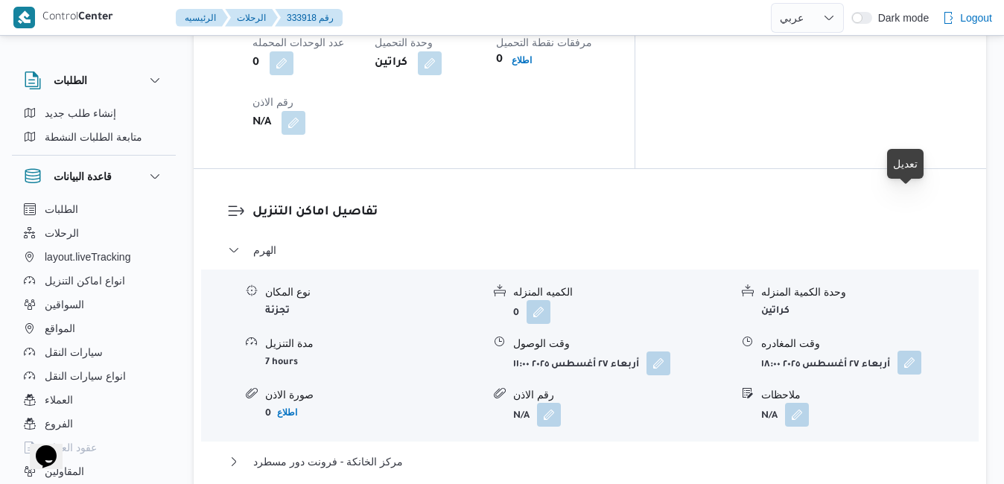
click at [904, 351] on button "button" at bounding box center [909, 363] width 24 height 24
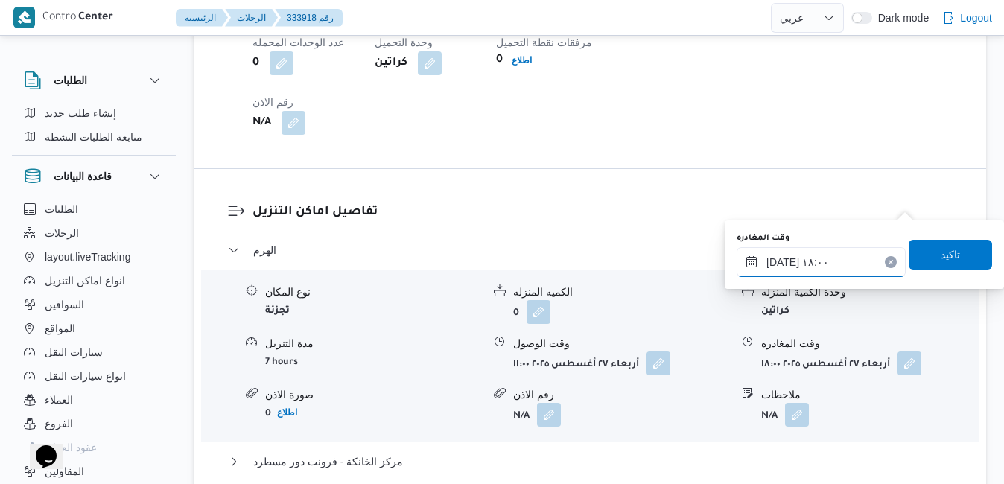
click at [830, 261] on input "[DATE] ١٨:٠٠" at bounding box center [820, 262] width 169 height 30
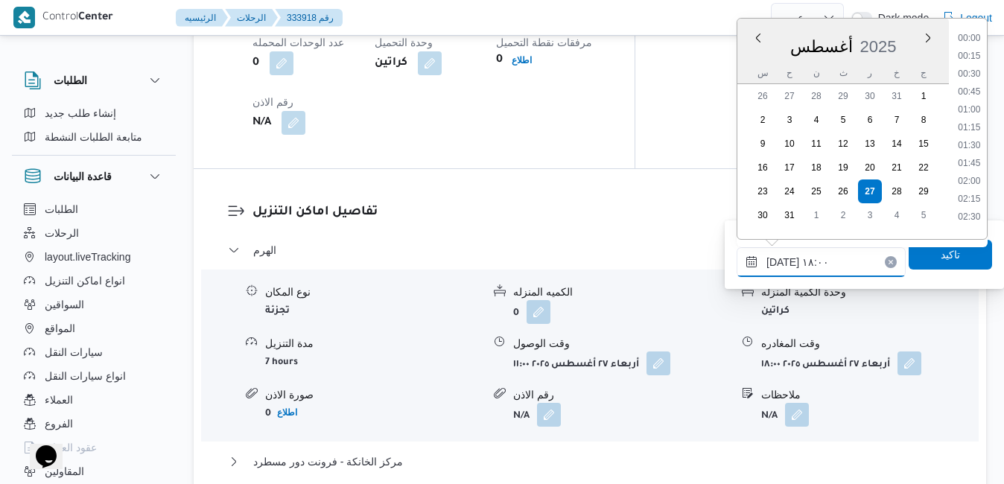
scroll to position [1184, 0]
click at [978, 207] on li "19:00" at bounding box center [969, 212] width 34 height 15
type input "[DATE] ١٩:٠٠"
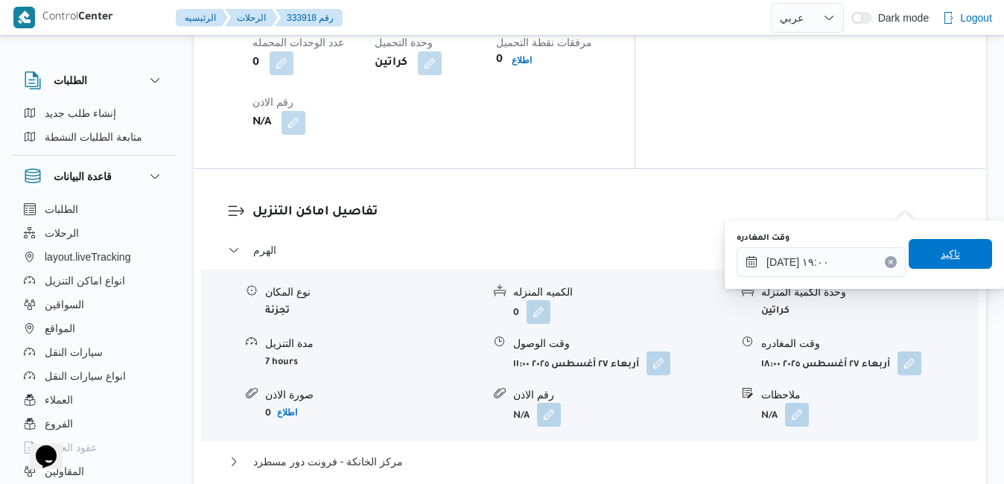
click at [926, 261] on span "تاكيد" at bounding box center [949, 254] width 83 height 30
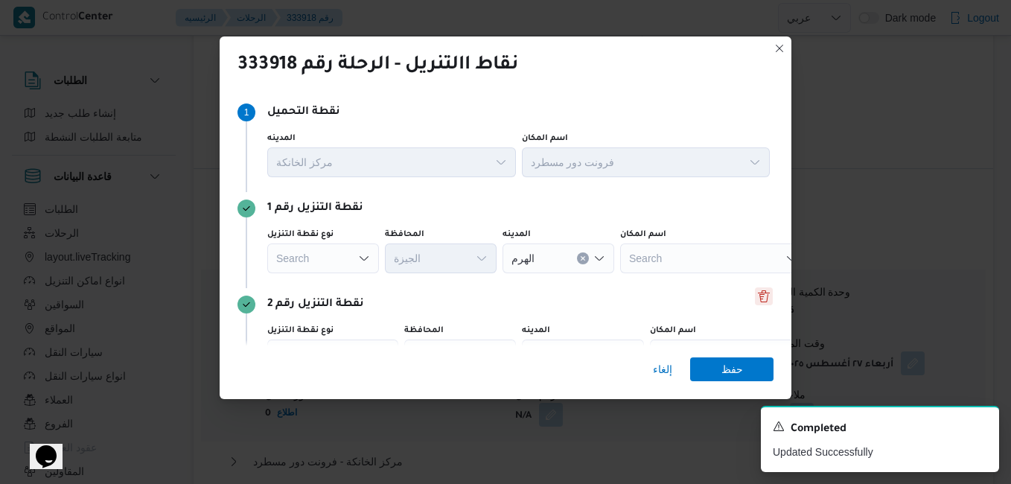
click at [755, 299] on button "Delete" at bounding box center [764, 296] width 18 height 18
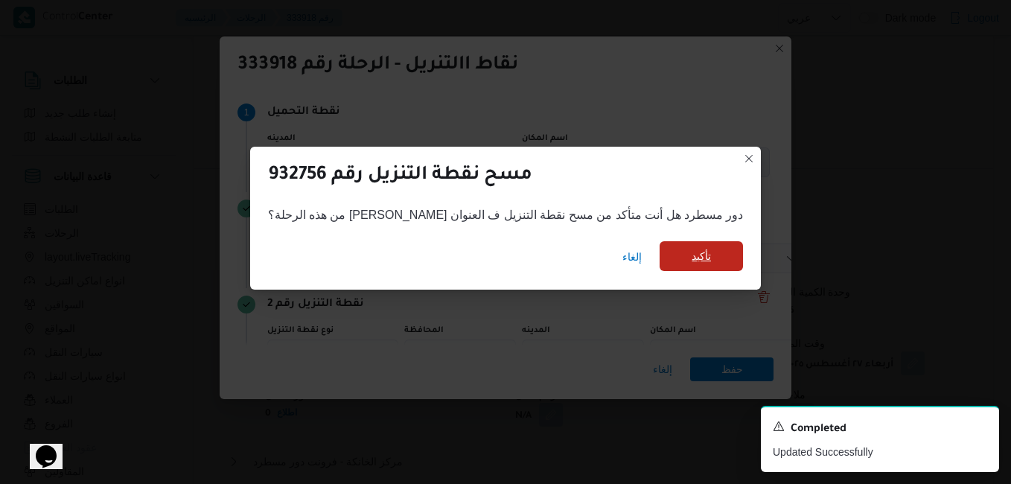
click at [692, 257] on span "تأكيد" at bounding box center [701, 256] width 19 height 18
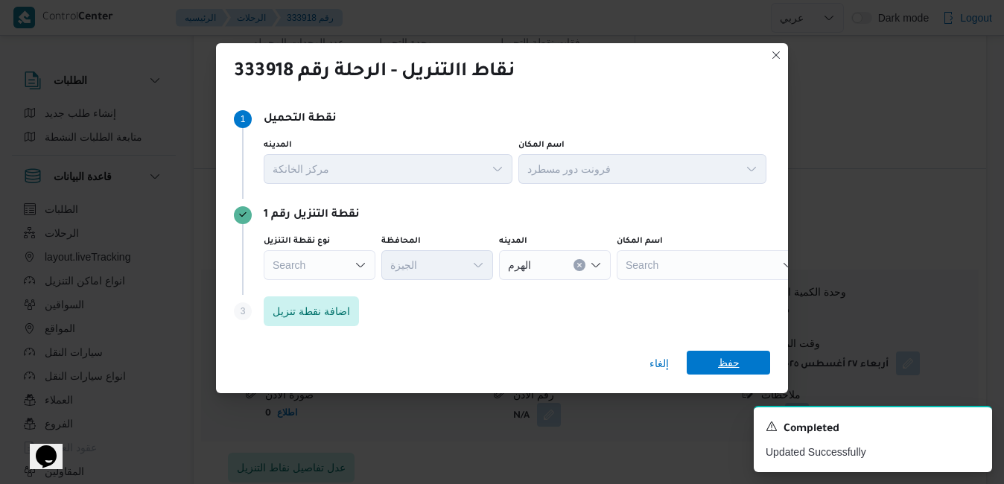
click at [726, 363] on span "حفظ" at bounding box center [729, 363] width 22 height 24
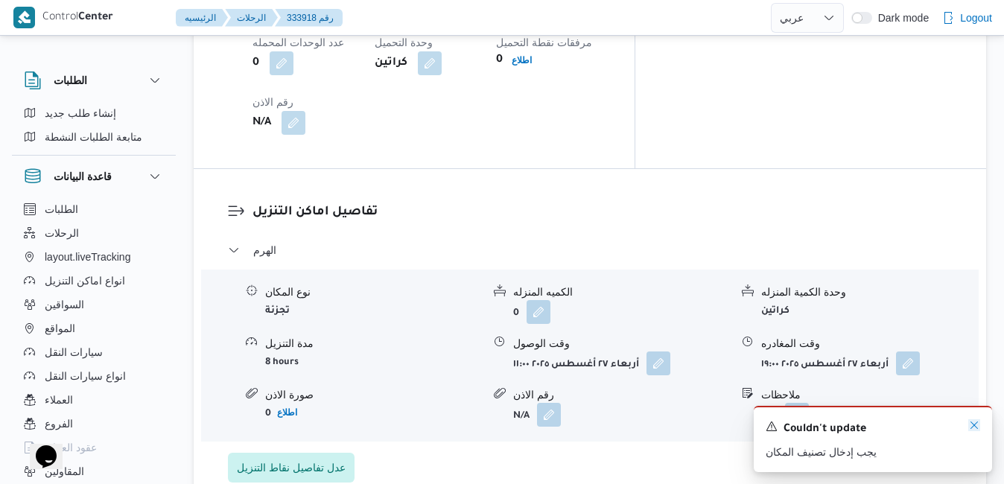
click at [972, 427] on icon "Dismiss toast" at bounding box center [974, 425] width 12 height 12
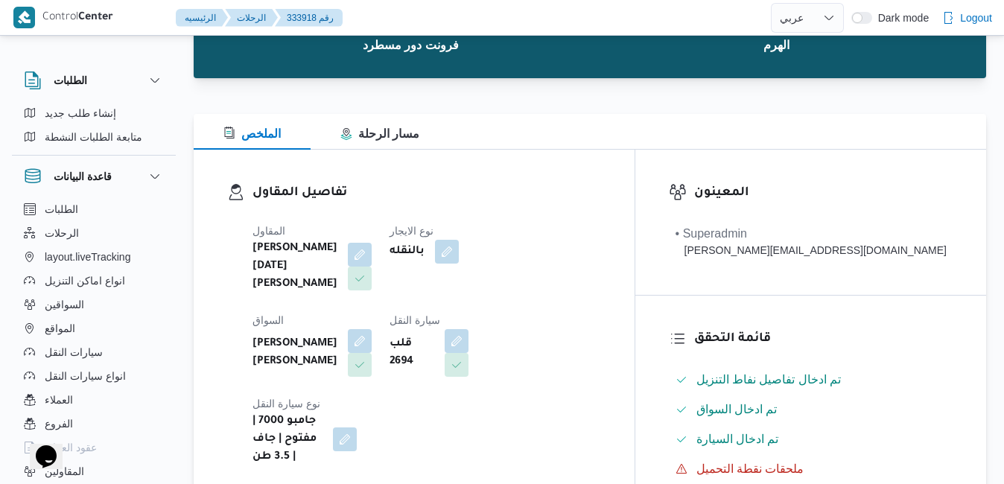
scroll to position [0, 0]
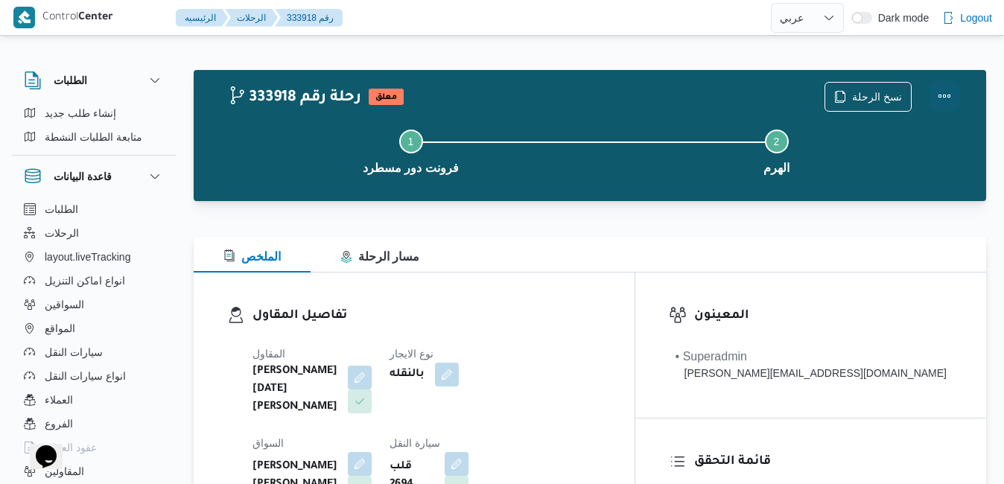
click at [943, 95] on button "Actions" at bounding box center [944, 96] width 30 height 30
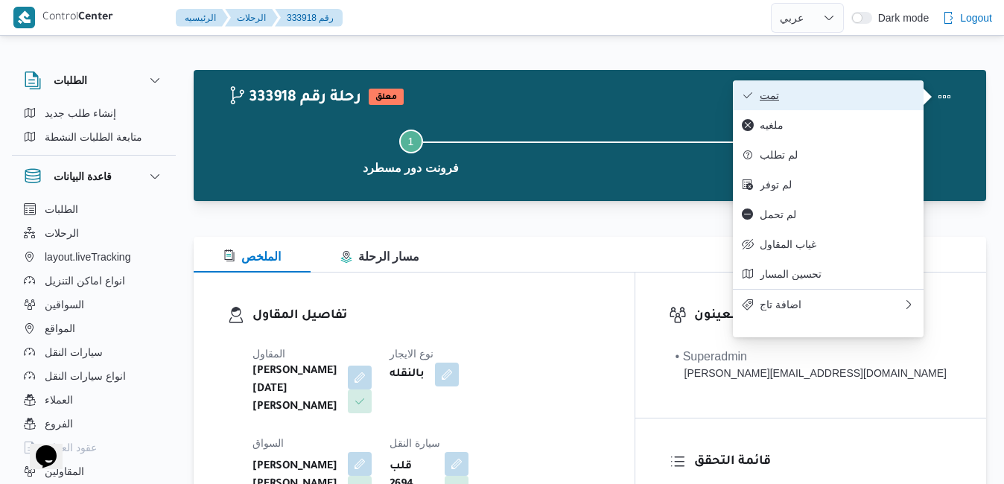
click at [838, 94] on span "تمت" at bounding box center [837, 95] width 155 height 12
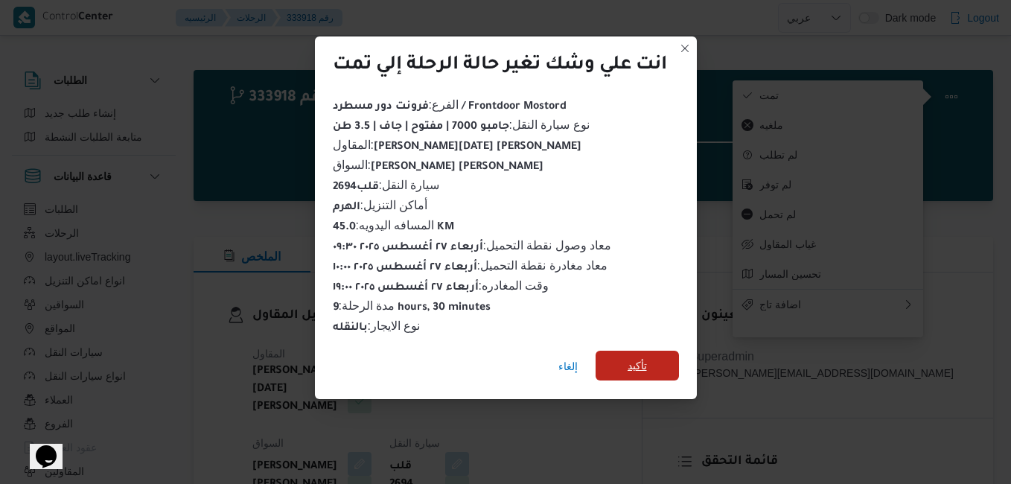
click at [627, 353] on span "تأكيد" at bounding box center [637, 366] width 83 height 30
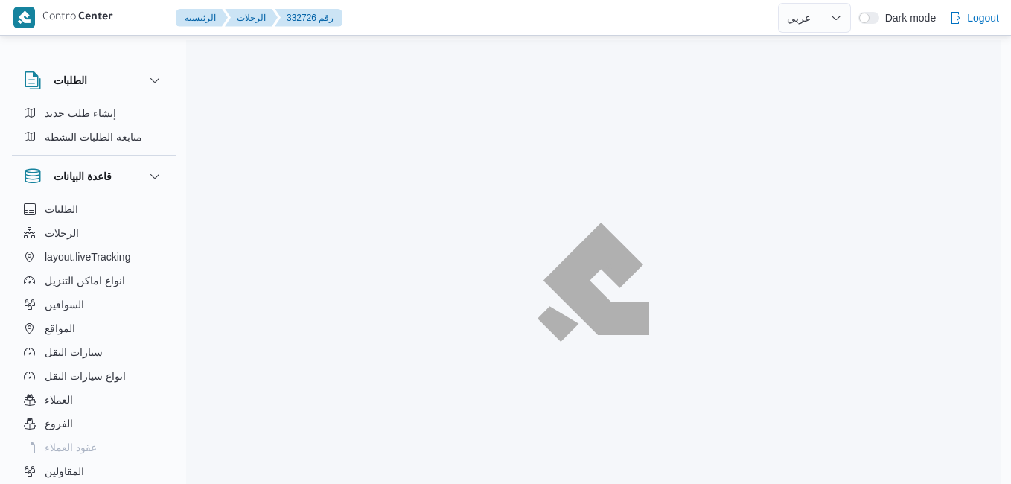
select select "ar"
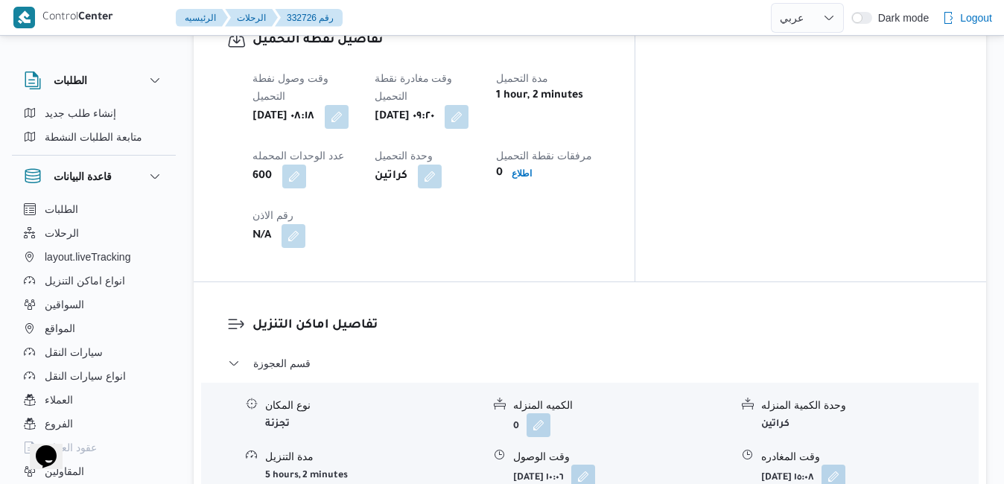
scroll to position [1162, 0]
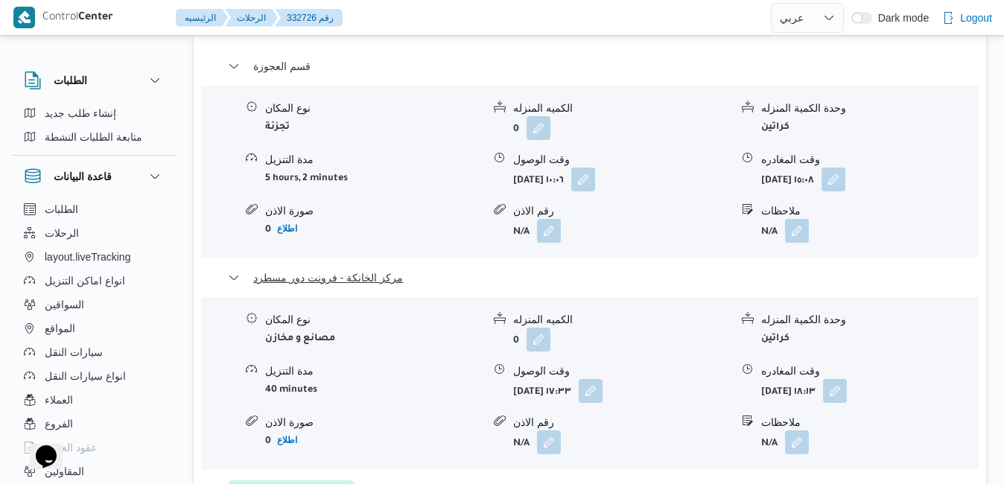
scroll to position [1459, 0]
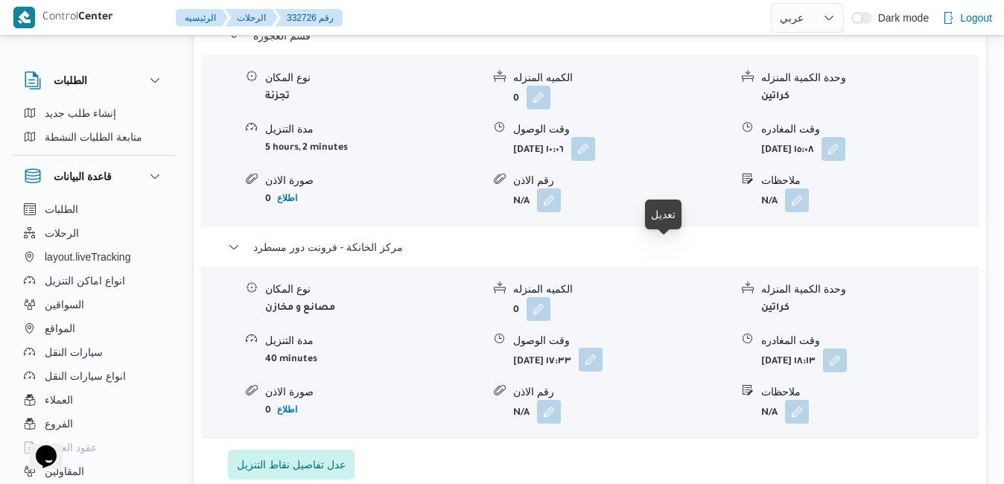
click at [602, 348] on button "button" at bounding box center [591, 360] width 24 height 24
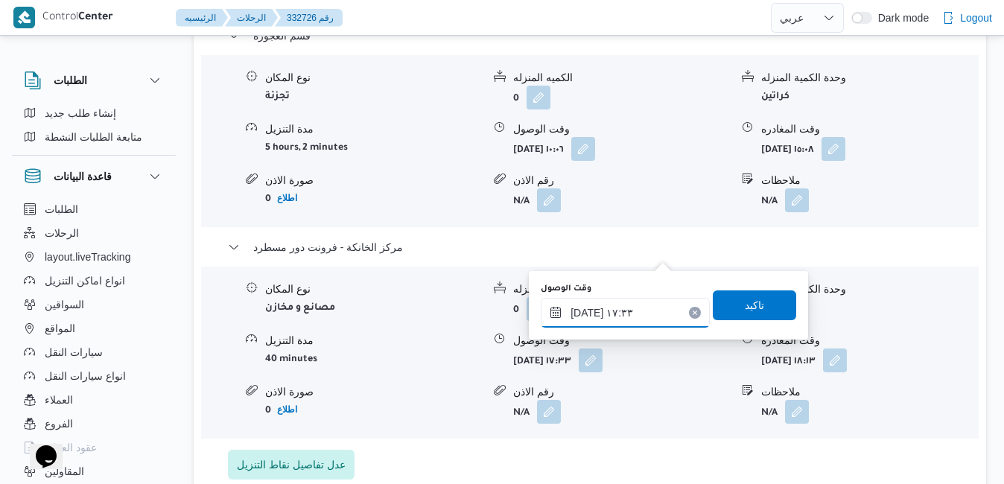
click at [602, 320] on input "٢٧/٠٨/٢٠٢٥ ١٧:٣٣" at bounding box center [625, 313] width 169 height 30
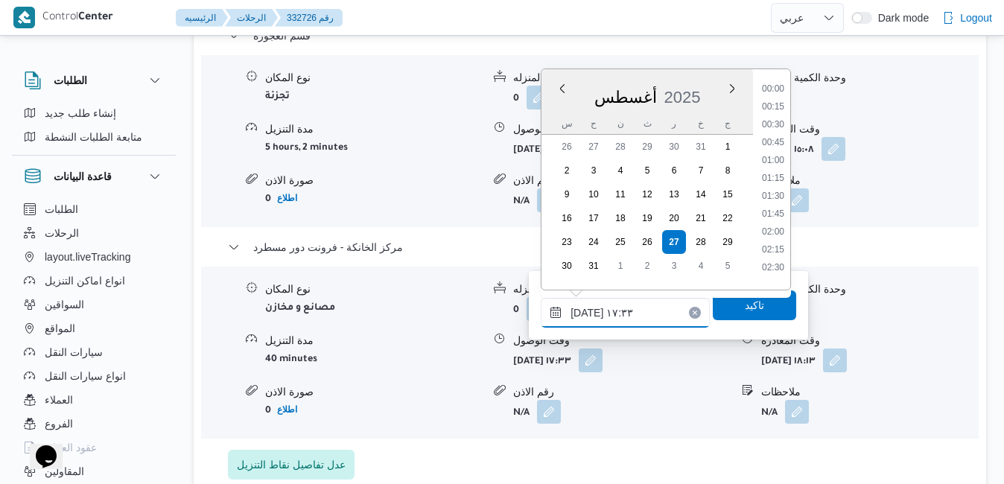
scroll to position [1148, 0]
click at [777, 226] on li "18:00" at bounding box center [773, 227] width 34 height 15
type input "٢٧/٠٨/٢٠٢٥ ١٨:٠٠"
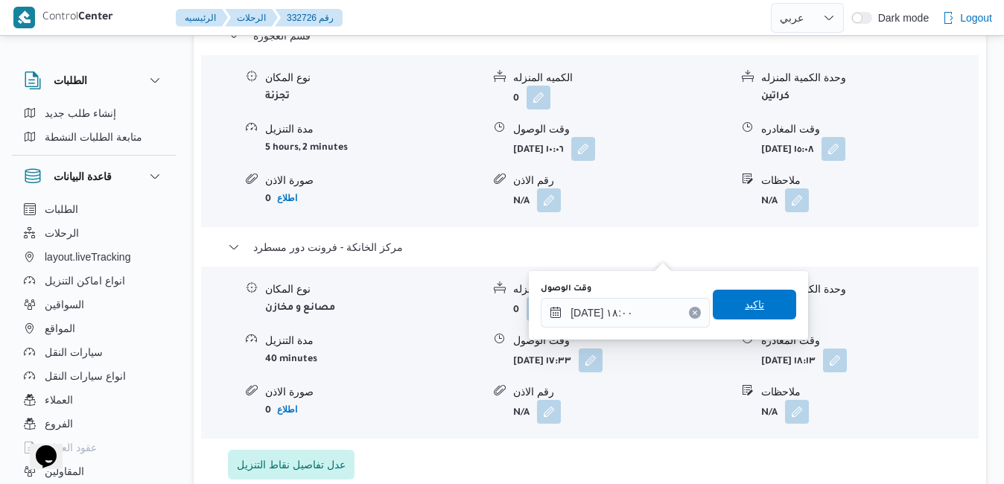
click at [745, 306] on span "تاكيد" at bounding box center [754, 305] width 19 height 18
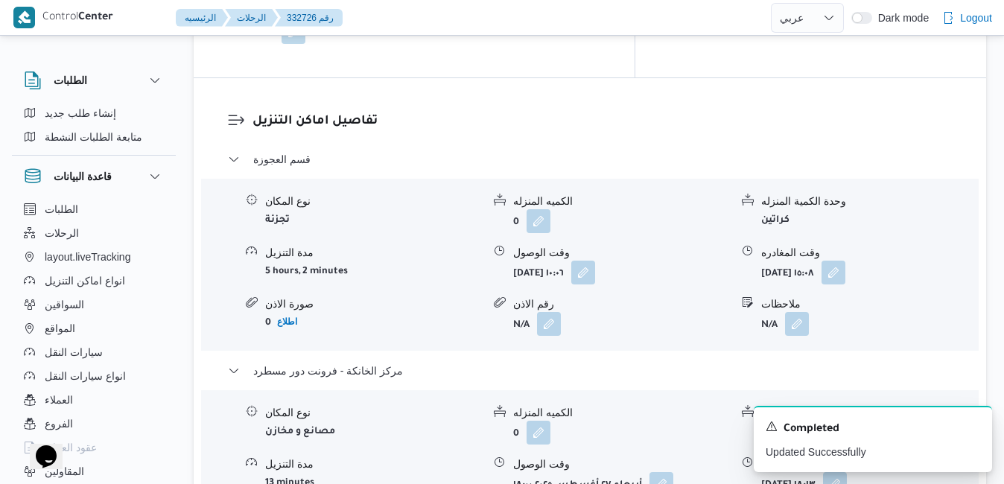
scroll to position [1400, 0]
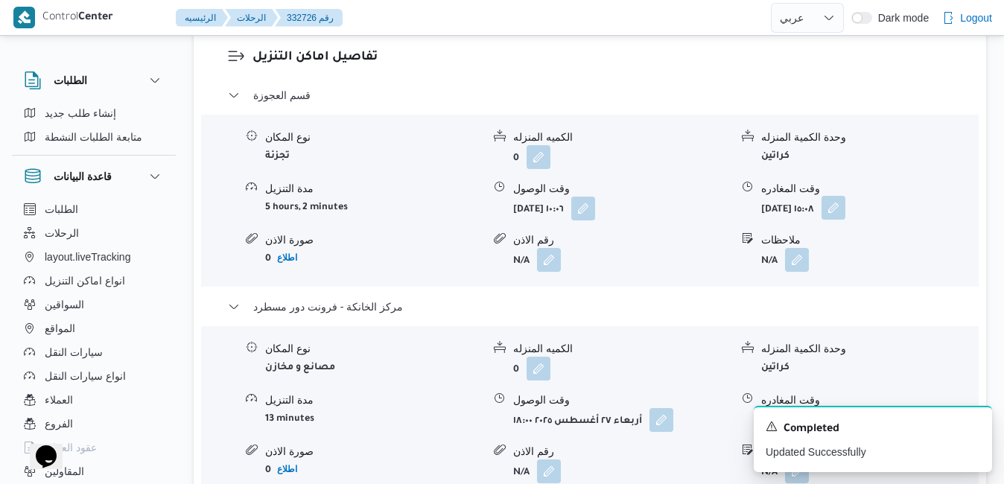
click at [845, 196] on button "button" at bounding box center [833, 208] width 24 height 24
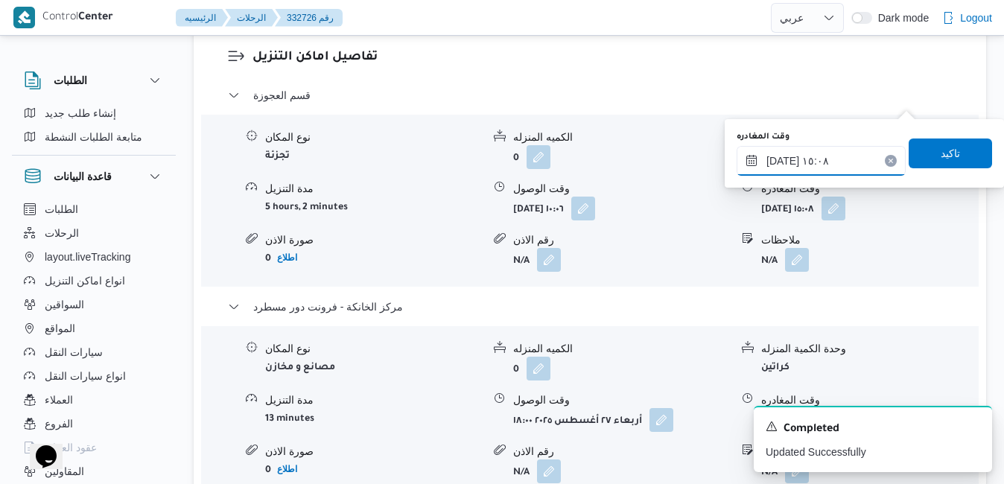
click at [809, 156] on input "٢٧/٠٨/٢٠٢٥ ١٥:٠٨" at bounding box center [820, 161] width 169 height 30
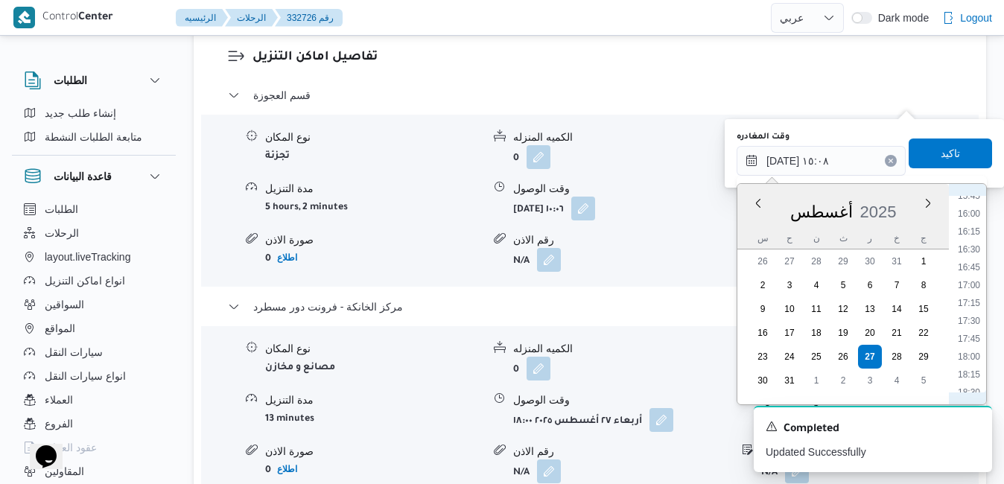
scroll to position [1141, 0]
click at [972, 280] on li "17:00" at bounding box center [969, 277] width 34 height 15
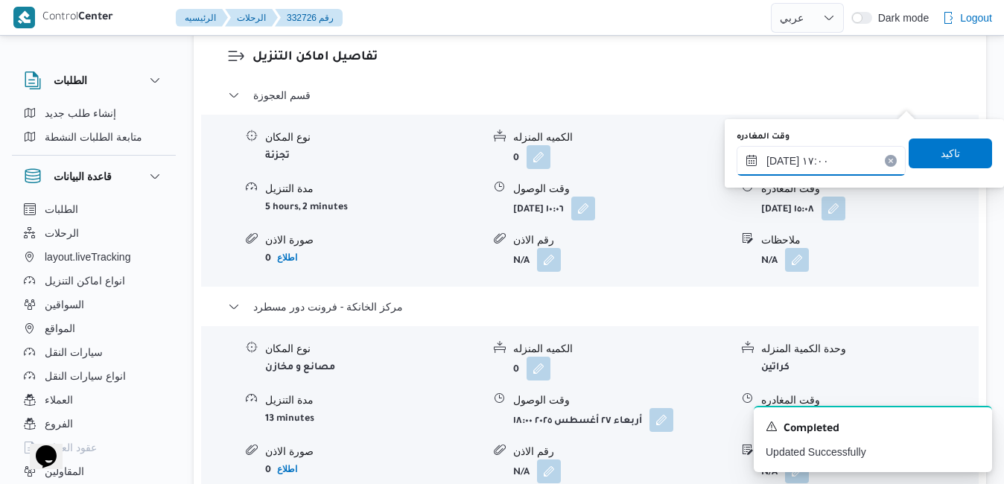
click at [783, 161] on input "٢٧/٠٨/٢٠٢٥ ١٧:٠٠" at bounding box center [820, 161] width 169 height 30
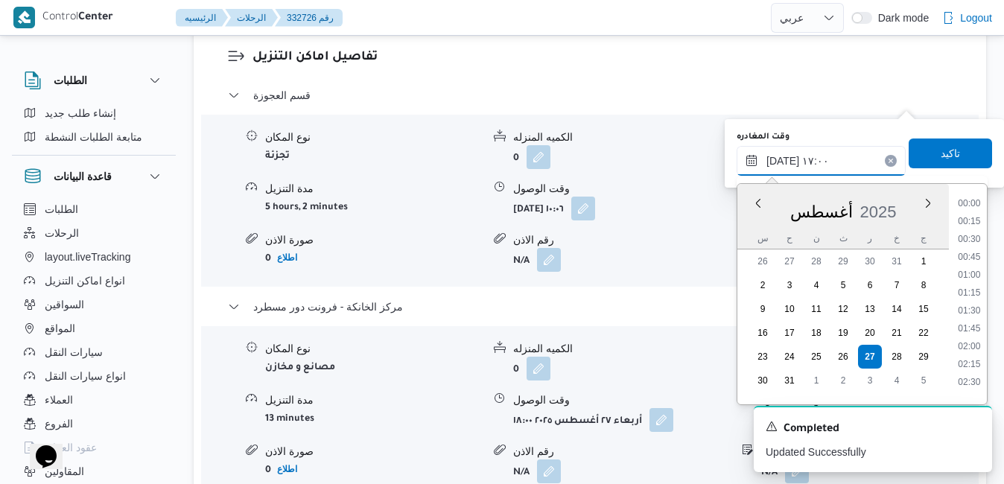
click at [783, 161] on input "٢٧/٠٨/٢٠٢٥ ١٧:٠٠" at bounding box center [820, 161] width 169 height 30
type input "٢٧/٠٨/٢٠٢٥ ١٧:10"
click at [915, 145] on span "تاكيد" at bounding box center [949, 153] width 83 height 30
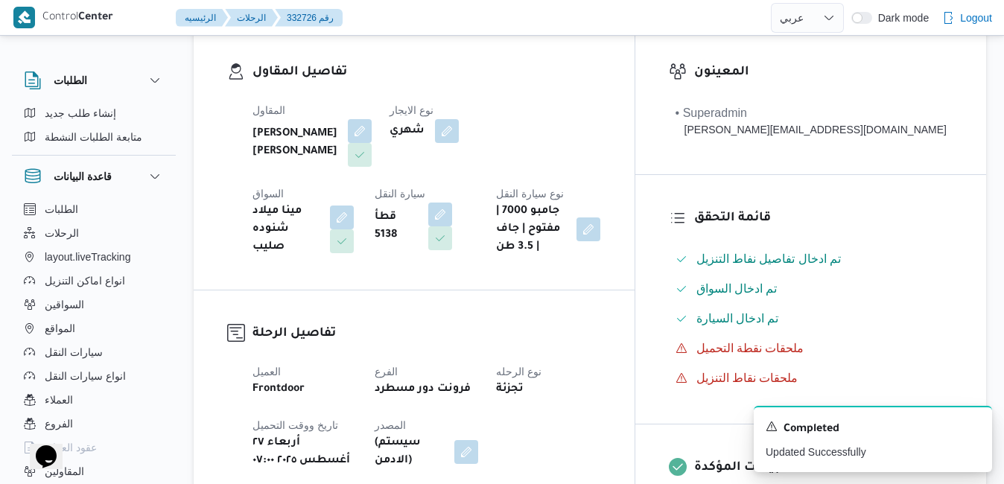
scroll to position [0, 0]
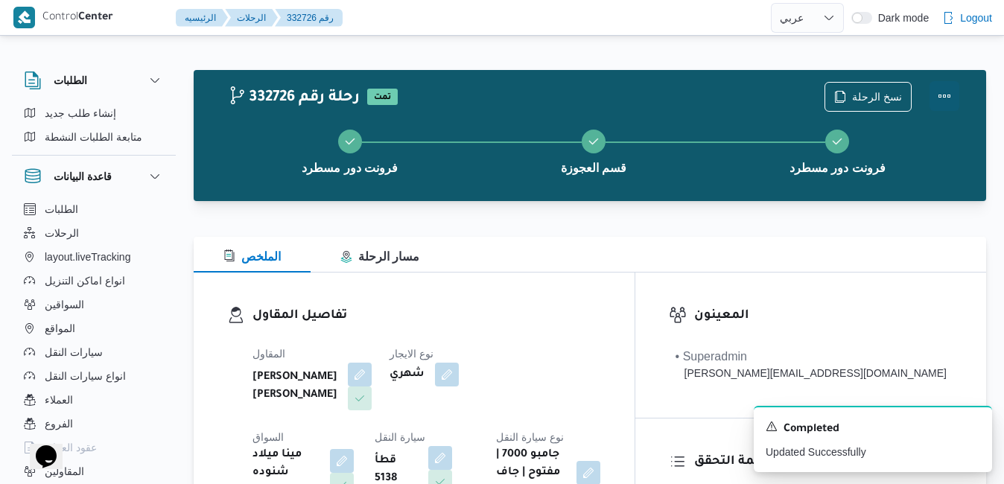
click at [943, 97] on button "Actions" at bounding box center [944, 96] width 30 height 30
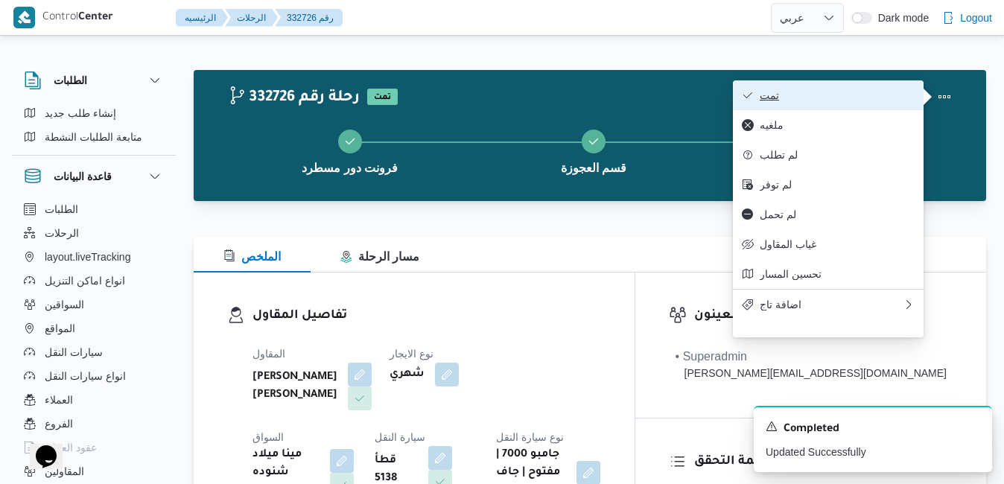
click at [857, 100] on span "تمت" at bounding box center [837, 95] width 155 height 12
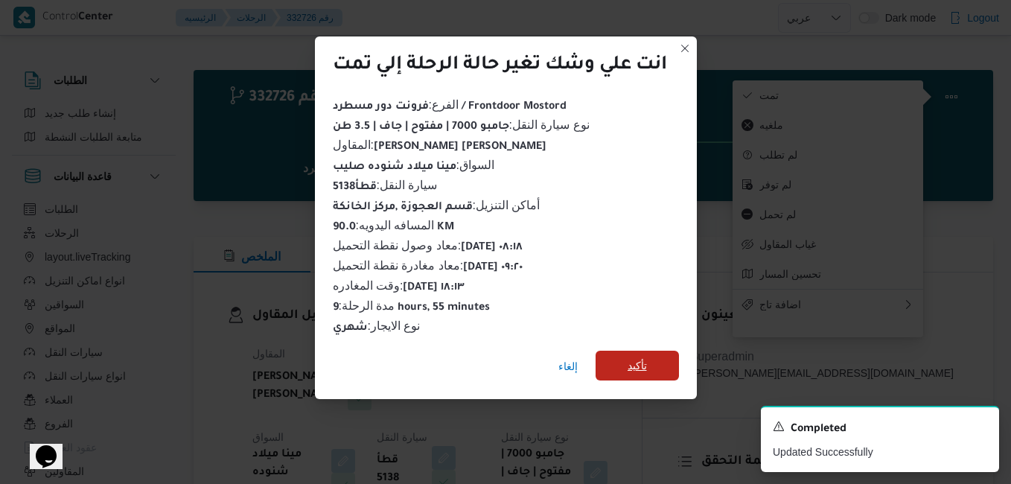
click at [626, 360] on span "تأكيد" at bounding box center [637, 366] width 83 height 30
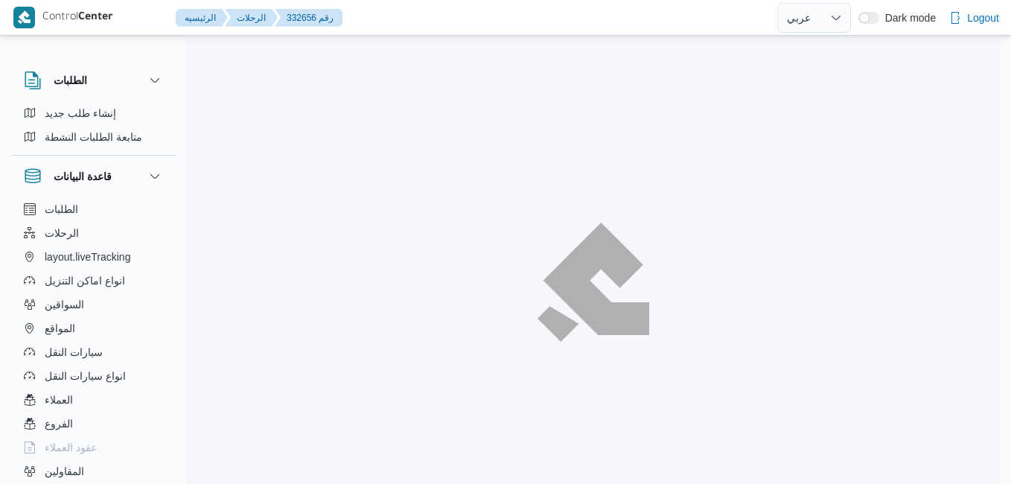
select select "ar"
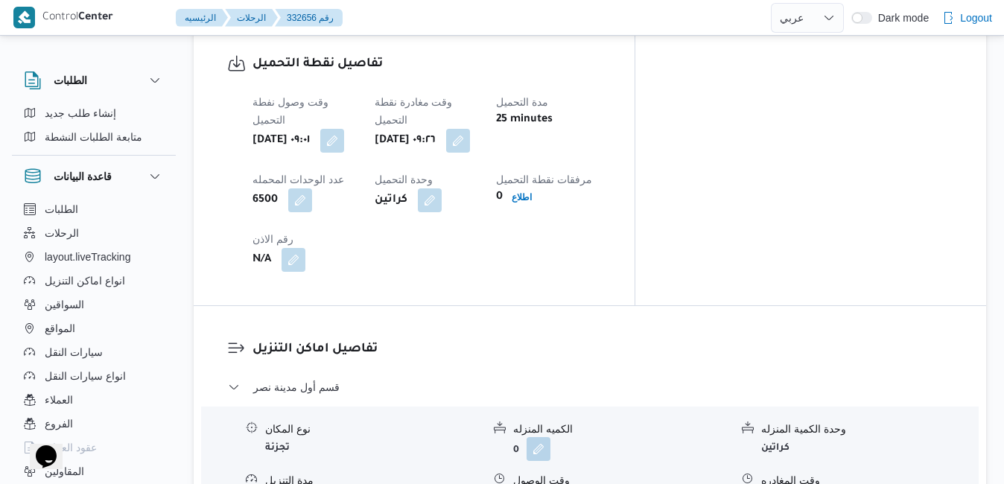
scroll to position [1221, 0]
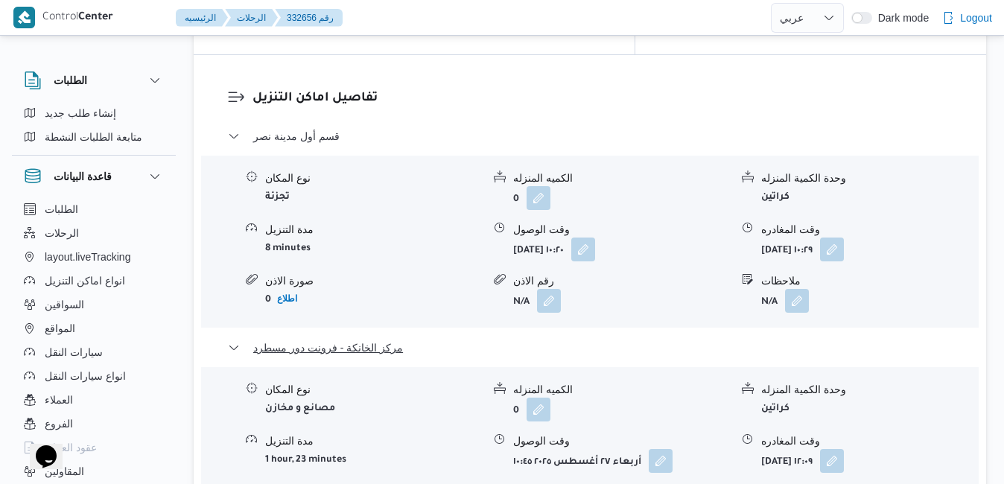
scroll to position [1489, 0]
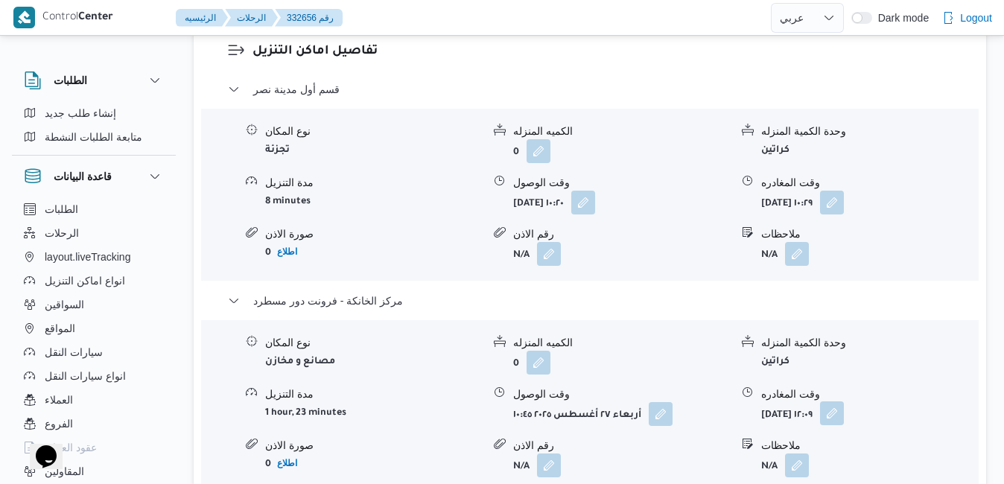
click at [844, 401] on button "button" at bounding box center [832, 413] width 24 height 24
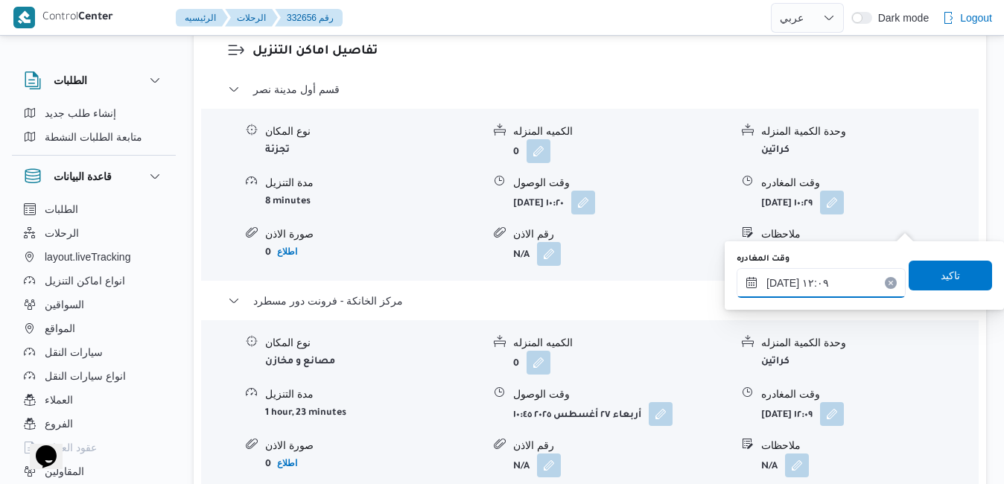
click at [809, 290] on input "[DATE] ١٢:٠٩" at bounding box center [820, 283] width 169 height 30
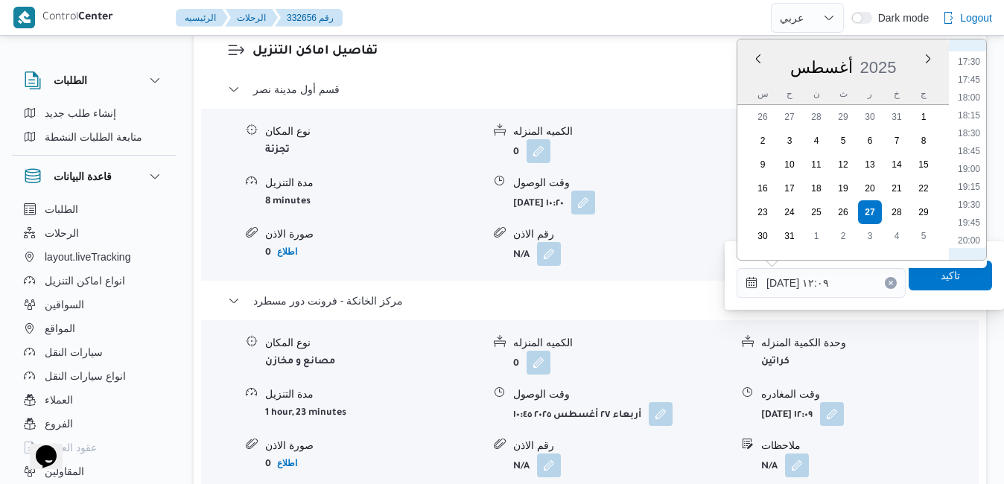
scroll to position [1271, 0]
click at [972, 132] on li "18:45" at bounding box center [969, 128] width 34 height 15
type input "[DATE] ١٨:٤٥"
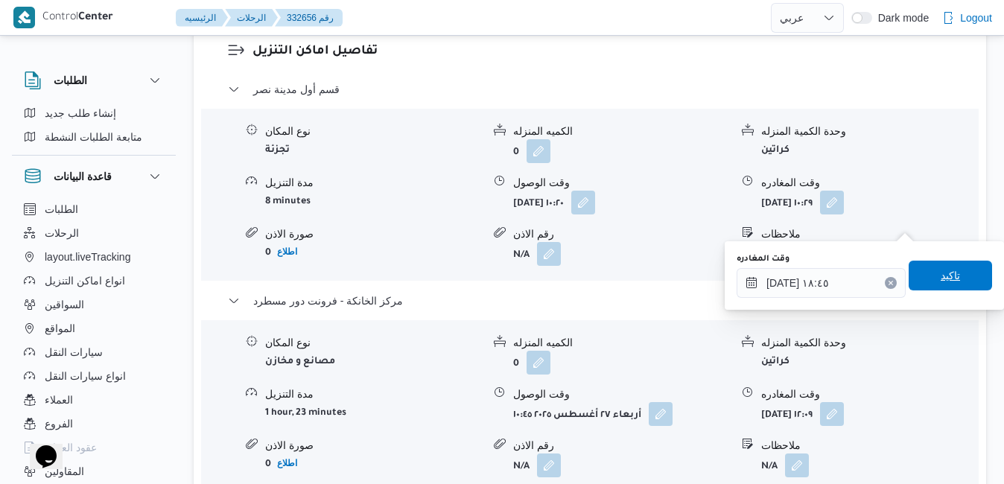
click at [926, 271] on span "تاكيد" at bounding box center [949, 276] width 83 height 30
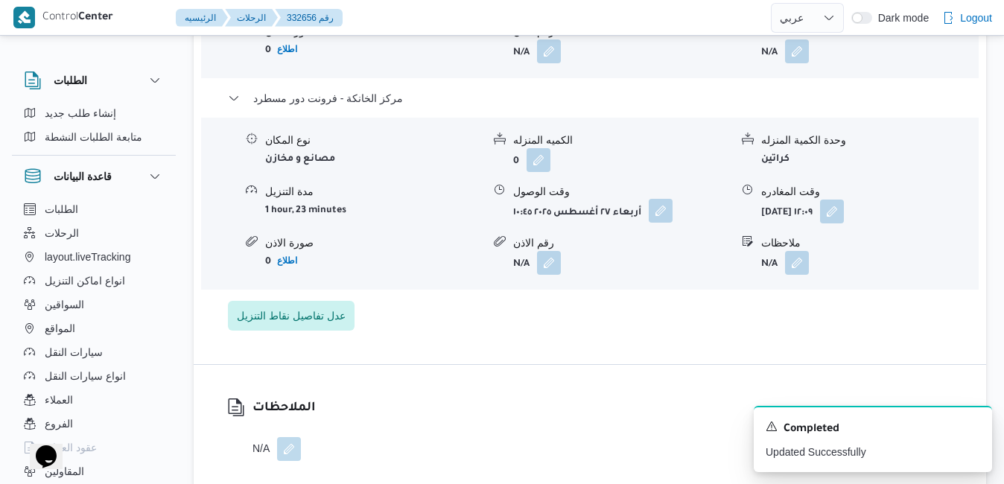
click at [666, 223] on button "button" at bounding box center [661, 211] width 24 height 24
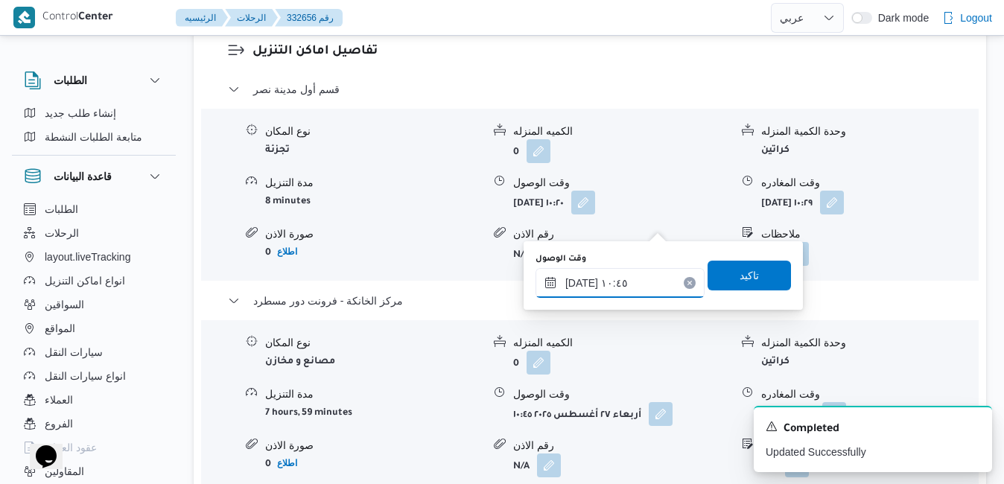
click at [620, 281] on input "٢٧/٠٨/٢٠٢٥ ١٠:٤٥" at bounding box center [619, 283] width 169 height 30
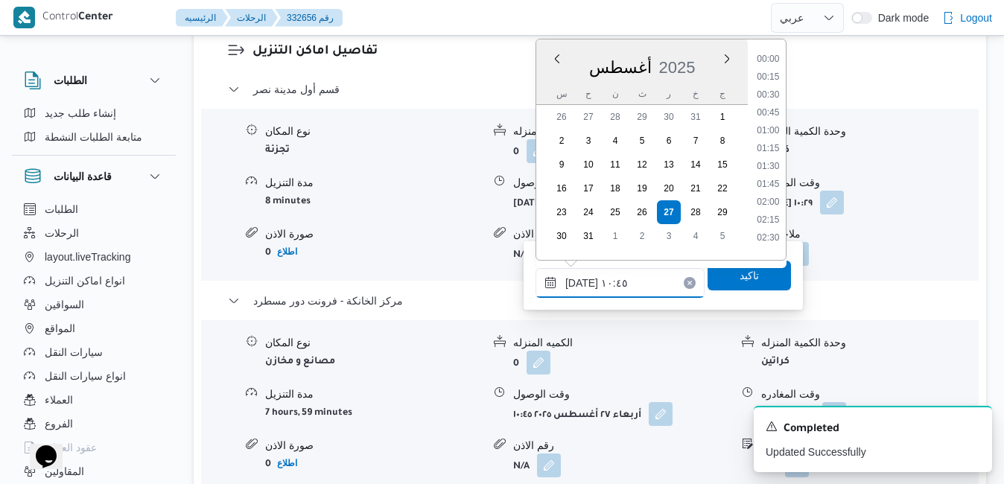
scroll to position [666, 0]
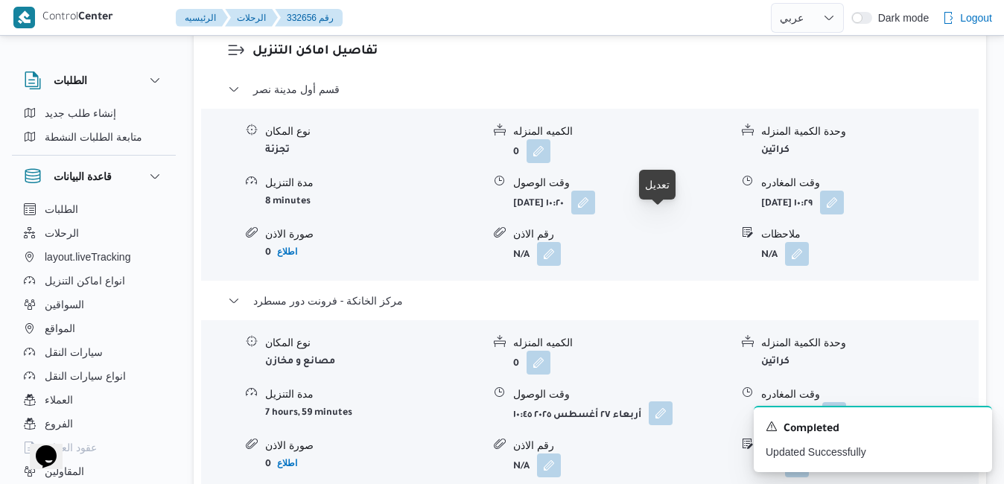
click at [656, 401] on button "button" at bounding box center [661, 413] width 24 height 24
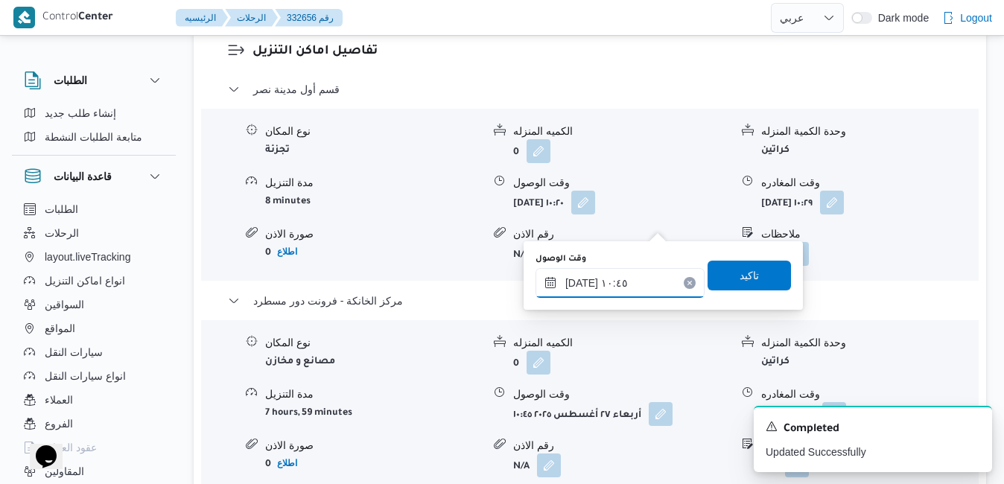
click at [615, 281] on input "٢٧/٠٨/٢٠٢٥ ١٠:٤٥" at bounding box center [619, 283] width 169 height 30
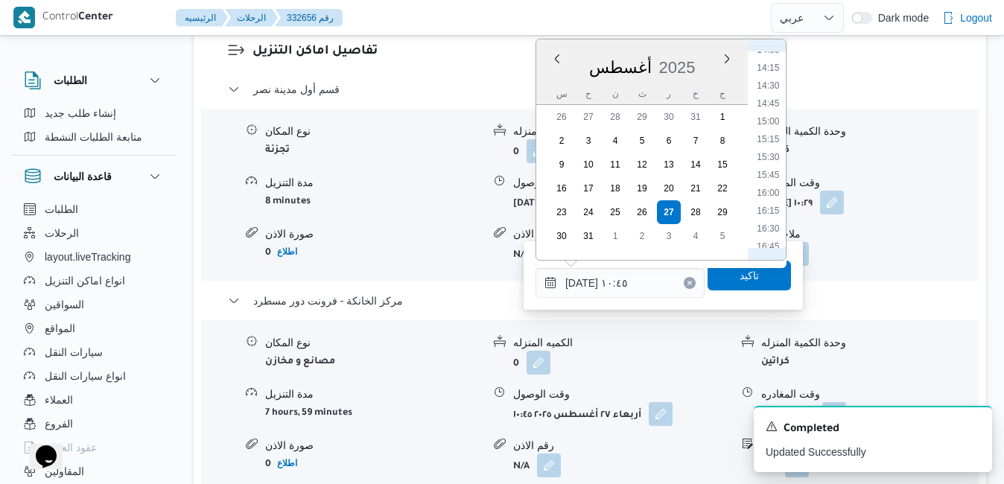
scroll to position [1182, 0]
click at [774, 200] on li "18:30" at bounding box center [768, 199] width 34 height 15
type input "٢٧/٠٨/٢٠٢٥ ١٨:٣٠"
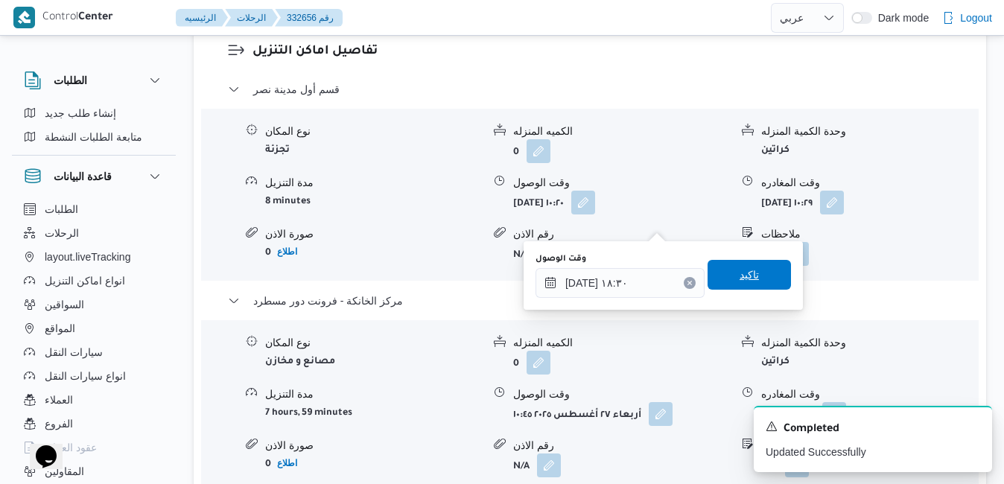
click at [740, 279] on span "تاكيد" at bounding box center [748, 275] width 19 height 18
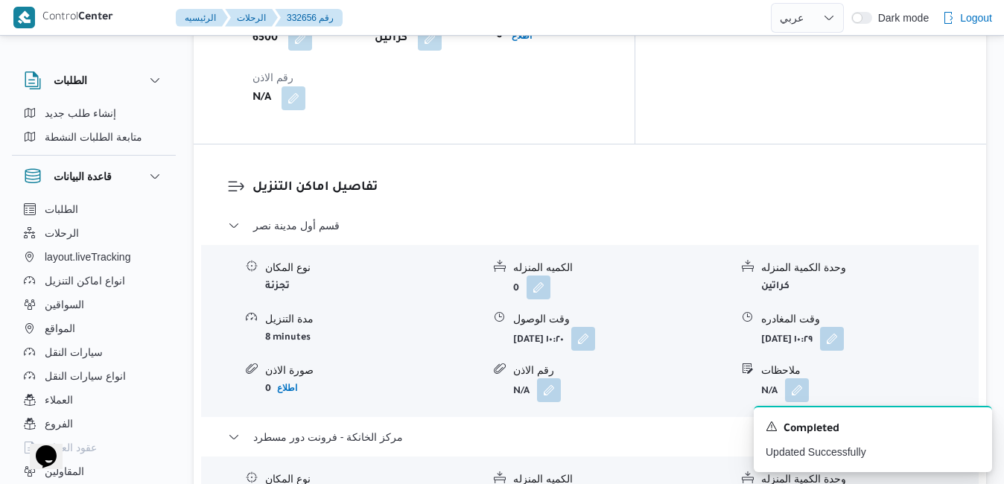
scroll to position [1340, 0]
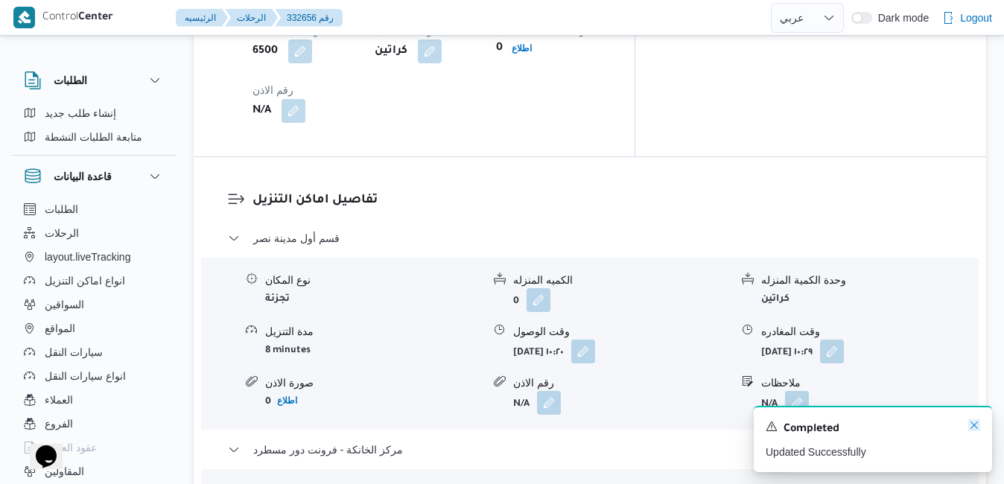
click at [971, 430] on icon "Dismiss toast" at bounding box center [974, 425] width 12 height 12
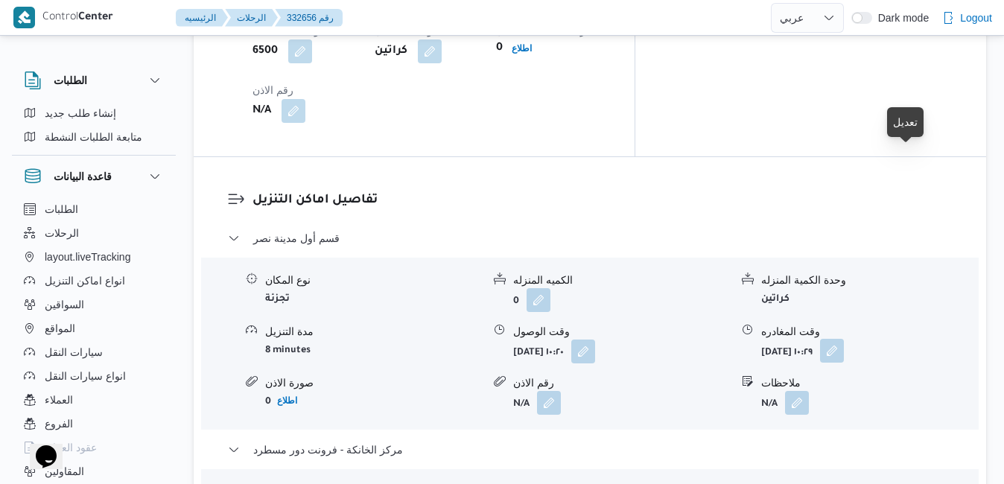
click at [844, 339] on button "button" at bounding box center [832, 351] width 24 height 24
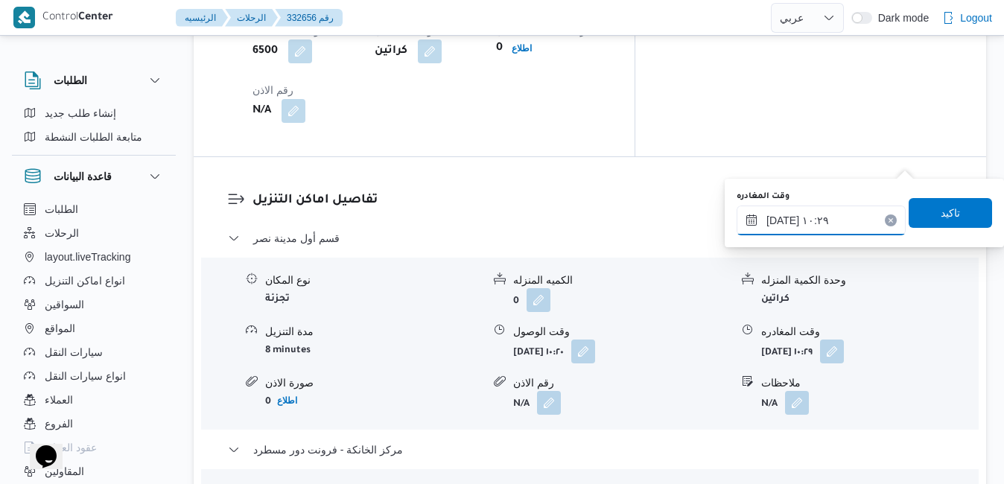
click at [825, 226] on input "٢٧/٠٨/٢٠٢٥ ١٠:٢٩" at bounding box center [820, 221] width 169 height 30
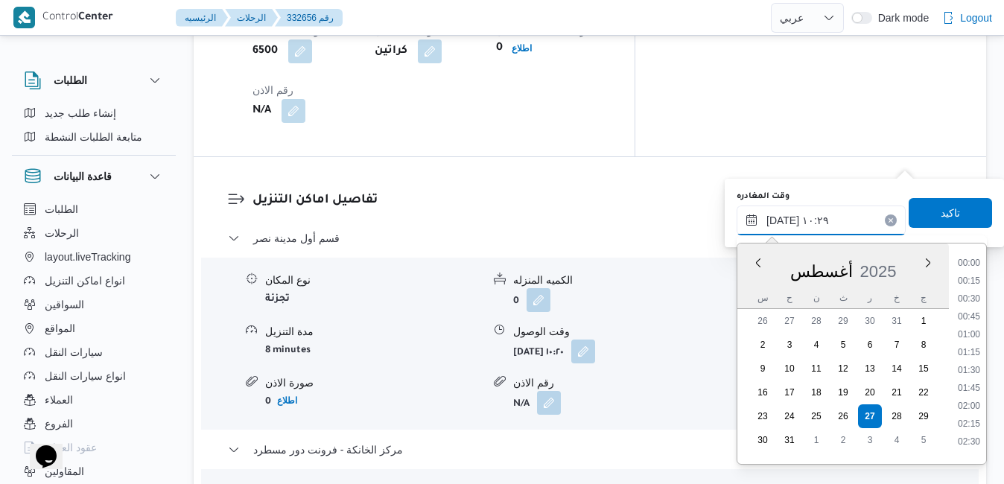
scroll to position [630, 0]
click at [983, 424] on li "11:00" at bounding box center [969, 419] width 34 height 15
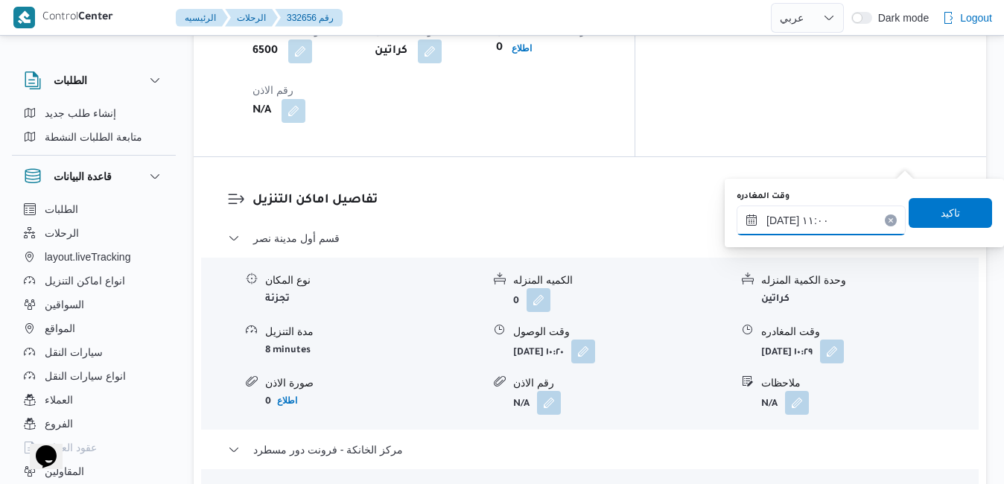
click at [867, 218] on input "٢٧/٠٨/٢٠٢٥ ١١:٠٠" at bounding box center [820, 221] width 169 height 30
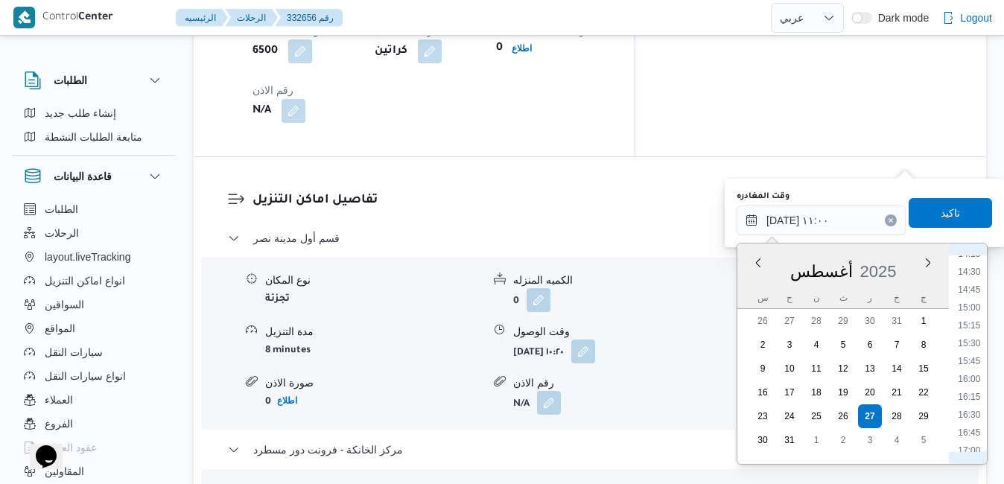
scroll to position [1200, 0]
click at [964, 331] on li "17:45" at bounding box center [969, 332] width 34 height 15
type input "٢٧/٠٨/٢٠٢٥ ١٧:٤٥"
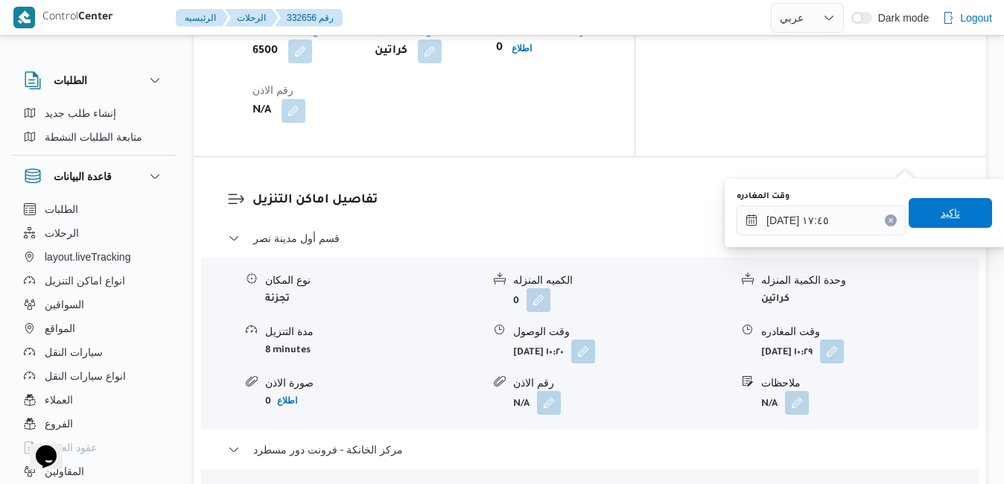
click at [958, 211] on span "تاكيد" at bounding box center [949, 213] width 83 height 30
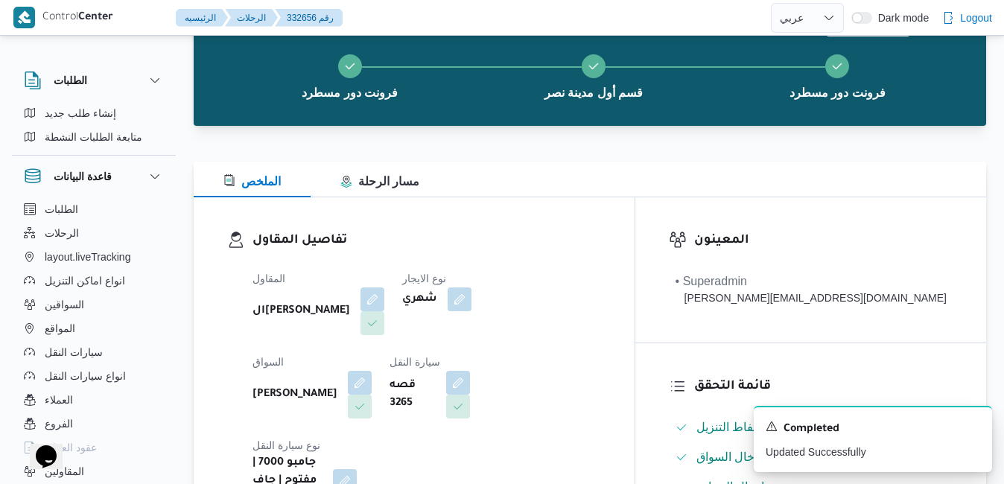
scroll to position [0, 0]
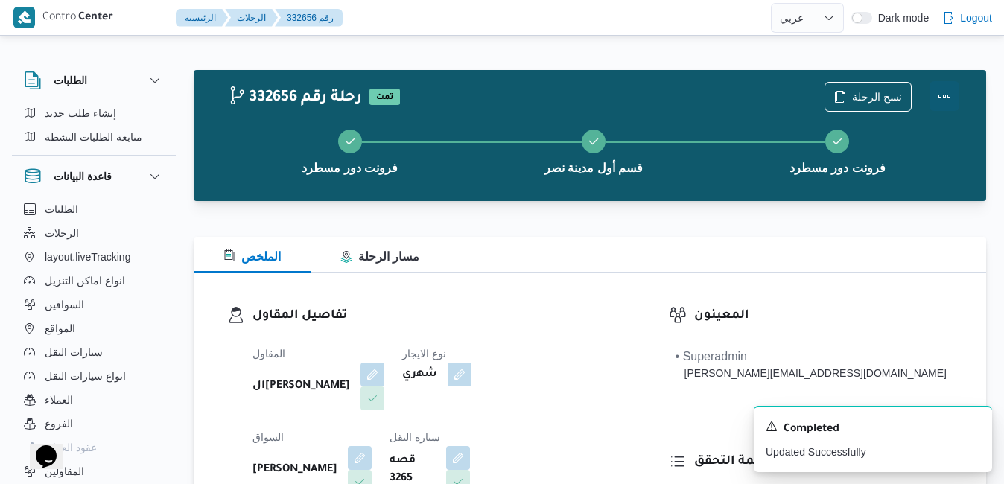
click at [938, 99] on button "Actions" at bounding box center [944, 96] width 30 height 30
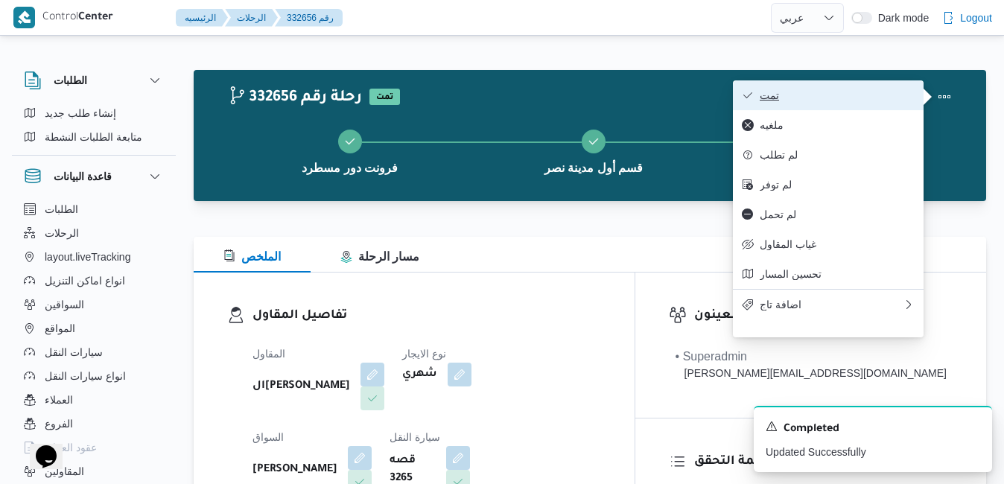
click at [863, 100] on span "تمت" at bounding box center [837, 95] width 155 height 12
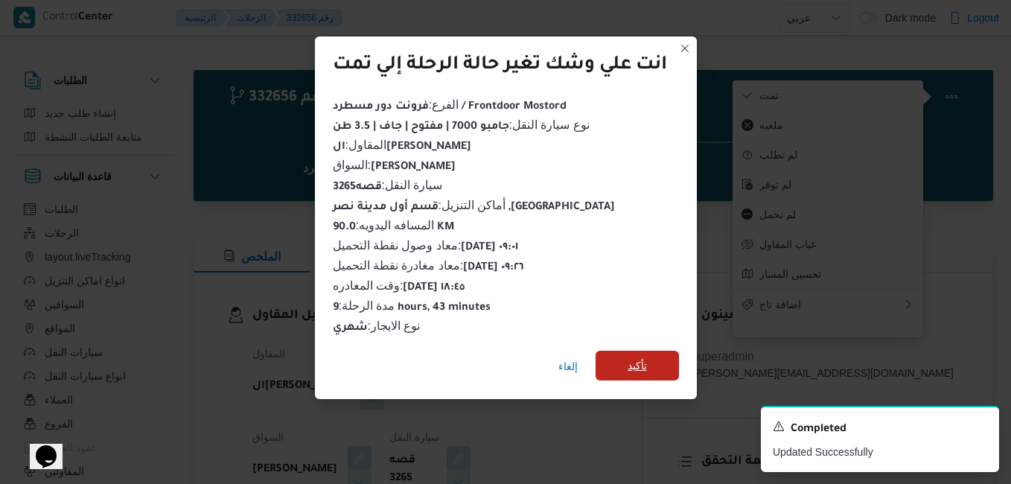
click at [639, 363] on span "تأكيد" at bounding box center [637, 366] width 19 height 18
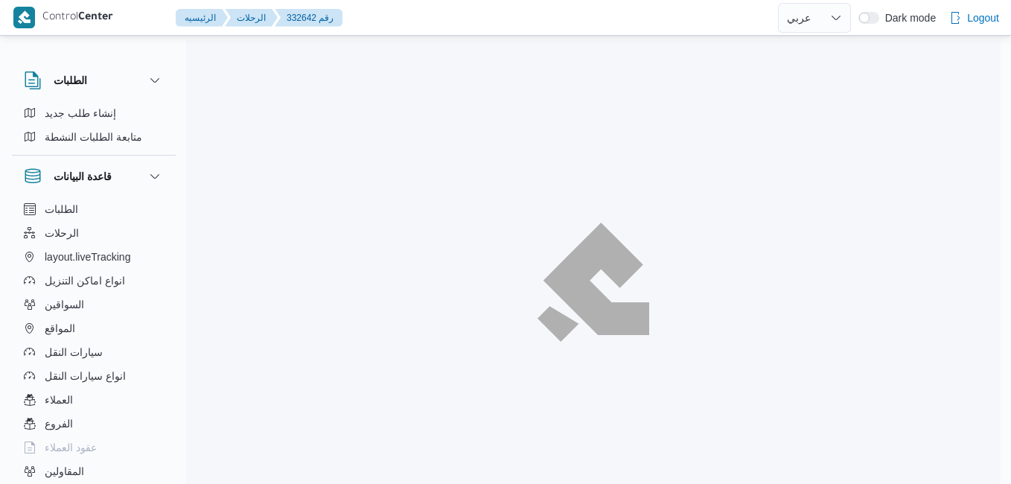
select select "ar"
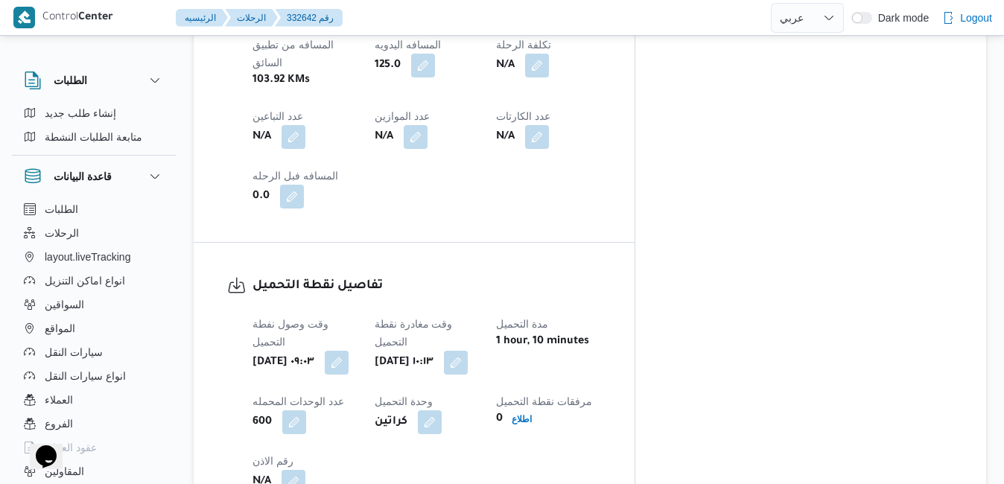
scroll to position [966, 0]
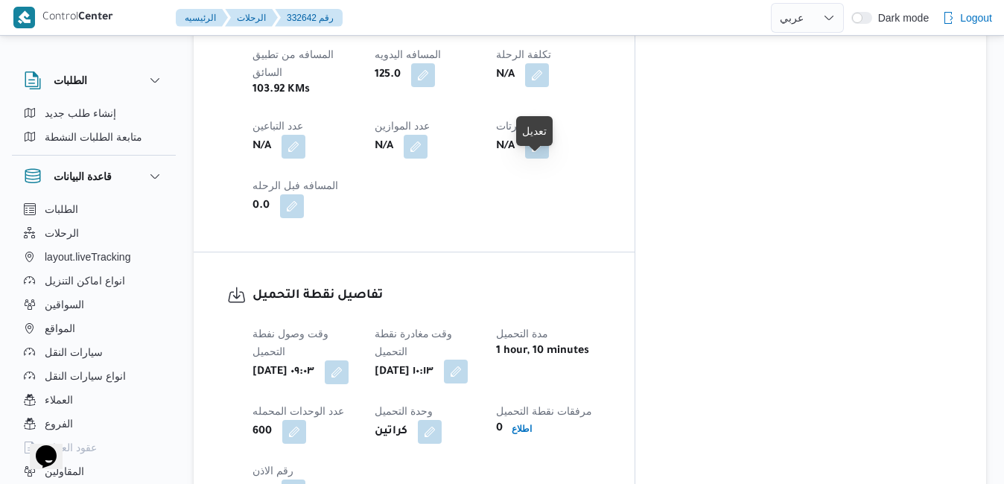
click at [468, 360] on button "button" at bounding box center [456, 372] width 24 height 24
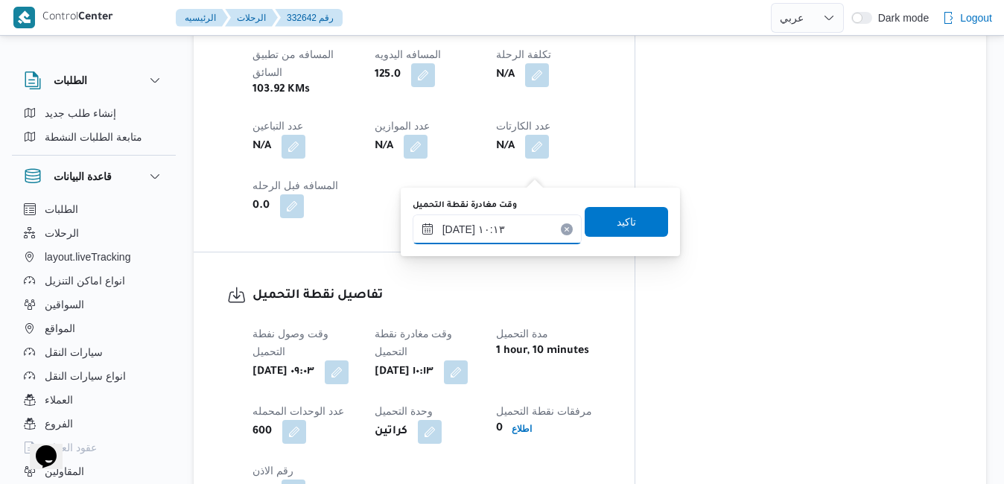
click at [483, 230] on input "[DATE] ١٠:١٣" at bounding box center [497, 229] width 169 height 30
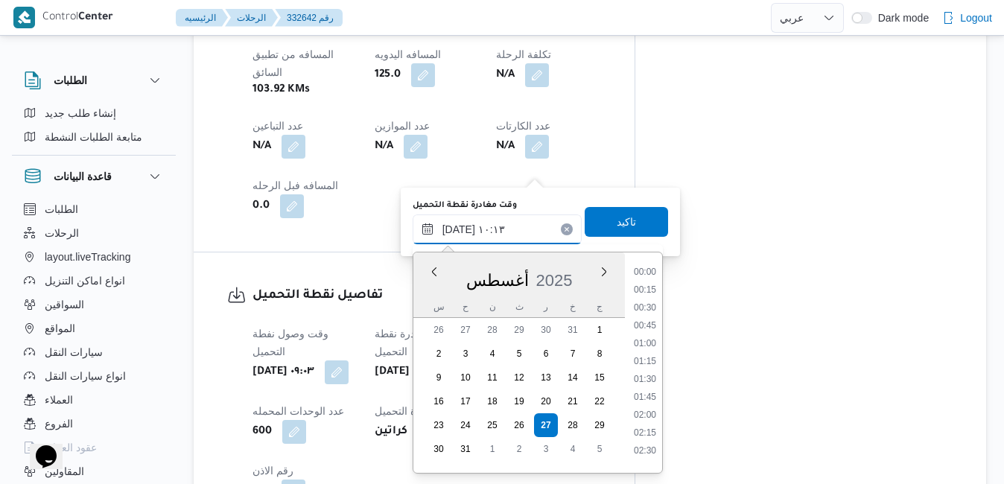
scroll to position [612, 0]
click at [650, 324] on li "09:15" at bounding box center [645, 320] width 34 height 15
type input "[DATE] ٠٩:١٥"
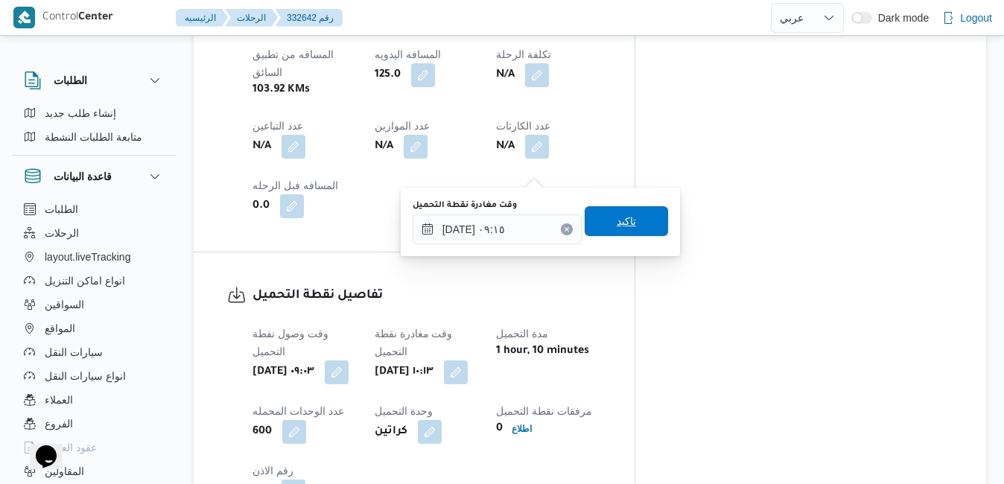
click at [626, 229] on span "تاكيد" at bounding box center [626, 221] width 83 height 30
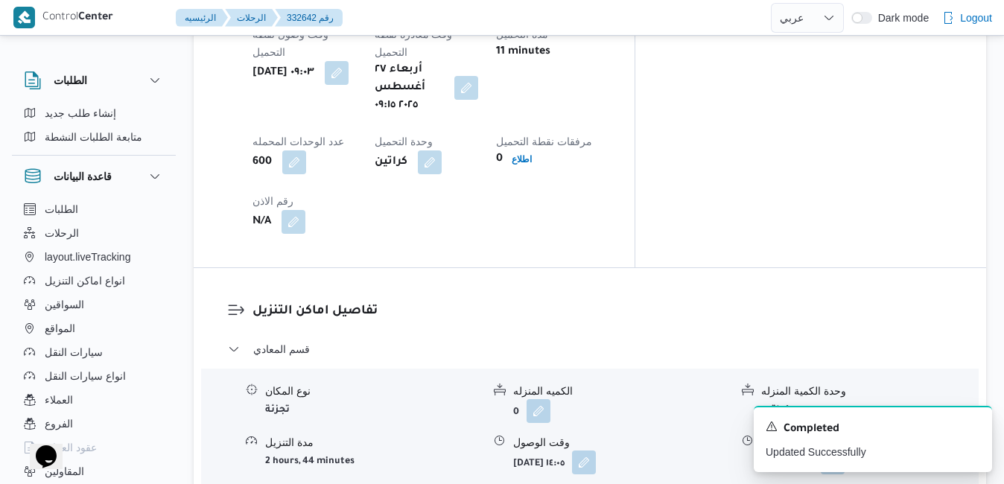
scroll to position [1293, 0]
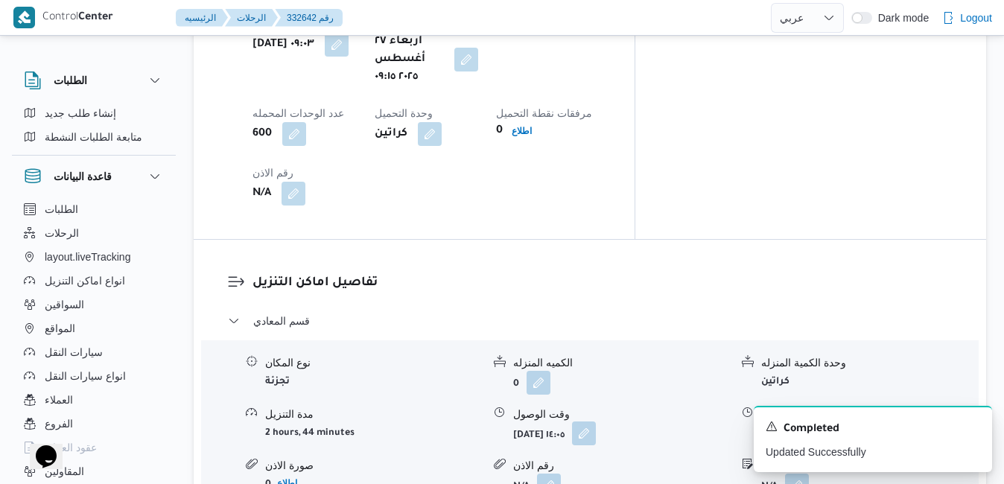
click at [596, 421] on button "button" at bounding box center [584, 433] width 24 height 24
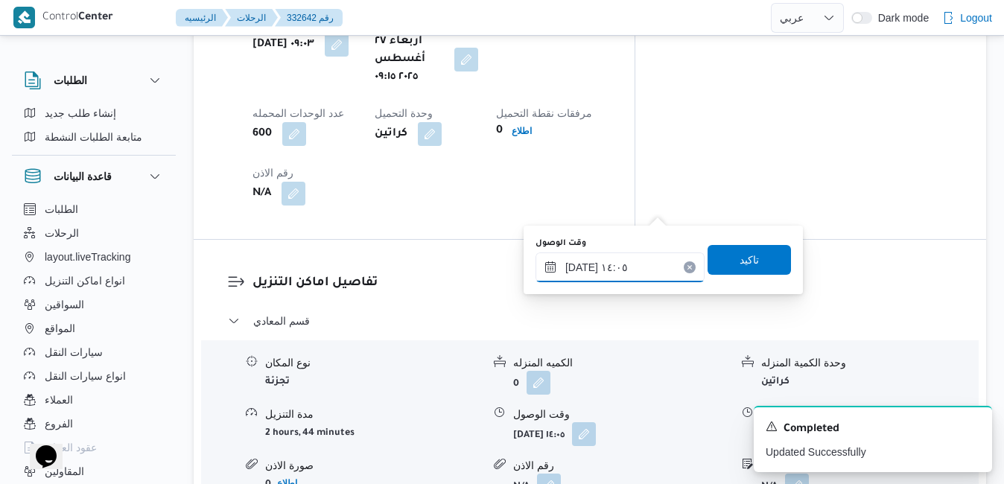
click at [604, 276] on input "[DATE] ١٤:٠٥" at bounding box center [619, 267] width 169 height 30
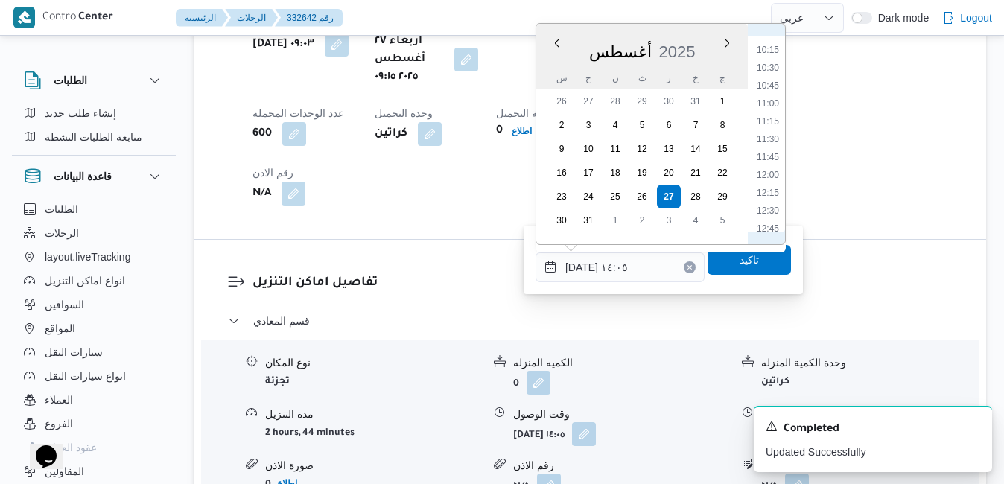
scroll to position [554, 0]
click at [765, 219] on li "10:15" at bounding box center [768, 221] width 34 height 15
type input "٢٧/٠٨/٢٠٢٥ ١٠:١٥"
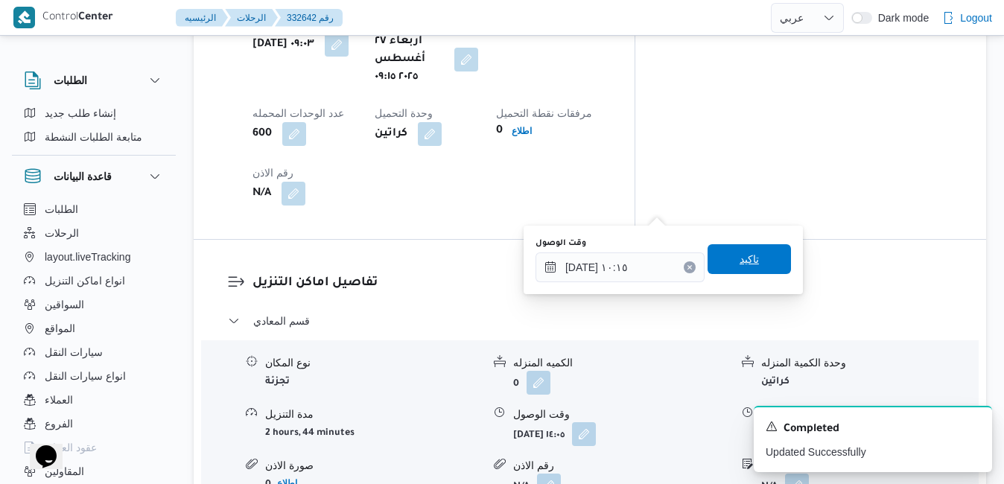
click at [742, 271] on span "تاكيد" at bounding box center [748, 259] width 83 height 30
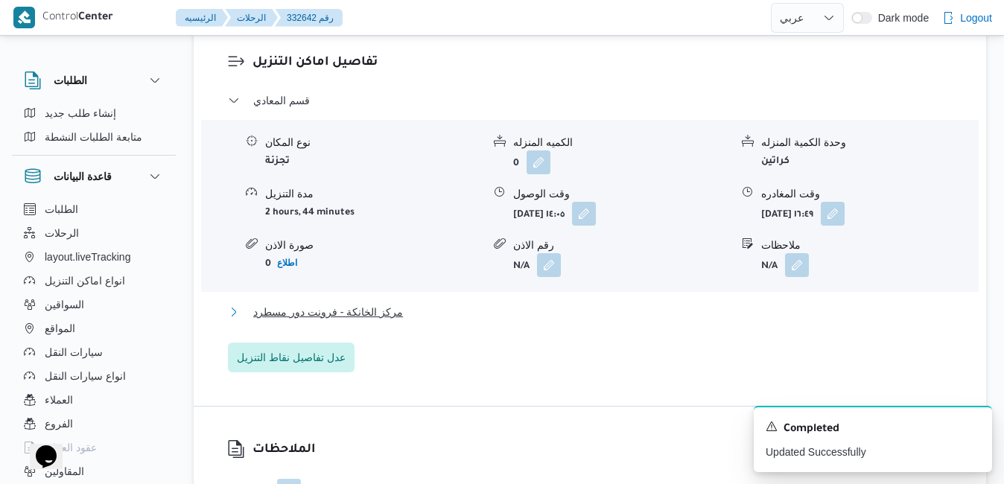
click at [663, 309] on button "مركز الخانكة - فرونت دور مسطرد" at bounding box center [590, 312] width 725 height 18
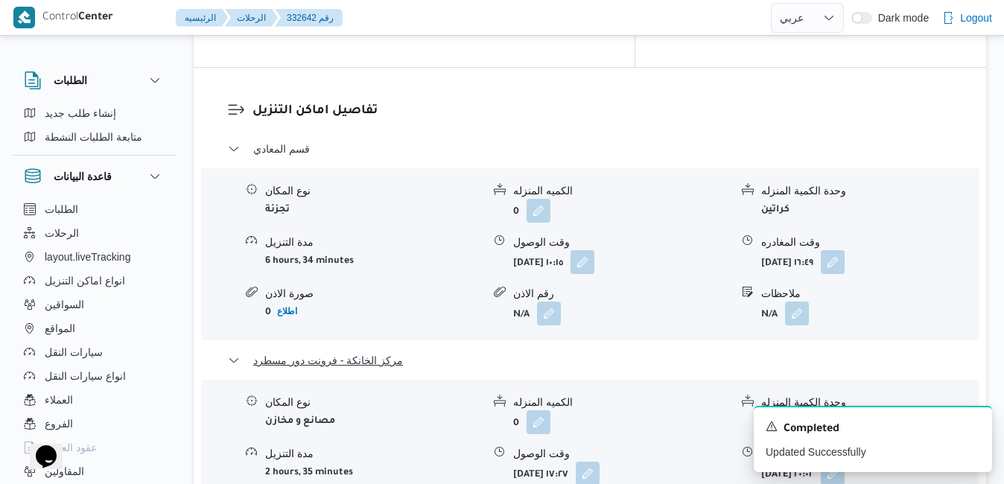
scroll to position [1502, 0]
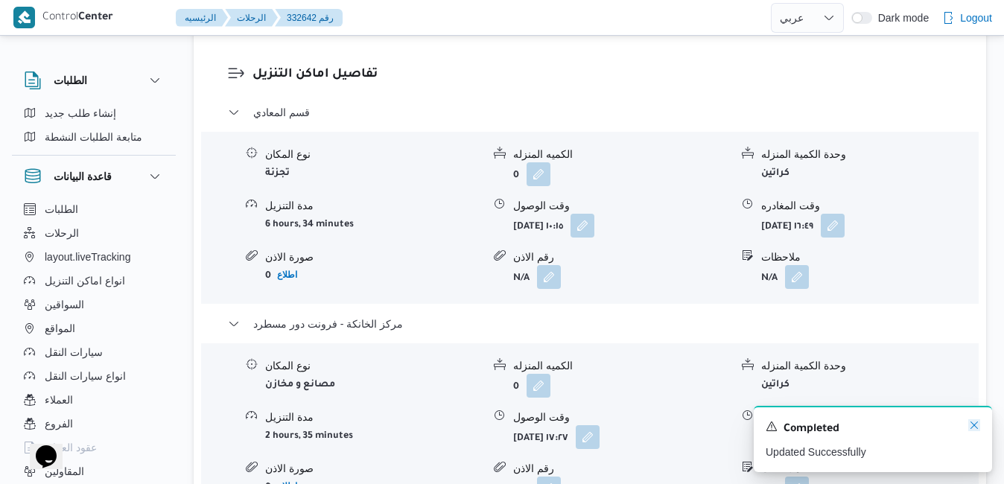
click at [973, 429] on icon "Dismiss toast" at bounding box center [974, 425] width 12 height 12
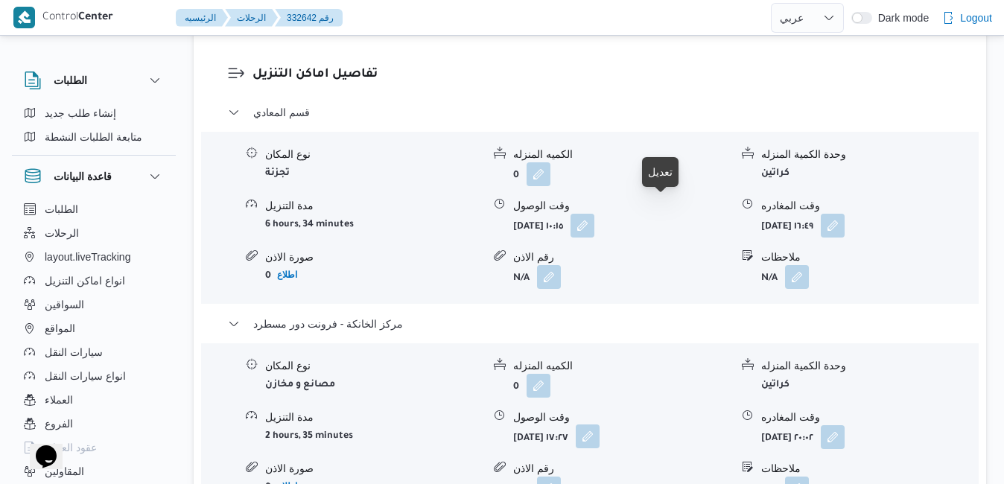
click at [599, 424] on button "button" at bounding box center [588, 436] width 24 height 24
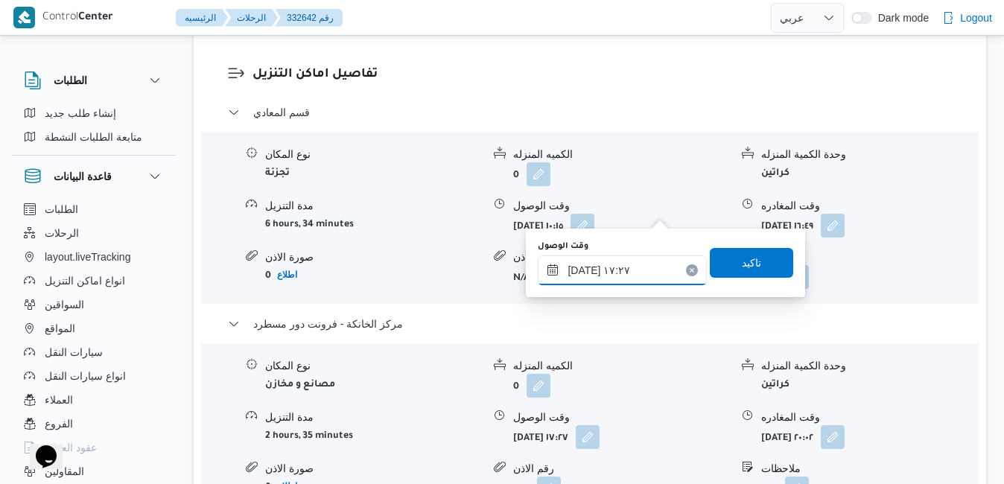
click at [622, 264] on input "٢٧/٠٨/٢٠٢٥ ١٧:٢٧" at bounding box center [622, 270] width 169 height 30
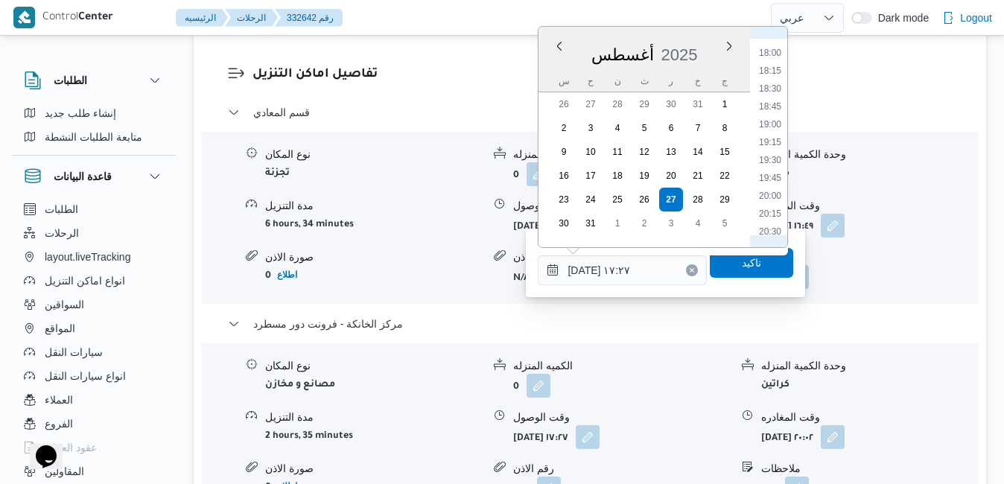
scroll to position [1302, 0]
click at [767, 159] on li "19:45" at bounding box center [770, 155] width 34 height 15
type input "٢٧/٠٨/٢٠٢٥ ١٩:٤٥"
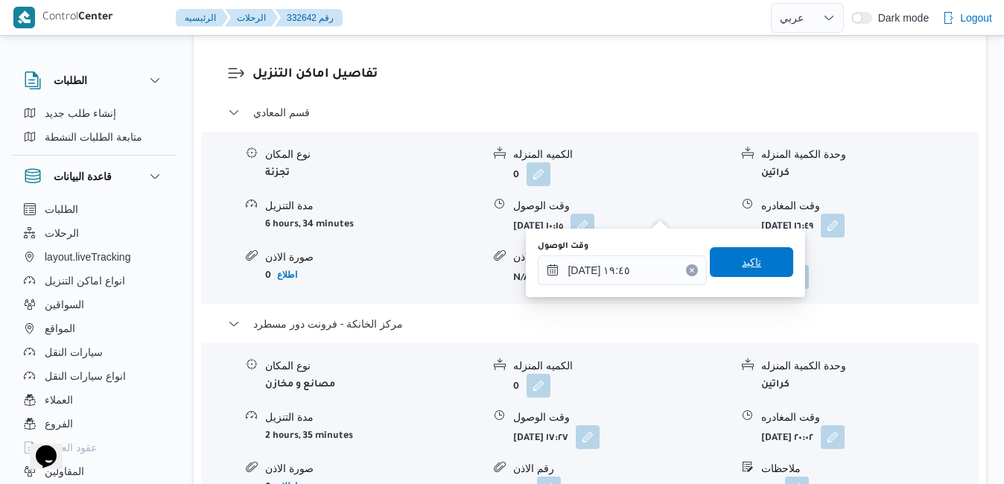
click at [742, 265] on span "تاكيد" at bounding box center [751, 262] width 19 height 18
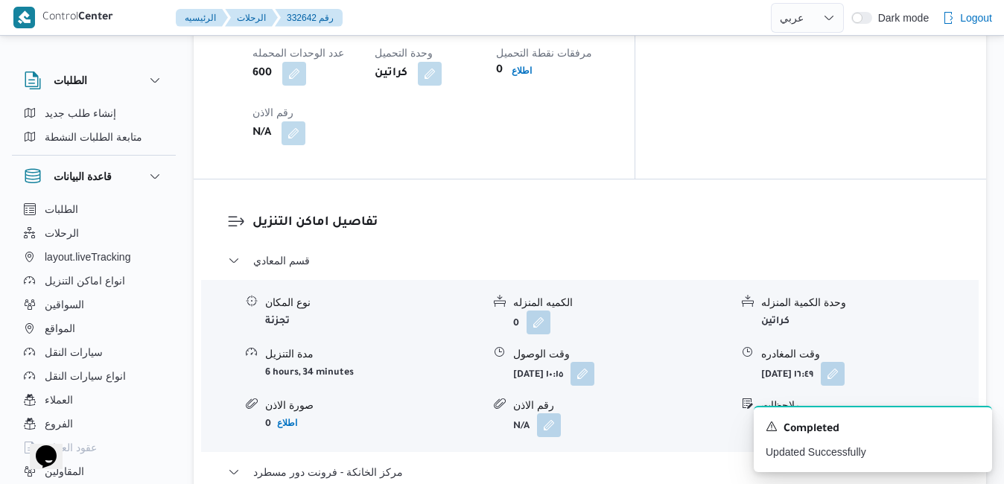
scroll to position [1353, 0]
click at [973, 424] on icon "Dismiss toast" at bounding box center [974, 425] width 12 height 12
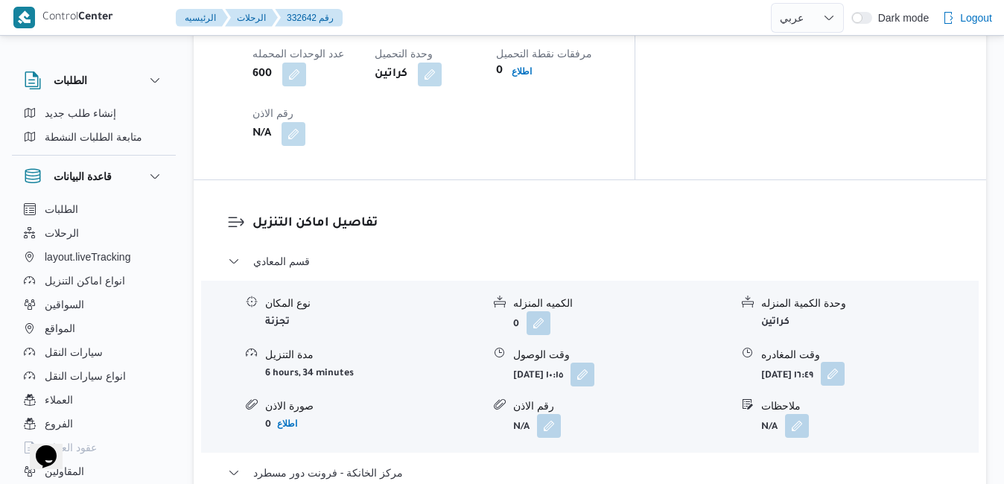
click at [844, 362] on button "button" at bounding box center [833, 374] width 24 height 24
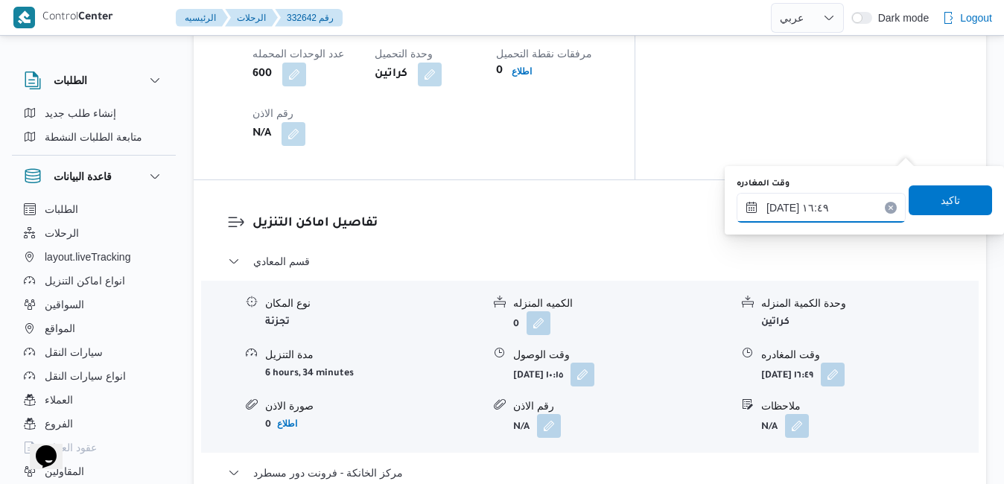
click at [820, 204] on input "٢٧/٠٨/٢٠٢٥ ١٦:٤٩" at bounding box center [820, 208] width 169 height 30
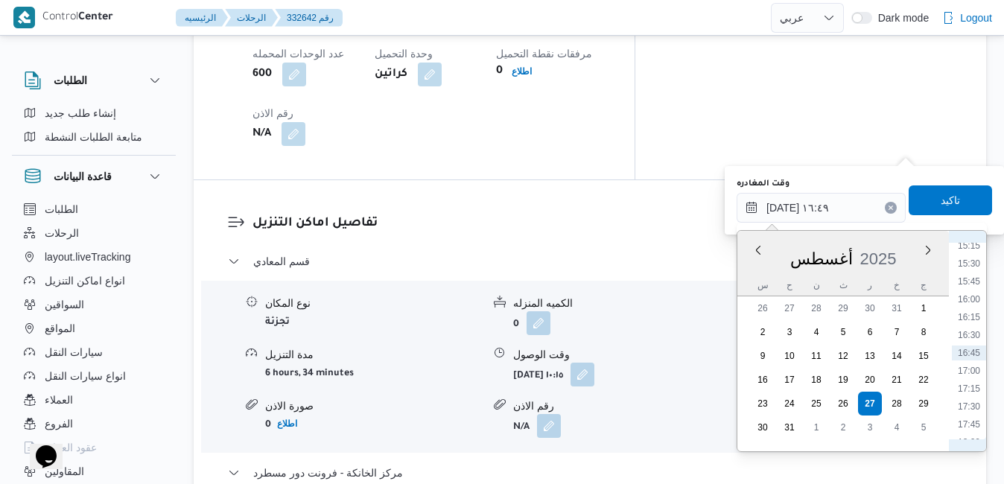
scroll to position [1267, 0]
click at [971, 325] on li "18:45" at bounding box center [969, 323] width 34 height 15
type input "٢٧/٠٨/٢٠٢٥ ١٨:٤٥"
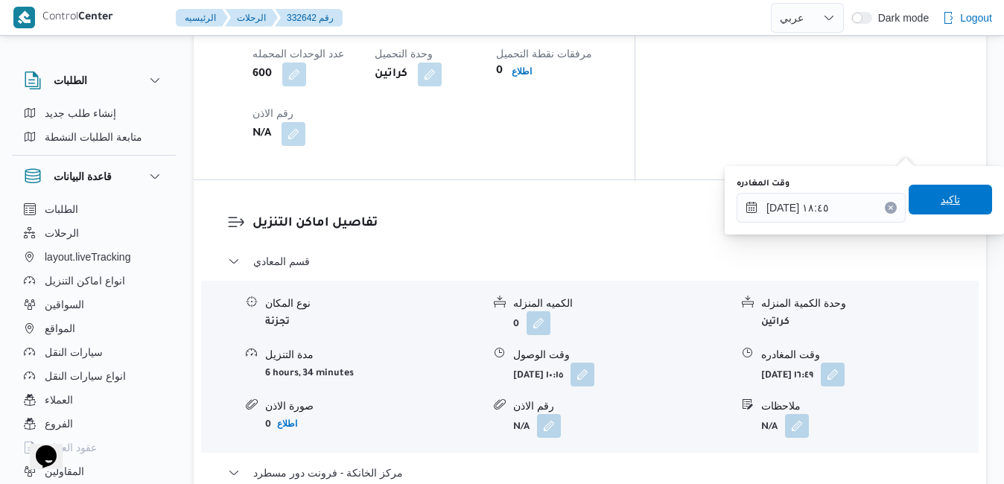
click at [947, 208] on span "تاكيد" at bounding box center [949, 200] width 19 height 18
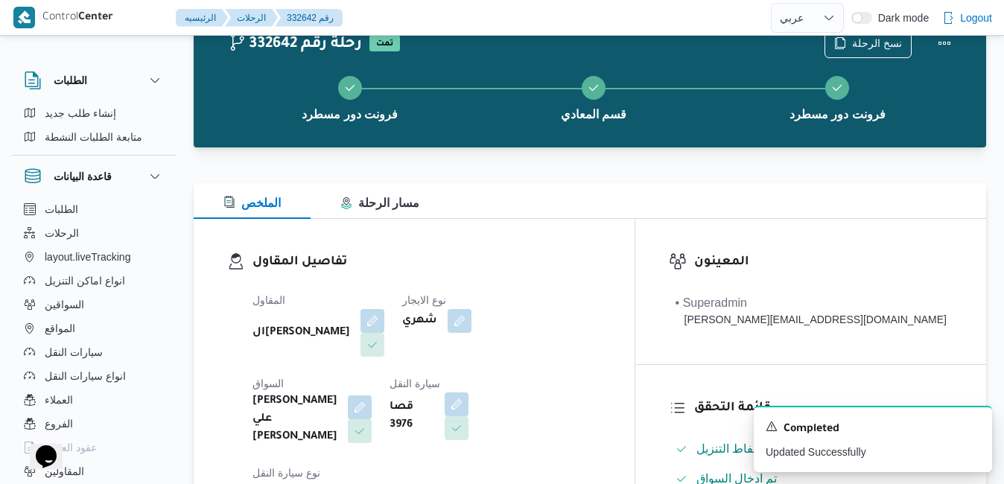
scroll to position [0, 0]
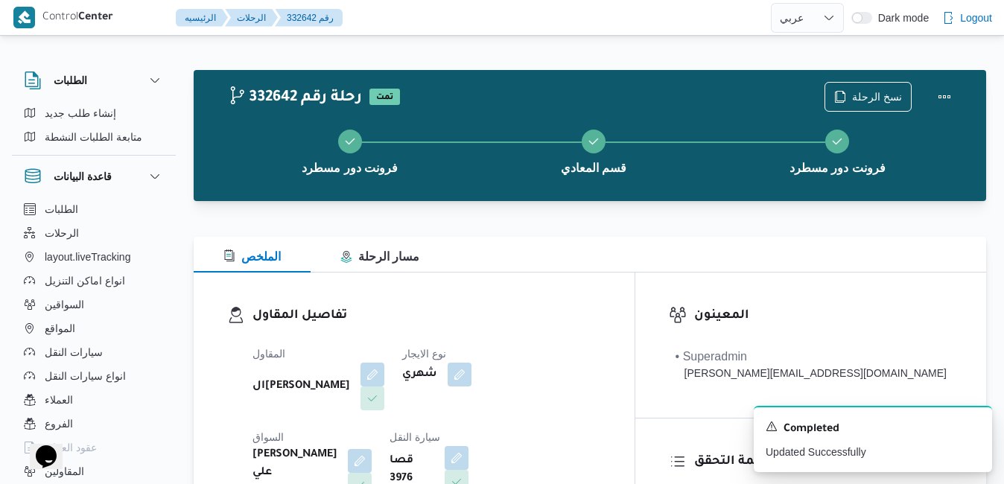
click at [952, 79] on div "نسخ الرحلة" at bounding box center [891, 97] width 153 height 48
click at [938, 97] on button "Actions" at bounding box center [944, 96] width 30 height 30
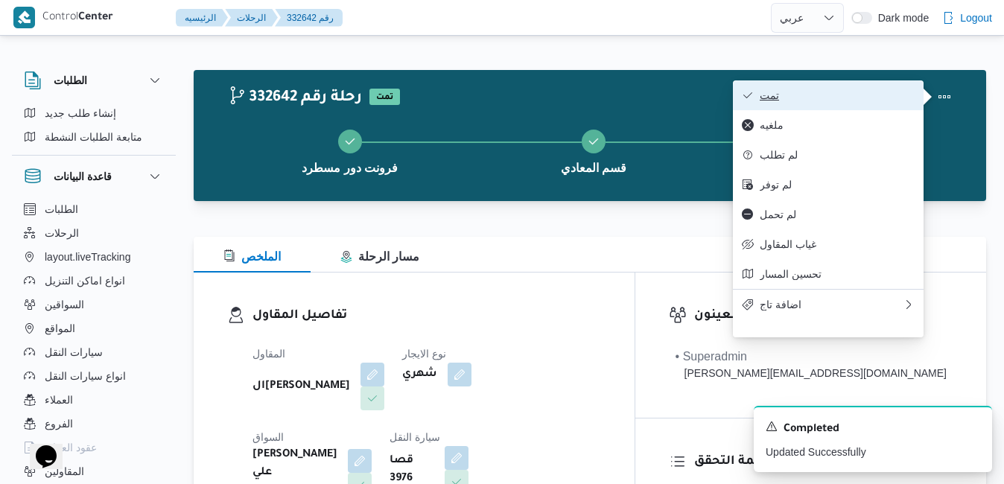
click at [818, 92] on span "تمت" at bounding box center [837, 95] width 155 height 12
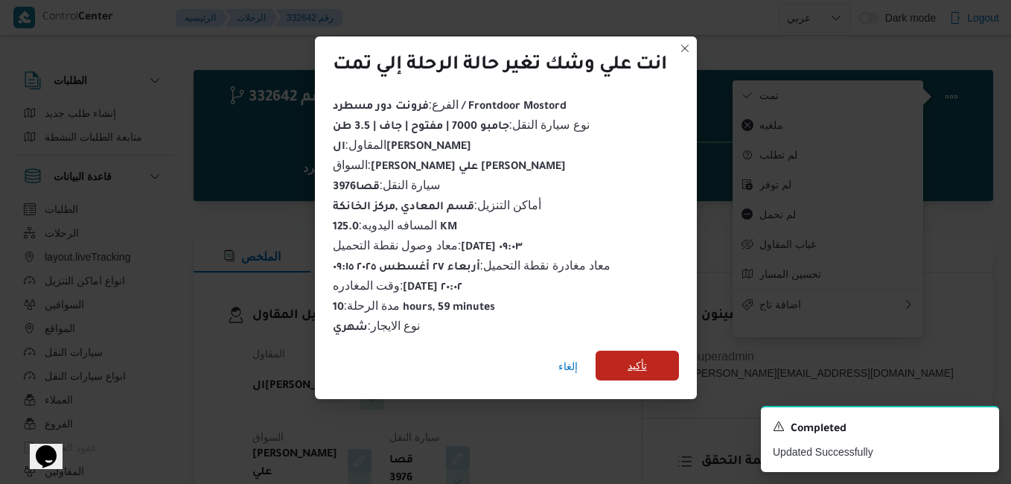
click at [649, 355] on span "تأكيد" at bounding box center [637, 366] width 83 height 30
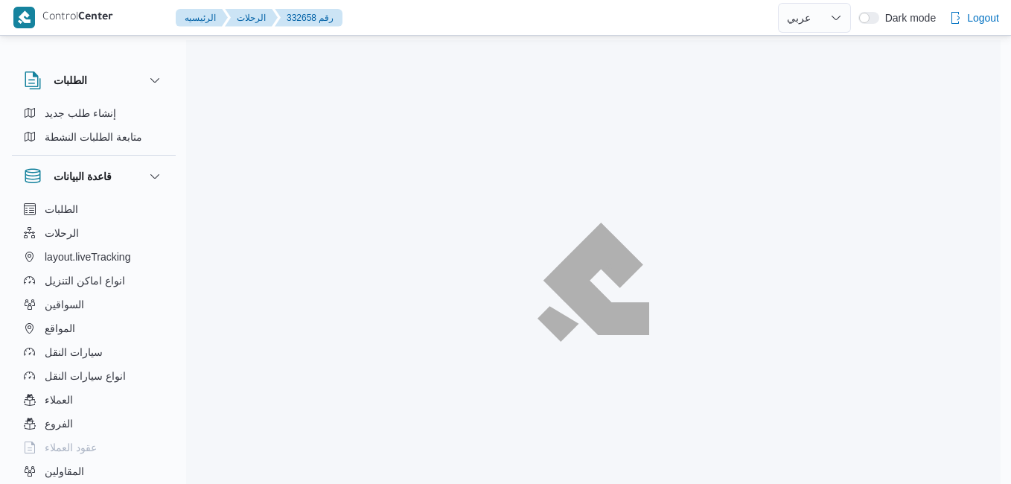
select select "ar"
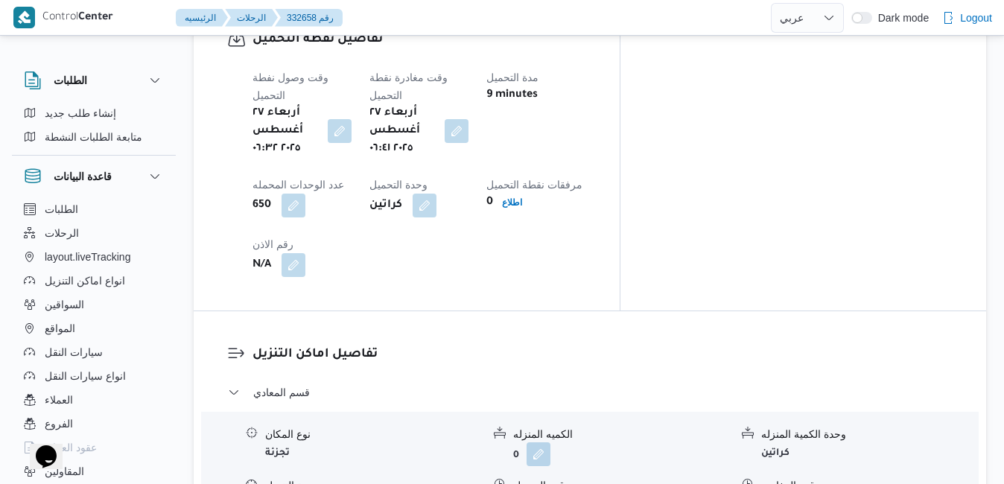
scroll to position [1281, 0]
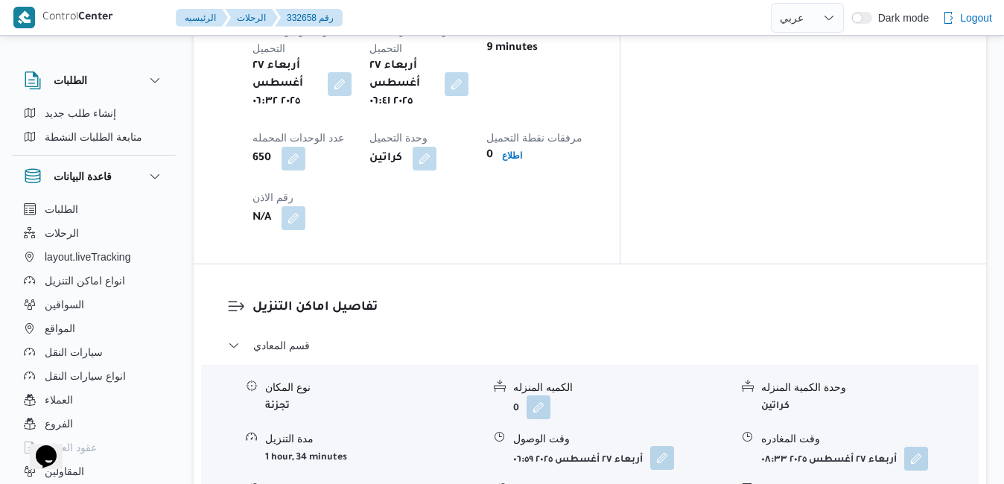
click at [663, 446] on button "button" at bounding box center [662, 458] width 24 height 24
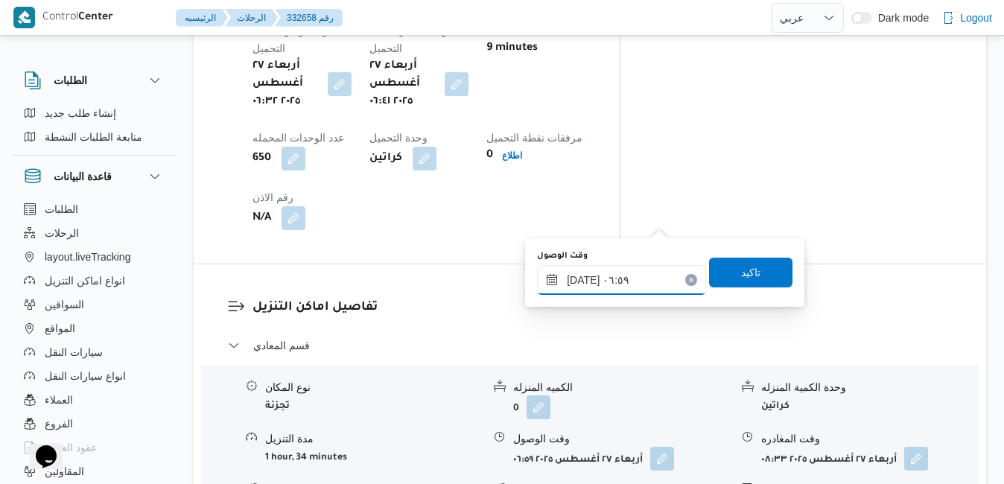
click at [602, 280] on input "[DATE] ٠٦:٥٩" at bounding box center [621, 280] width 169 height 30
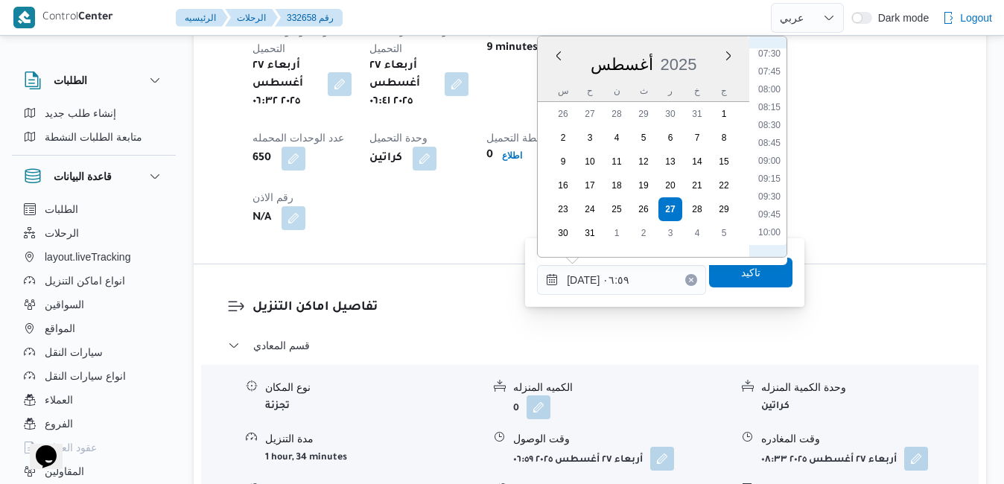
scroll to position [552, 0]
click at [775, 77] on li "08:00" at bounding box center [769, 76] width 34 height 15
type input "٢٧/٠٨/٢٠٢٥ ٠٨:٠٠"
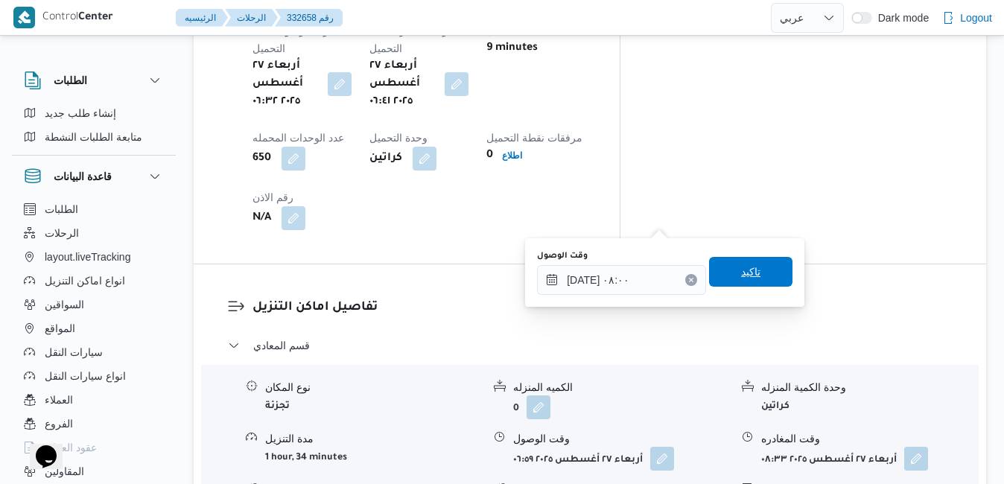
click at [726, 267] on span "تاكيد" at bounding box center [750, 272] width 83 height 30
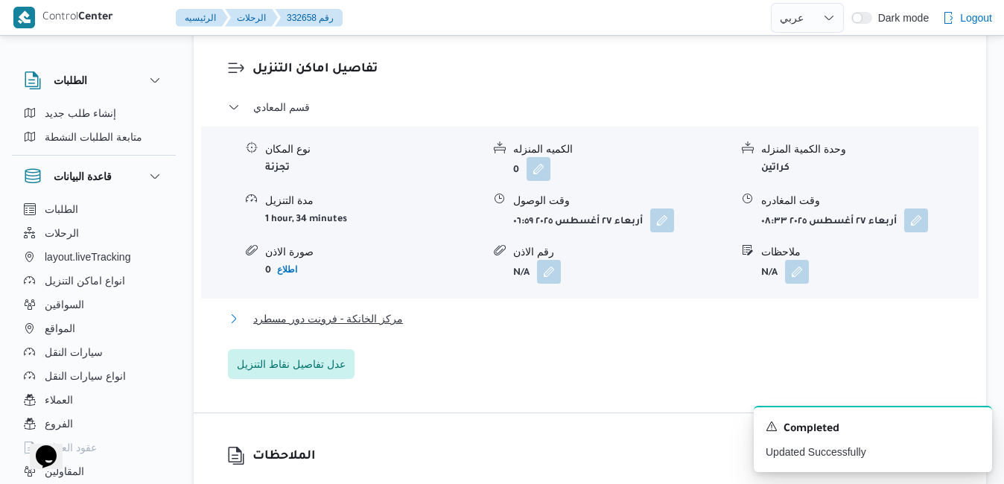
click at [638, 313] on button "مركز الخانكة - فرونت دور مسطرد" at bounding box center [590, 319] width 725 height 18
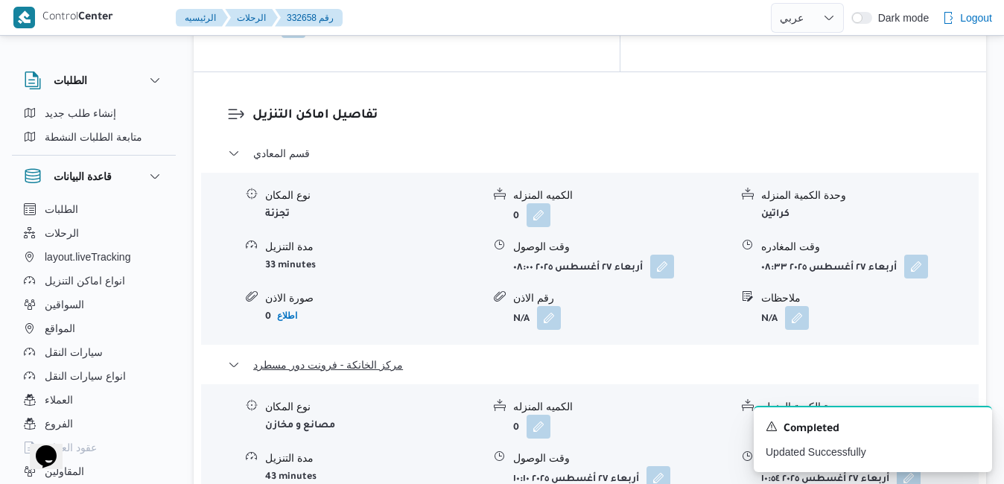
scroll to position [1519, 0]
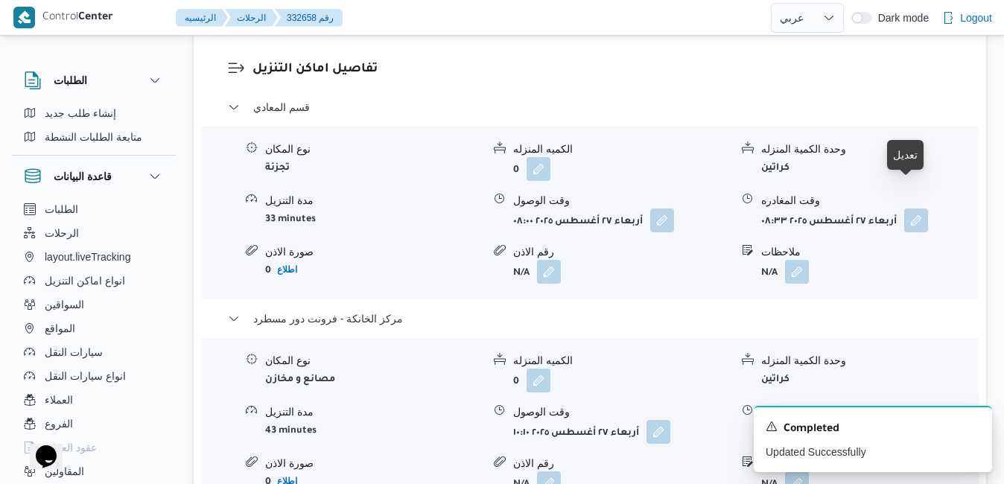
click at [905, 419] on button "button" at bounding box center [909, 431] width 24 height 24
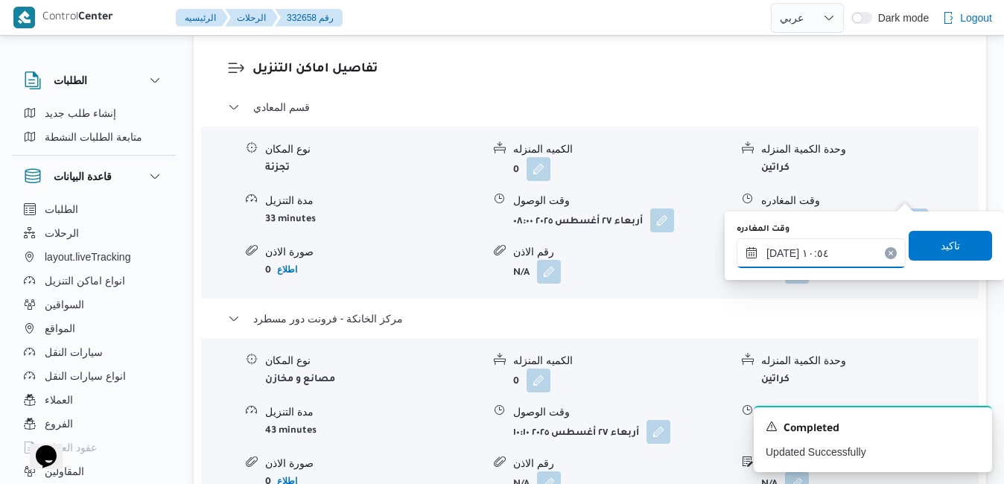
click at [833, 252] on input "٢٧/٠٨/٢٠٢٥ ١٠:٥٤" at bounding box center [820, 253] width 169 height 30
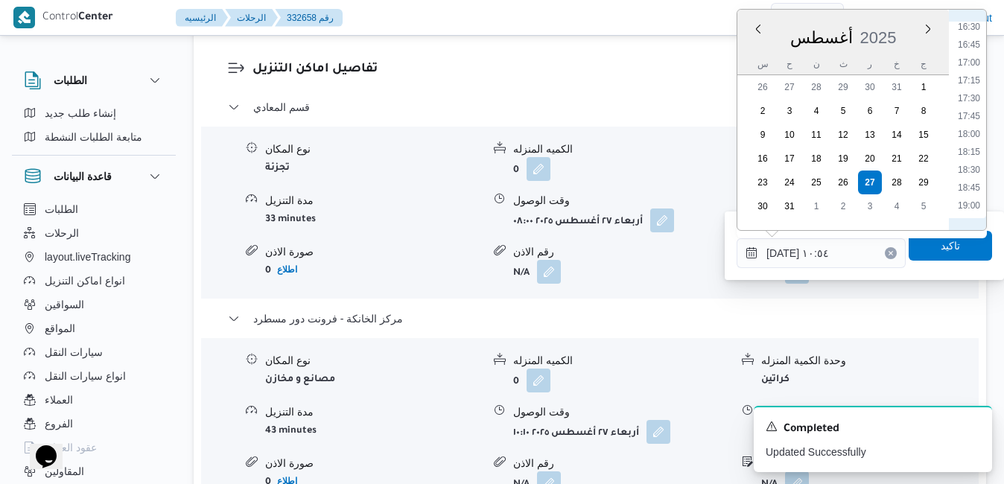
scroll to position [1354, 0]
click at [968, 162] on li "20:45" at bounding box center [969, 158] width 34 height 15
type input "٢٧/٠٨/٢٠٢٥ ٢٠:٤٥"
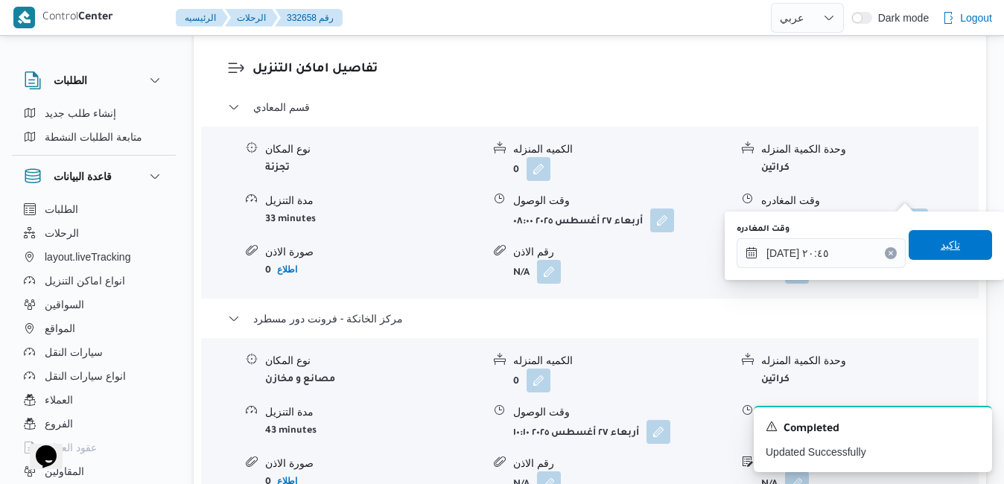
click at [940, 241] on span "تاكيد" at bounding box center [949, 245] width 19 height 18
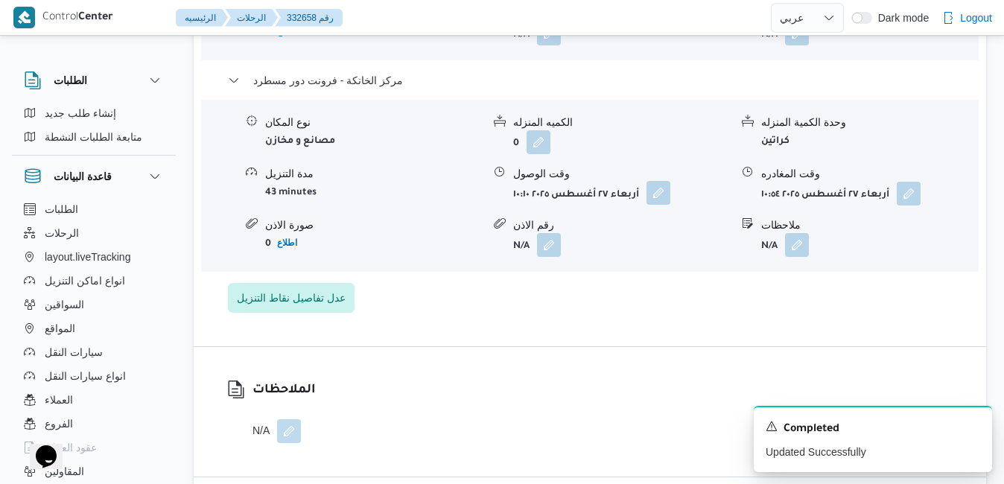
click at [664, 194] on button "button" at bounding box center [658, 193] width 24 height 24
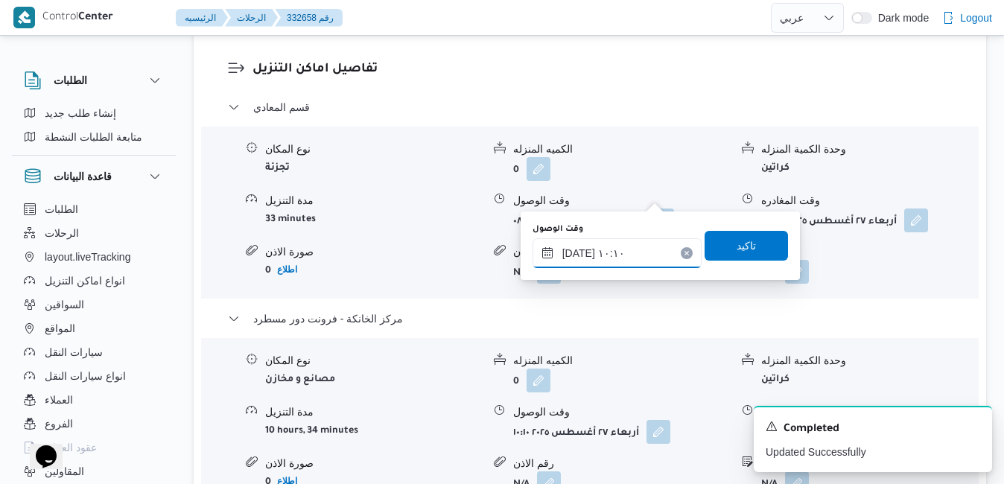
click at [617, 258] on input "٢٧/٠٨/٢٠٢٥ ١٠:١٠" at bounding box center [616, 253] width 169 height 30
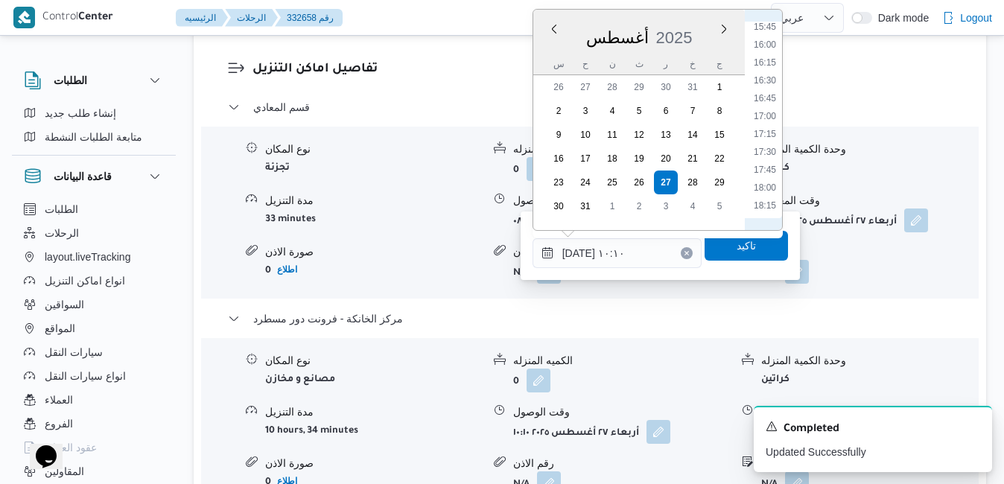
scroll to position [1300, 0]
click at [768, 191] on li "20:30" at bounding box center [765, 194] width 34 height 15
type input "٢٧/٠٨/٢٠٢٥ ٢٠:٣٠"
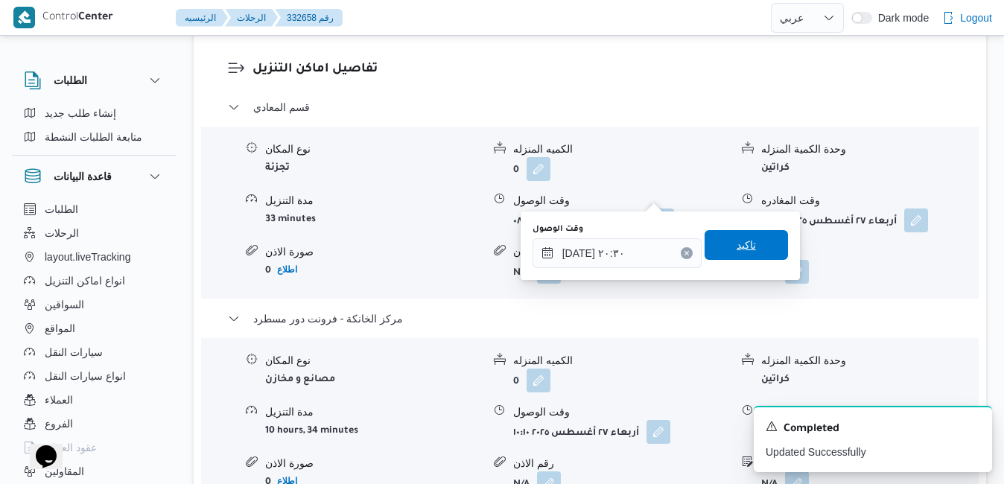
click at [742, 238] on span "تاكيد" at bounding box center [745, 245] width 19 height 18
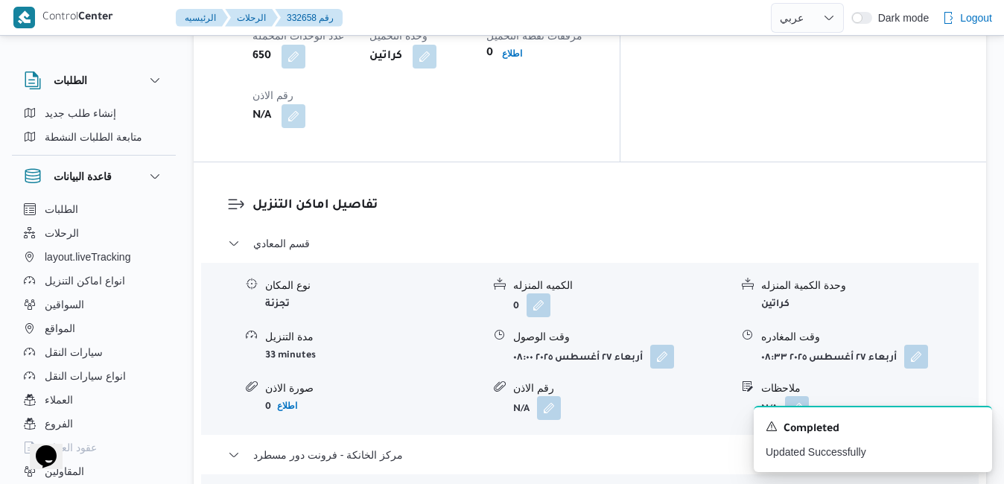
scroll to position [1370, 0]
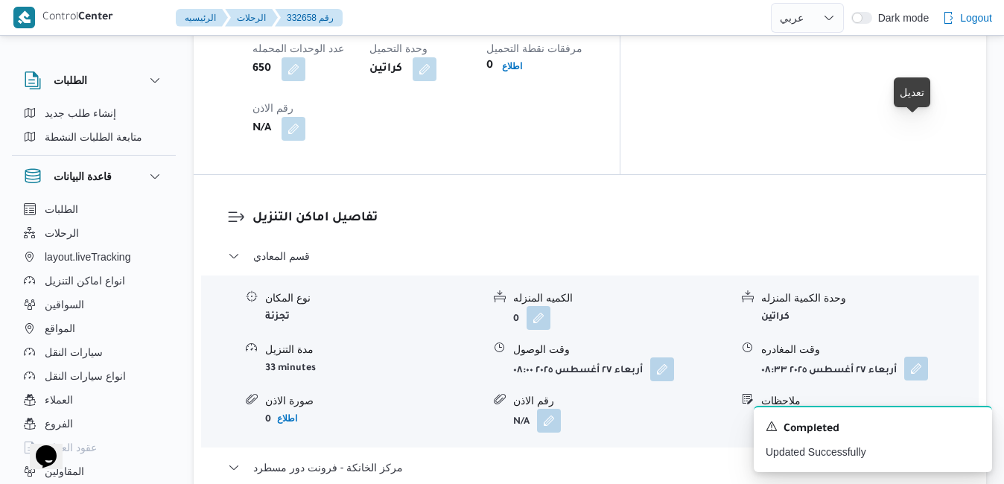
click at [920, 357] on button "button" at bounding box center [916, 369] width 24 height 24
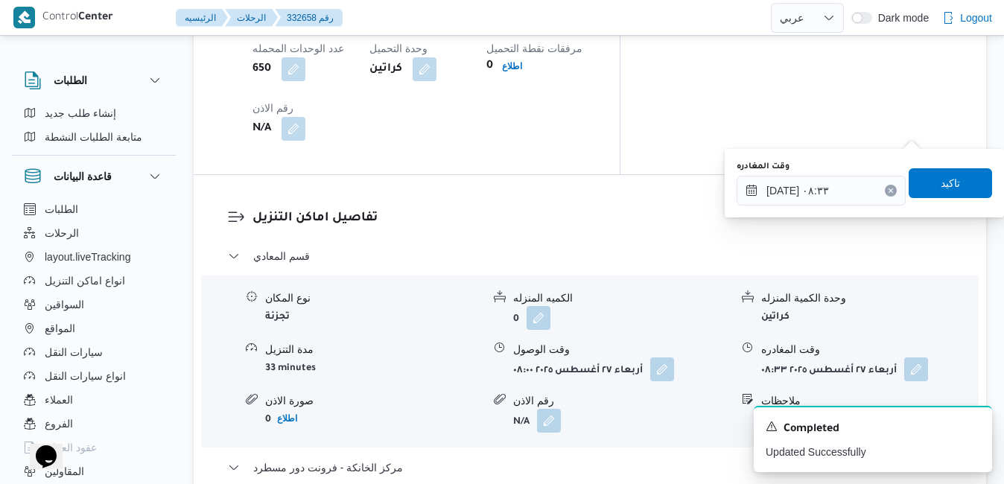
click at [809, 214] on div "You are in a dialog. To close this dialog, hit escape. وقت المغادره ٢٧/٠٨/٢٠٢٥ …" at bounding box center [864, 183] width 279 height 69
click at [818, 199] on input "٢٧/٠٨/٢٠٢٥ ٠٨:٣٣" at bounding box center [820, 191] width 169 height 30
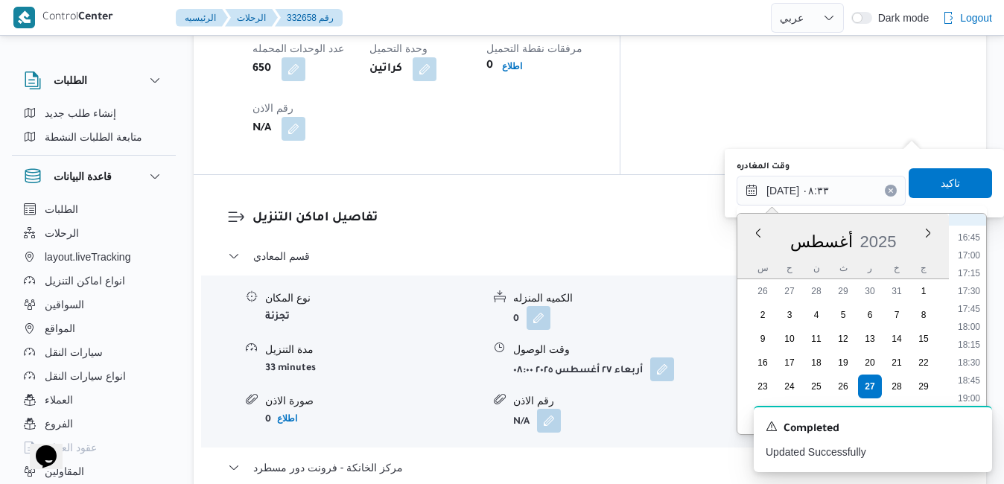
scroll to position [1365, 0]
click at [972, 264] on li "19:30" at bounding box center [969, 262] width 34 height 15
type input "[DATE] ١٩:٣٠"
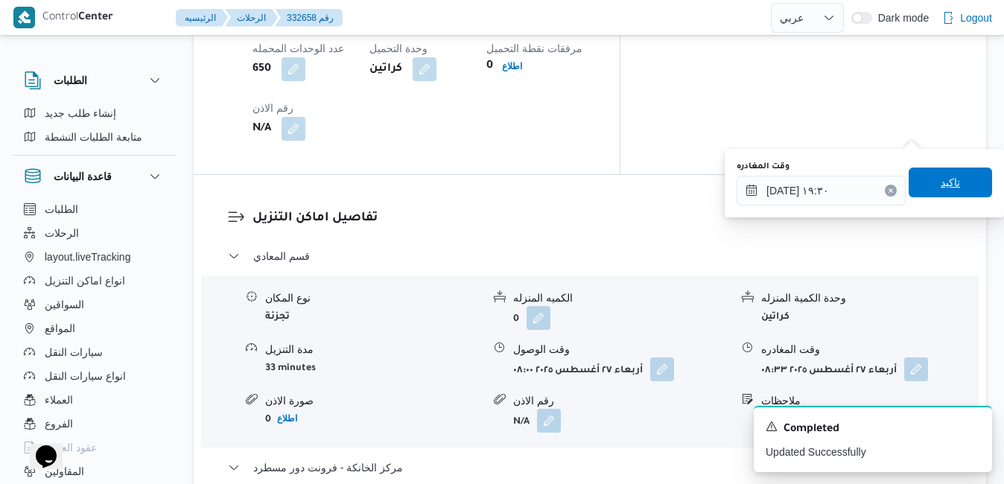
click at [943, 185] on span "تاكيد" at bounding box center [949, 182] width 19 height 18
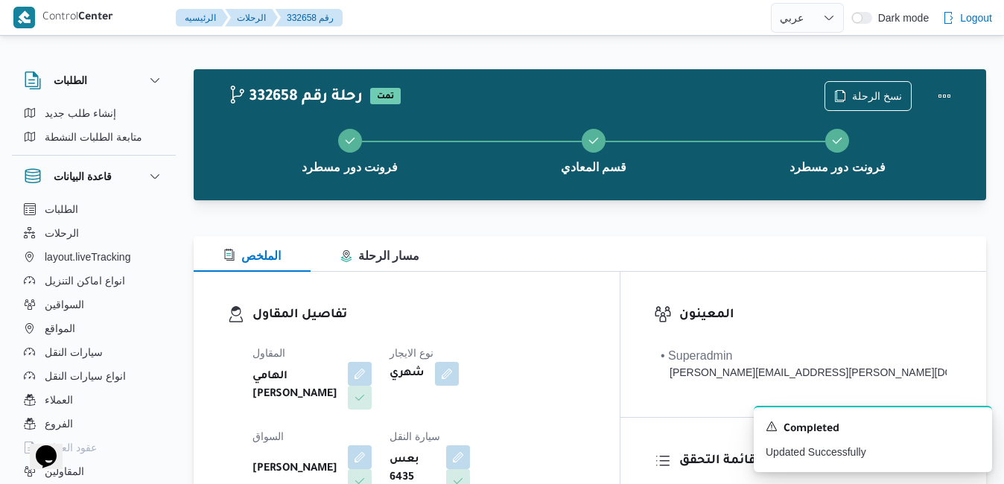
scroll to position [0, 0]
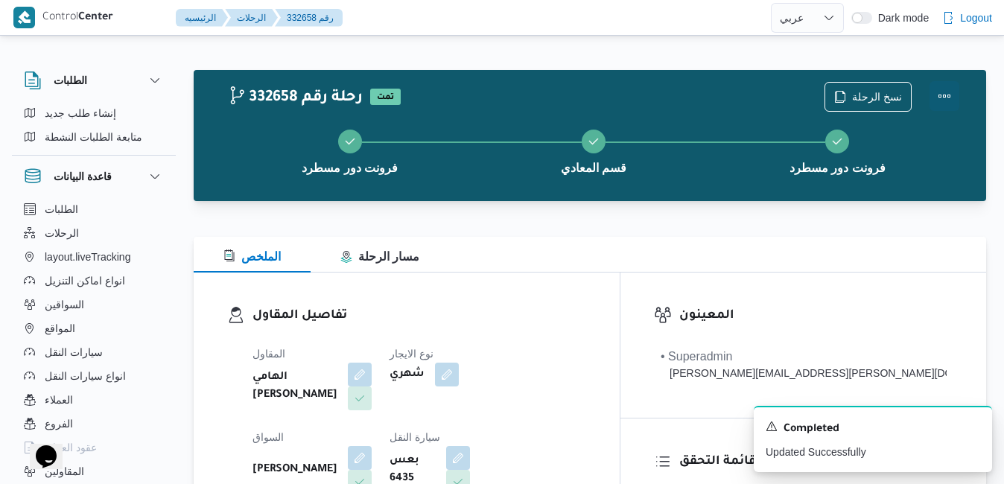
click at [949, 83] on button "Actions" at bounding box center [944, 96] width 30 height 30
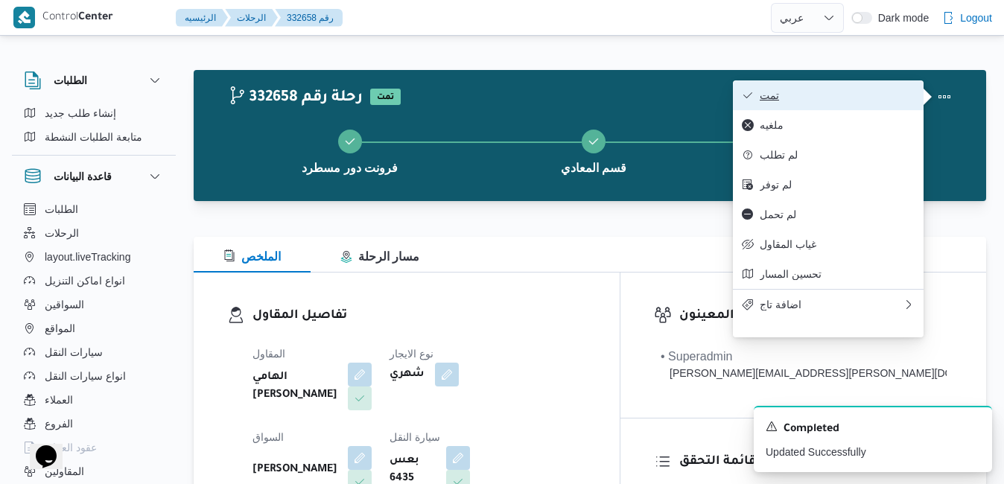
click at [851, 101] on span "تمت" at bounding box center [837, 95] width 155 height 12
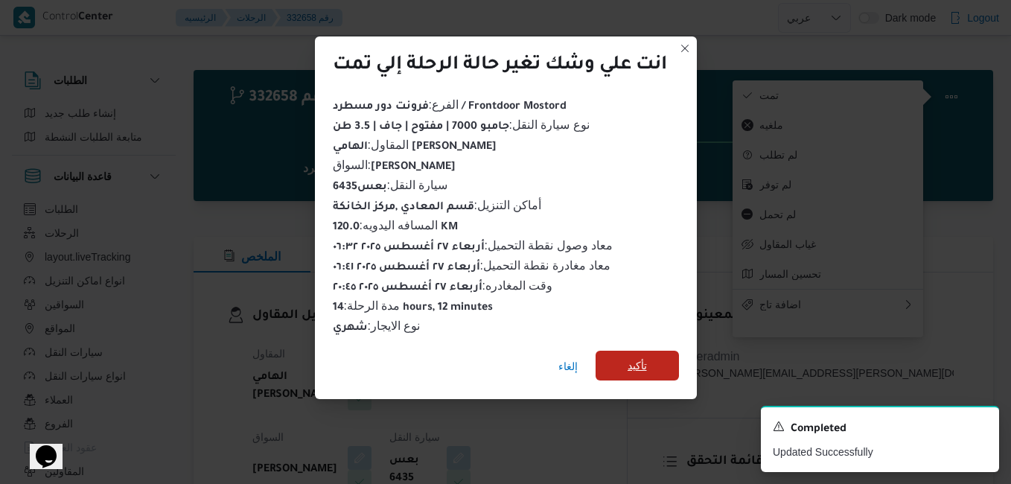
click at [609, 358] on span "تأكيد" at bounding box center [637, 366] width 83 height 30
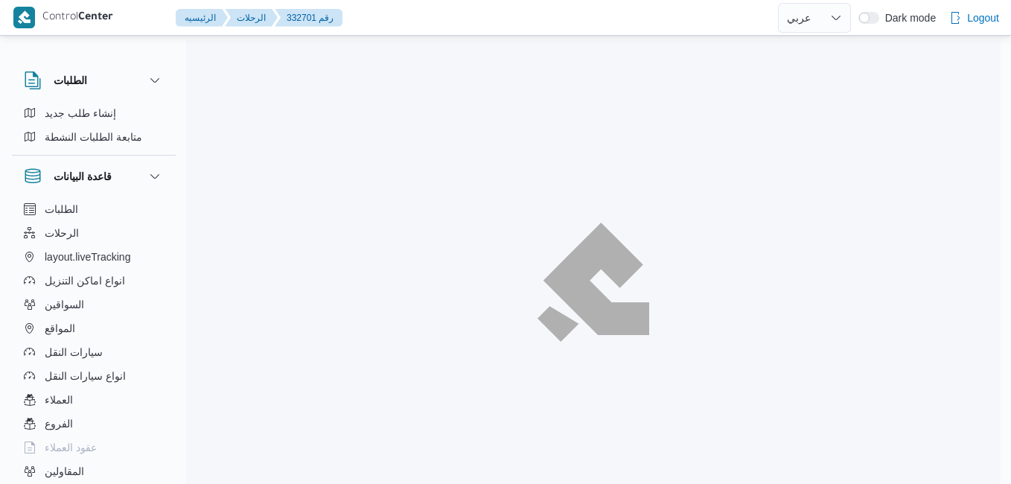
select select "ar"
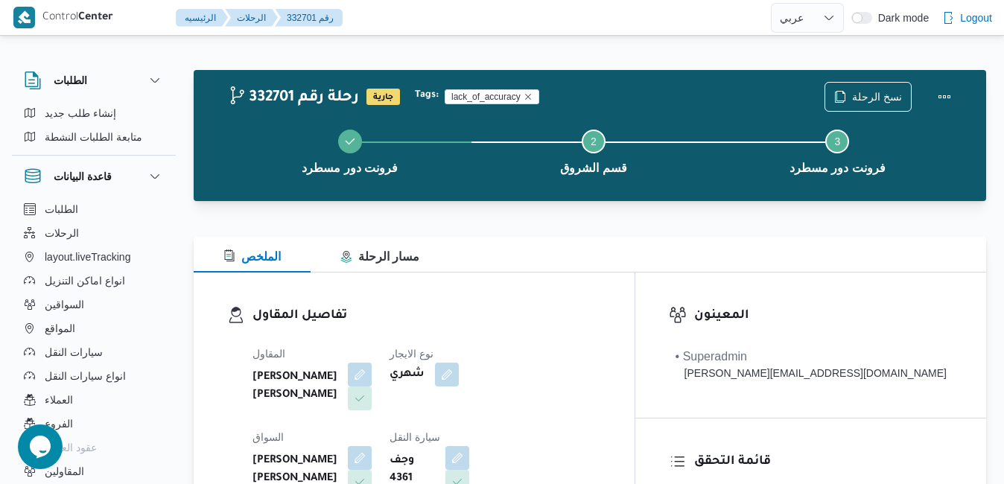
click at [605, 270] on div "الملخص مسار الرحلة" at bounding box center [590, 255] width 792 height 36
click at [940, 89] on button "Actions" at bounding box center [944, 96] width 30 height 30
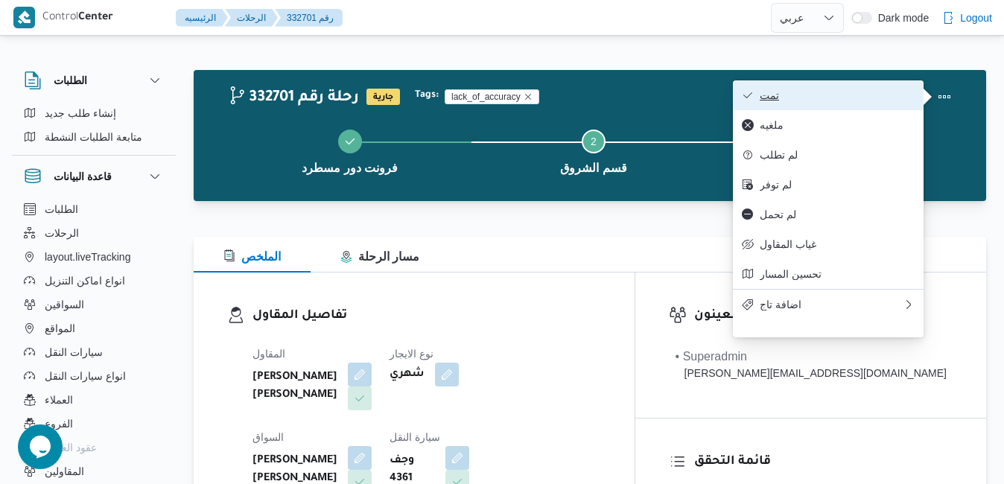
click at [888, 93] on span "تمت" at bounding box center [837, 95] width 155 height 12
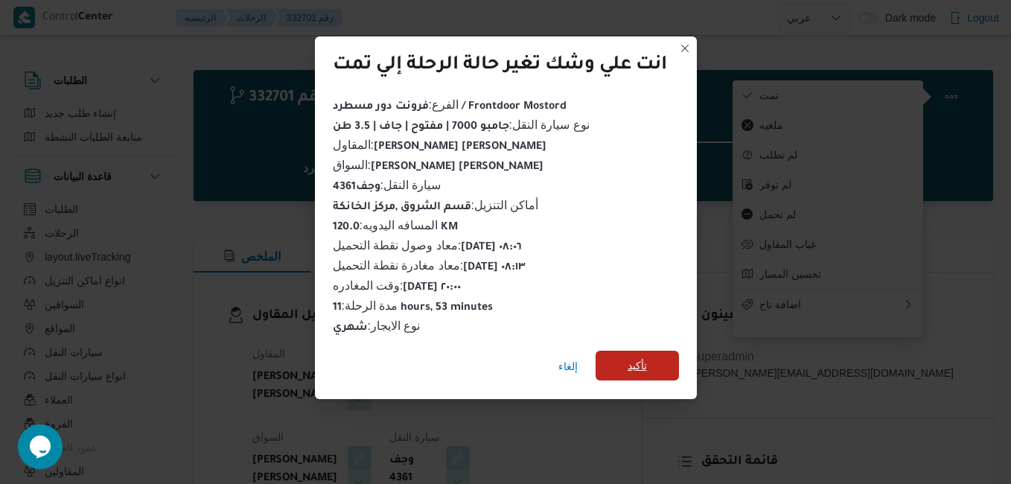
click at [652, 351] on span "تأكيد" at bounding box center [637, 366] width 83 height 30
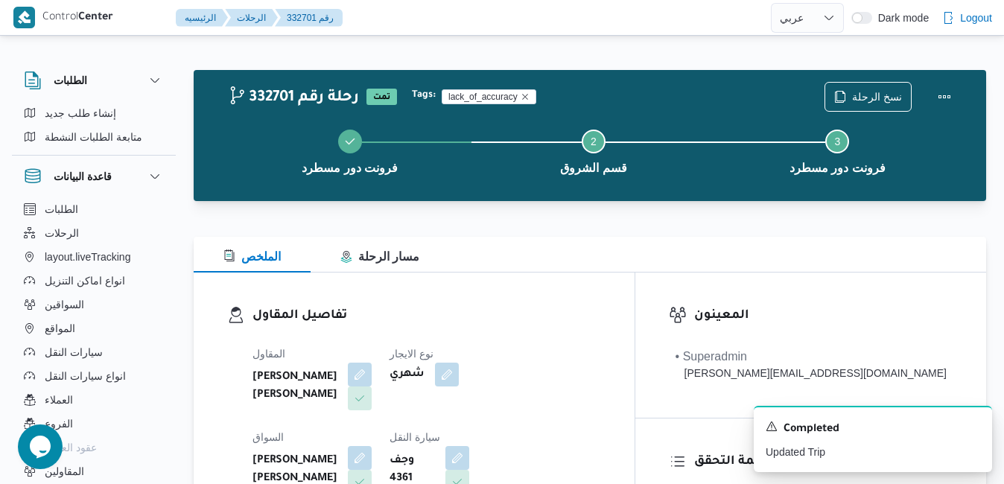
click at [601, 331] on dl "تفاصيل المقاول المقاول احمد عزت سيد دويش سليمان نوع الايجار شهري السواق احمد عز…" at bounding box center [426, 444] width 348 height 277
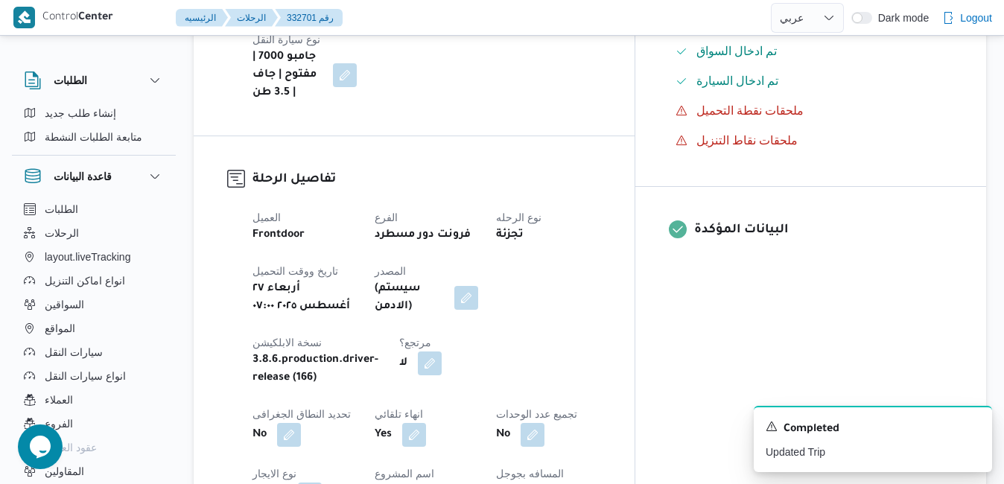
scroll to position [506, 0]
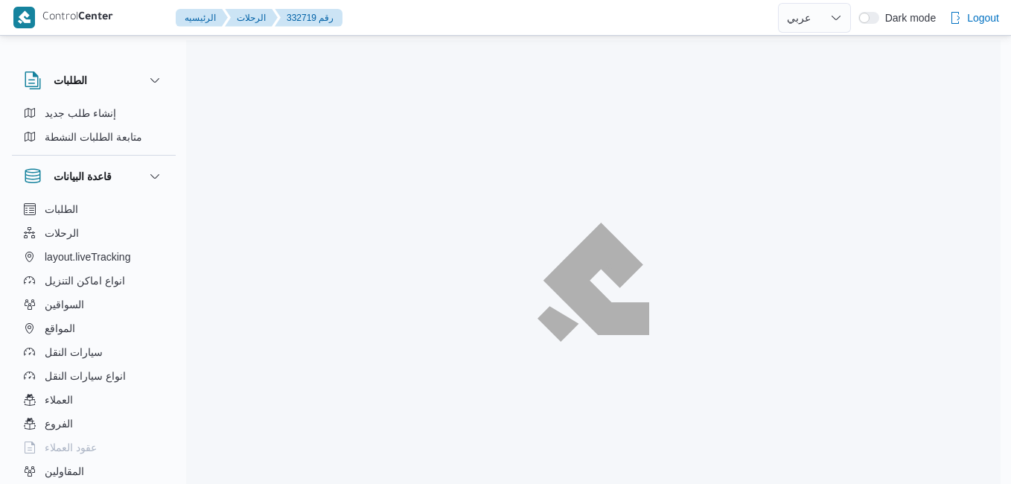
select select "ar"
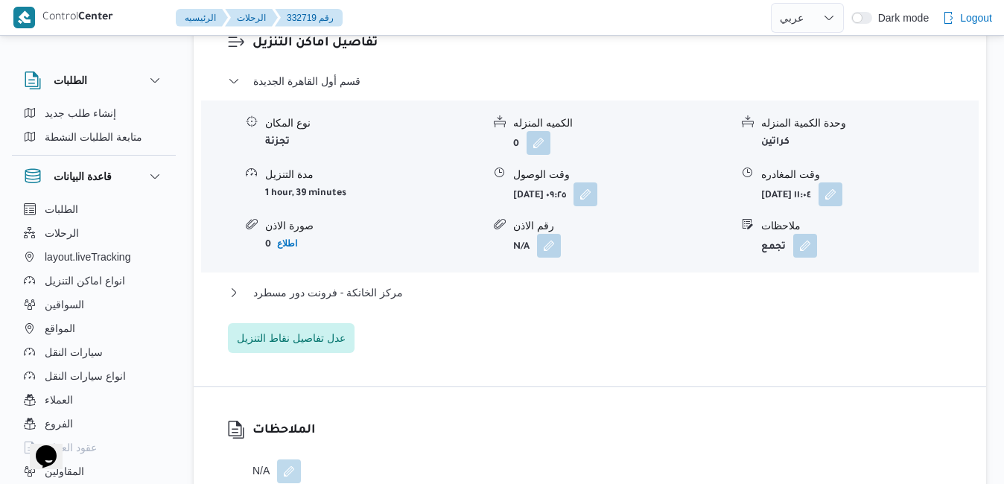
scroll to position [1340, 0]
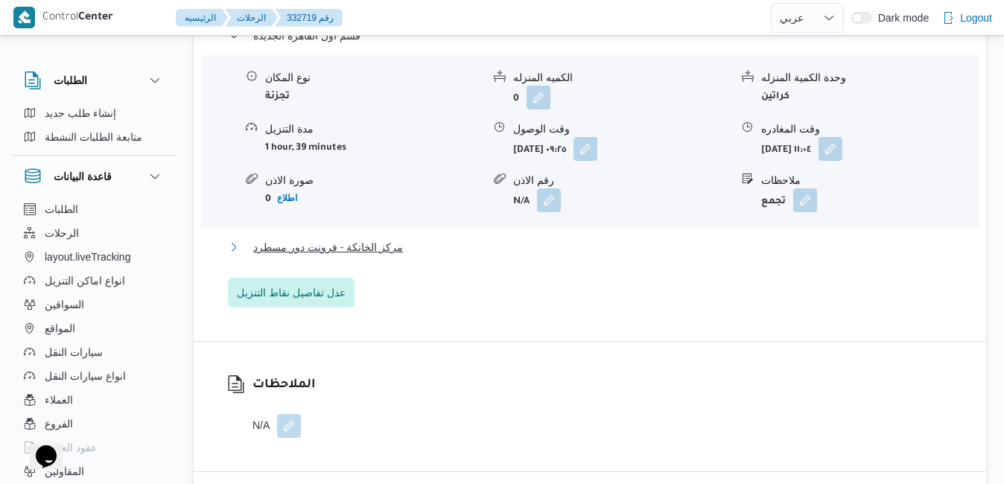
click at [600, 256] on button "مركز الخانكة - فرونت دور مسطرد" at bounding box center [590, 247] width 725 height 18
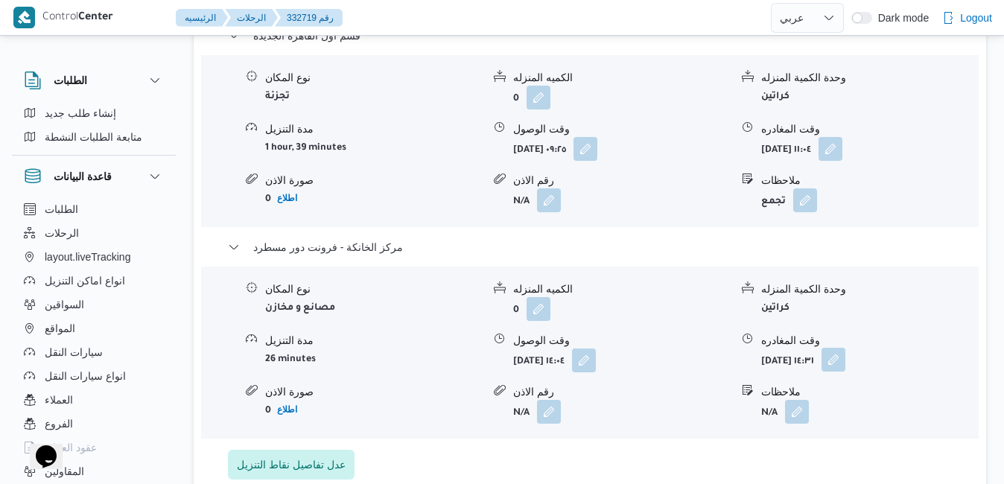
click at [845, 369] on button "button" at bounding box center [833, 360] width 24 height 24
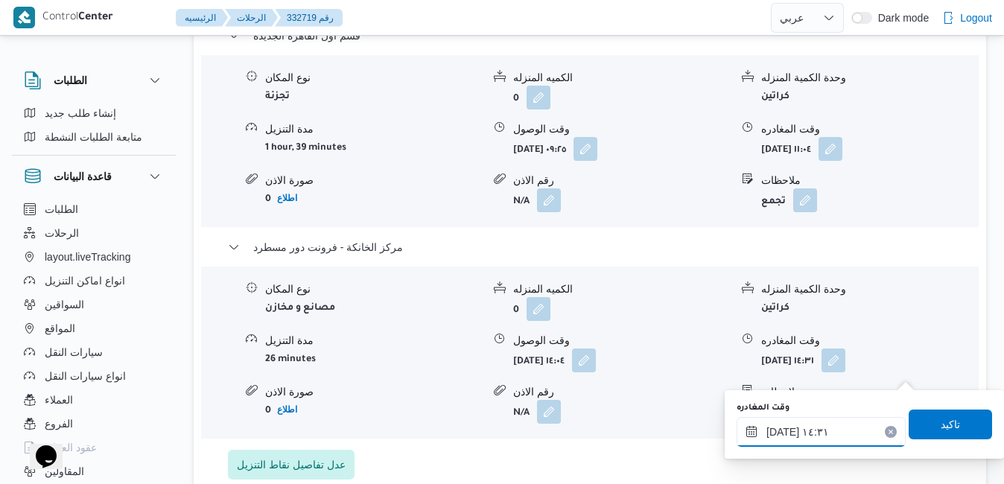
click at [828, 427] on input "٢٧/٠٨/٢٠٢٥ ١٤:٣١" at bounding box center [820, 432] width 169 height 30
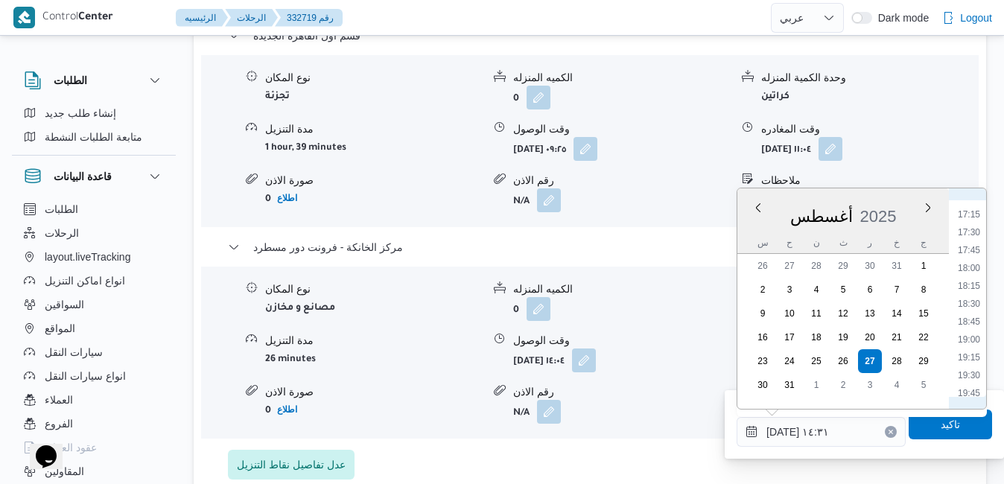
scroll to position [1278, 0]
click at [963, 374] on li "20:15" at bounding box center [969, 377] width 34 height 15
type input "٢٧/٠٨/٢٠٢٥ ٢٠:١٥"
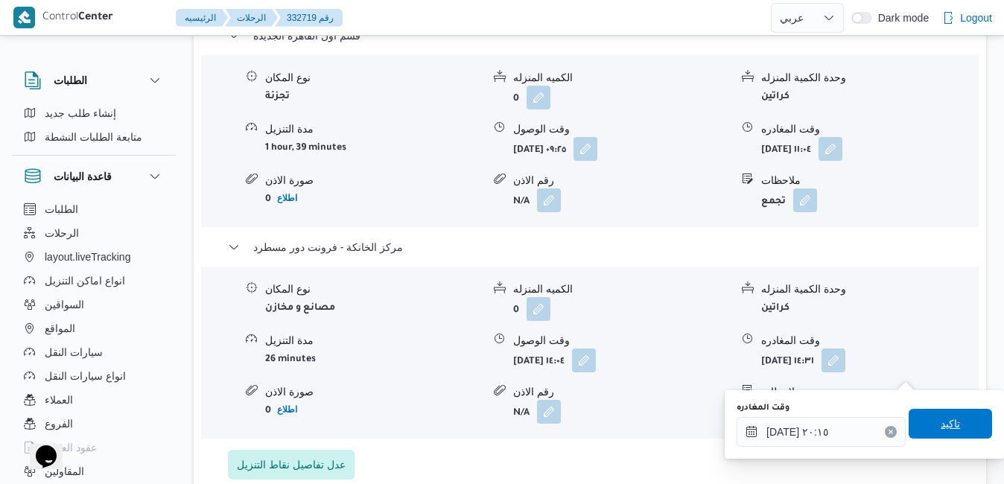
click at [940, 427] on span "تاكيد" at bounding box center [949, 424] width 19 height 18
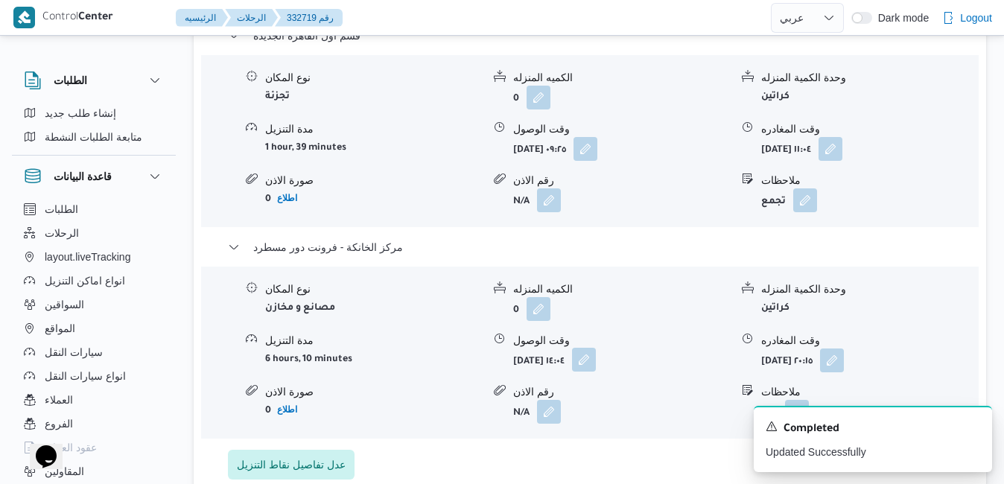
click at [596, 371] on button "button" at bounding box center [584, 360] width 24 height 24
click at [976, 424] on icon "Dismiss toast" at bounding box center [973, 424] width 7 height 7
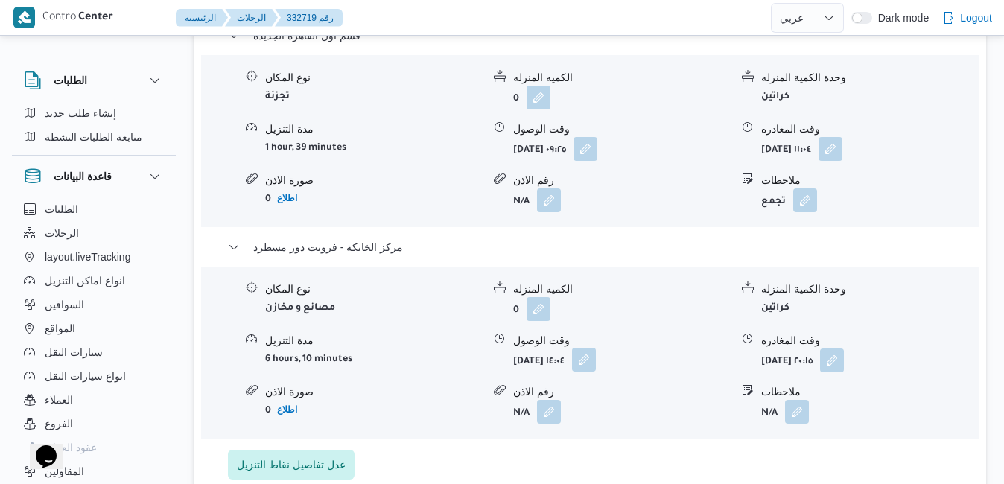
click at [596, 372] on button "button" at bounding box center [584, 360] width 24 height 24
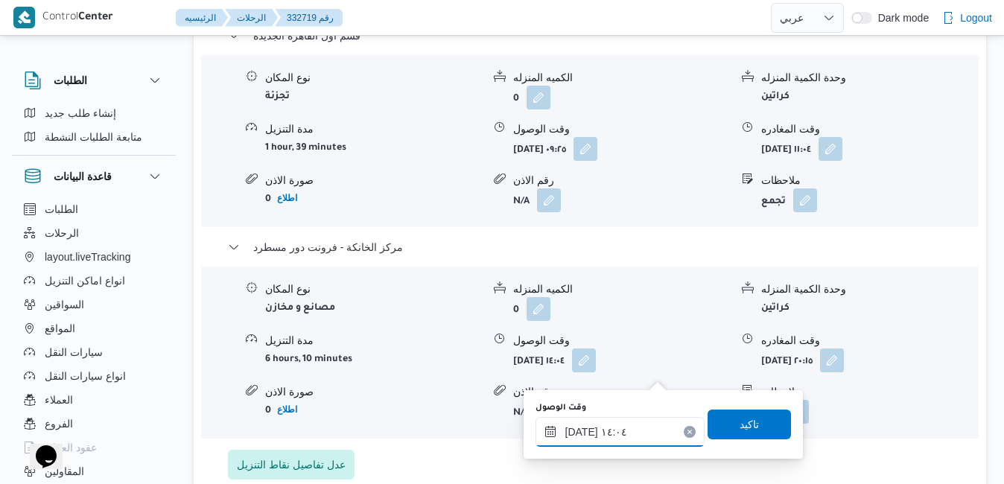
click at [613, 423] on input "٢٧/٠٨/٢٠٢٥ ١٤:٠٤" at bounding box center [619, 432] width 169 height 30
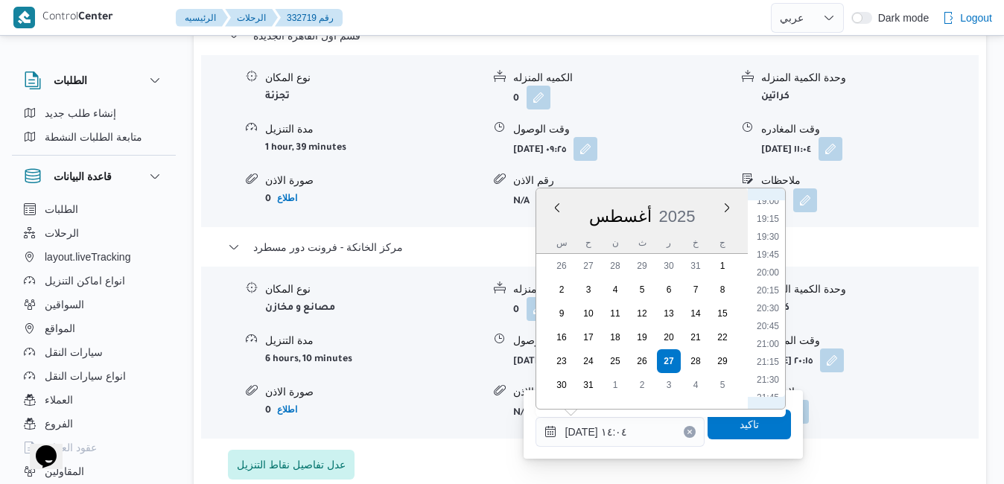
scroll to position [1414, 0]
click at [769, 223] on li "20:00" at bounding box center [768, 223] width 34 height 15
type input "٢٧/٠٨/٢٠٢٥ ٢٠:٠٠"
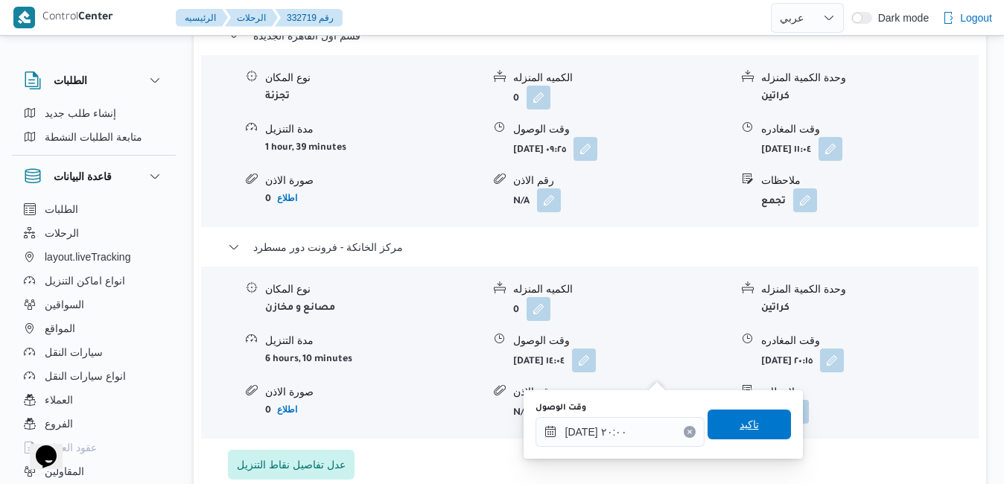
click at [751, 426] on span "تاكيد" at bounding box center [748, 425] width 83 height 30
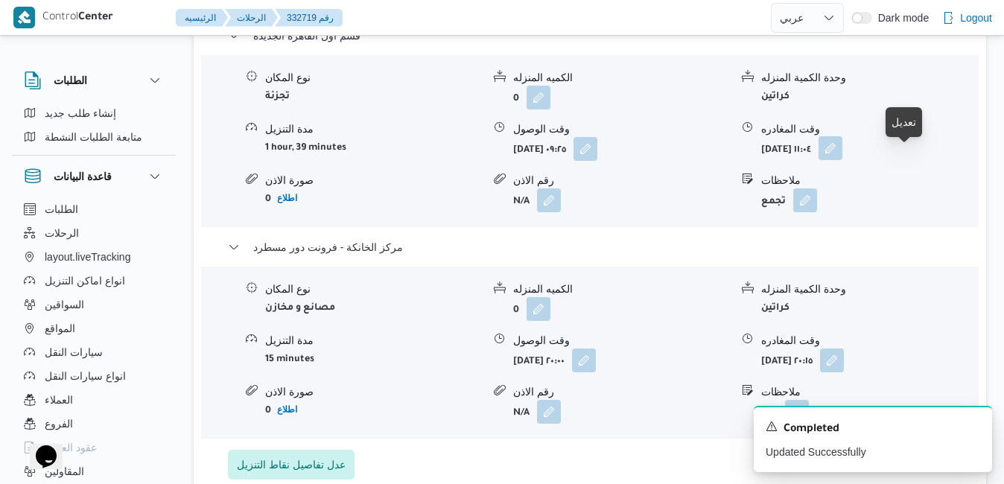
click at [842, 152] on button "button" at bounding box center [830, 148] width 24 height 24
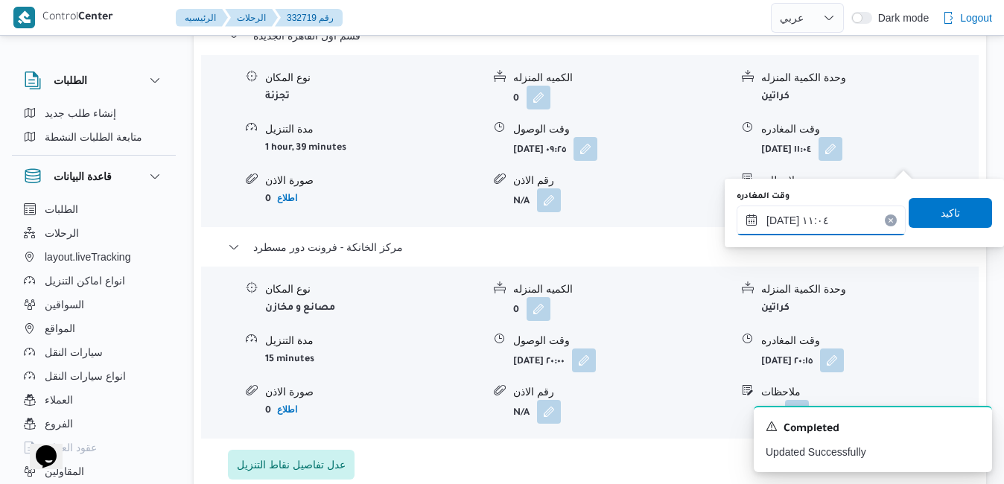
click at [824, 218] on input "٢٧/٠٨/٢٠٢٥ ١١:٠٤" at bounding box center [820, 221] width 169 height 30
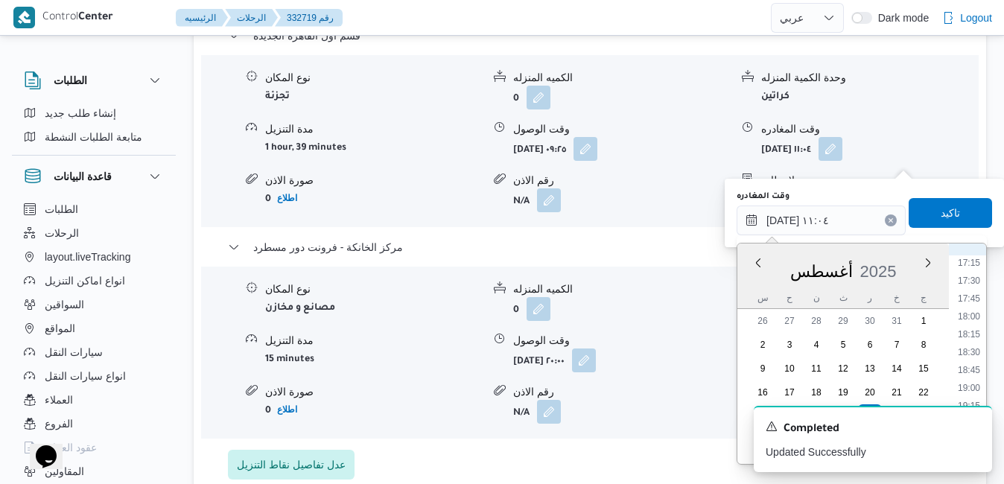
scroll to position [1241, 0]
click at [972, 381] on li "19:00" at bounding box center [969, 380] width 34 height 15
type input "٢٧/٠٨/٢٠٢٥ ١٩:٠٠"
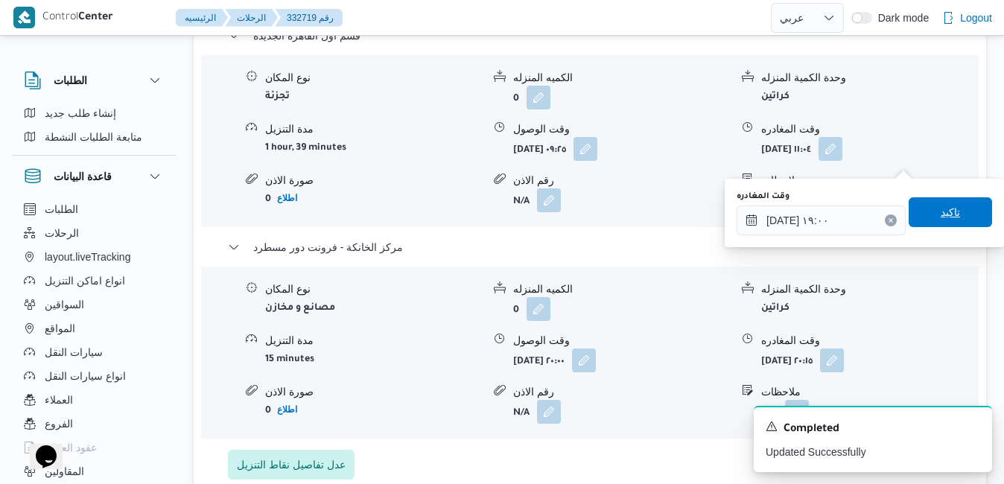
click at [940, 208] on span "تاكيد" at bounding box center [949, 212] width 19 height 18
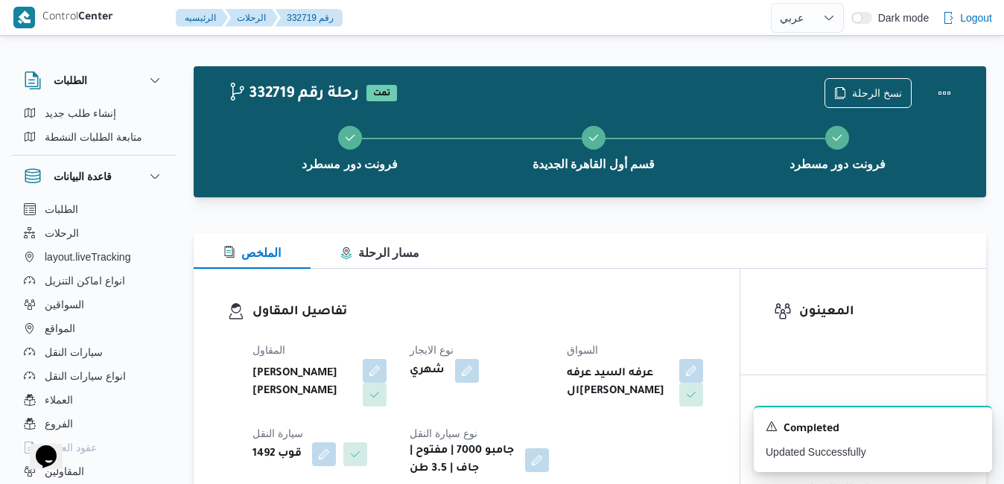
scroll to position [0, 0]
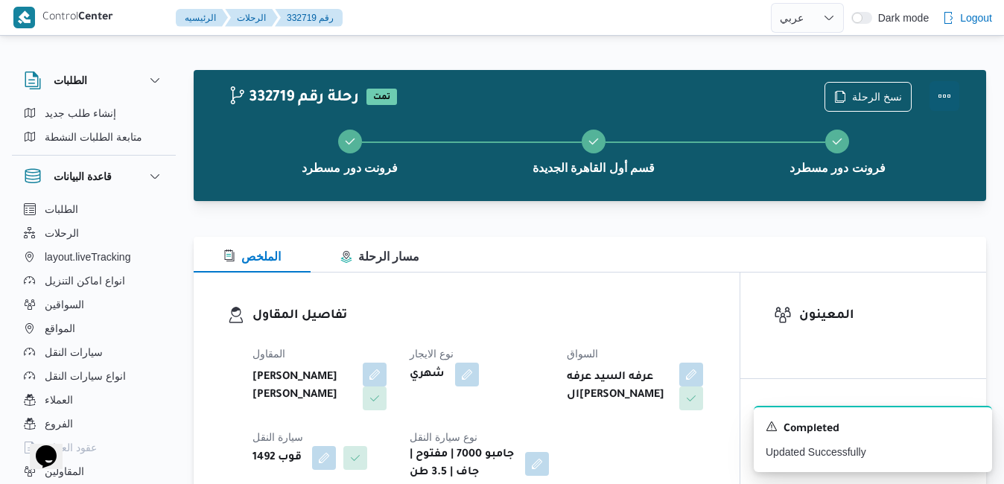
click at [947, 96] on button "Actions" at bounding box center [944, 96] width 30 height 30
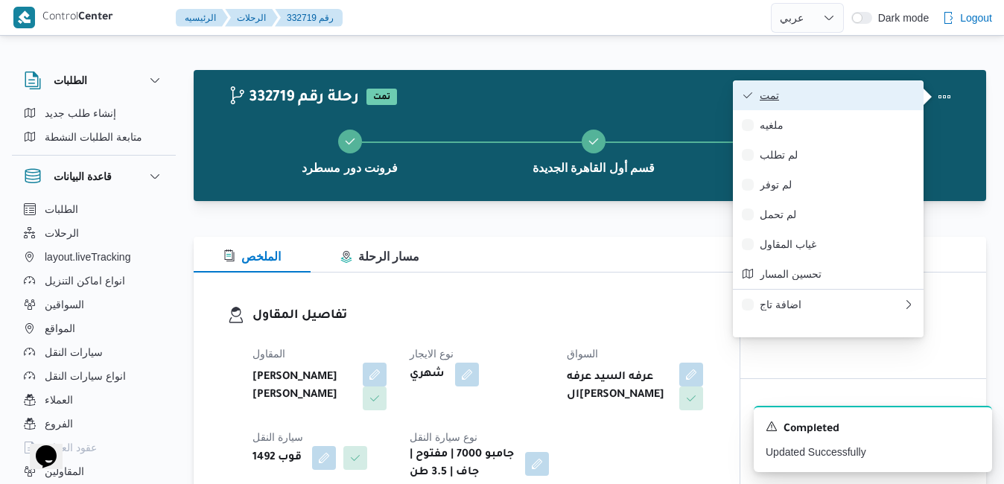
click at [824, 104] on button "تمت" at bounding box center [828, 95] width 191 height 30
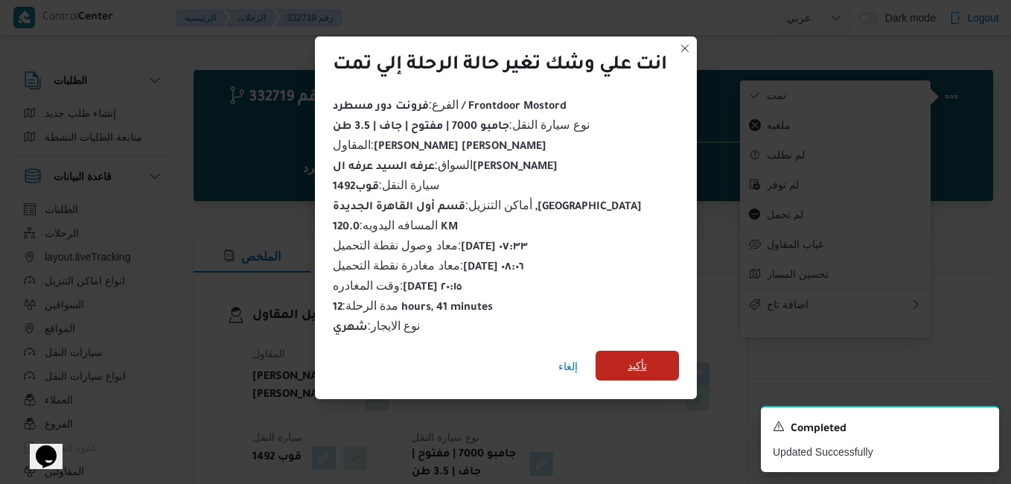
click at [636, 367] on span "تأكيد" at bounding box center [637, 366] width 19 height 18
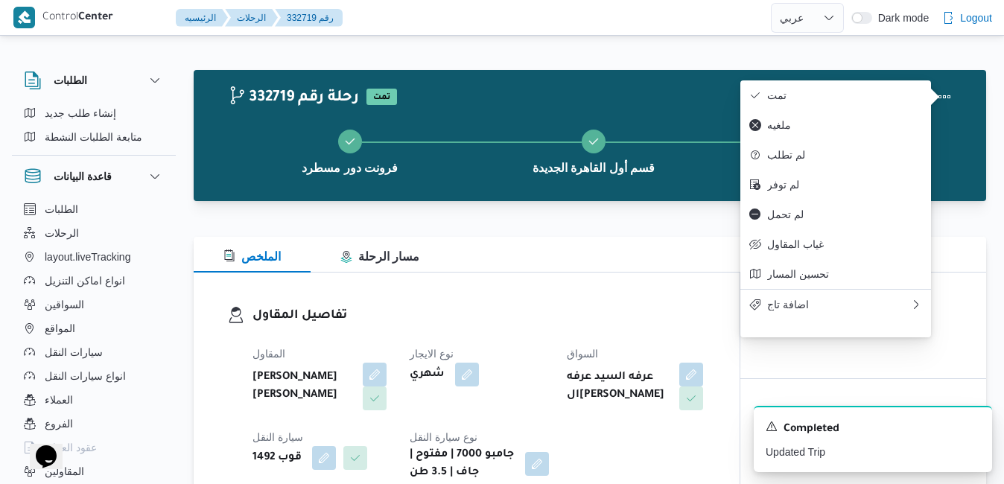
click at [582, 339] on div "المقاول عبدالمنعم مجدي السيد عواد نوع الايجار شهري السواق عرفه السيد عرفه السيد…" at bounding box center [478, 413] width 471 height 155
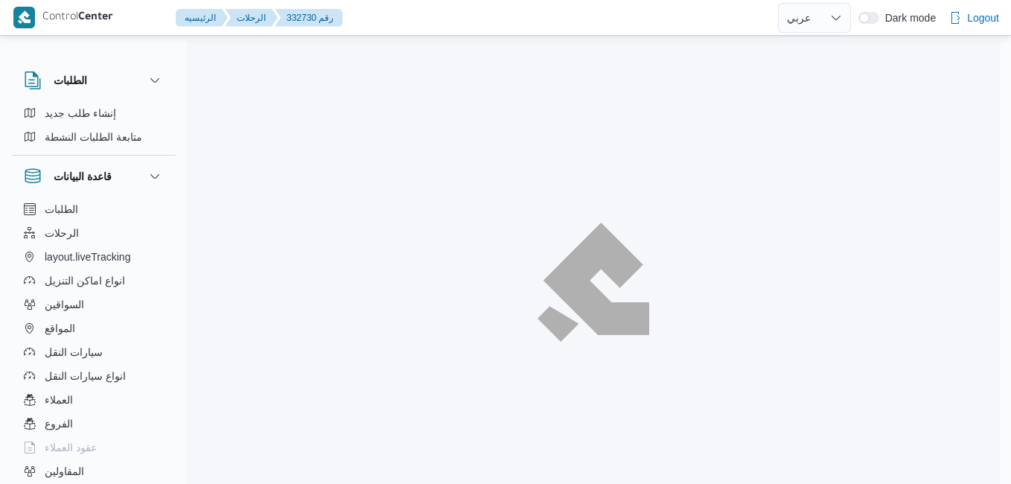
select select "ar"
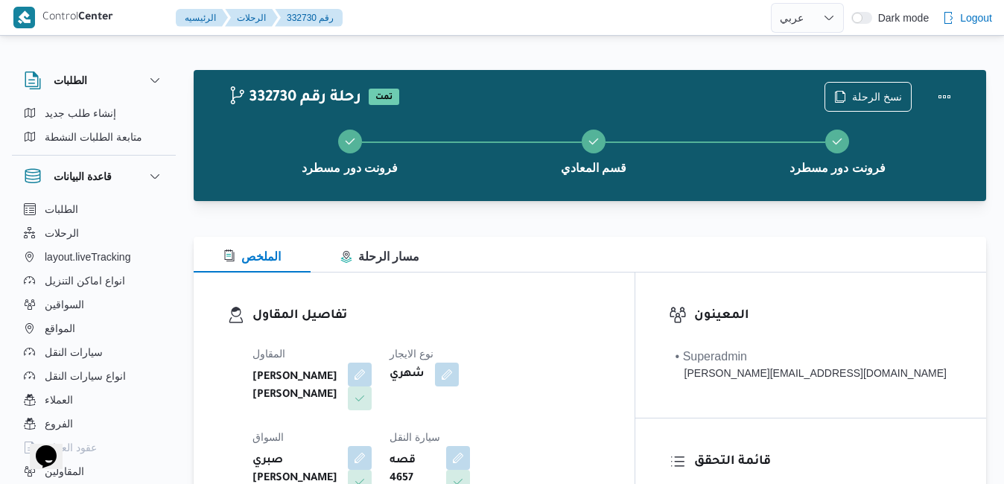
click at [608, 295] on div "تفاصيل المقاول المقاول [PERSON_NAME] [PERSON_NAME] نوع الايجار شهري السواق صبري…" at bounding box center [414, 445] width 441 height 344
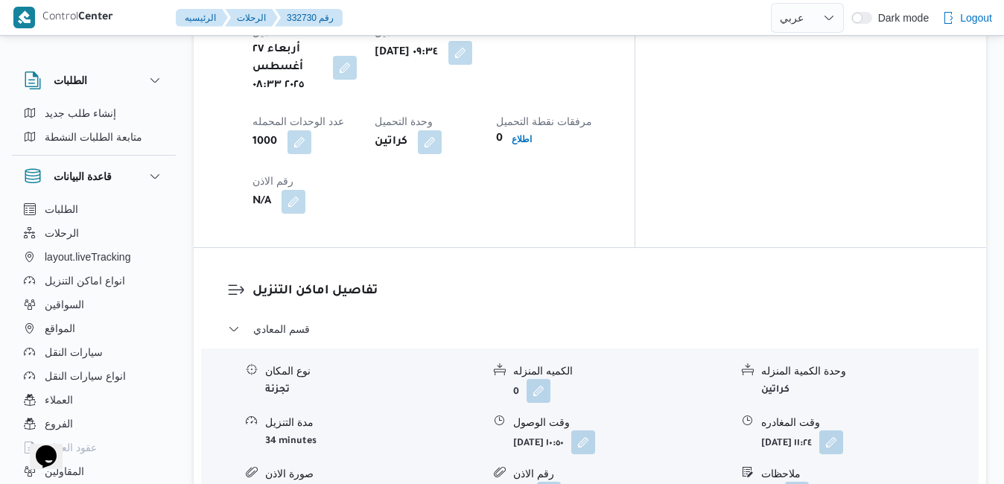
scroll to position [1281, 0]
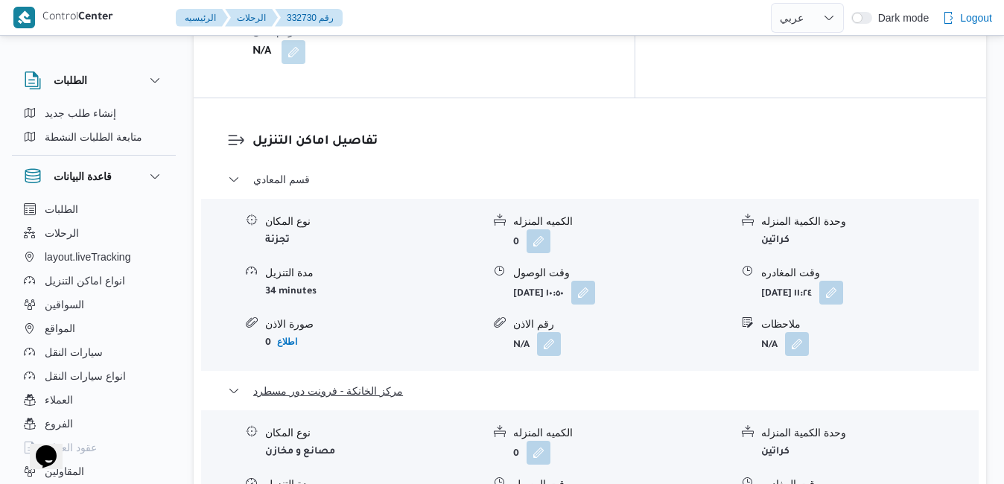
scroll to position [1430, 0]
click at [843, 279] on button "button" at bounding box center [831, 291] width 24 height 24
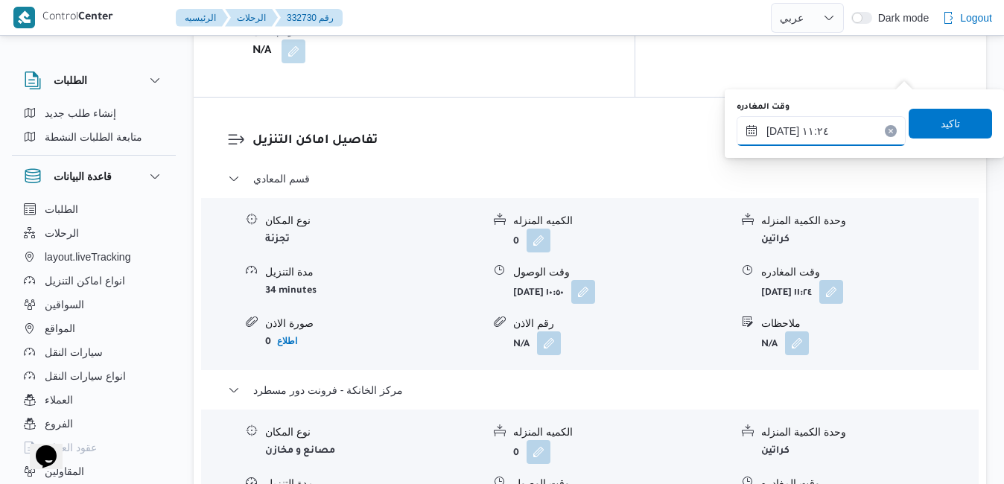
click at [847, 126] on input "[DATE] ١١:٢٤" at bounding box center [820, 131] width 169 height 30
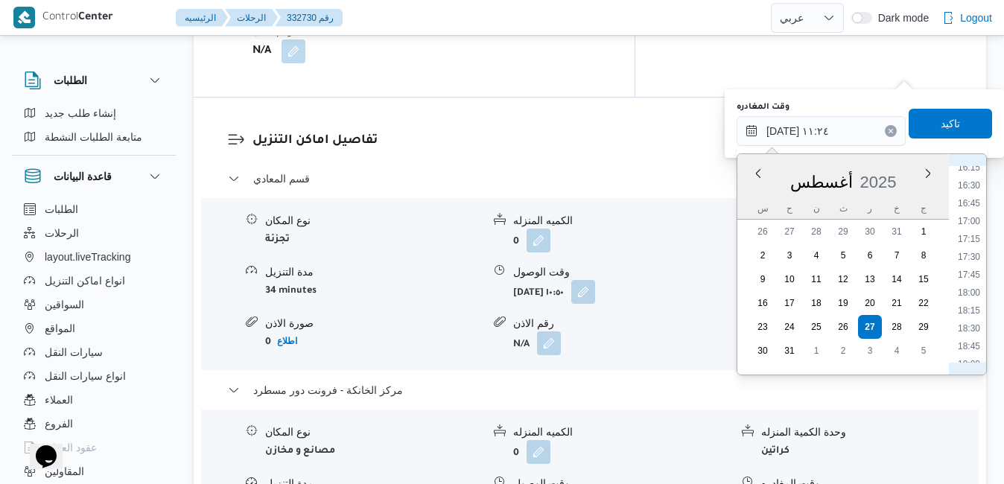
scroll to position [1217, 0]
click at [976, 316] on li "19:00" at bounding box center [969, 314] width 34 height 15
type input "[DATE] ١٩:٠٠"
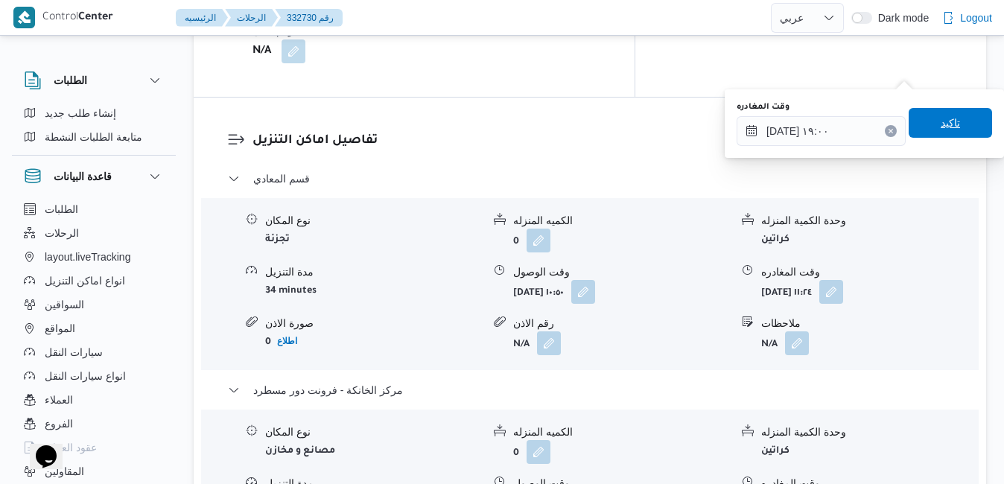
click at [940, 136] on span "تاكيد" at bounding box center [949, 123] width 83 height 30
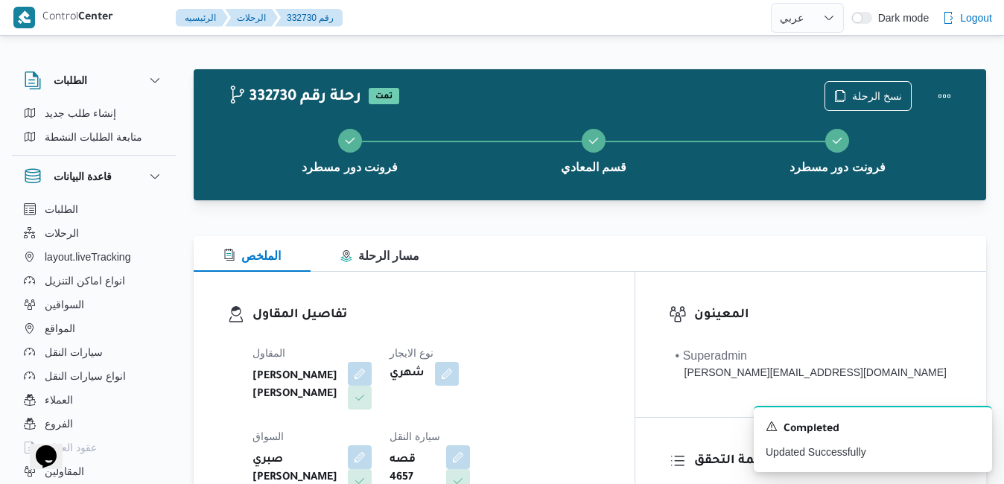
scroll to position [0, 0]
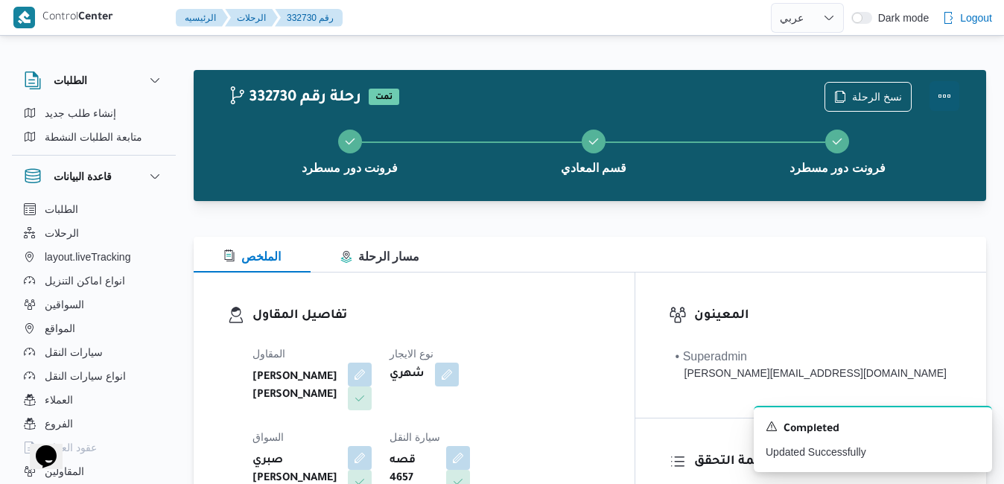
click at [947, 92] on button "Actions" at bounding box center [944, 96] width 30 height 30
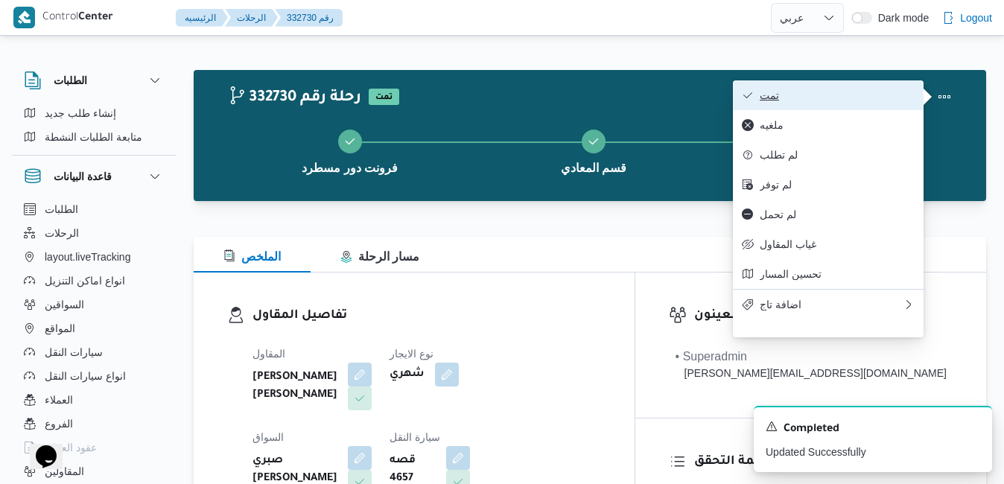
click at [825, 104] on button "تمت" at bounding box center [828, 95] width 191 height 30
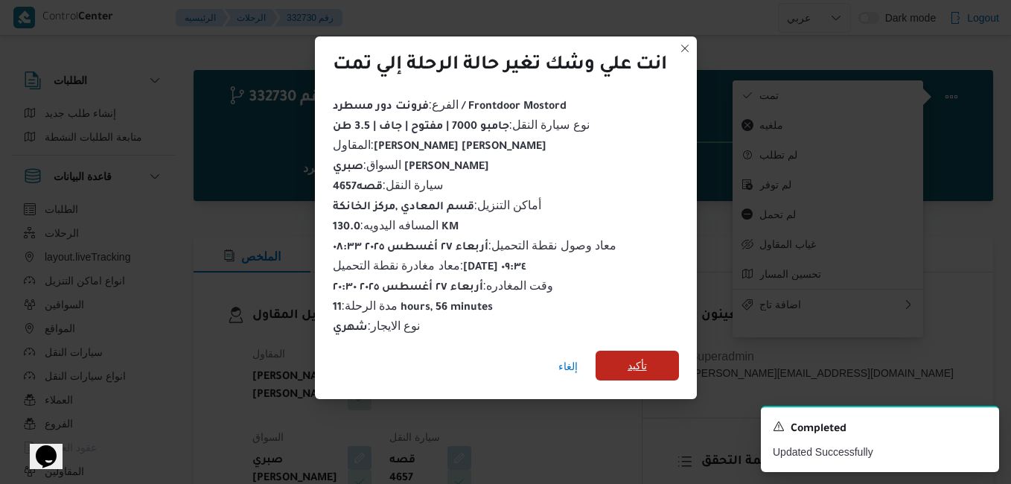
click at [646, 363] on span "تأكيد" at bounding box center [637, 366] width 19 height 18
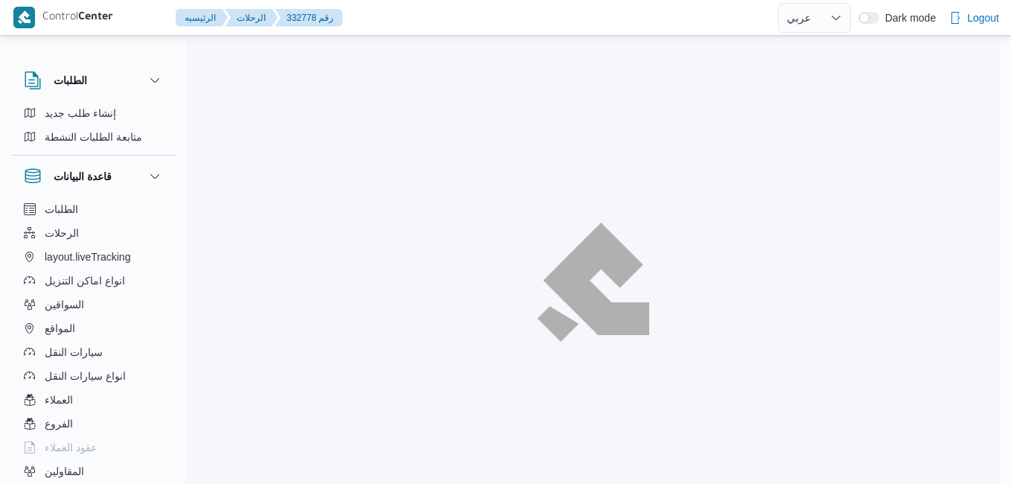
select select "ar"
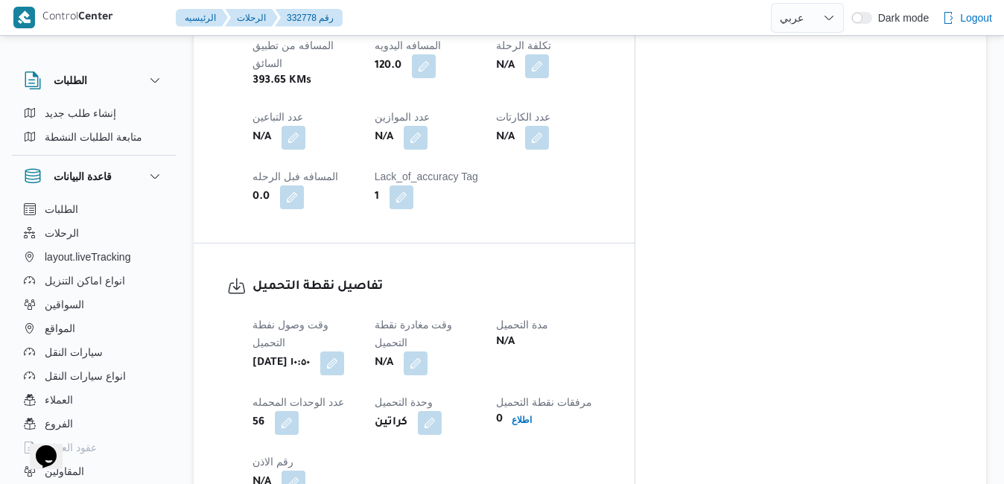
scroll to position [890, 0]
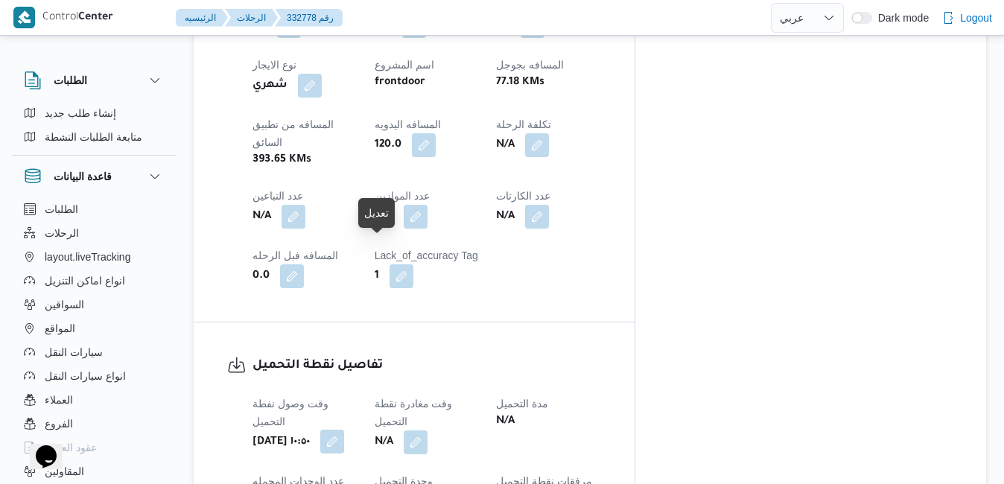
click at [344, 430] on button "button" at bounding box center [332, 442] width 24 height 24
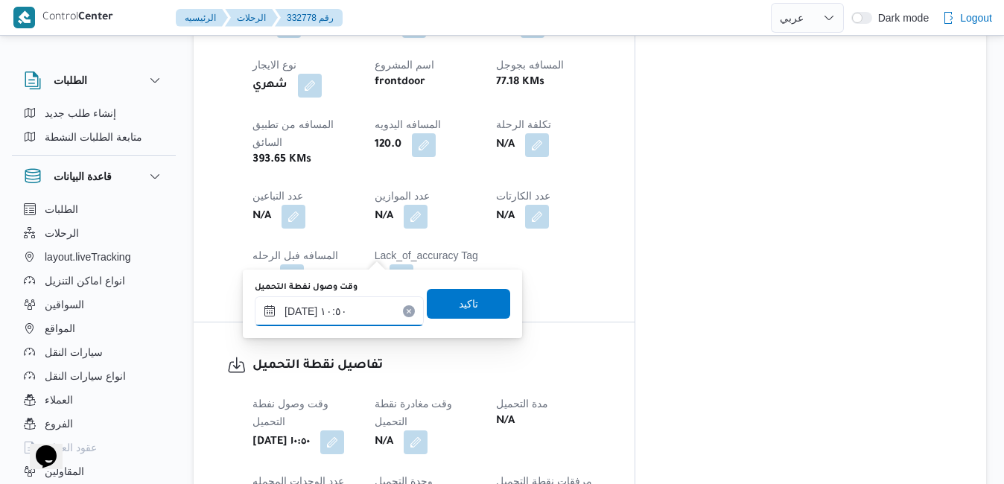
click at [327, 311] on input "[DATE] ١٠:٥٠" at bounding box center [339, 311] width 169 height 30
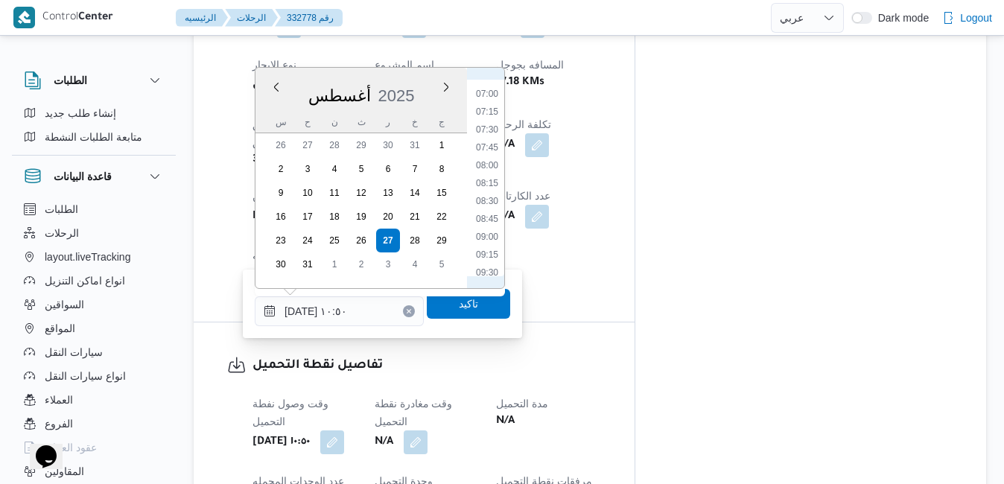
scroll to position [322, 0]
click at [483, 248] on li "06:45" at bounding box center [487, 248] width 34 height 15
type input "[DATE] ٠٦:٤٥"
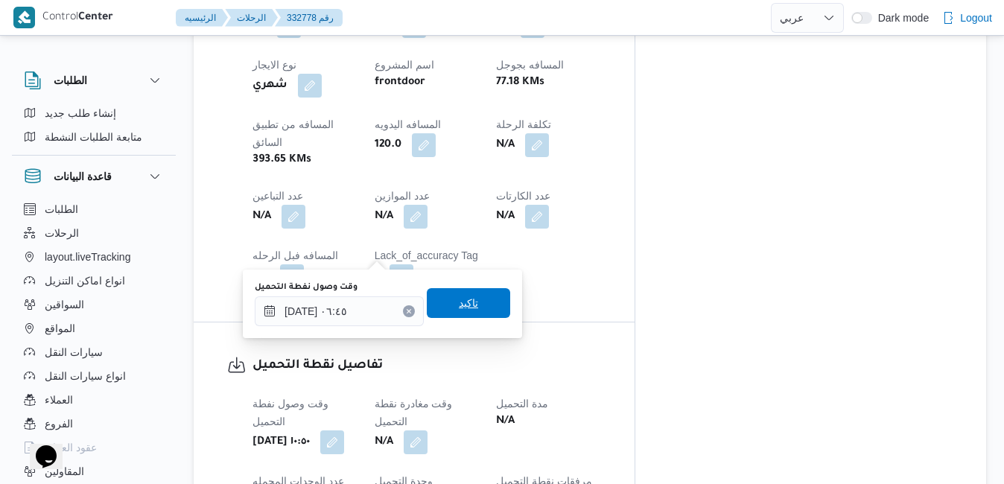
click at [460, 307] on span "تاكيد" at bounding box center [468, 303] width 19 height 18
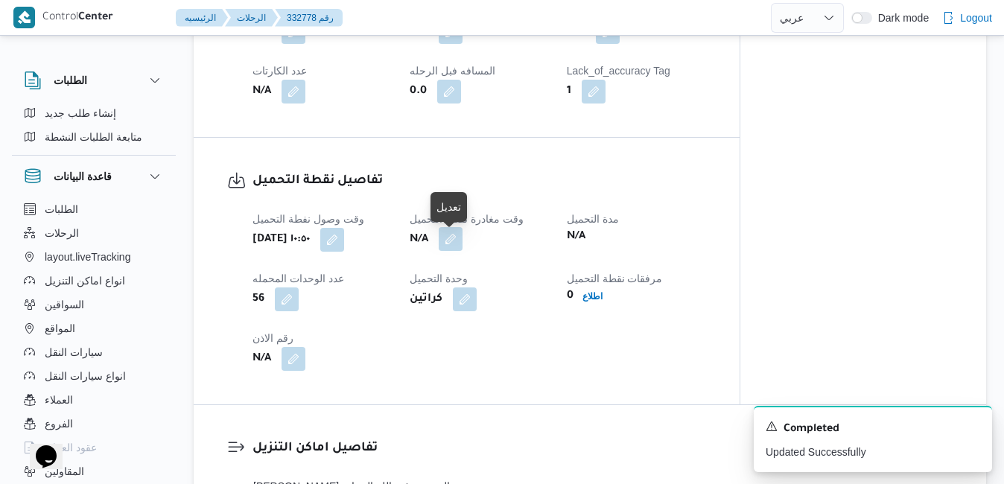
click at [456, 246] on button "button" at bounding box center [451, 239] width 24 height 24
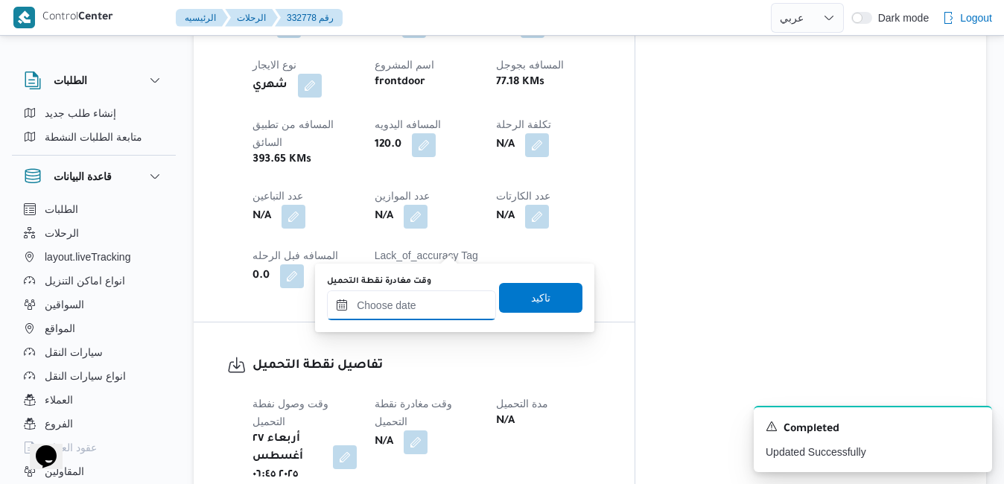
click at [422, 299] on input "وقت مغادرة نقطة التحميل" at bounding box center [411, 305] width 169 height 30
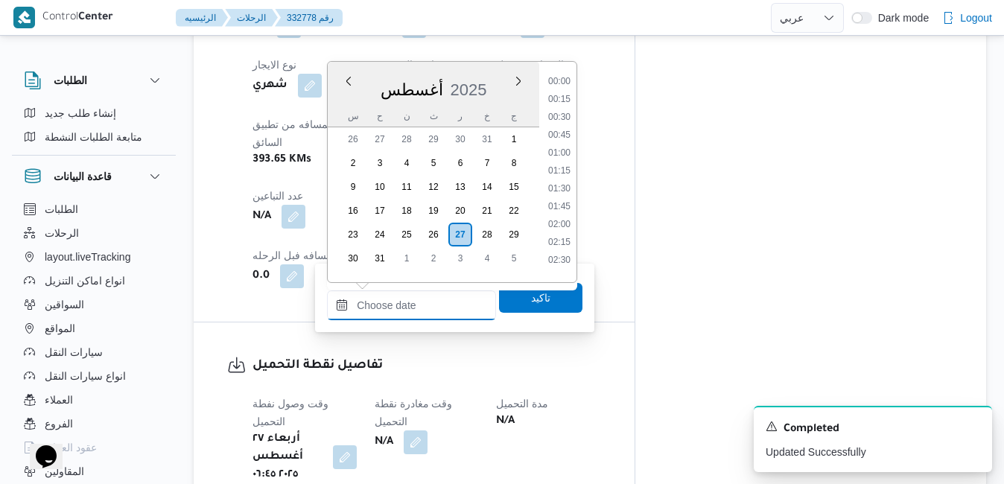
scroll to position [1398, 0]
click at [492, 69] on div "أغسطس 2025" at bounding box center [433, 87] width 211 height 38
click at [561, 176] on li "07:15" at bounding box center [559, 175] width 34 height 15
type input "[DATE] ٠٧:١٥"
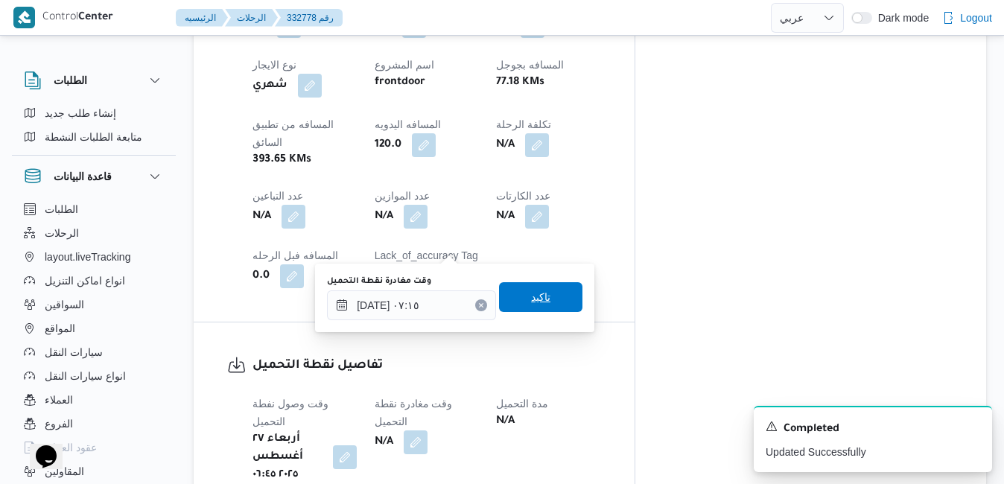
click at [535, 293] on span "تاكيد" at bounding box center [540, 297] width 19 height 18
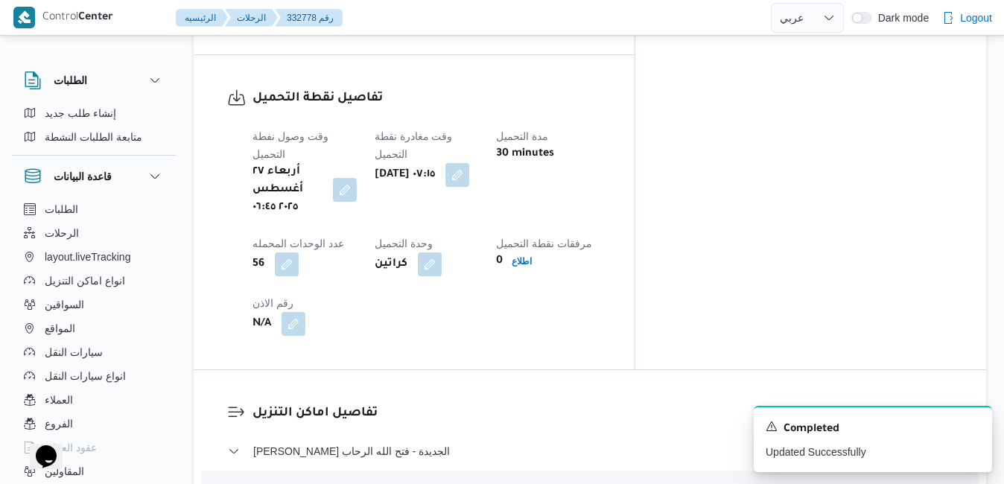
scroll to position [1158, 0]
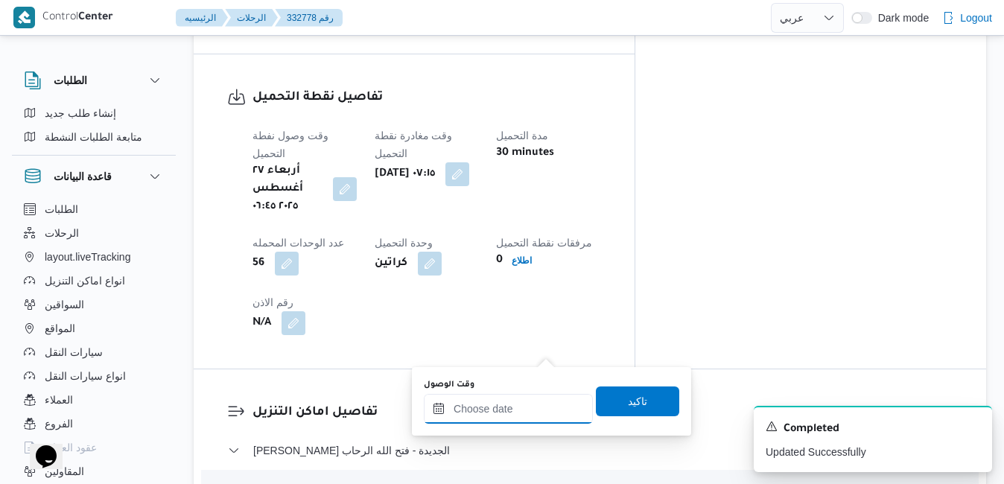
click at [521, 410] on input "وقت الوصول" at bounding box center [508, 409] width 169 height 30
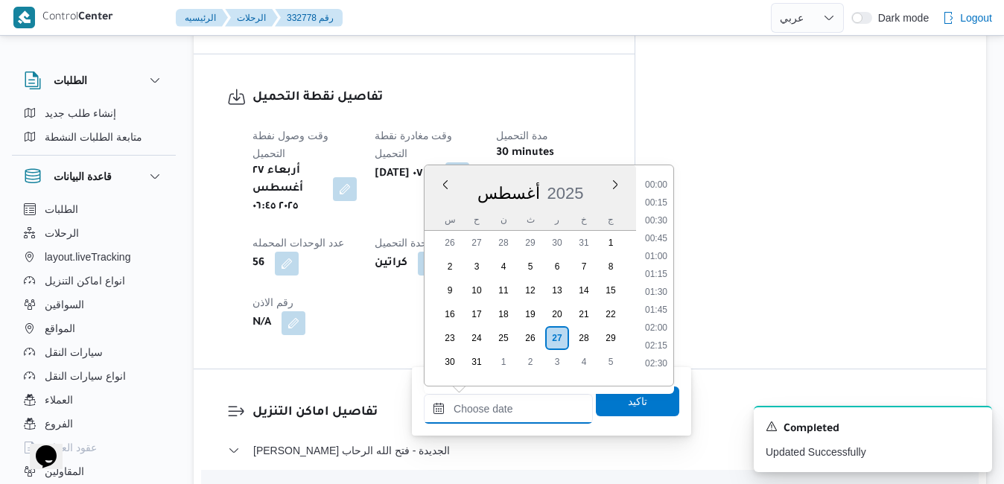
scroll to position [1398, 0]
click at [596, 173] on div "أغسطس 2025" at bounding box center [529, 190] width 211 height 38
click at [655, 279] on li "08:00" at bounding box center [656, 275] width 34 height 15
type input "[DATE] ٠٨:٠٠"
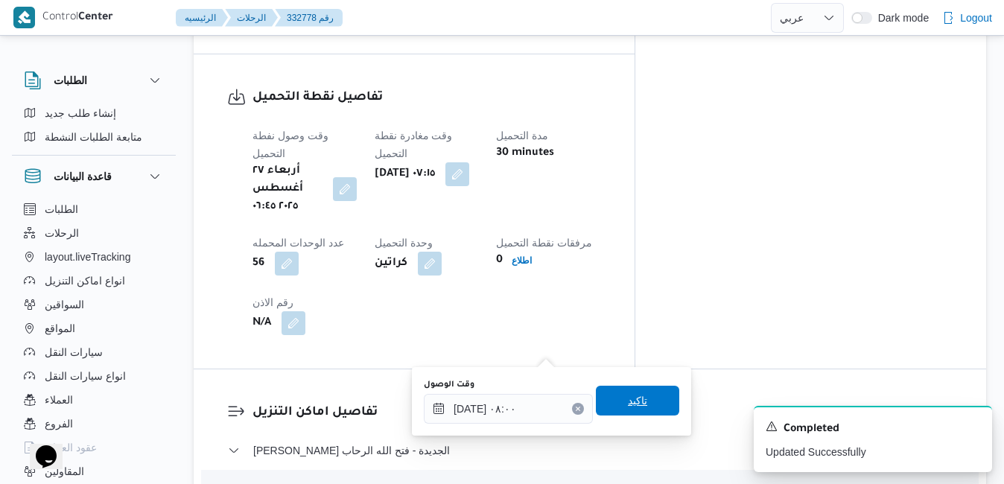
click at [628, 397] on span "تاكيد" at bounding box center [637, 401] width 19 height 18
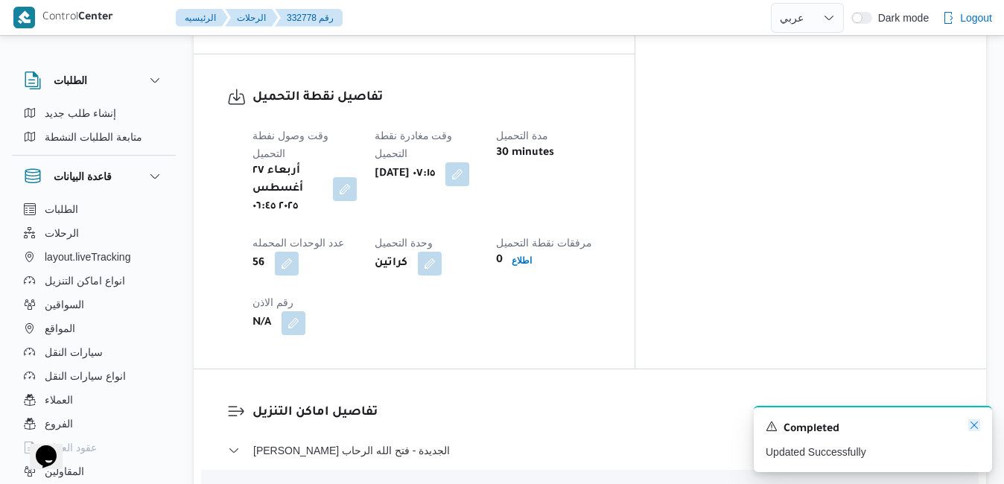
click at [970, 430] on icon "Dismiss toast" at bounding box center [974, 425] width 12 height 12
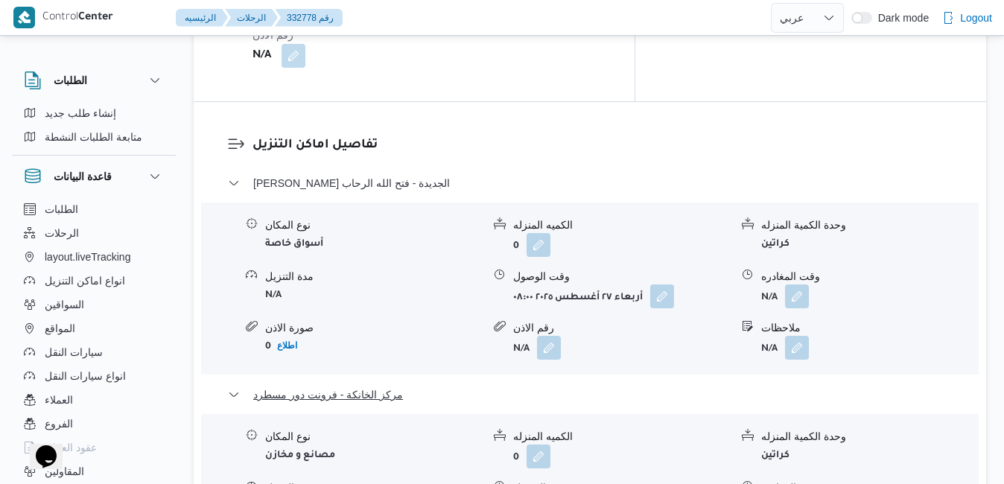
scroll to position [1426, 0]
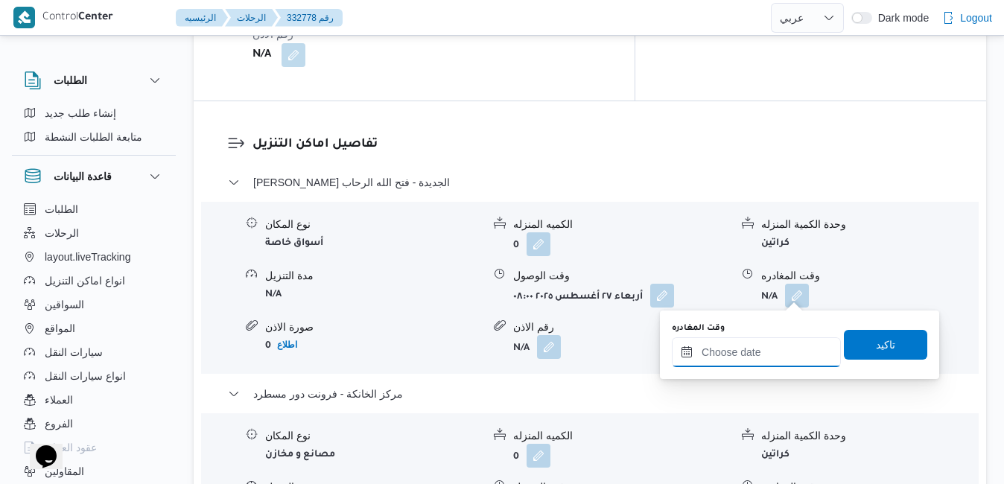
click at [745, 359] on input "وقت المغادره" at bounding box center [756, 352] width 169 height 30
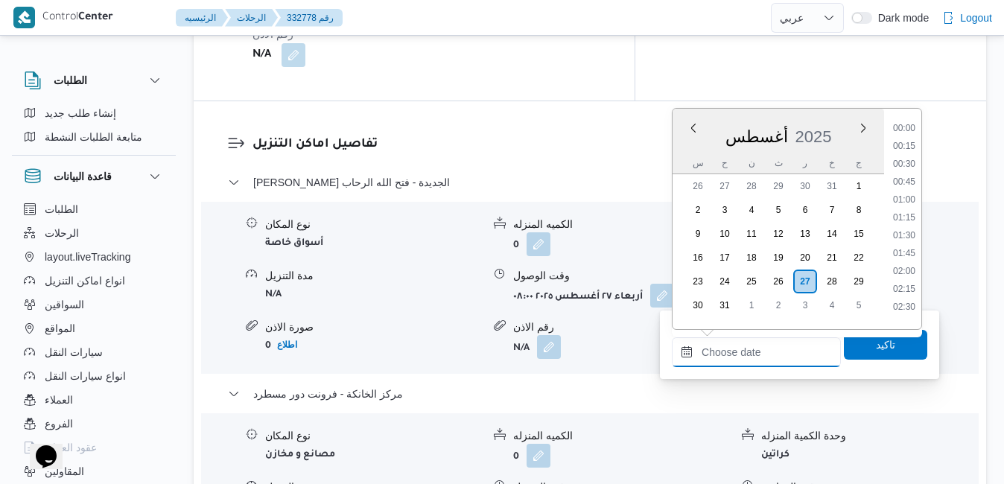
scroll to position [1398, 0]
click at [838, 124] on div "أغسطس 2025" at bounding box center [777, 134] width 211 height 38
click at [908, 146] on li "19:45" at bounding box center [904, 141] width 34 height 15
type input "[DATE] ١٩:٤٥"
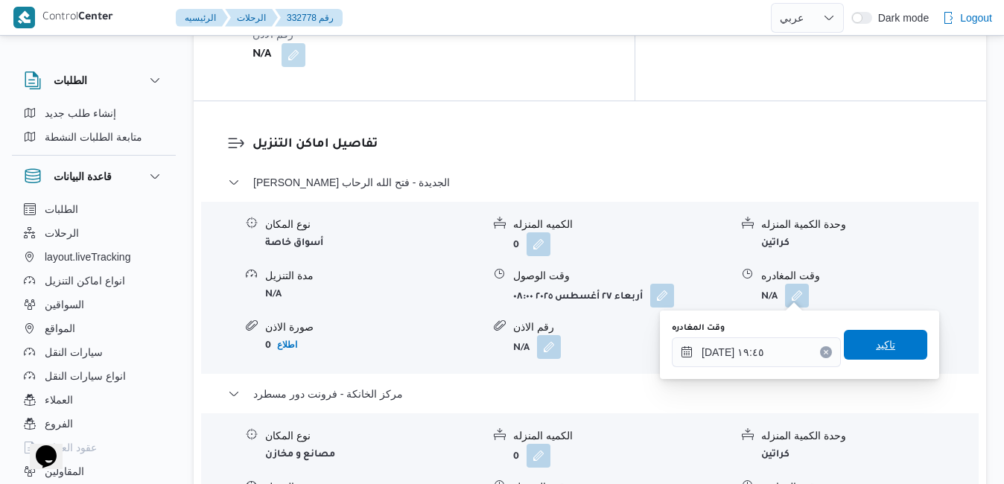
click at [867, 354] on span "تاكيد" at bounding box center [885, 345] width 83 height 30
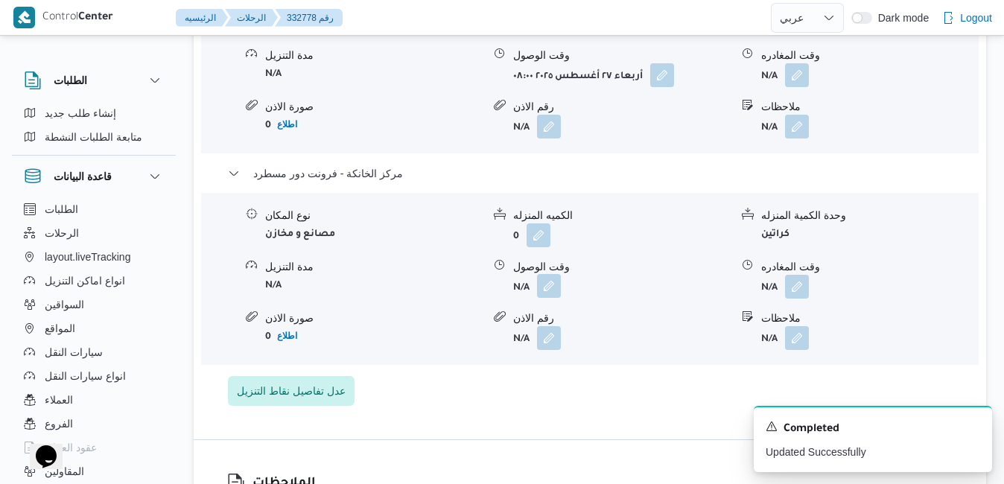
click at [539, 296] on button "button" at bounding box center [549, 286] width 24 height 24
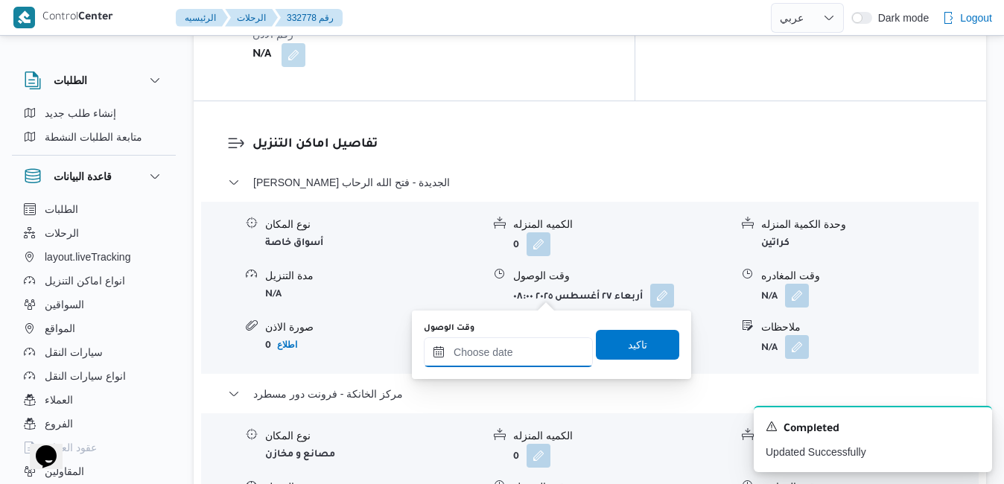
click at [510, 346] on input "وقت الوصول" at bounding box center [508, 352] width 169 height 30
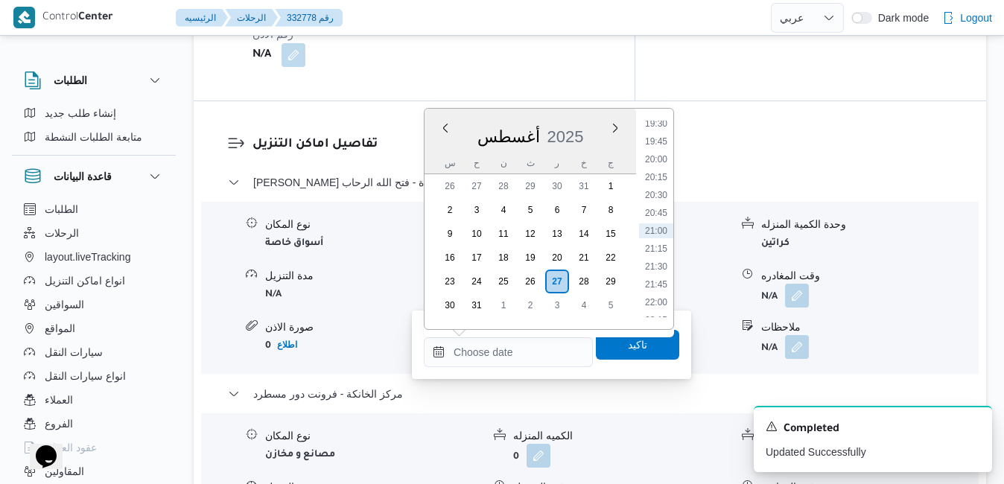
click at [596, 121] on div "أغسطس 2025" at bounding box center [529, 134] width 211 height 38
click at [656, 124] on li "19:30" at bounding box center [656, 123] width 34 height 15
type input "[DATE] ١٩:٣٠"
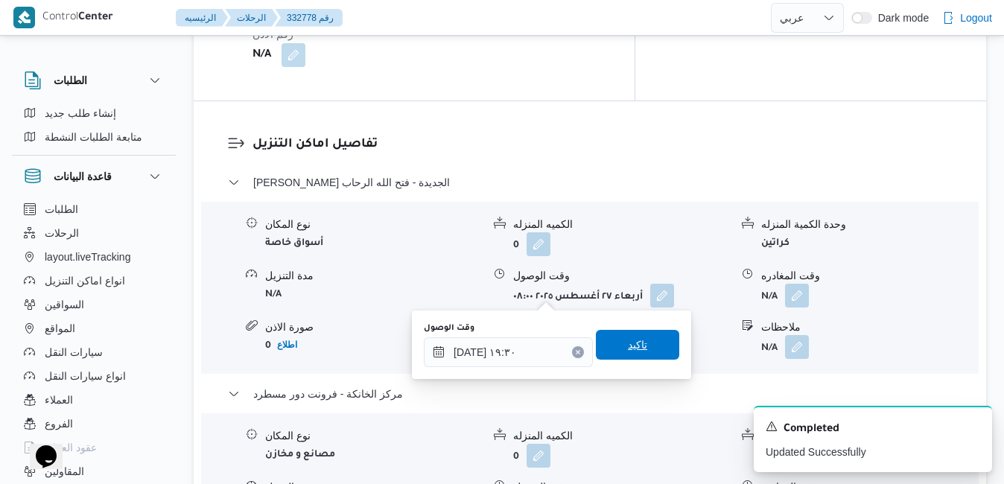
click at [628, 345] on span "تاكيد" at bounding box center [637, 345] width 19 height 18
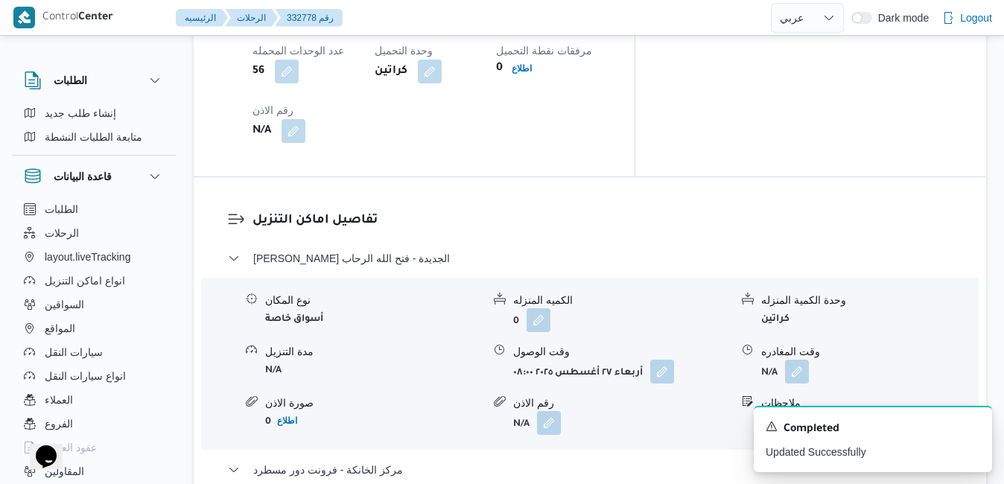
scroll to position [1426, 0]
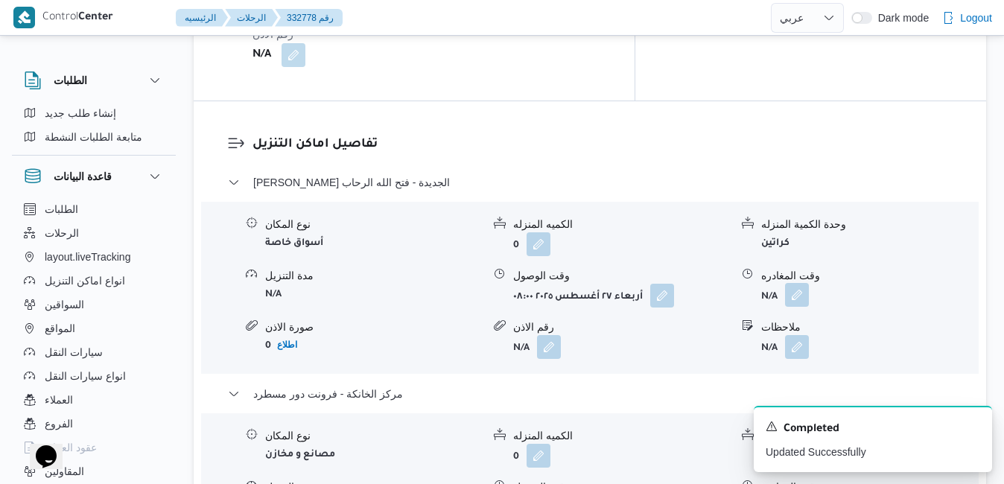
click at [794, 283] on button "button" at bounding box center [797, 295] width 24 height 24
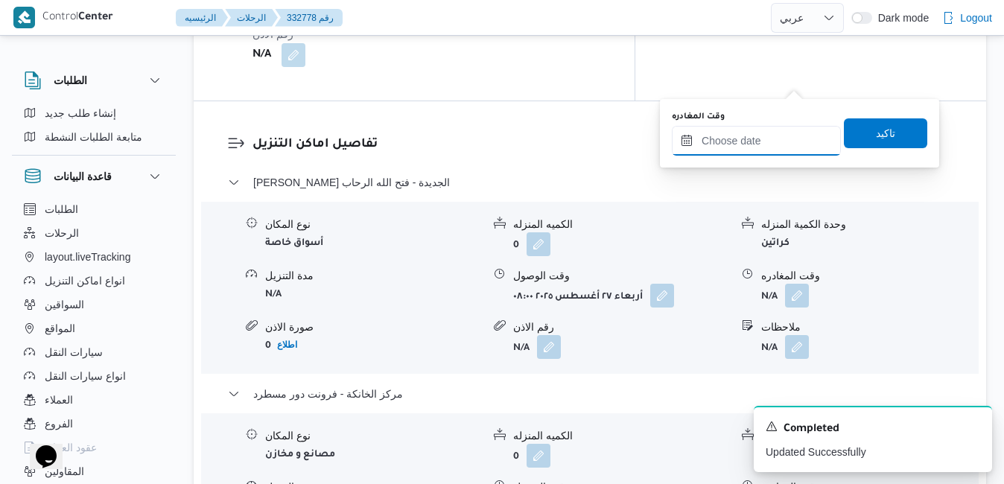
click at [765, 132] on input "وقت المغادره" at bounding box center [756, 141] width 169 height 30
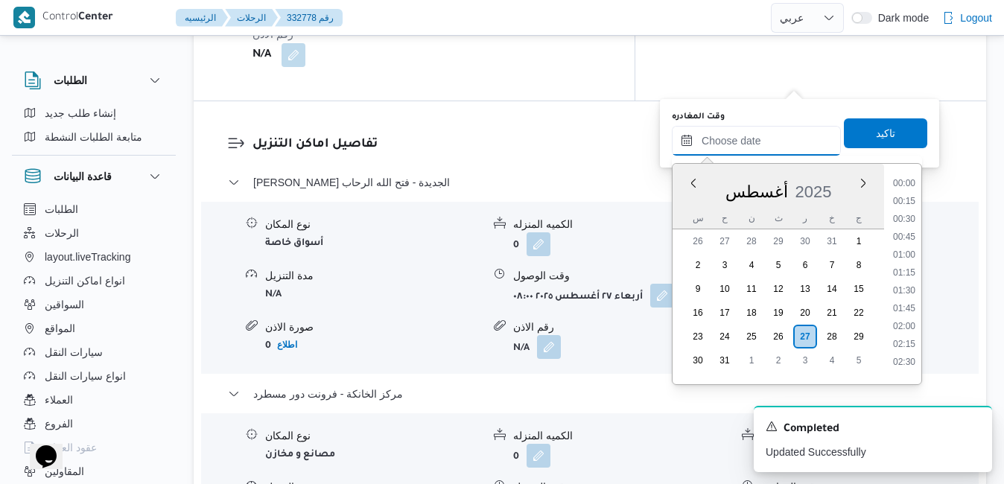
scroll to position [1398, 0]
click at [689, 205] on div "أغسطس 2025" at bounding box center [777, 189] width 211 height 38
click at [902, 296] on li "18:45" at bounding box center [904, 297] width 34 height 15
type input "[DATE] ١٨:٤٥"
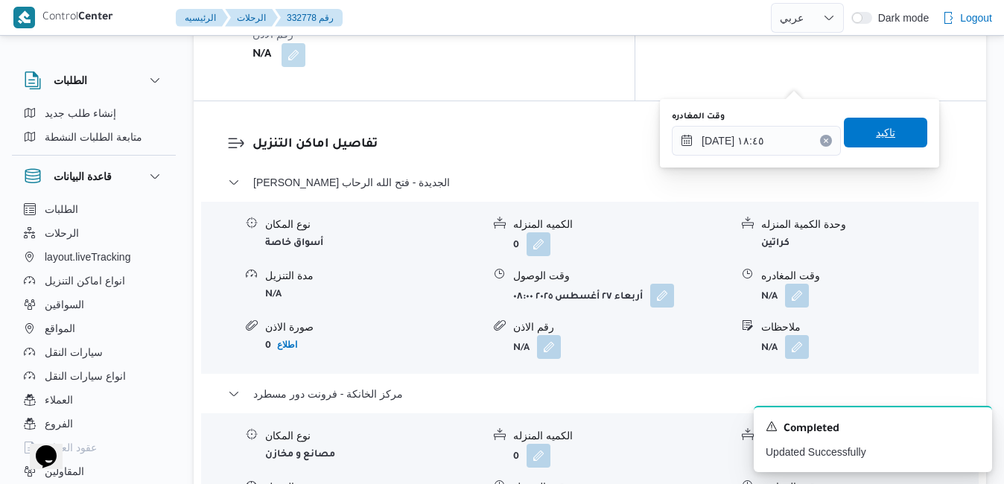
click at [881, 140] on span "تاكيد" at bounding box center [885, 133] width 19 height 18
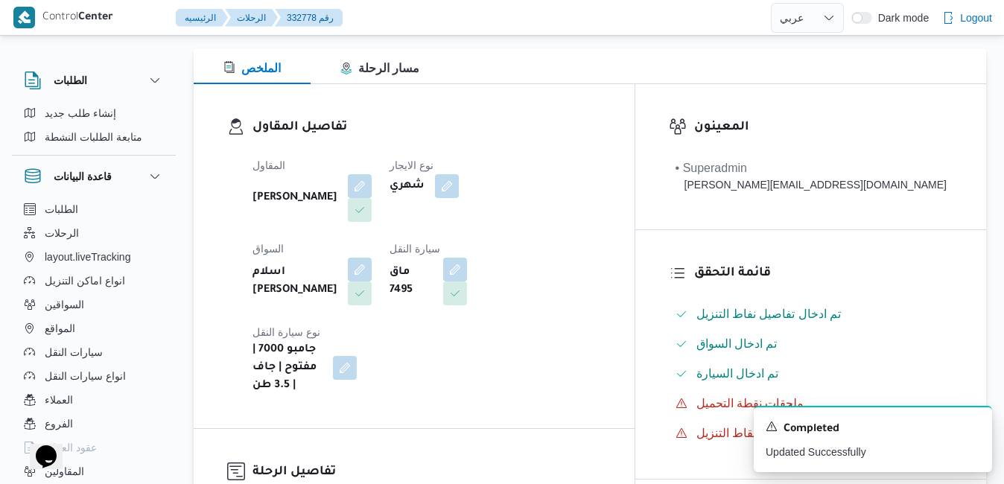
scroll to position [0, 0]
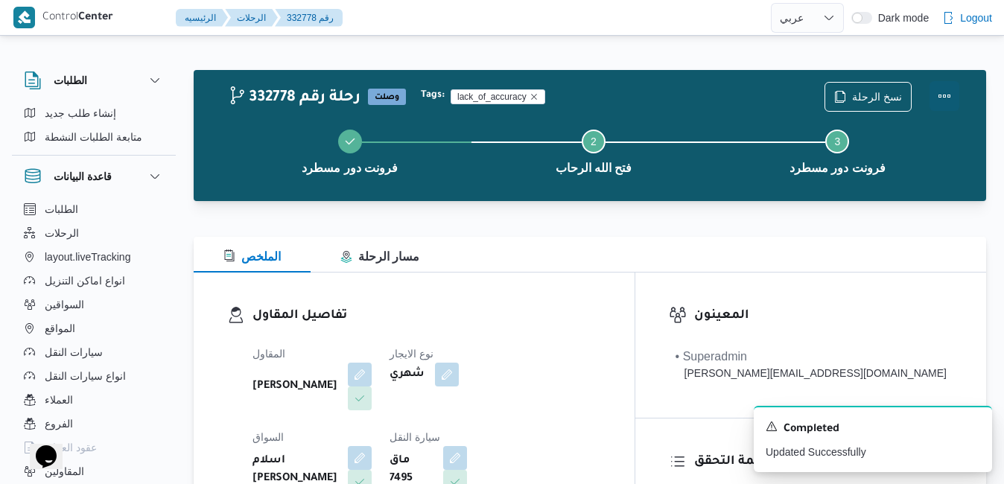
click at [935, 101] on button "Actions" at bounding box center [944, 96] width 30 height 30
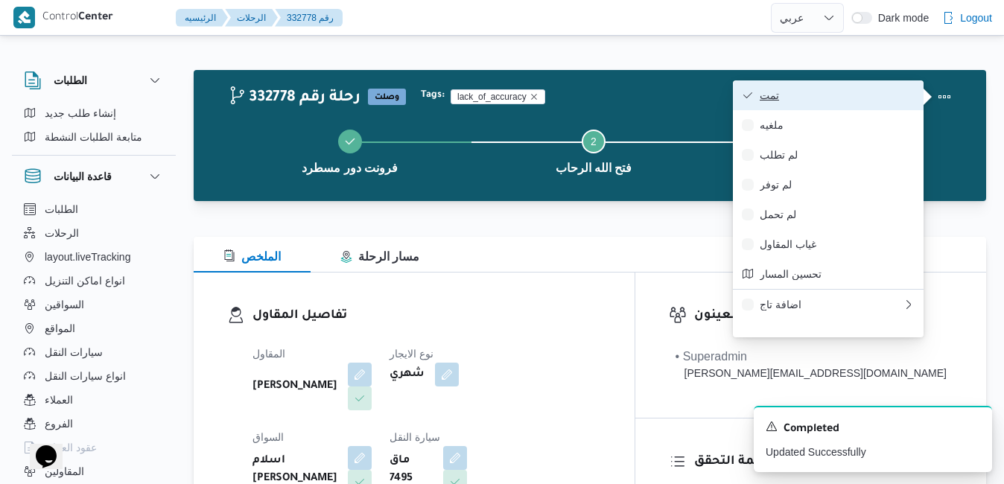
click at [853, 94] on span "تمت" at bounding box center [837, 95] width 155 height 12
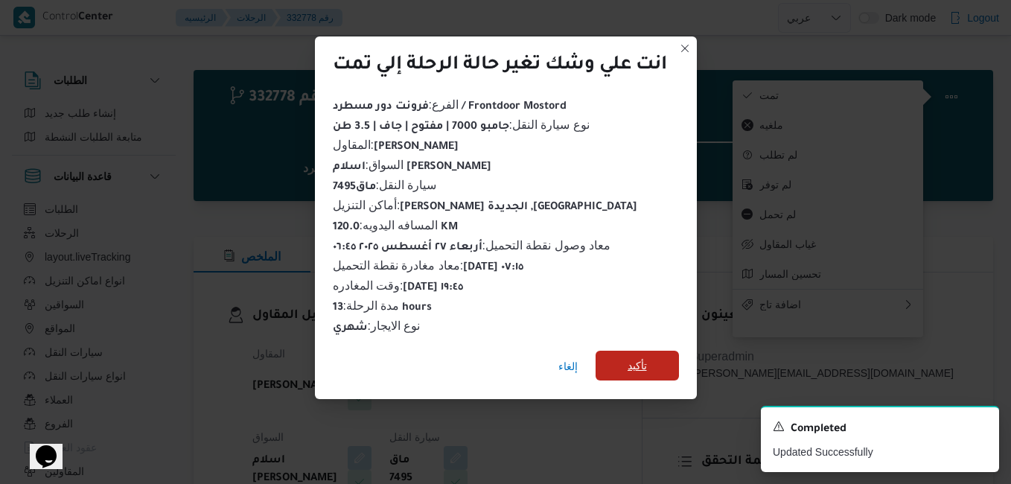
click at [648, 351] on span "تأكيد" at bounding box center [637, 366] width 83 height 30
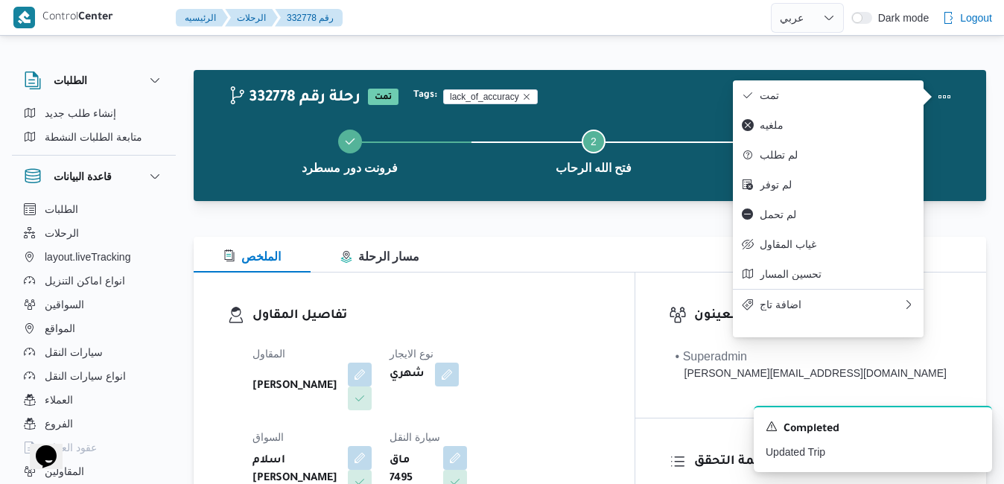
click at [601, 318] on h3 "تفاصيل المقاول" at bounding box center [426, 316] width 348 height 20
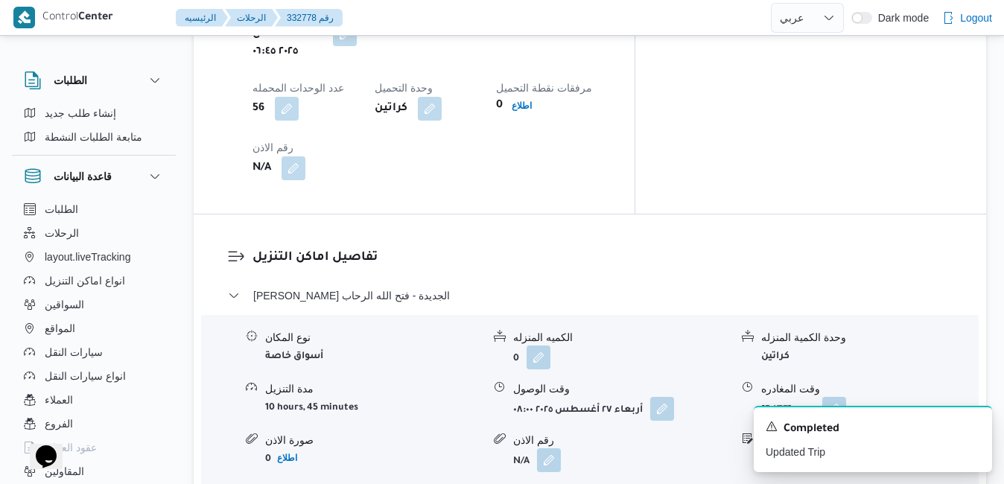
scroll to position [1251, 0]
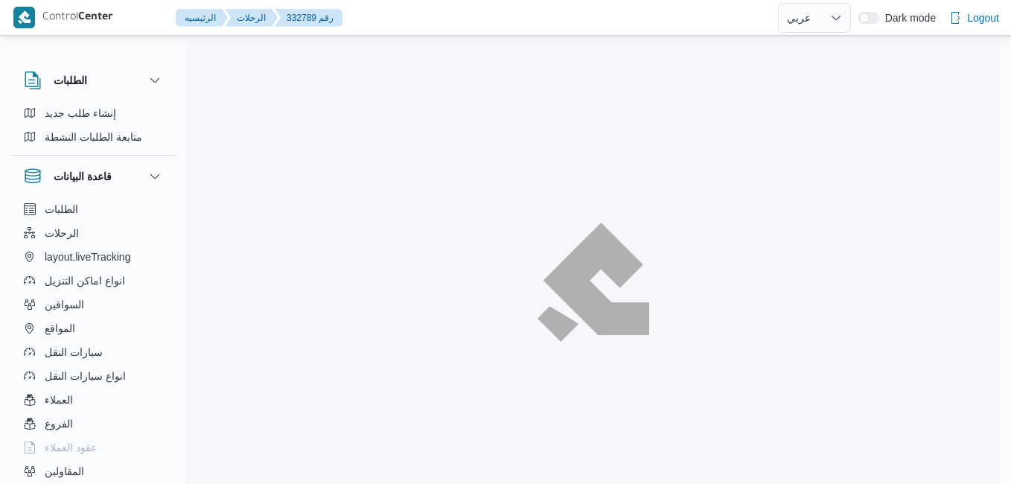
select select "ar"
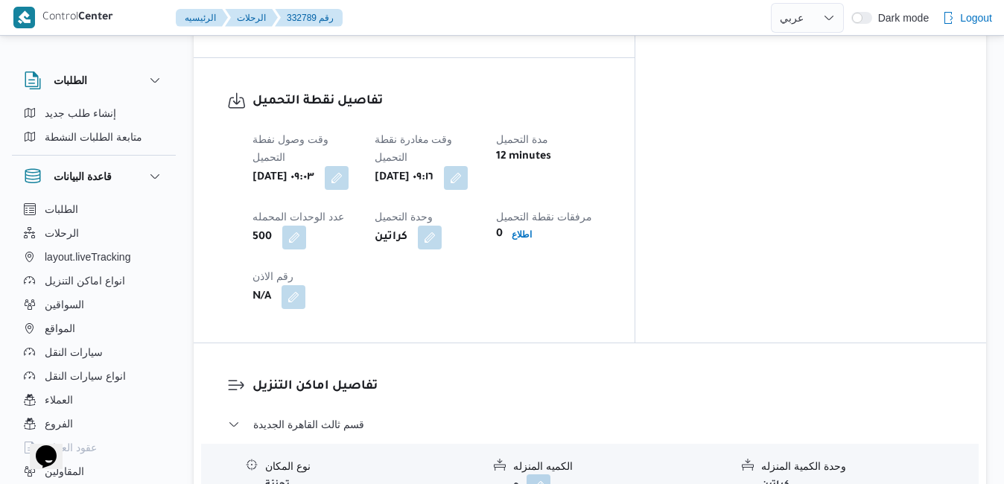
scroll to position [1191, 0]
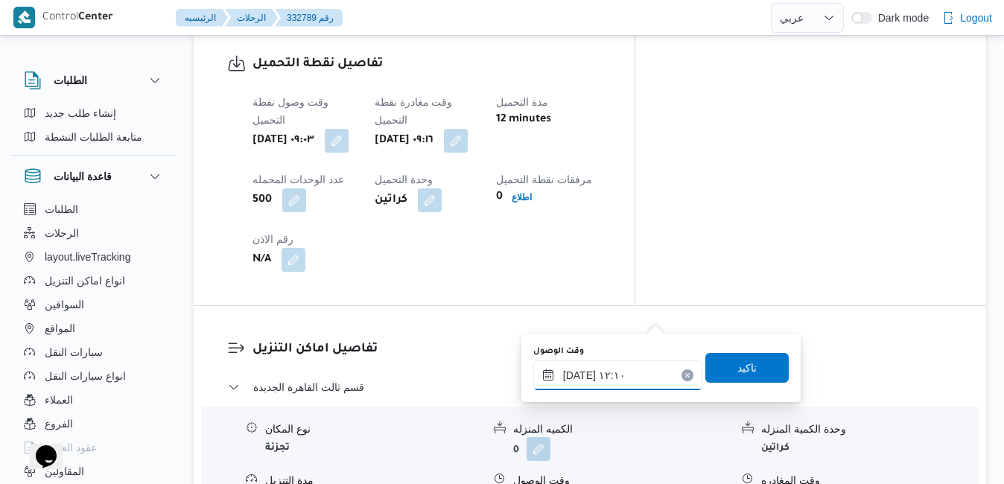
click at [602, 385] on input "[DATE] ١٢:١٠" at bounding box center [617, 375] width 169 height 30
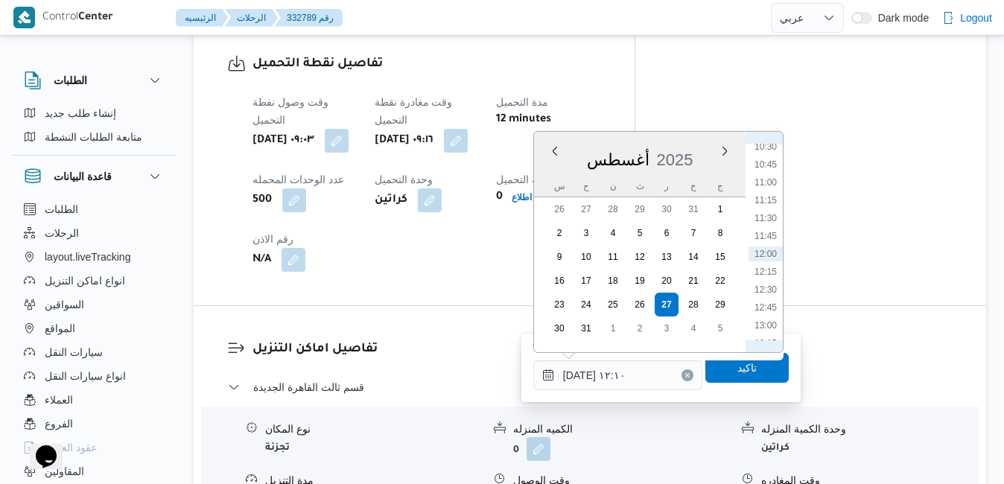
scroll to position [583, 0]
click at [766, 283] on li "10:00" at bounding box center [765, 283] width 34 height 15
type input "[DATE] ١٠:٠٠"
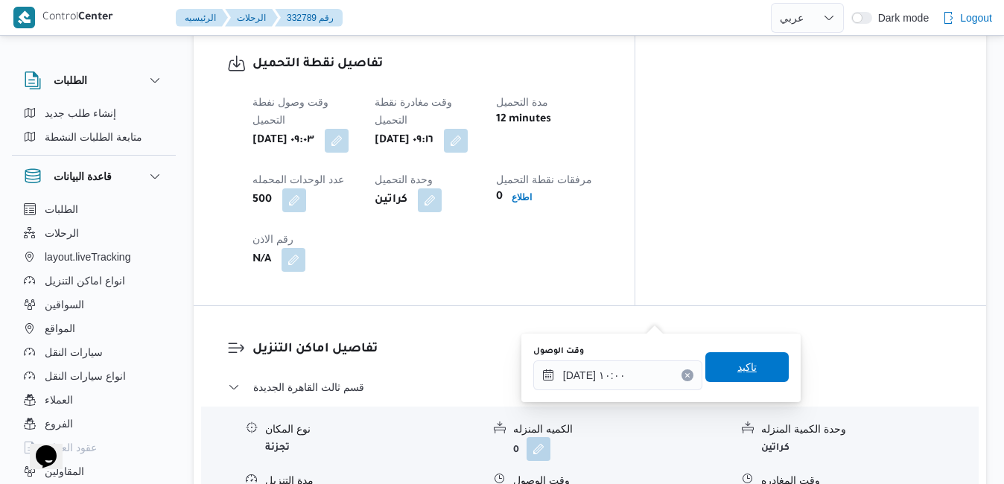
click at [737, 370] on span "تاكيد" at bounding box center [746, 367] width 19 height 18
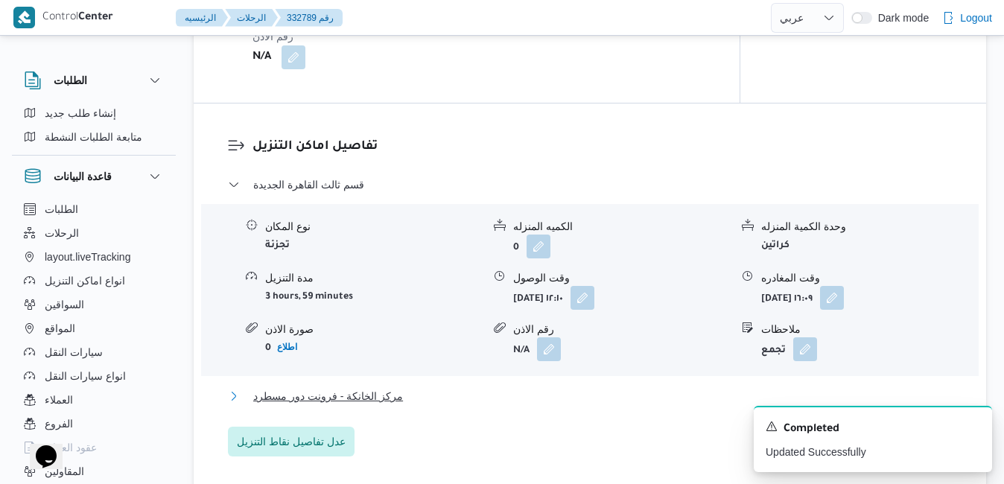
click at [656, 405] on button "مركز الخانكة - فرونت دور مسطرد" at bounding box center [590, 396] width 725 height 18
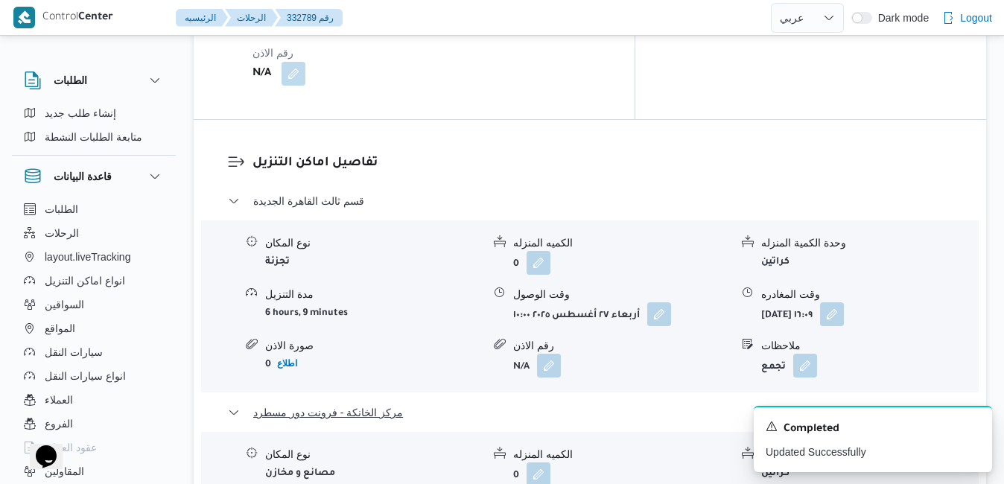
scroll to position [1400, 0]
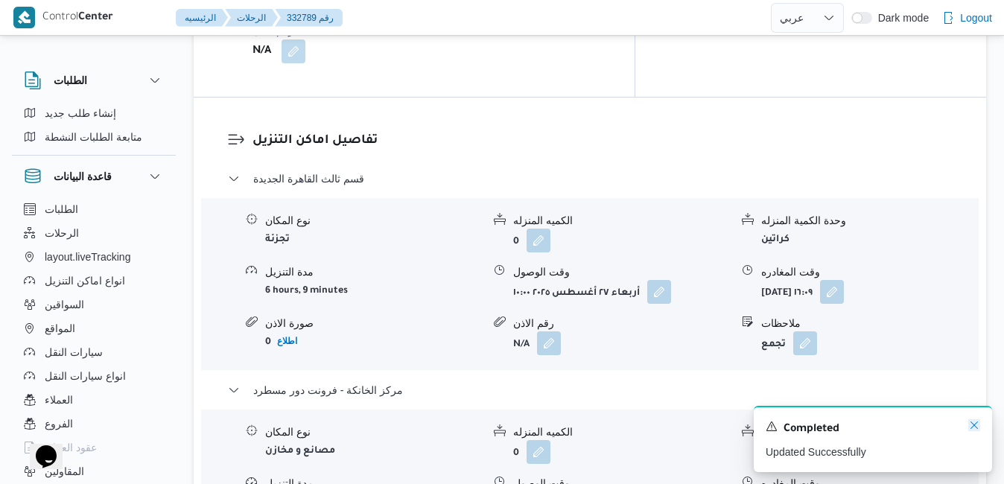
click at [972, 428] on icon "Dismiss toast" at bounding box center [973, 424] width 7 height 7
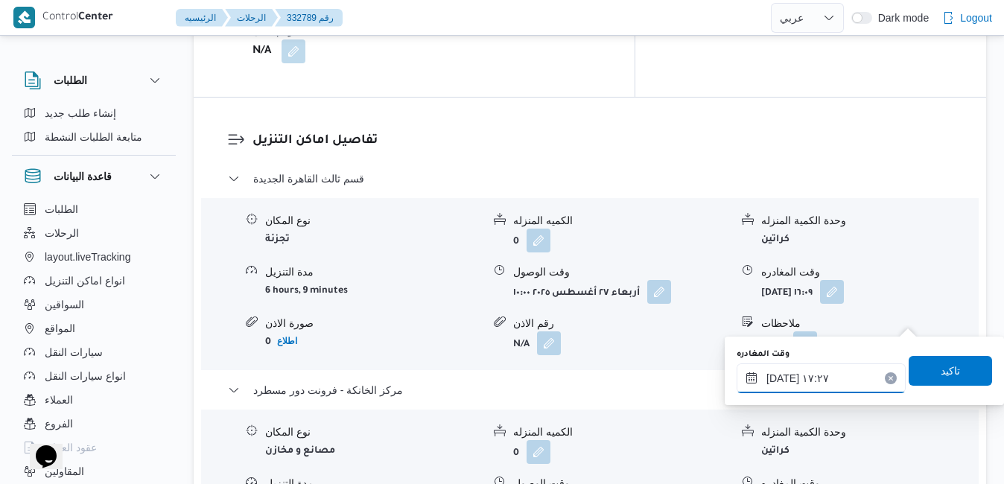
click at [834, 379] on input "٢٧/٠٨/٢٠٢٥ ١٧:٢٧" at bounding box center [820, 378] width 169 height 30
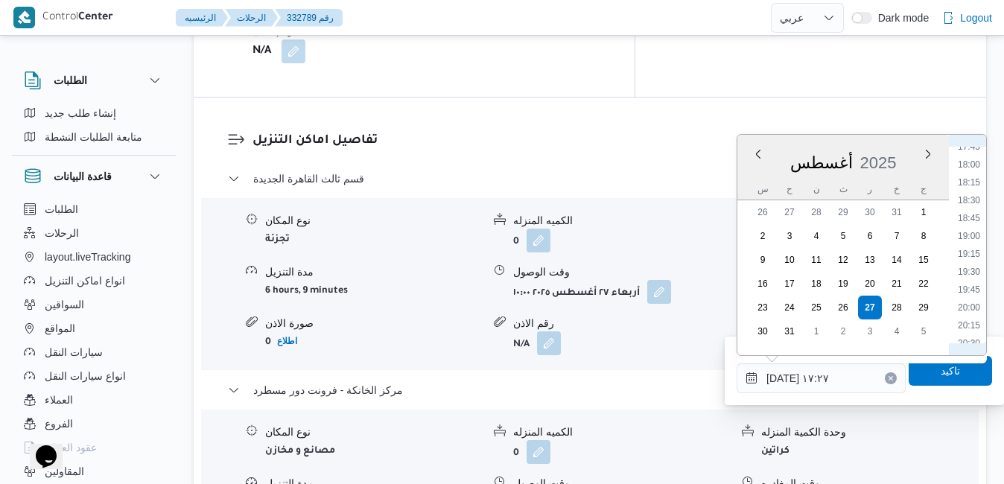
scroll to position [1302, 0]
click at [969, 265] on li "19:45" at bounding box center [969, 263] width 34 height 15
type input "٢٧/٠٨/٢٠٢٥ ١٩:٤٥"
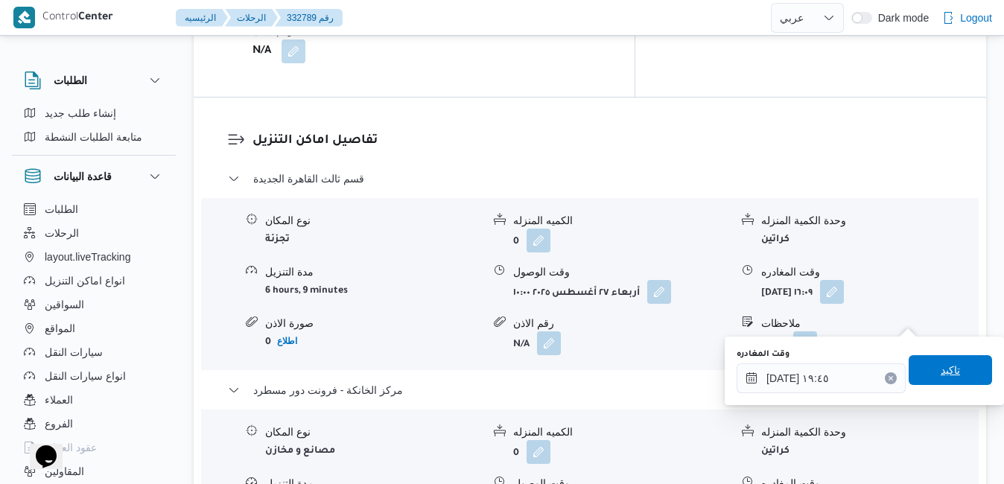
click at [940, 371] on span "تاكيد" at bounding box center [949, 370] width 19 height 18
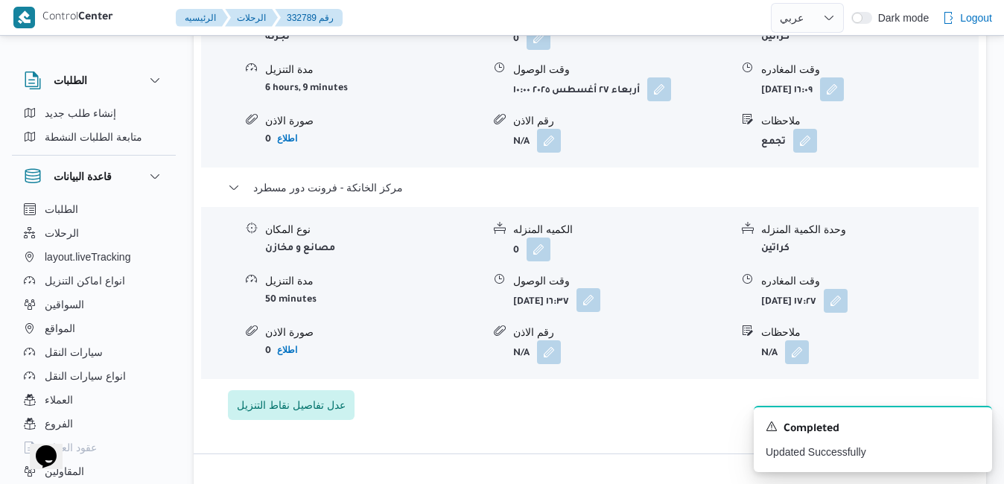
click at [600, 312] on button "button" at bounding box center [588, 300] width 24 height 24
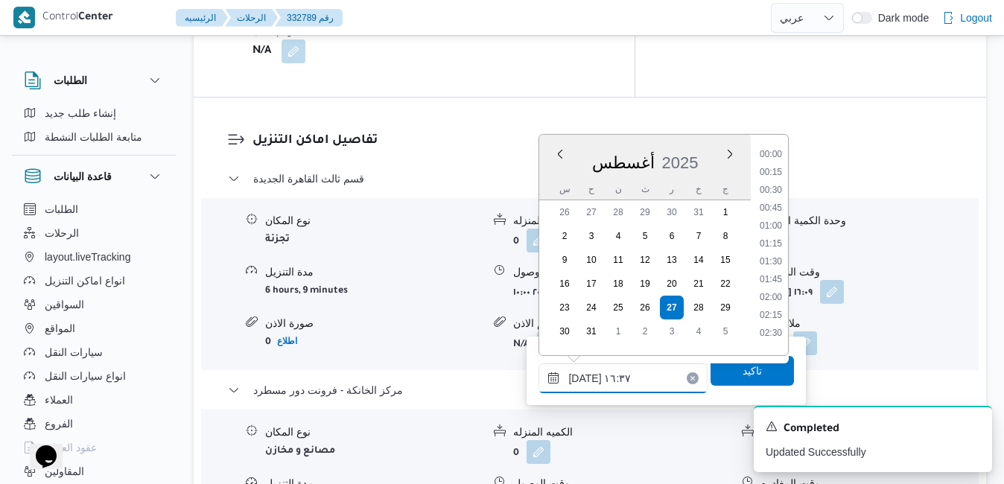
click at [622, 386] on input "٢٧/٠٨/٢٠٢٥ ١٦:٣٧" at bounding box center [622, 378] width 169 height 30
click at [773, 297] on li "19:30" at bounding box center [771, 299] width 34 height 15
type input "٢٧/٠٨/٢٠٢٥ ١٩:٣٠"
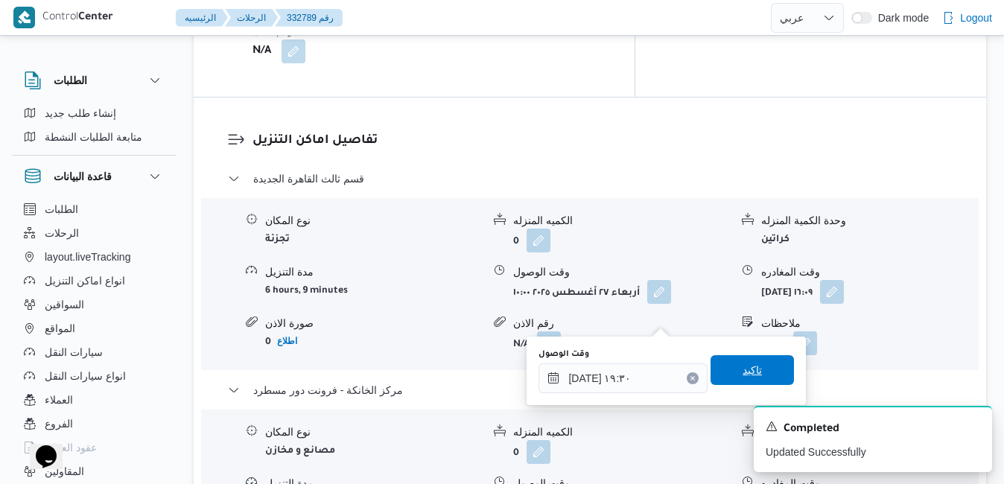
click at [742, 378] on span "تاكيد" at bounding box center [751, 370] width 19 height 18
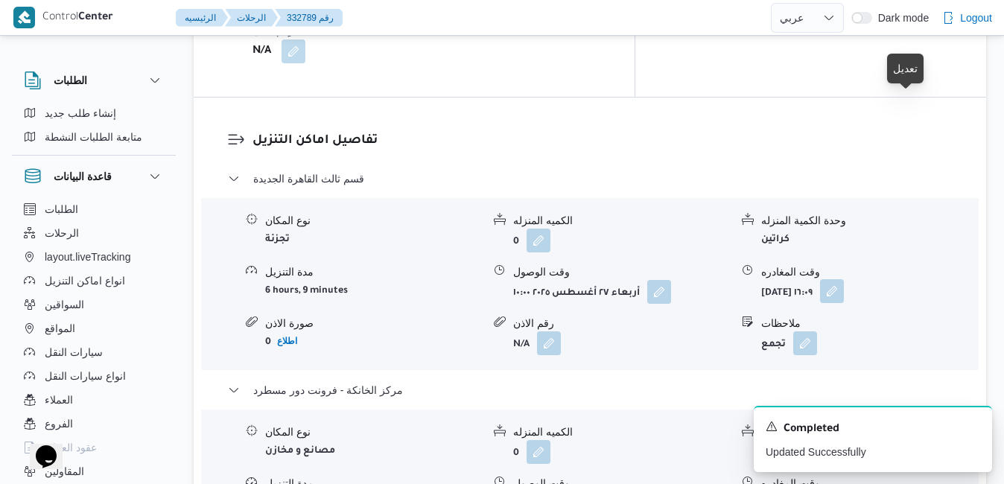
click at [844, 279] on button "button" at bounding box center [832, 291] width 24 height 24
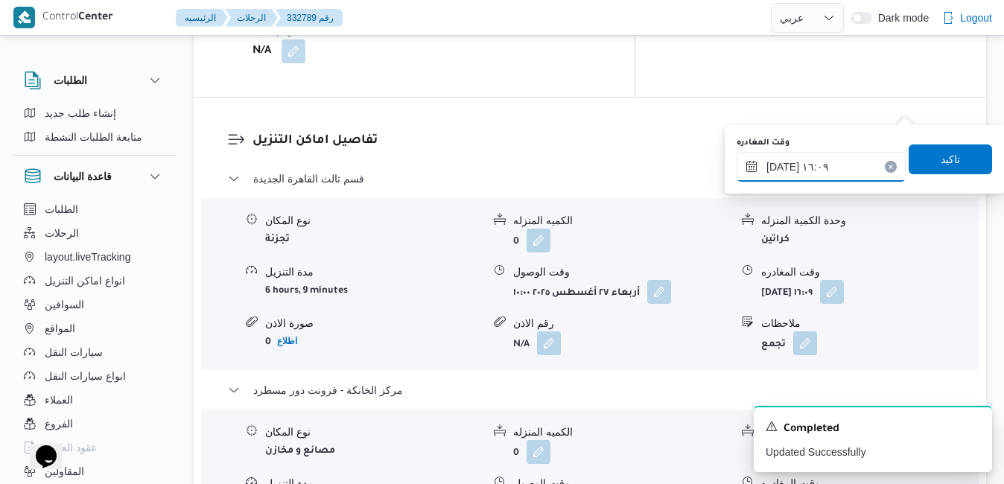
click at [841, 166] on input "٢٧/٠٨/٢٠٢٥ ١٦:٠٩" at bounding box center [820, 167] width 169 height 30
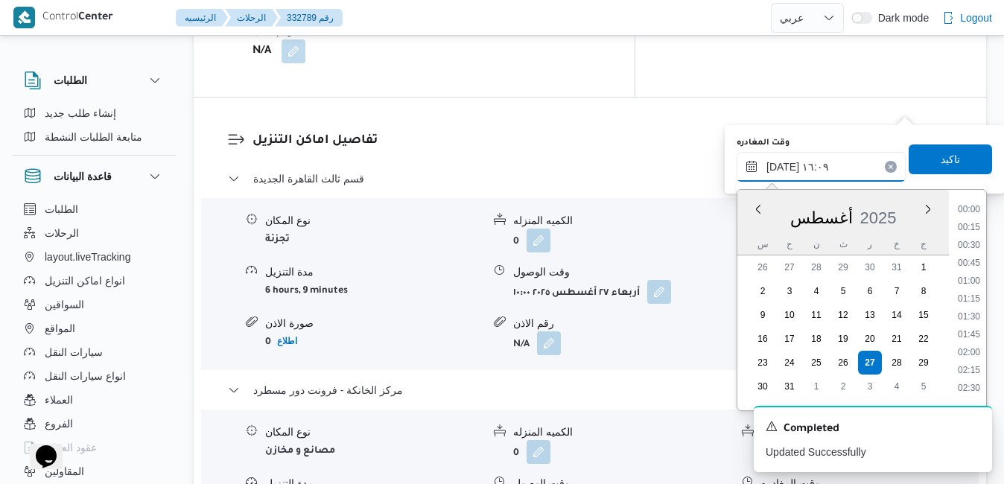
scroll to position [1041, 0]
click at [993, 379] on div "332789 رحلة رقم تمت نسخ الرحلة فرونت دور مسطرد قسم ثالث القاهرة الجديدة فرونت د…" at bounding box center [493, 409] width 1004 height 3541
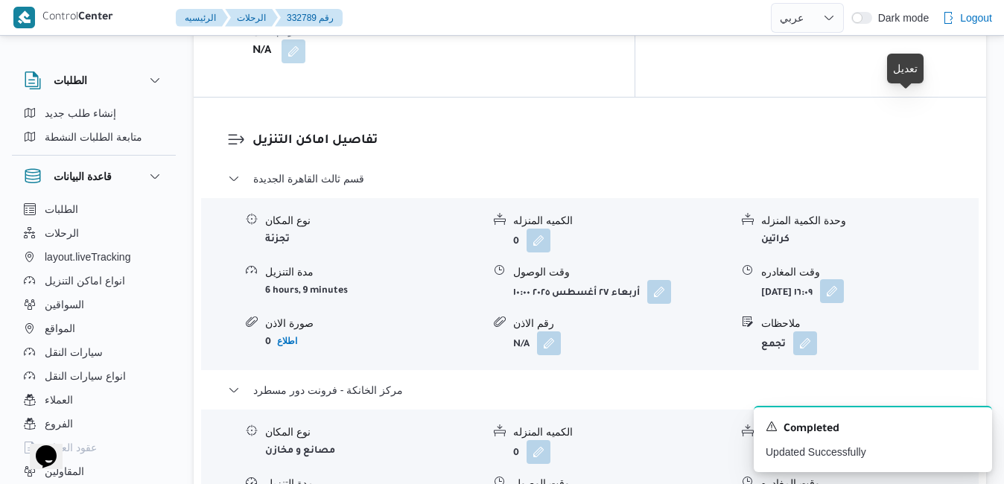
click at [844, 279] on button "button" at bounding box center [832, 291] width 24 height 24
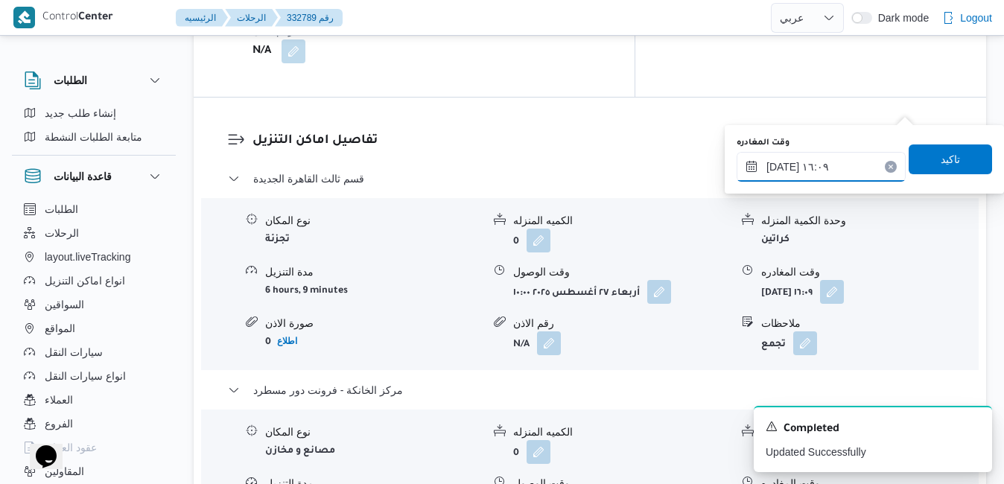
click at [841, 171] on input "٢٧/٠٨/٢٠٢٥ ١٦:٠٩" at bounding box center [820, 167] width 169 height 30
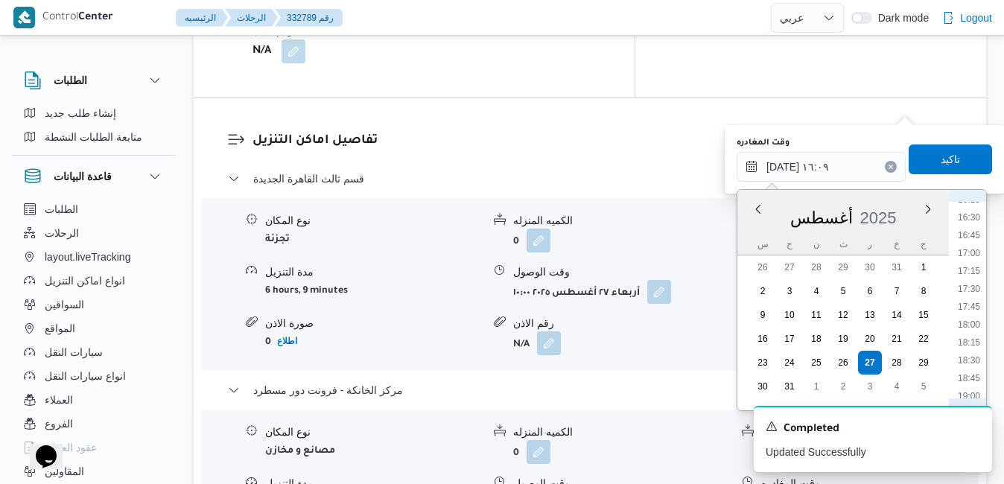
scroll to position [1213, 0]
click at [978, 337] on li "18:45" at bounding box center [969, 336] width 34 height 15
type input "٢٧/٠٨/٢٠٢٥ ١٨:٤٥"
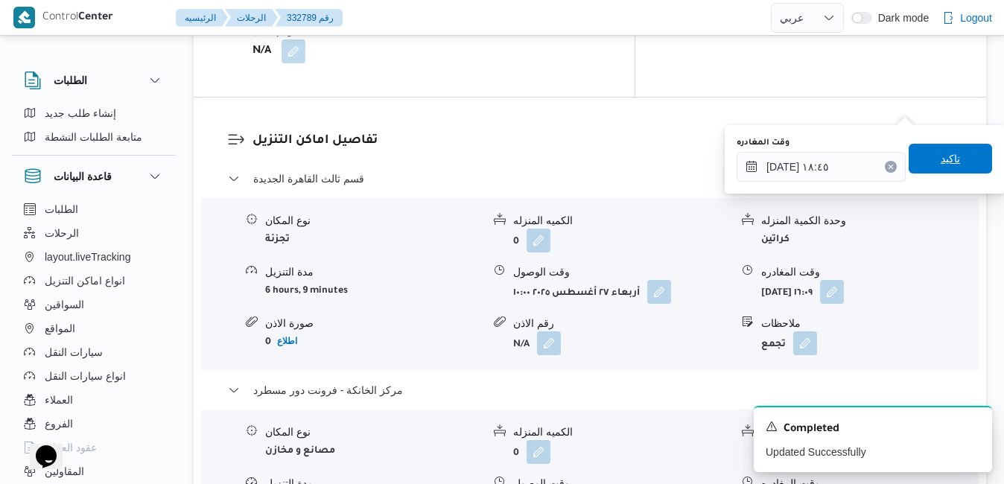
click at [916, 153] on span "تاكيد" at bounding box center [949, 159] width 83 height 30
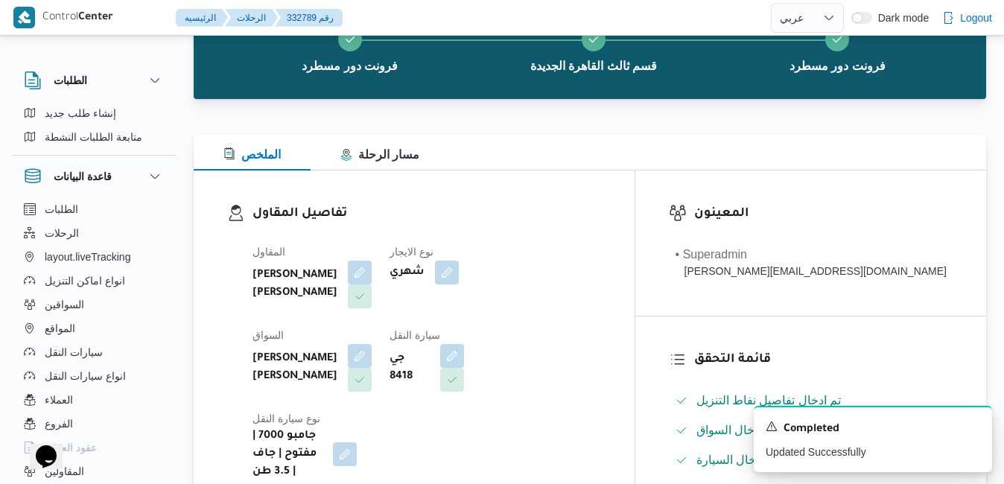
scroll to position [0, 0]
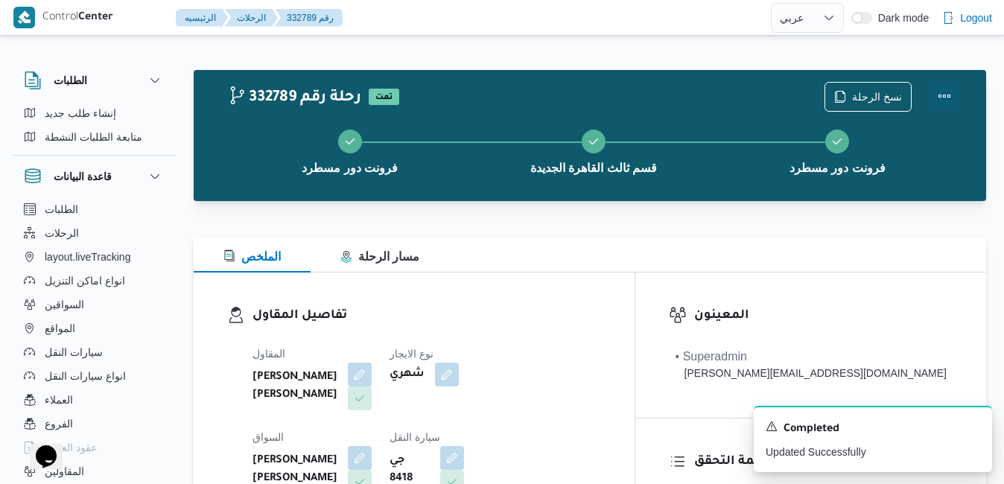
click at [954, 97] on button "Actions" at bounding box center [944, 96] width 30 height 30
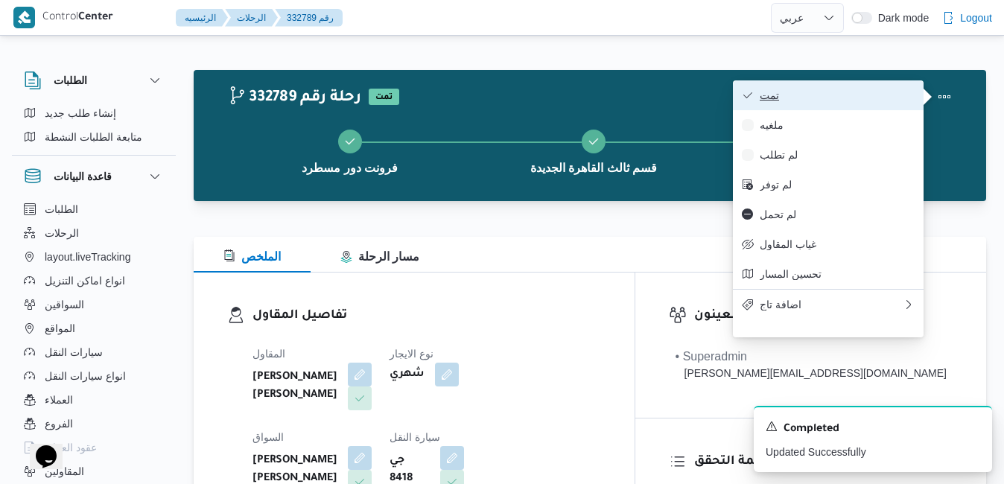
click at [841, 106] on button "تمت" at bounding box center [828, 95] width 191 height 30
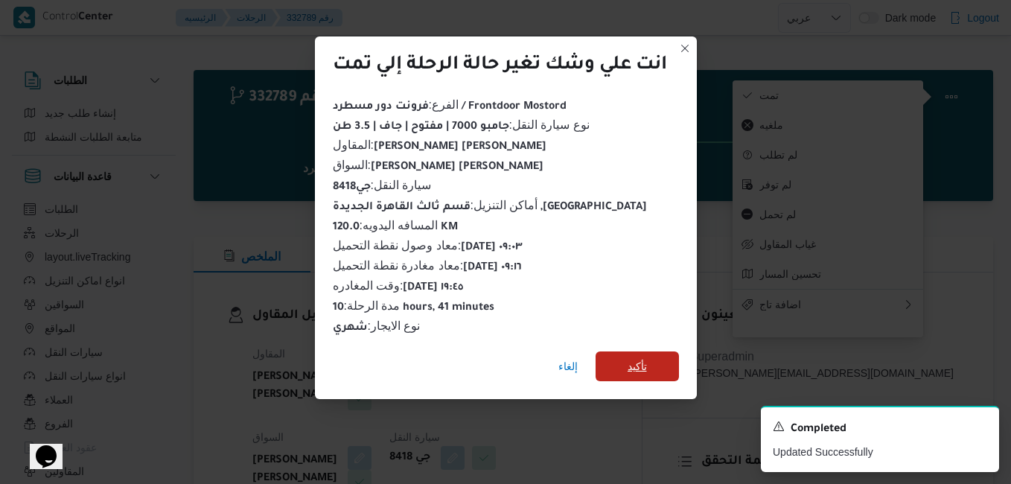
click at [646, 363] on span "تأكيد" at bounding box center [637, 366] width 19 height 18
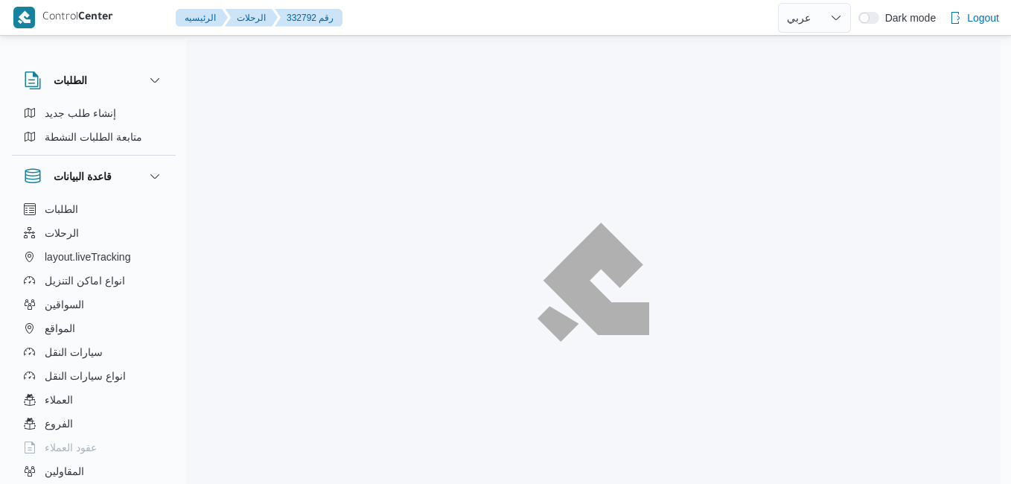
select select "ar"
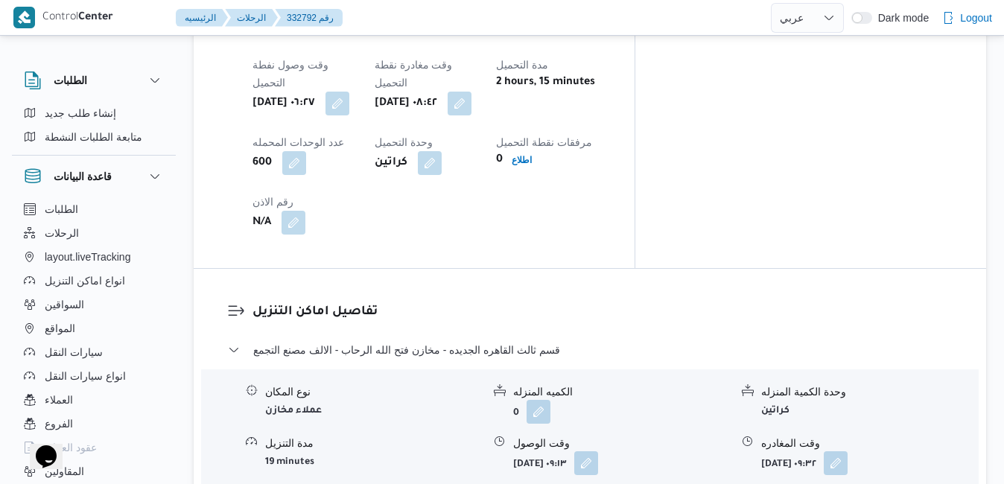
scroll to position [1228, 0]
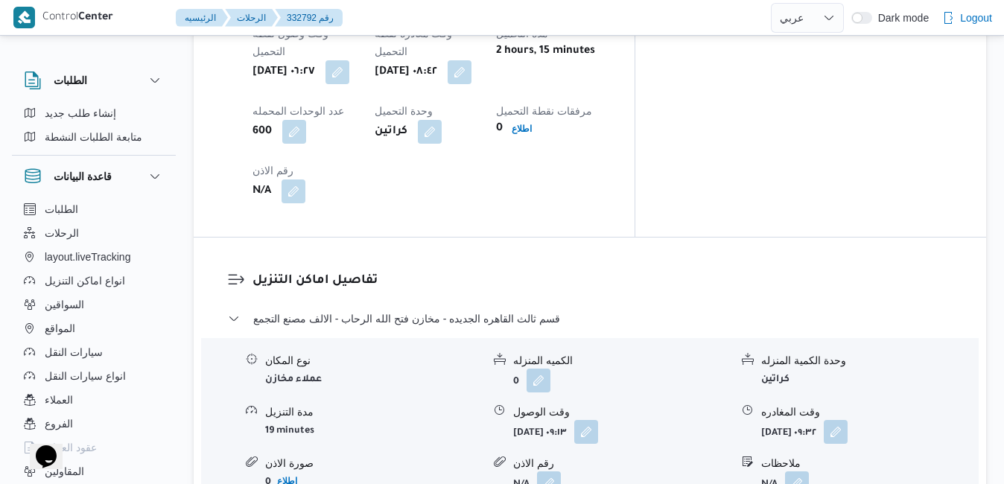
scroll to position [1287, 0]
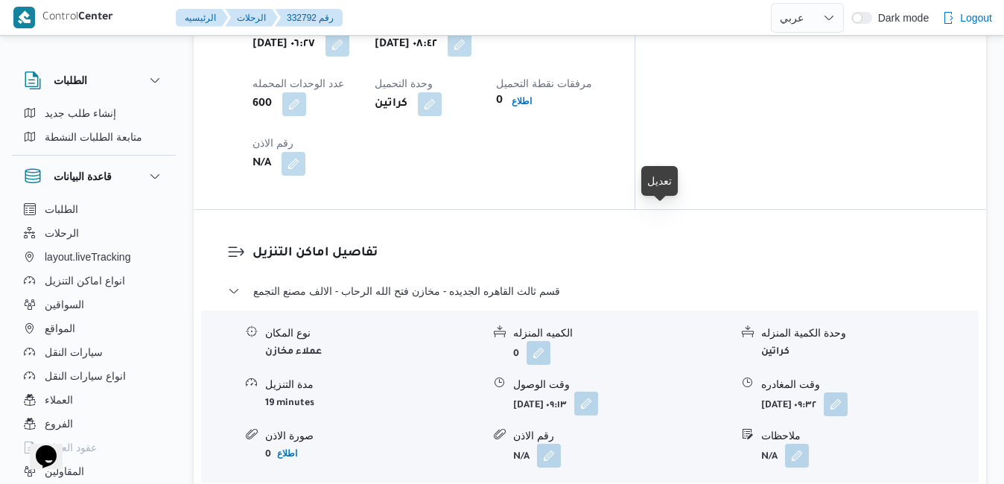
click at [598, 392] on button "button" at bounding box center [586, 404] width 24 height 24
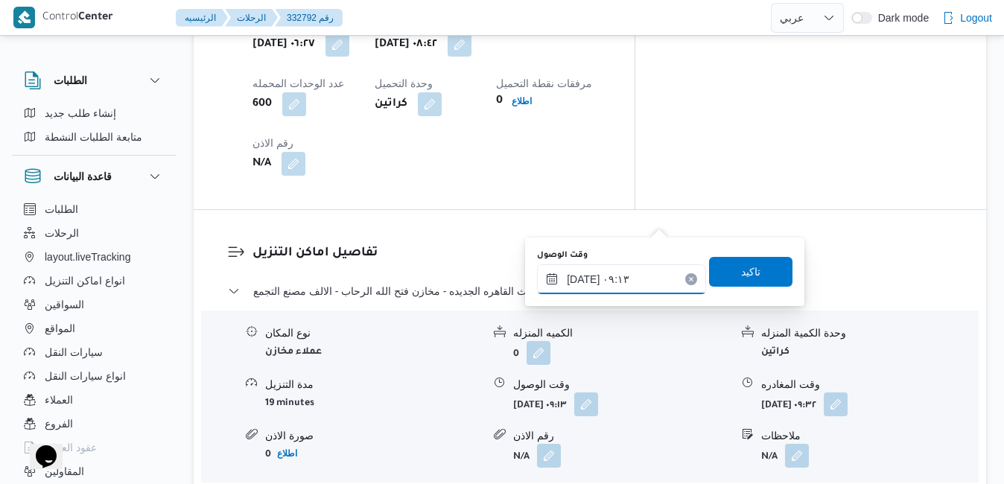
click at [607, 284] on input "٢٧/٠٨/٢٠٢٥ ٠٩:١٣" at bounding box center [621, 279] width 169 height 30
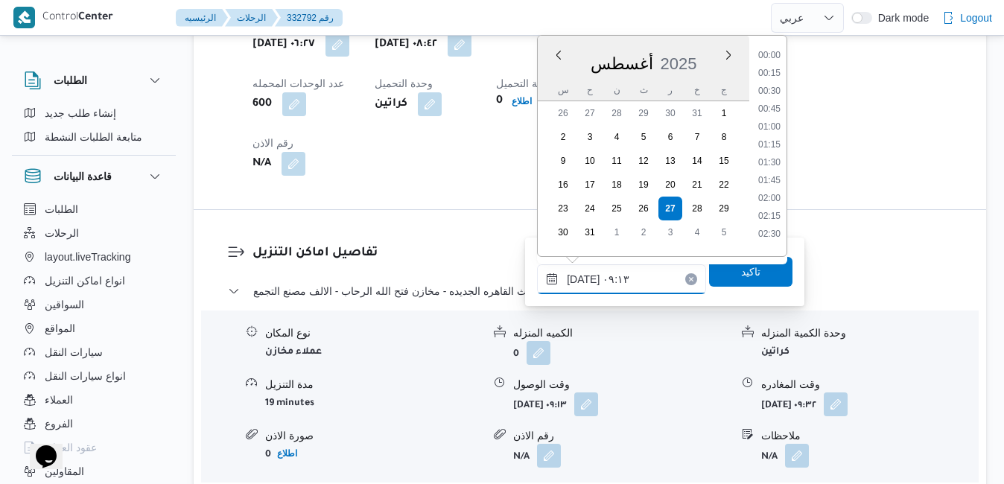
scroll to position [541, 0]
click at [774, 197] on li "09:30" at bounding box center [769, 193] width 34 height 15
type input "٢٧/٠٨/٢٠٢٥ ٠٩:٣٠"
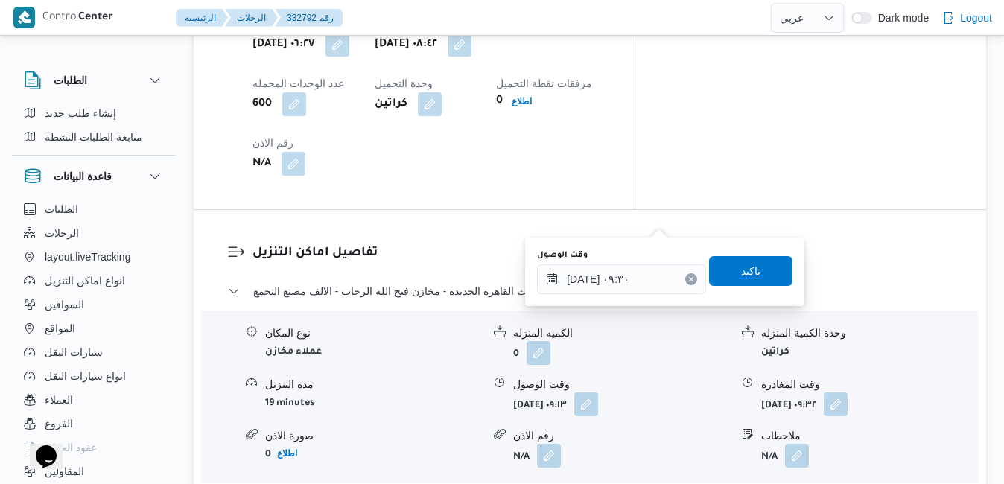
click at [748, 270] on span "تاكيد" at bounding box center [750, 271] width 19 height 18
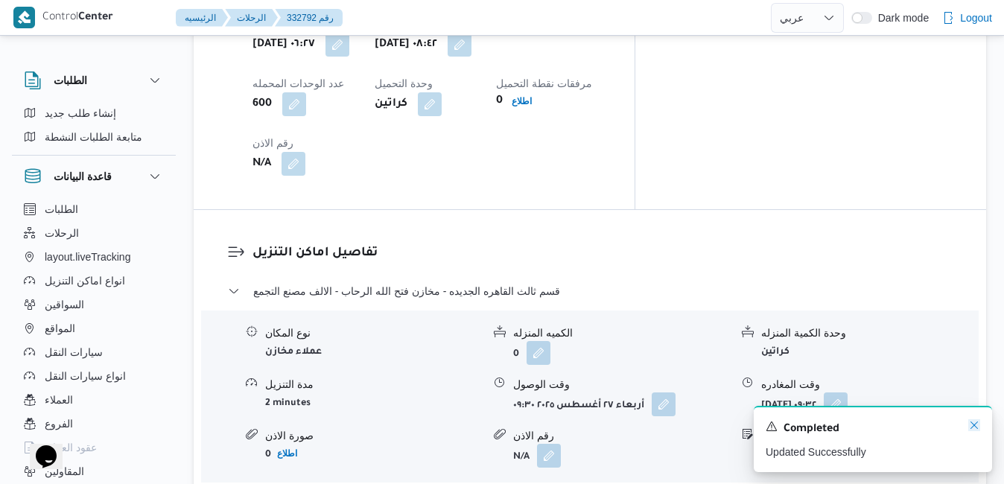
click at [971, 429] on icon "Dismiss toast" at bounding box center [974, 425] width 12 height 12
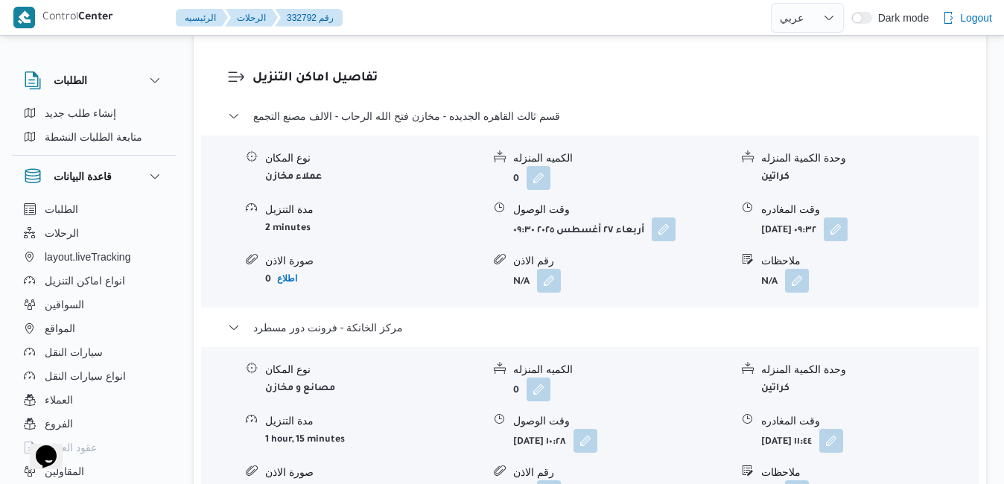
scroll to position [1496, 0]
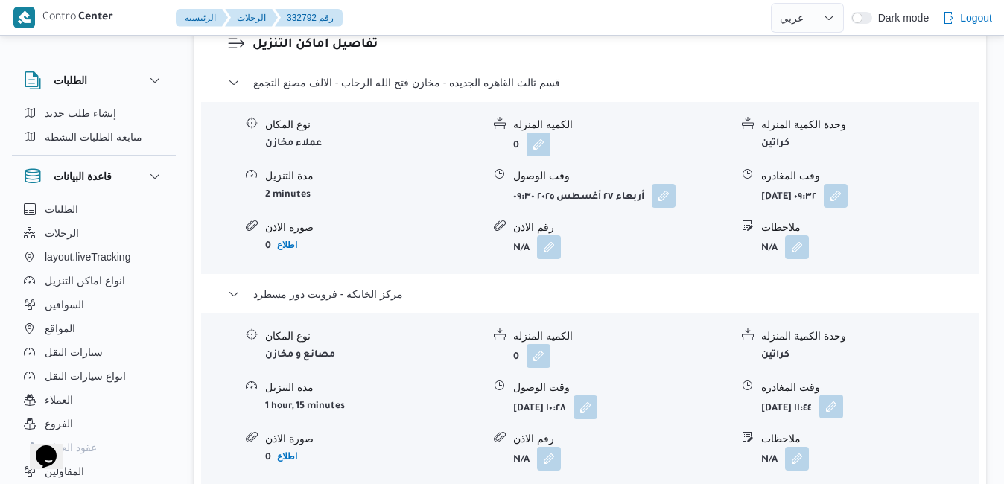
click at [843, 395] on button "button" at bounding box center [831, 407] width 24 height 24
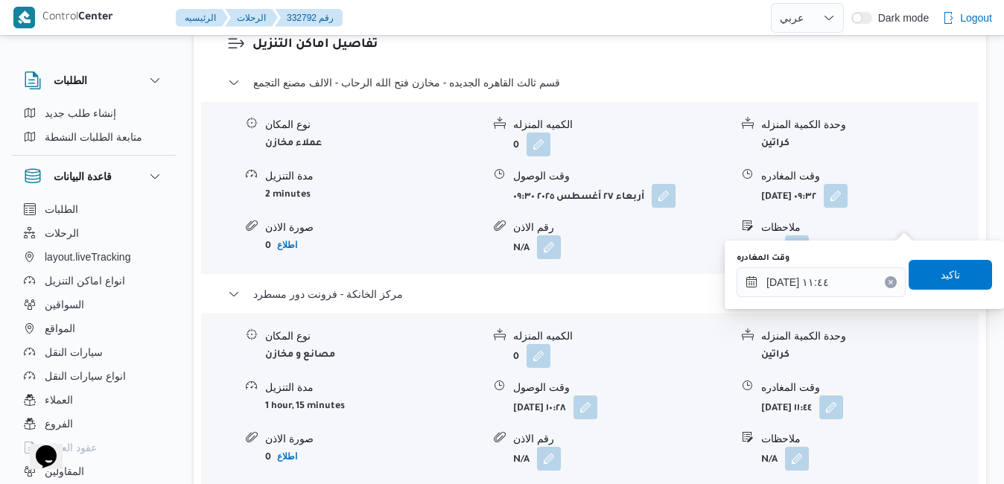
click at [824, 305] on div "You are in a dialog. To close this dialog, hit escape. وقت المغادره ٢٧/٠٨/٢٠٢٥ …" at bounding box center [864, 275] width 279 height 69
click at [832, 288] on input "٢٧/٠٨/٢٠٢٥ ١١:٤٤" at bounding box center [820, 282] width 169 height 30
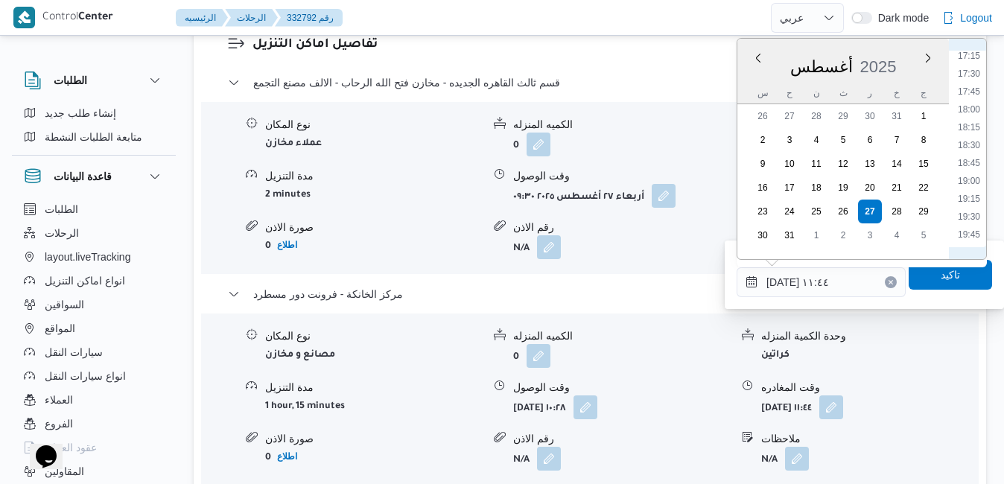
scroll to position [1323, 0]
click at [968, 181] on li "20:15" at bounding box center [969, 182] width 34 height 15
type input "٢٧/٠٨/٢٠٢٥ ٢٠:١٥"
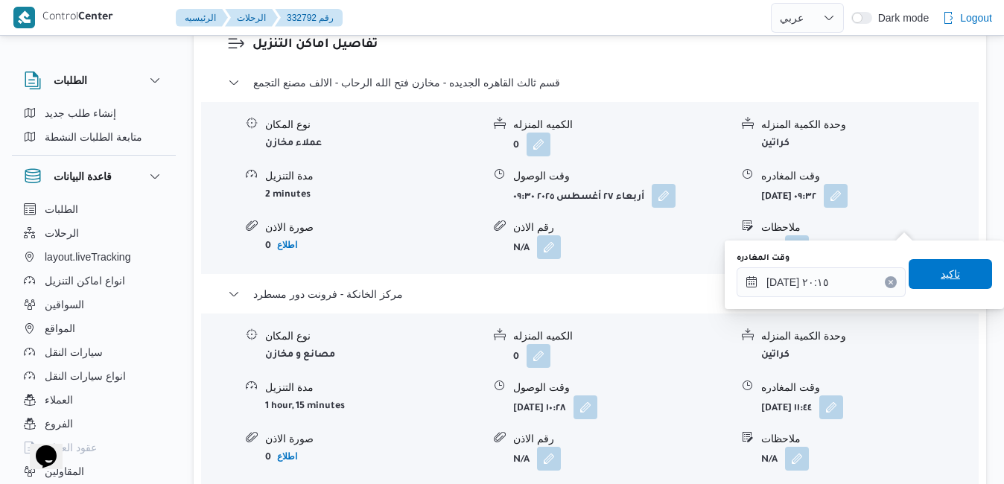
click at [934, 265] on span "تاكيد" at bounding box center [949, 274] width 83 height 30
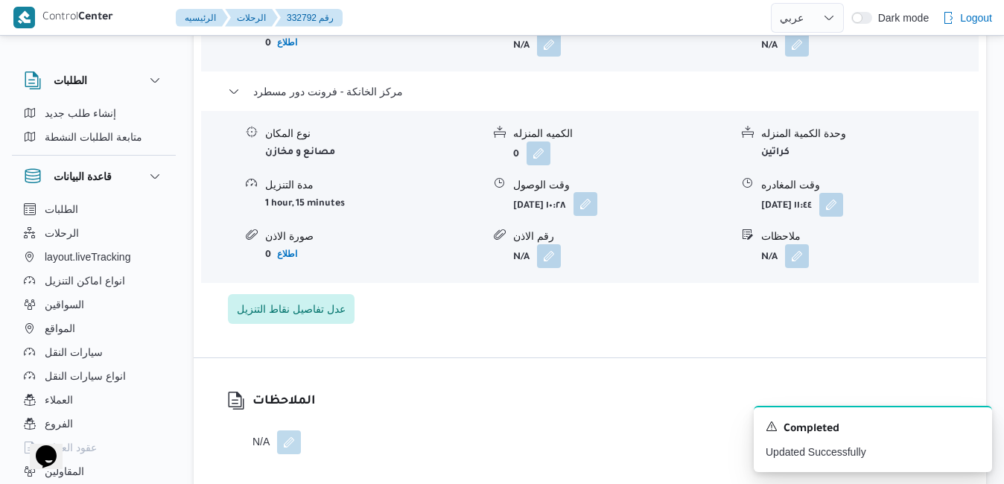
click at [597, 216] on button "button" at bounding box center [585, 204] width 24 height 24
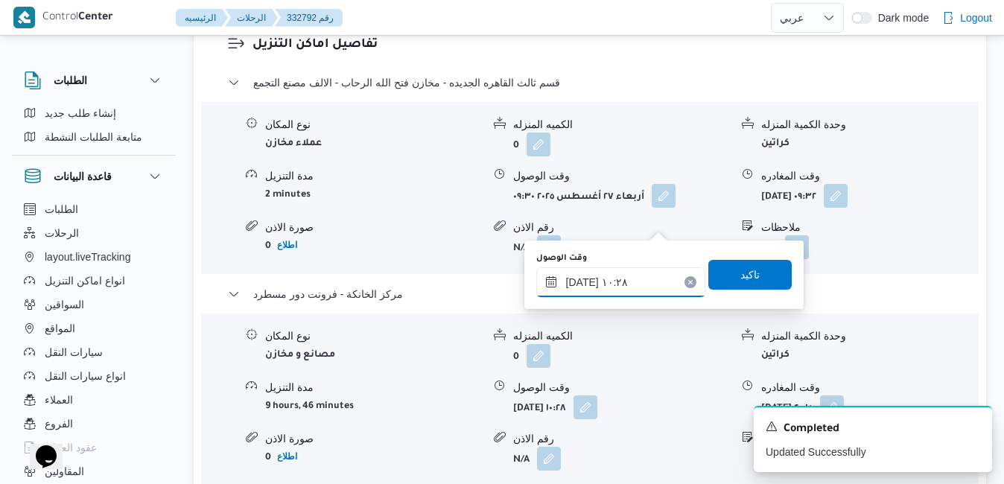
click at [623, 284] on input "٢٧/٠٨/٢٠٢٥ ١٠:٢٨" at bounding box center [620, 282] width 169 height 30
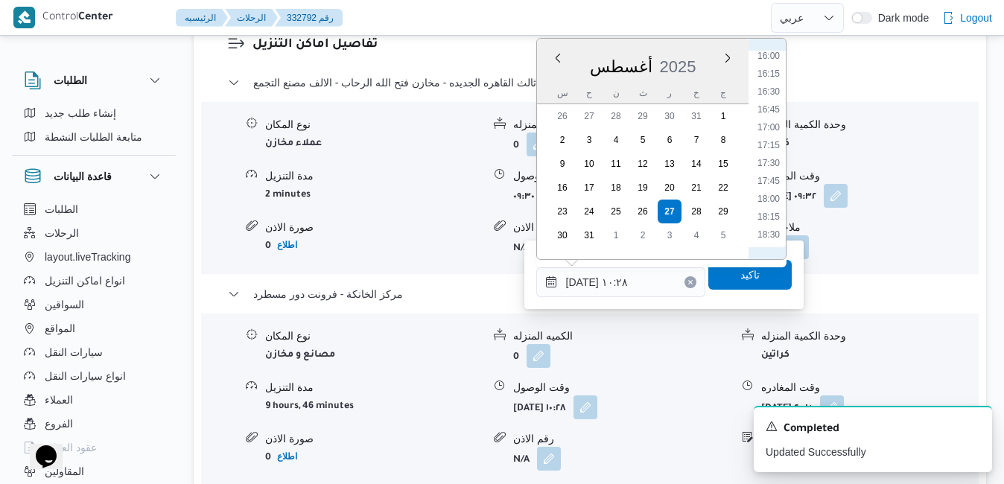
scroll to position [1318, 0]
click at [768, 169] on li "20:00" at bounding box center [768, 169] width 34 height 15
type input "٢٧/٠٨/٢٠٢٥ ٢٠:٠٠"
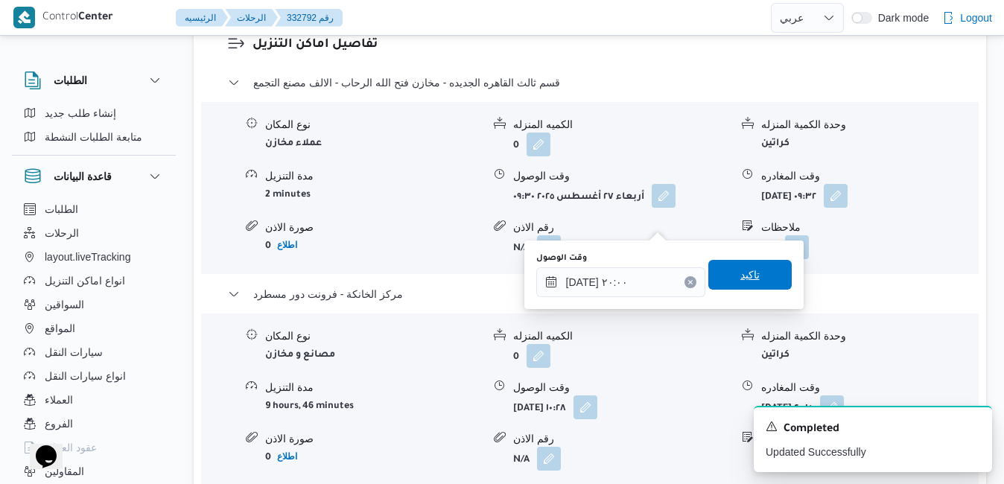
click at [751, 265] on span "تاكيد" at bounding box center [749, 275] width 83 height 30
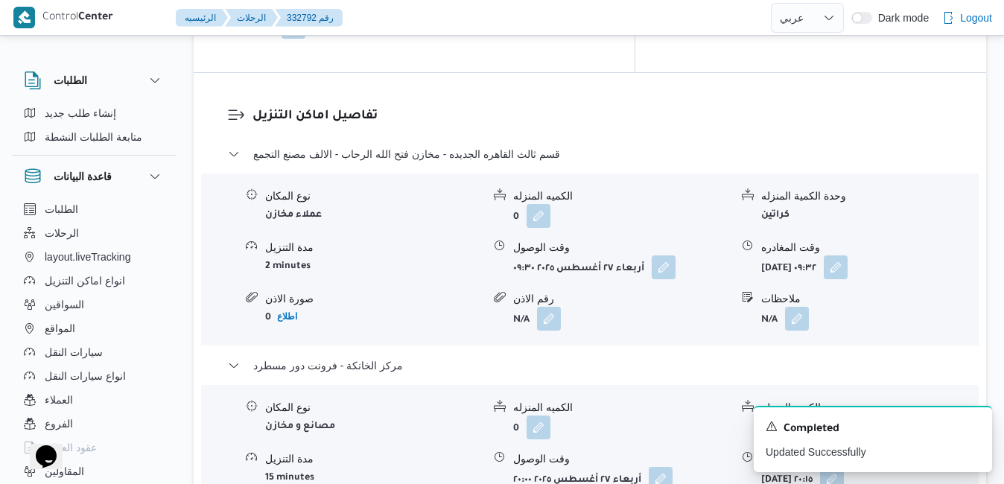
scroll to position [1347, 0]
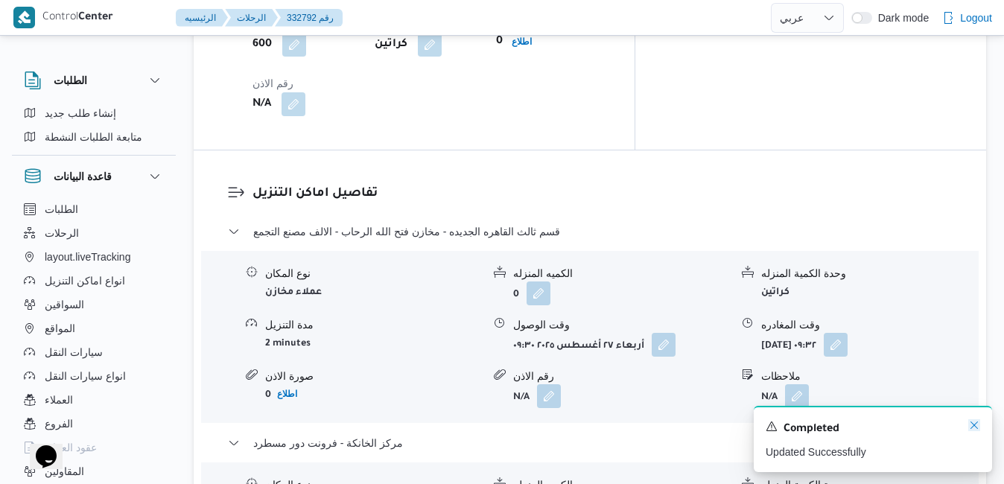
click at [975, 423] on icon "Dismiss toast" at bounding box center [974, 425] width 12 height 12
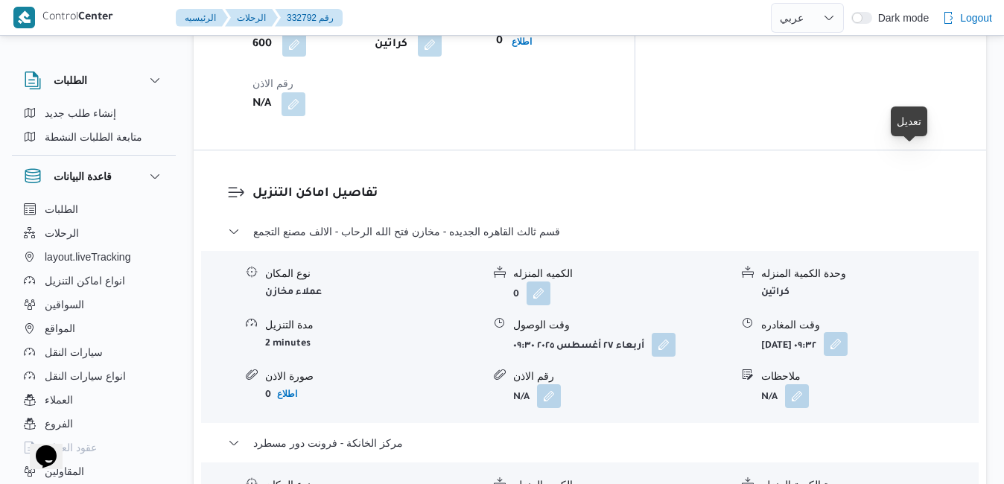
click at [847, 332] on button "button" at bounding box center [836, 344] width 24 height 24
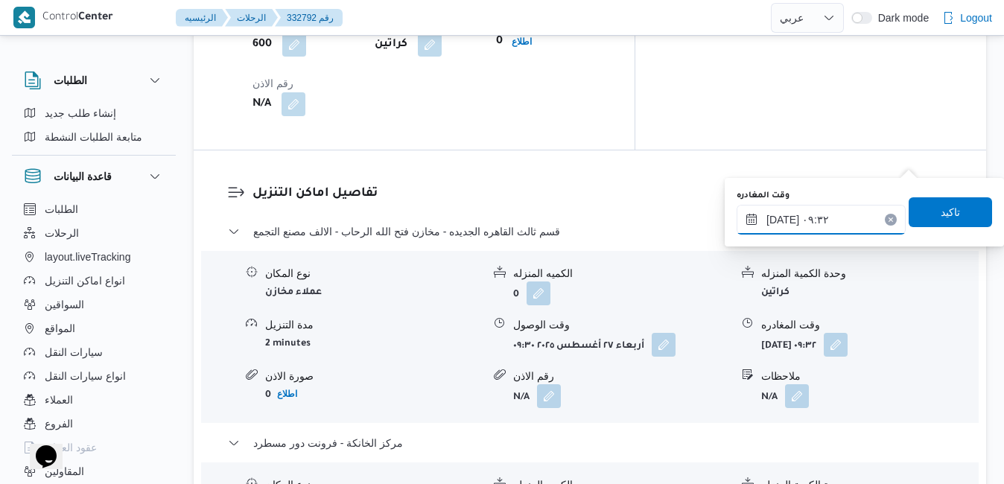
click at [840, 220] on input "٢٧/٠٨/٢٠٢٥ ٠٩:٣٢" at bounding box center [820, 220] width 169 height 30
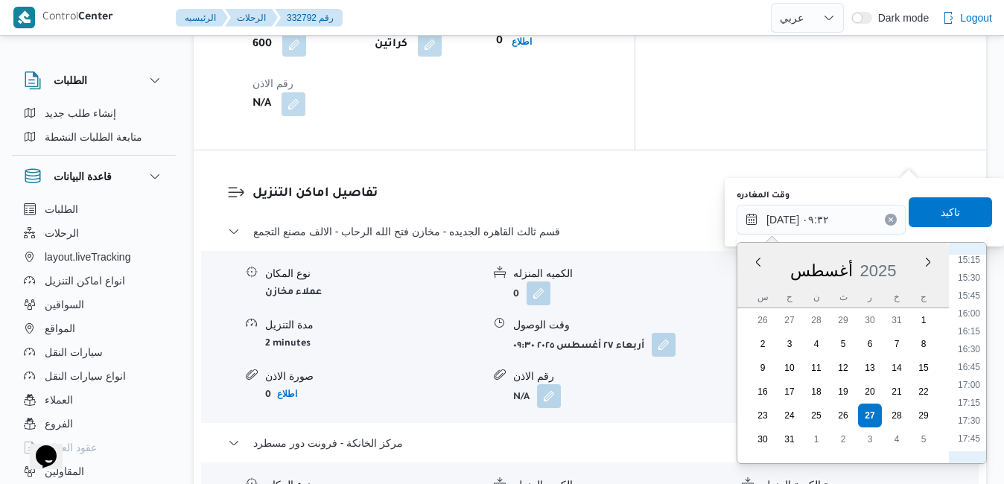
scroll to position [1264, 0]
click at [972, 376] on li "19:15" at bounding box center [969, 373] width 34 height 15
type input "٢٧/٠٨/٢٠٢٥ ١٩:١٥"
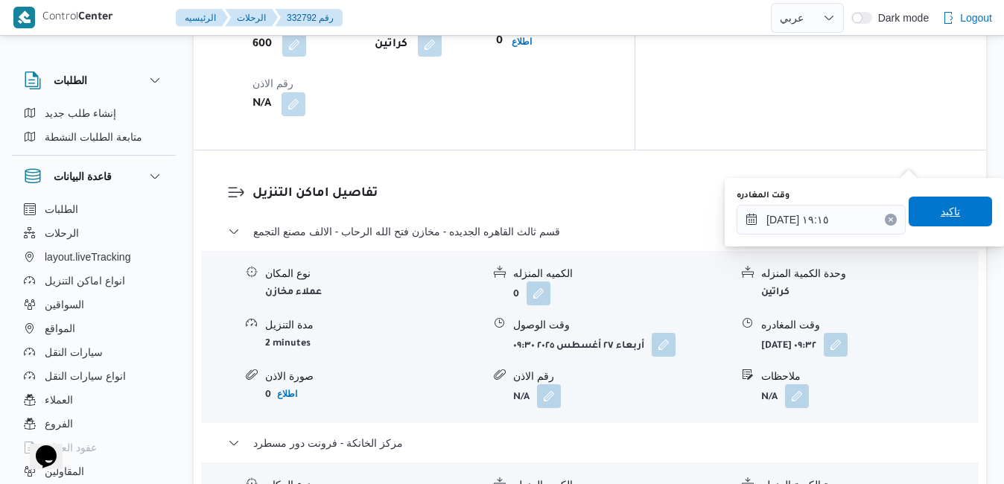
click at [949, 213] on span "تاكيد" at bounding box center [949, 212] width 83 height 30
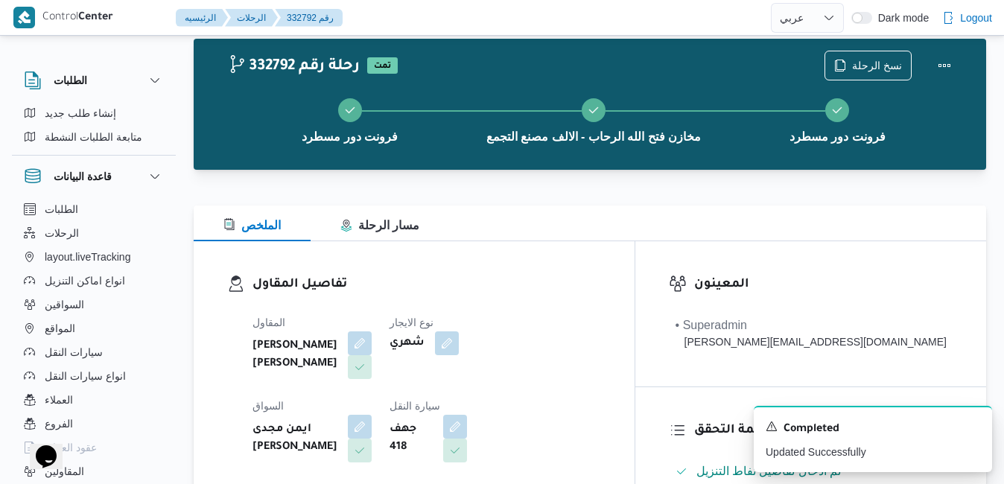
scroll to position [0, 0]
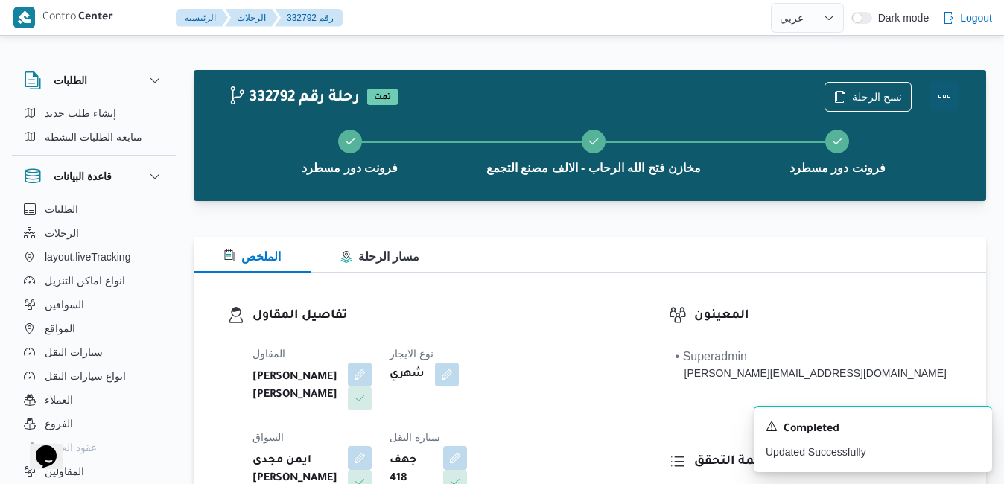
click at [948, 91] on button "Actions" at bounding box center [944, 96] width 30 height 30
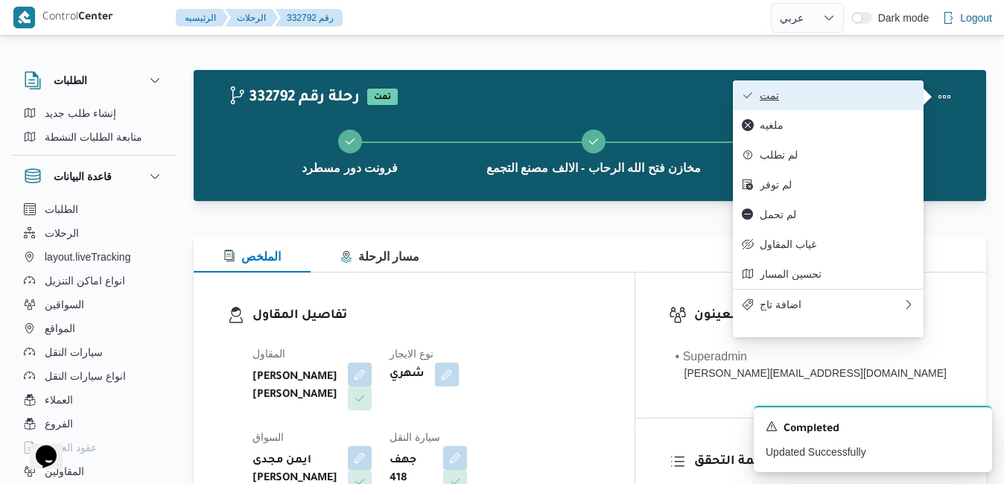
click at [858, 97] on span "تمت" at bounding box center [837, 95] width 155 height 12
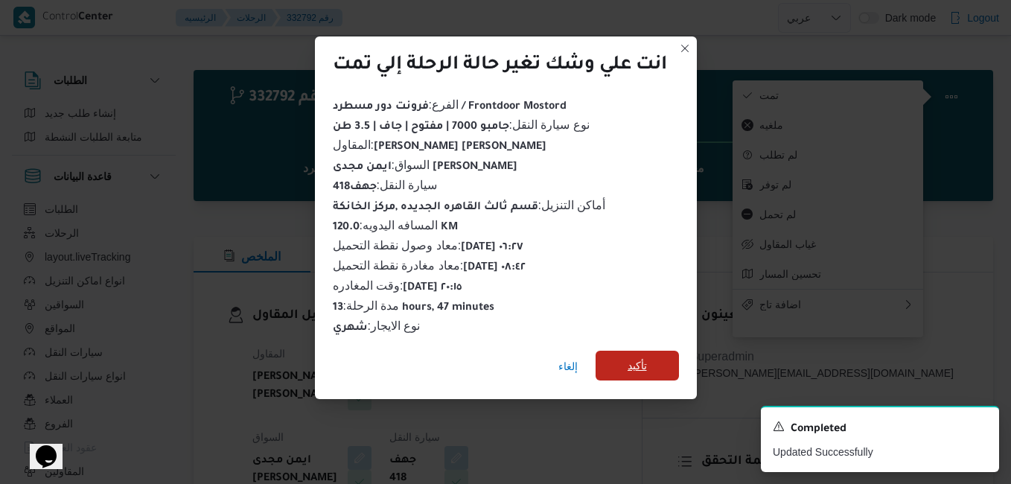
click at [657, 357] on span "تأكيد" at bounding box center [637, 366] width 83 height 30
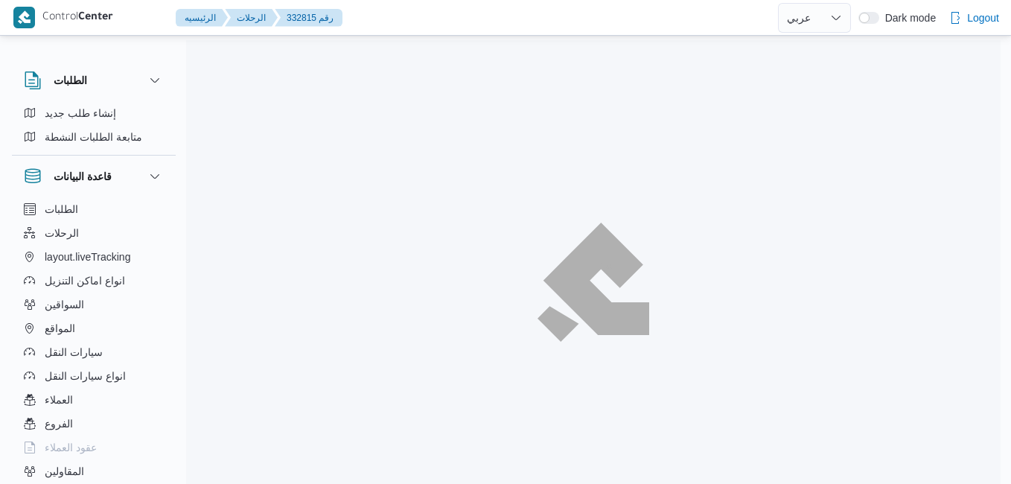
select select "ar"
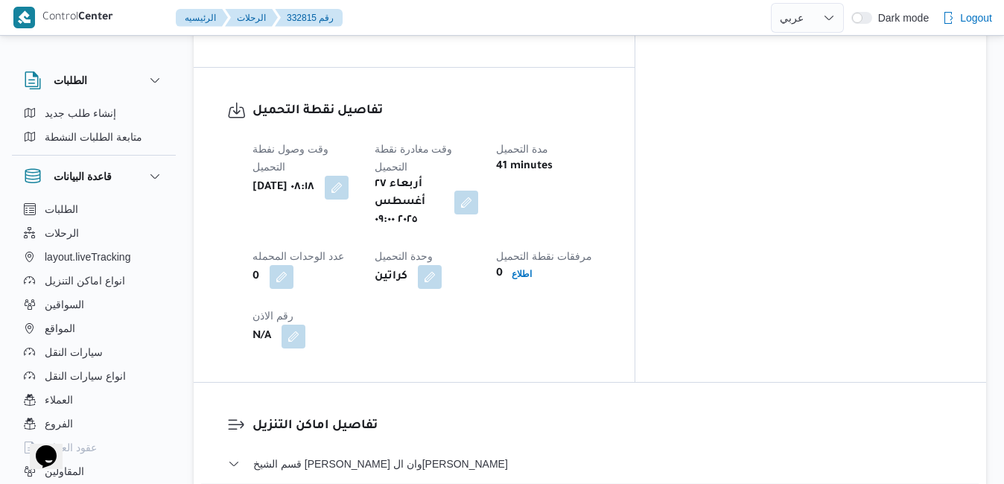
scroll to position [1221, 0]
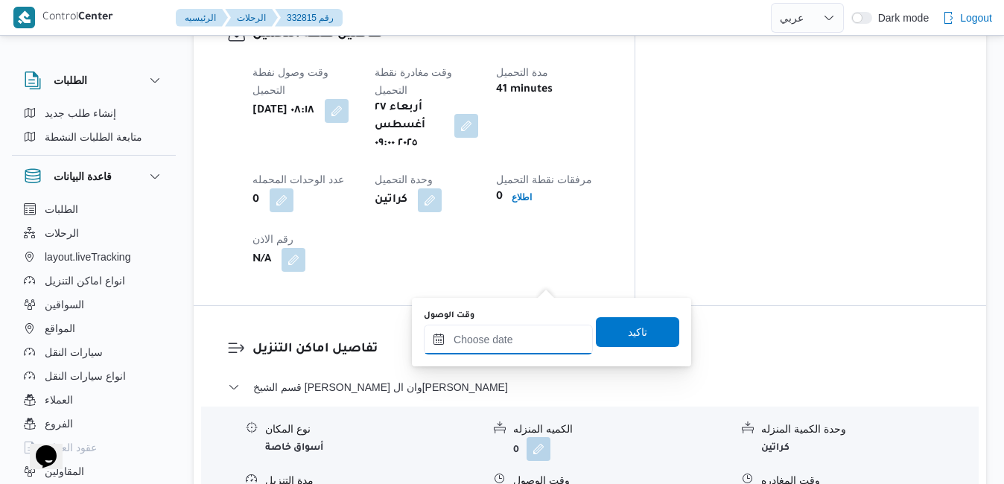
click at [510, 335] on input "وقت الوصول" at bounding box center [508, 340] width 169 height 30
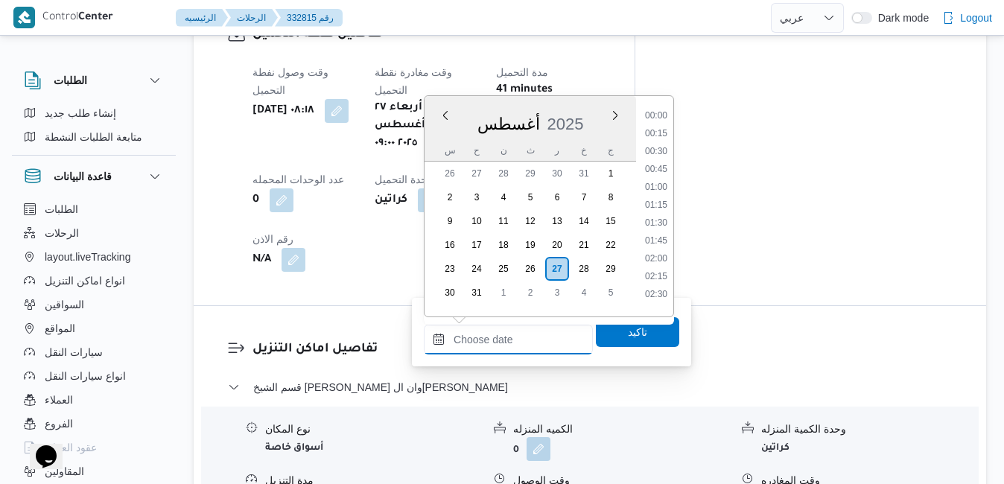
scroll to position [1416, 0]
click at [597, 108] on div "أغسطس 2025" at bounding box center [529, 121] width 211 height 38
click at [648, 165] on li "10:00" at bounding box center [656, 159] width 34 height 15
type input "[DATE] ١٠:٠٠"
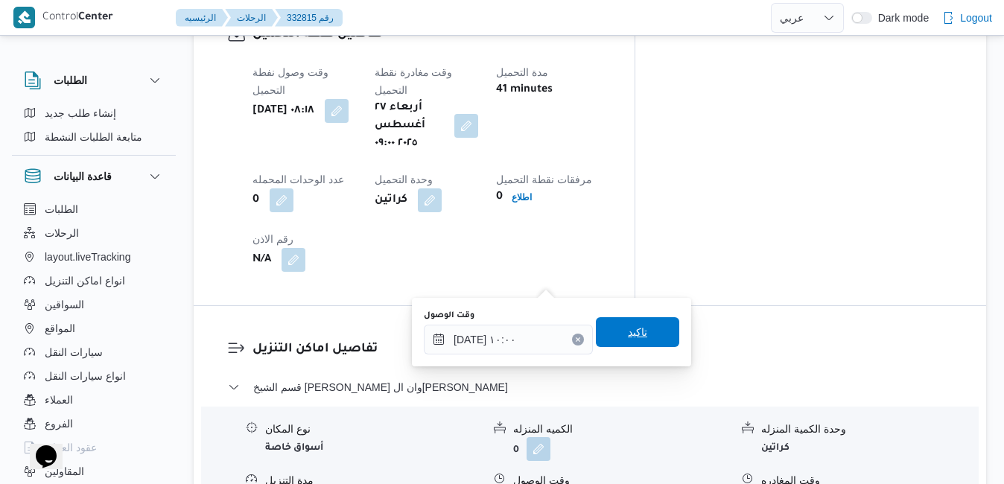
drag, startPoint x: 621, startPoint y: 331, endPoint x: 630, endPoint y: 334, distance: 9.7
click at [630, 334] on span "تاكيد" at bounding box center [637, 332] width 19 height 18
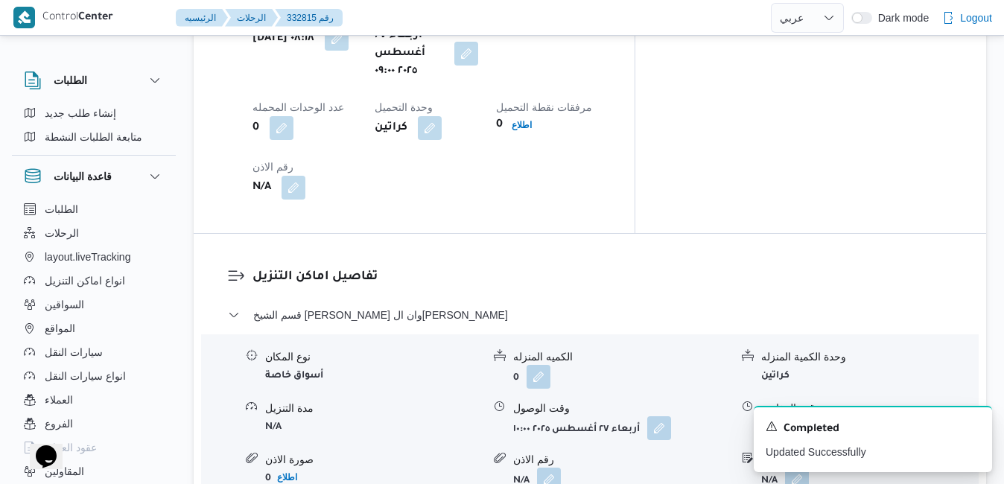
scroll to position [1459, 0]
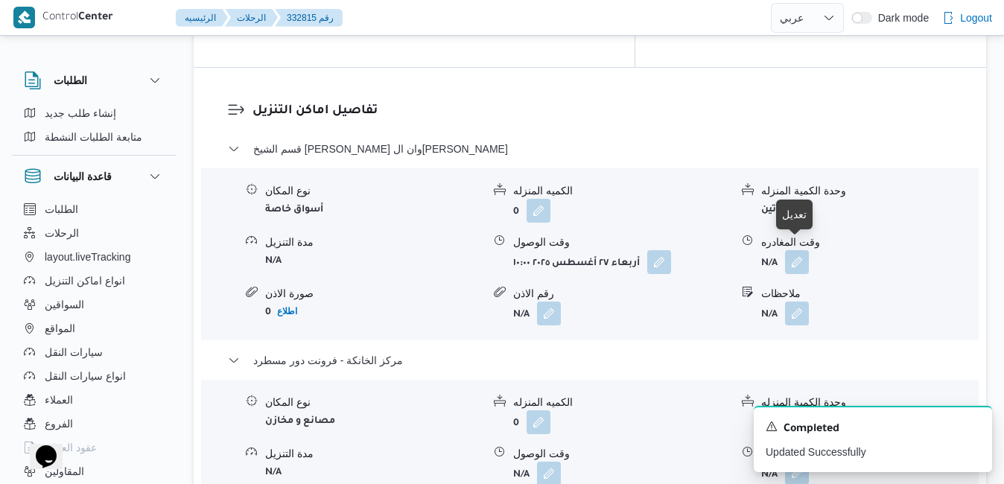
click at [800, 461] on button "button" at bounding box center [797, 473] width 24 height 24
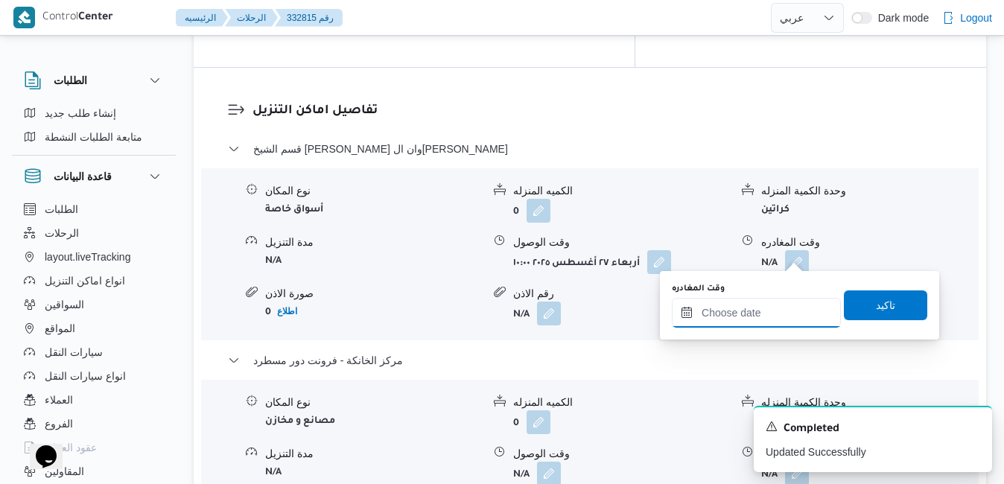
click at [727, 315] on input "وقت المغادره" at bounding box center [756, 313] width 169 height 30
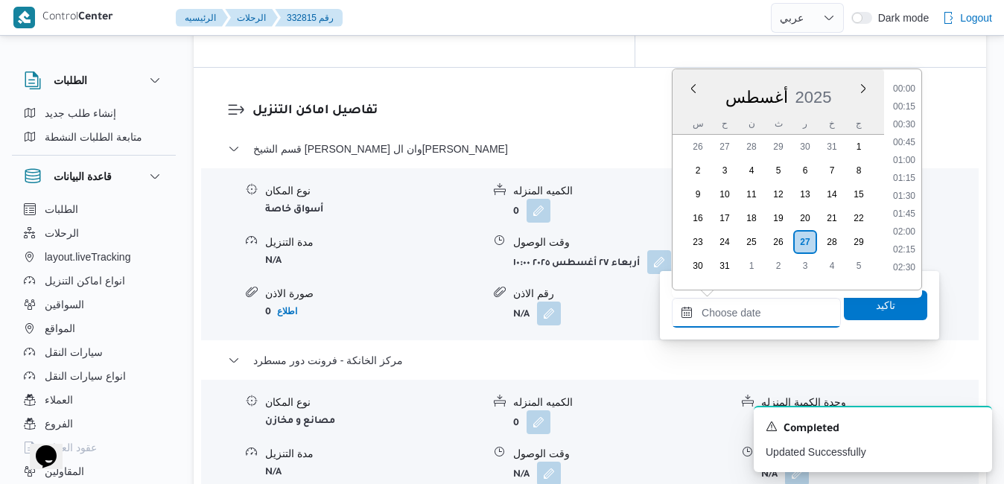
scroll to position [1416, 0]
click at [841, 88] on div "أغسطس 2025" at bounding box center [777, 94] width 211 height 38
click at [912, 173] on li "21:00" at bounding box center [904, 173] width 34 height 15
type input "[DATE] ٢١:٠٠"
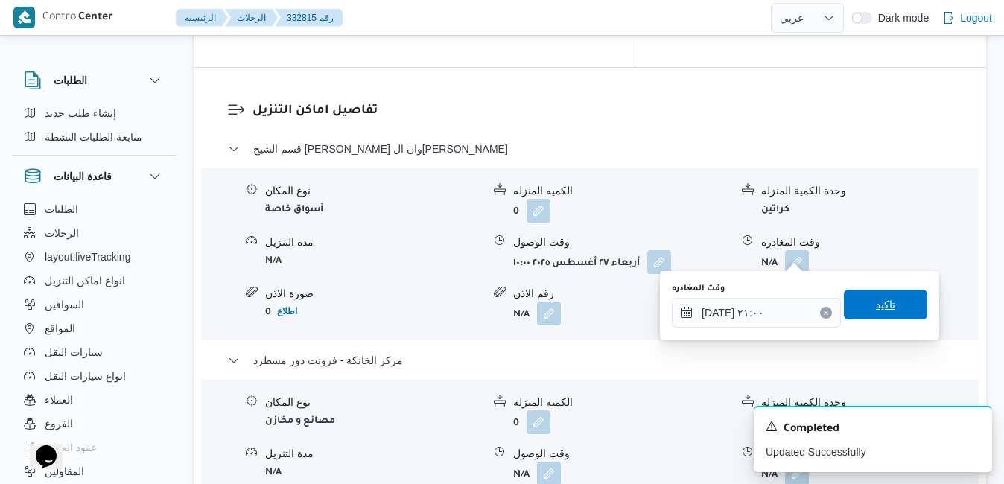
click at [856, 311] on span "تاكيد" at bounding box center [885, 305] width 83 height 30
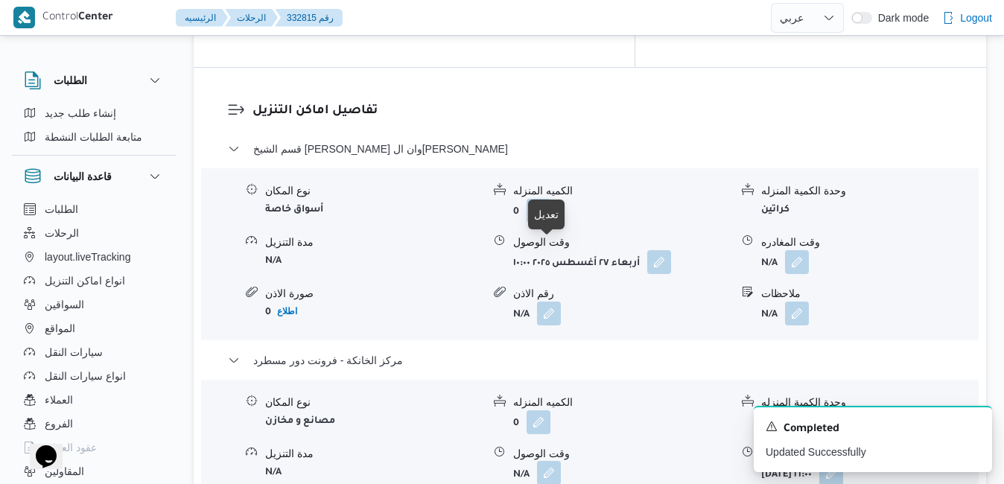
click at [544, 461] on button "button" at bounding box center [549, 473] width 24 height 24
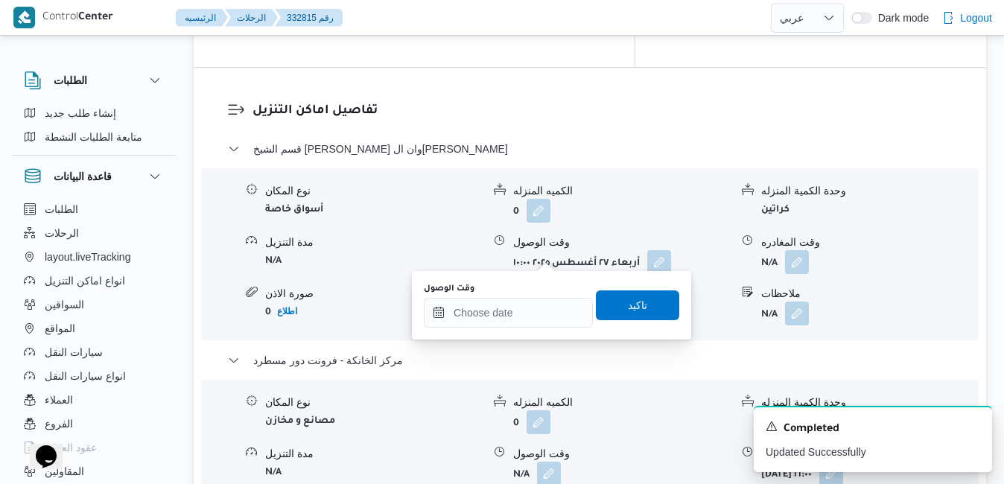
click at [503, 332] on div "You are in a dialog. To close this dialog, hit escape. وقت الوصول تاكيد" at bounding box center [551, 305] width 279 height 69
click at [512, 319] on input "وقت الوصول" at bounding box center [508, 313] width 169 height 30
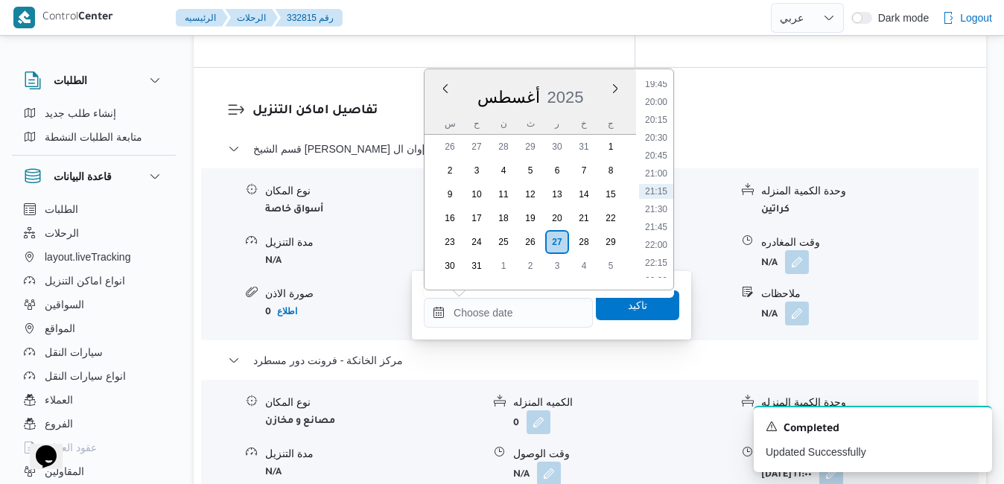
click at [590, 83] on div "أغسطس 2025" at bounding box center [529, 94] width 211 height 38
click at [662, 152] on li "20:45" at bounding box center [656, 155] width 34 height 15
type input "[DATE] ٢٠:٤٥"
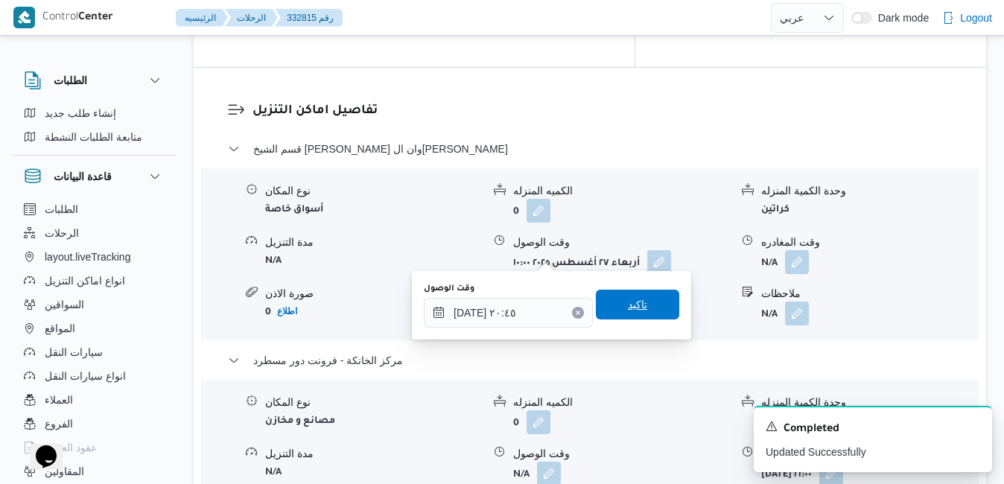
click at [628, 299] on span "تاكيد" at bounding box center [637, 305] width 19 height 18
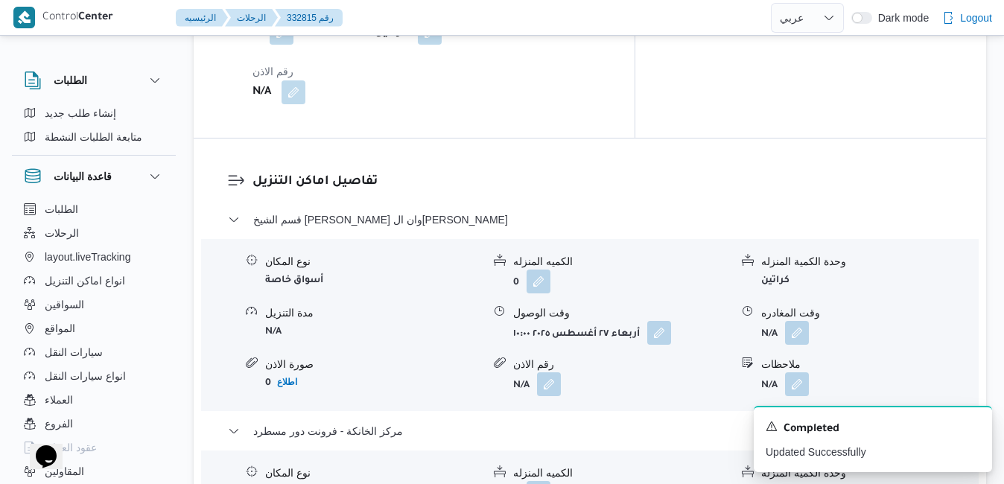
scroll to position [1370, 0]
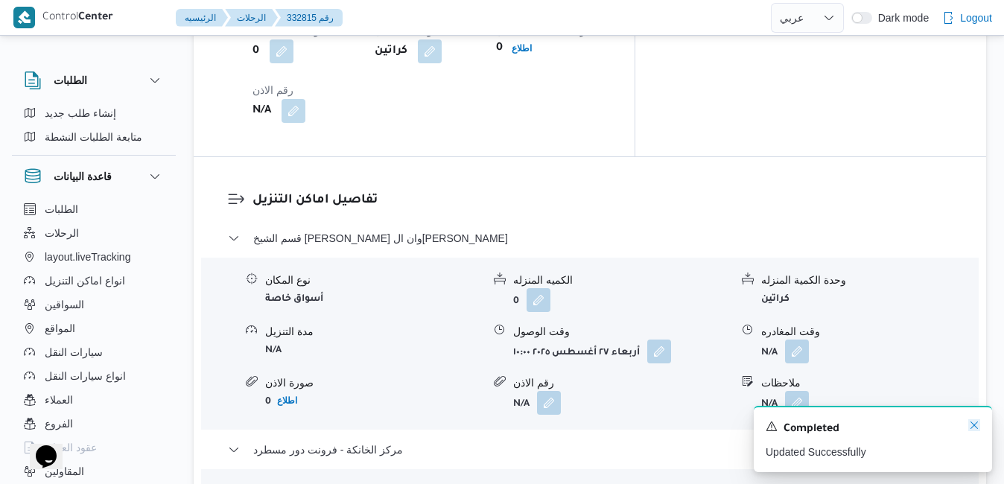
click at [975, 430] on icon "Dismiss toast" at bounding box center [974, 425] width 12 height 12
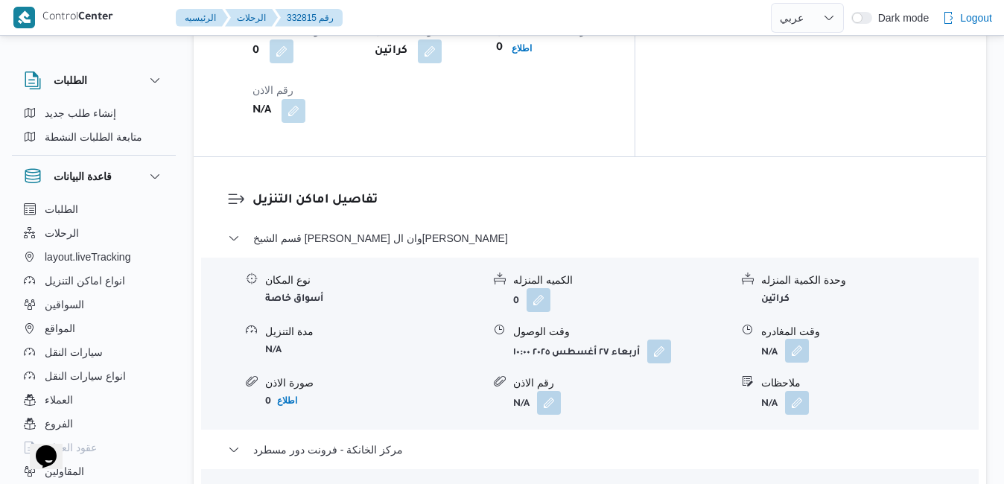
click at [799, 339] on button "button" at bounding box center [797, 351] width 24 height 24
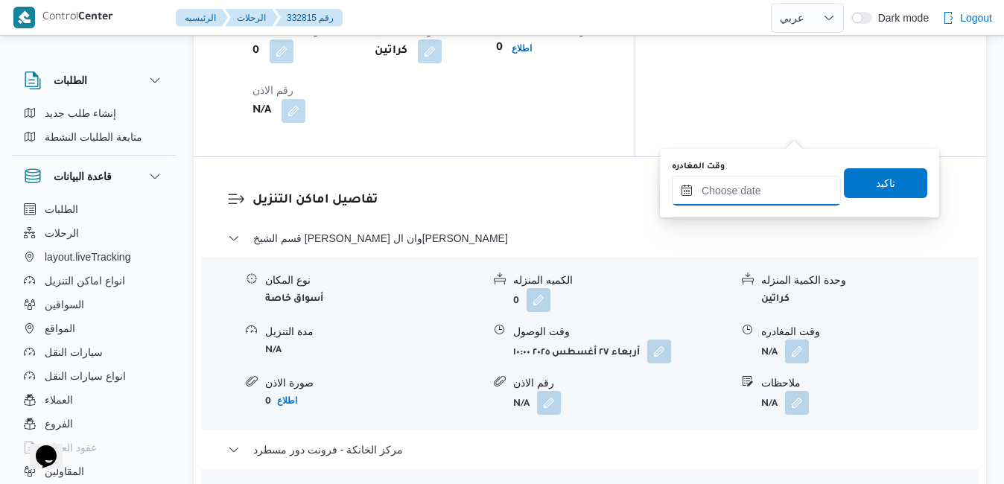
click at [730, 200] on input "وقت المغادره" at bounding box center [756, 191] width 169 height 30
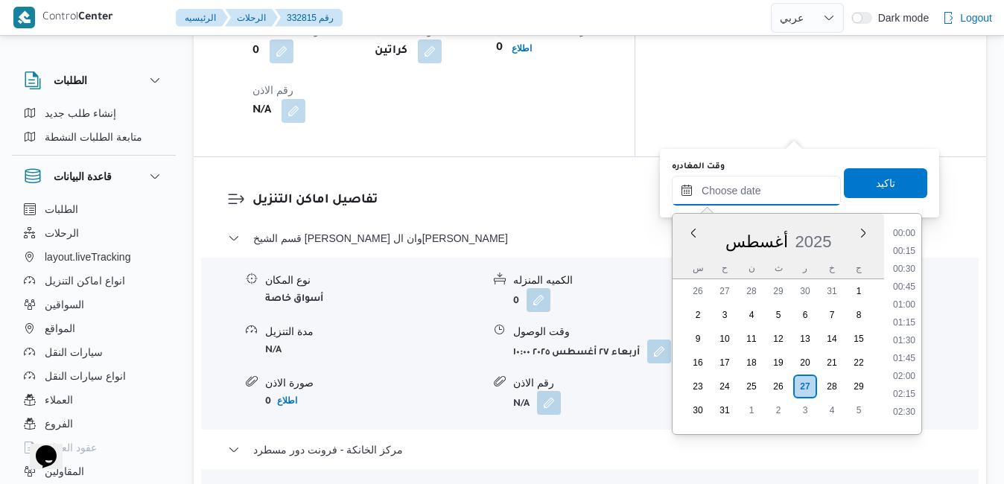
scroll to position [1416, 0]
click at [691, 245] on div "أغسطس 2025" at bounding box center [777, 239] width 211 height 38
click at [906, 229] on li "19:45" at bounding box center [904, 228] width 34 height 15
type input "[DATE] ١٩:٤٥"
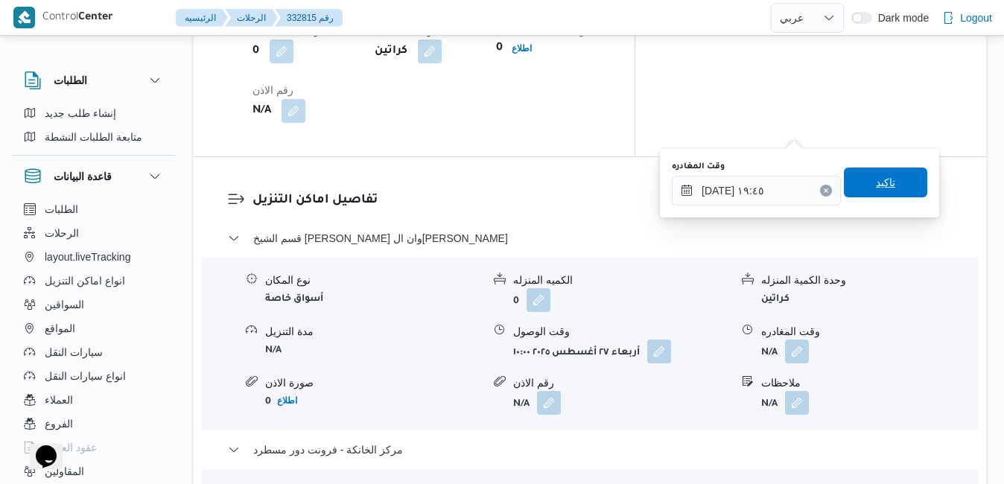
click at [887, 188] on span "تاكيد" at bounding box center [885, 183] width 83 height 30
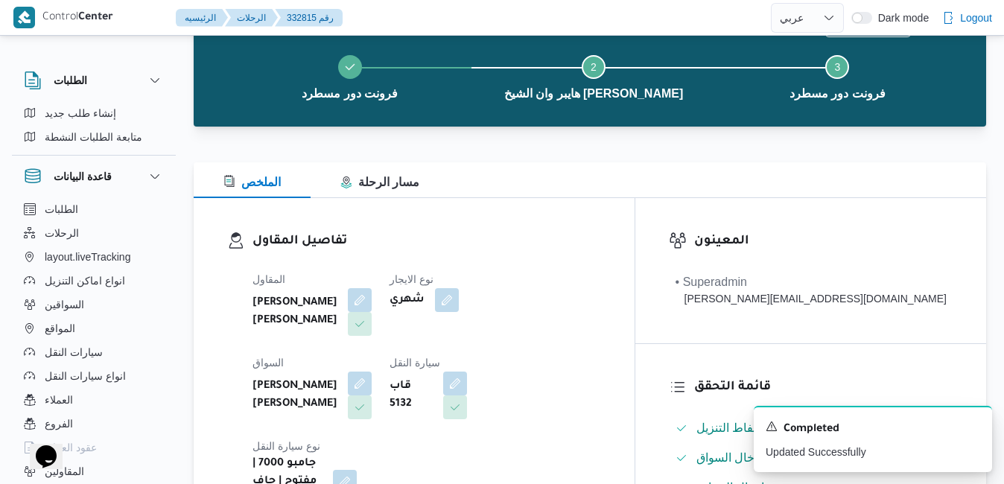
scroll to position [0, 0]
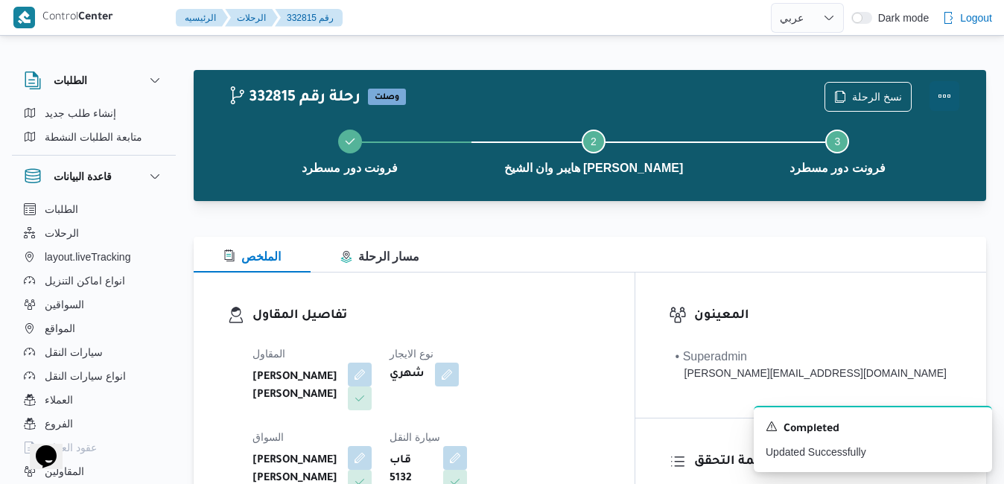
click at [942, 97] on button "Actions" at bounding box center [944, 96] width 30 height 30
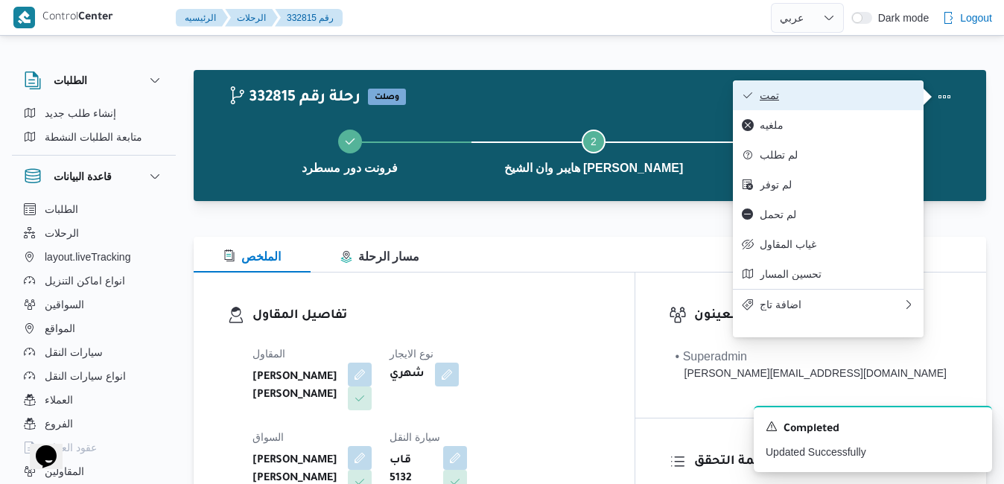
click at [859, 101] on span "تمت" at bounding box center [837, 95] width 155 height 12
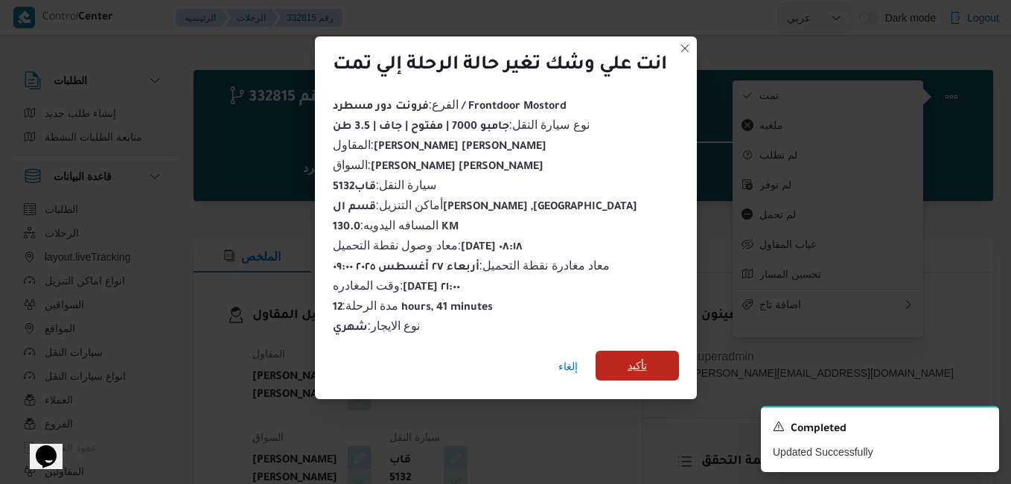
click at [647, 357] on span "تأكيد" at bounding box center [637, 366] width 19 height 18
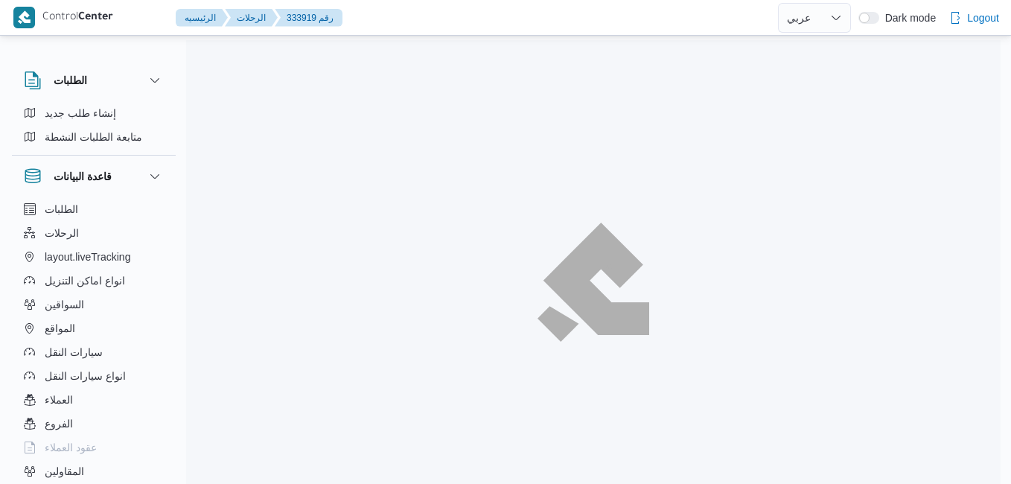
select select "ar"
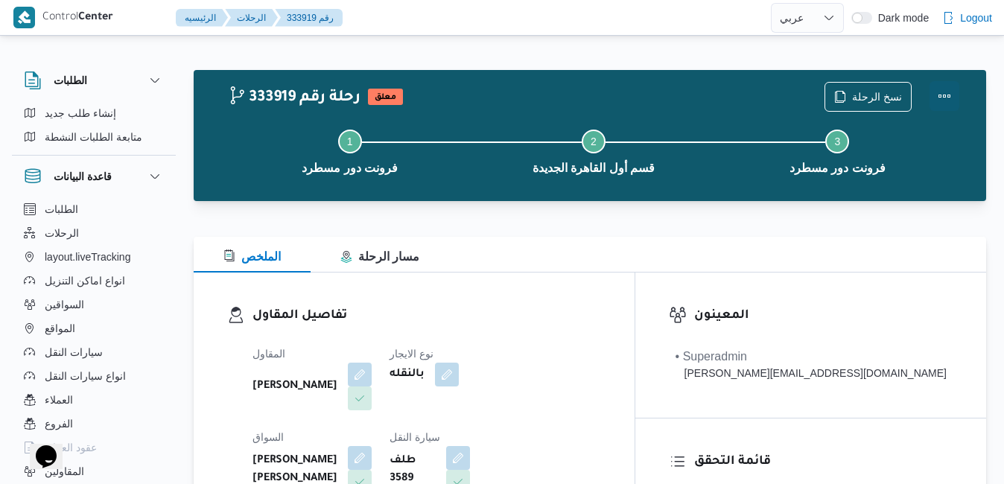
click at [940, 98] on button "Actions" at bounding box center [944, 96] width 30 height 30
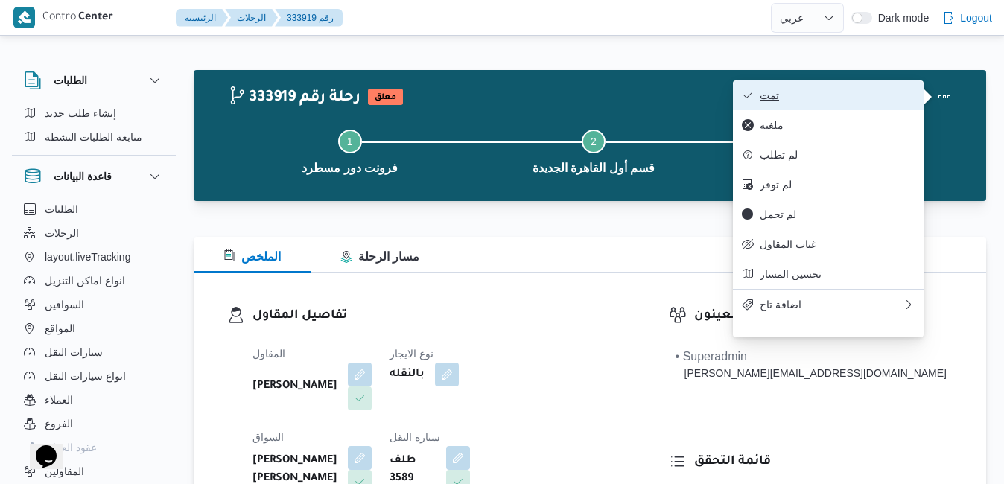
click at [878, 101] on span "تمت" at bounding box center [837, 95] width 155 height 12
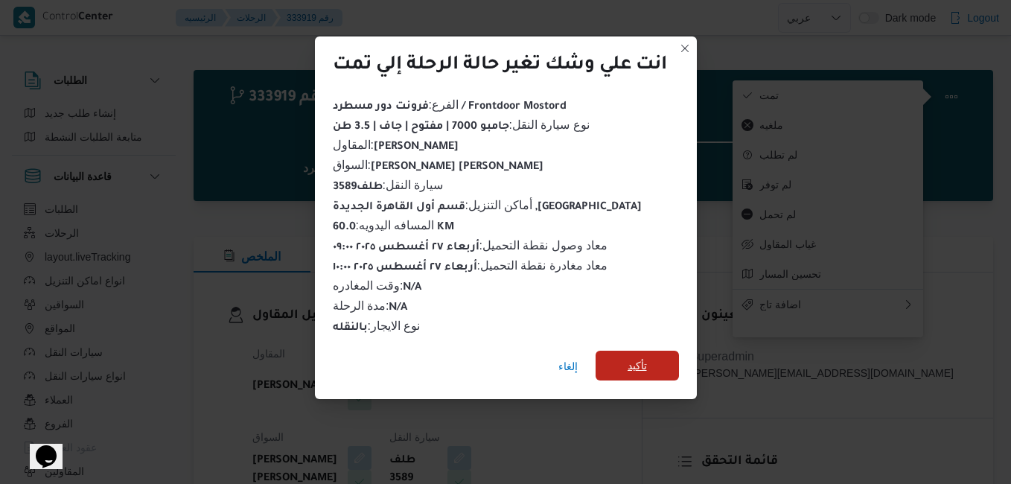
click at [645, 360] on span "تأكيد" at bounding box center [637, 366] width 19 height 18
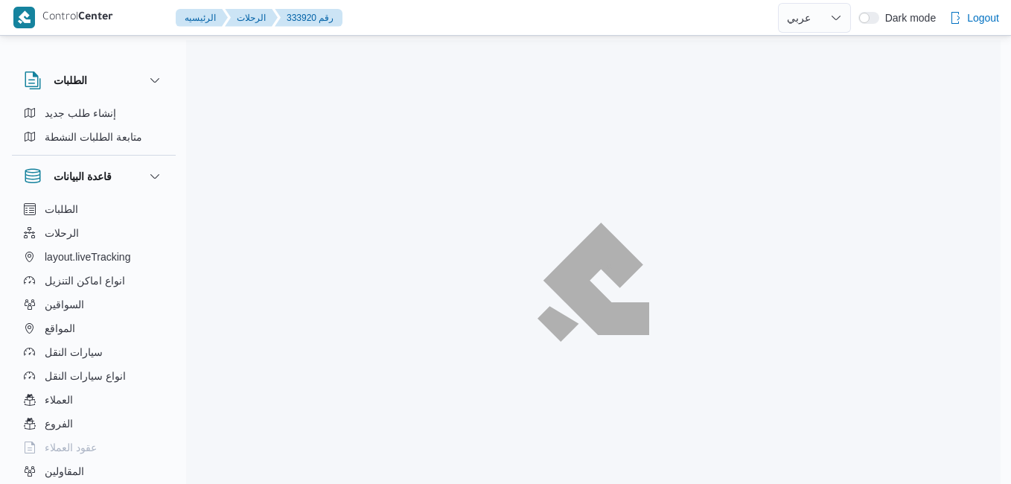
select select "ar"
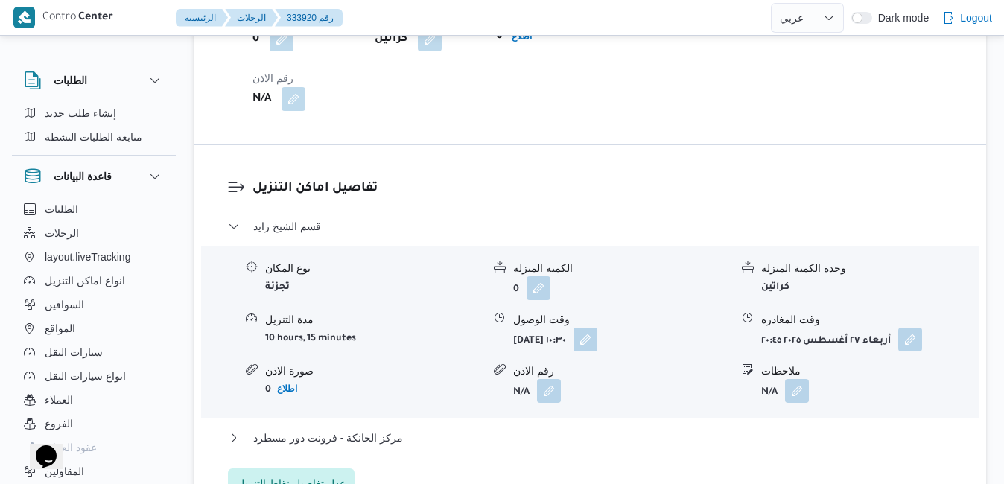
scroll to position [1340, 0]
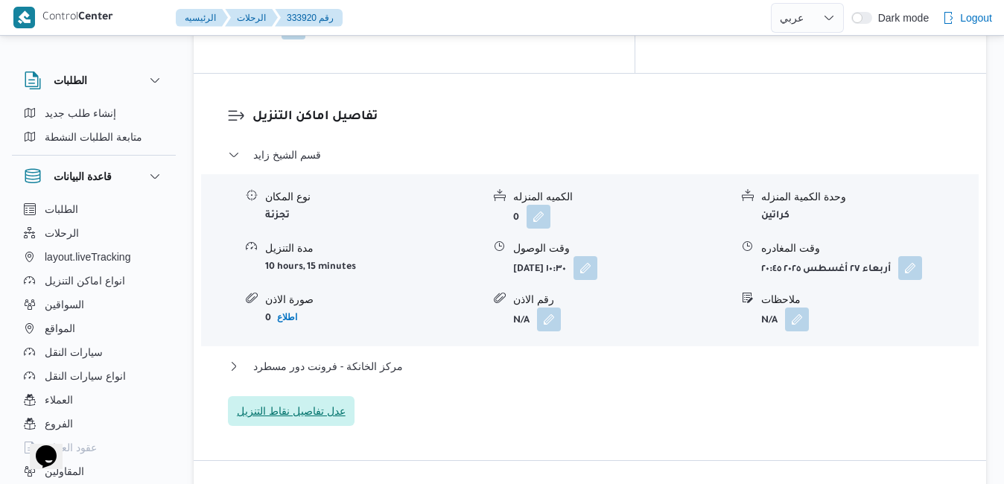
click at [335, 402] on span "عدل تفاصيل نقاط التنزيل" at bounding box center [291, 411] width 109 height 18
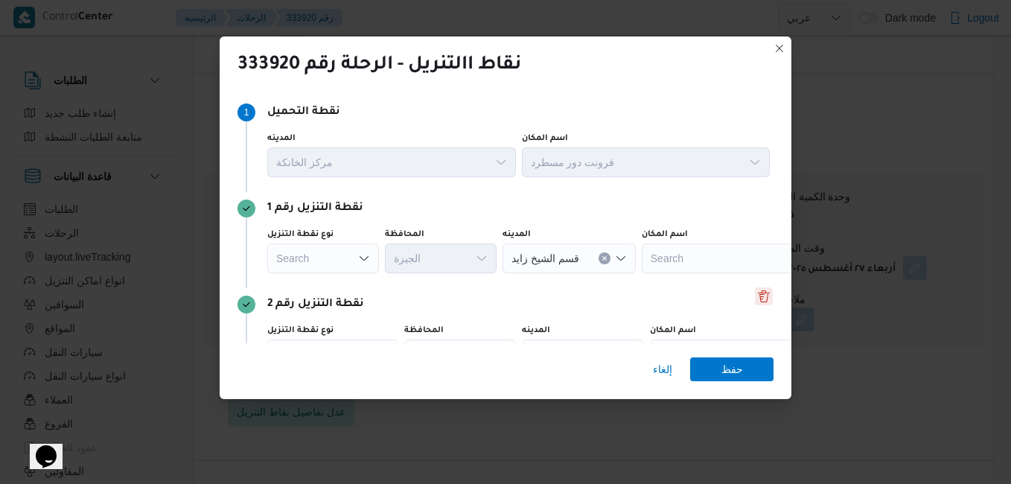
click at [757, 295] on button "Delete" at bounding box center [764, 296] width 18 height 18
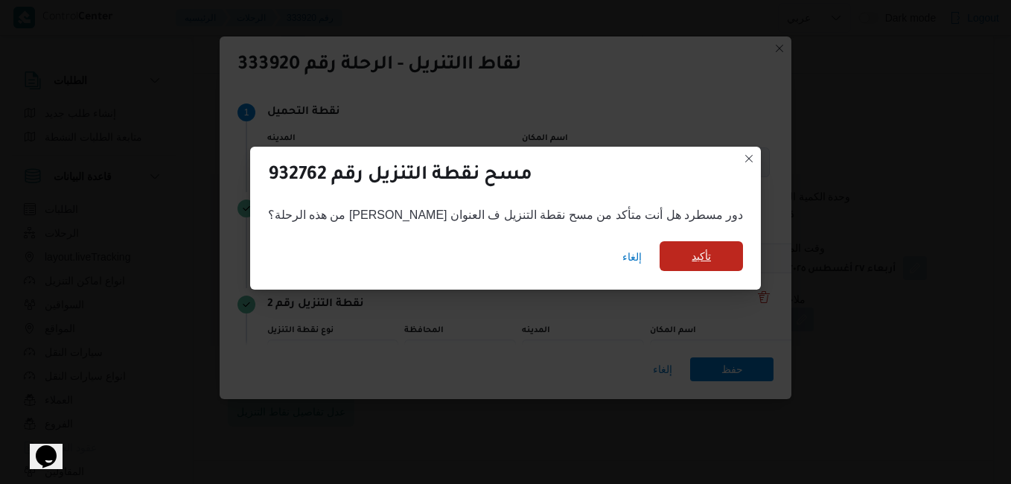
click at [680, 262] on span "تأكيد" at bounding box center [701, 256] width 83 height 30
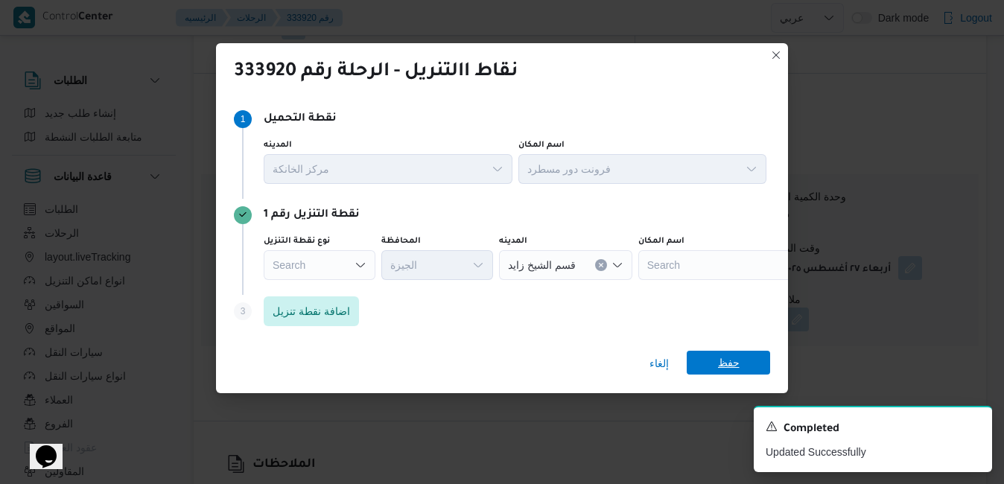
click at [732, 372] on span "حفظ" at bounding box center [729, 363] width 22 height 24
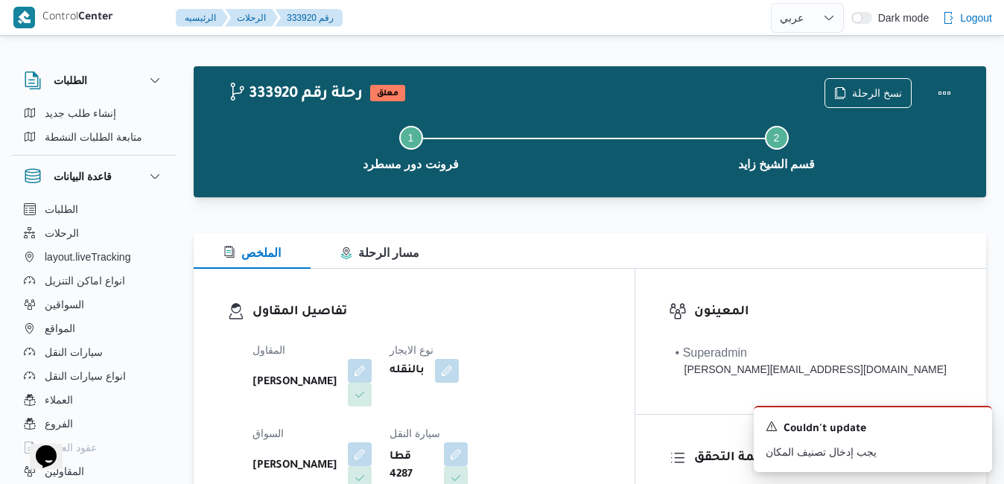
scroll to position [0, 0]
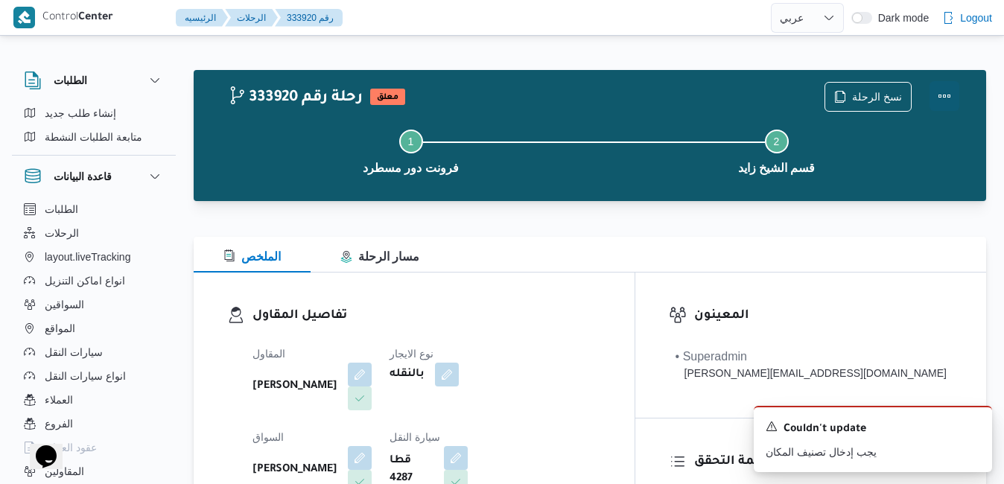
click at [951, 91] on button "Actions" at bounding box center [944, 96] width 30 height 30
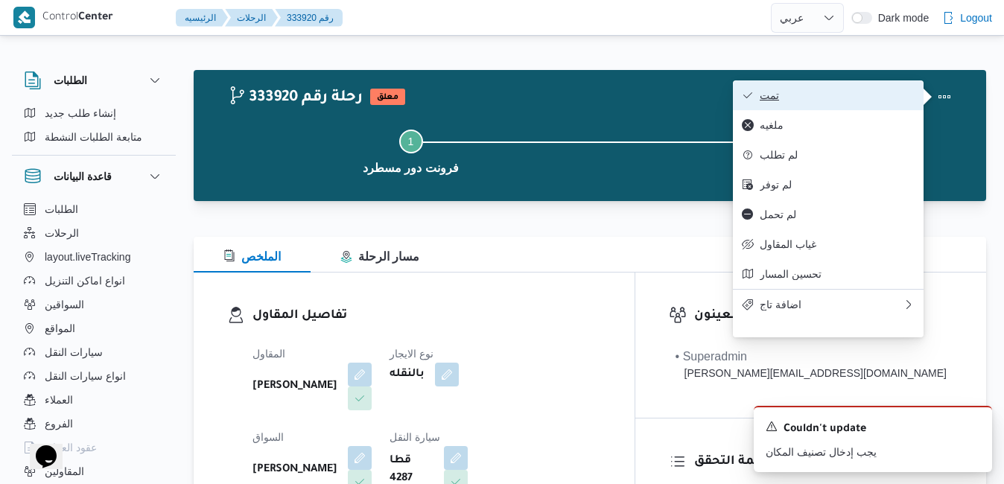
click at [870, 101] on span "تمت" at bounding box center [837, 95] width 155 height 12
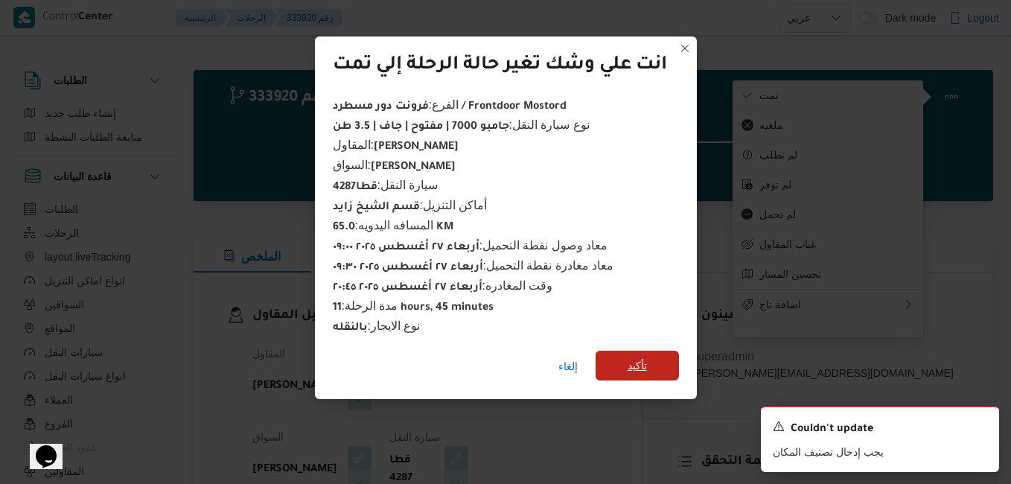
click at [643, 357] on span "تأكيد" at bounding box center [637, 366] width 19 height 18
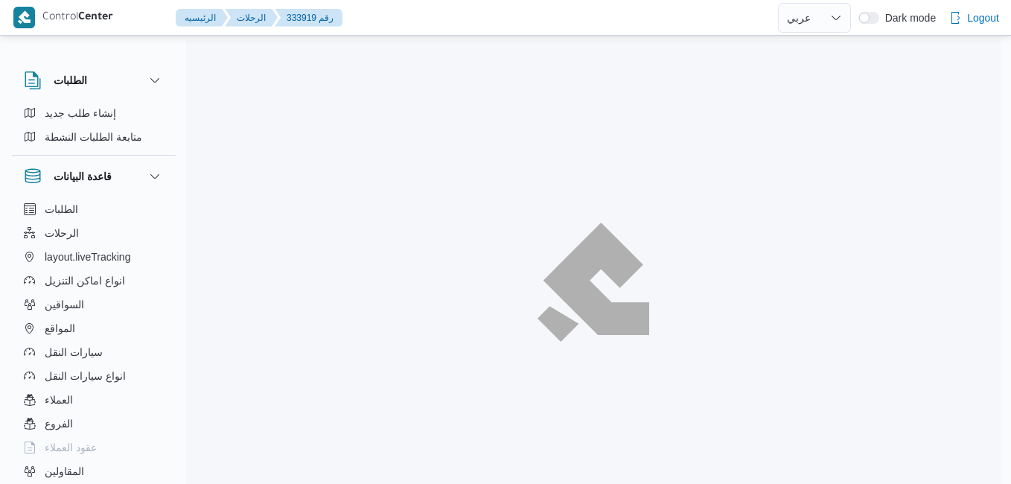
select select "ar"
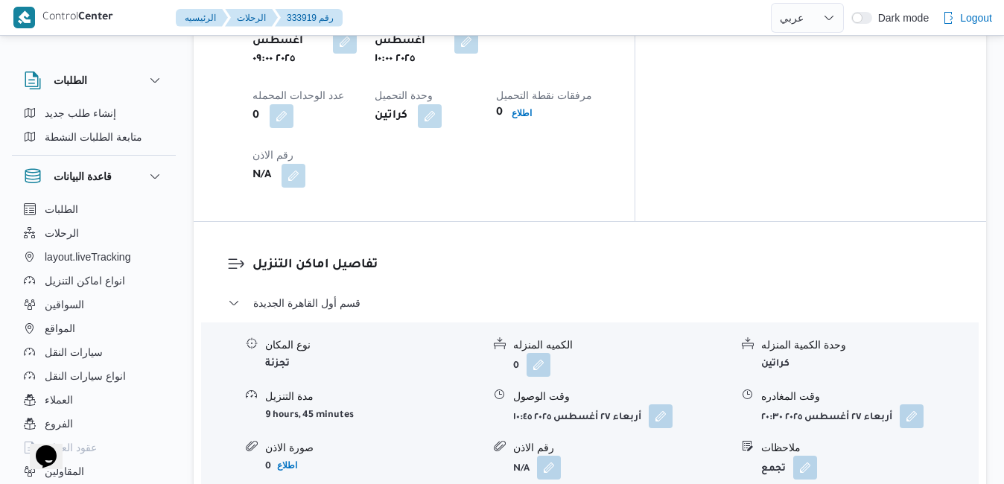
scroll to position [1340, 0]
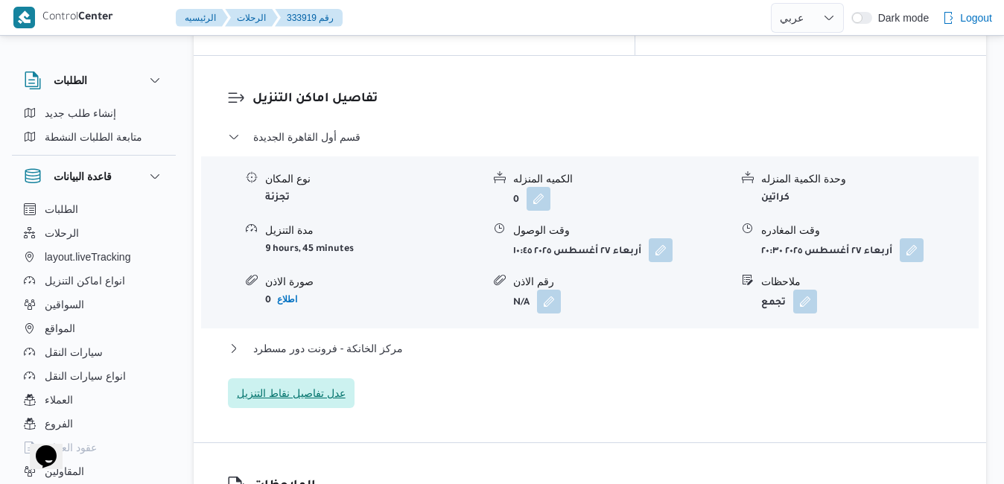
click at [337, 384] on span "عدل تفاصيل نقاط التنزيل" at bounding box center [291, 393] width 109 height 18
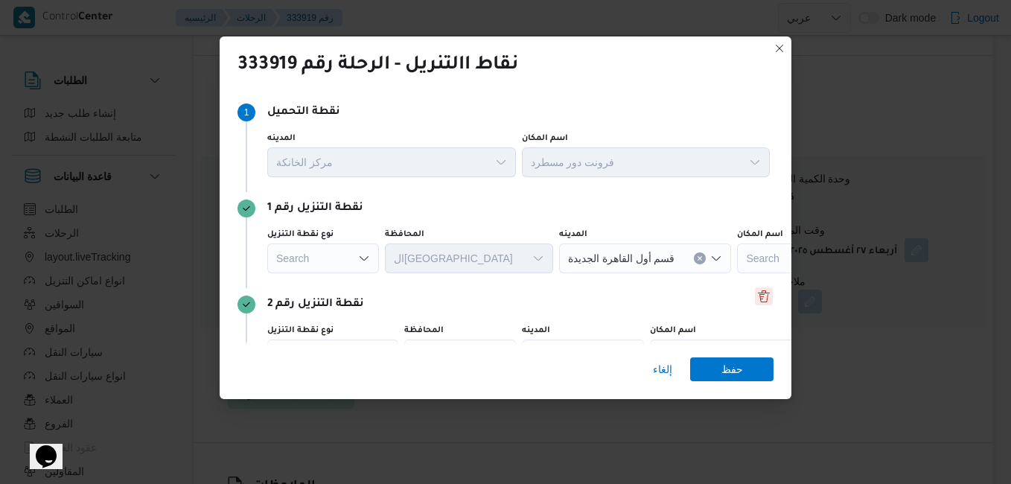
click at [755, 299] on button "Delete" at bounding box center [764, 296] width 18 height 18
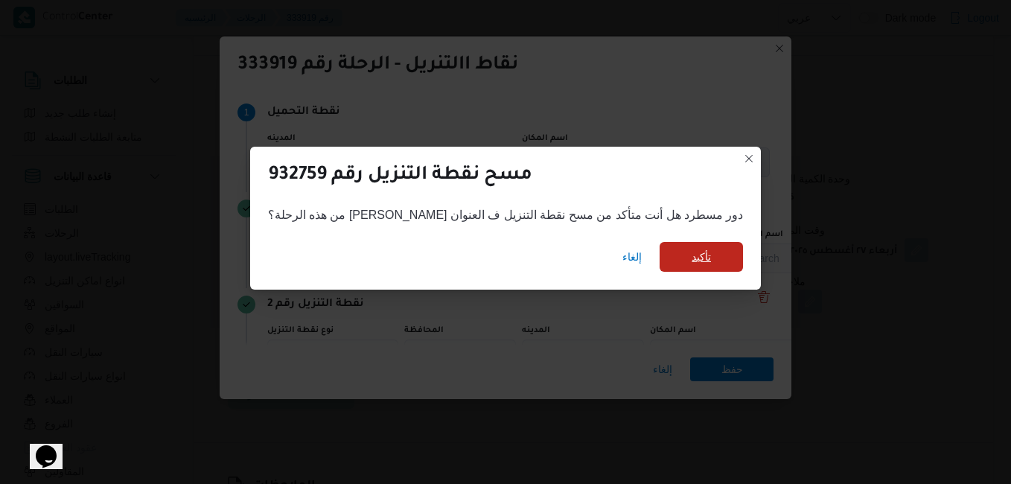
click at [692, 249] on span "تأكيد" at bounding box center [701, 257] width 19 height 18
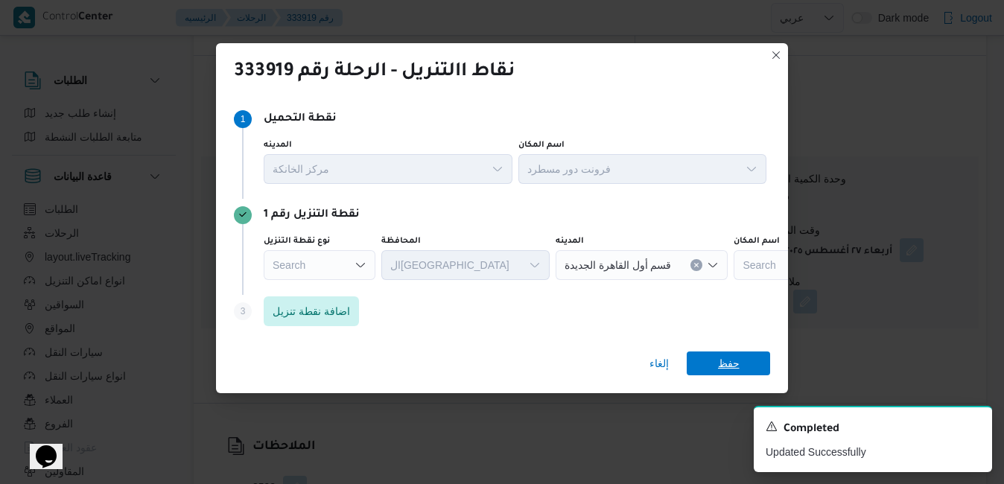
click at [737, 369] on span "حفظ" at bounding box center [729, 363] width 22 height 24
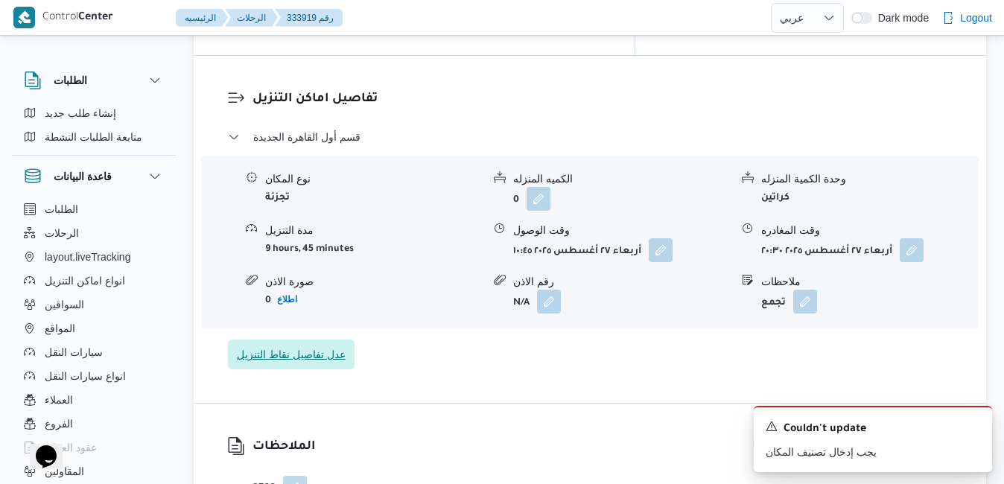
scroll to position [0, 0]
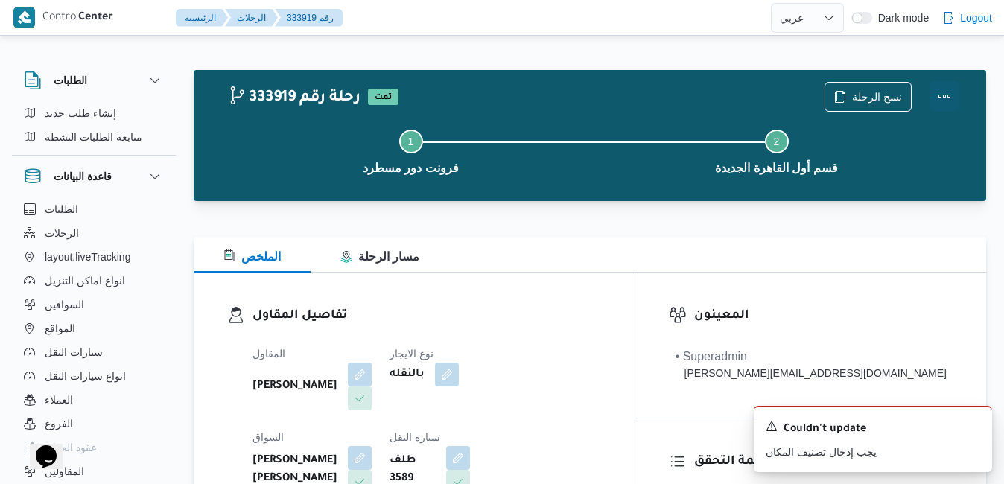
click at [944, 96] on button "Actions" at bounding box center [944, 96] width 30 height 30
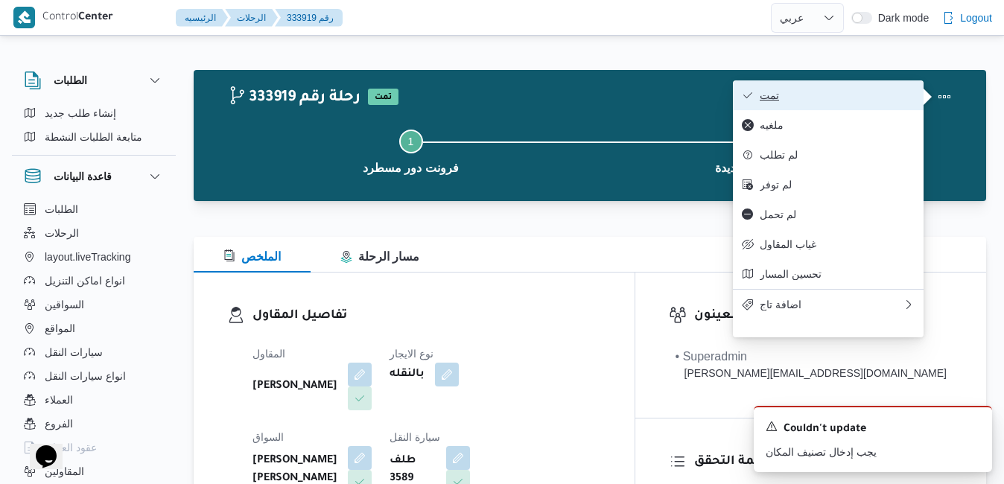
click at [849, 92] on span "تمت" at bounding box center [837, 95] width 155 height 12
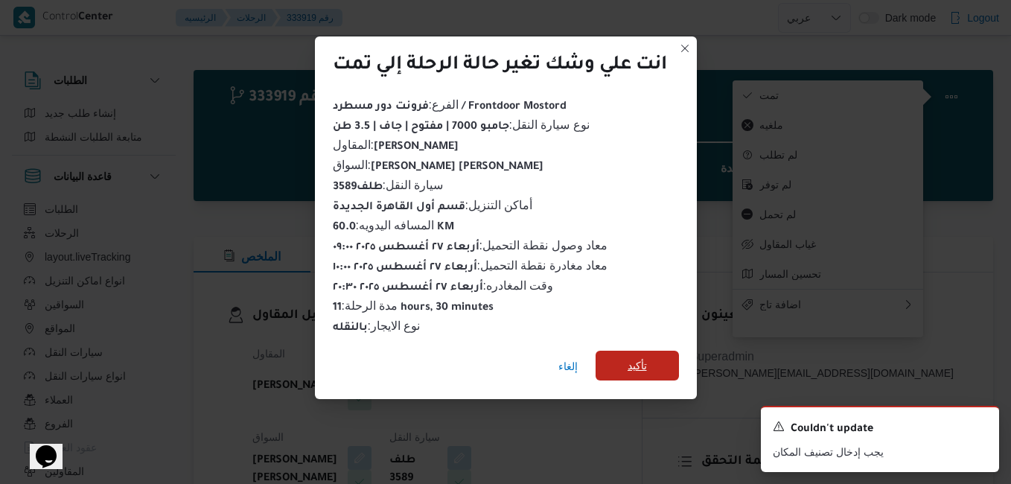
click at [652, 368] on span "تأكيد" at bounding box center [637, 366] width 83 height 30
